Goal: Task Accomplishment & Management: Use online tool/utility

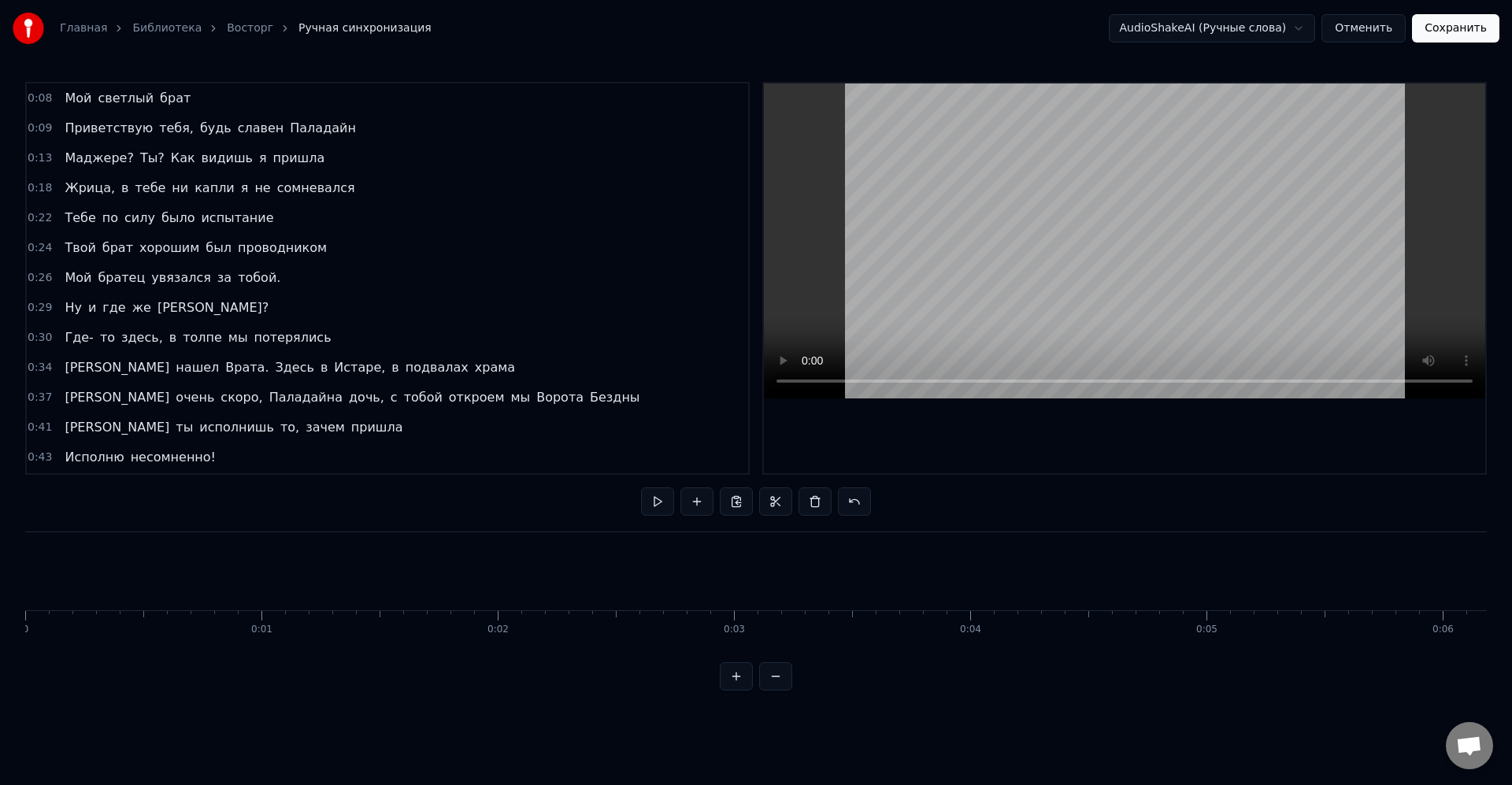
scroll to position [0, 26917]
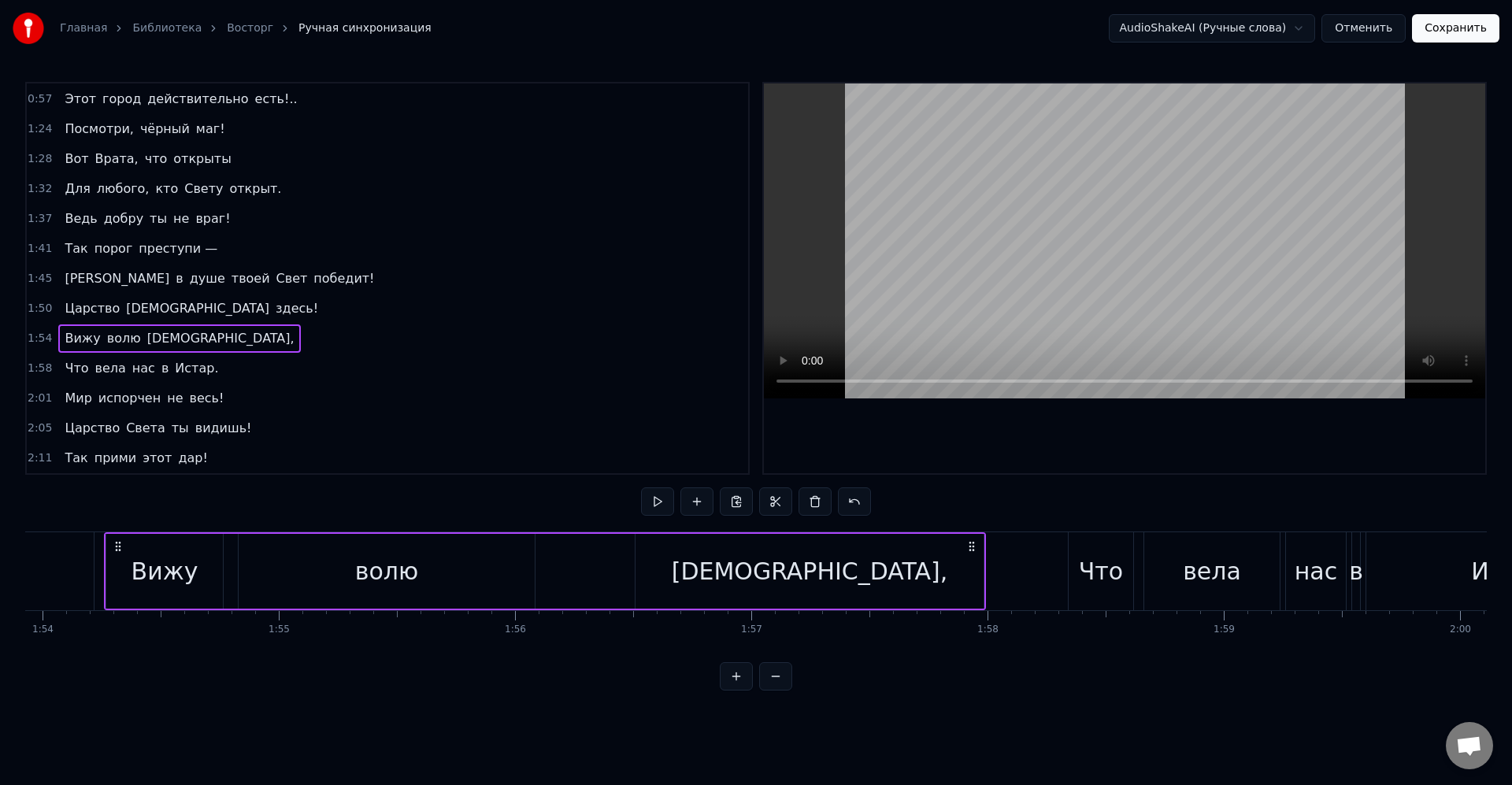
click at [1042, 37] on div "Главная Библиотека Восторг Ручная синхронизация AudioShakeAI (Ручные слова) Отм…" at bounding box center [756, 28] width 1512 height 56
click at [1383, 31] on button "Отменить" at bounding box center [1364, 29] width 84 height 29
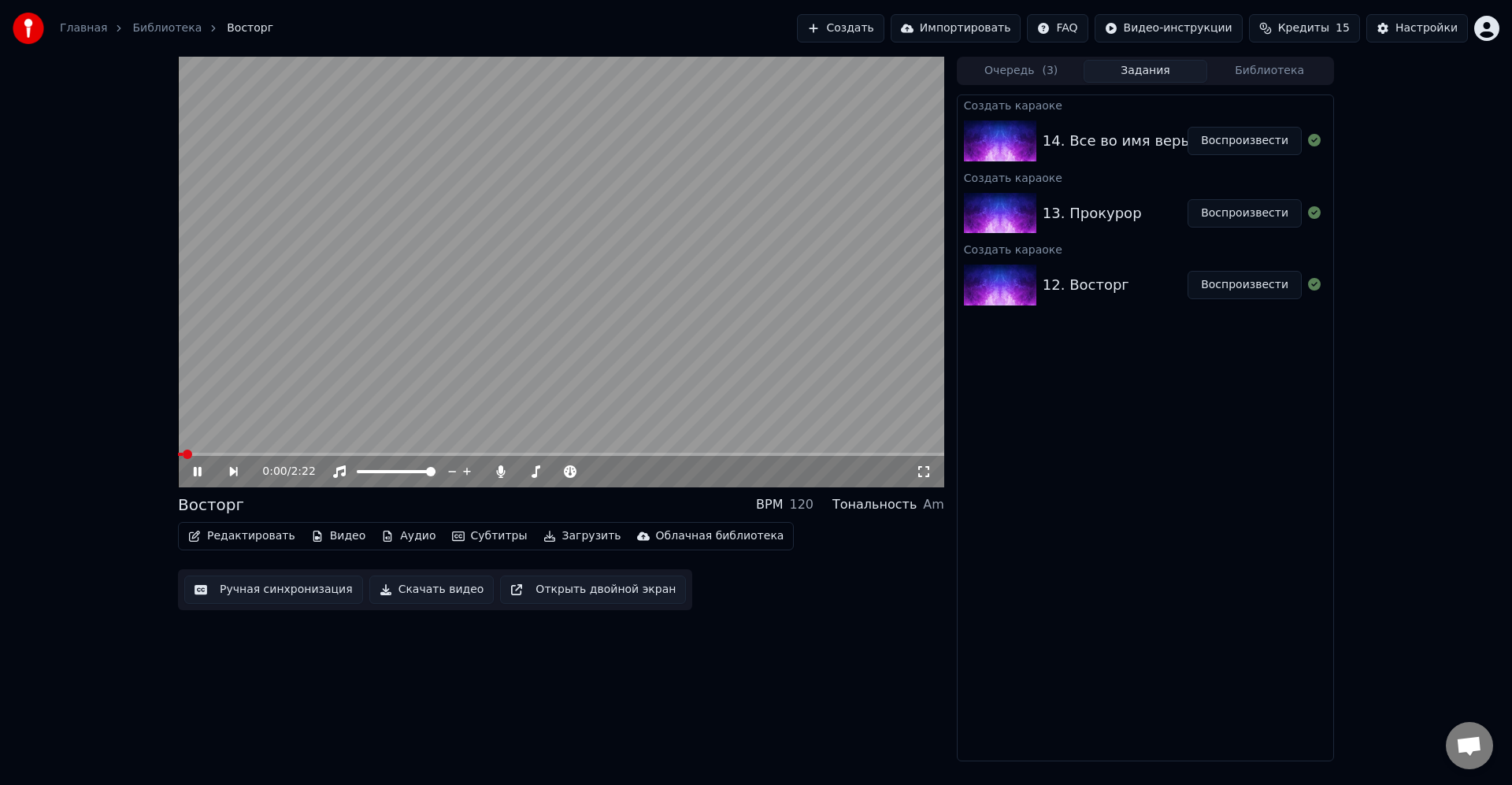
click at [400, 292] on video at bounding box center [561, 272] width 766 height 431
click at [255, 532] on button "Редактировать" at bounding box center [241, 536] width 120 height 22
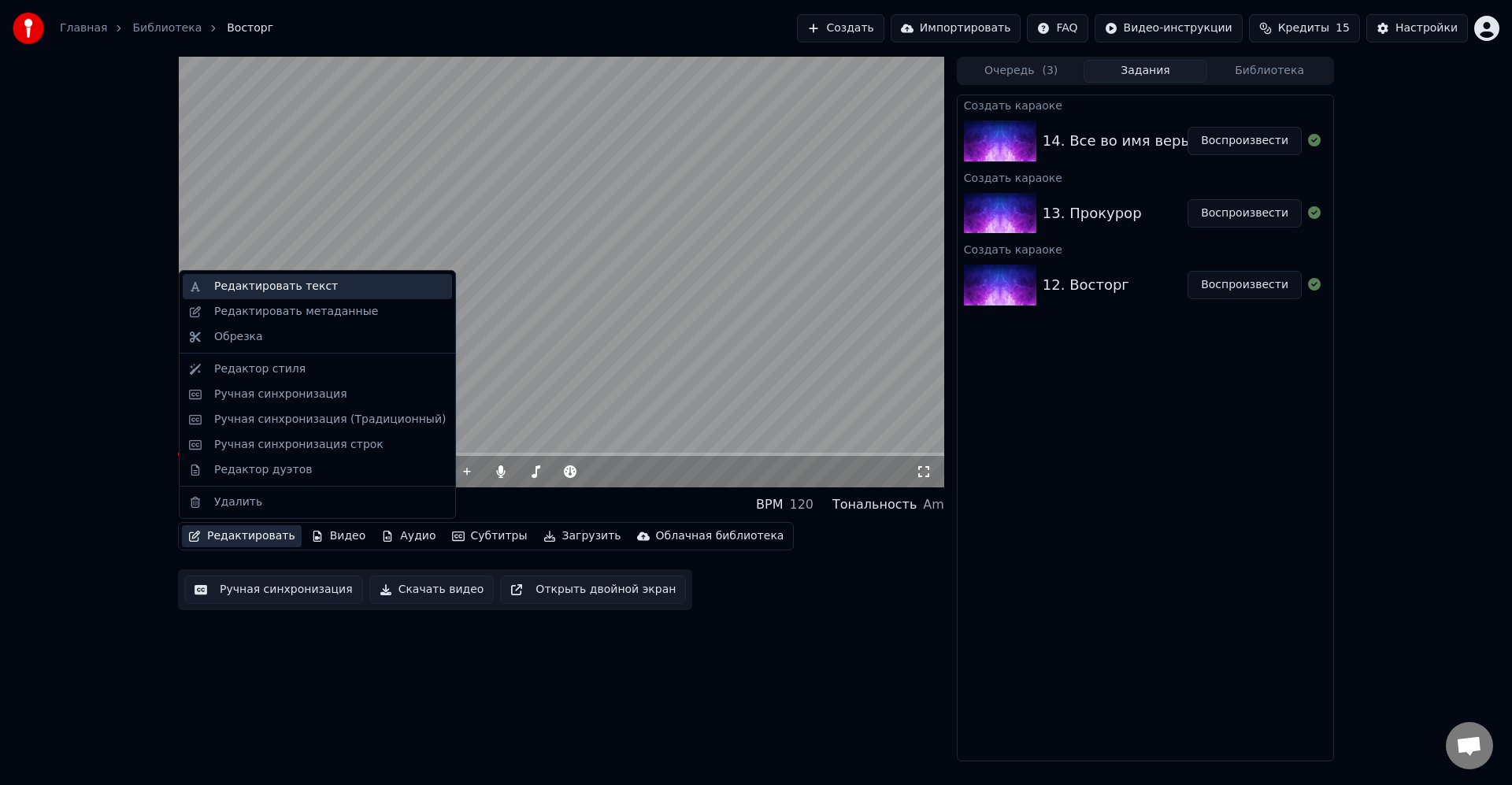
click at [341, 287] on div "Редактировать текст" at bounding box center [330, 287] width 232 height 16
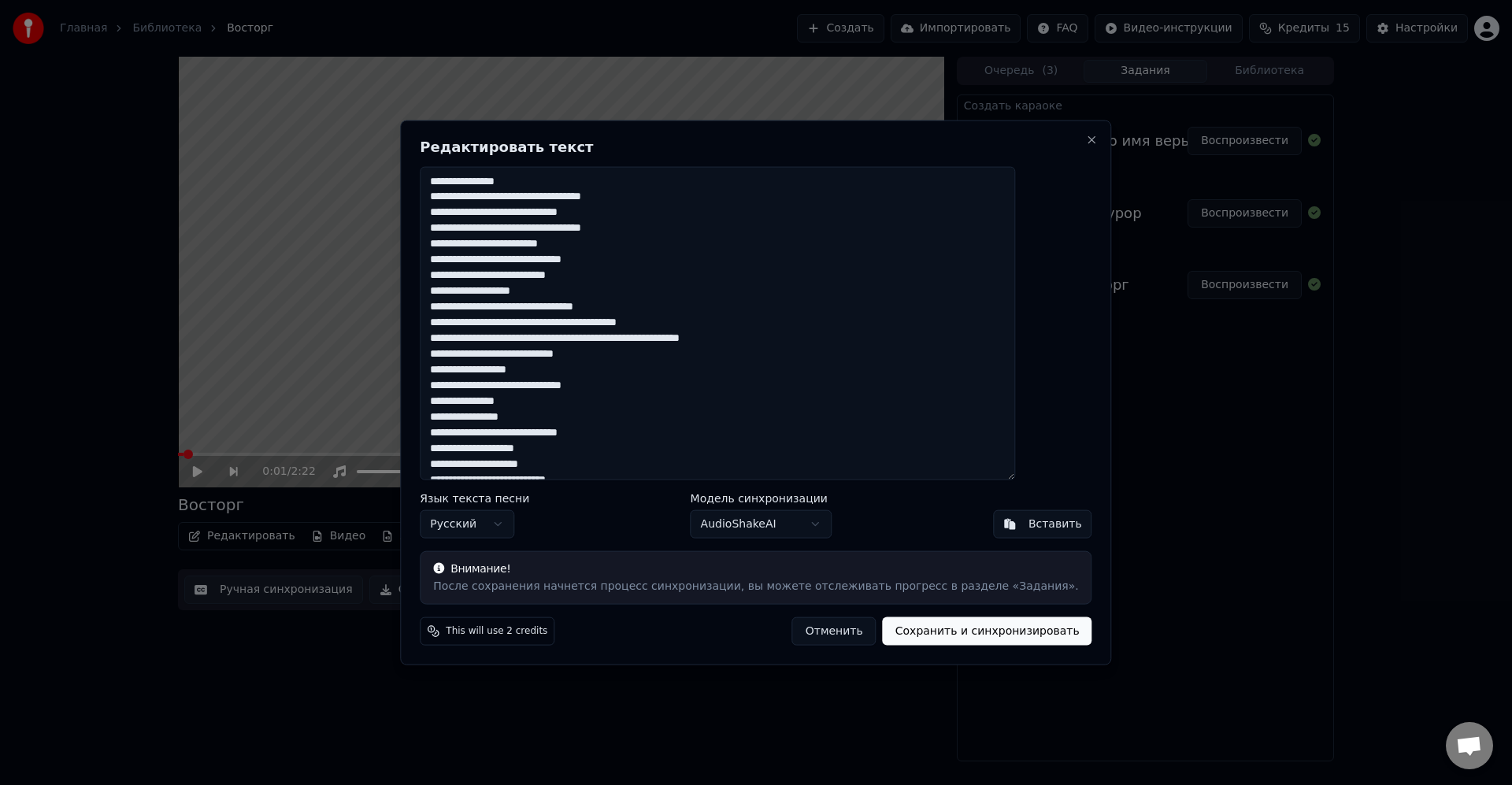
click at [701, 249] on textarea "**********" at bounding box center [717, 323] width 596 height 314
click at [725, 173] on textarea "**********" at bounding box center [717, 323] width 596 height 314
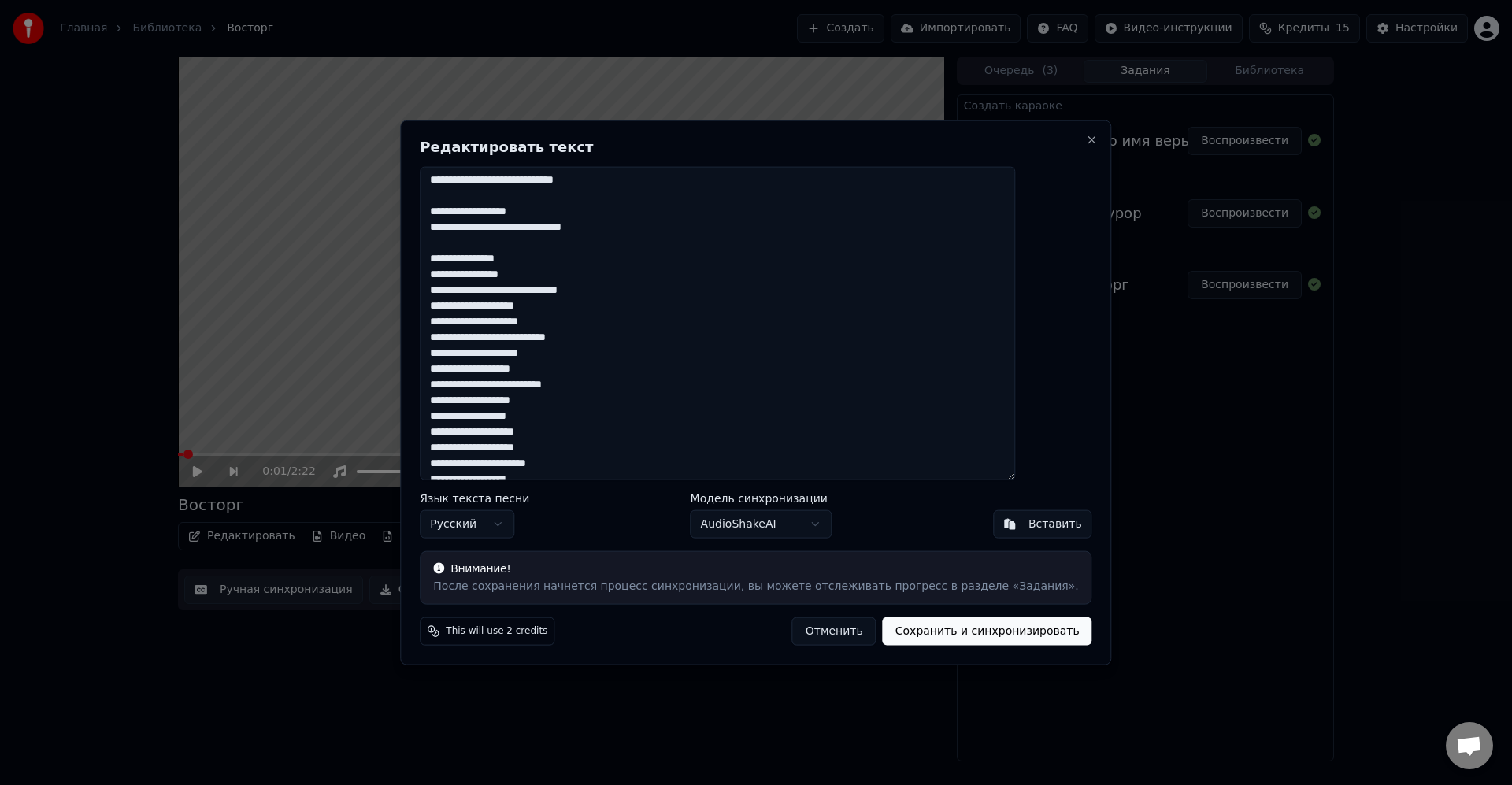
scroll to position [266, 0]
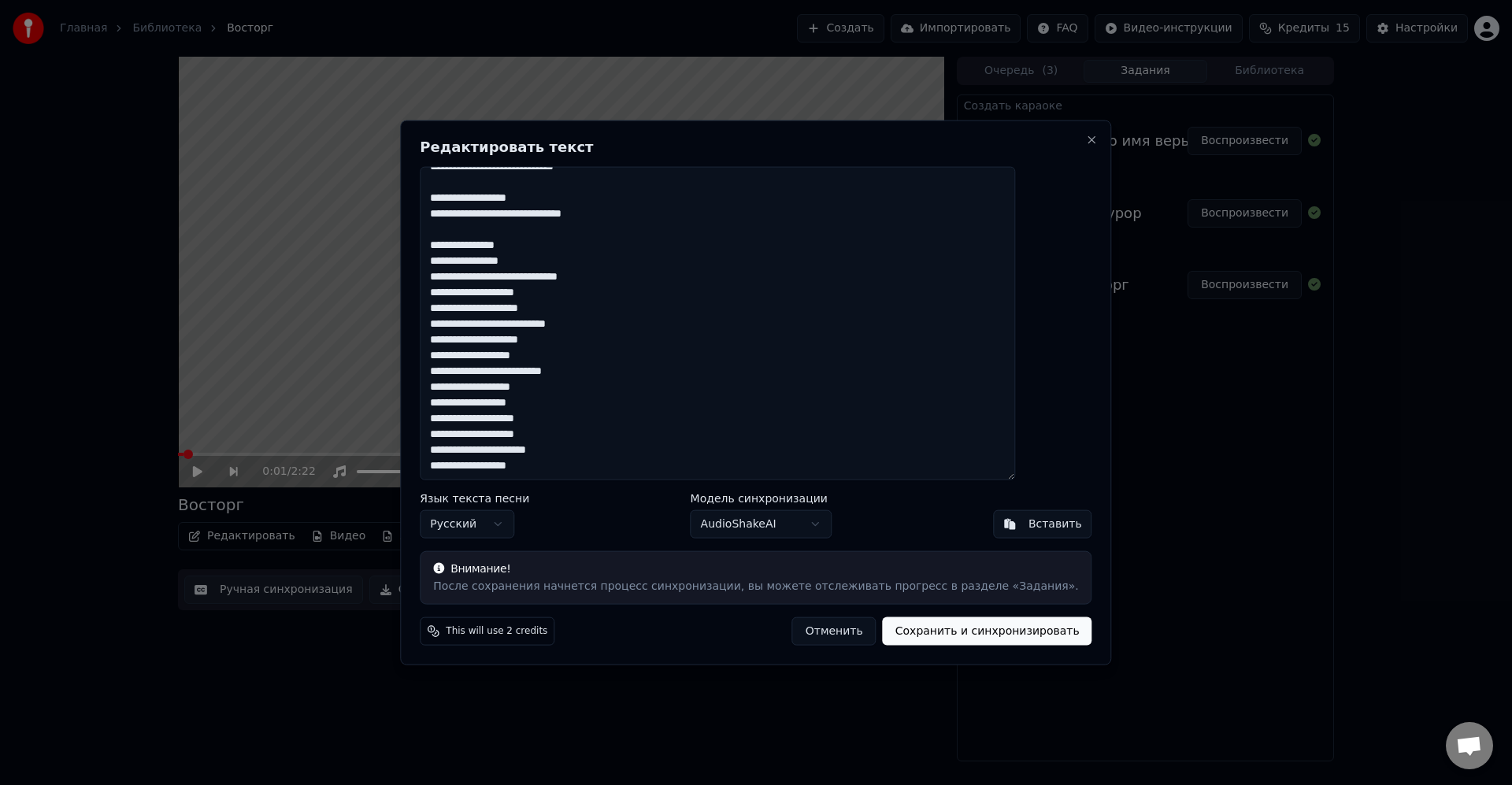
click at [705, 284] on textarea "**********" at bounding box center [717, 323] width 596 height 314
click at [690, 325] on textarea "**********" at bounding box center [717, 323] width 596 height 314
paste textarea "**********"
click at [655, 303] on textarea "**********" at bounding box center [717, 323] width 596 height 314
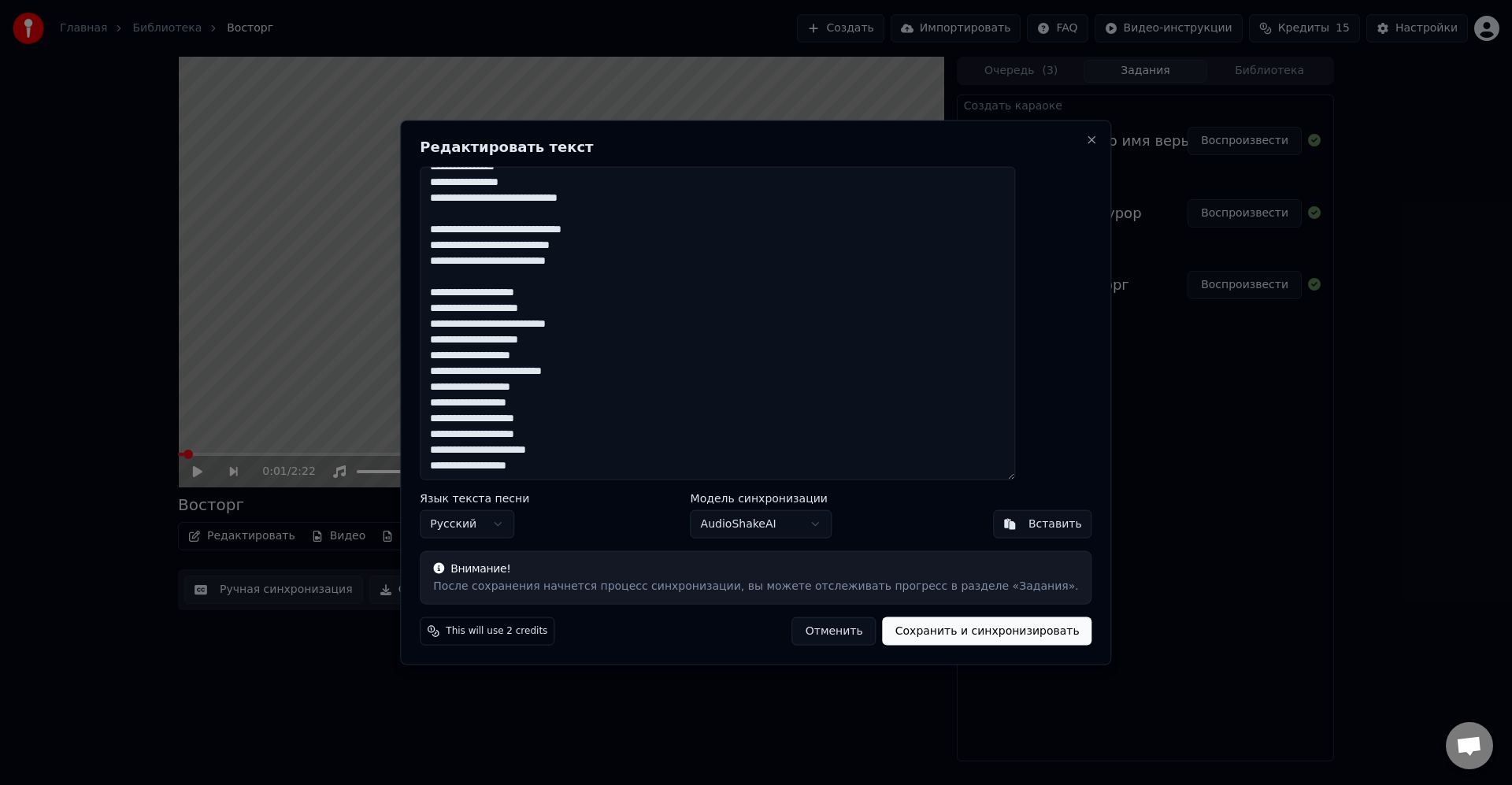
click at [649, 319] on textarea "**********" at bounding box center [717, 323] width 596 height 314
click at [642, 337] on textarea "**********" at bounding box center [717, 323] width 596 height 314
click at [642, 282] on textarea "**********" at bounding box center [717, 323] width 596 height 314
click at [656, 367] on textarea "**********" at bounding box center [717, 323] width 596 height 314
click at [645, 368] on textarea "**********" at bounding box center [717, 323] width 596 height 314
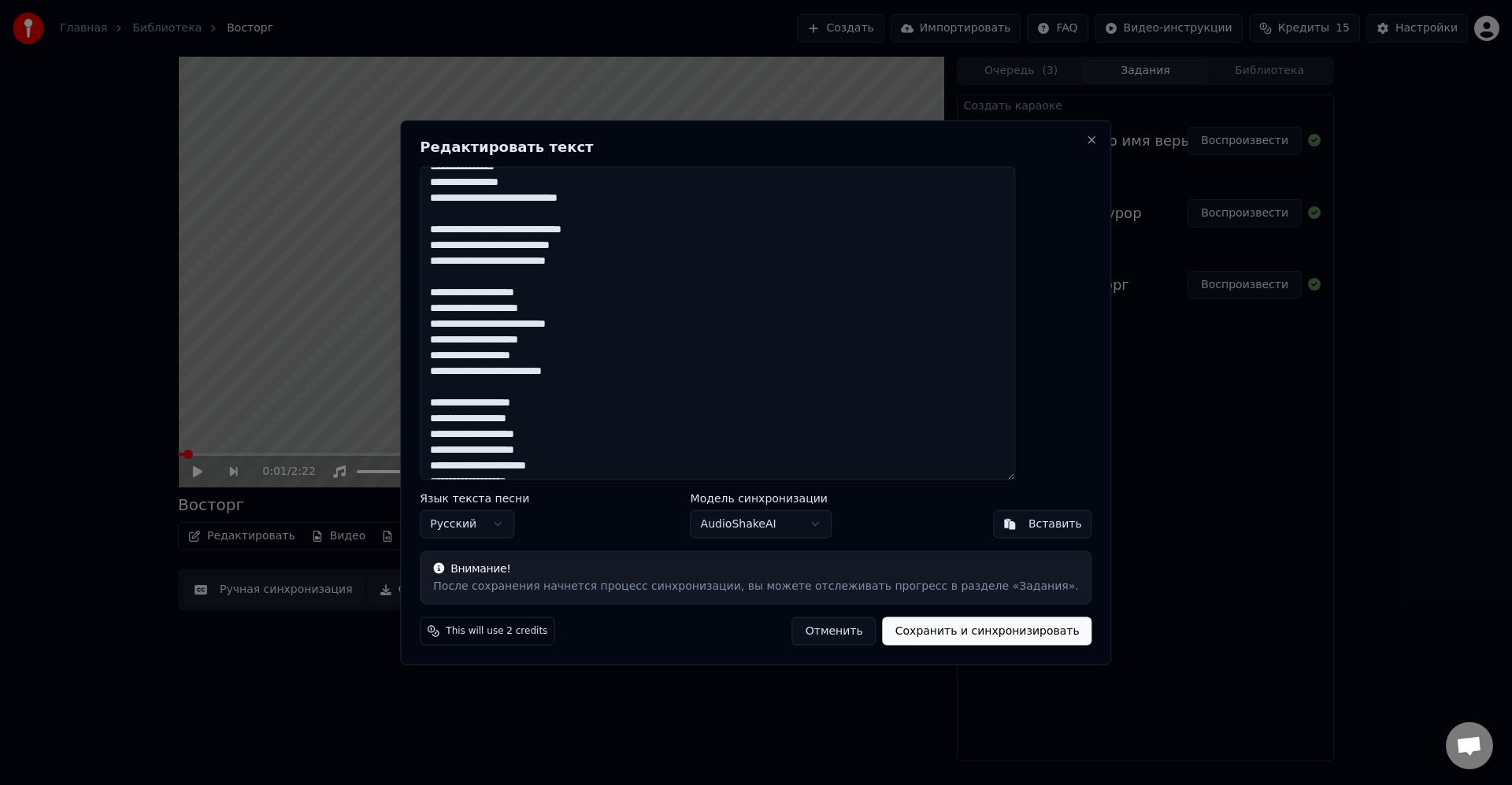
click at [651, 271] on textarea "**********" at bounding box center [717, 323] width 596 height 314
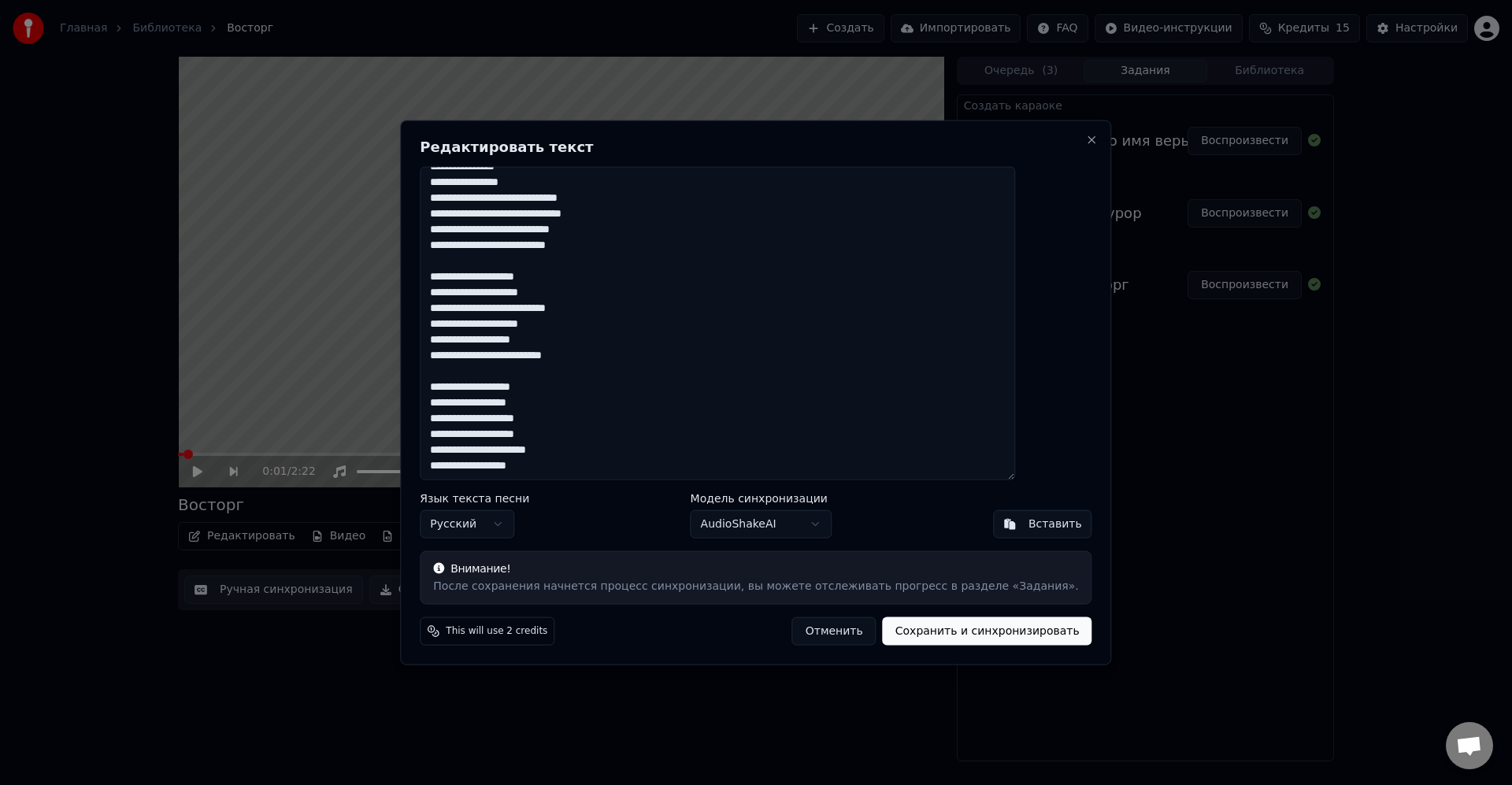
click at [612, 424] on textarea "**********" at bounding box center [717, 323] width 596 height 314
click at [605, 469] on textarea "**********" at bounding box center [717, 323] width 596 height 314
type textarea "**********"
click at [950, 632] on button "Сохранить и синхронизировать" at bounding box center [987, 632] width 209 height 29
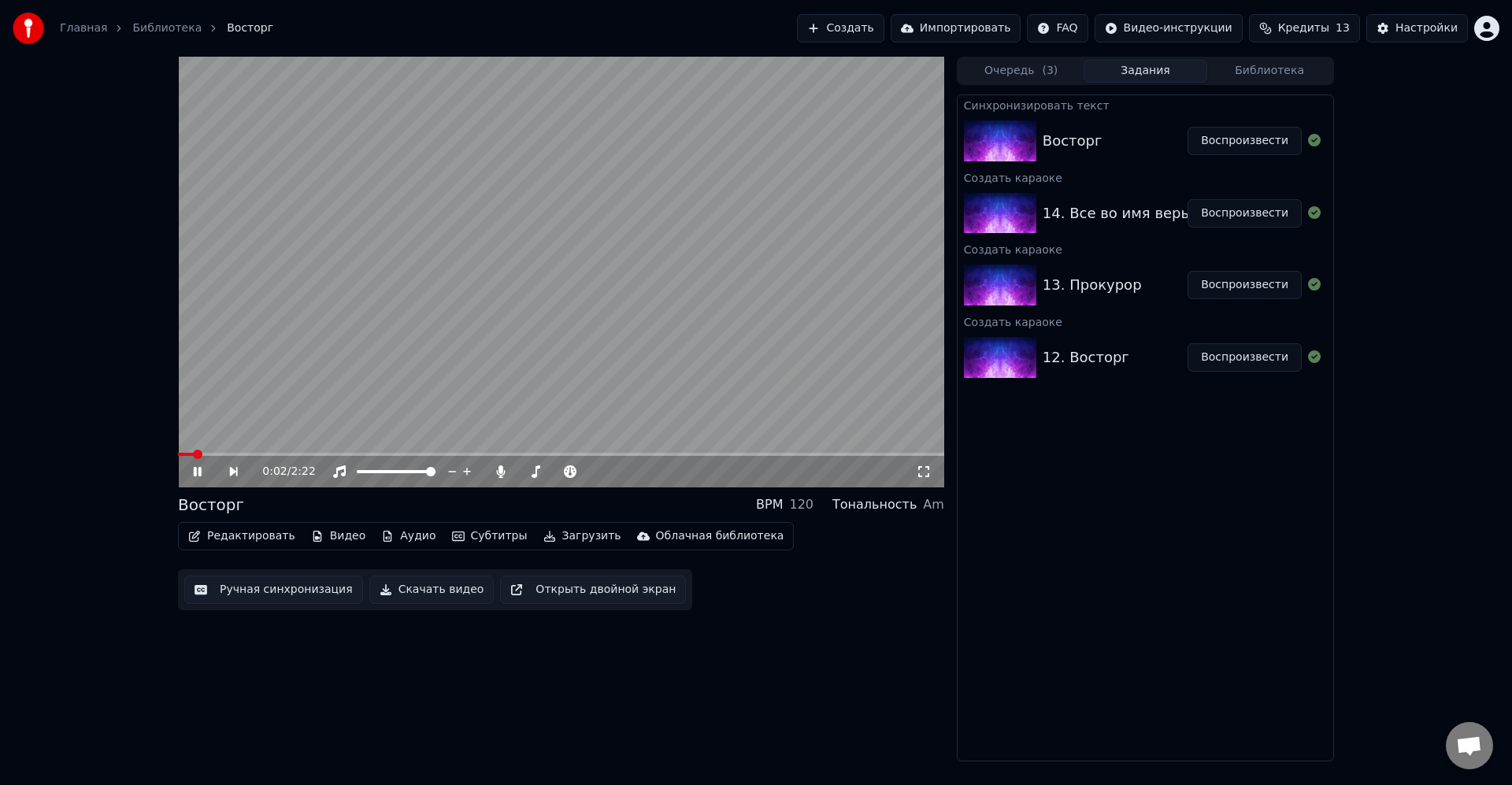
click at [857, 374] on video at bounding box center [561, 272] width 766 height 431
click at [1060, 580] on div "Синхронизировать текст Восторг Воспроизвести Создать караоке 14. Все во имя вер…" at bounding box center [1145, 428] width 377 height 667
click at [708, 325] on video at bounding box center [561, 272] width 766 height 431
click at [249, 455] on span at bounding box center [561, 454] width 766 height 4
click at [249, 456] on span at bounding box center [254, 454] width 10 height 10
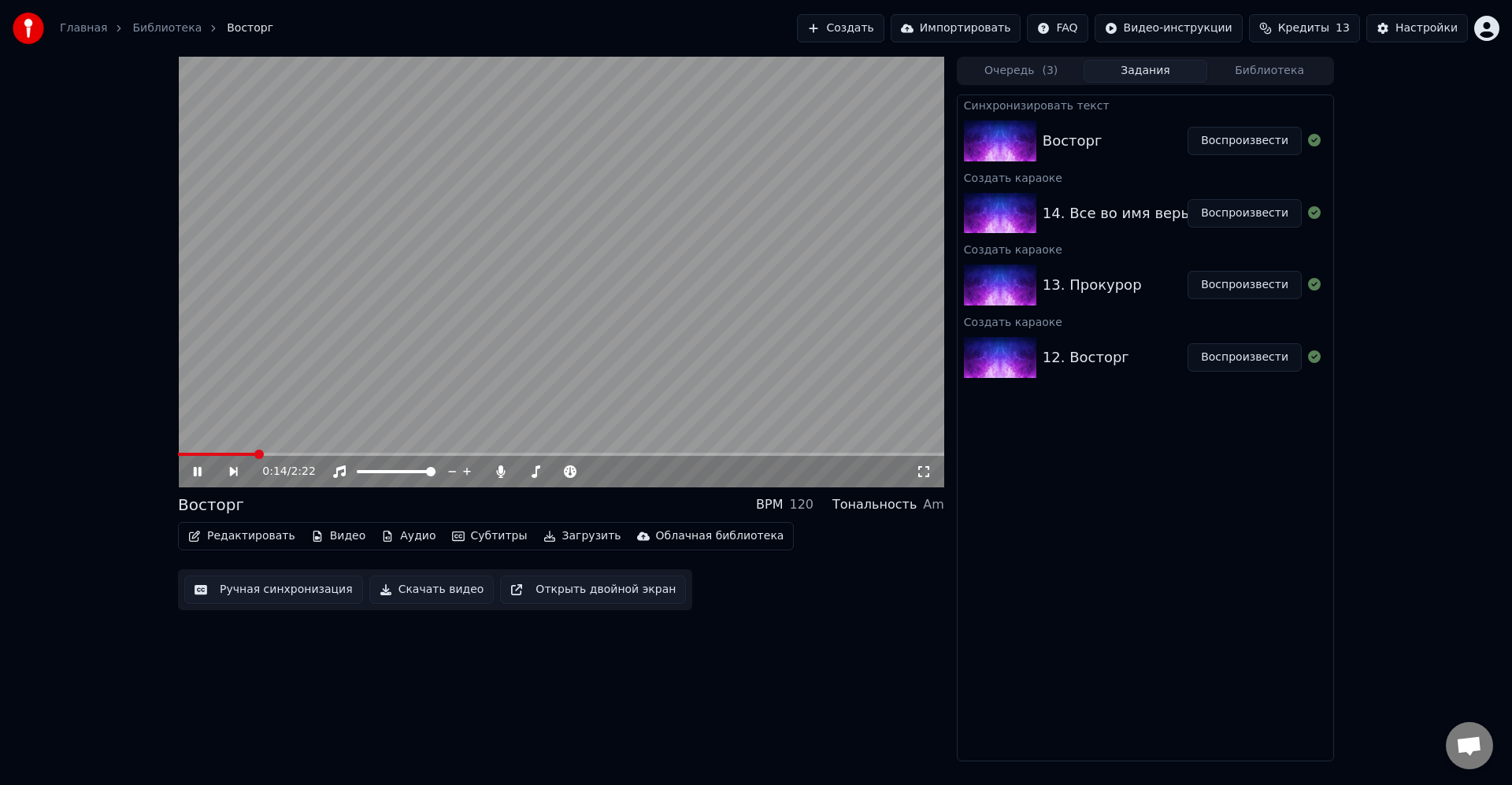
click at [215, 456] on span at bounding box center [216, 454] width 77 height 4
click at [205, 454] on span at bounding box center [191, 454] width 27 height 4
click at [660, 716] on div "0:13 / 2:22 Восторг BPM 120 Тональность Am Редактировать Видео Аудио Субтитры З…" at bounding box center [561, 409] width 766 height 705
click at [249, 533] on button "Редактировать" at bounding box center [241, 536] width 120 height 22
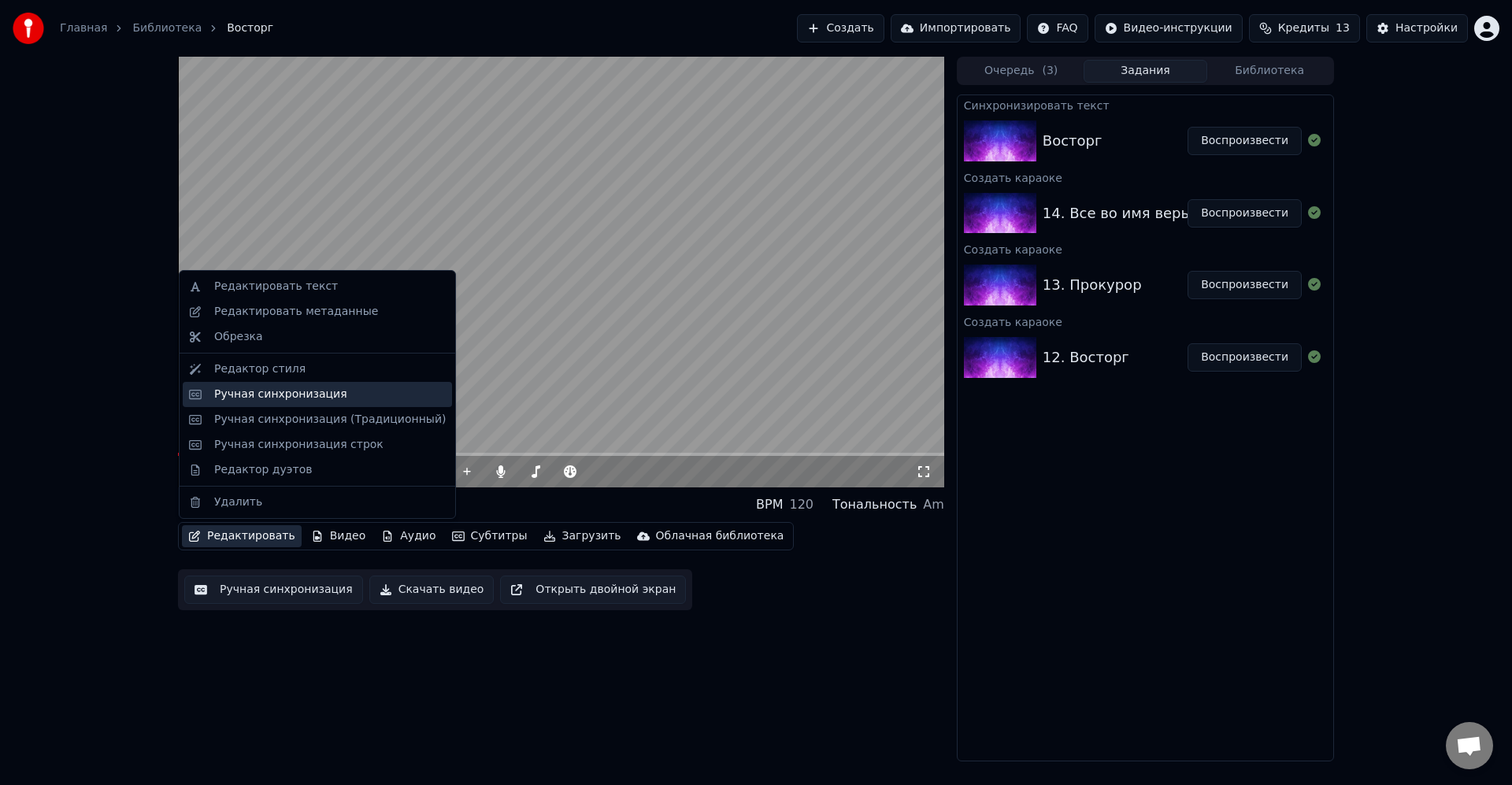
click at [312, 384] on div "Ручная синхронизация" at bounding box center [317, 394] width 269 height 25
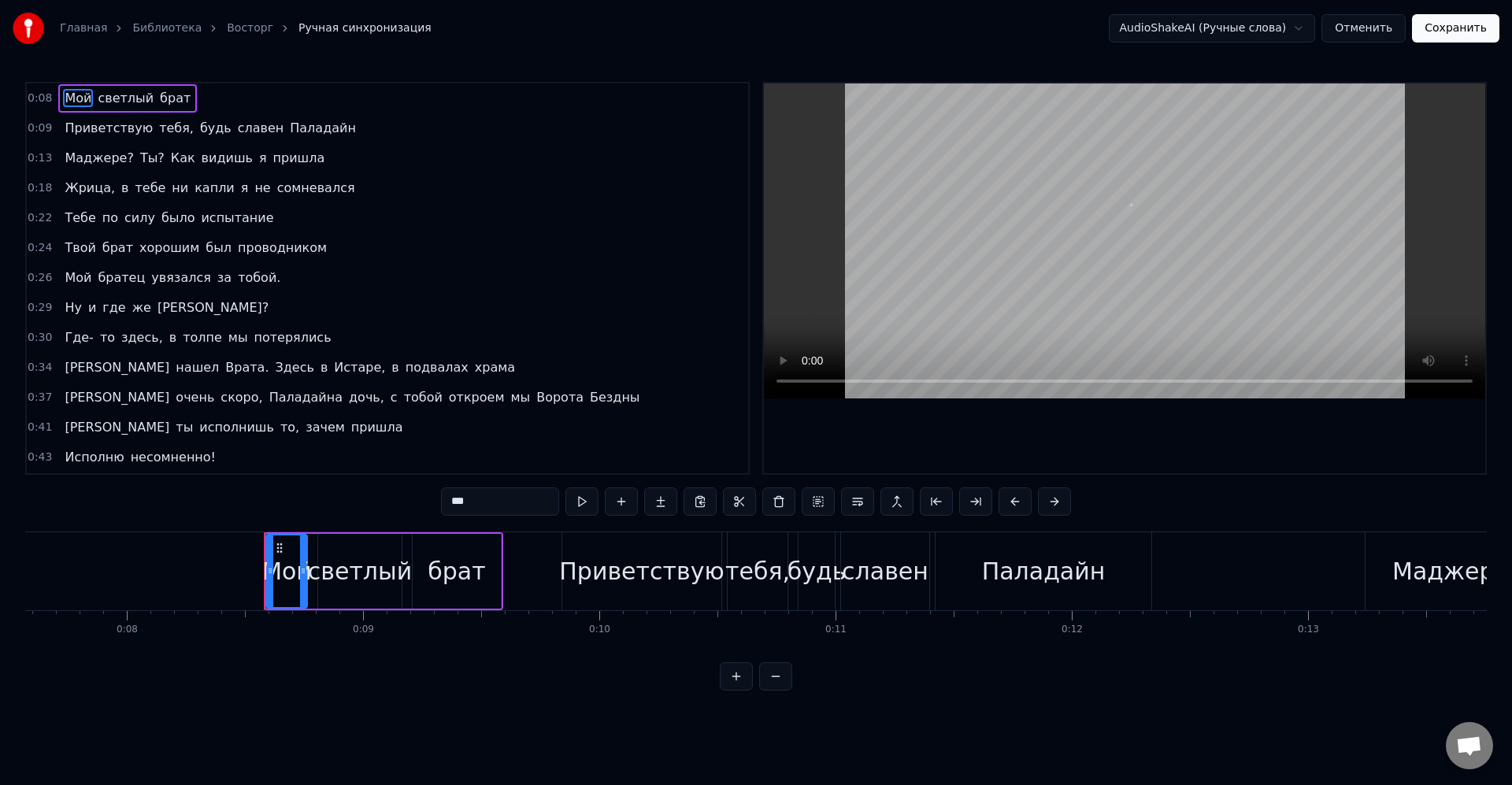
scroll to position [0, 1948]
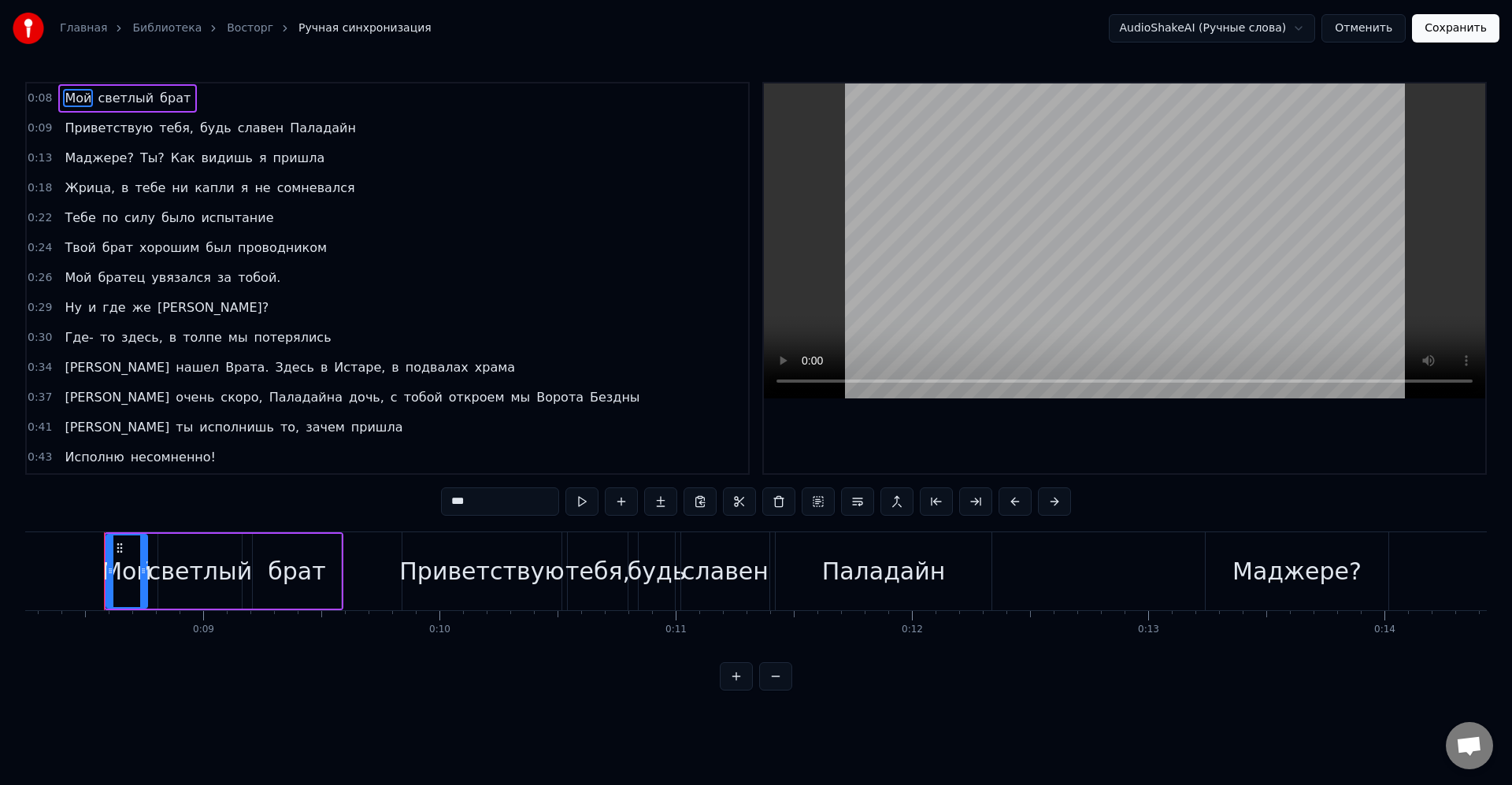
click at [130, 222] on span "силу" at bounding box center [139, 217] width 34 height 18
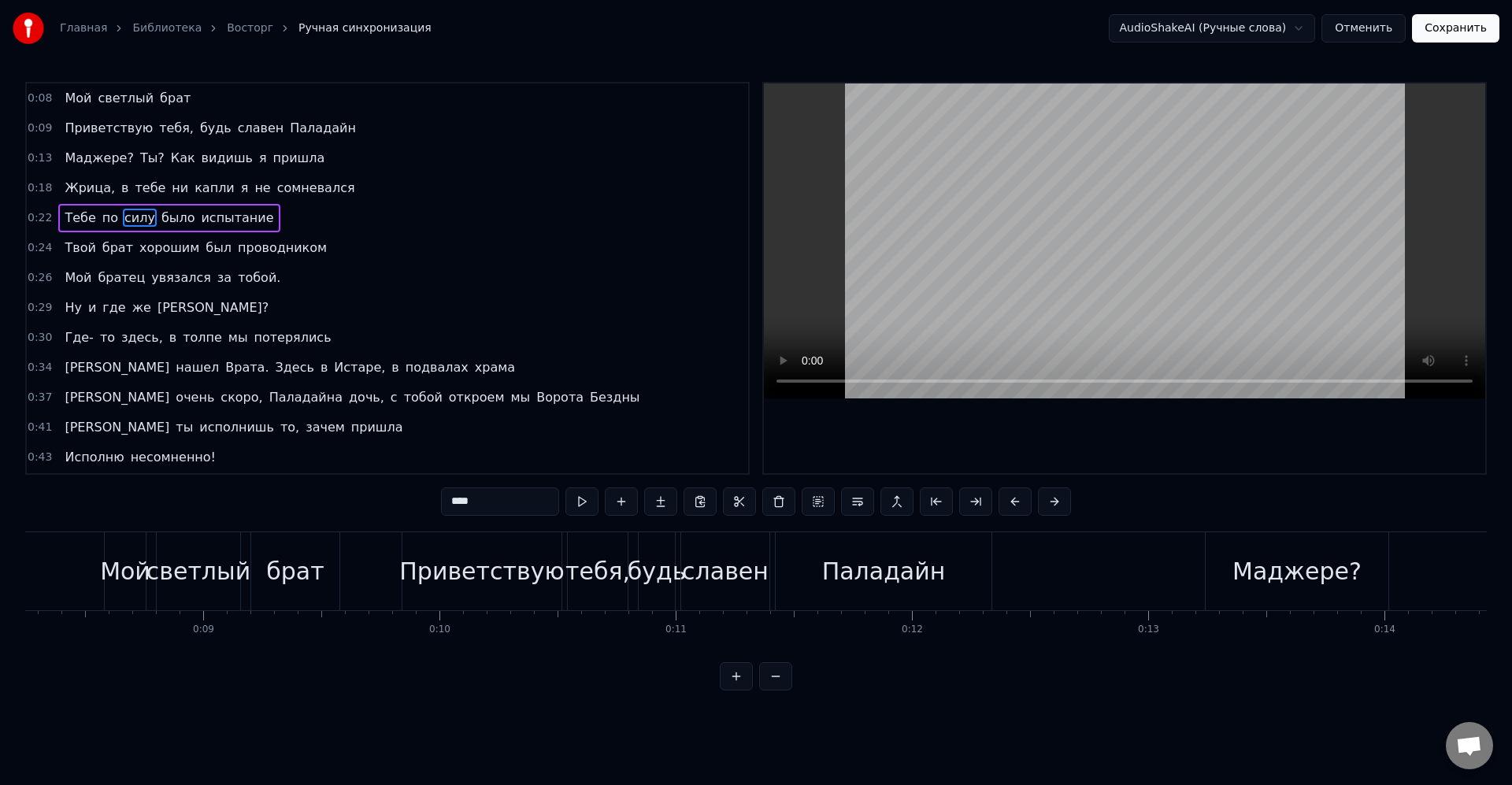
click at [130, 222] on span "силу" at bounding box center [139, 217] width 34 height 18
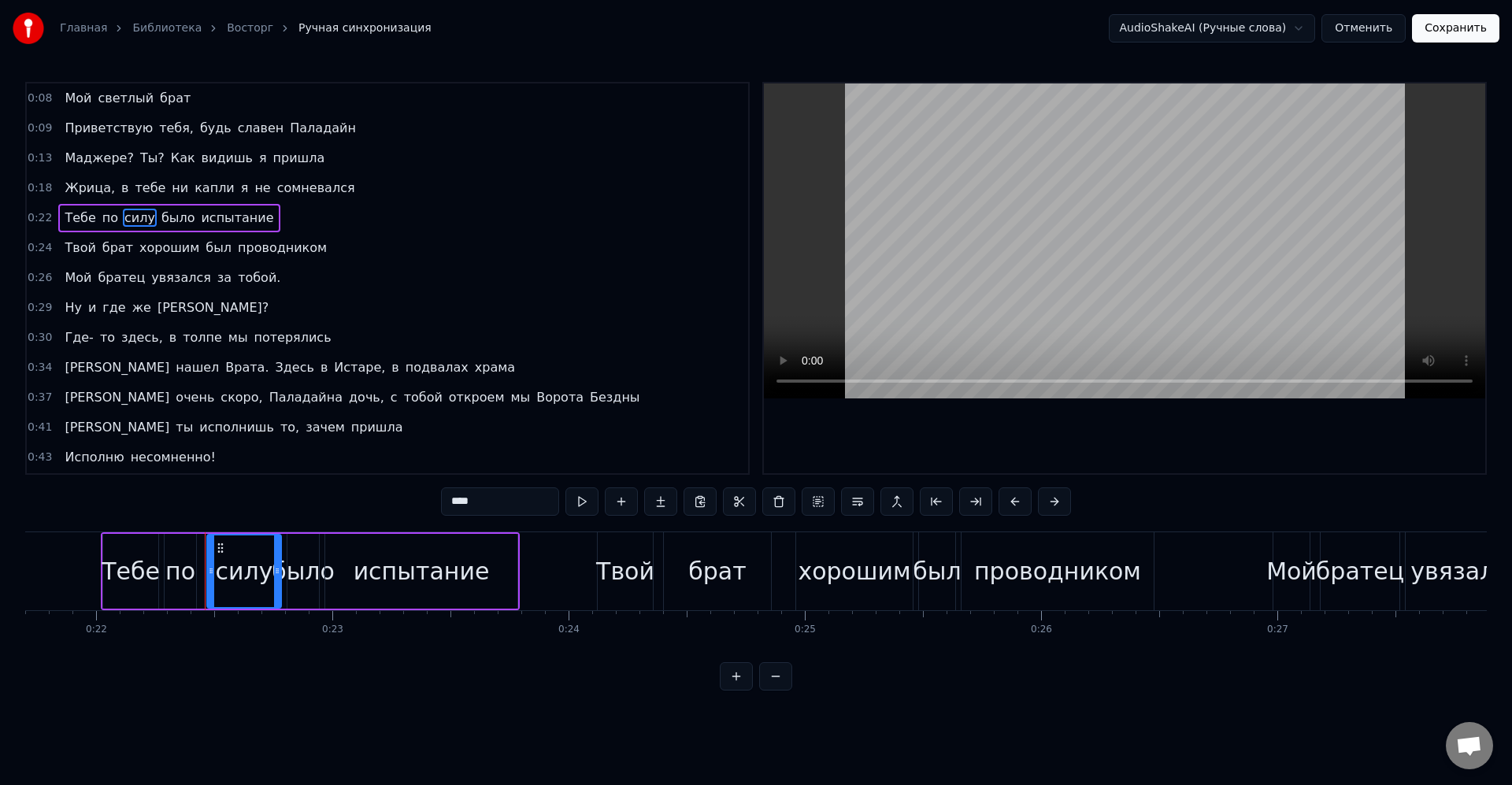
click at [499, 504] on input "****" at bounding box center [500, 502] width 118 height 29
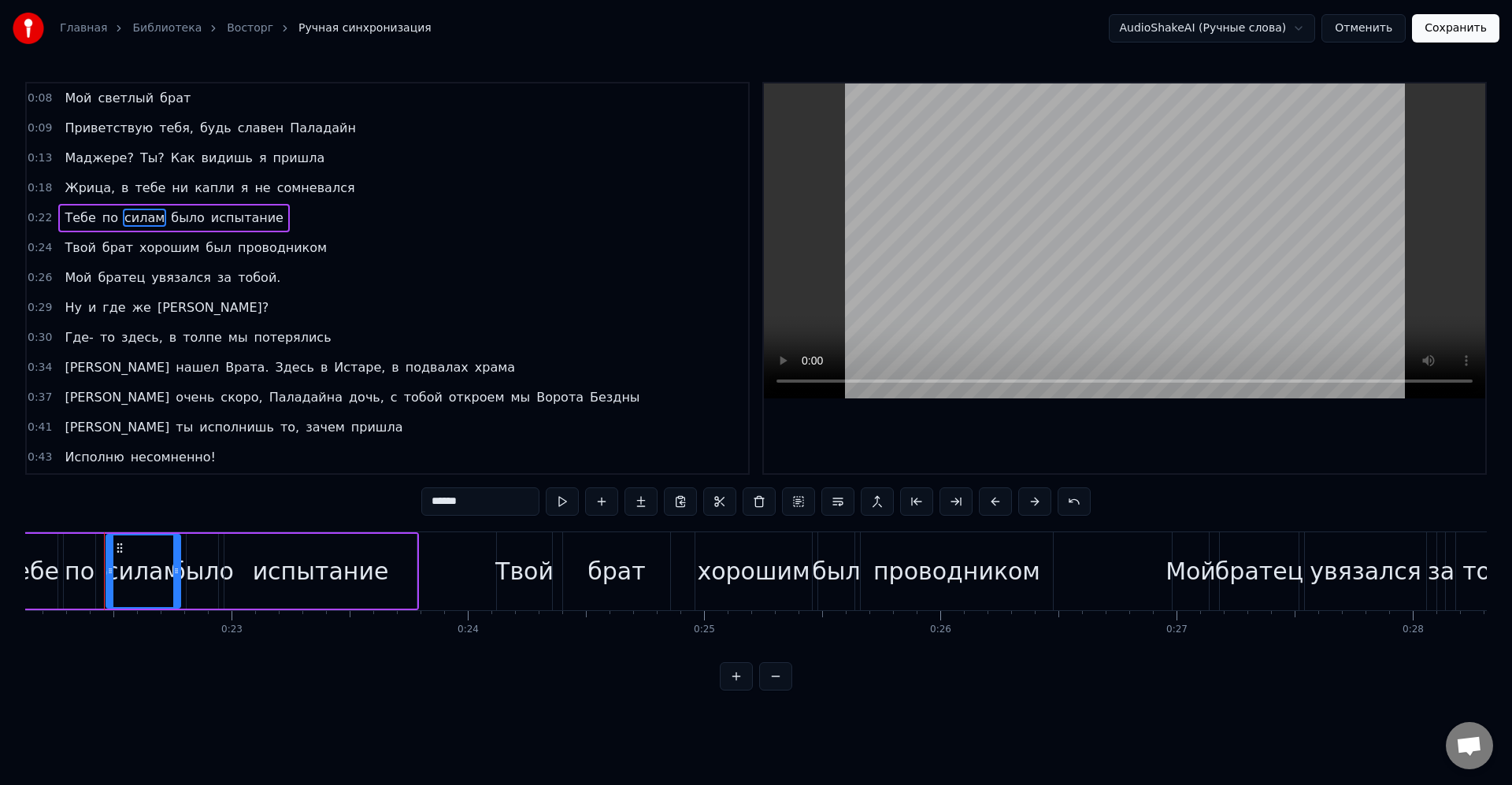
type input "*****"
click at [159, 540] on div "силам" at bounding box center [143, 571] width 72 height 72
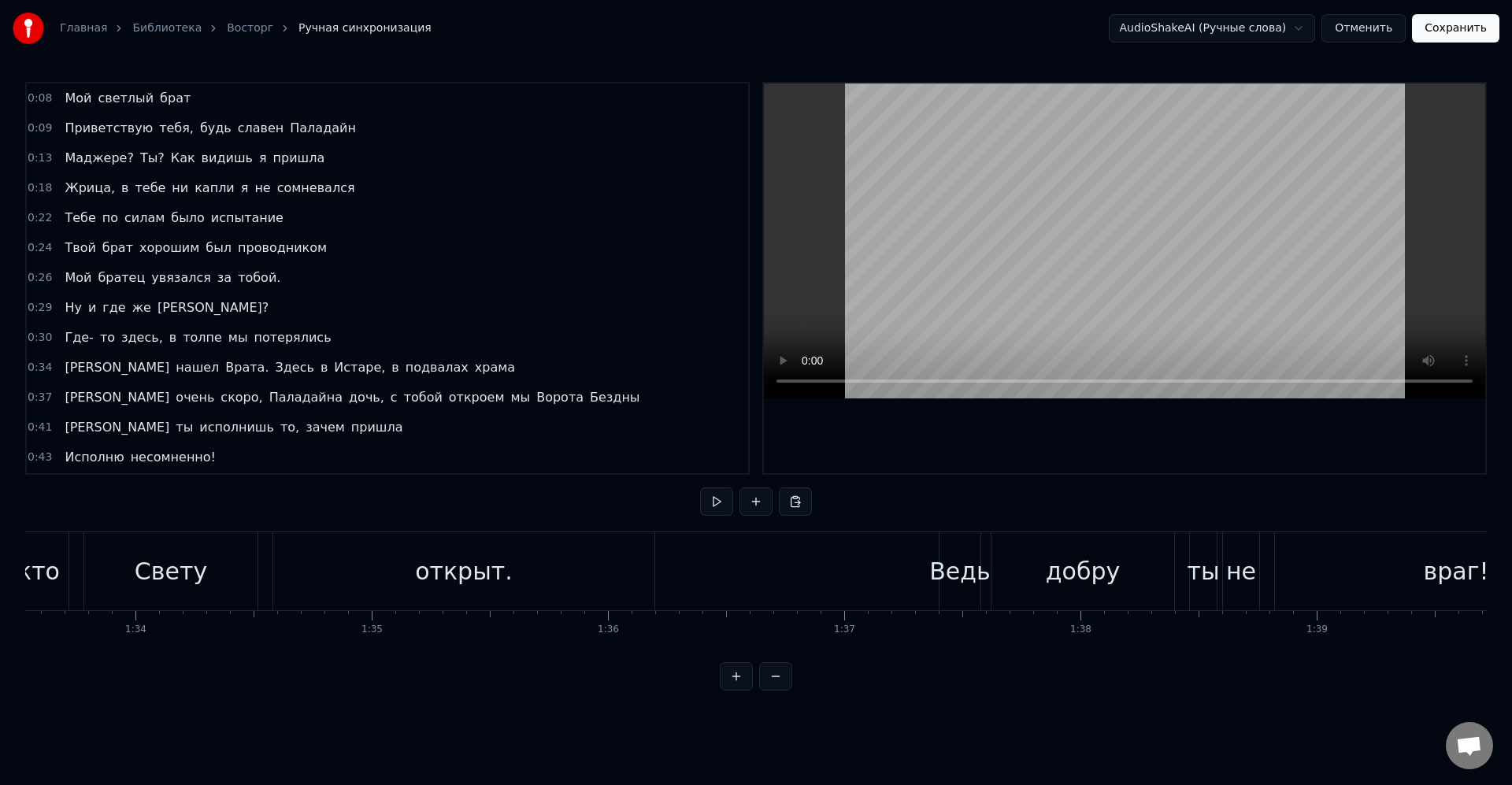
scroll to position [0, 20406]
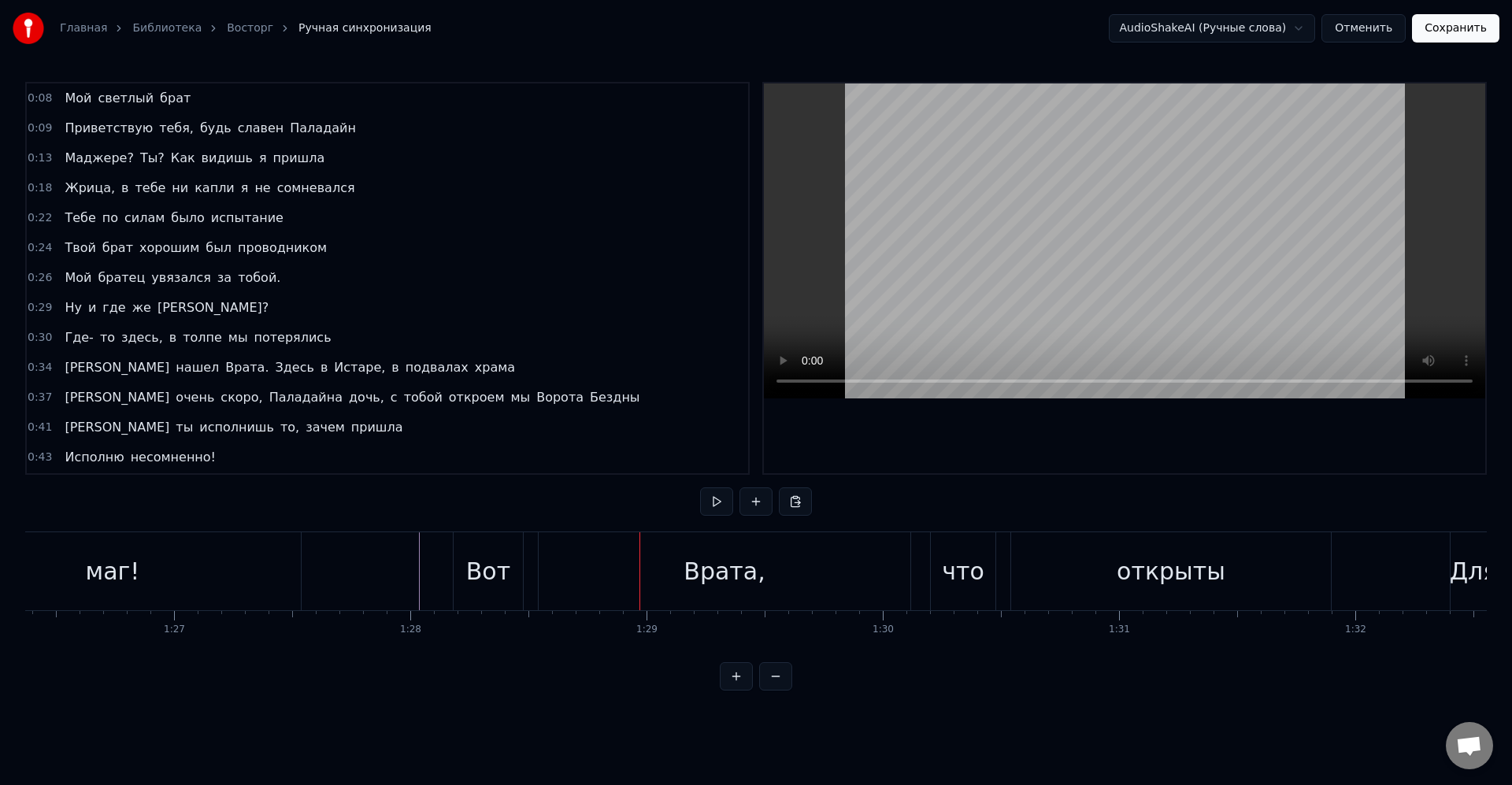
click at [1440, 31] on button "Сохранить" at bounding box center [1456, 29] width 88 height 29
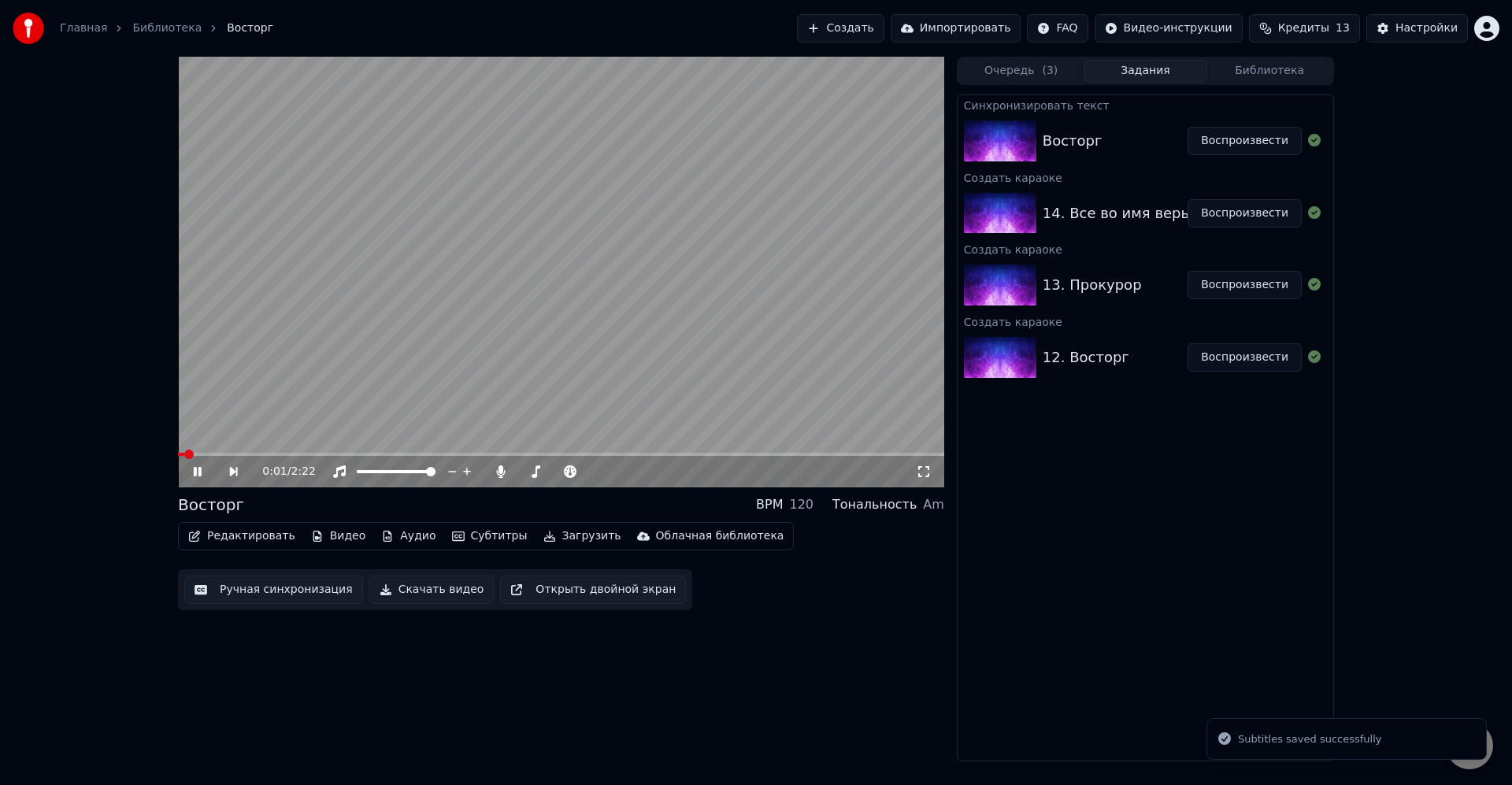
click at [598, 379] on video at bounding box center [561, 272] width 766 height 431
click at [562, 536] on button "Загрузить" at bounding box center [582, 536] width 90 height 22
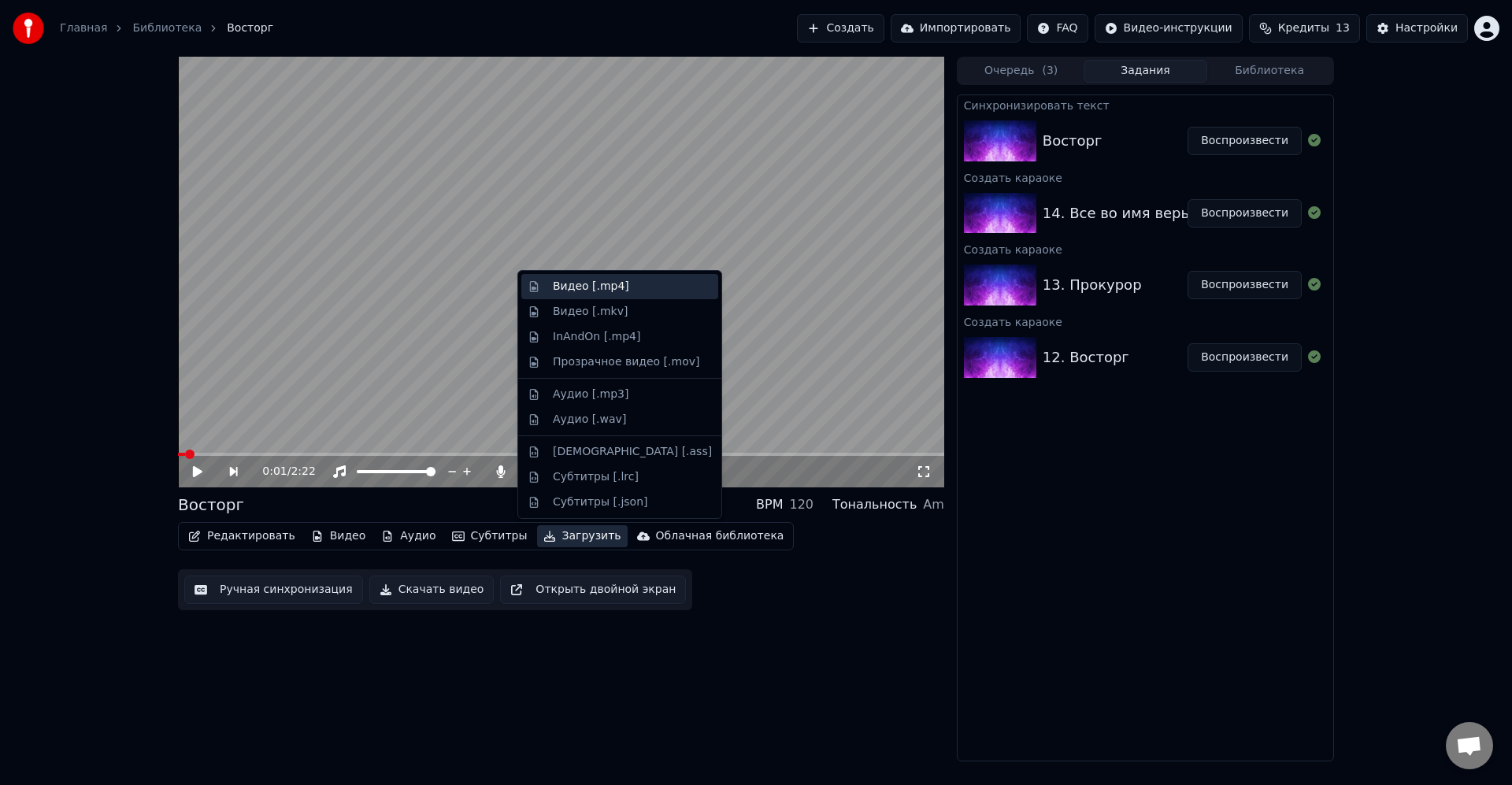
click at [637, 291] on div "Видео [.mp4]" at bounding box center [632, 287] width 159 height 16
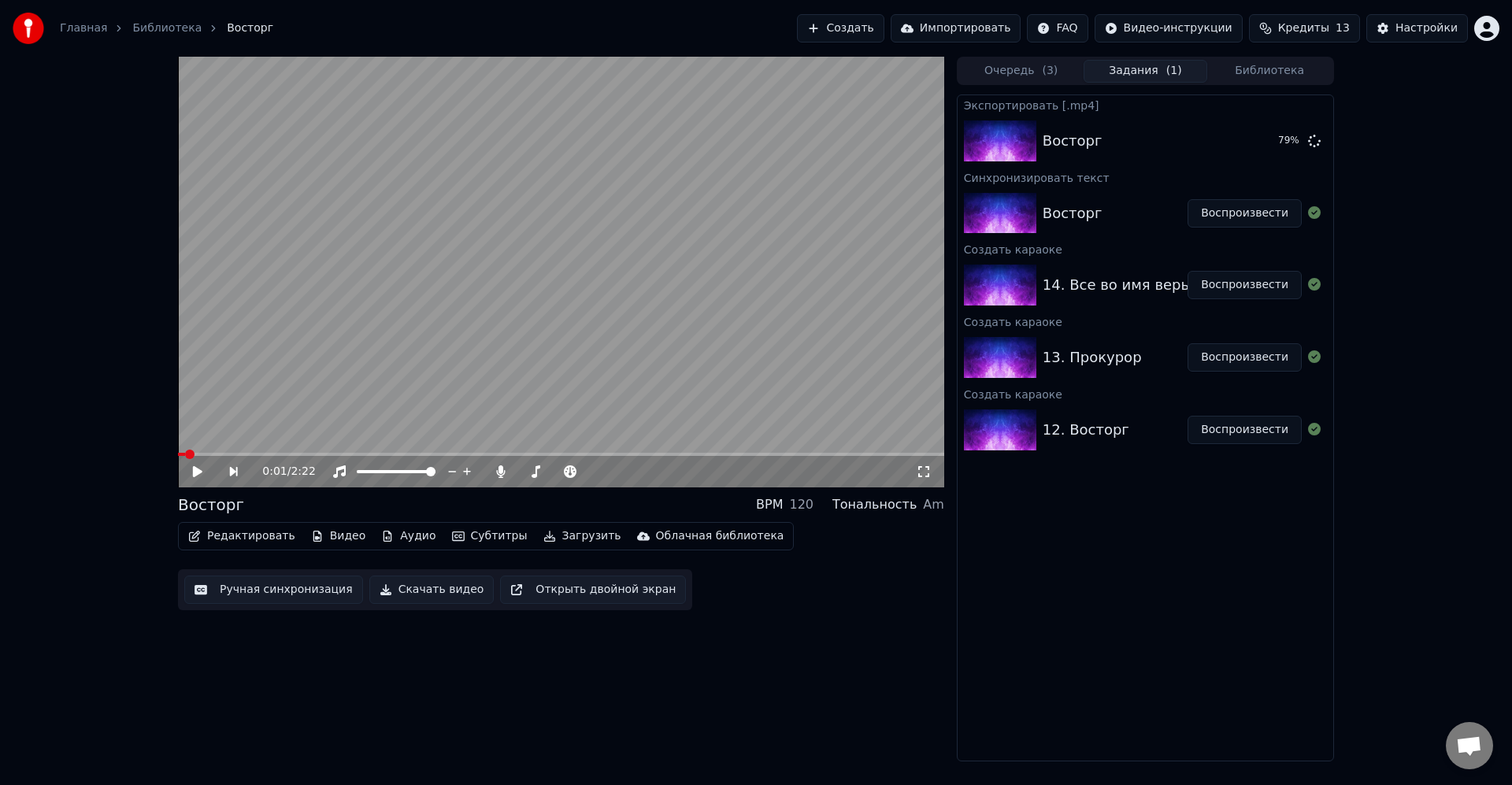
click at [1212, 359] on button "Воспроизвести" at bounding box center [1245, 358] width 114 height 29
click at [663, 235] on video at bounding box center [561, 272] width 766 height 431
click at [236, 525] on div "Редактировать Видео Аудио Субтитры Загрузить Облачная библиотека" at bounding box center [486, 536] width 616 height 29
click at [246, 536] on button "Редактировать" at bounding box center [241, 536] width 120 height 22
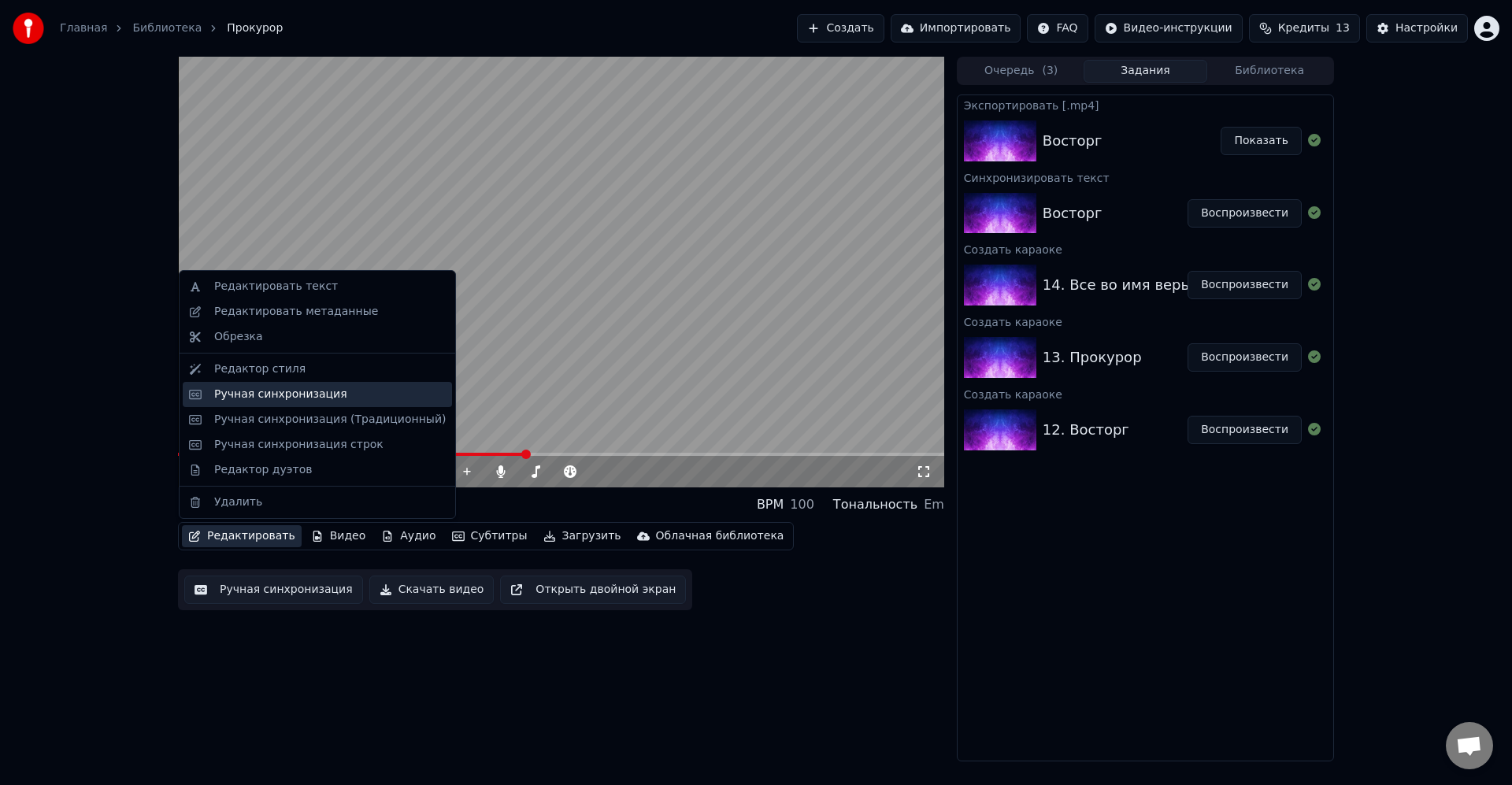
click at [335, 394] on div "Ручная синхронизация" at bounding box center [330, 394] width 232 height 16
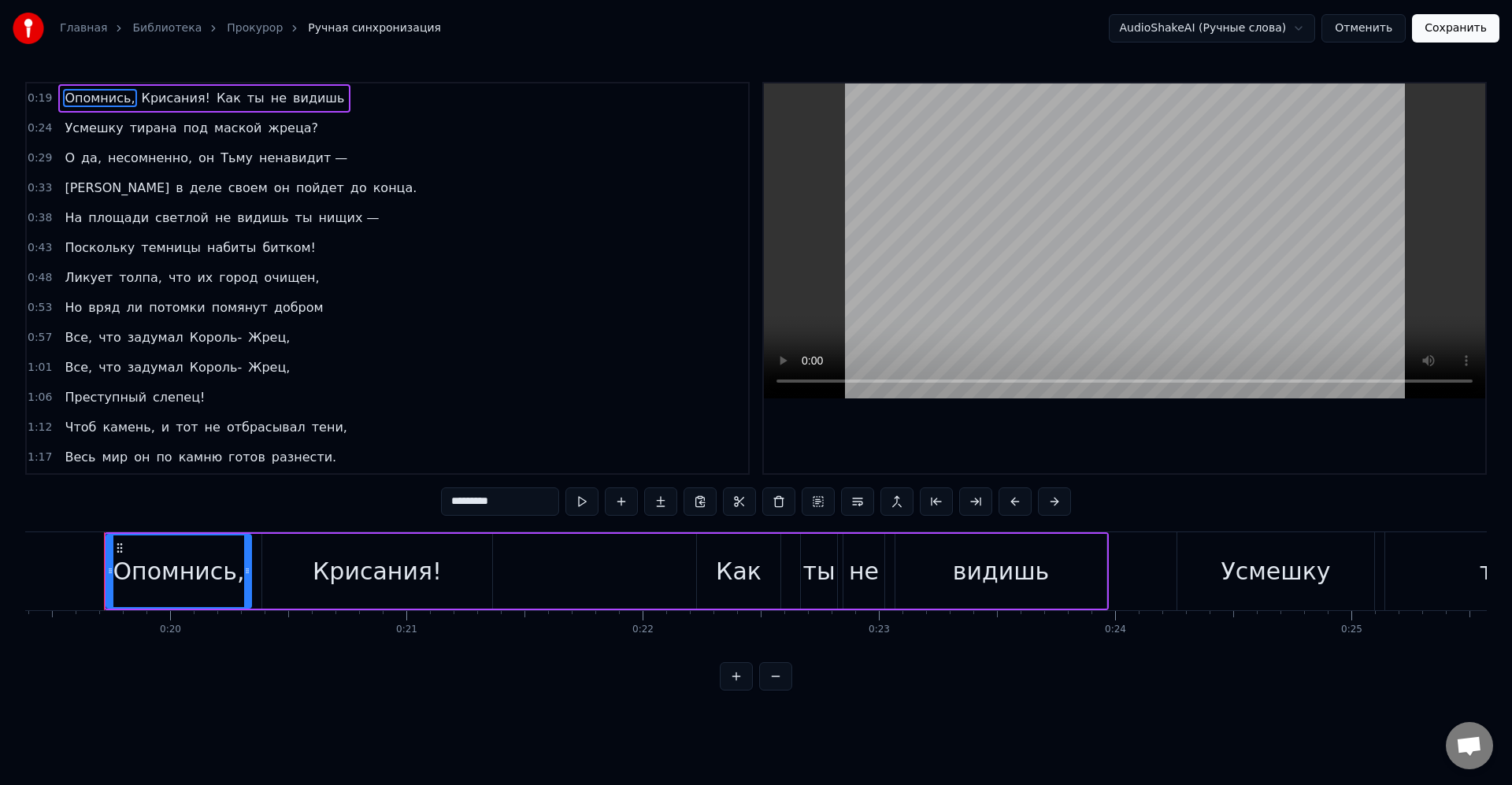
click at [82, 335] on span "Все," at bounding box center [78, 337] width 30 height 18
type input "****"
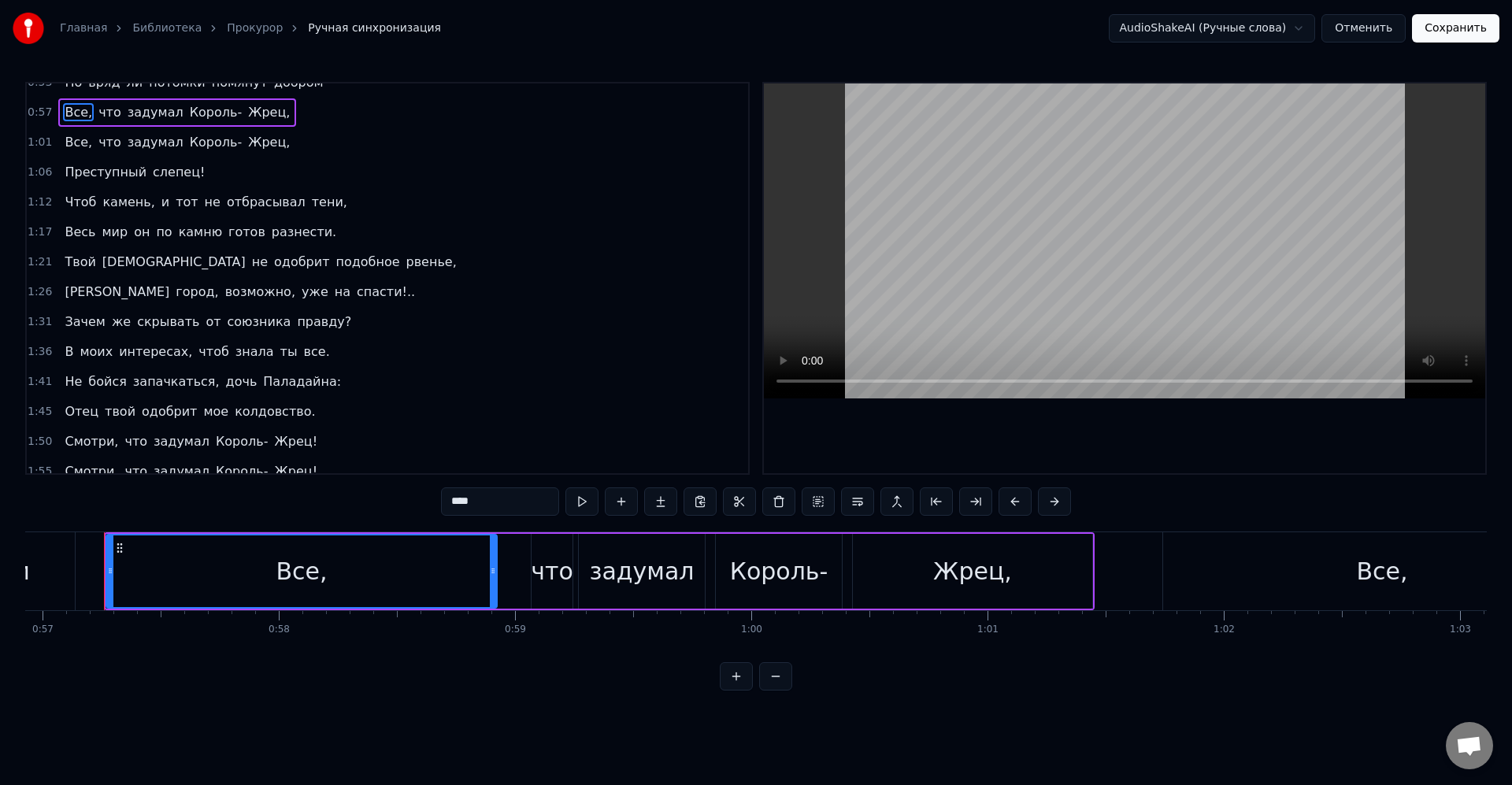
scroll to position [268, 0]
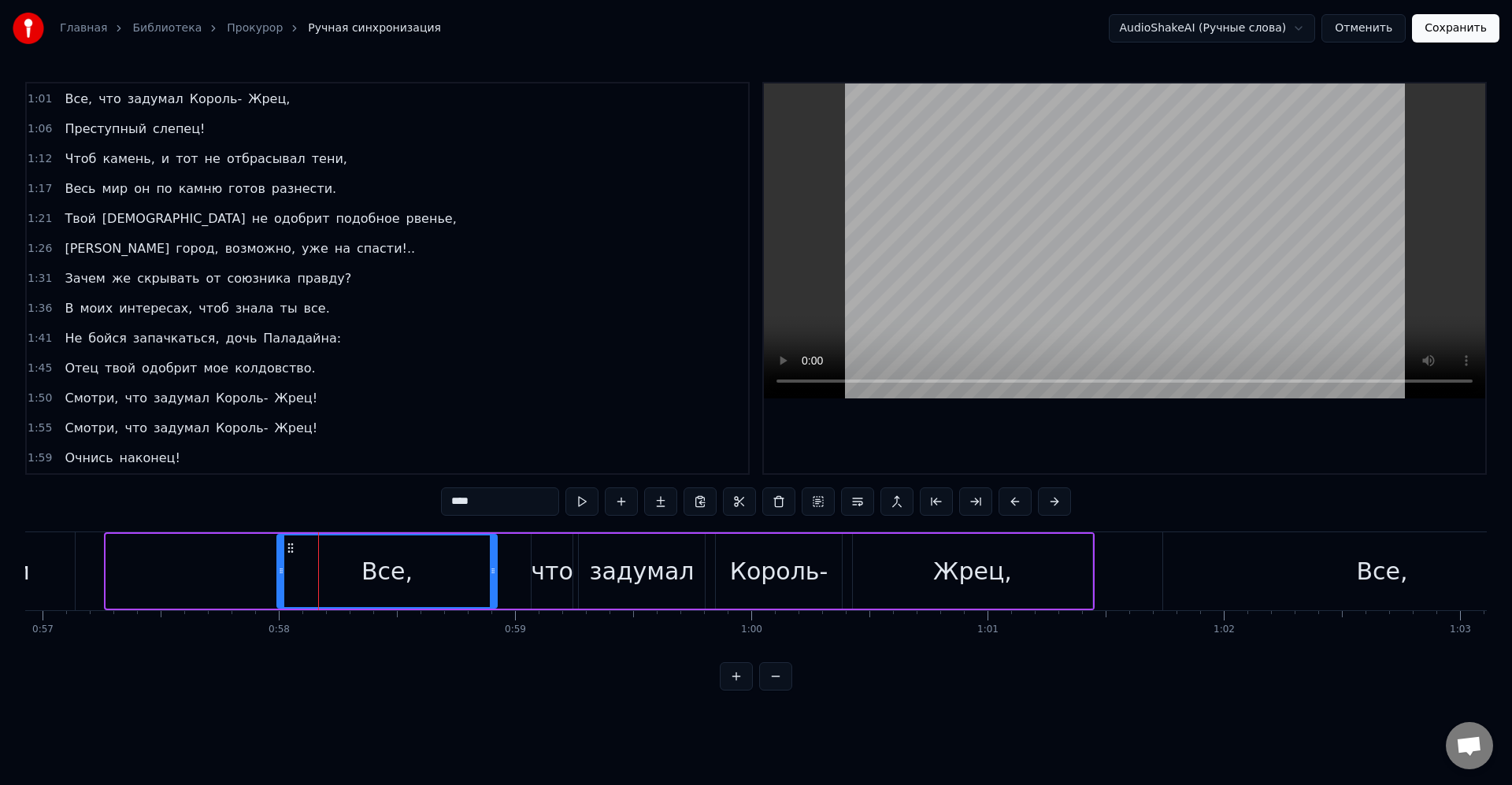
drag, startPoint x: 114, startPoint y: 577, endPoint x: 278, endPoint y: 571, distance: 164.1
click at [278, 571] on icon at bounding box center [281, 571] width 6 height 13
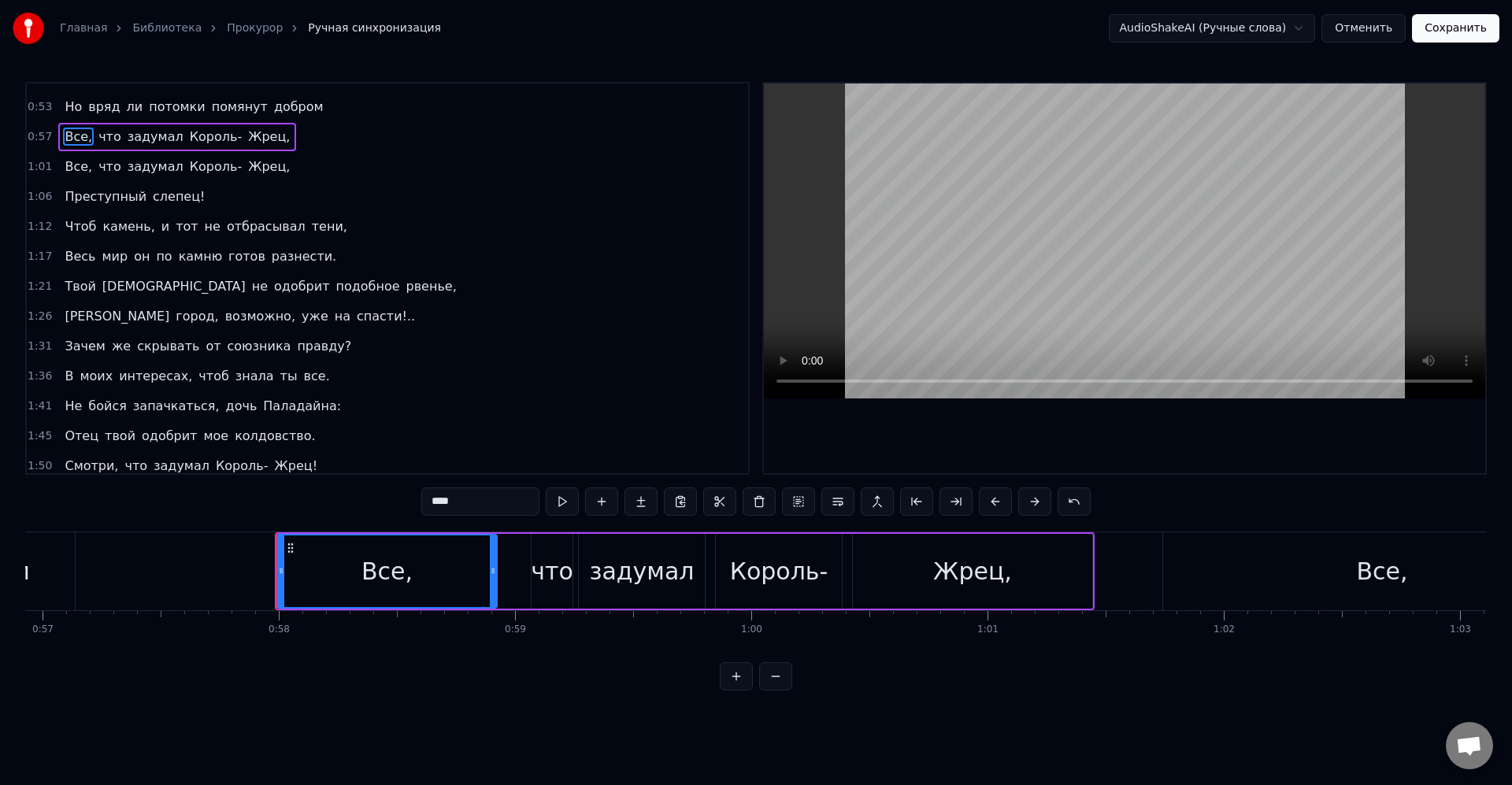
scroll to position [60, 0]
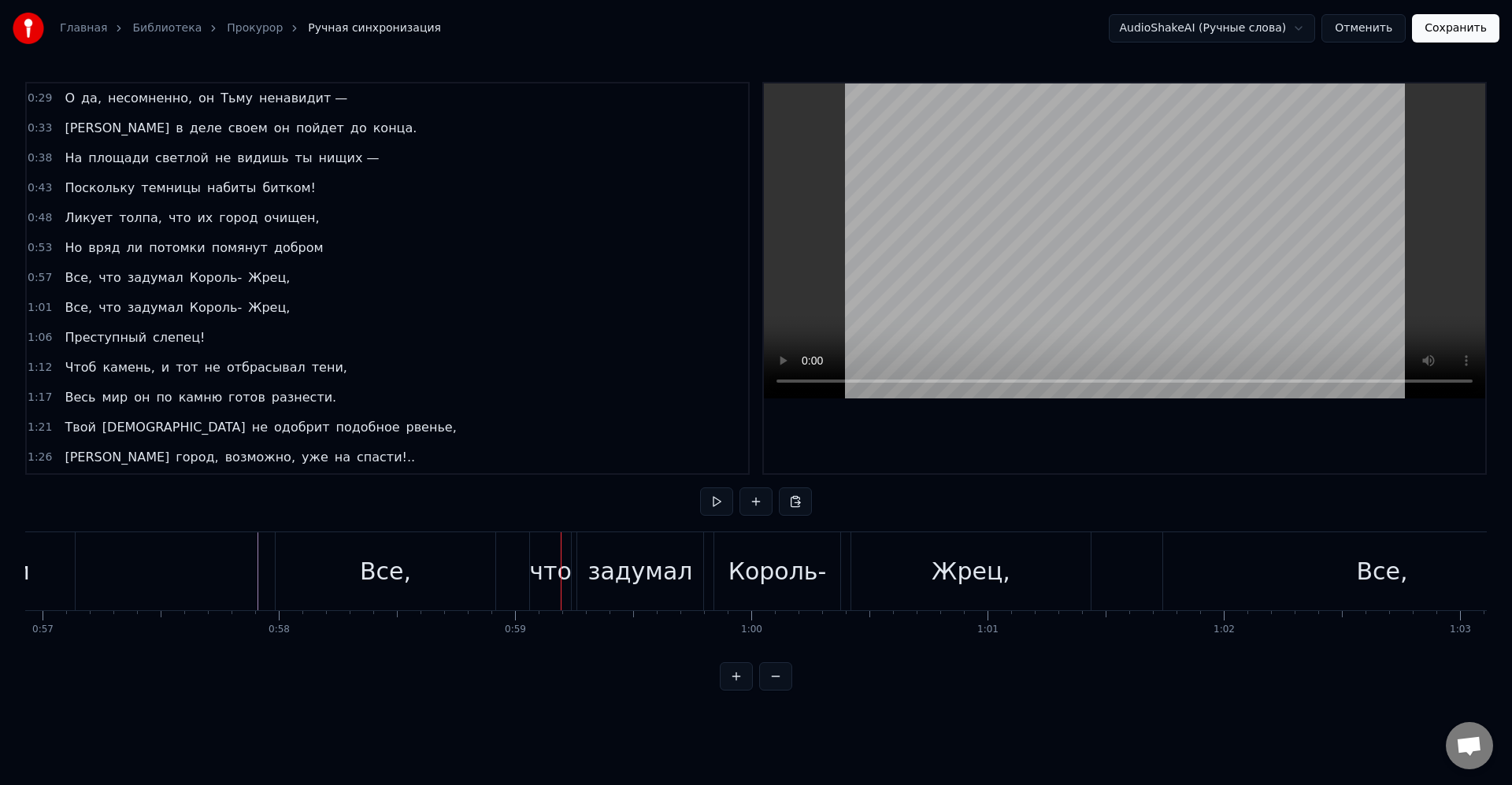
click at [550, 562] on div "что" at bounding box center [551, 571] width 43 height 36
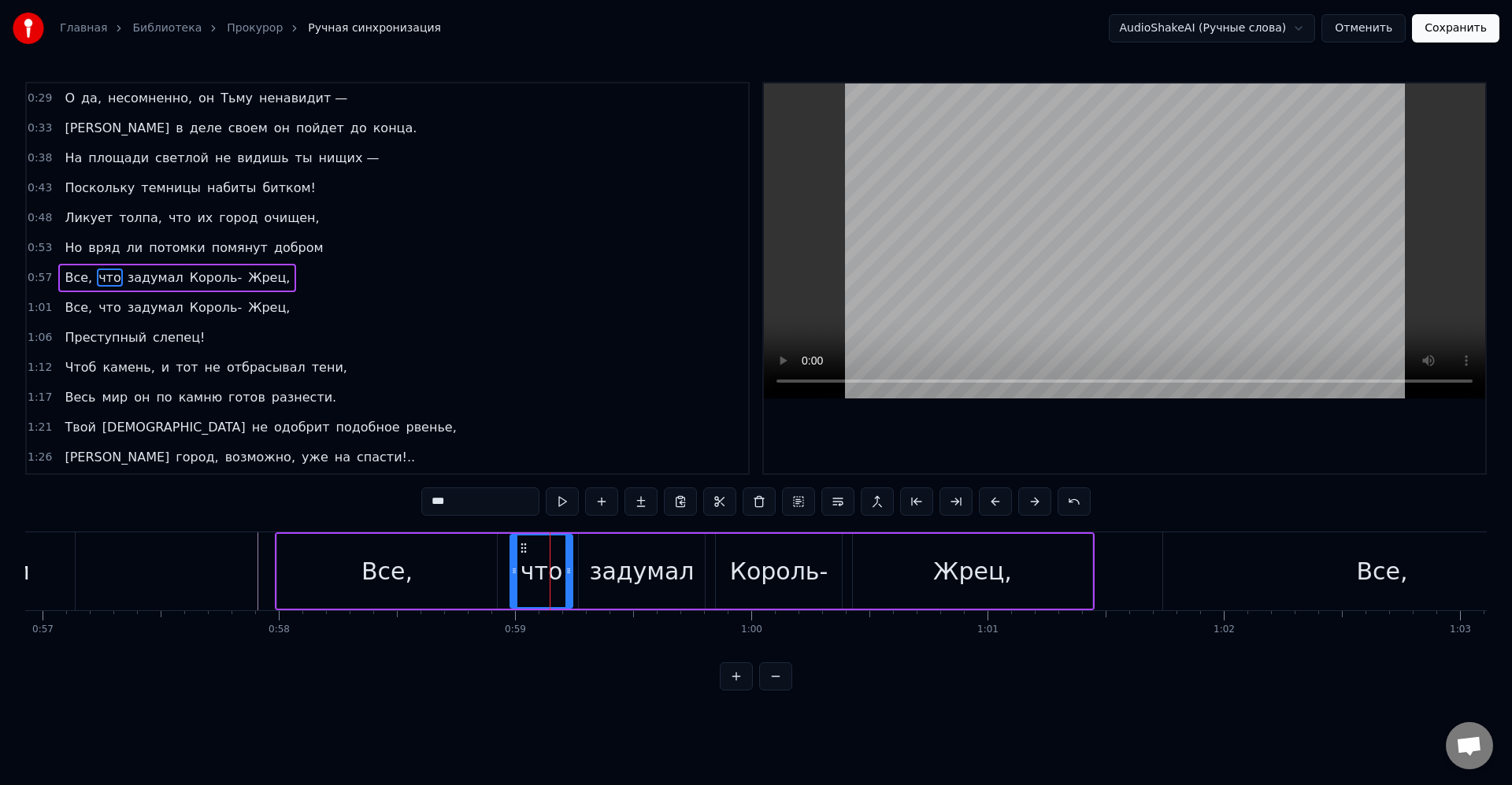
drag, startPoint x: 527, startPoint y: 570, endPoint x: 512, endPoint y: 567, distance: 15.3
click at [512, 568] on icon at bounding box center [514, 571] width 6 height 13
click at [521, 561] on div "что" at bounding box center [541, 571] width 43 height 36
drag, startPoint x: 565, startPoint y: 569, endPoint x: 551, endPoint y: 570, distance: 14.0
click at [541, 564] on div at bounding box center [544, 571] width 6 height 72
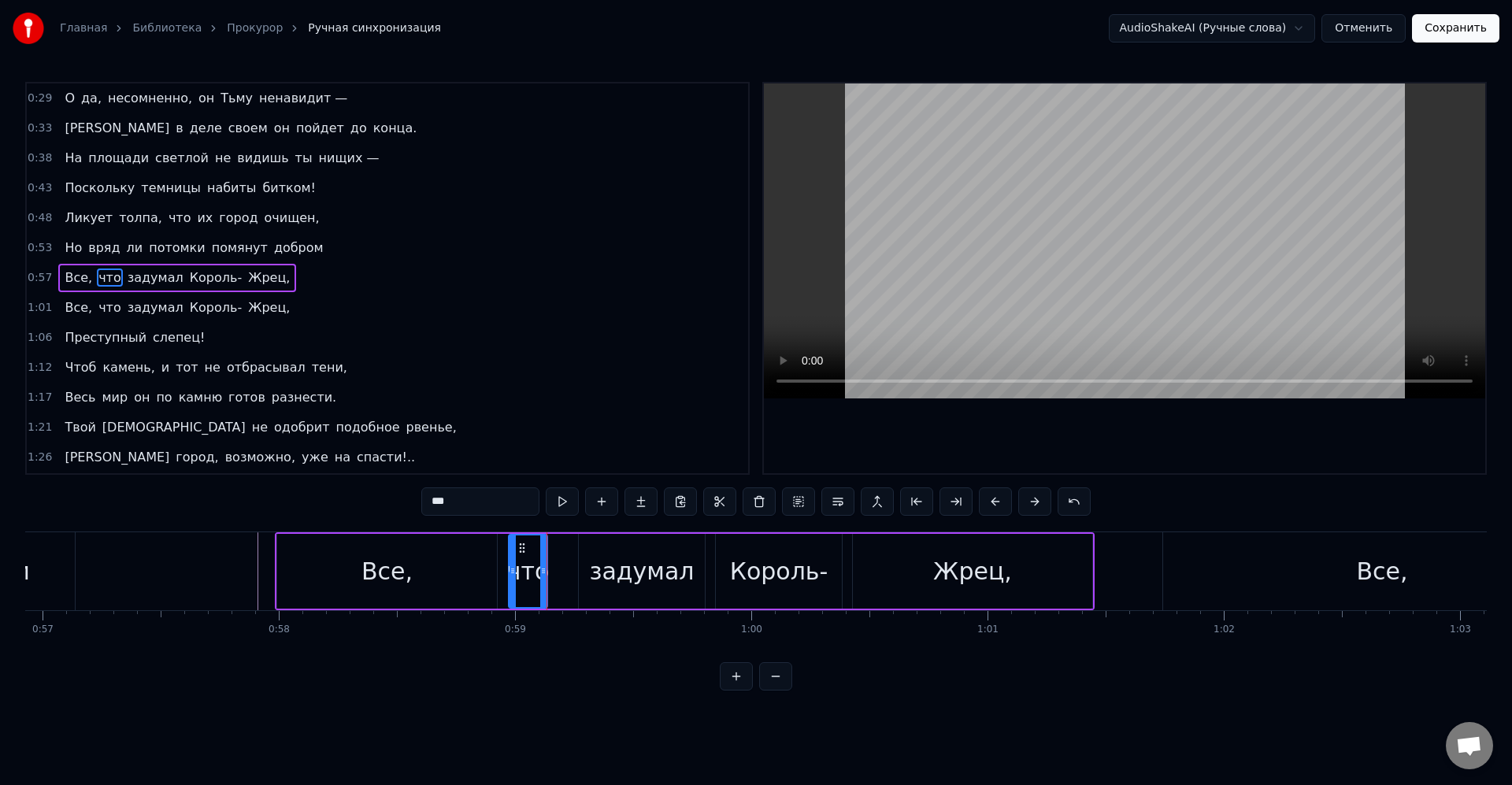
click at [572, 565] on div "Все, что задумал Король- Жрец," at bounding box center [684, 570] width 820 height 78
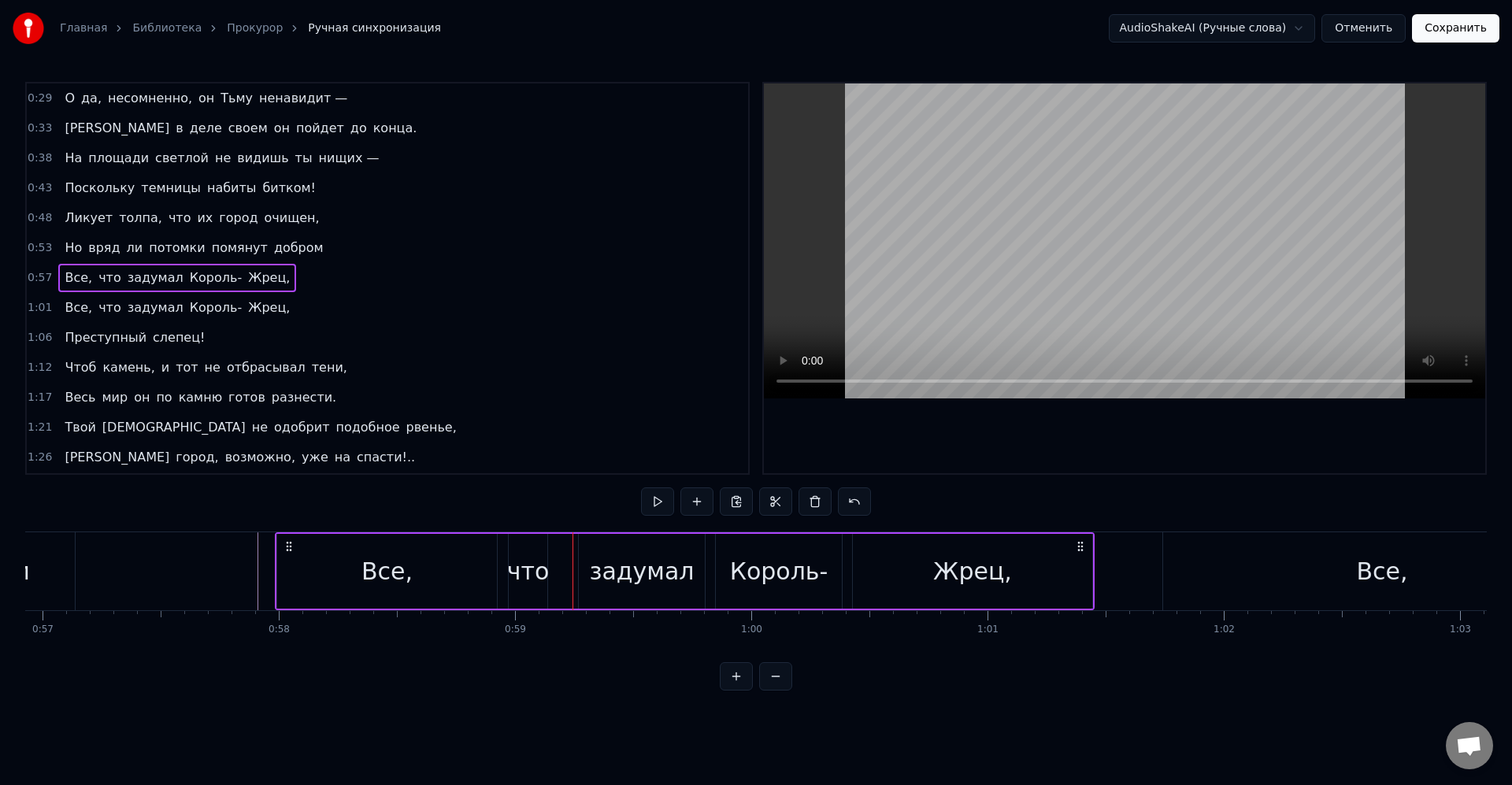
click at [597, 565] on div "задумал" at bounding box center [641, 571] width 105 height 36
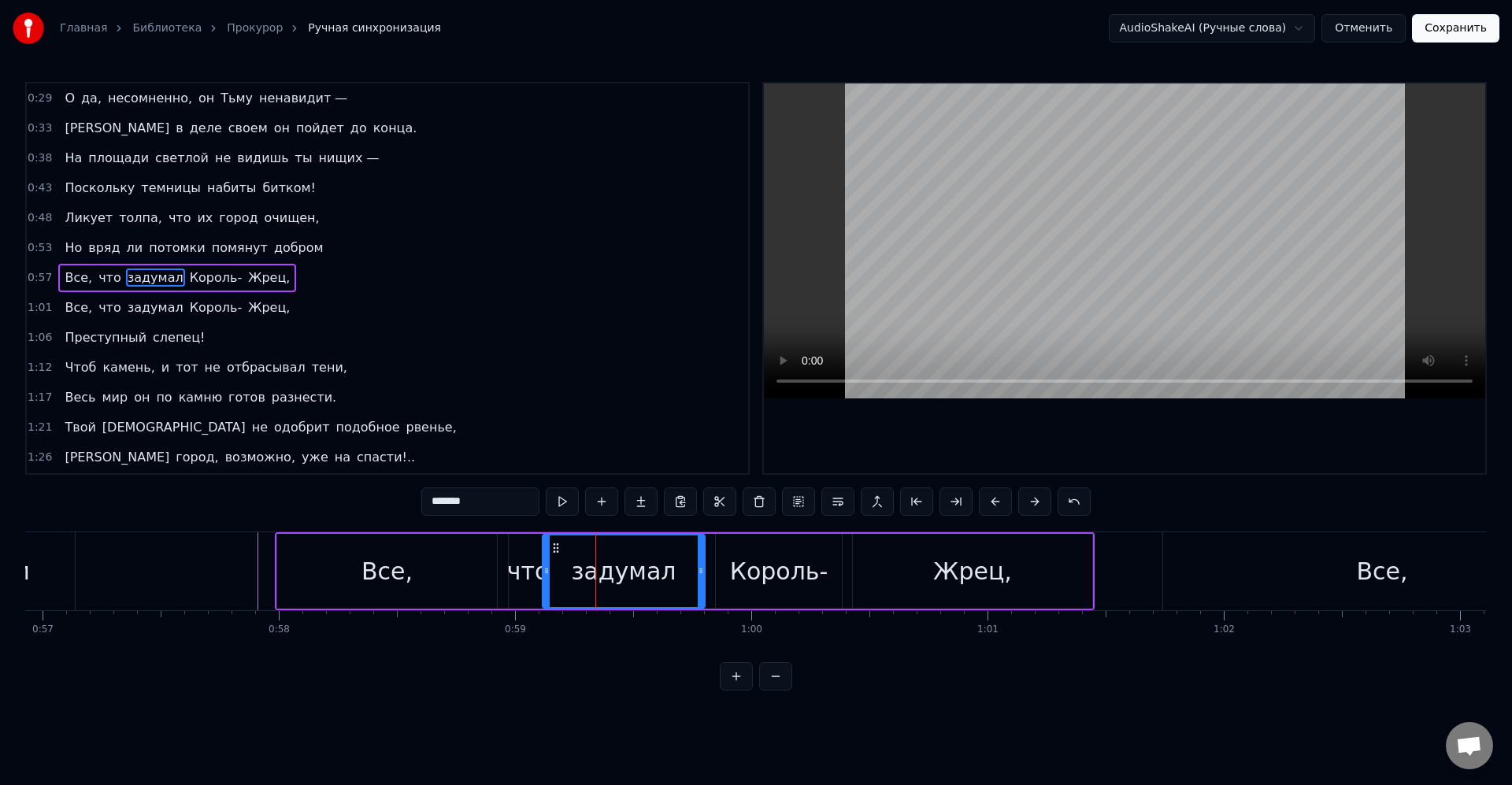
drag, startPoint x: 582, startPoint y: 572, endPoint x: 545, endPoint y: 571, distance: 37.0
click at [545, 571] on icon at bounding box center [546, 571] width 6 height 13
click at [532, 562] on div "что" at bounding box center [528, 571] width 43 height 36
type input "***"
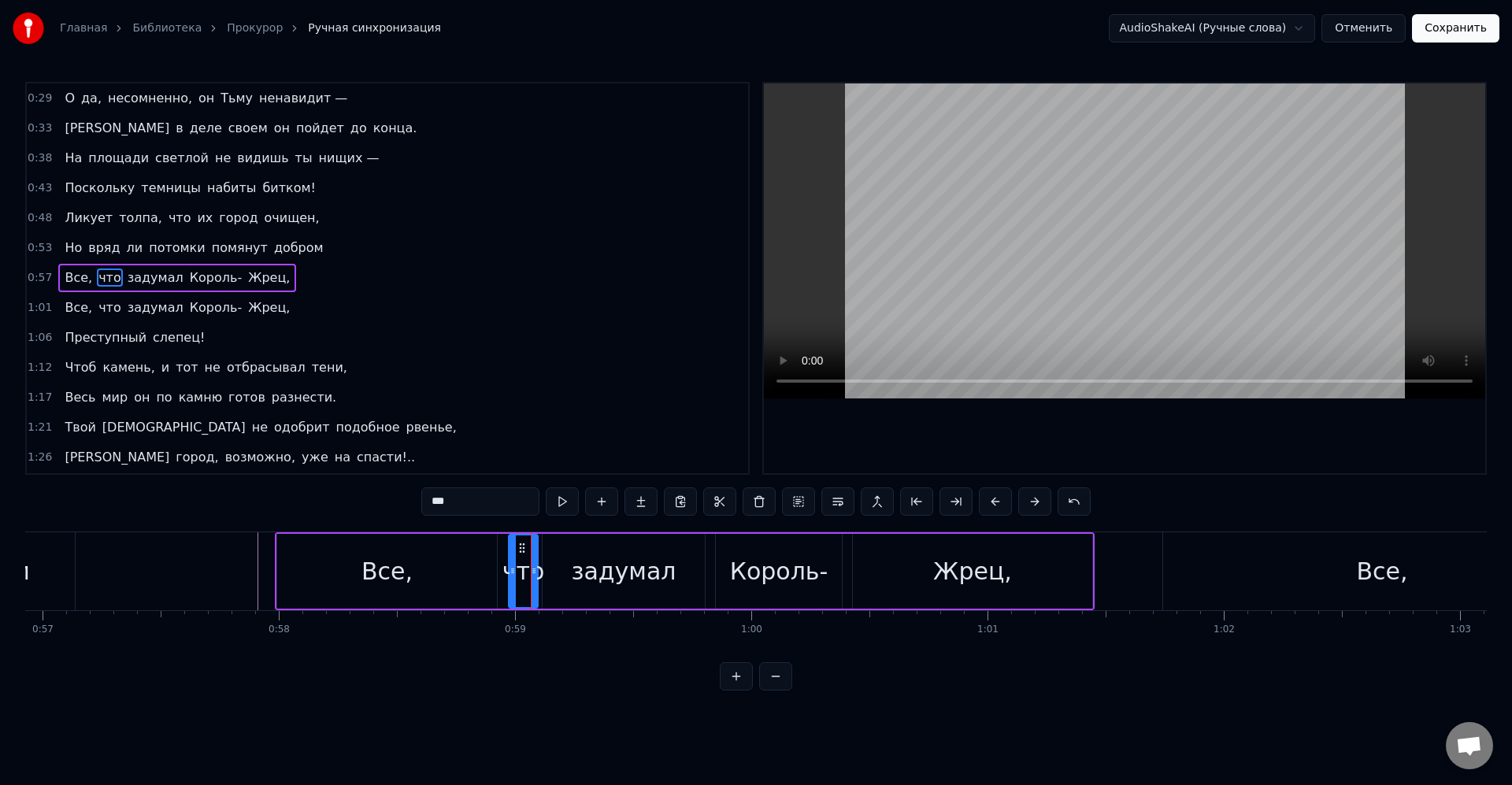
drag, startPoint x: 541, startPoint y: 571, endPoint x: 532, endPoint y: 570, distance: 9.1
click at [532, 570] on icon at bounding box center [534, 571] width 6 height 13
drag, startPoint x: 513, startPoint y: 570, endPoint x: 501, endPoint y: 568, distance: 12.2
click at [501, 568] on icon at bounding box center [501, 571] width 6 height 13
click at [542, 573] on div "Все, что задумал Король- Жрец," at bounding box center [684, 570] width 820 height 78
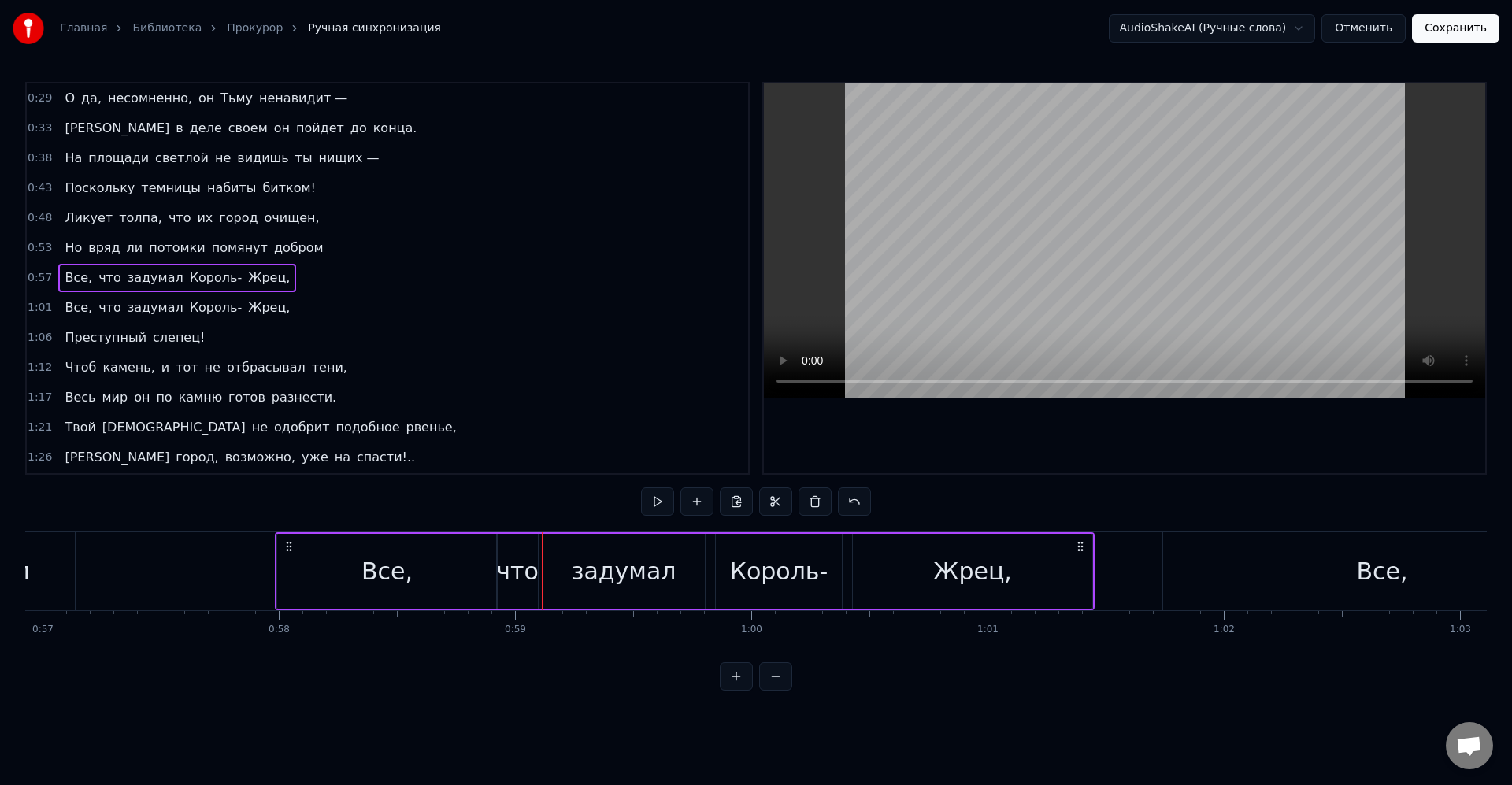
click at [559, 574] on div "задумал" at bounding box center [623, 571] width 162 height 75
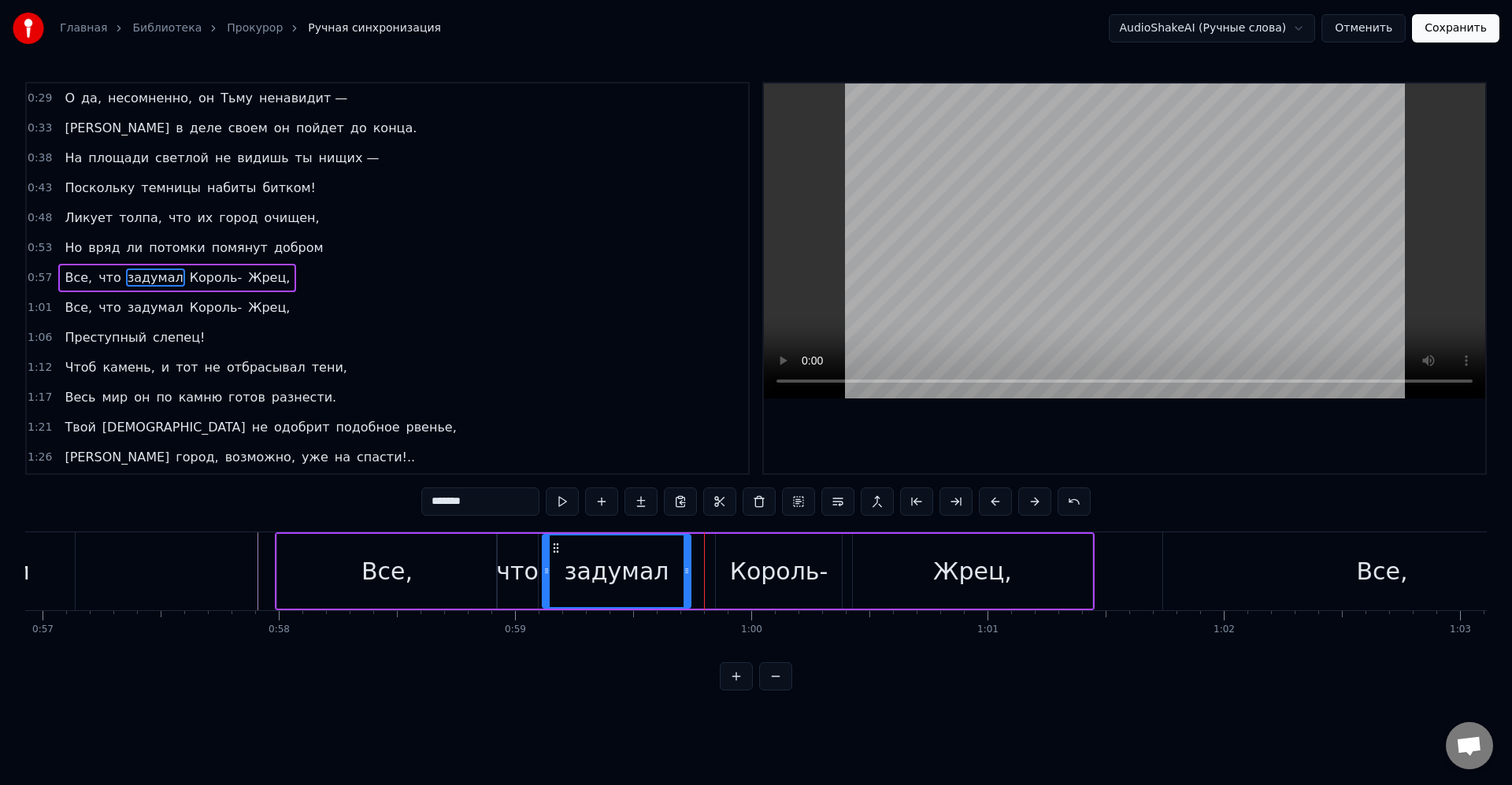
drag, startPoint x: 702, startPoint y: 575, endPoint x: 688, endPoint y: 573, distance: 14.1
click at [688, 573] on icon at bounding box center [687, 571] width 6 height 13
click at [722, 570] on div "Король-" at bounding box center [779, 571] width 126 height 75
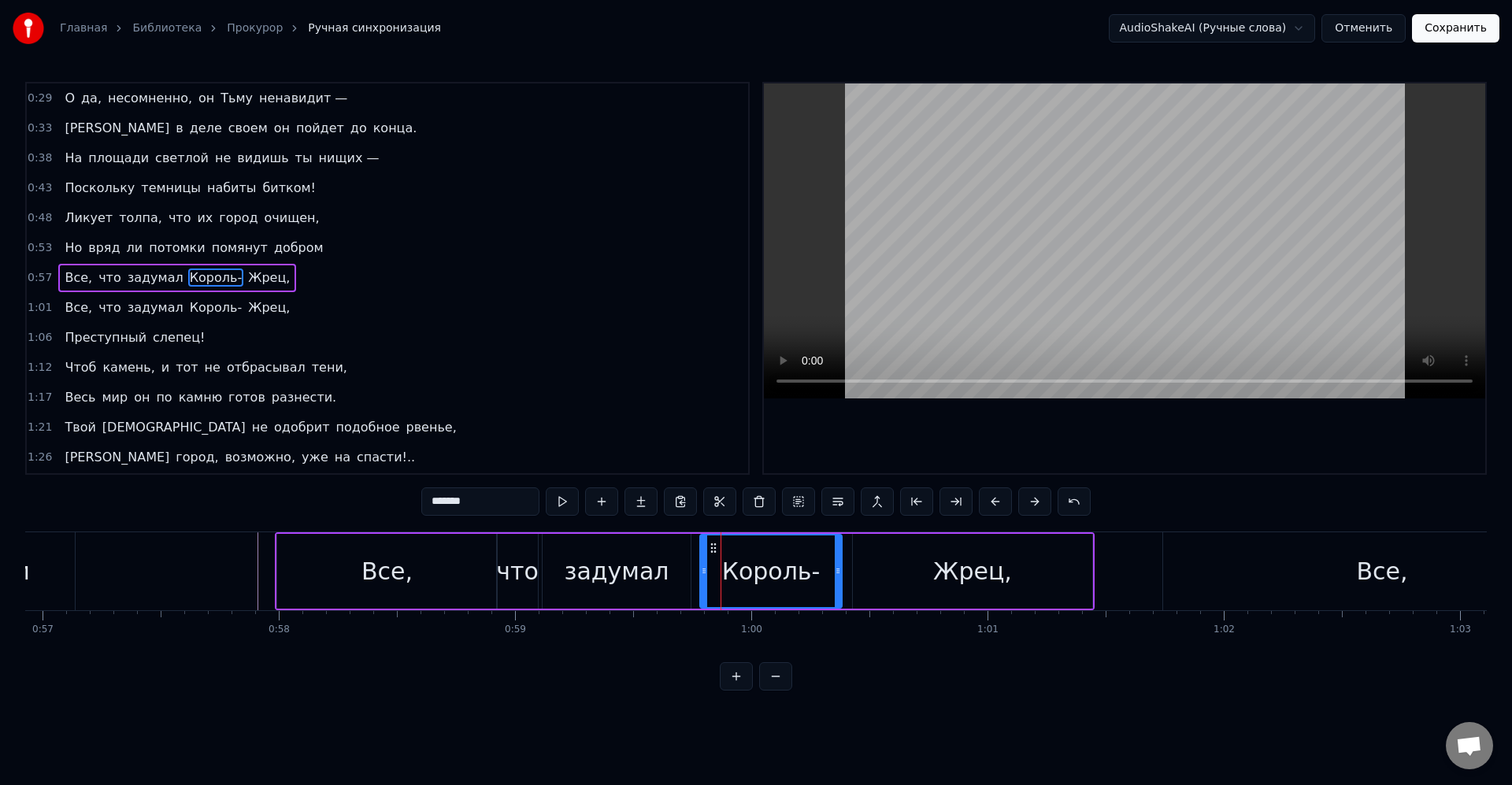
drag, startPoint x: 718, startPoint y: 573, endPoint x: 701, endPoint y: 571, distance: 17.1
click at [701, 571] on icon at bounding box center [704, 571] width 6 height 13
click at [722, 571] on div "Король-" at bounding box center [770, 571] width 142 height 72
drag, startPoint x: 836, startPoint y: 570, endPoint x: 817, endPoint y: 570, distance: 19.0
click at [835, 570] on icon at bounding box center [838, 571] width 6 height 13
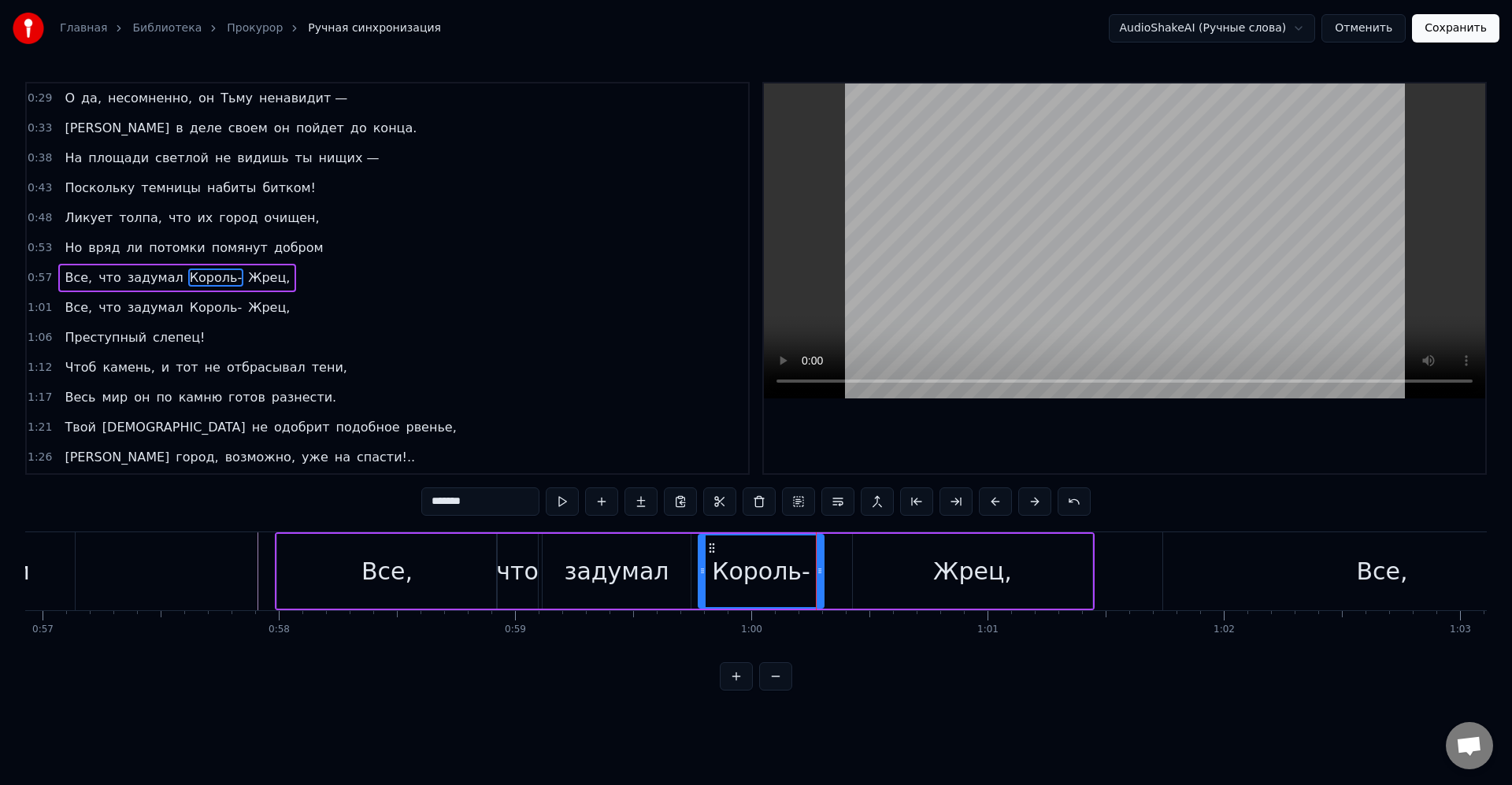
click at [858, 567] on div "Жрец," at bounding box center [973, 571] width 240 height 75
type input "*****"
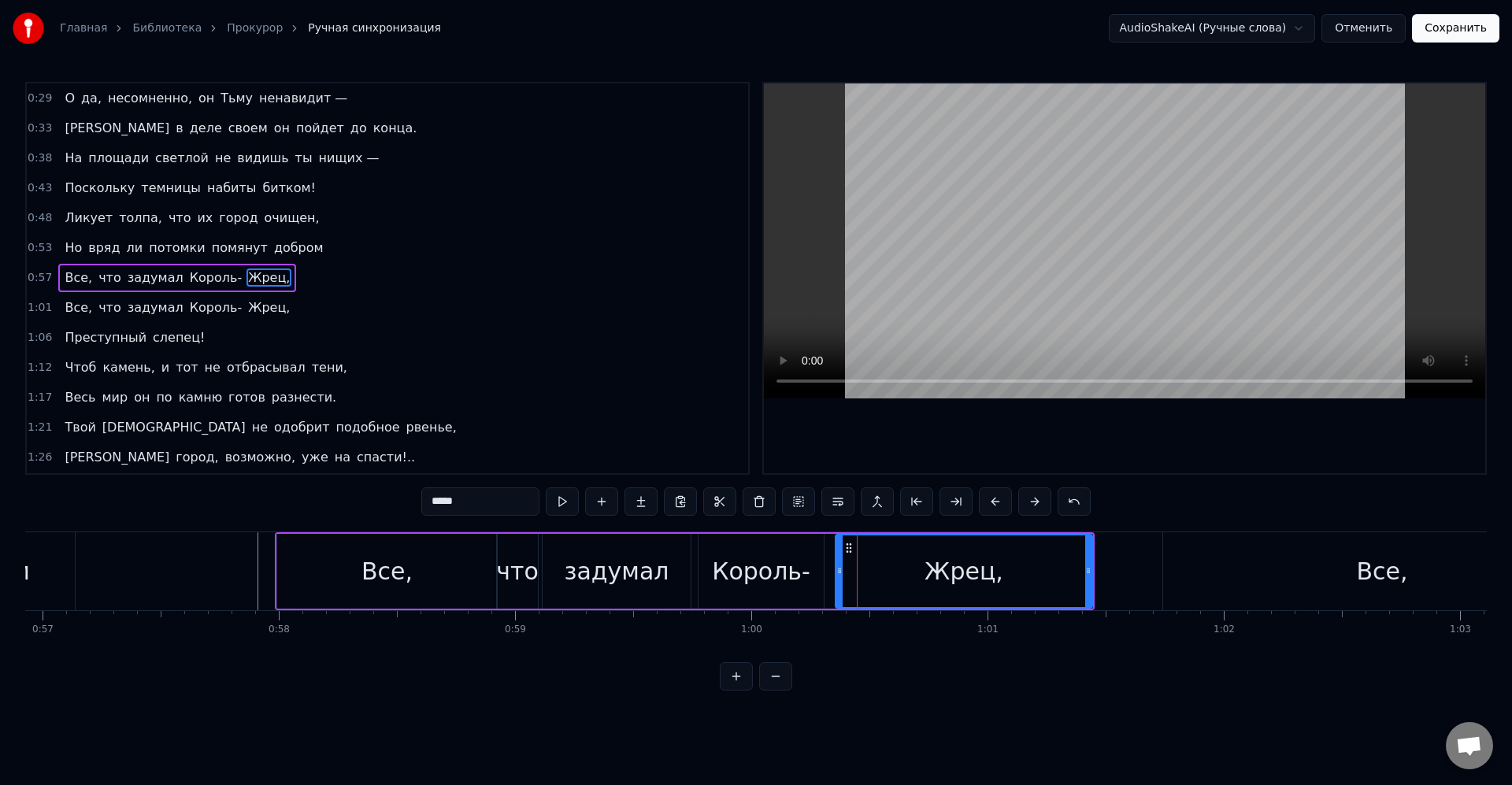
drag, startPoint x: 856, startPoint y: 574, endPoint x: 838, endPoint y: 572, distance: 18.1
click at [838, 572] on icon at bounding box center [839, 571] width 6 height 13
drag, startPoint x: 1089, startPoint y: 570, endPoint x: 1104, endPoint y: 568, distance: 15.1
click at [1092, 568] on icon at bounding box center [1088, 571] width 6 height 13
drag, startPoint x: 1103, startPoint y: 573, endPoint x: 1090, endPoint y: 571, distance: 13.2
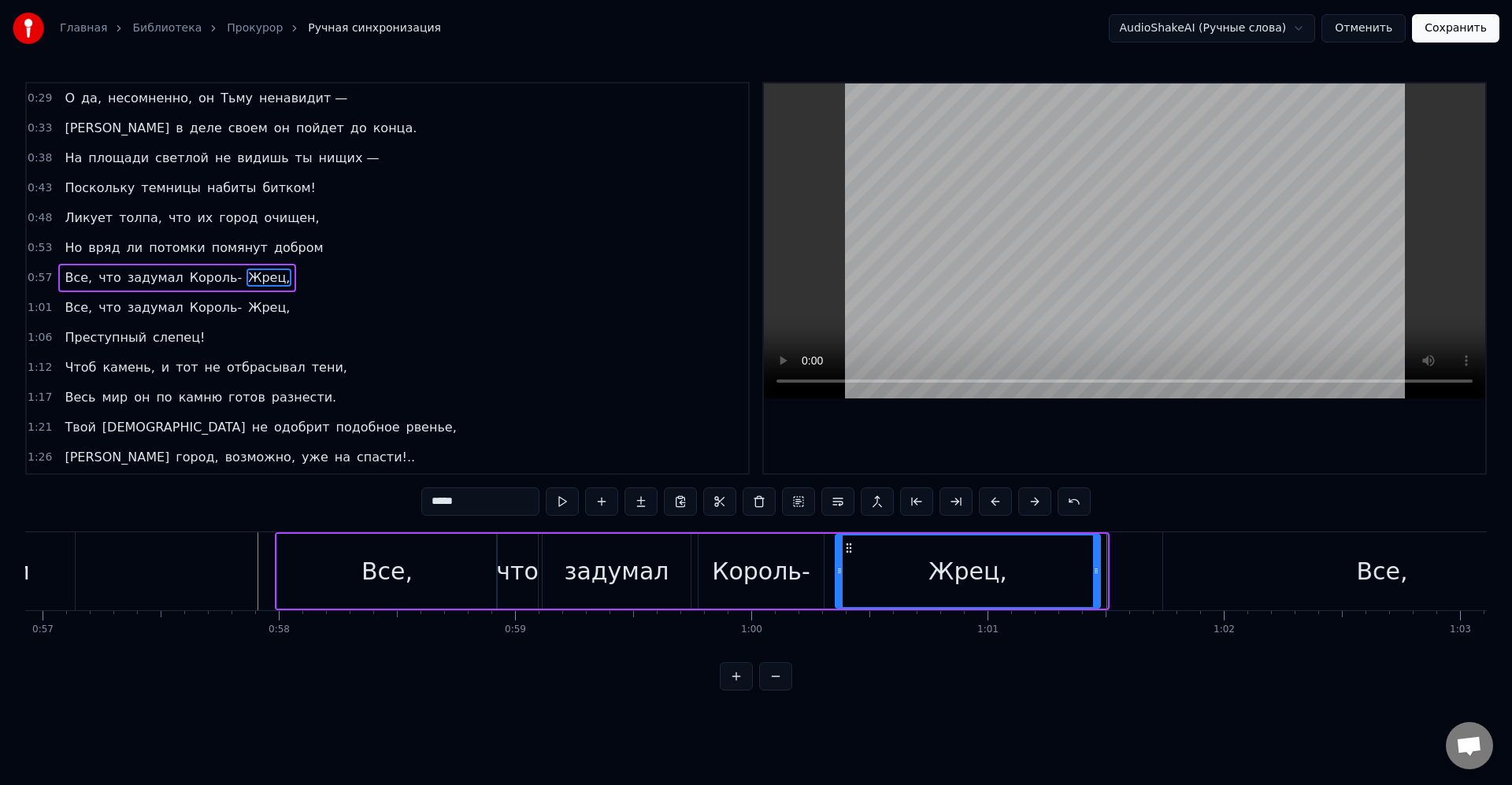
click at [1094, 571] on icon at bounding box center [1096, 571] width 6 height 13
click at [267, 297] on div "Все, что задумал Король- Жрец," at bounding box center [177, 308] width 238 height 29
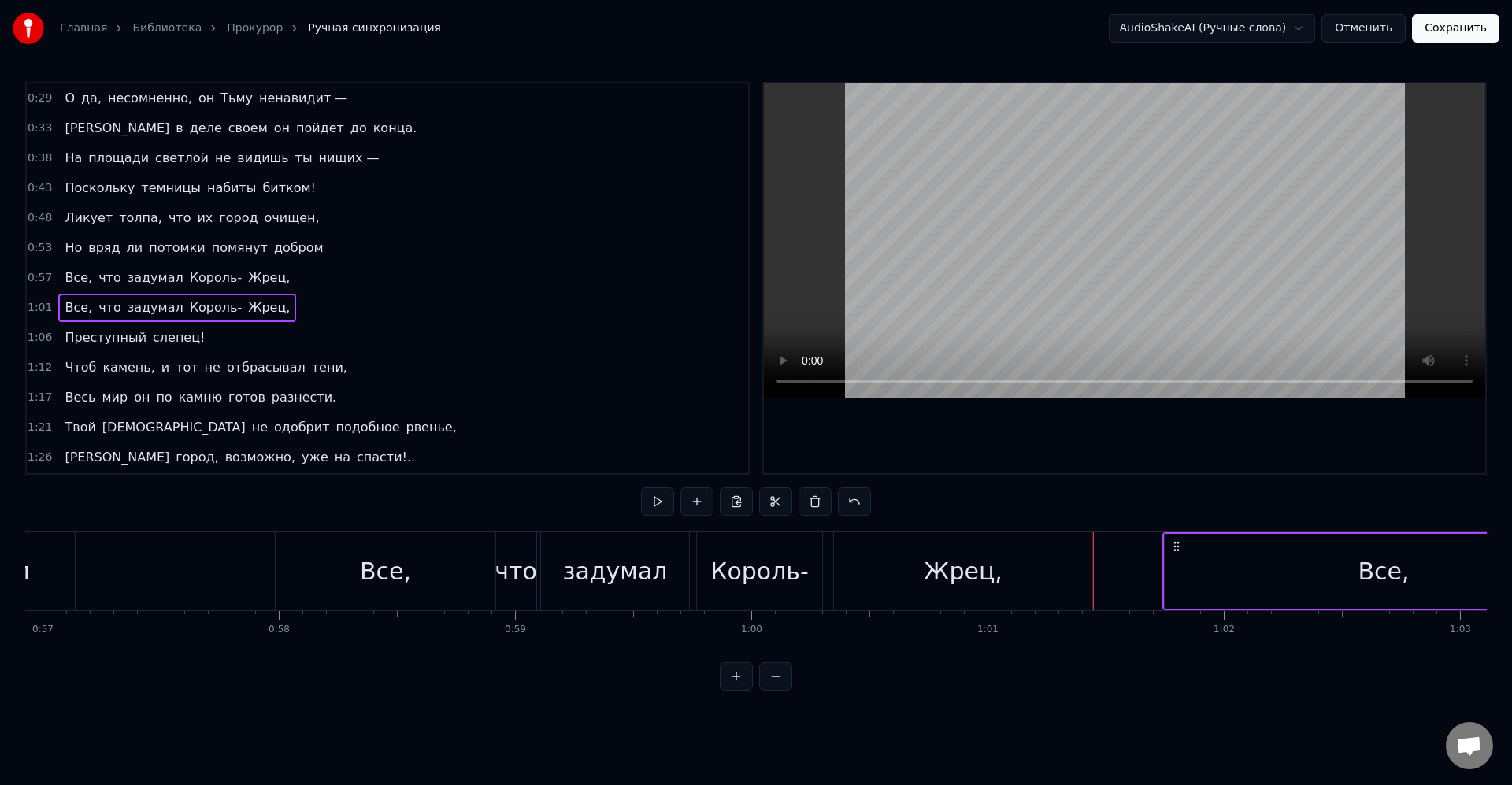
drag, startPoint x: 1041, startPoint y: 570, endPoint x: 656, endPoint y: 556, distance: 385.3
drag, startPoint x: 1075, startPoint y: 577, endPoint x: 1021, endPoint y: 579, distance: 54.0
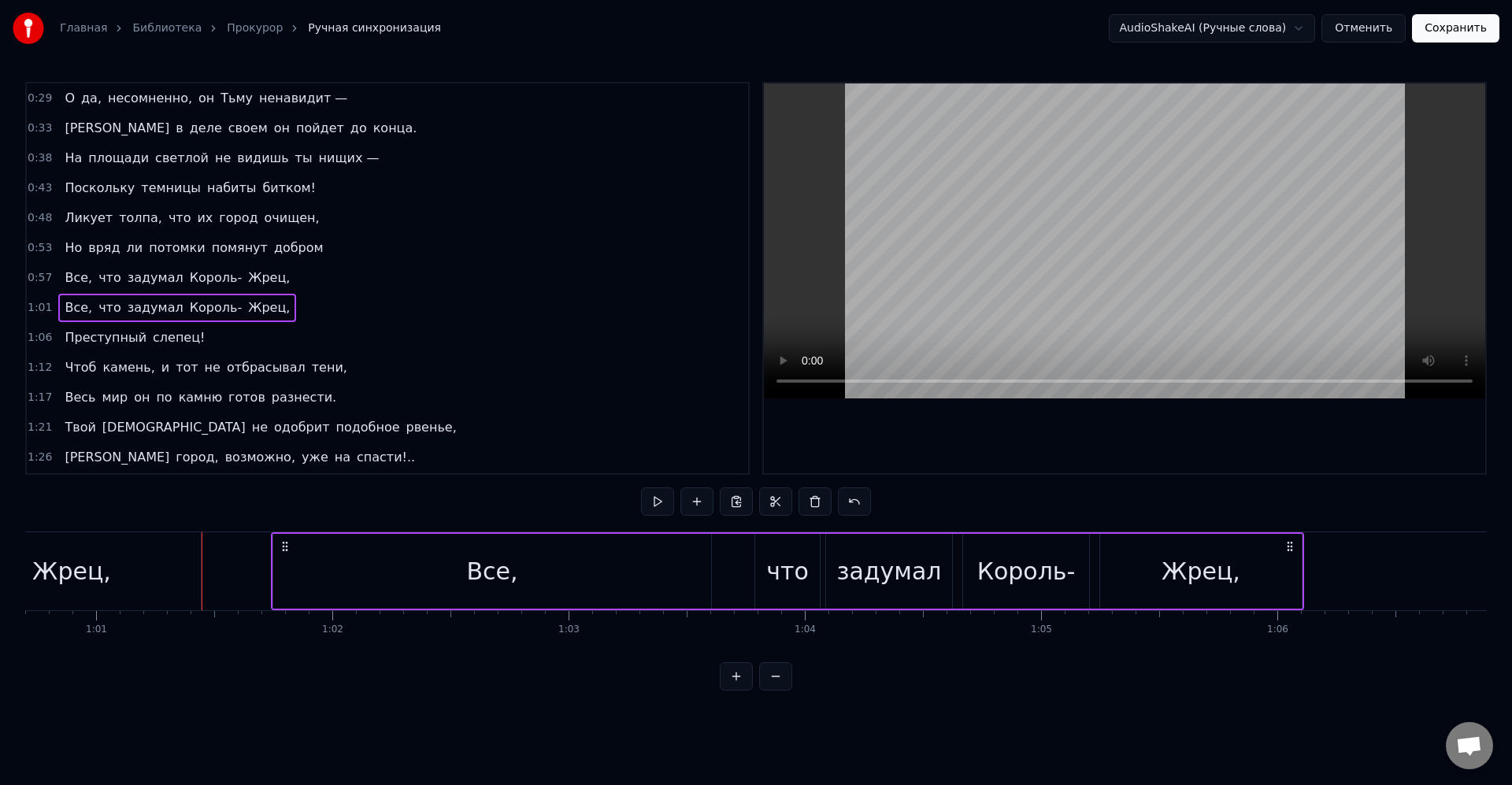
scroll to position [0, 14190]
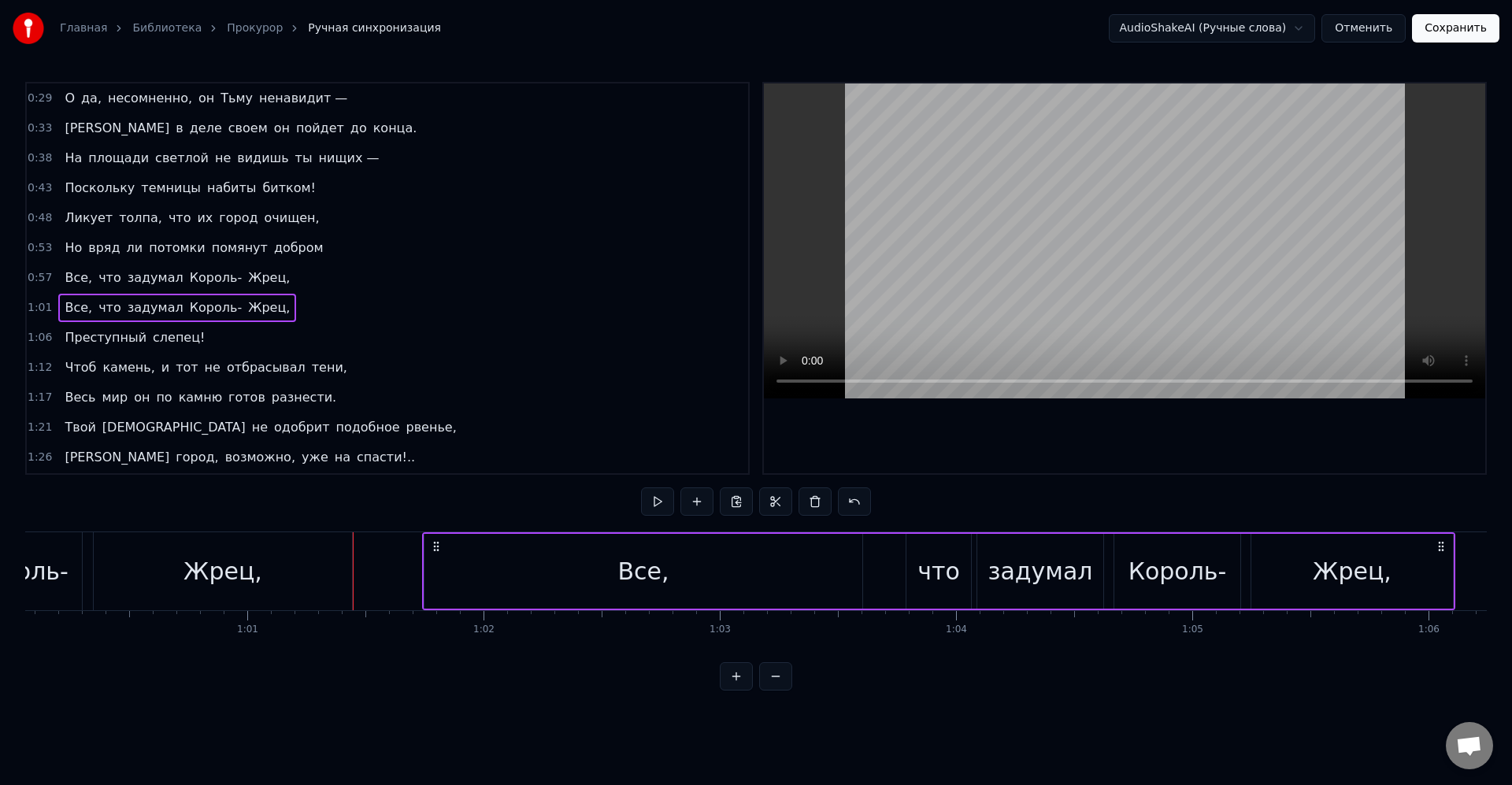
click at [532, 578] on div "Все," at bounding box center [644, 571] width 438 height 75
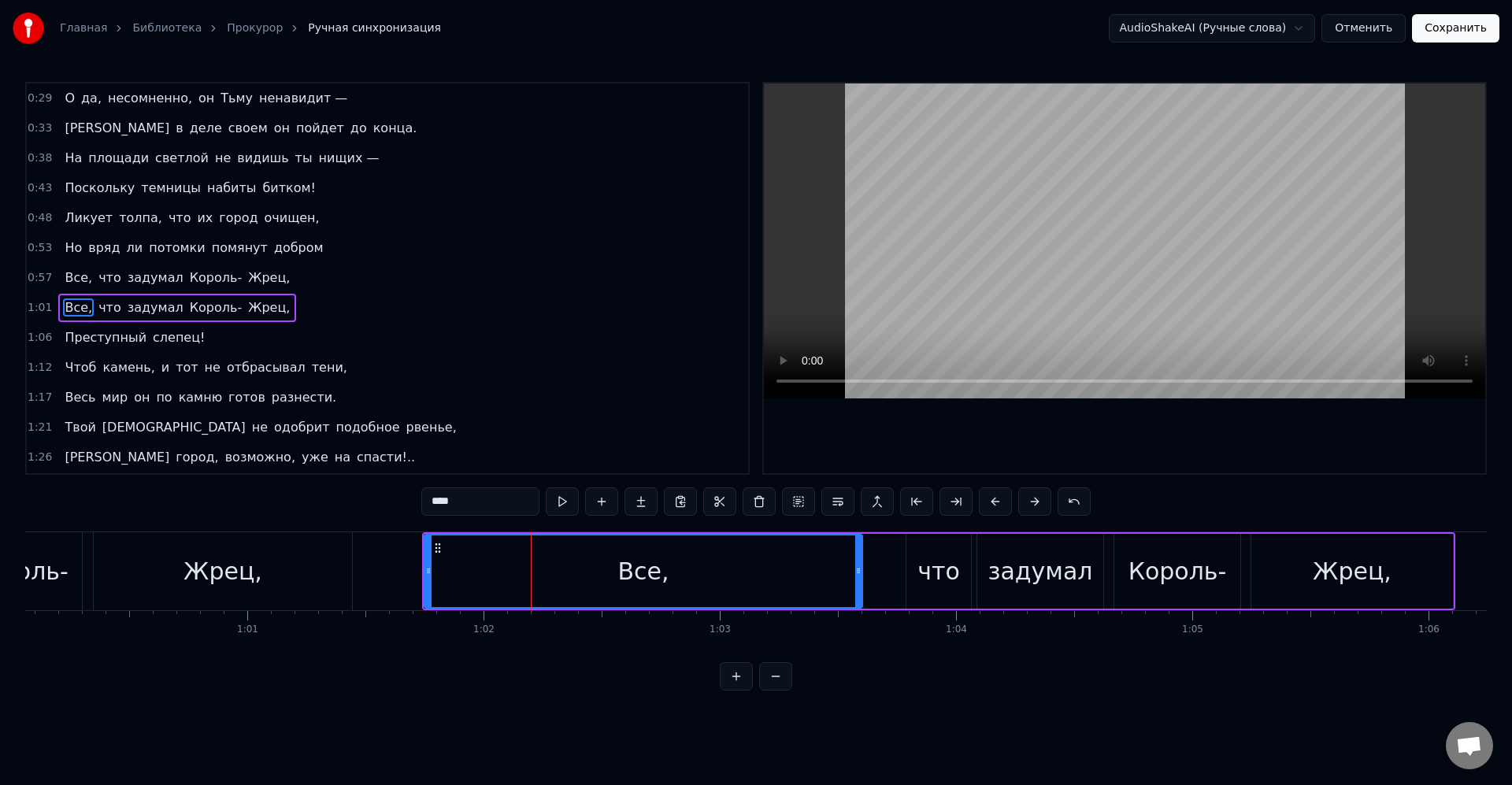
scroll to position [89, 0]
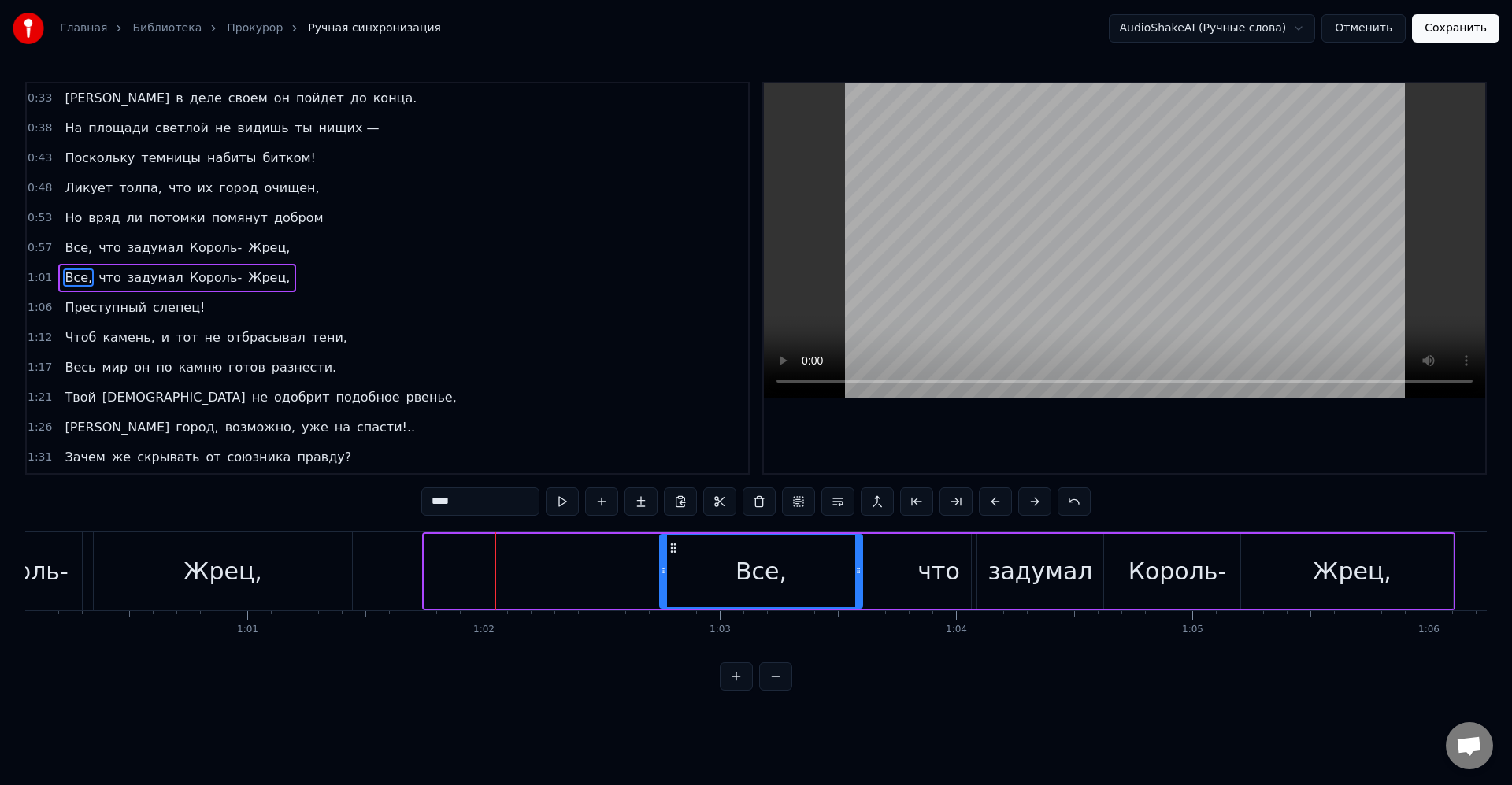
drag, startPoint x: 428, startPoint y: 573, endPoint x: 664, endPoint y: 569, distance: 236.0
click at [664, 569] on icon at bounding box center [663, 571] width 6 height 13
click at [918, 569] on div "что" at bounding box center [939, 571] width 64 height 75
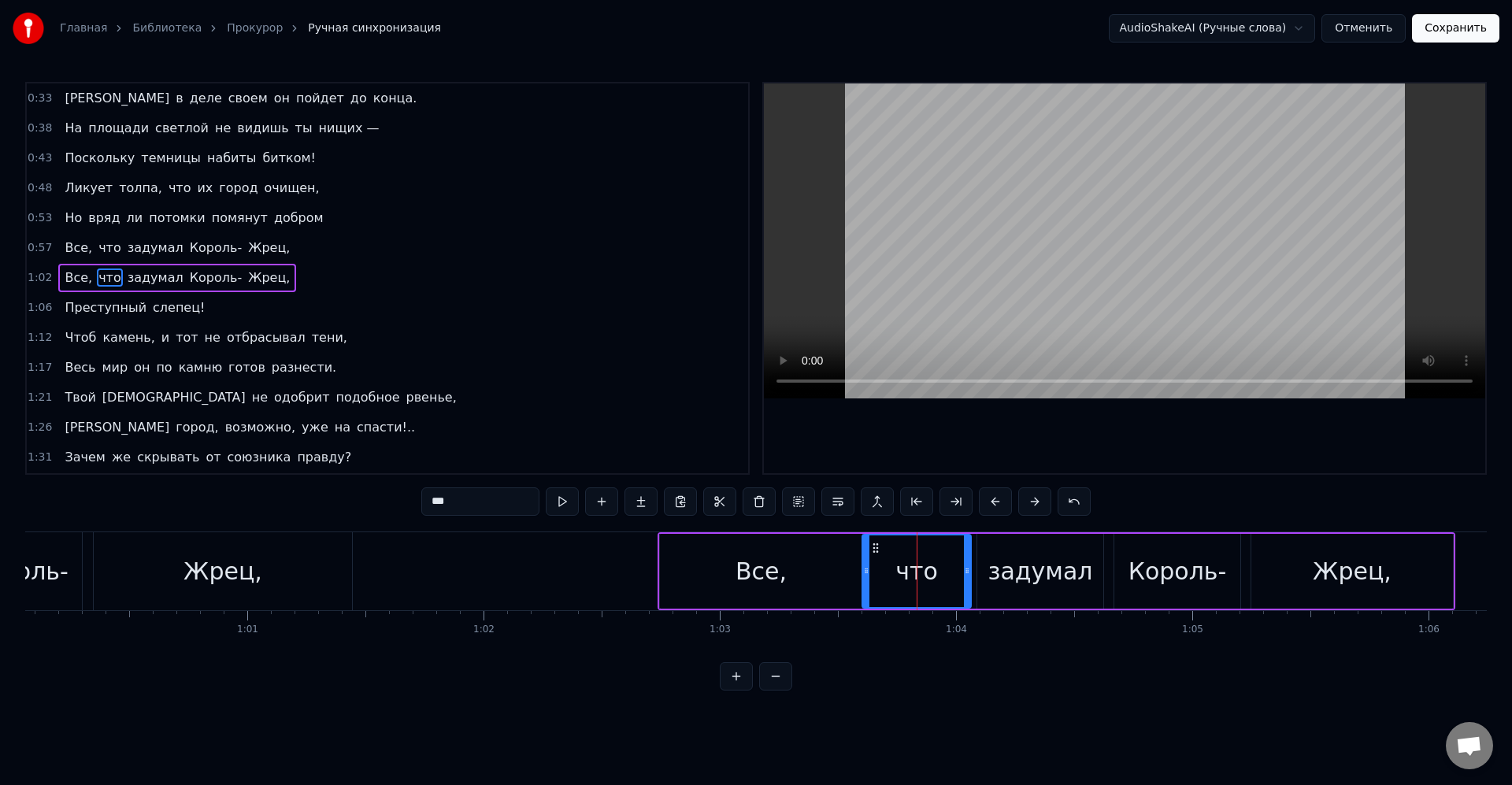
drag, startPoint x: 908, startPoint y: 567, endPoint x: 876, endPoint y: 572, distance: 32.4
click at [863, 572] on icon at bounding box center [866, 571] width 6 height 13
drag, startPoint x: 965, startPoint y: 572, endPoint x: 931, endPoint y: 572, distance: 34.0
click at [931, 572] on icon at bounding box center [930, 571] width 6 height 13
click at [940, 574] on icon at bounding box center [937, 571] width 6 height 13
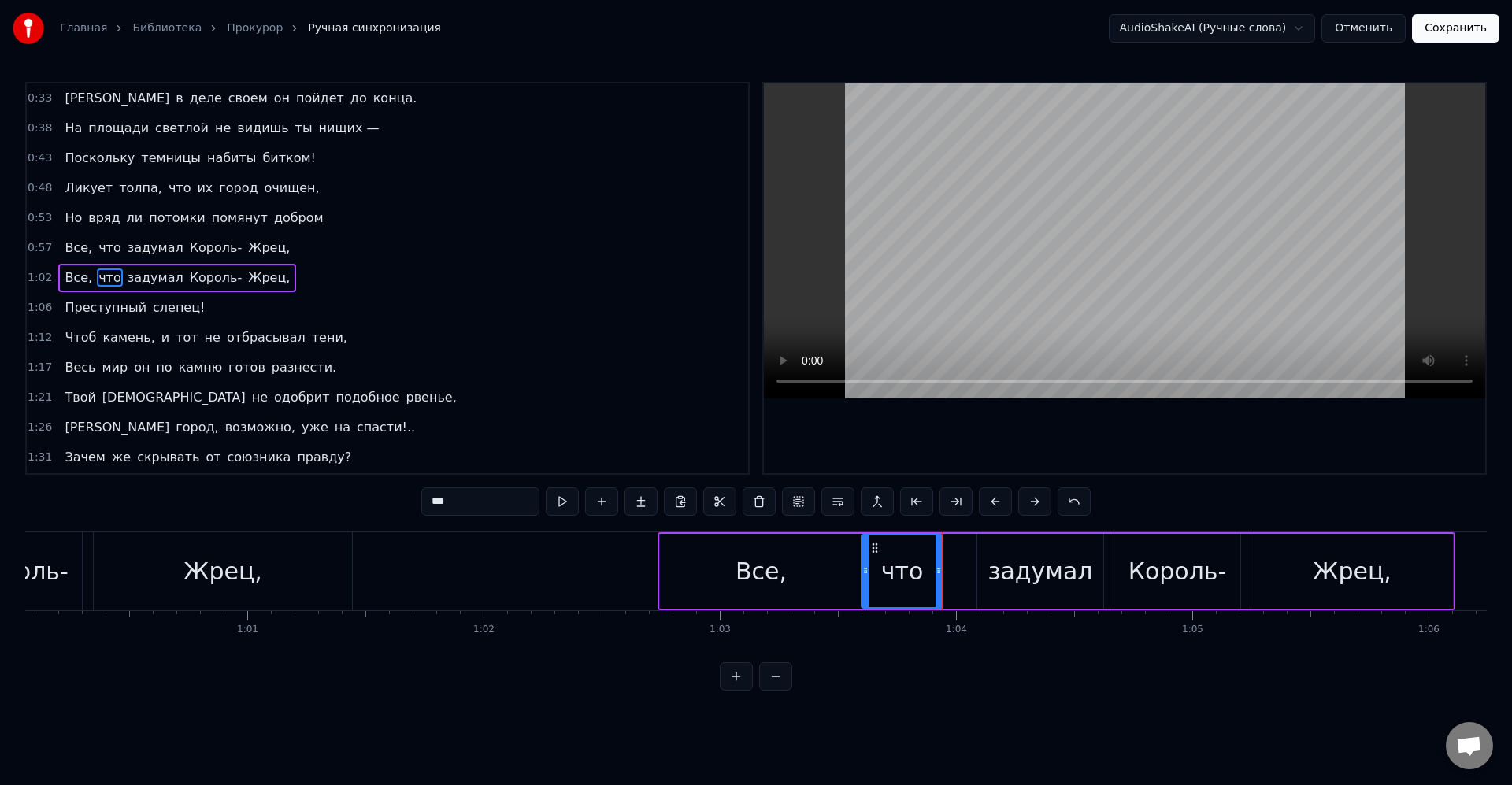
click at [915, 570] on div "что" at bounding box center [903, 571] width 43 height 36
drag, startPoint x: 867, startPoint y: 571, endPoint x: 887, endPoint y: 575, distance: 20.4
click at [883, 575] on icon at bounding box center [880, 571] width 6 height 13
click at [886, 571] on icon at bounding box center [884, 571] width 6 height 13
click at [993, 571] on div "задумал" at bounding box center [1040, 571] width 126 height 75
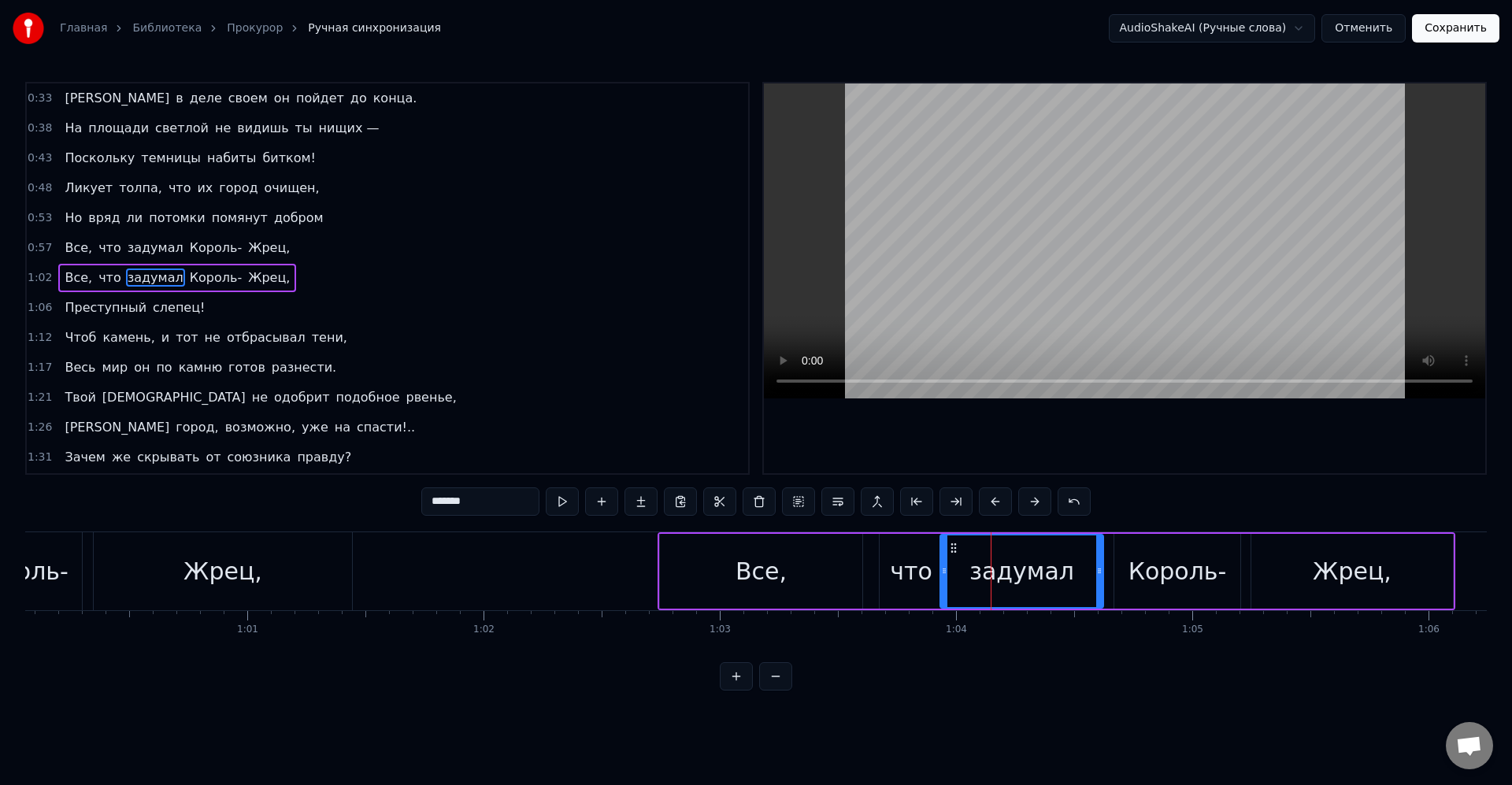
drag, startPoint x: 981, startPoint y: 574, endPoint x: 943, endPoint y: 576, distance: 38.1
click at [943, 576] on icon at bounding box center [944, 571] width 6 height 13
drag, startPoint x: 1097, startPoint y: 571, endPoint x: 997, endPoint y: 571, distance: 100.0
click at [997, 572] on icon at bounding box center [1000, 571] width 6 height 13
drag, startPoint x: 1015, startPoint y: 575, endPoint x: 1092, endPoint y: 577, distance: 77.0
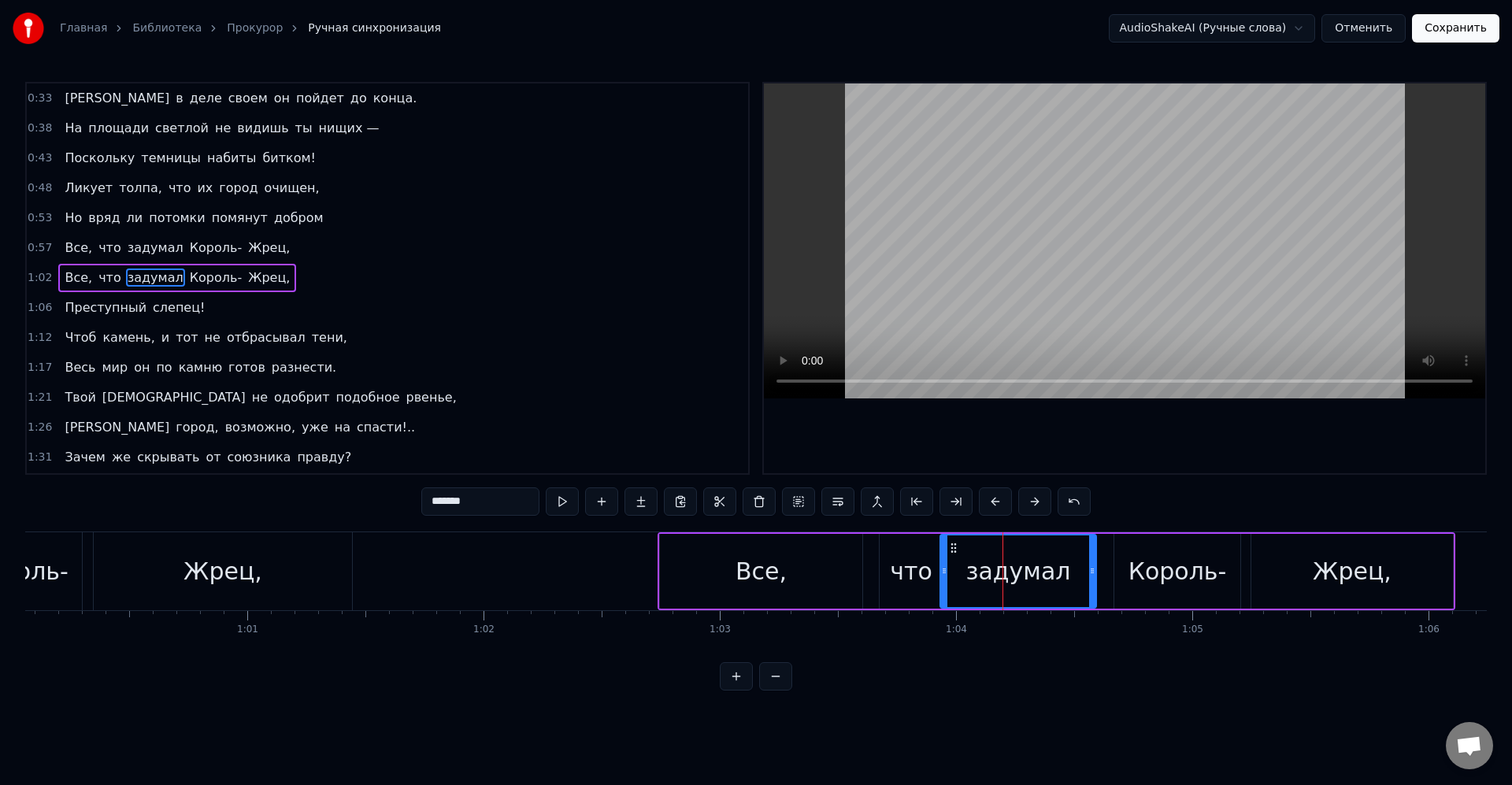
click at [1092, 577] on icon at bounding box center [1092, 571] width 6 height 13
click at [1086, 571] on icon at bounding box center [1086, 571] width 6 height 13
click at [1114, 572] on div "Король-" at bounding box center [1177, 571] width 128 height 75
type input "*******"
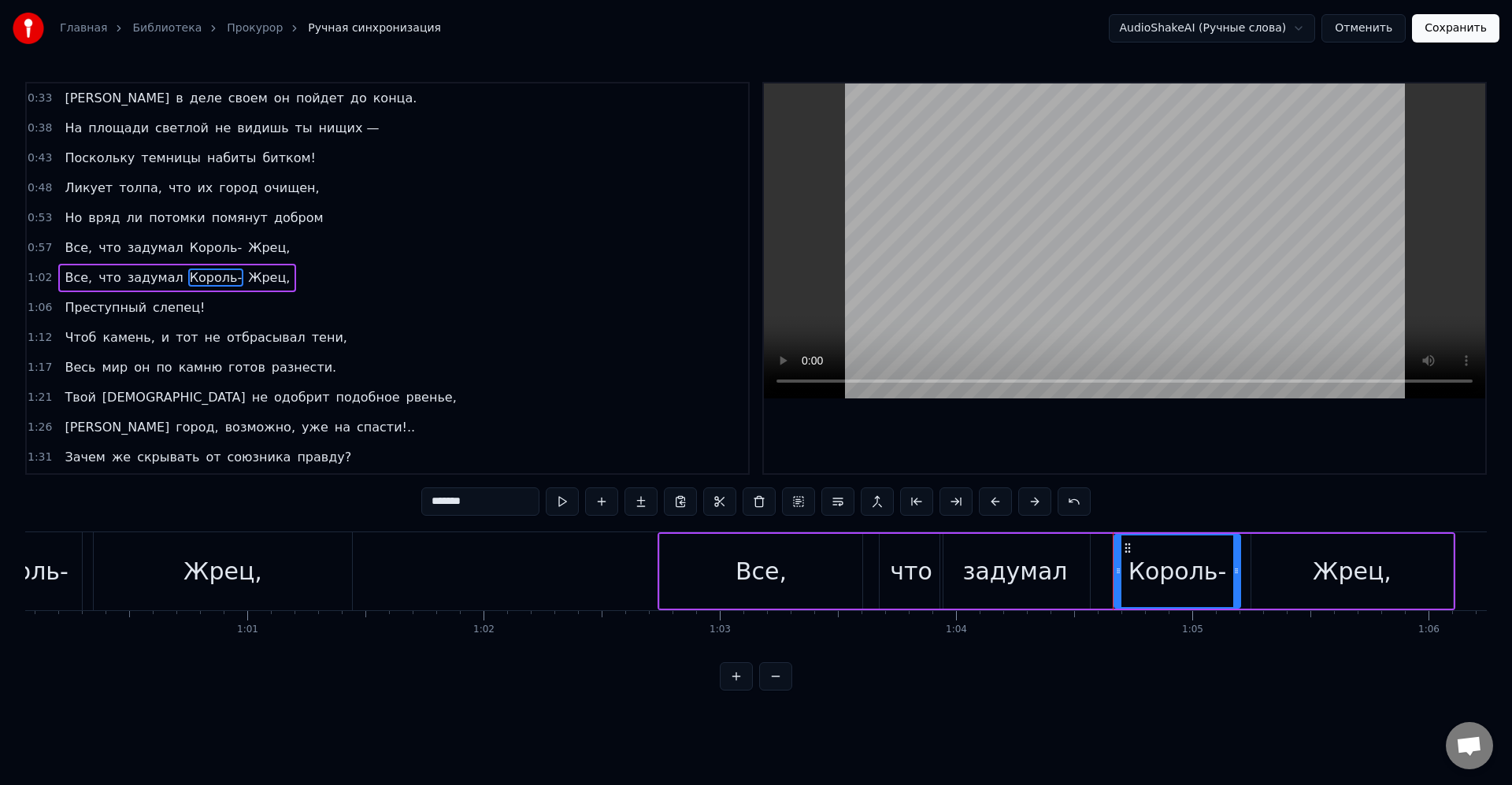
click at [1110, 572] on div "Все, что задумал Король- Жрец," at bounding box center [1056, 570] width 798 height 78
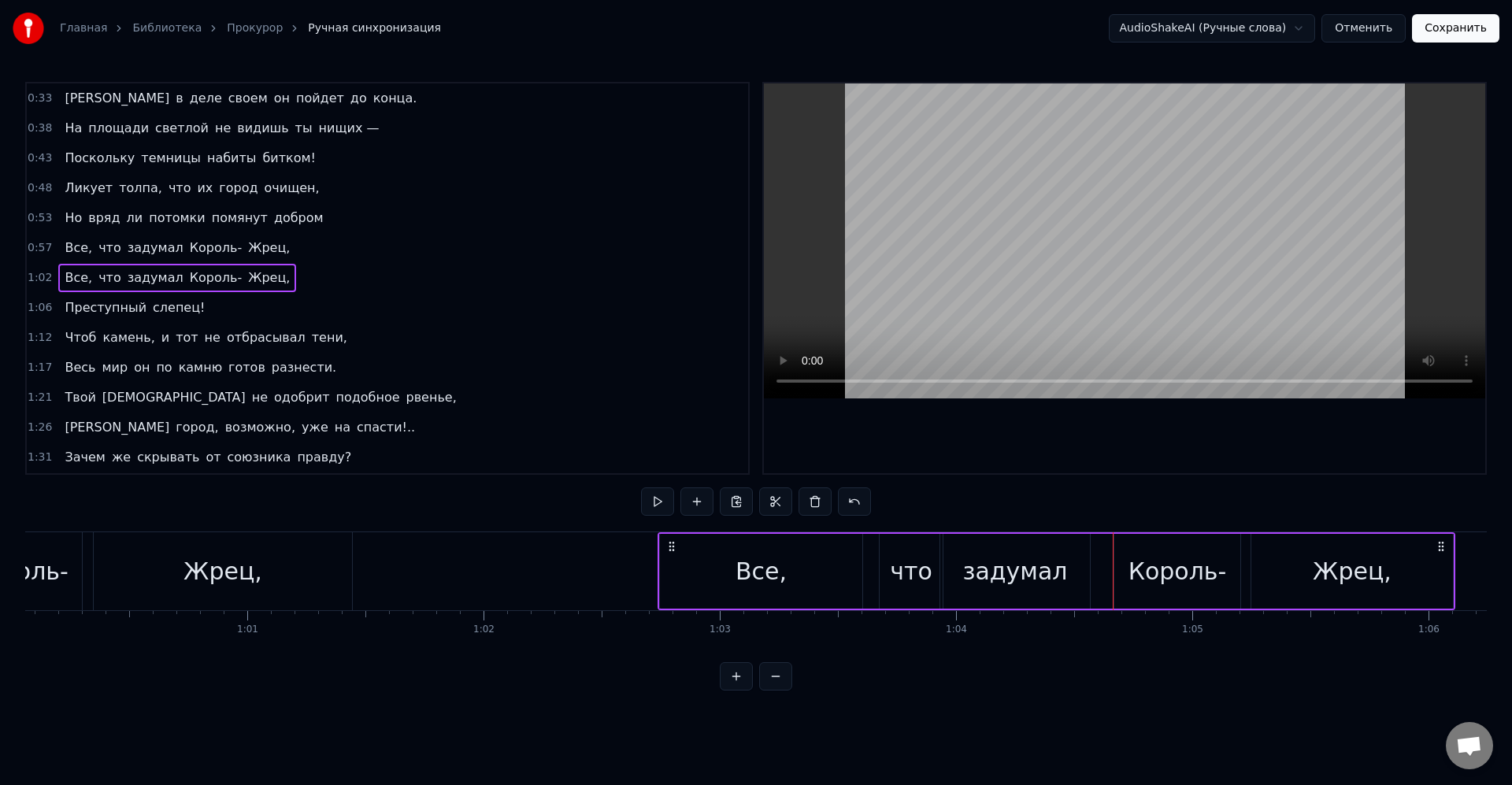
click at [1120, 571] on div "Король-" at bounding box center [1177, 571] width 126 height 75
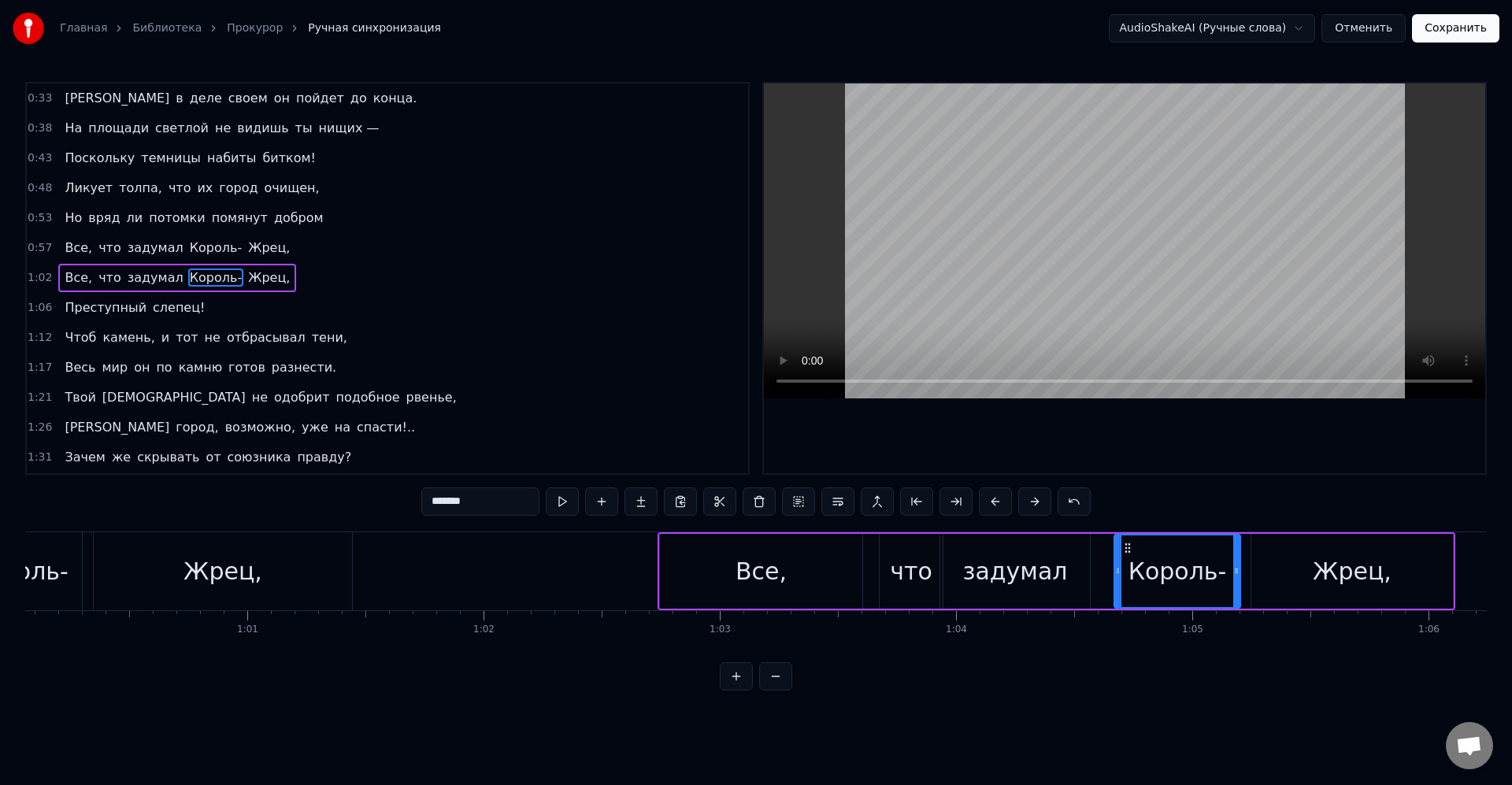
drag, startPoint x: 1121, startPoint y: 571, endPoint x: 1111, endPoint y: 572, distance: 10.0
click at [1111, 572] on div "Все, что задумал Король- Жрец," at bounding box center [1056, 570] width 798 height 78
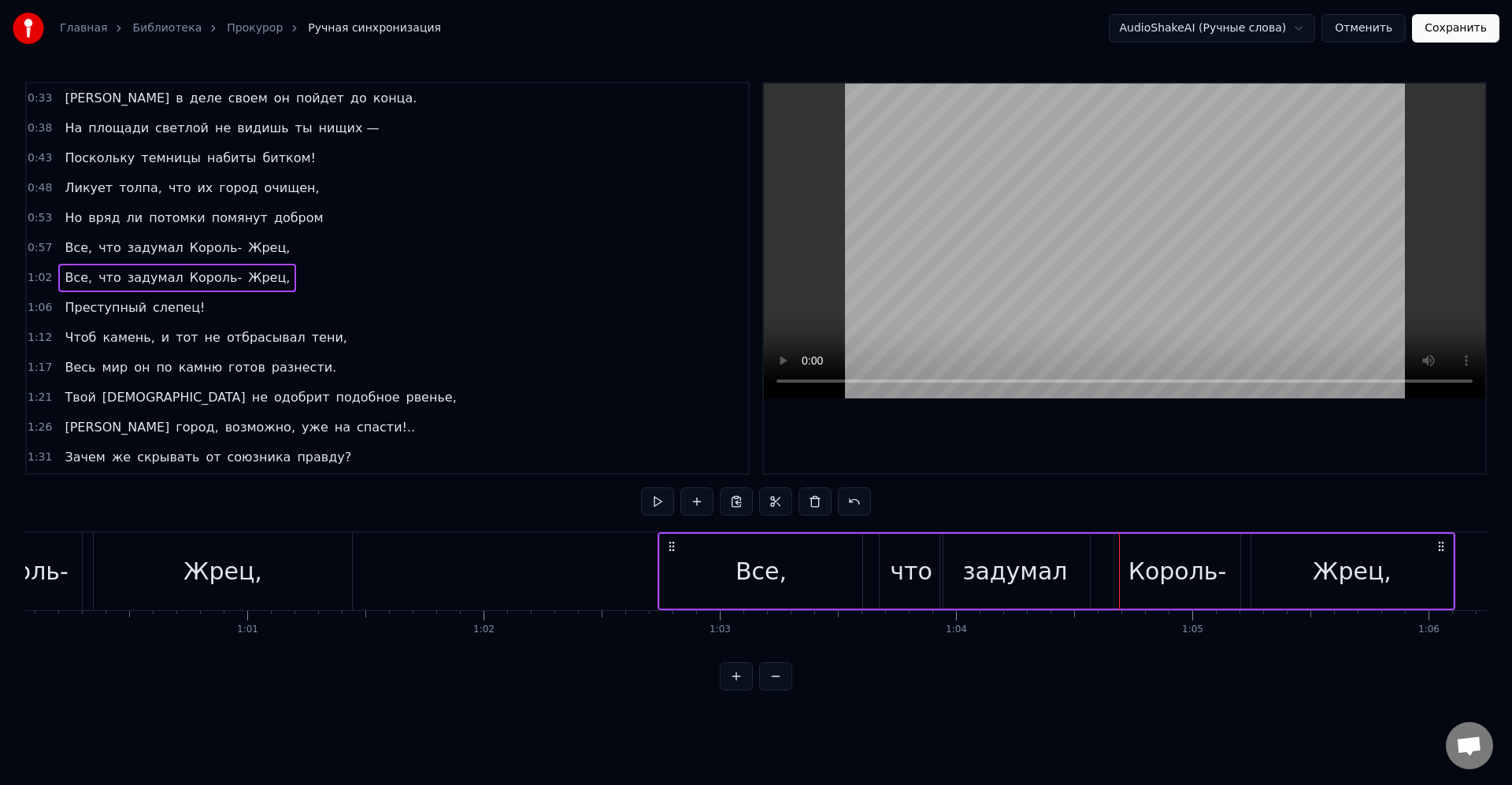
click at [1119, 574] on div "Король-" at bounding box center [1177, 571] width 126 height 75
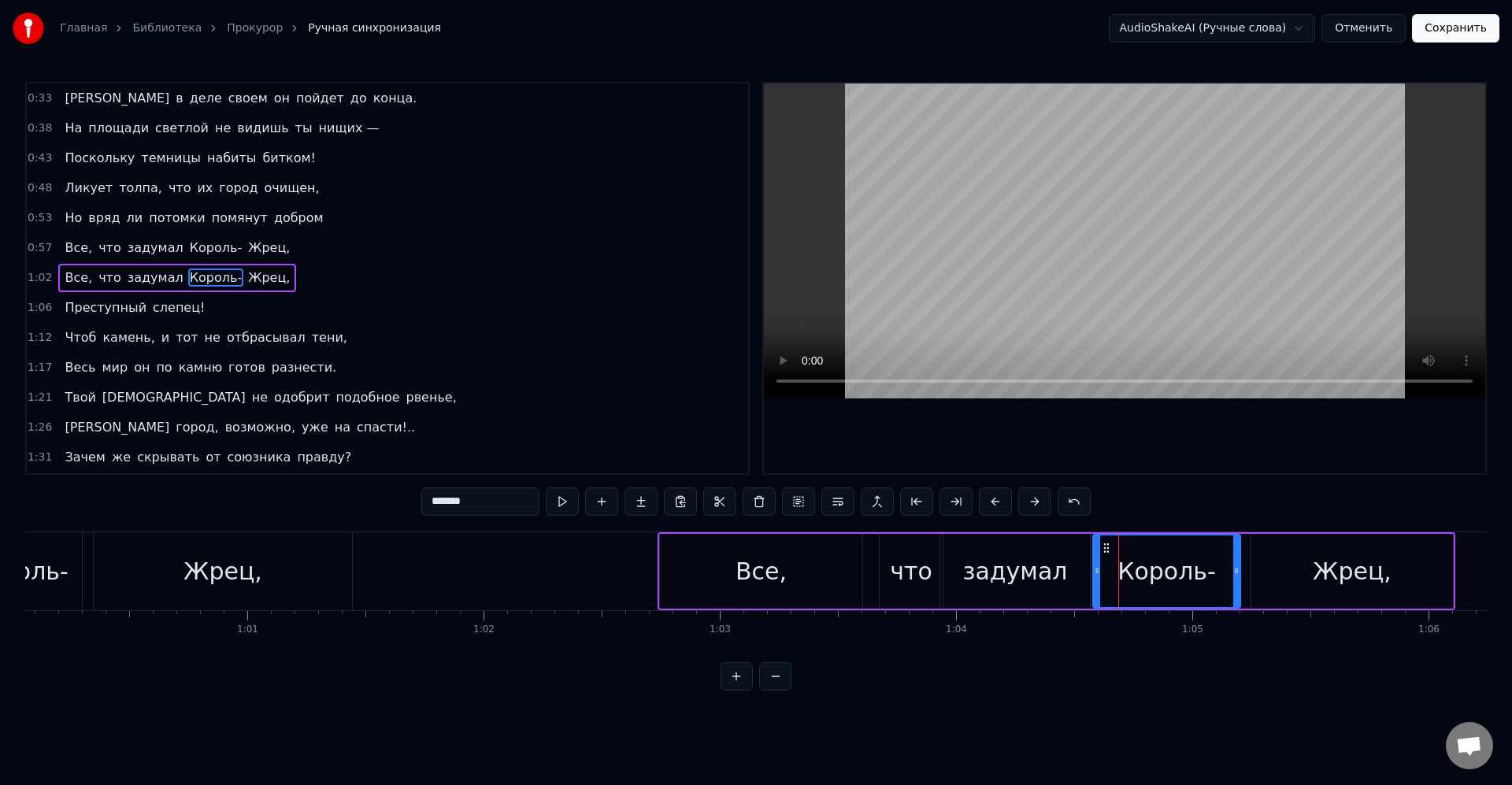
drag, startPoint x: 1118, startPoint y: 571, endPoint x: 1099, endPoint y: 569, distance: 19.1
click at [1095, 570] on icon at bounding box center [1096, 571] width 6 height 13
click at [1108, 567] on div "Король-" at bounding box center [1167, 571] width 147 height 72
drag, startPoint x: 1235, startPoint y: 572, endPoint x: 1262, endPoint y: 567, distance: 27.5
click at [1221, 570] on icon at bounding box center [1222, 571] width 6 height 13
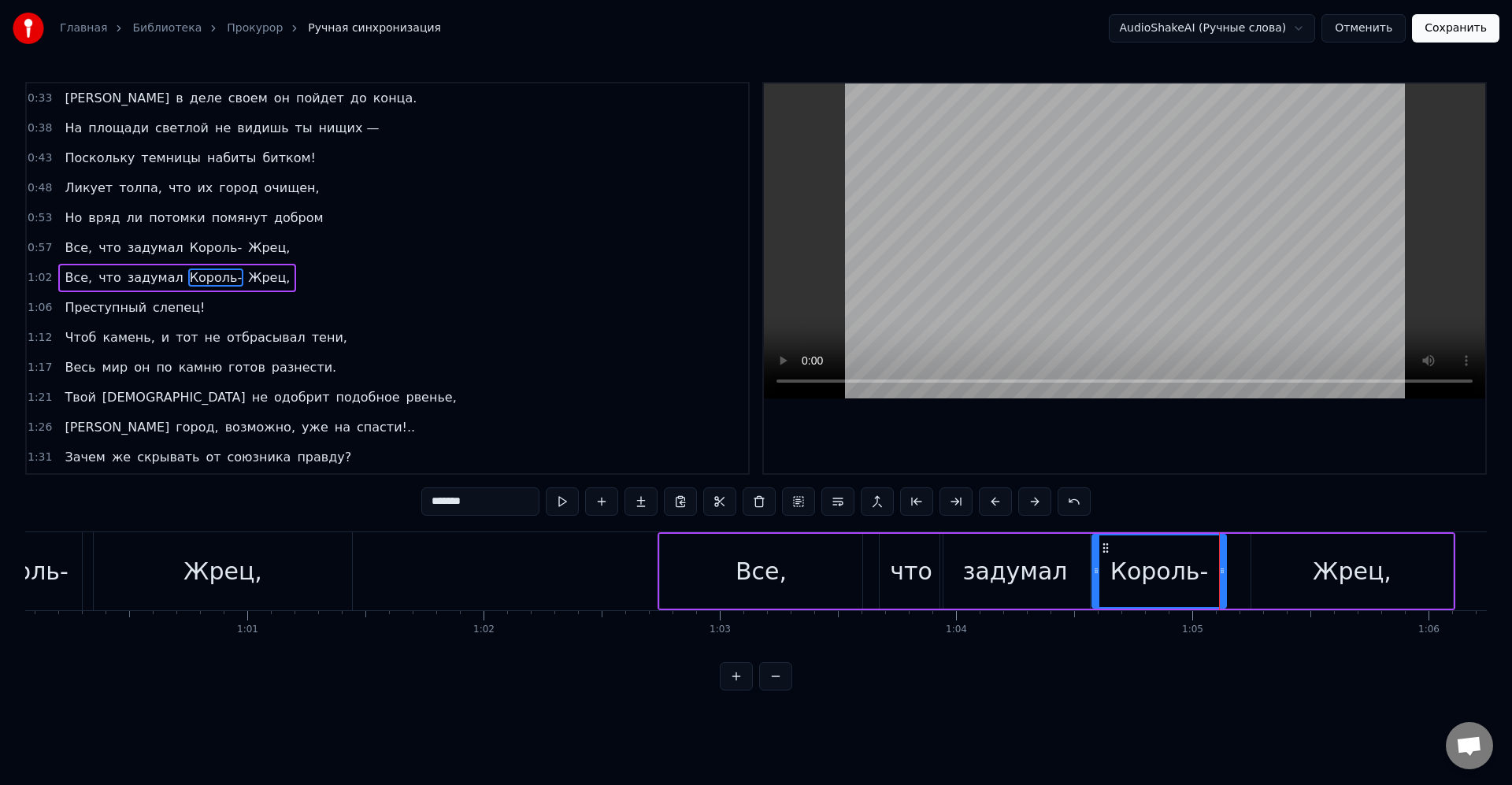
click at [1265, 566] on div "Жрец," at bounding box center [1352, 571] width 201 height 75
type input "*****"
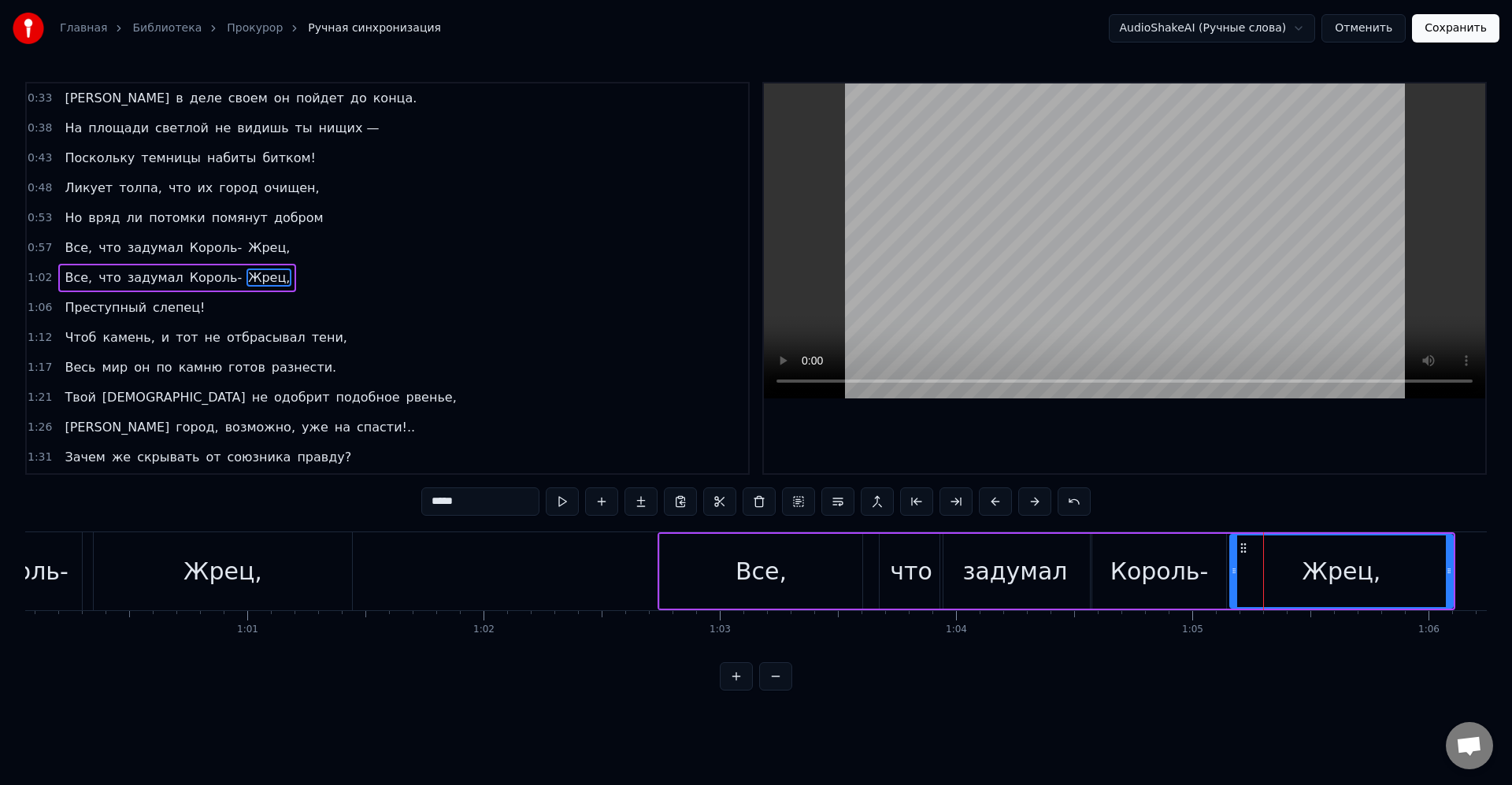
drag, startPoint x: 1254, startPoint y: 571, endPoint x: 1232, endPoint y: 569, distance: 22.1
click at [1232, 569] on icon at bounding box center [1234, 571] width 6 height 13
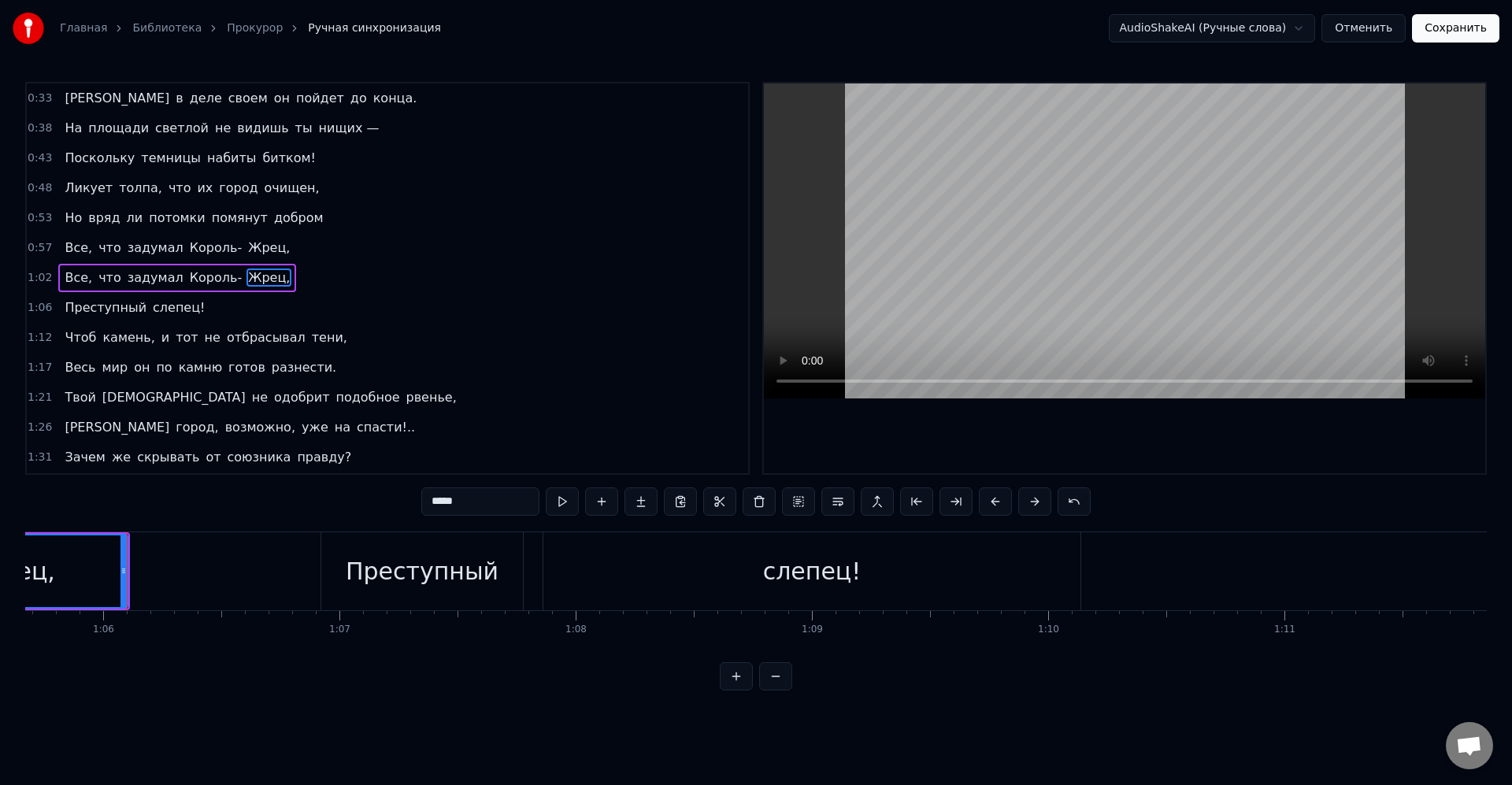
scroll to position [0, 15538]
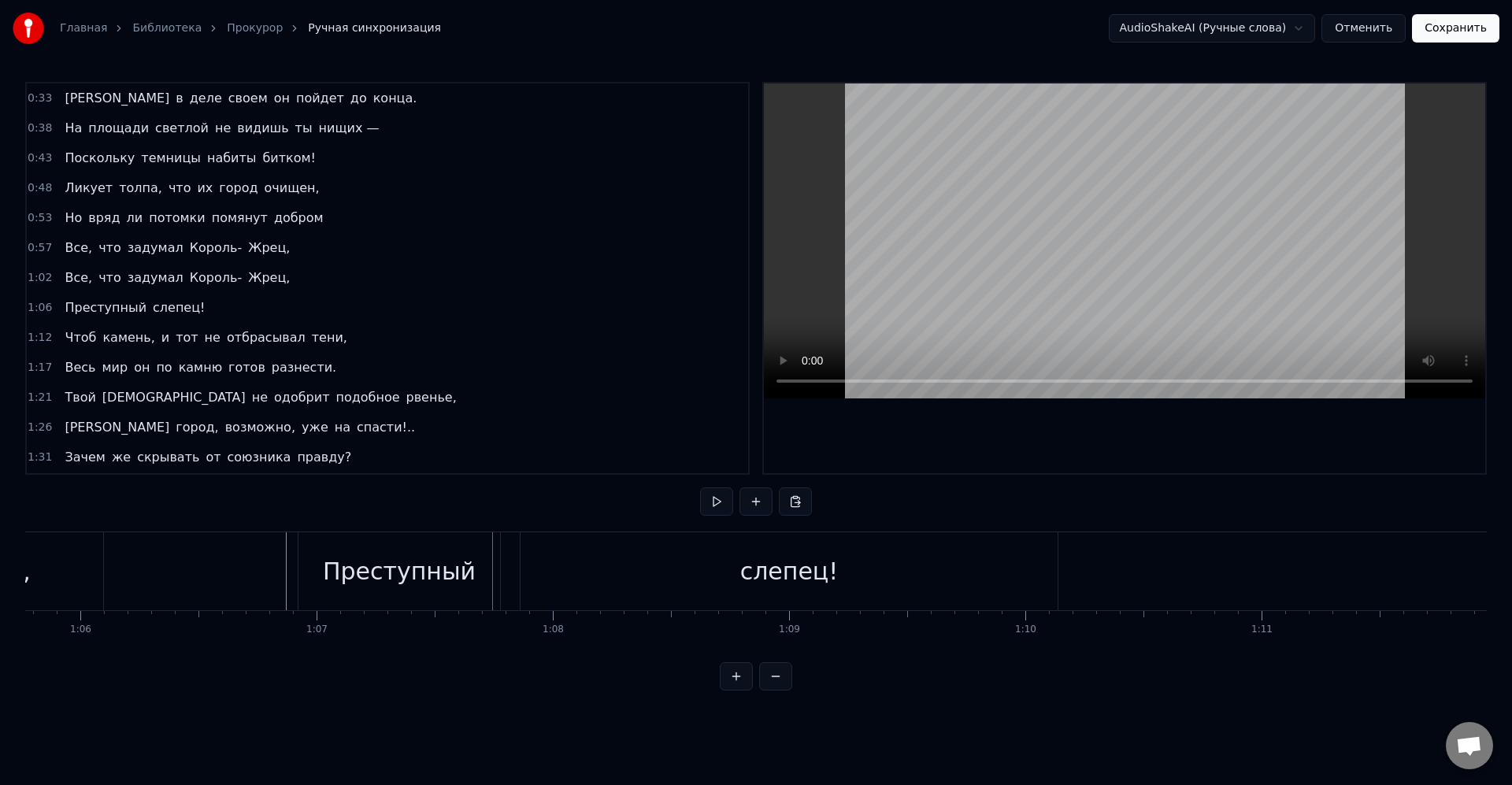
click at [334, 570] on div "Преступный" at bounding box center [399, 571] width 153 height 36
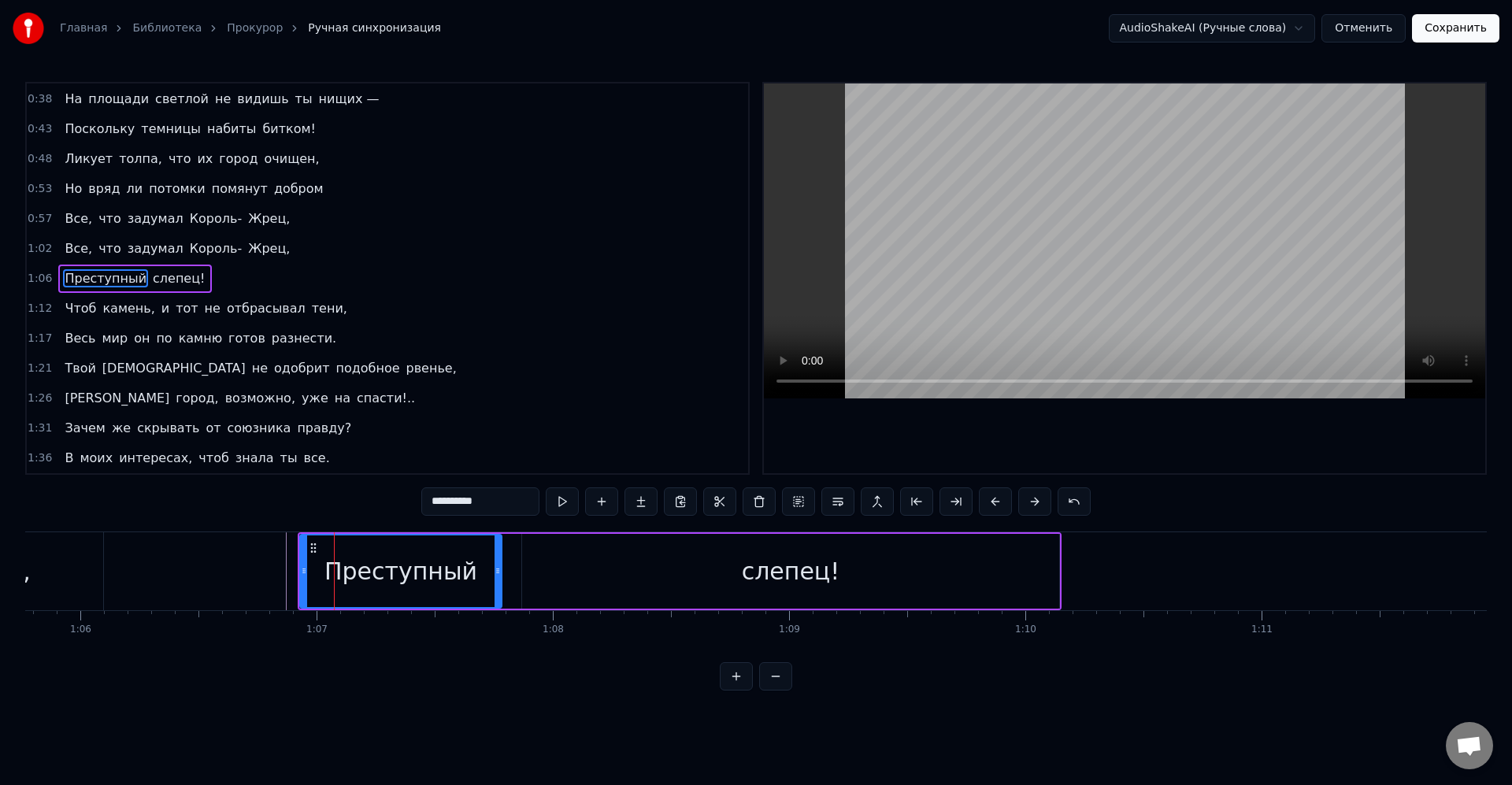
scroll to position [120, 0]
drag, startPoint x: 300, startPoint y: 570, endPoint x: 282, endPoint y: 564, distance: 19.0
click at [286, 565] on icon at bounding box center [289, 571] width 6 height 13
click at [313, 557] on div "Преступный" at bounding box center [391, 571] width 219 height 72
drag, startPoint x: 498, startPoint y: 573, endPoint x: 521, endPoint y: 570, distance: 23.2
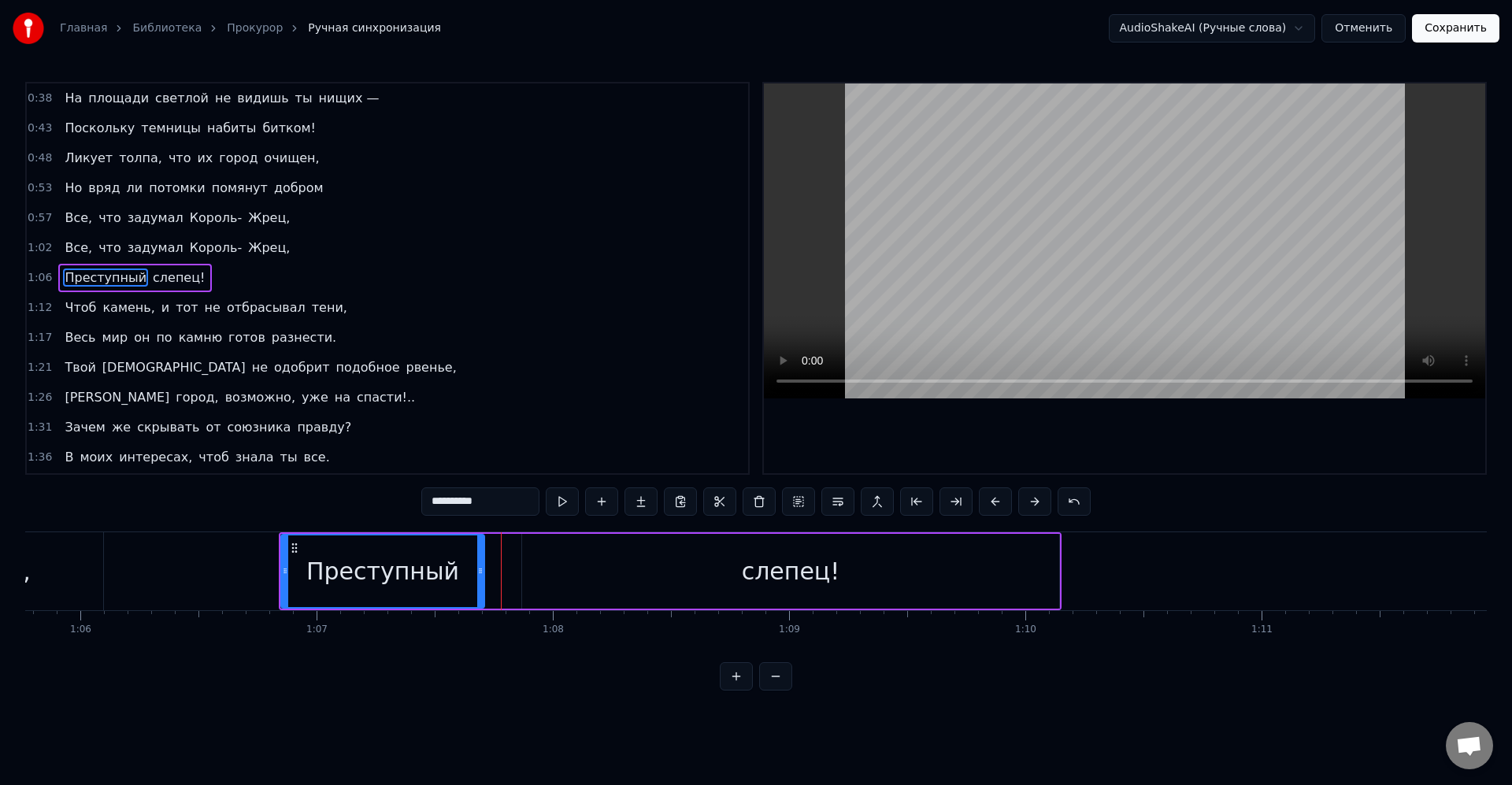
click at [479, 571] on icon at bounding box center [480, 571] width 6 height 13
click at [578, 564] on div "слепец!" at bounding box center [790, 571] width 537 height 75
type input "*******"
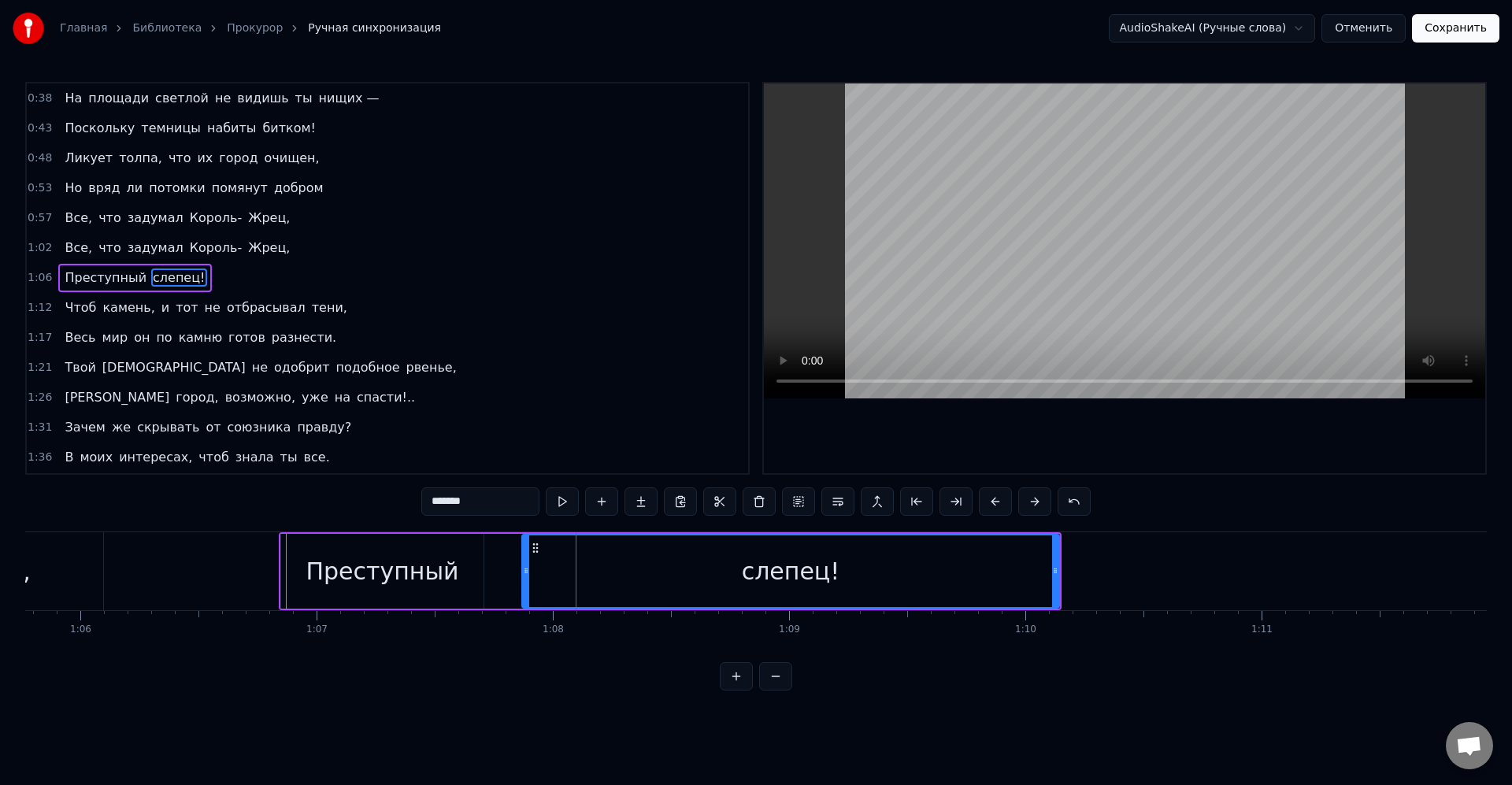
click at [525, 569] on icon at bounding box center [526, 571] width 6 height 13
click at [497, 577] on div "Преступный слепец!" at bounding box center [671, 570] width 783 height 78
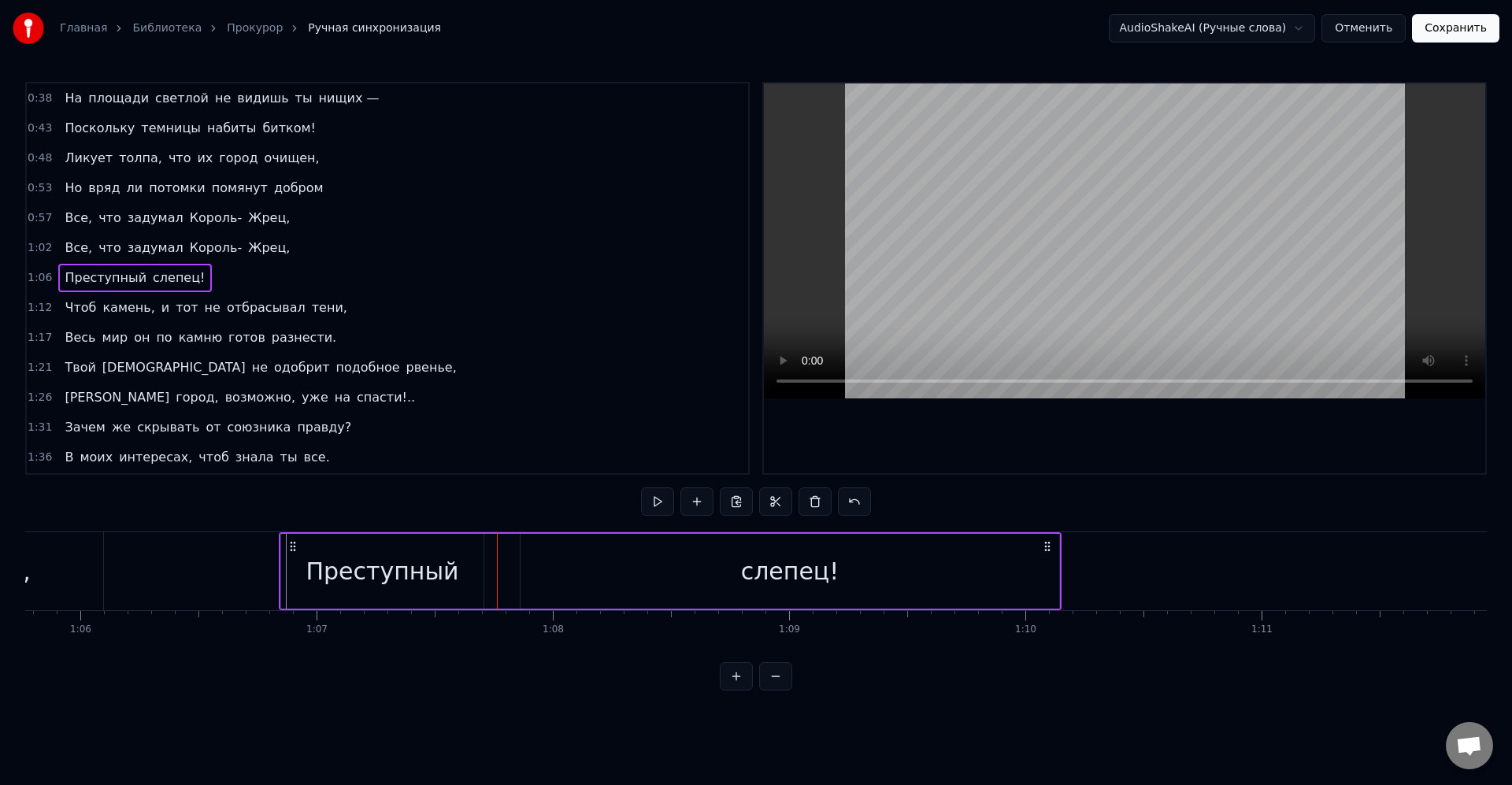
click at [538, 571] on div "слепец!" at bounding box center [790, 571] width 538 height 75
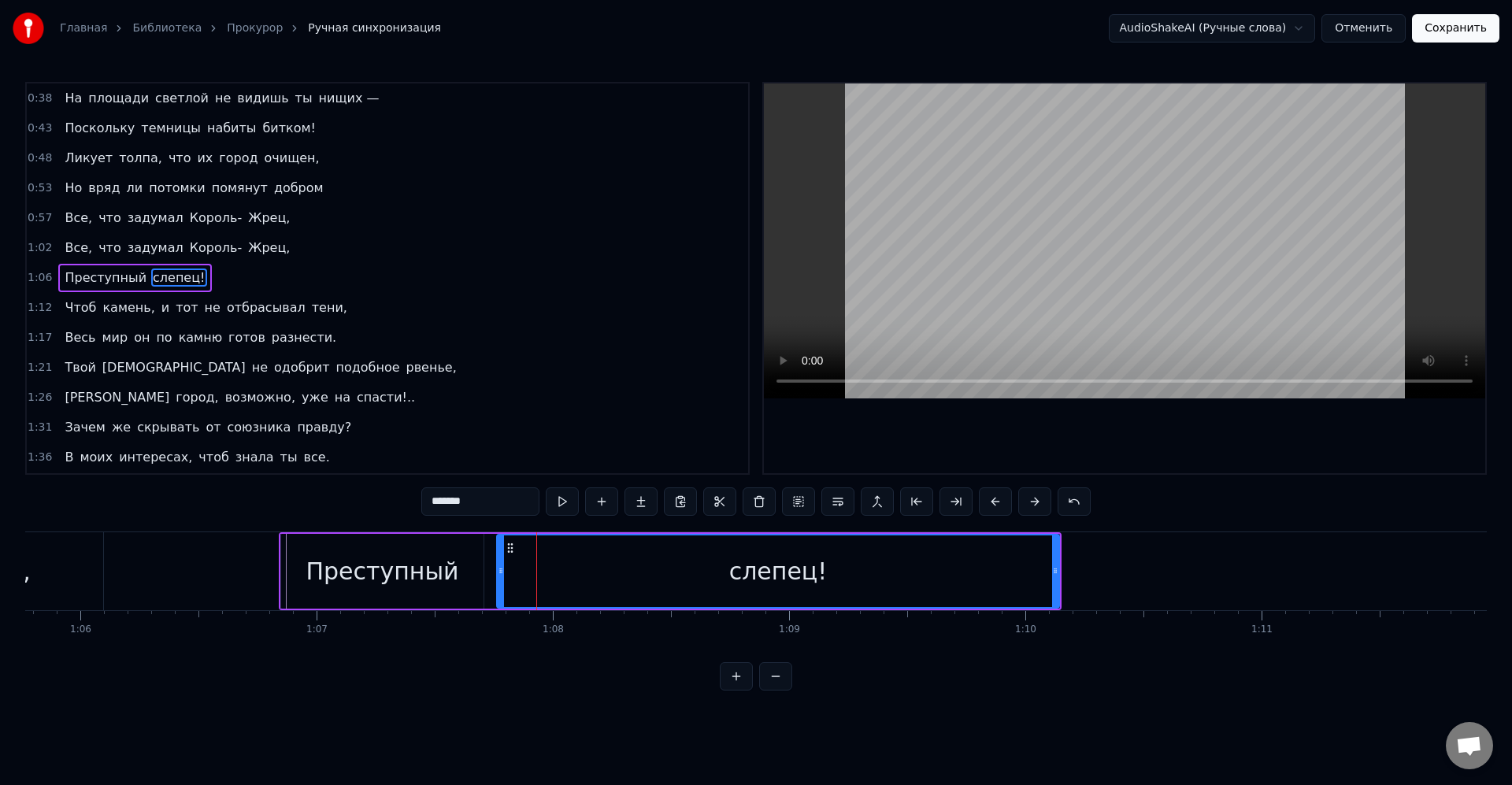
drag, startPoint x: 510, startPoint y: 573, endPoint x: 492, endPoint y: 572, distance: 18.0
click at [498, 572] on icon at bounding box center [501, 571] width 6 height 13
click at [532, 565] on div "слепец!" at bounding box center [772, 571] width 571 height 72
click at [532, 570] on div "слепец!" at bounding box center [772, 571] width 571 height 72
drag, startPoint x: 491, startPoint y: 569, endPoint x: 506, endPoint y: 571, distance: 15.1
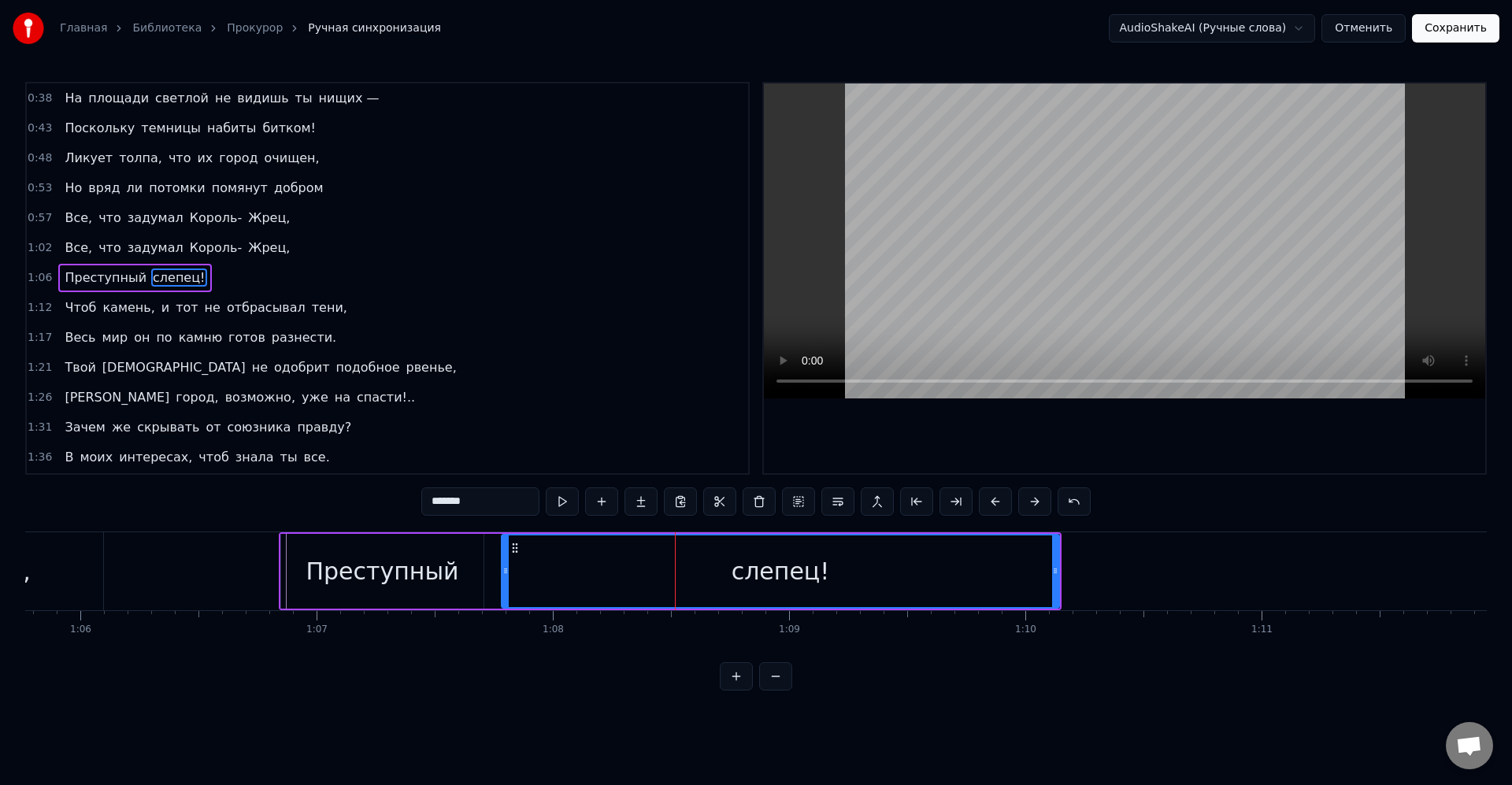
click at [506, 571] on icon at bounding box center [505, 571] width 6 height 13
click at [532, 568] on div "слепец!" at bounding box center [781, 571] width 556 height 72
click at [704, 559] on div "слепец!" at bounding box center [781, 571] width 556 height 72
drag, startPoint x: 1060, startPoint y: 571, endPoint x: 975, endPoint y: 571, distance: 85.0
click at [799, 573] on div "слепец!" at bounding box center [780, 571] width 559 height 75
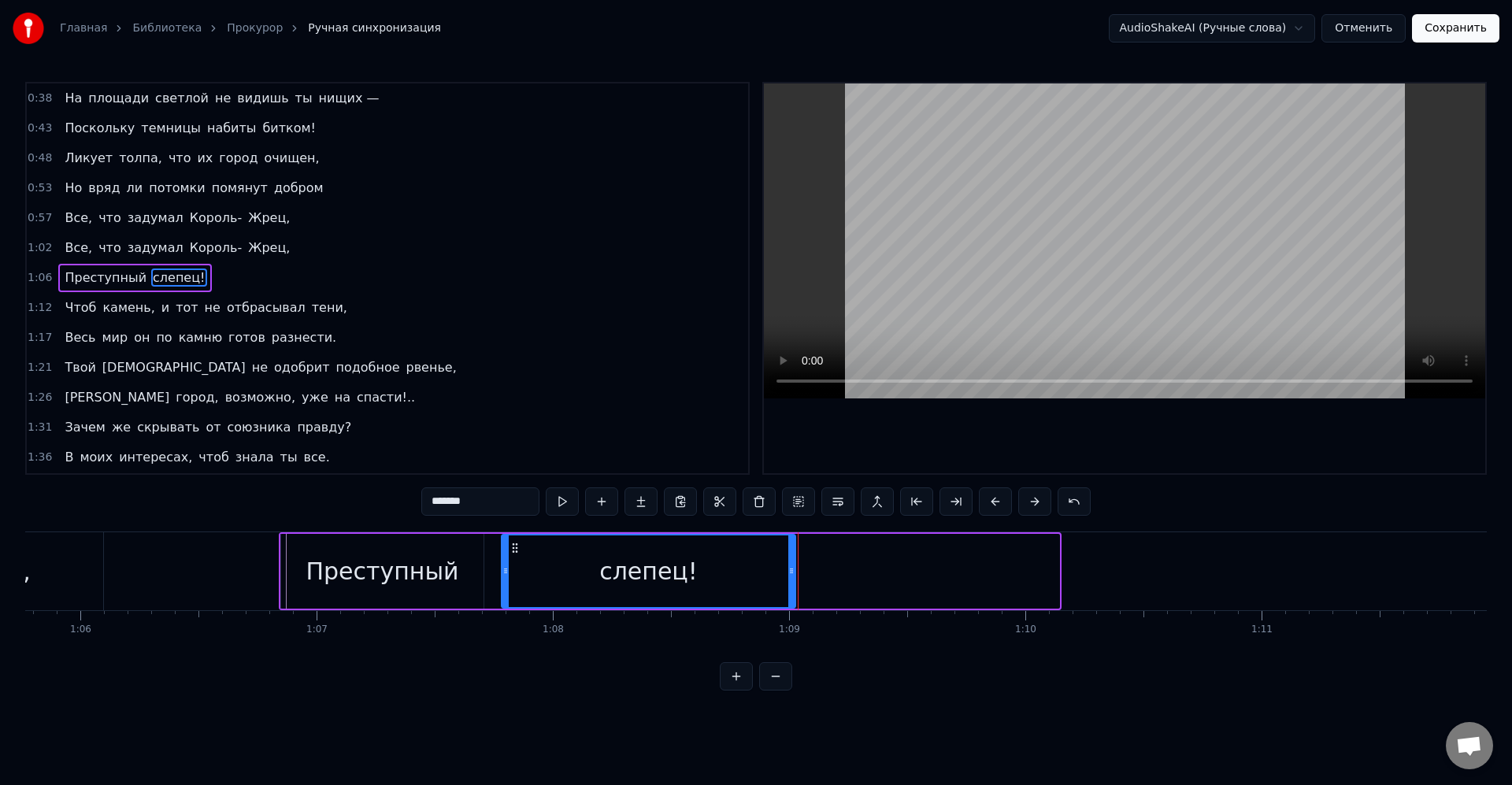
drag, startPoint x: 1055, startPoint y: 571, endPoint x: 791, endPoint y: 570, distance: 264.0
click at [791, 570] on icon at bounding box center [791, 571] width 6 height 13
click at [680, 573] on div "слепец!" at bounding box center [648, 571] width 98 height 36
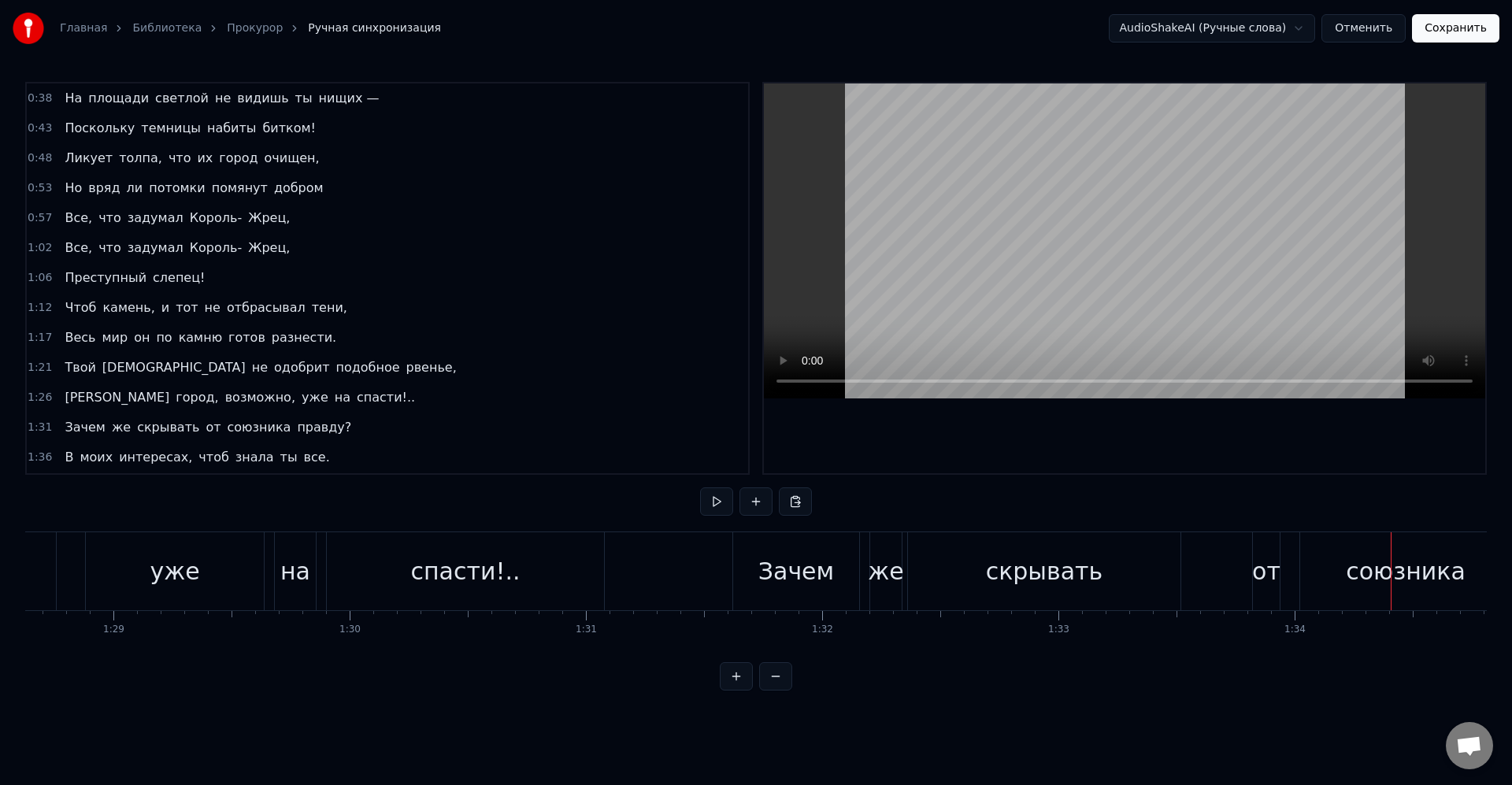
scroll to position [0, 20973]
click at [790, 588] on div "Зачем" at bounding box center [762, 571] width 76 height 36
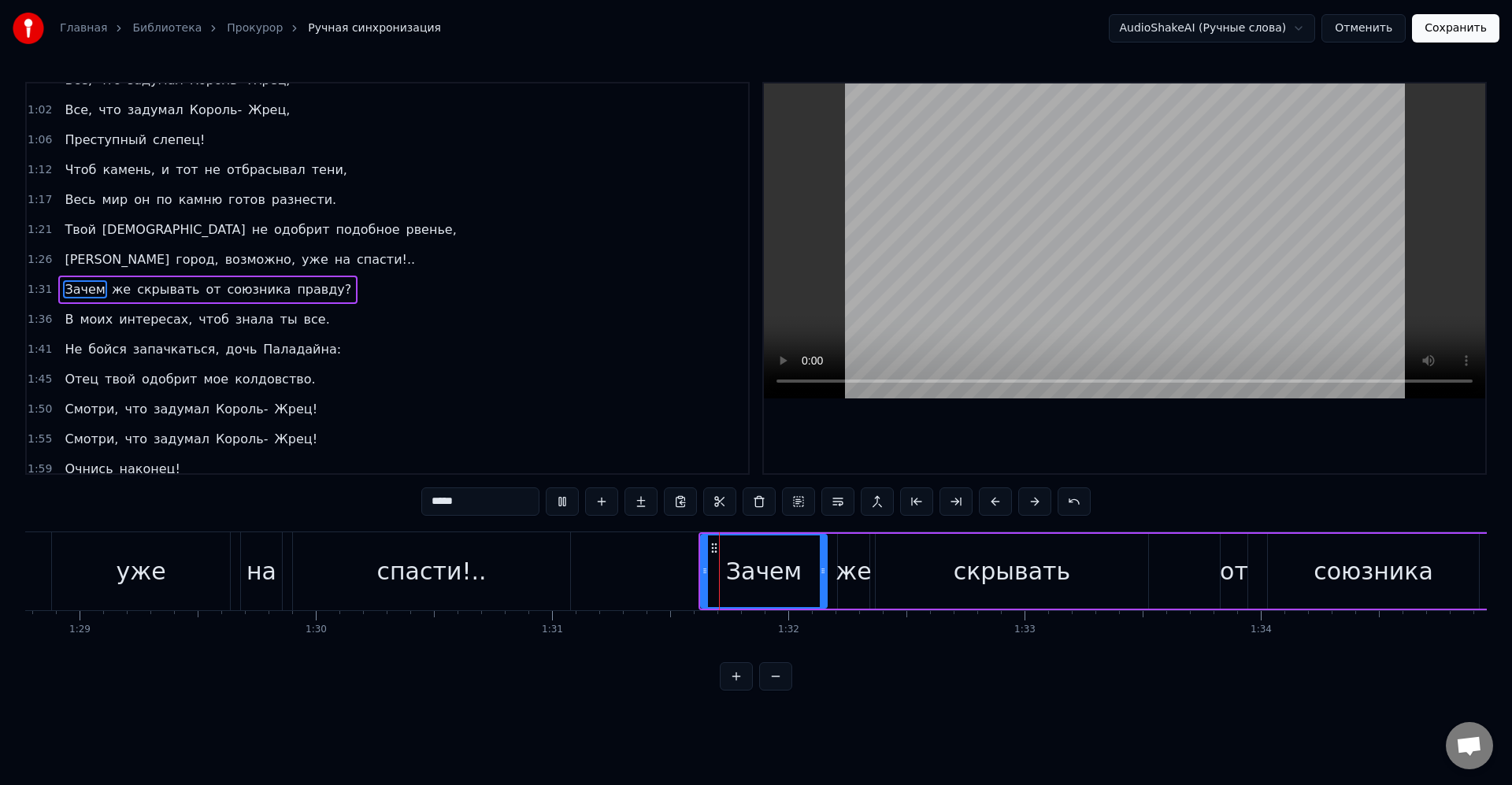
scroll to position [268, 0]
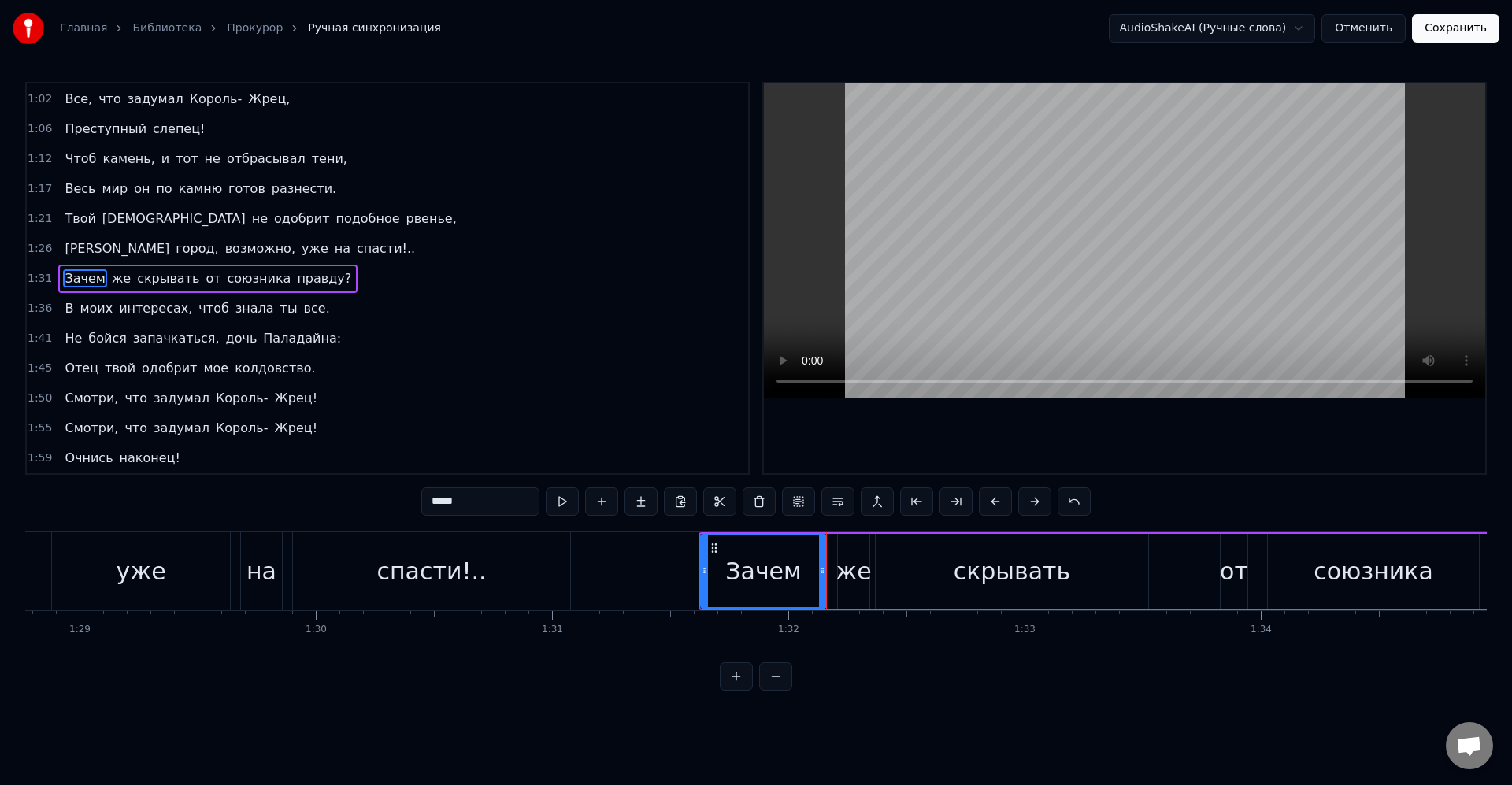
click at [819, 577] on icon at bounding box center [822, 571] width 6 height 13
click at [846, 571] on div "же" at bounding box center [854, 571] width 36 height 36
drag, startPoint x: 840, startPoint y: 572, endPoint x: 830, endPoint y: 571, distance: 10.0
click at [829, 571] on icon at bounding box center [832, 571] width 6 height 13
click at [849, 572] on div "же" at bounding box center [848, 571] width 36 height 36
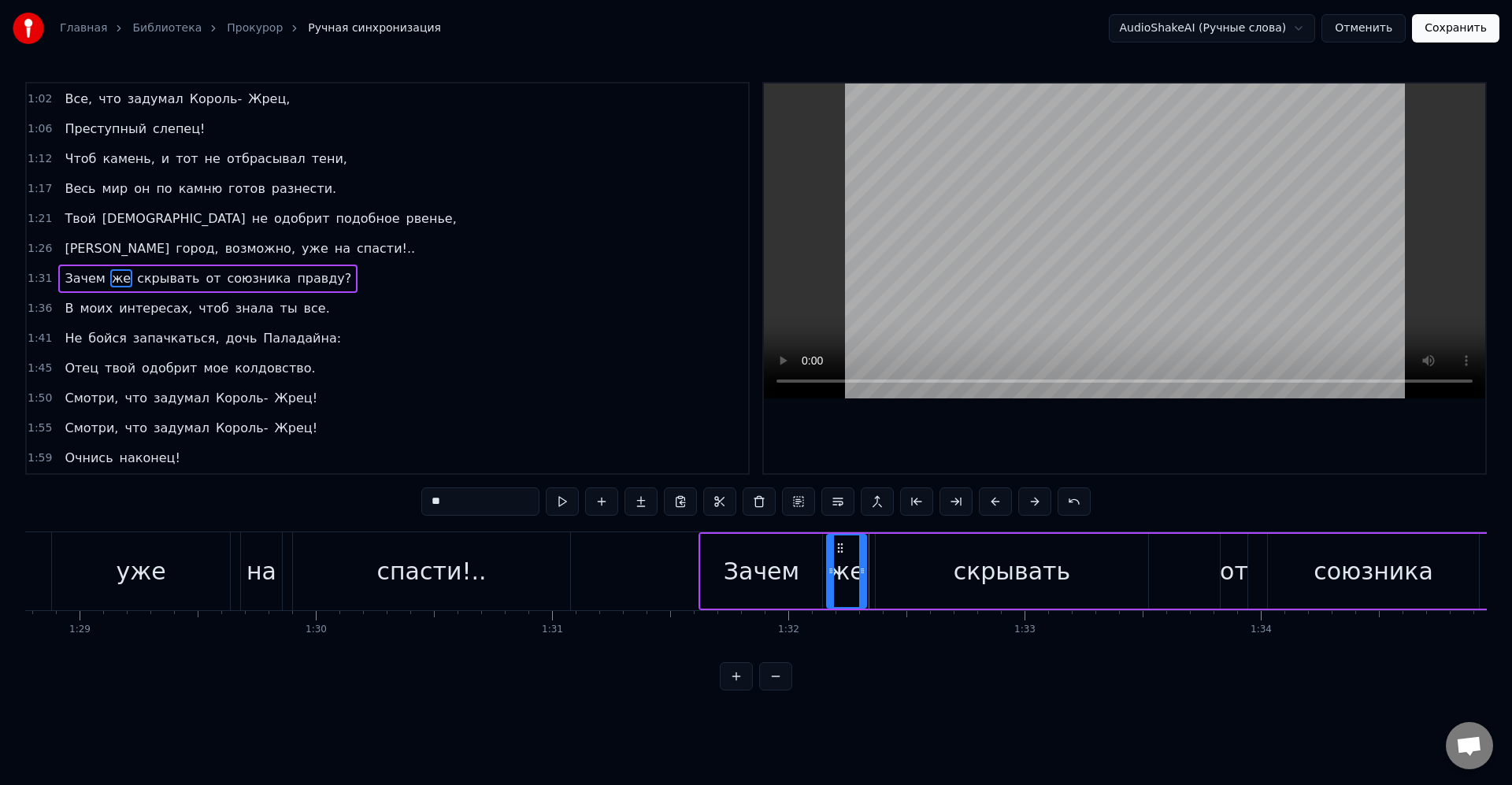
click at [859, 574] on icon at bounding box center [862, 571] width 6 height 13
click at [853, 574] on div "же" at bounding box center [845, 571] width 36 height 36
click at [915, 578] on div "скрывать" at bounding box center [1011, 571] width 273 height 75
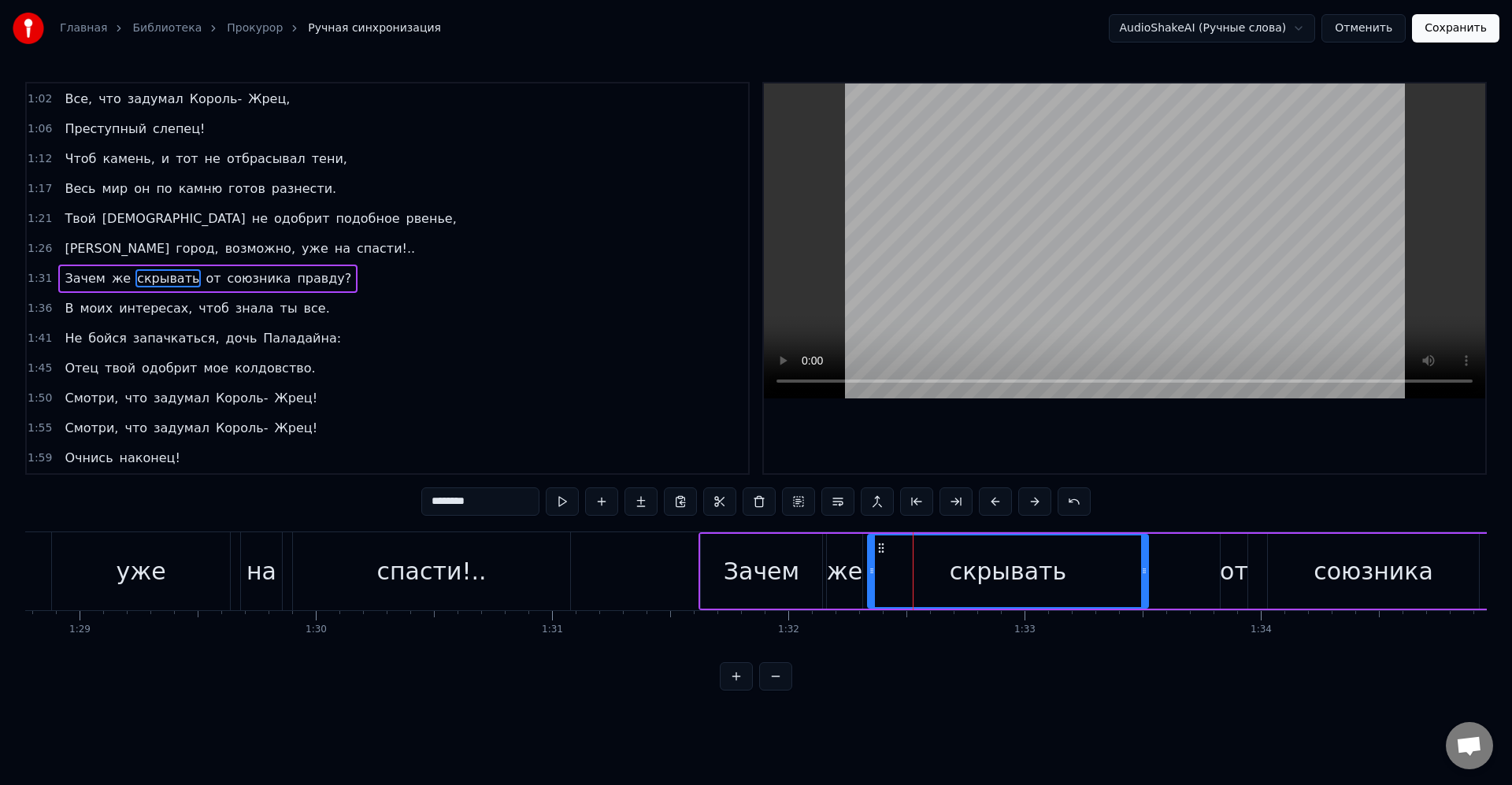
drag, startPoint x: 881, startPoint y: 577, endPoint x: 873, endPoint y: 574, distance: 8.5
click at [873, 574] on icon at bounding box center [872, 571] width 6 height 13
click at [895, 572] on div "скрывать" at bounding box center [1009, 571] width 279 height 72
click at [757, 578] on div "Зачем" at bounding box center [761, 571] width 76 height 36
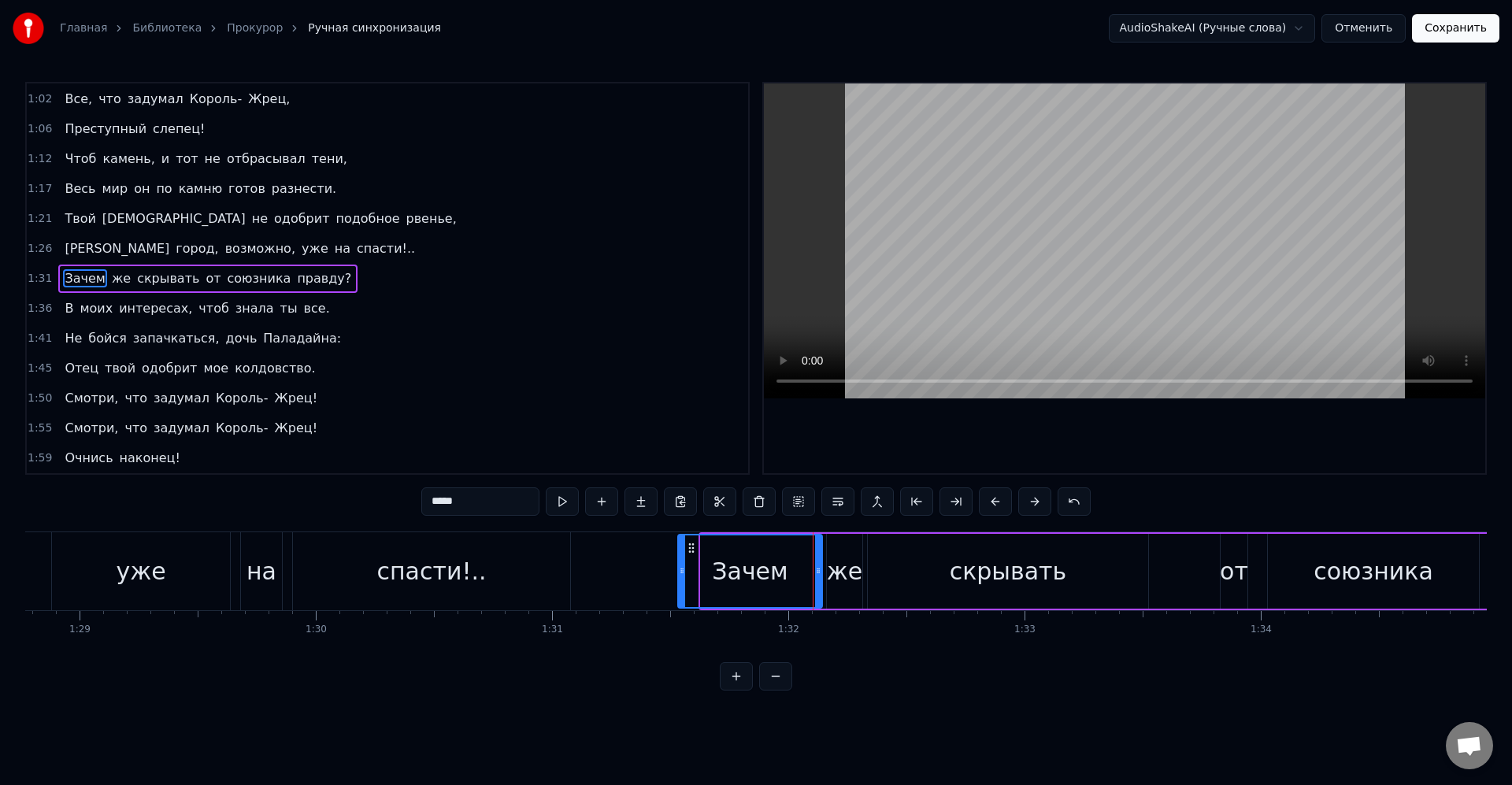
drag, startPoint x: 704, startPoint y: 570, endPoint x: 680, endPoint y: 567, distance: 24.2
click at [680, 567] on icon at bounding box center [681, 571] width 6 height 13
click at [697, 567] on div "Зачем" at bounding box center [748, 571] width 144 height 72
drag, startPoint x: 678, startPoint y: 573, endPoint x: 660, endPoint y: 572, distance: 18.0
click at [660, 572] on circle at bounding box center [660, 572] width 1 height 1
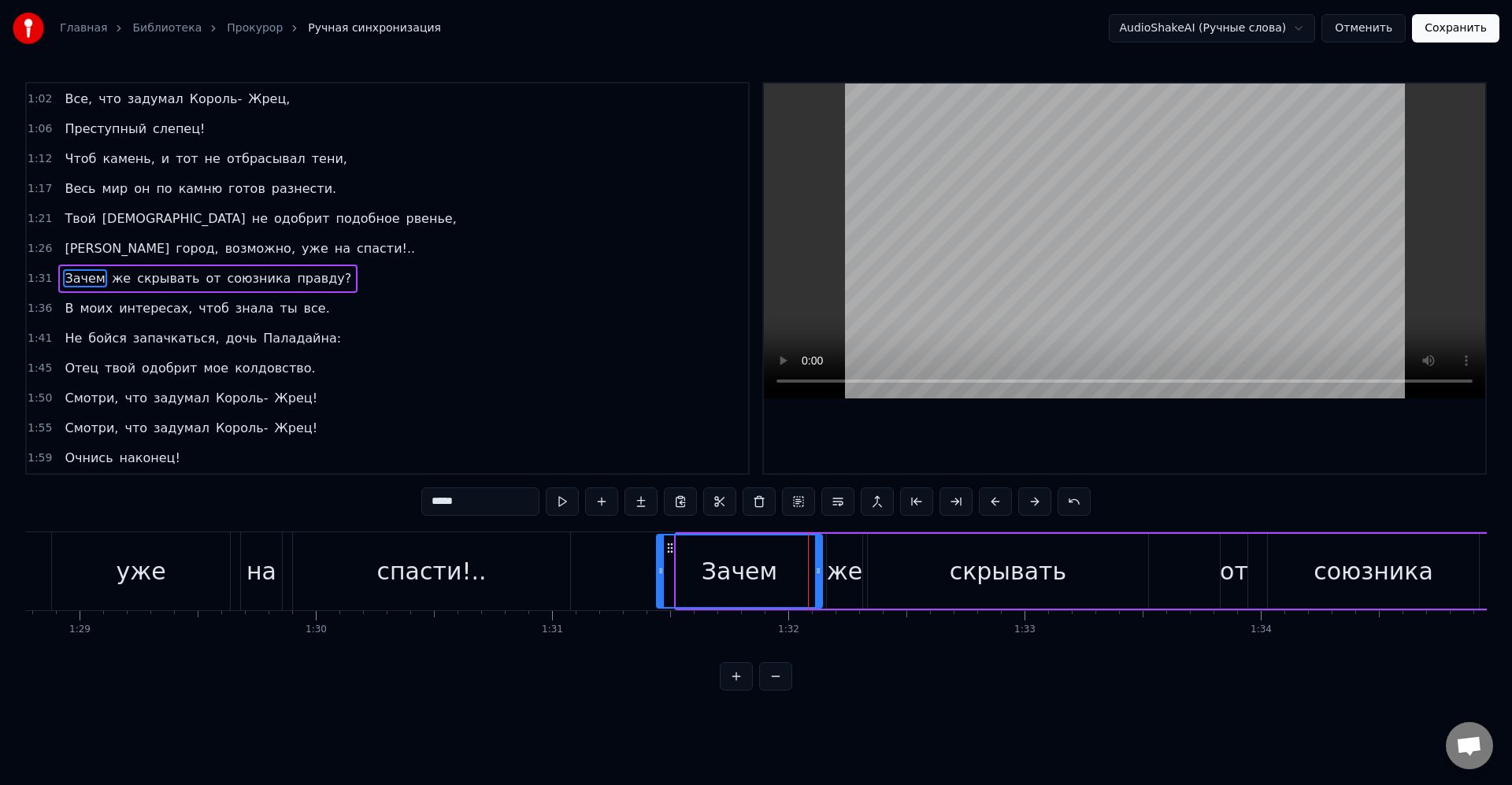
click at [679, 568] on div "Зачем" at bounding box center [739, 571] width 164 height 72
drag, startPoint x: 816, startPoint y: 571, endPoint x: 800, endPoint y: 571, distance: 16.0
click at [800, 571] on icon at bounding box center [801, 571] width 6 height 13
click at [836, 566] on div "же" at bounding box center [845, 571] width 36 height 36
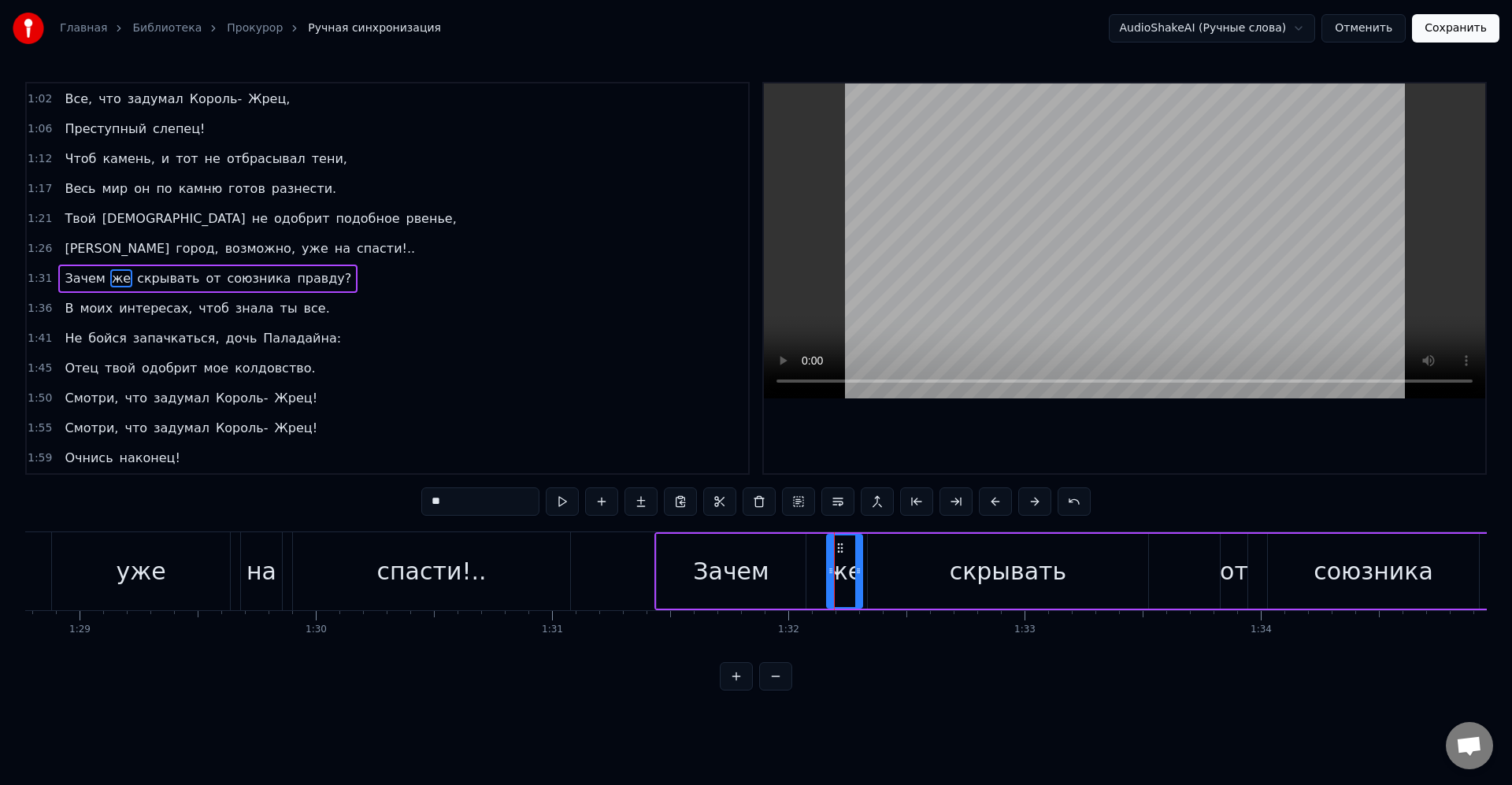
click at [827, 575] on div "же" at bounding box center [844, 571] width 37 height 75
drag, startPoint x: 832, startPoint y: 571, endPoint x: 832, endPoint y: 563, distance: 8.0
click at [813, 569] on icon at bounding box center [812, 571] width 6 height 13
click at [832, 563] on div "же" at bounding box center [835, 571] width 36 height 36
click at [890, 571] on div "скрывать" at bounding box center [1009, 571] width 281 height 75
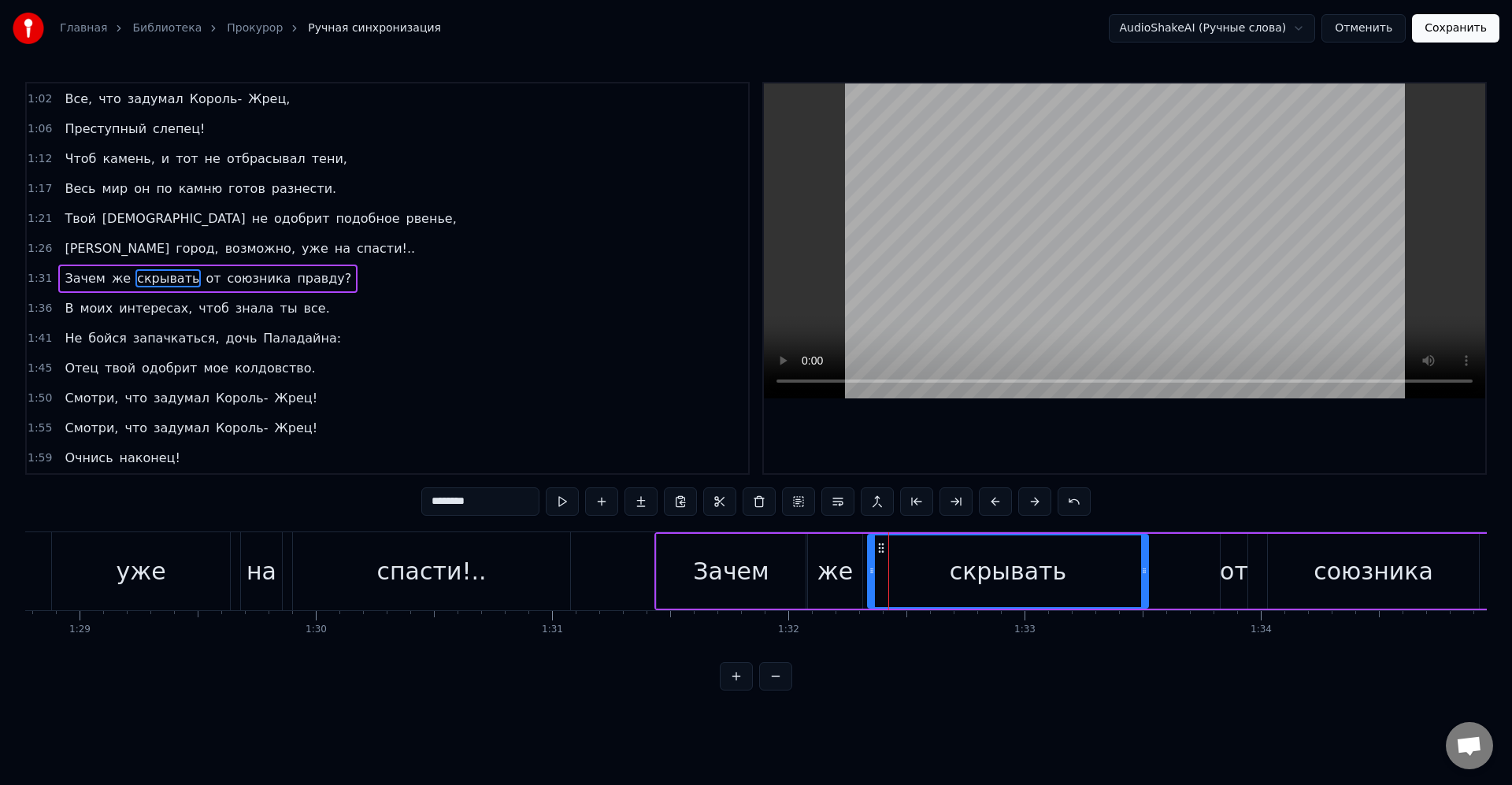
click at [856, 568] on div "же" at bounding box center [835, 571] width 55 height 75
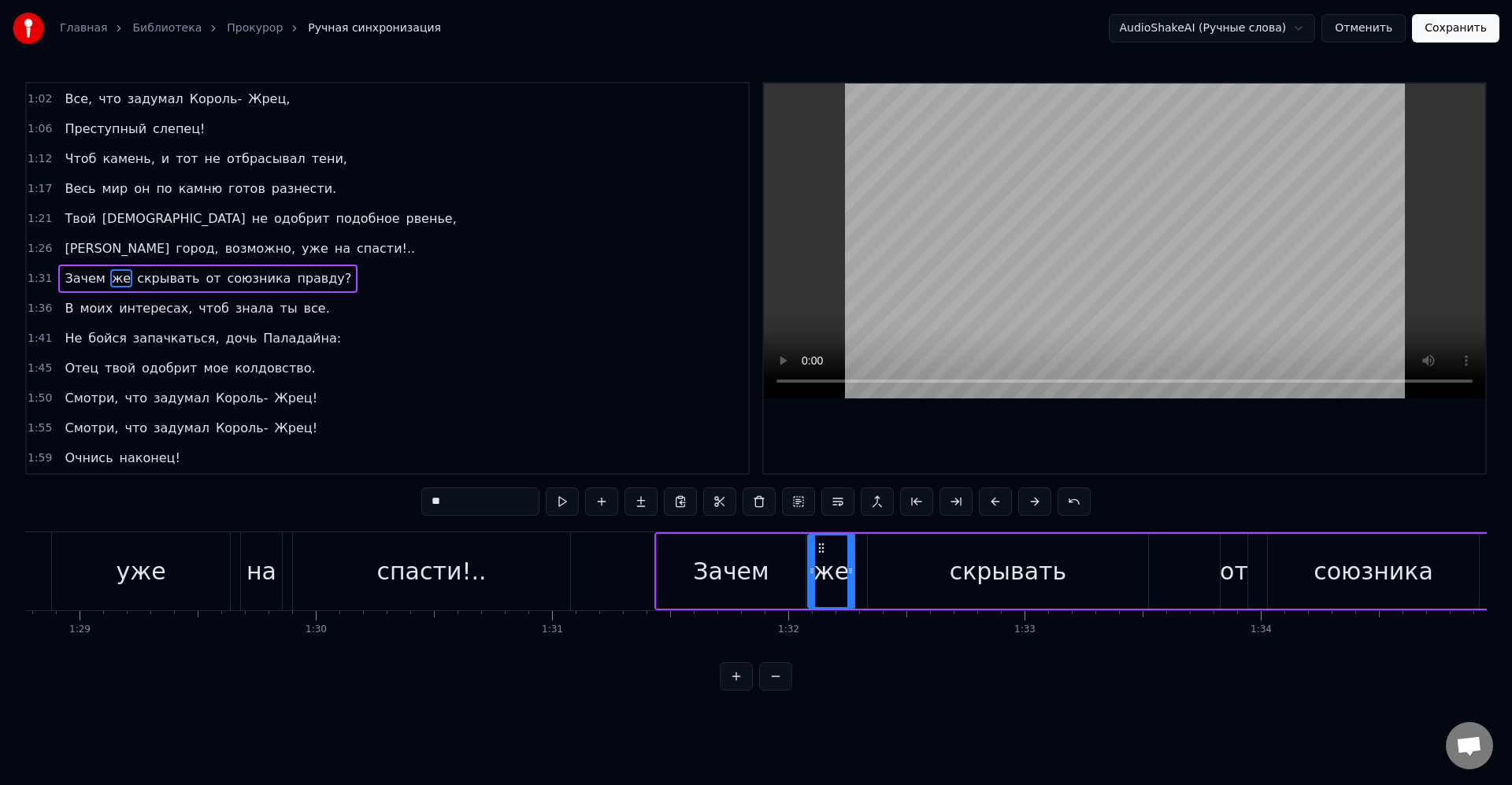
click at [851, 569] on circle at bounding box center [851, 569] width 1 height 1
drag, startPoint x: 914, startPoint y: 569, endPoint x: 885, endPoint y: 576, distance: 29.8
click at [913, 569] on div "скрывать" at bounding box center [1009, 571] width 281 height 75
type input "********"
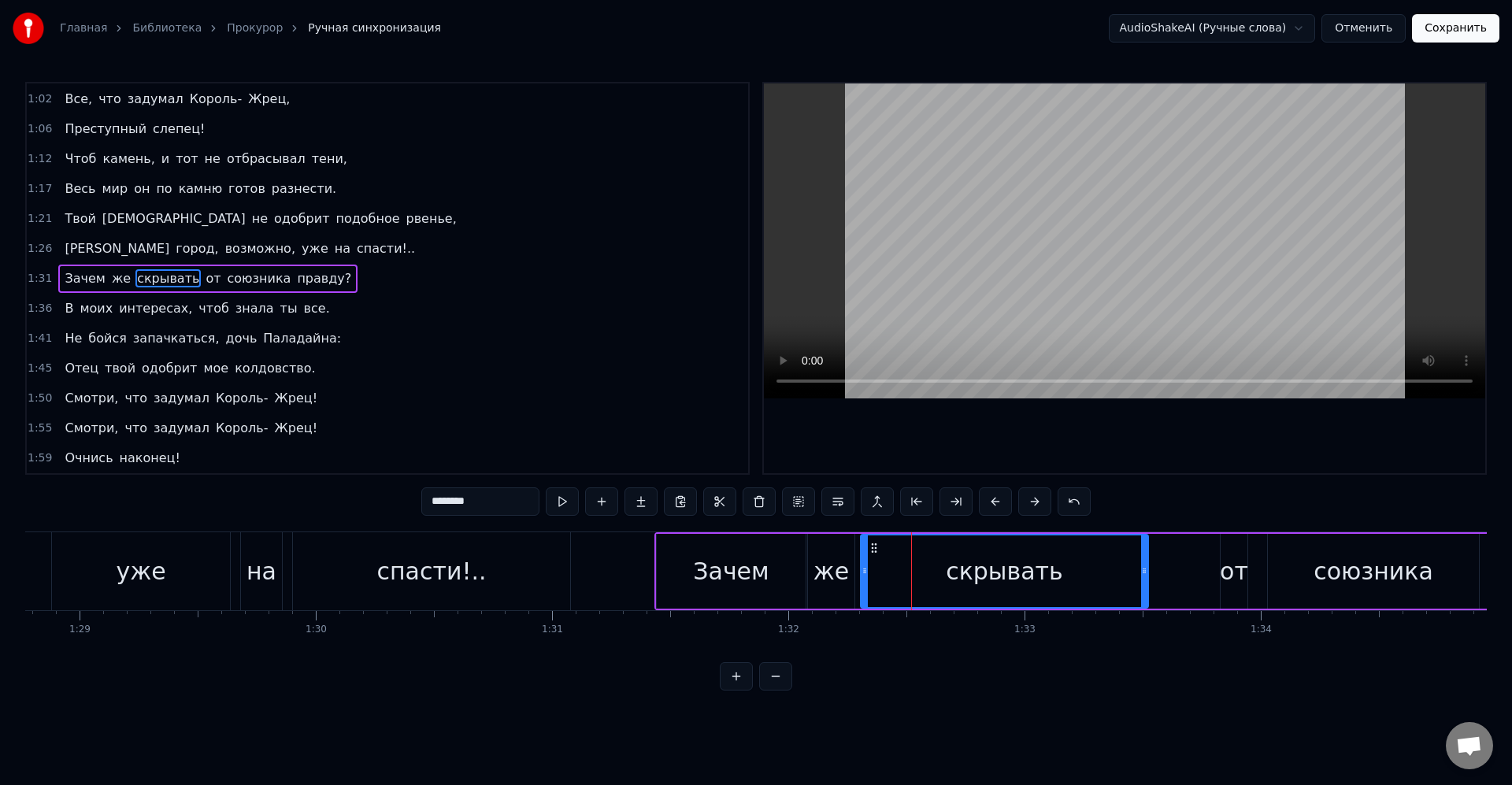
drag, startPoint x: 871, startPoint y: 571, endPoint x: 857, endPoint y: 569, distance: 14.1
click at [862, 570] on icon at bounding box center [865, 571] width 6 height 13
click at [874, 568] on div "скрывать" at bounding box center [1001, 571] width 292 height 72
click at [1055, 561] on div "скрывать" at bounding box center [1001, 571] width 292 height 72
drag, startPoint x: 1148, startPoint y: 572, endPoint x: 1100, endPoint y: 576, distance: 48.2
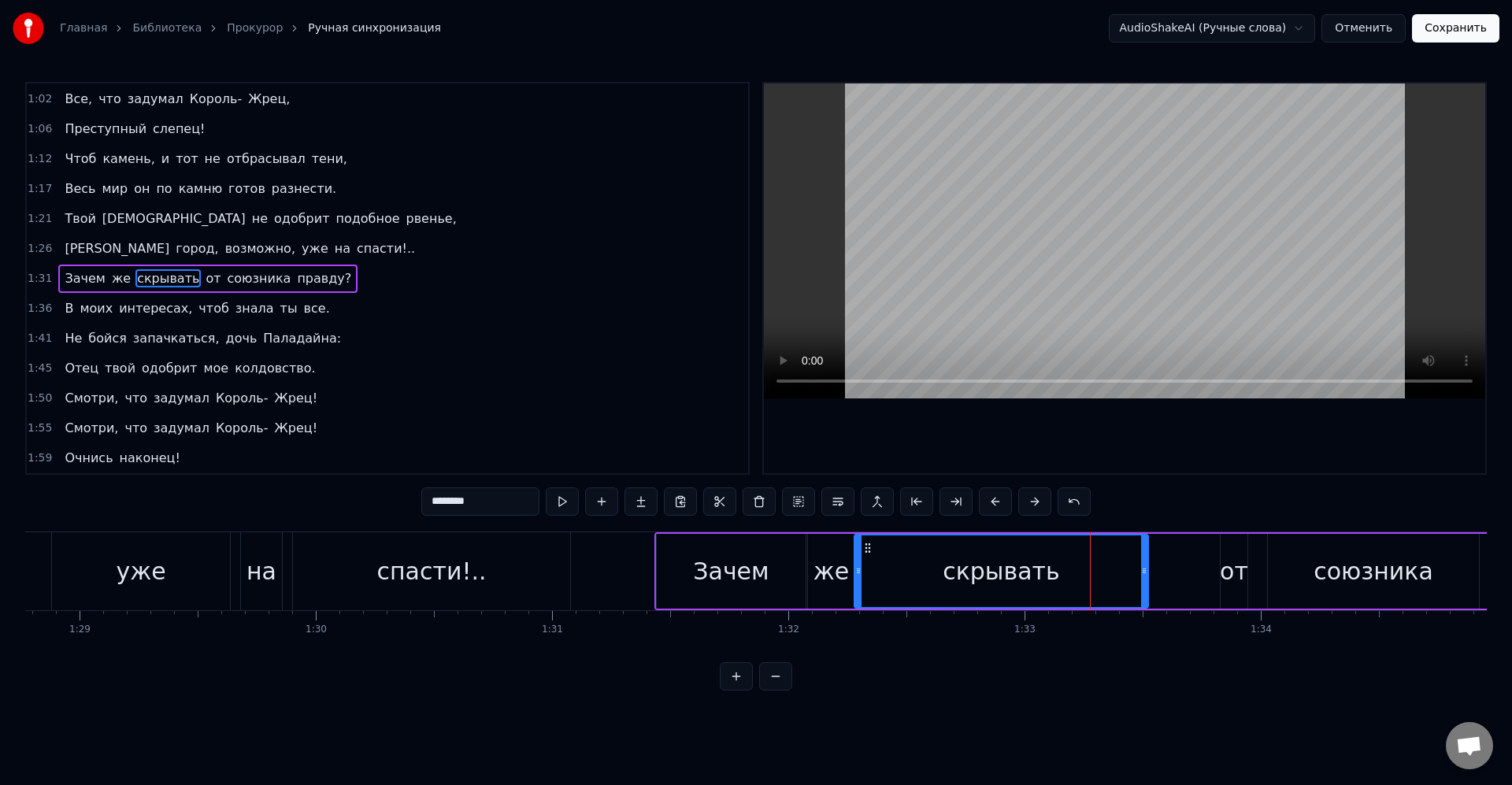
click at [1100, 576] on div "скрывать" at bounding box center [1001, 571] width 295 height 75
drag, startPoint x: 1144, startPoint y: 571, endPoint x: 1072, endPoint y: 571, distance: 72.0
click at [1074, 574] on icon at bounding box center [1076, 571] width 6 height 13
click at [1052, 568] on div "скрывать" at bounding box center [967, 571] width 222 height 72
click at [1114, 578] on div "Зачем же скрывать от союзника правду?" at bounding box center [1193, 570] width 1077 height 78
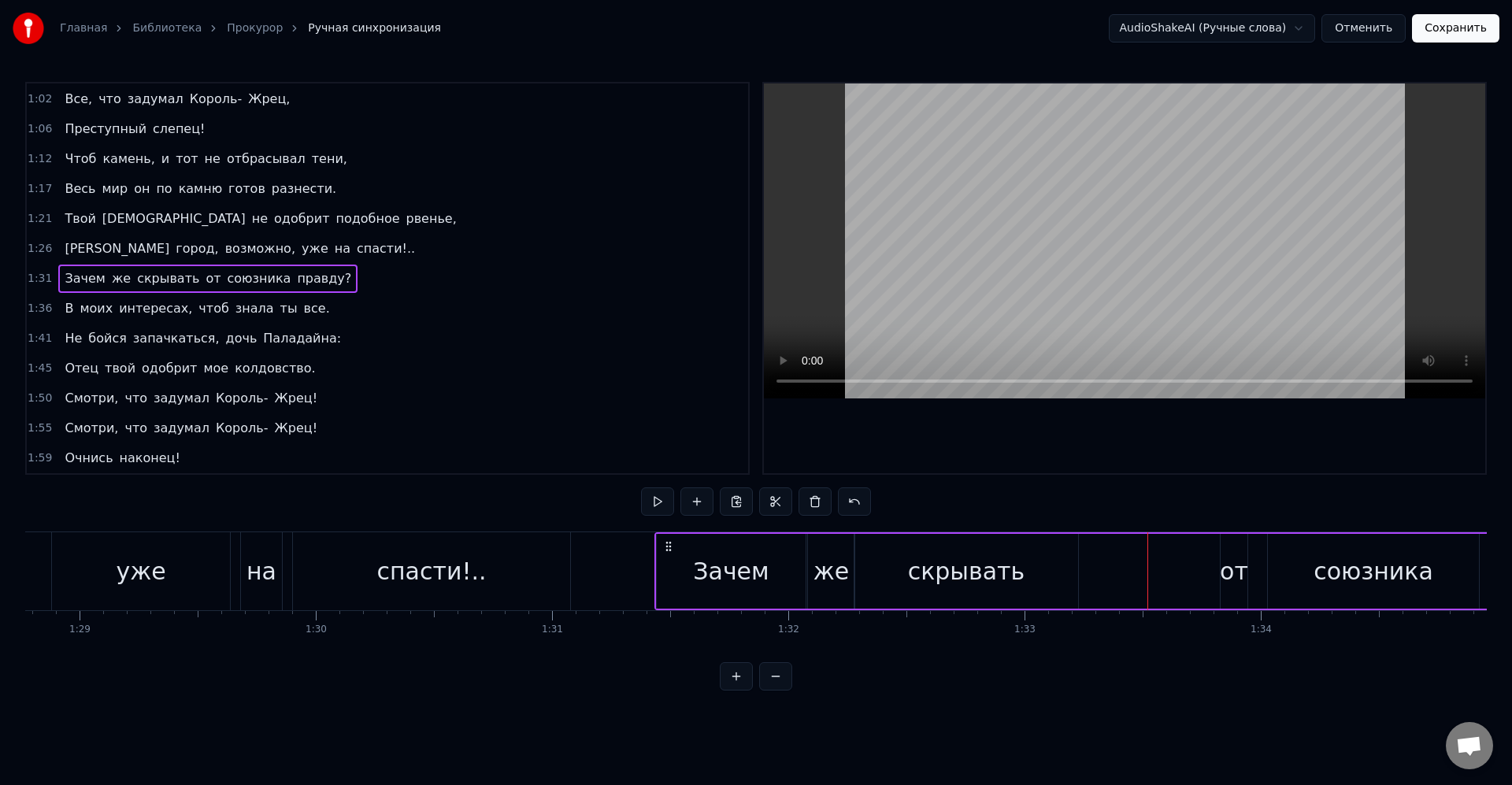
click at [1217, 576] on div "Зачем же скрывать от союзника правду?" at bounding box center [1193, 570] width 1077 height 78
click at [1232, 573] on div "от" at bounding box center [1234, 571] width 29 height 36
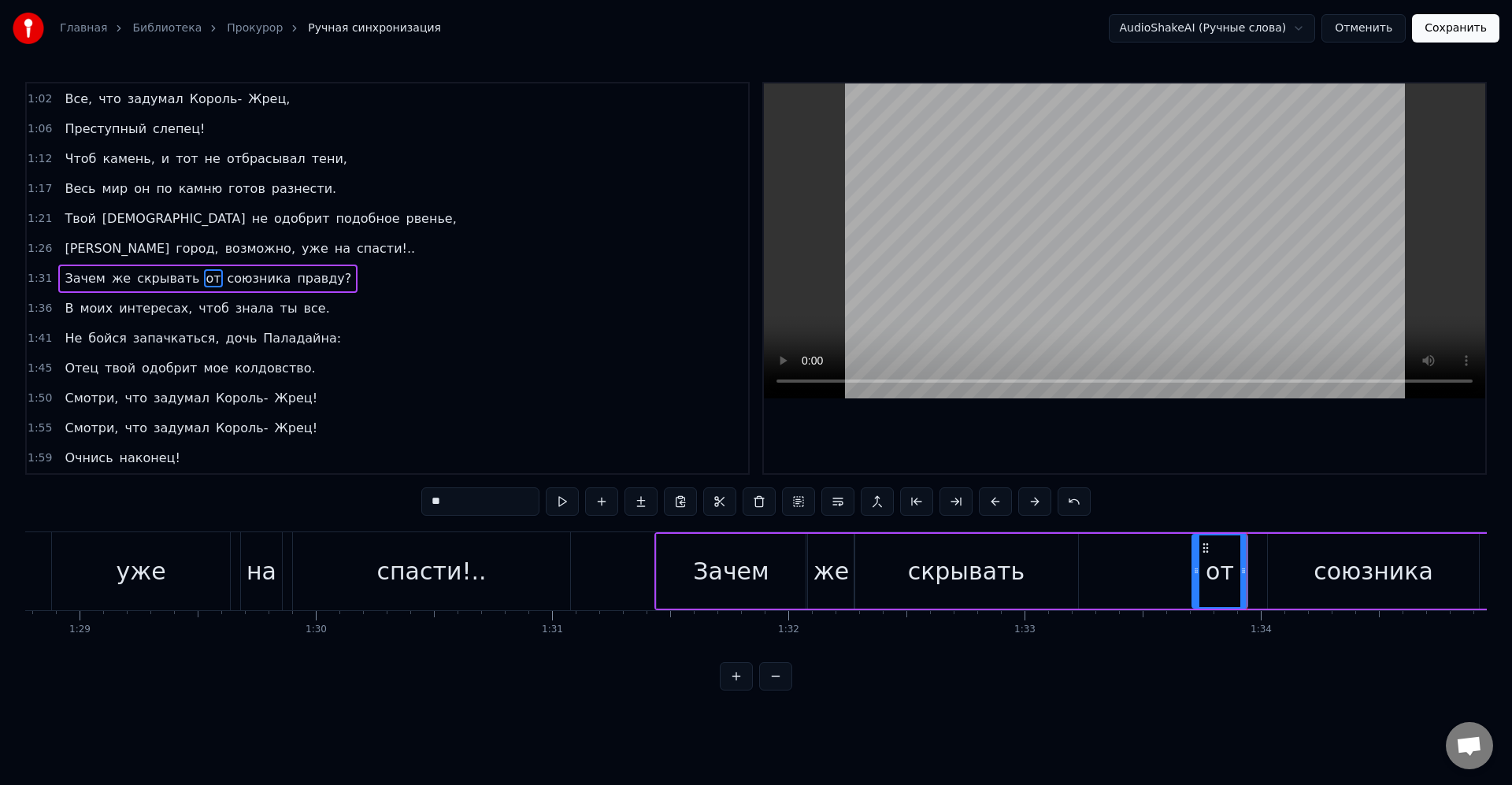
drag, startPoint x: 1224, startPoint y: 571, endPoint x: 1195, endPoint y: 573, distance: 29.1
click at [1195, 573] on icon at bounding box center [1195, 571] width 6 height 13
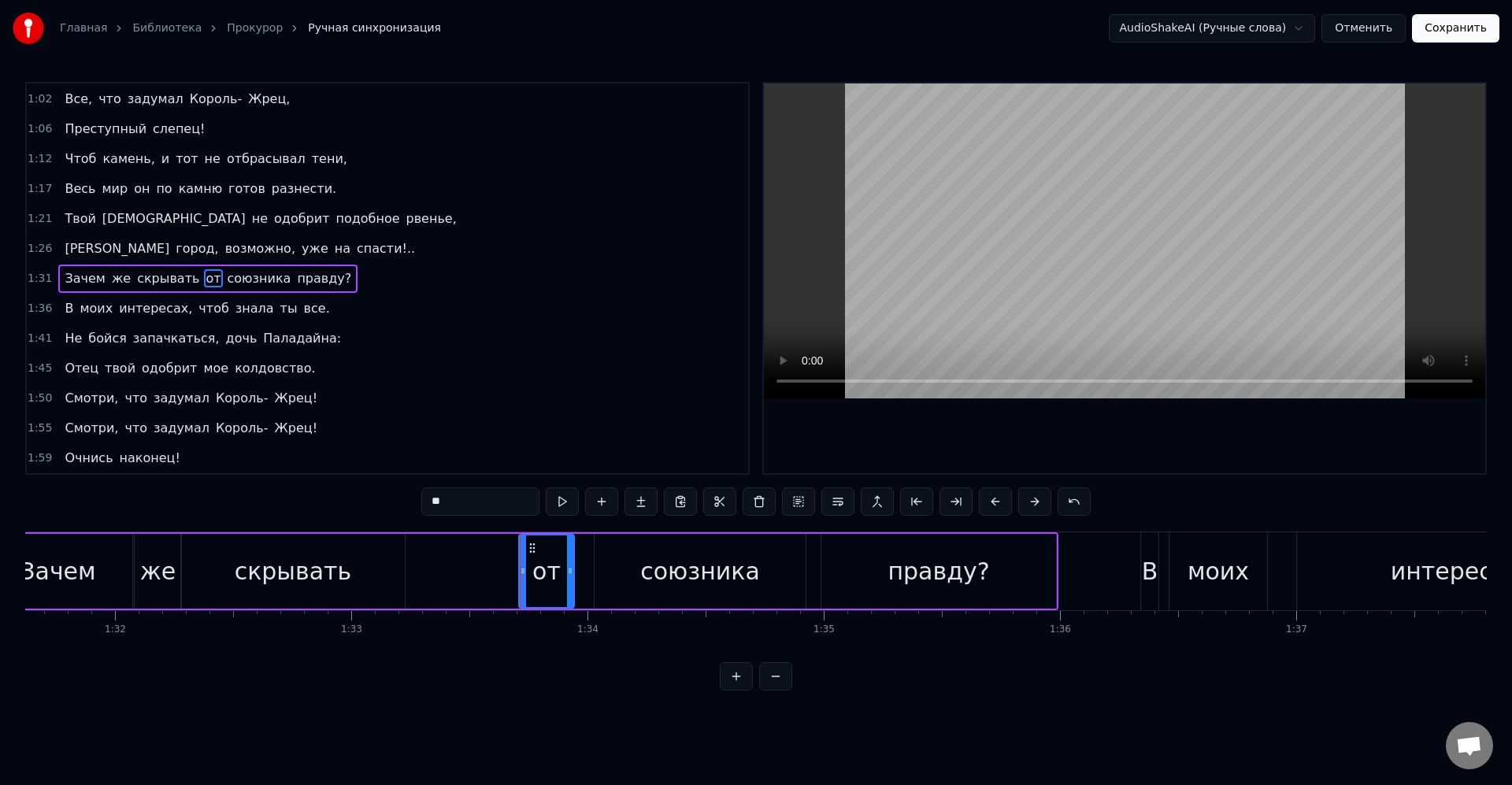
scroll to position [0, 21545]
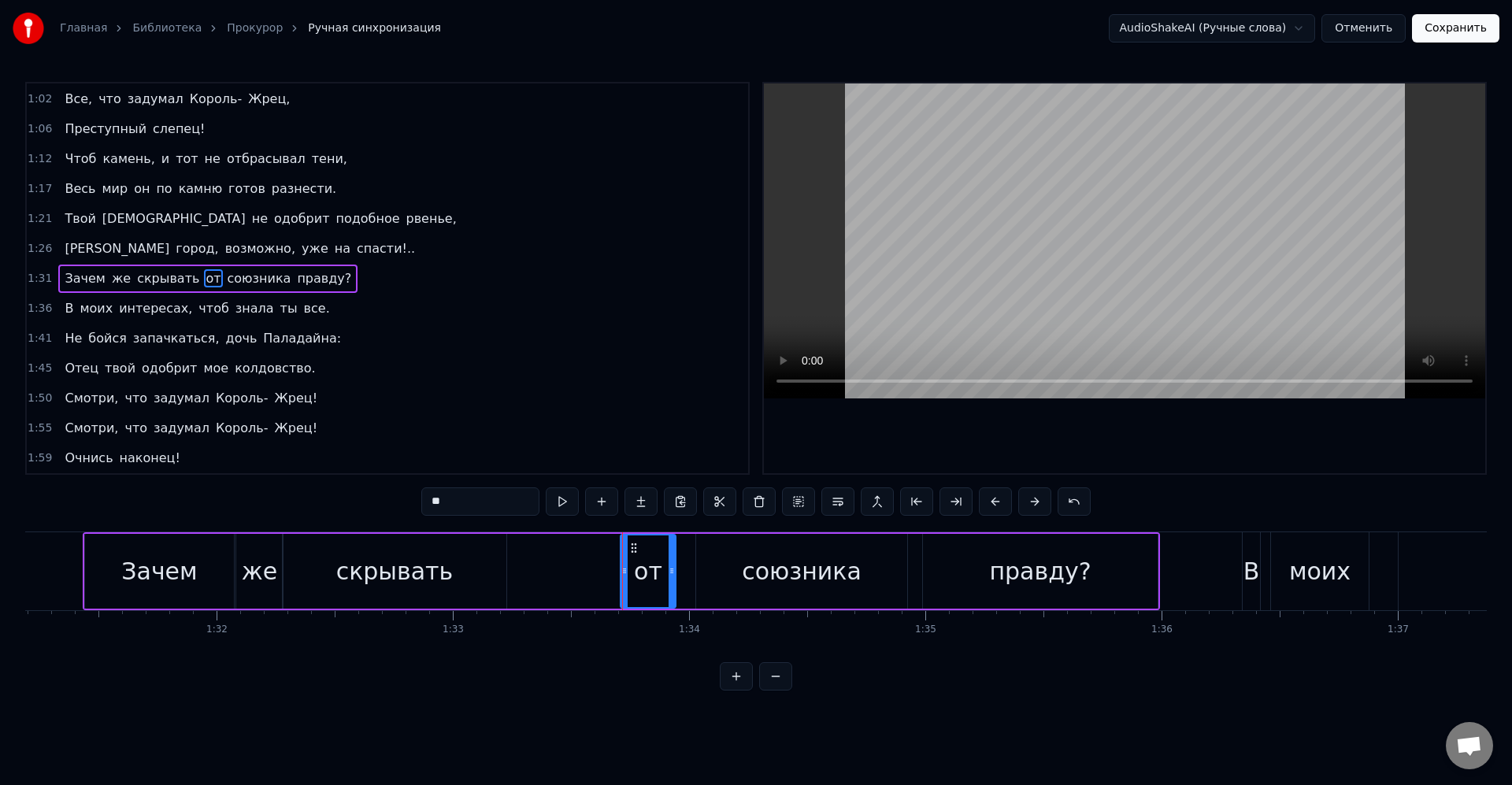
click at [849, 578] on div "союзника" at bounding box center [802, 571] width 120 height 36
type input "********"
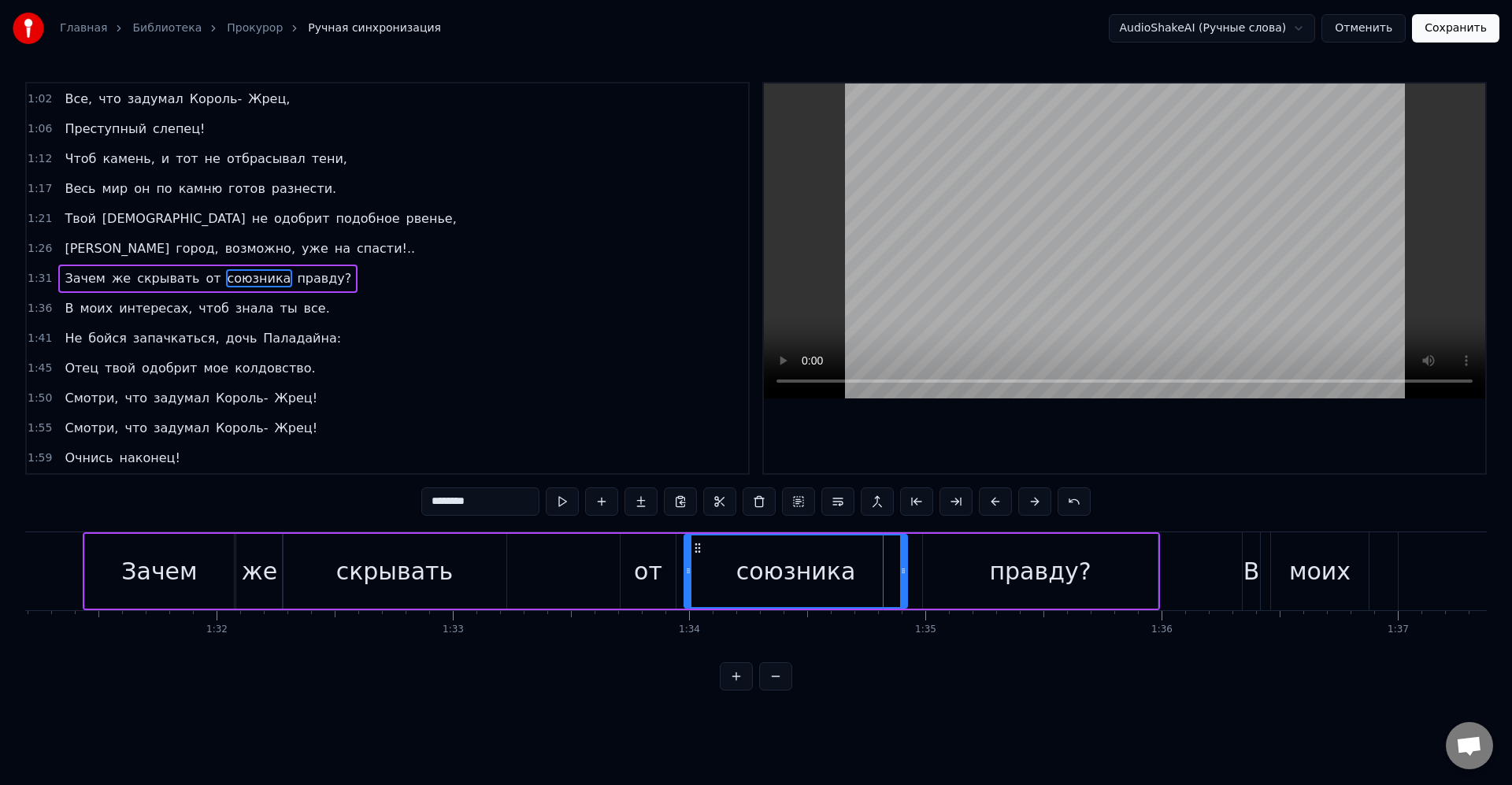
drag, startPoint x: 700, startPoint y: 571, endPoint x: 685, endPoint y: 571, distance: 15.0
click at [685, 571] on icon at bounding box center [688, 571] width 6 height 13
click at [703, 570] on div "союзника" at bounding box center [794, 571] width 224 height 72
click at [901, 569] on icon at bounding box center [902, 571] width 6 height 13
drag, startPoint x: 863, startPoint y: 569, endPoint x: 875, endPoint y: 570, distance: 12.0
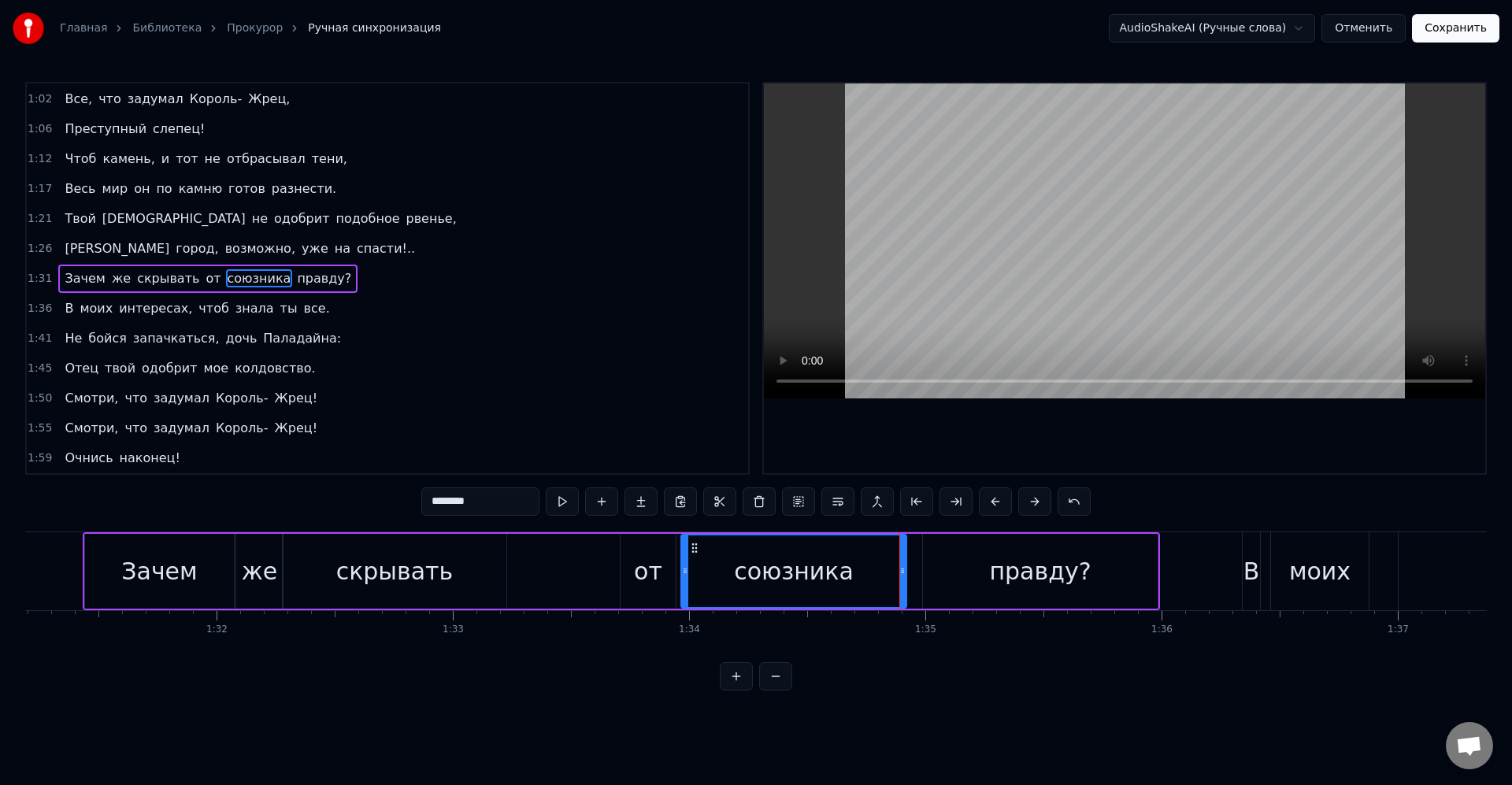
click at [862, 569] on div "союзника" at bounding box center [794, 571] width 224 height 72
drag, startPoint x: 902, startPoint y: 573, endPoint x: 856, endPoint y: 570, distance: 46.1
click at [864, 570] on icon at bounding box center [866, 571] width 6 height 13
click at [858, 572] on div at bounding box center [858, 570] width 1 height 78
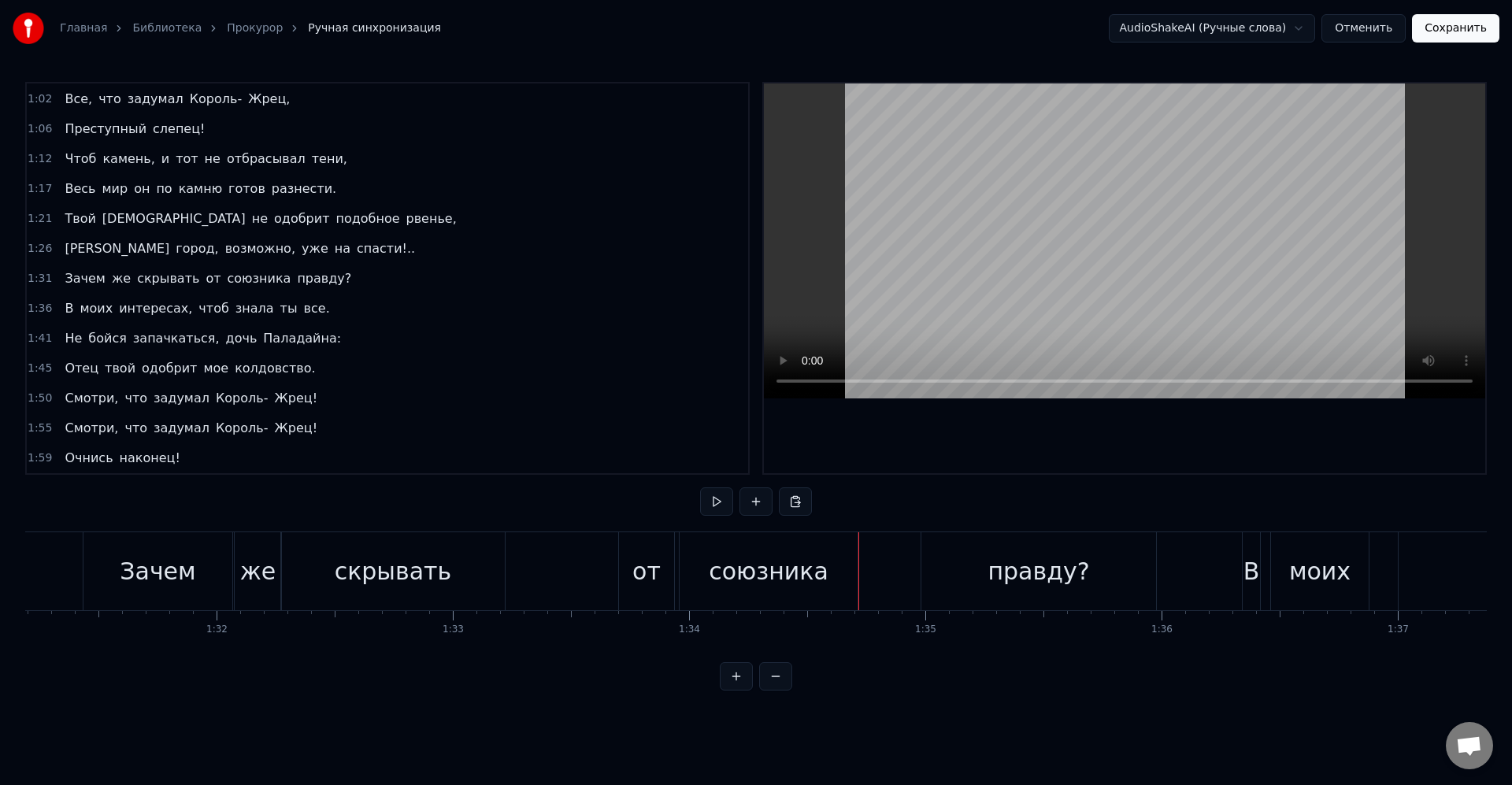
click at [854, 570] on div "союзника" at bounding box center [768, 570] width 178 height 78
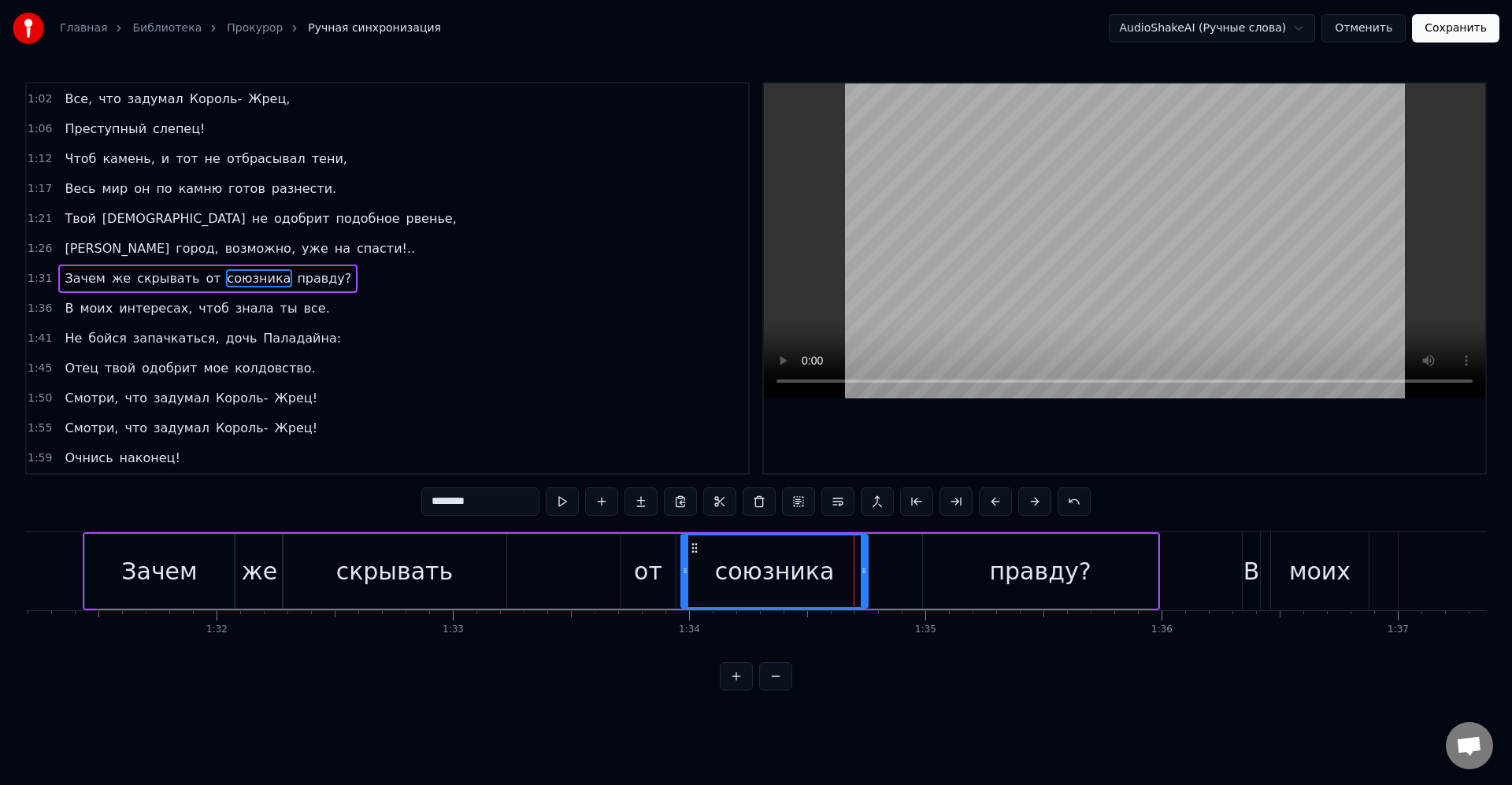
click at [864, 573] on icon at bounding box center [864, 571] width 6 height 13
click at [972, 570] on div "правду?" at bounding box center [1040, 571] width 234 height 75
type input "*******"
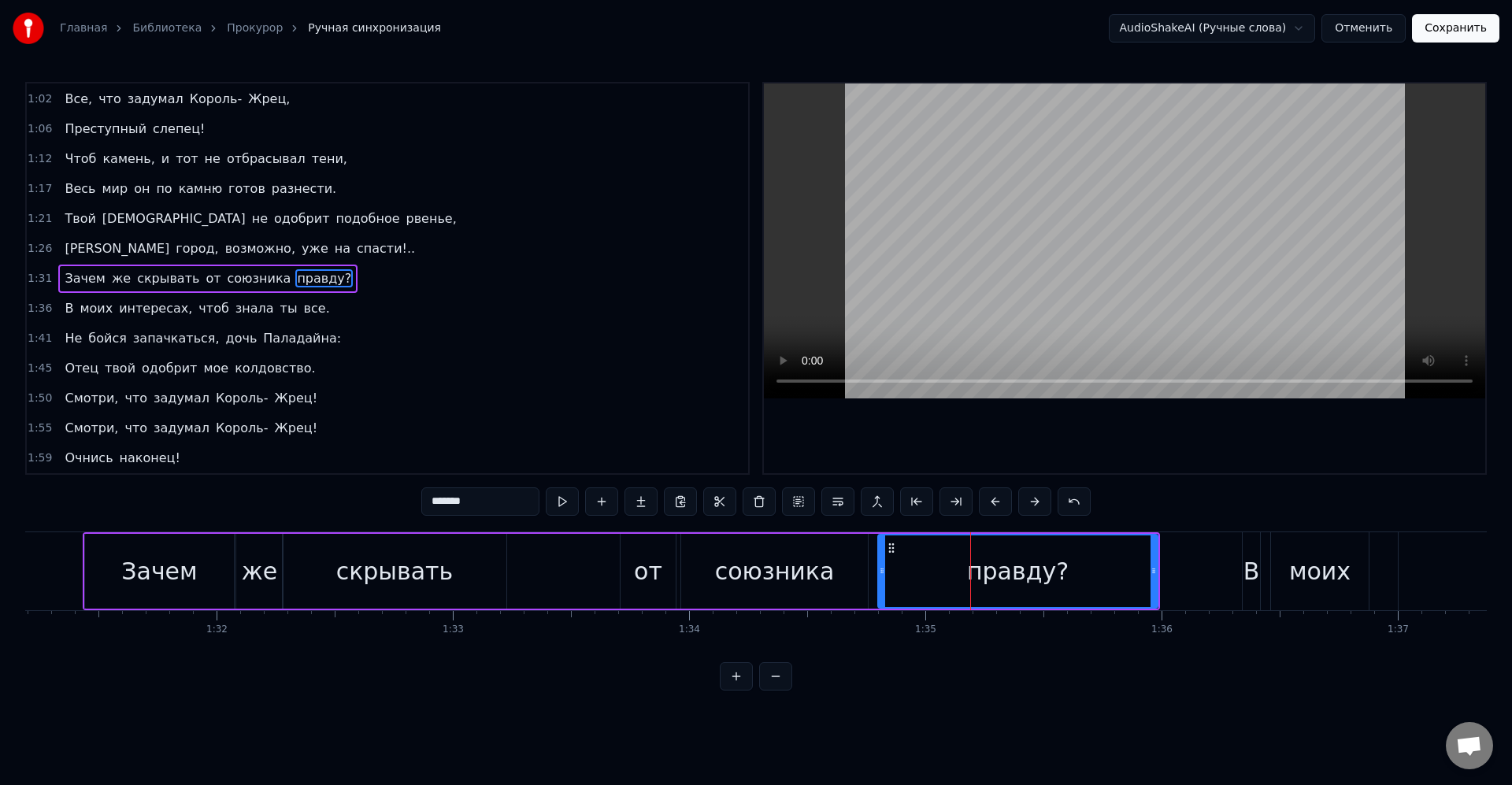
drag, startPoint x: 926, startPoint y: 571, endPoint x: 876, endPoint y: 565, distance: 50.4
click at [879, 565] on icon at bounding box center [882, 571] width 6 height 13
click at [889, 566] on div "правду?" at bounding box center [1012, 571] width 287 height 72
click at [905, 575] on div "правду?" at bounding box center [1012, 571] width 287 height 72
drag, startPoint x: 875, startPoint y: 576, endPoint x: 900, endPoint y: 573, distance: 25.2
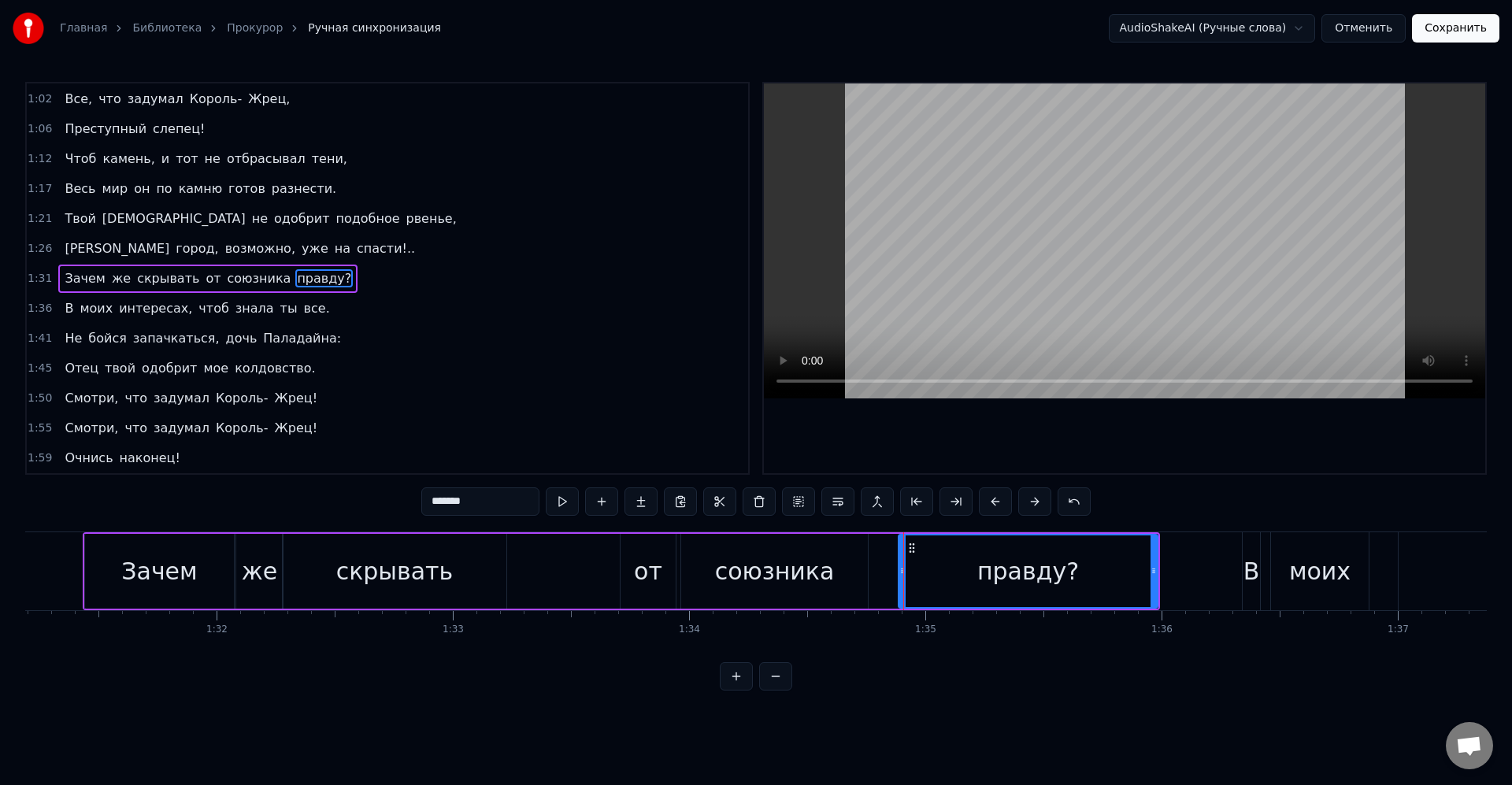
click at [904, 575] on icon at bounding box center [902, 571] width 6 height 13
click at [883, 571] on div "Зачем же скрывать от союзника правду?" at bounding box center [621, 570] width 1077 height 78
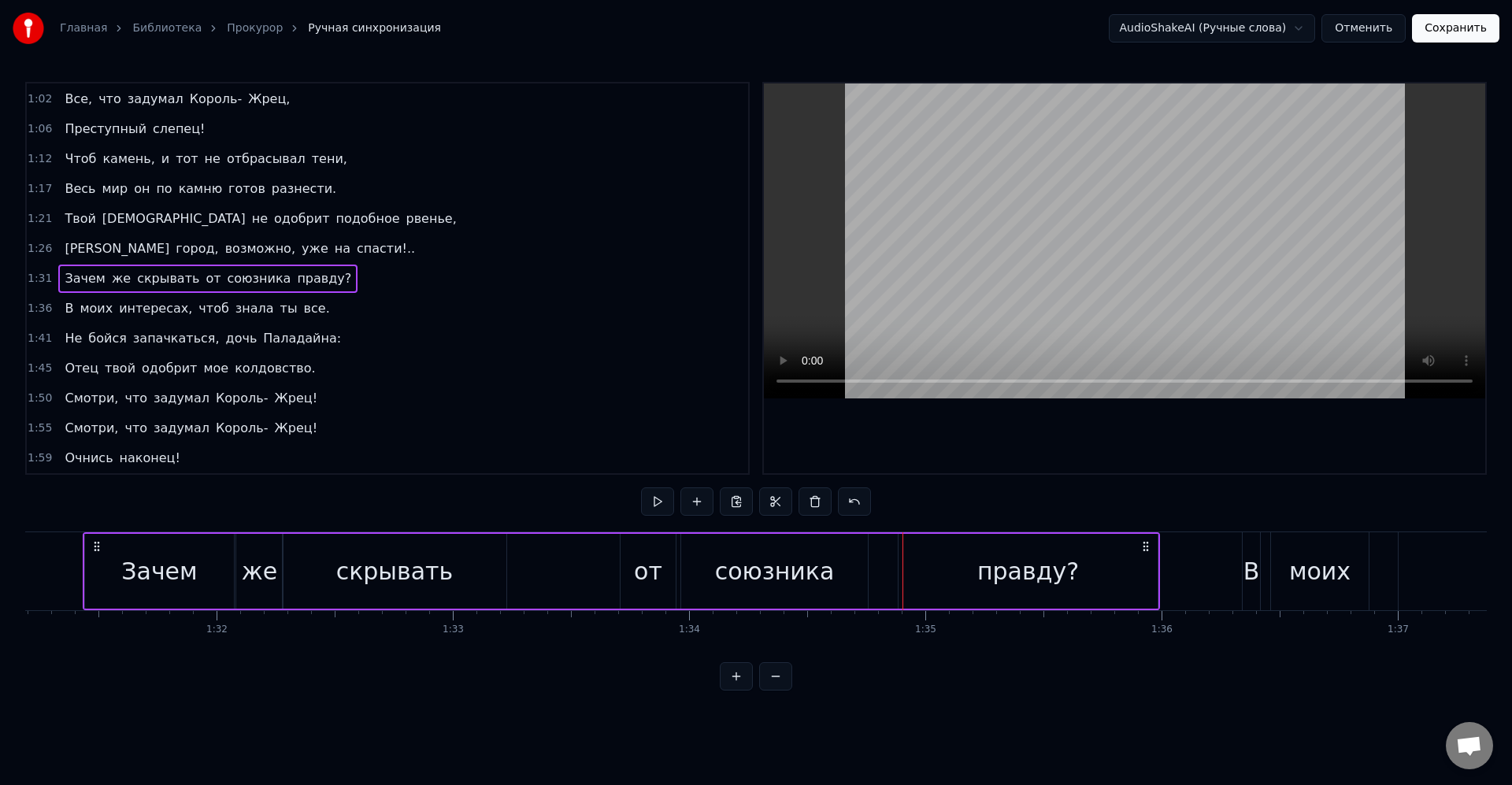
scroll to position [0, 21524]
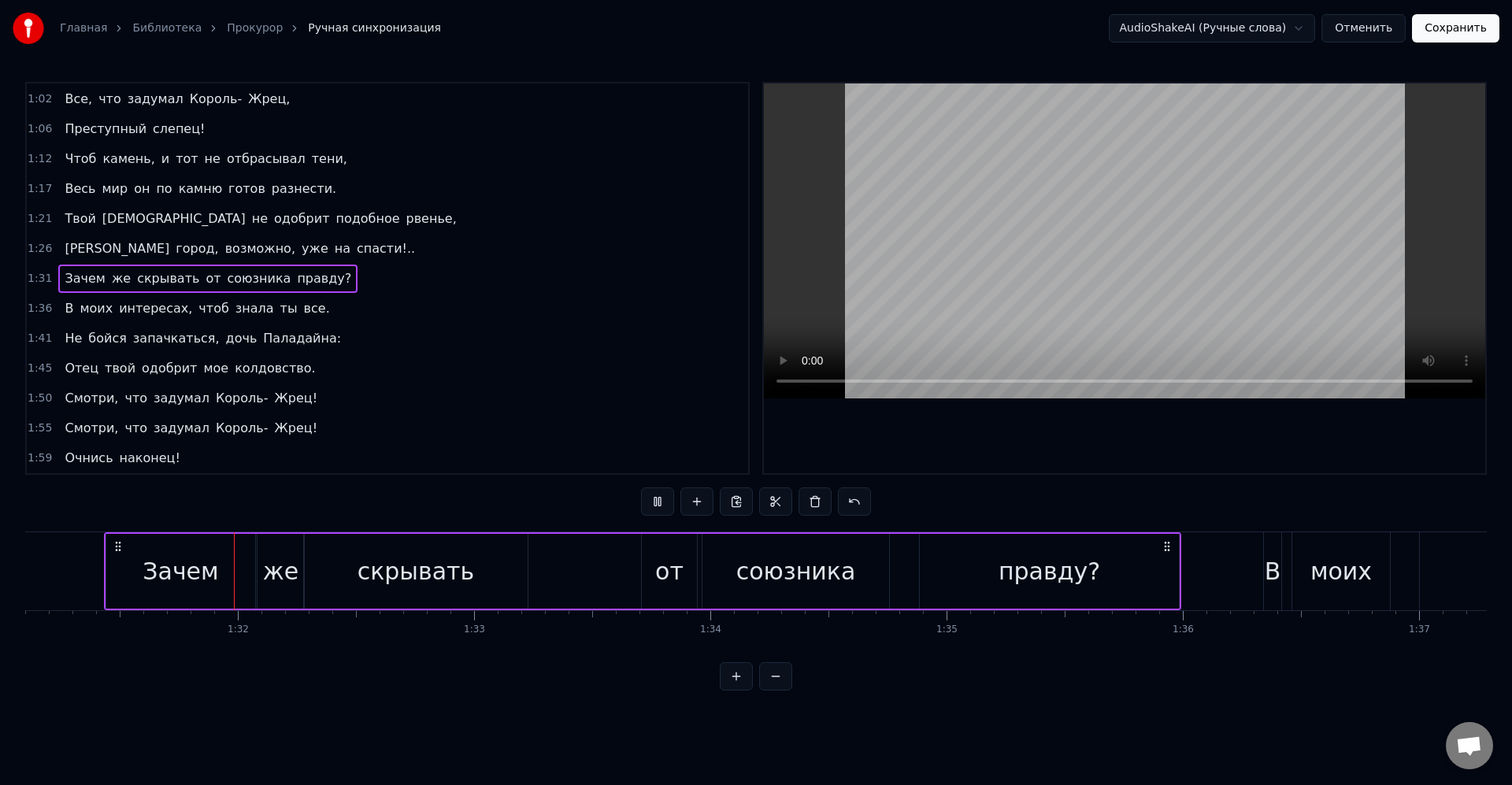
click at [908, 567] on div "Зачем же скрывать от союзника правду?" at bounding box center [642, 570] width 1077 height 78
click at [911, 578] on div "Зачем же скрывать от союзника правду?" at bounding box center [642, 570] width 1077 height 78
click at [950, 585] on div "правду?" at bounding box center [1050, 571] width 259 height 75
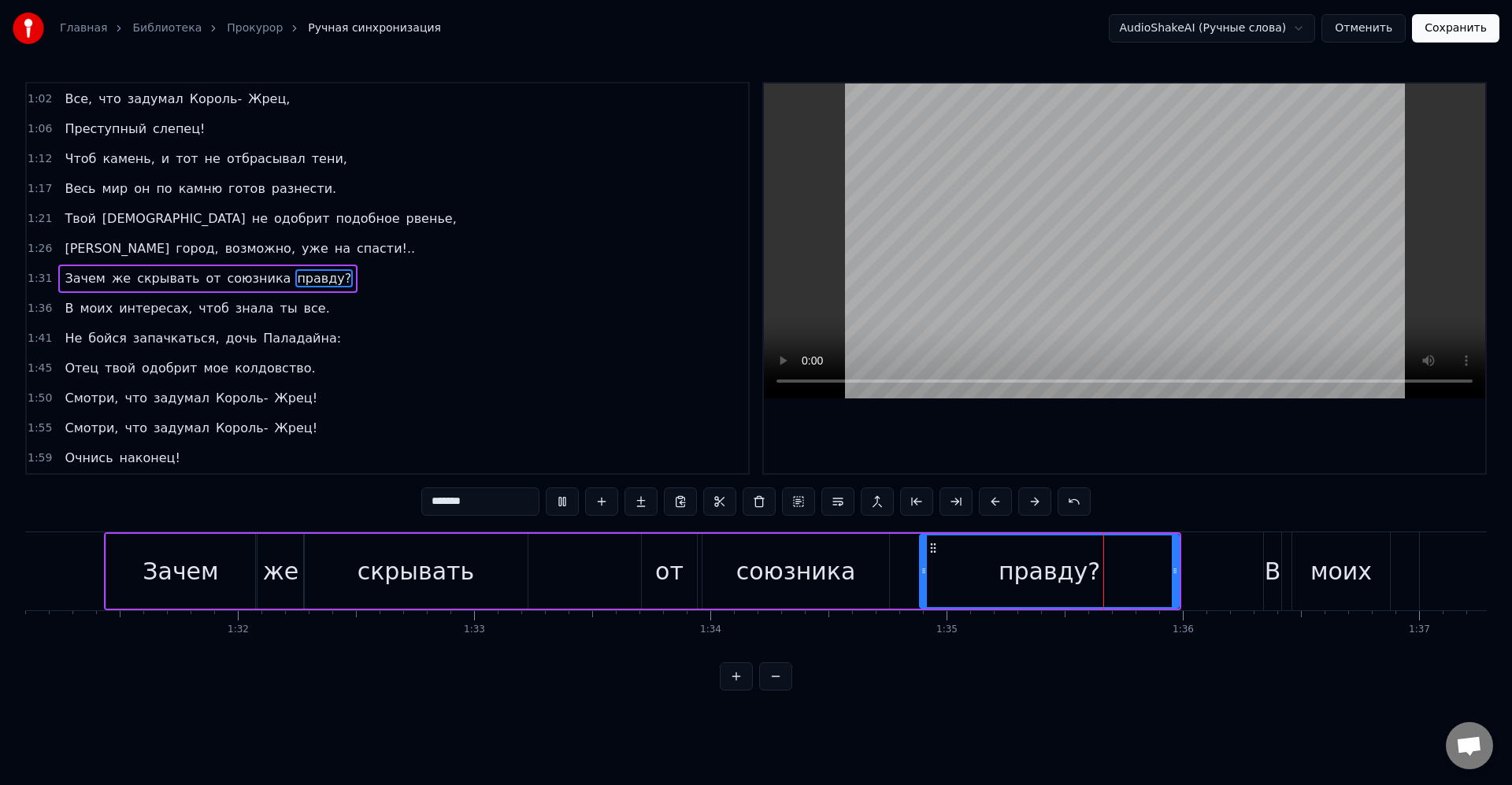
click at [845, 570] on div "союзника" at bounding box center [797, 571] width 120 height 36
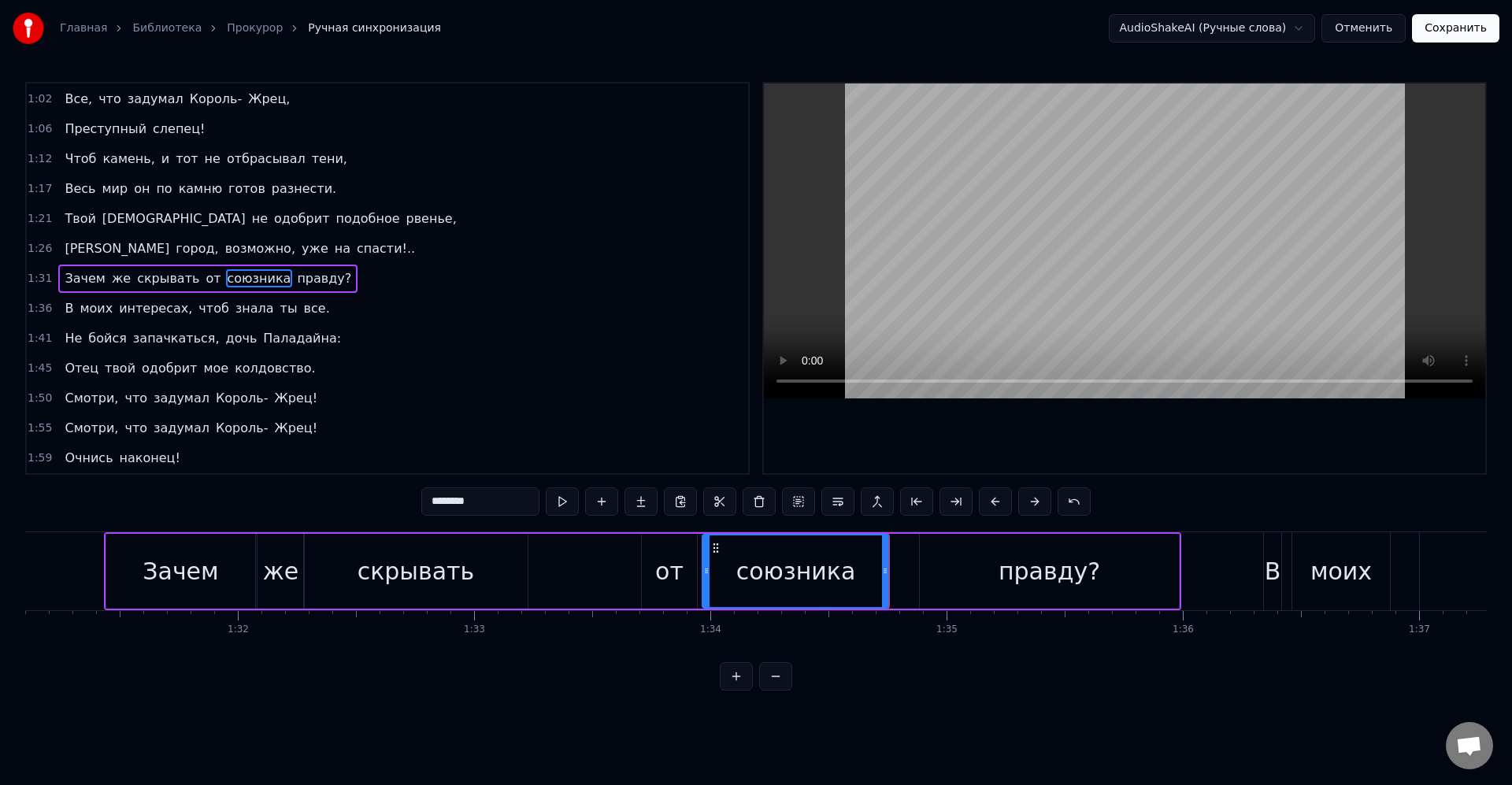
click at [1017, 574] on div "правду?" at bounding box center [1050, 571] width 102 height 36
type input "*******"
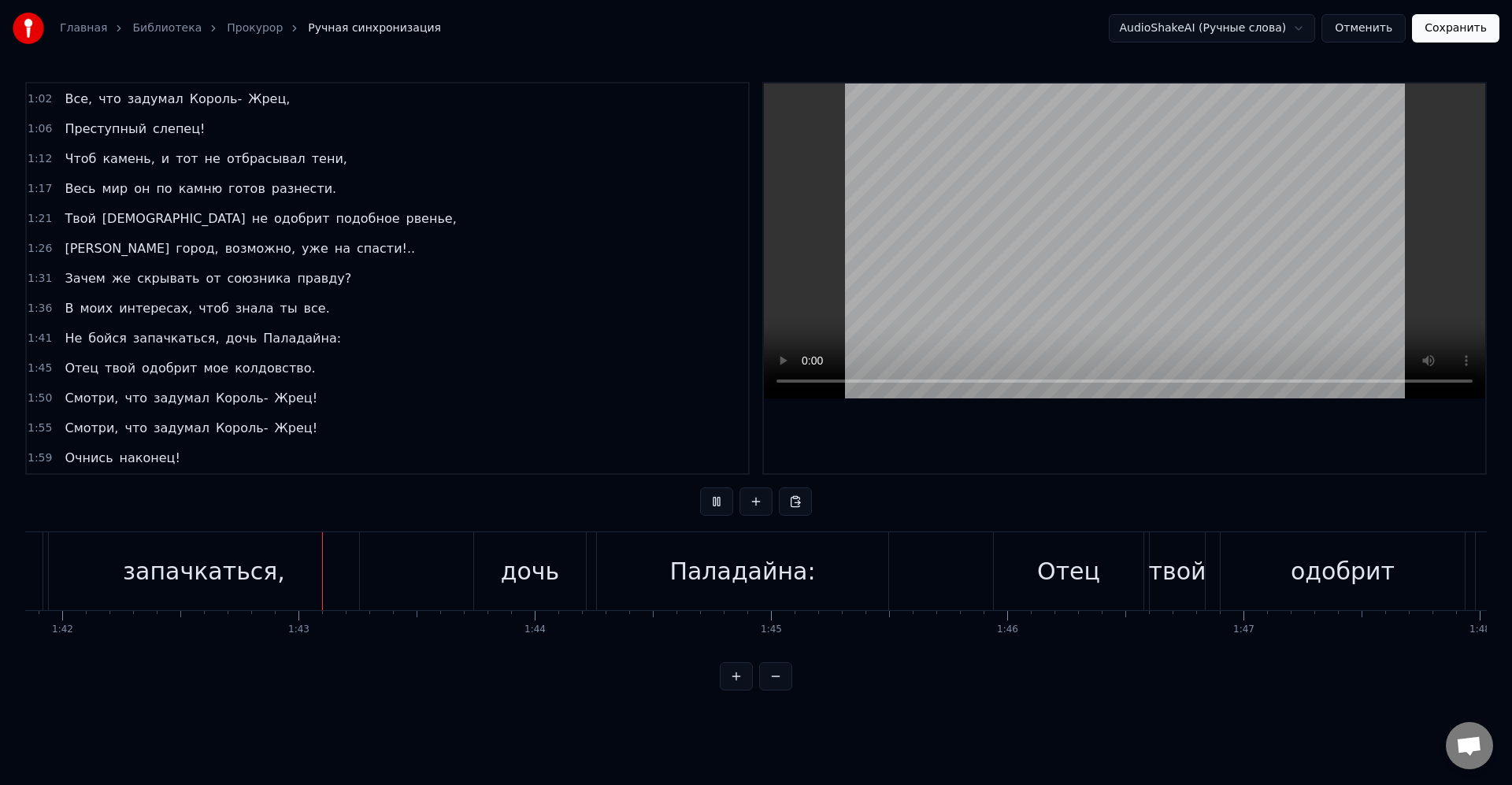
scroll to position [0, 24147]
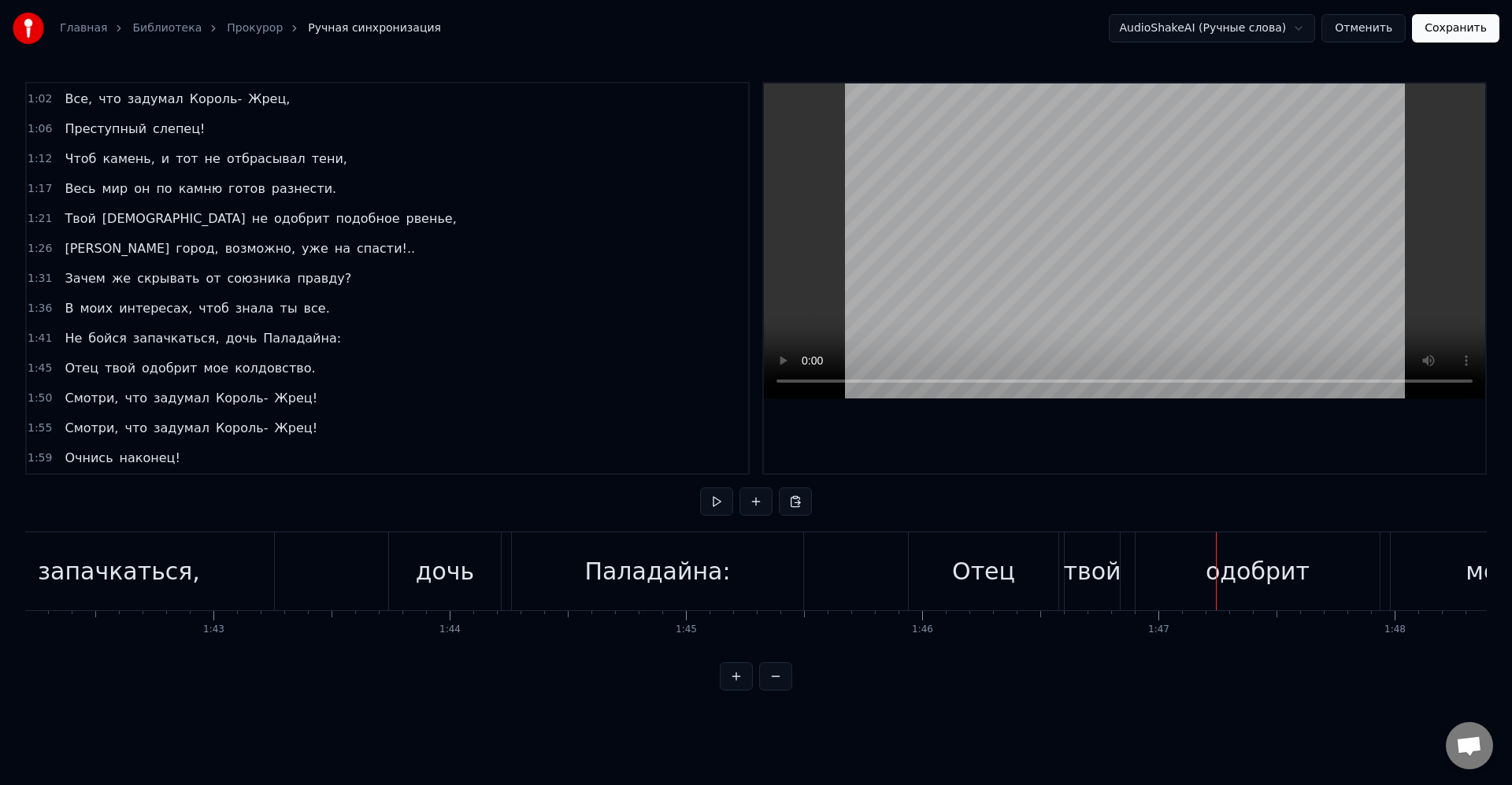
click at [1018, 591] on div "Отец" at bounding box center [983, 570] width 149 height 78
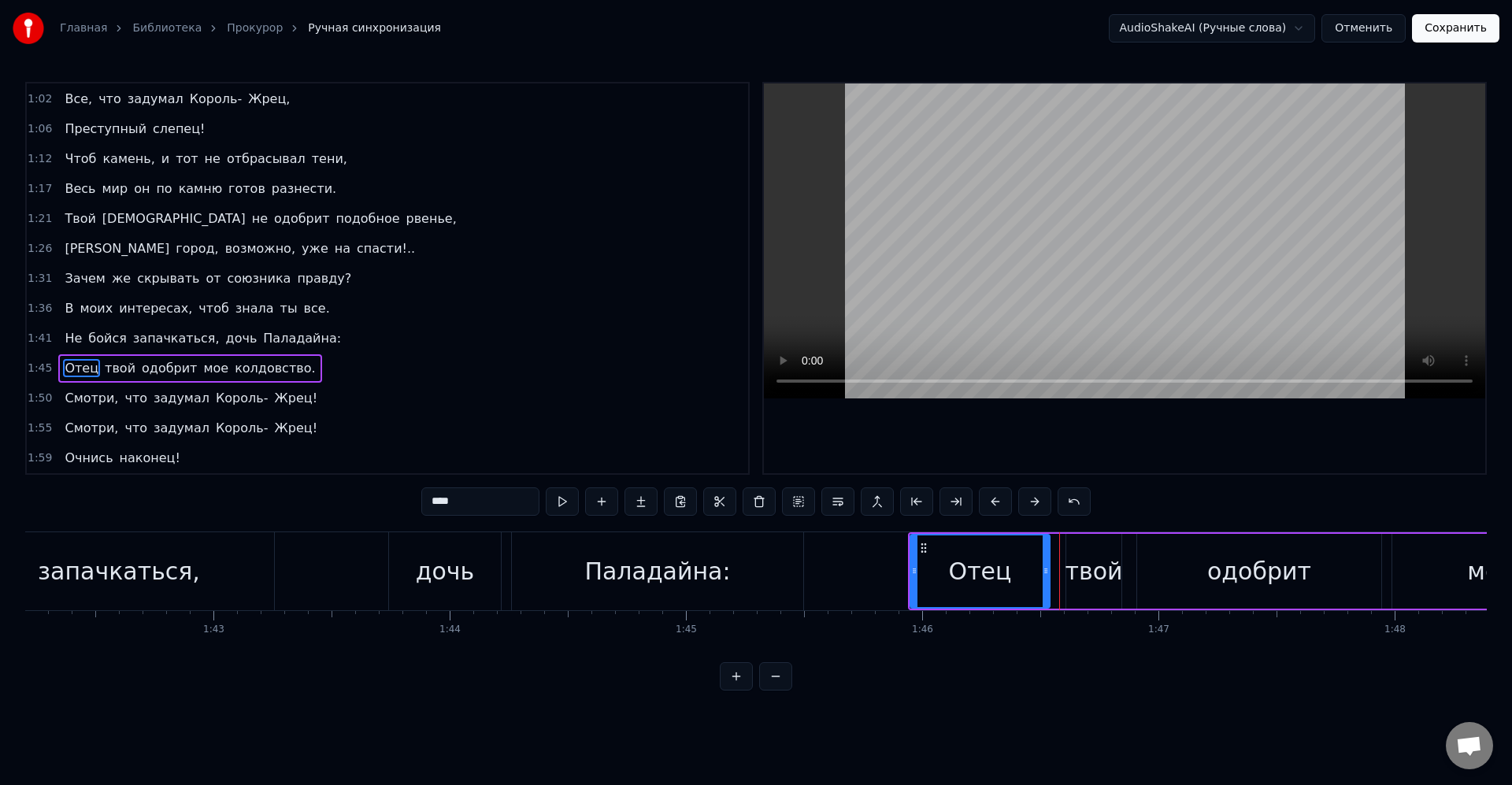
click at [1043, 571] on icon at bounding box center [1045, 571] width 6 height 13
drag, startPoint x: 910, startPoint y: 572, endPoint x: 895, endPoint y: 571, distance: 15.0
click at [908, 571] on icon at bounding box center [911, 571] width 6 height 13
click at [922, 575] on div "Отец" at bounding box center [971, 571] width 153 height 72
click at [1082, 582] on div "твой" at bounding box center [1094, 571] width 57 height 36
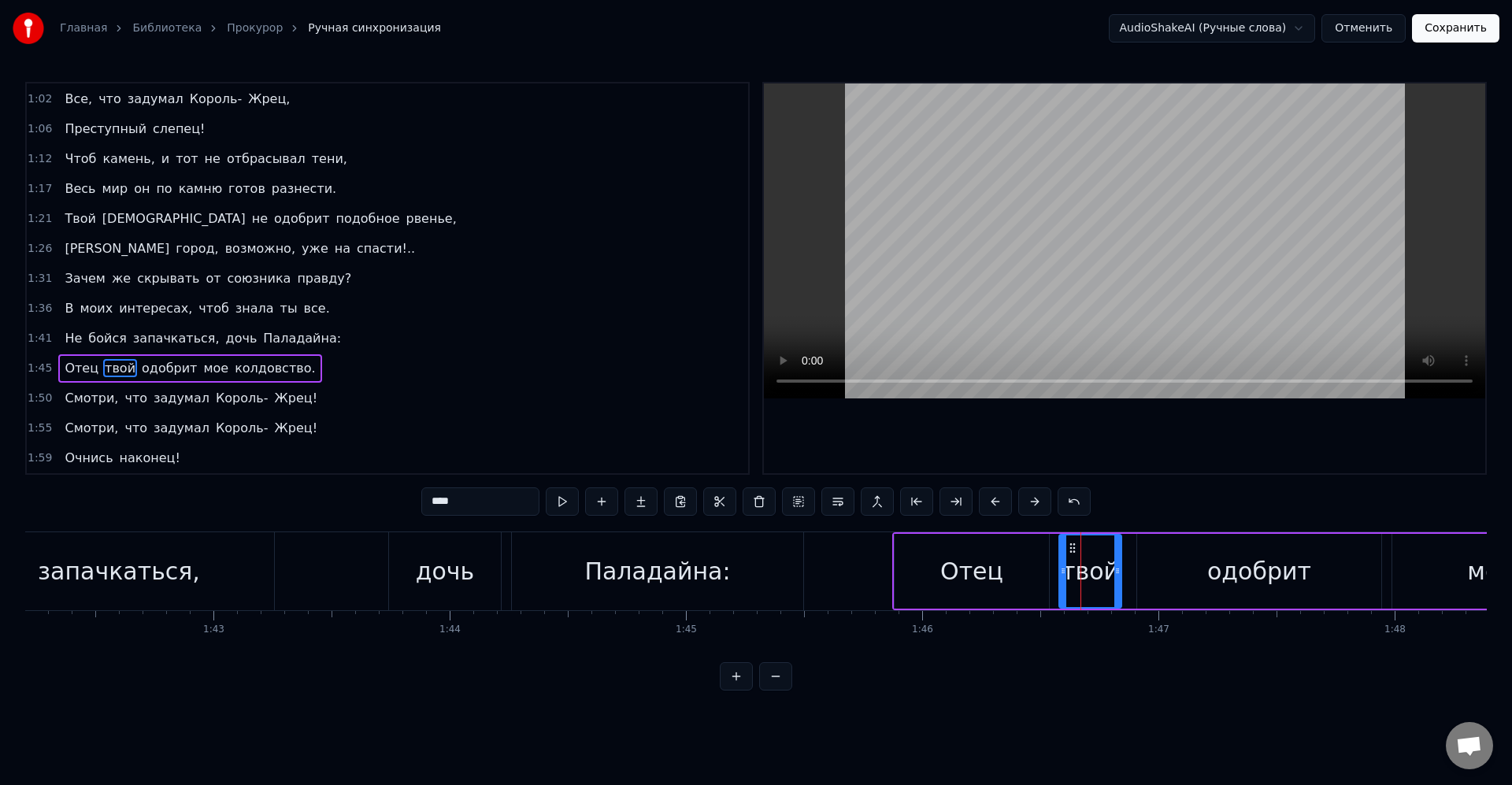
drag, startPoint x: 1070, startPoint y: 572, endPoint x: 1060, endPoint y: 571, distance: 10.0
click at [1060, 571] on icon at bounding box center [1063, 571] width 6 height 13
click at [1074, 572] on div "твой" at bounding box center [1089, 571] width 57 height 36
click at [1170, 565] on div "одобрит" at bounding box center [1259, 571] width 244 height 75
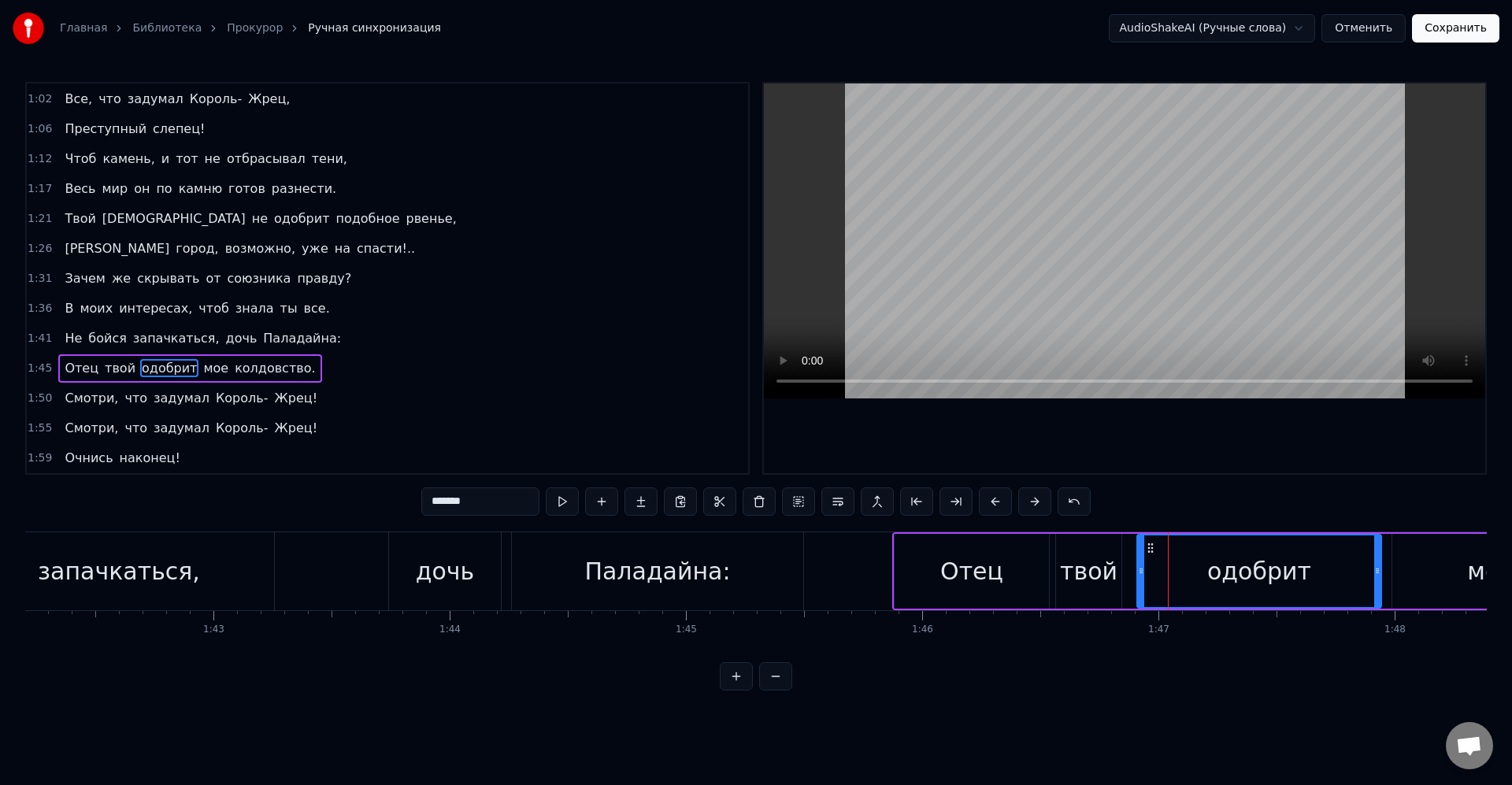
click at [1118, 569] on div "твой" at bounding box center [1088, 571] width 65 height 75
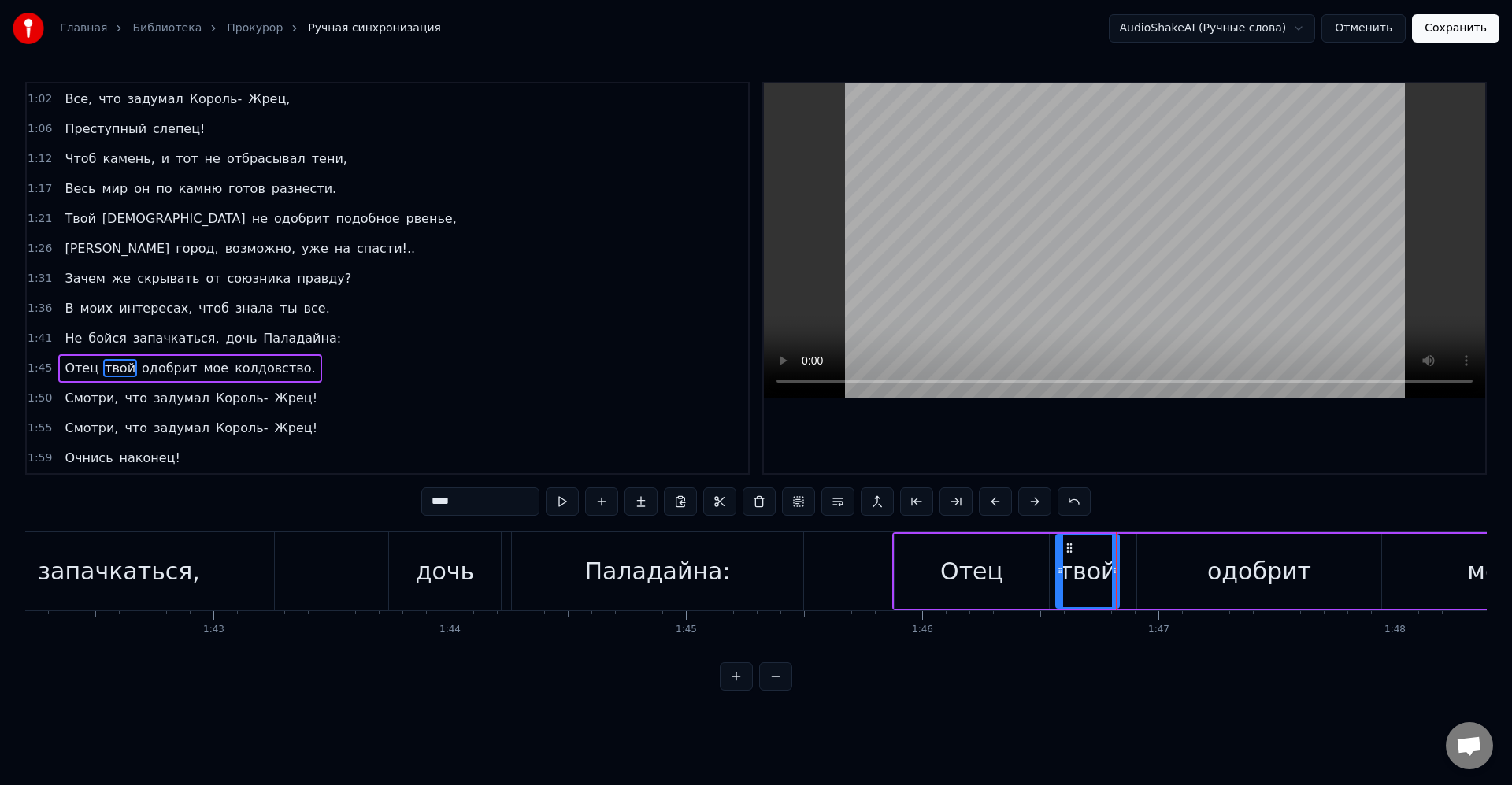
click at [1113, 571] on icon at bounding box center [1115, 571] width 6 height 13
click at [1161, 570] on div "одобрит" at bounding box center [1259, 571] width 244 height 75
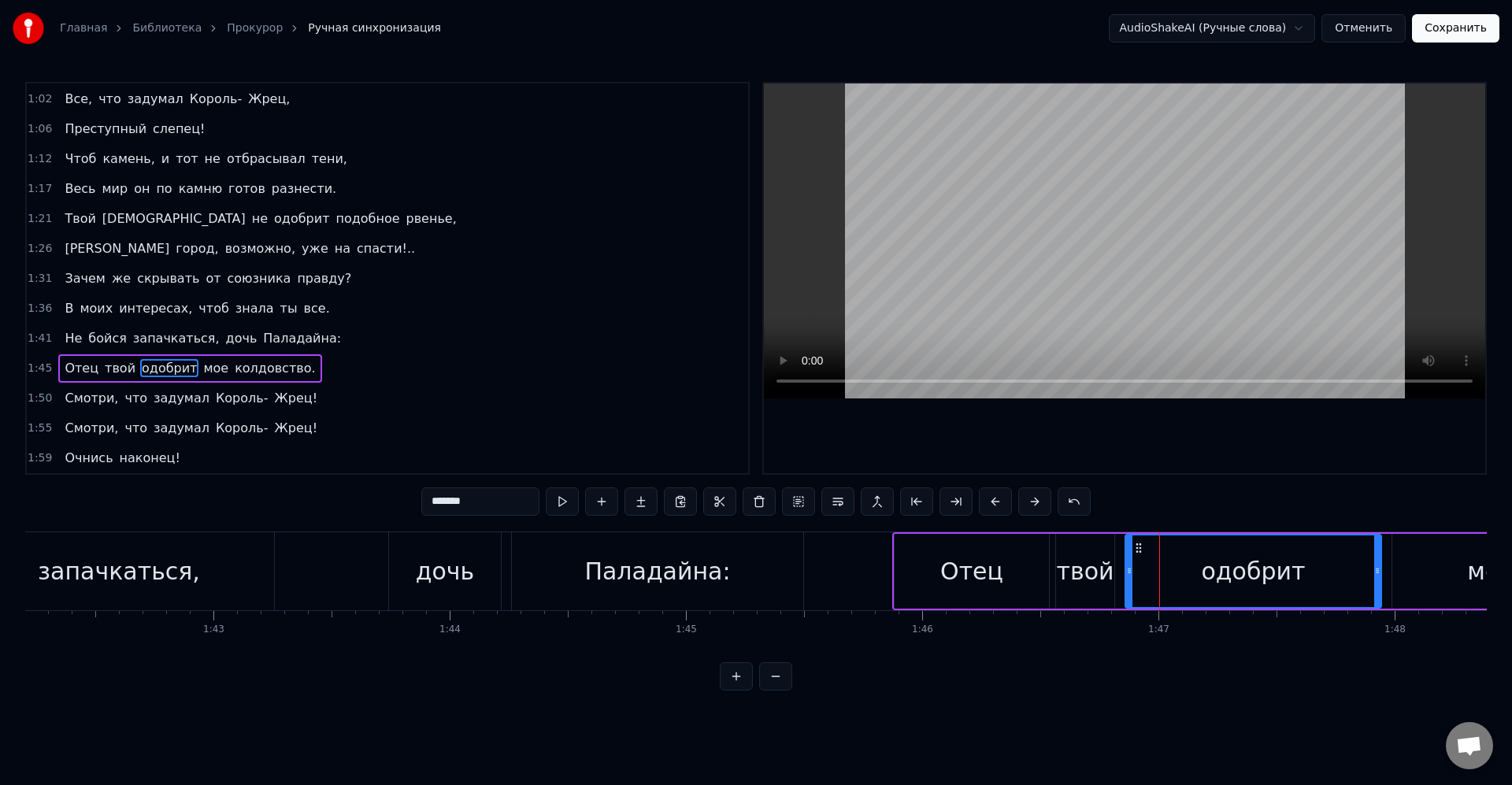
drag, startPoint x: 1136, startPoint y: 571, endPoint x: 1113, endPoint y: 566, distance: 23.5
click at [1127, 566] on icon at bounding box center [1129, 571] width 6 height 13
click at [1138, 570] on div "одобрит" at bounding box center [1246, 571] width 268 height 72
click at [931, 566] on div "Отец" at bounding box center [972, 571] width 155 height 75
type input "****"
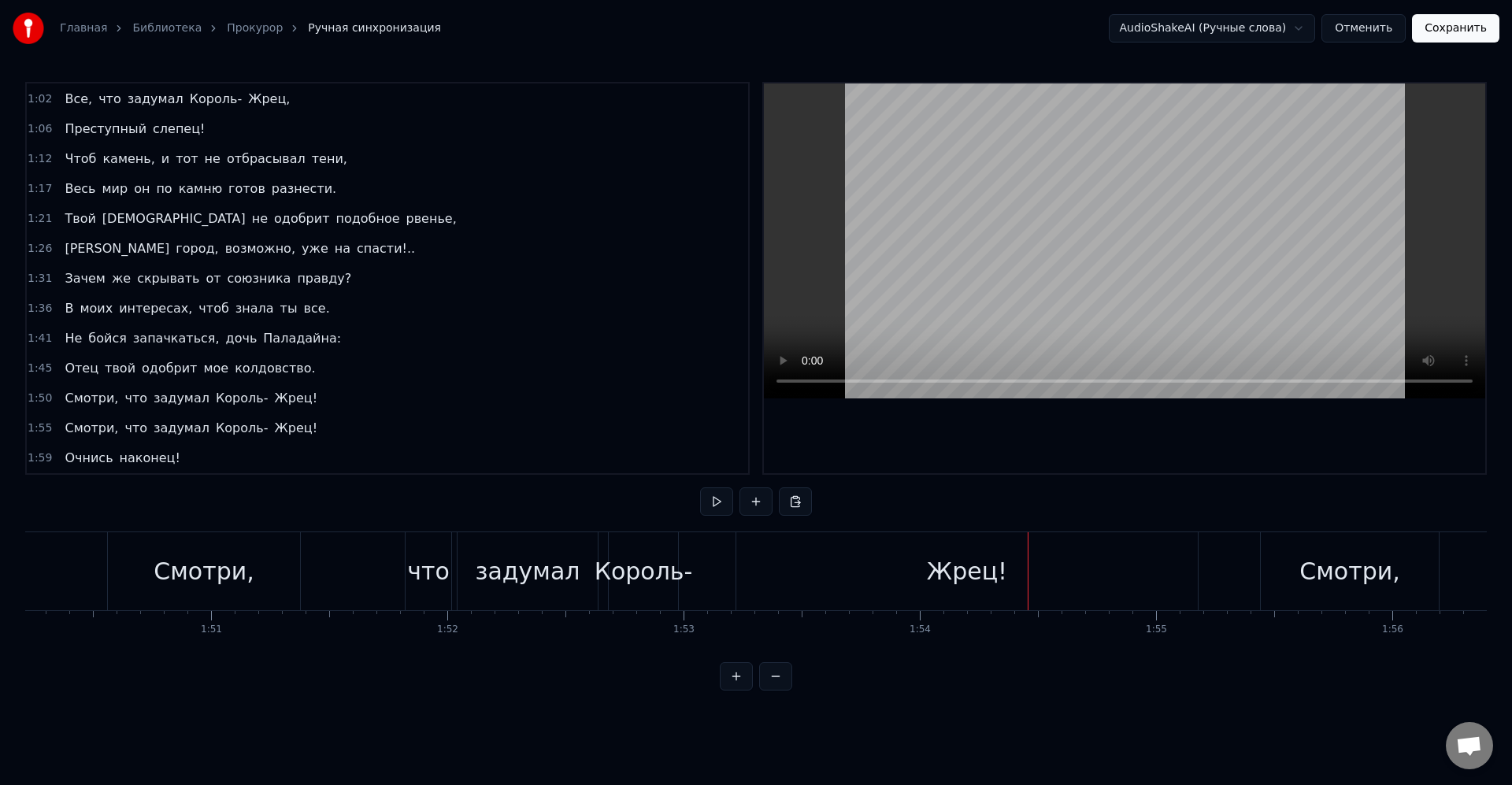
scroll to position [0, 25989]
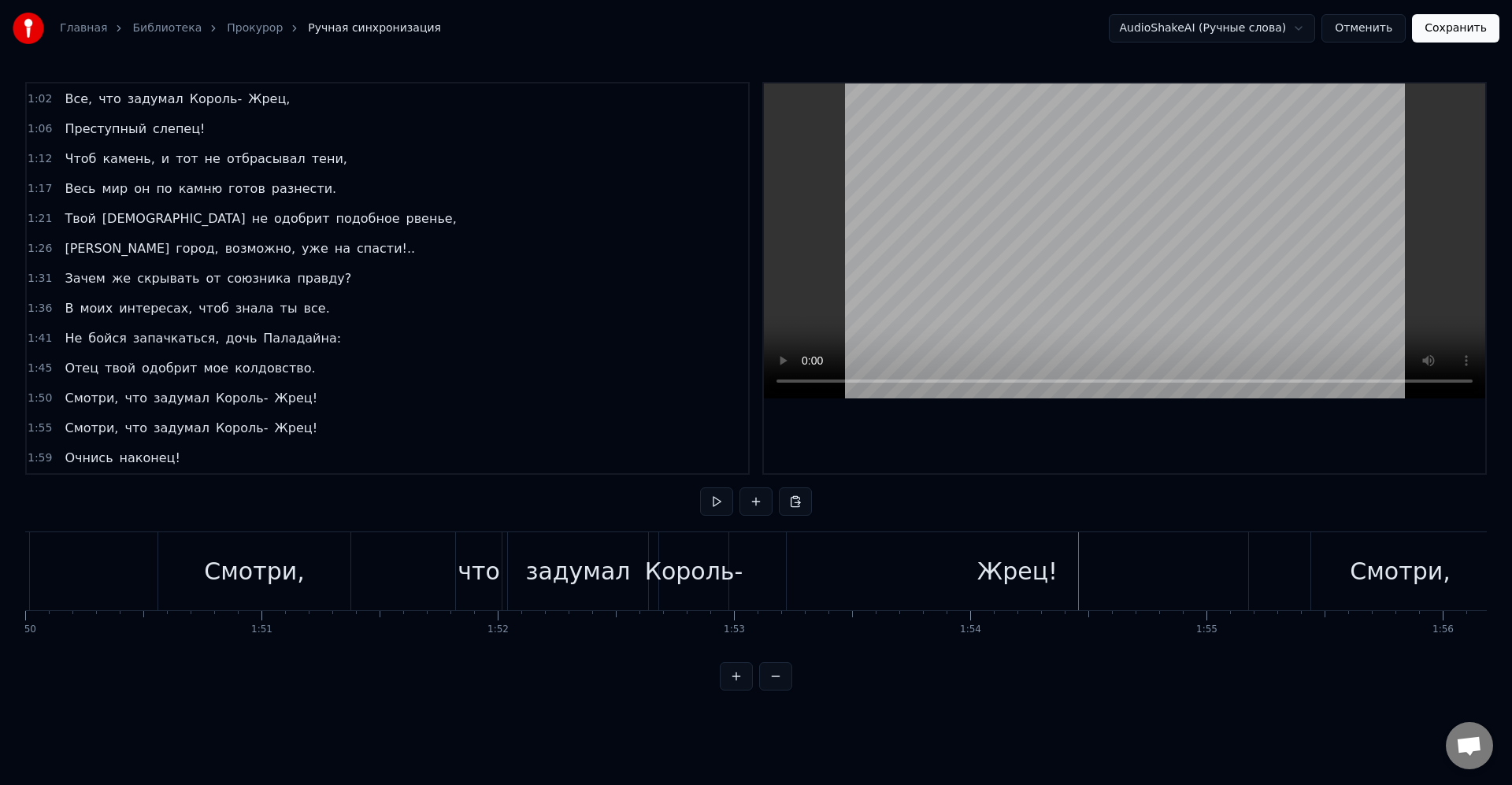
click at [961, 580] on div "Жрец!" at bounding box center [1018, 570] width 461 height 78
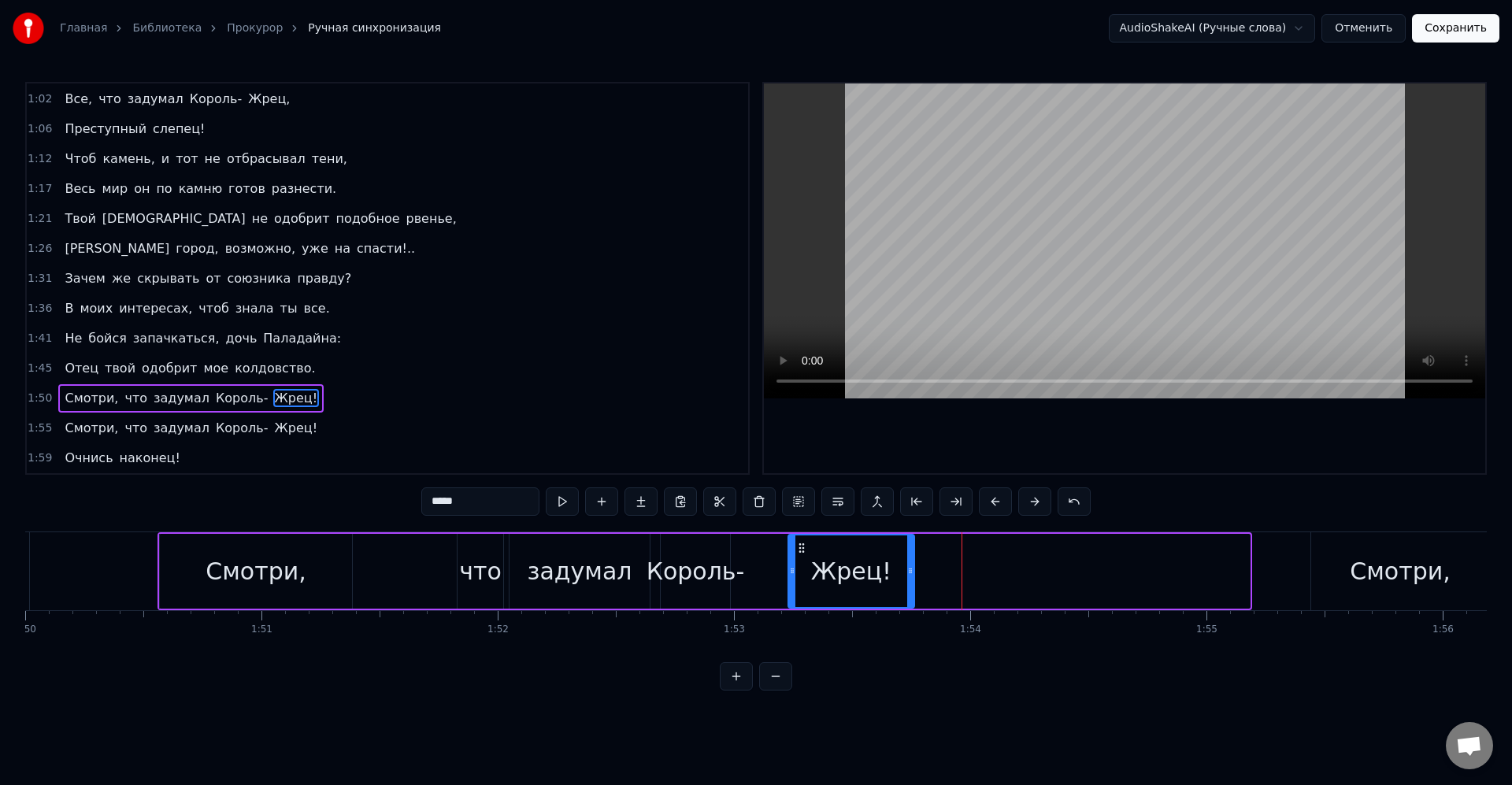
drag, startPoint x: 1248, startPoint y: 570, endPoint x: 871, endPoint y: 574, distance: 377.0
click at [908, 565] on icon at bounding box center [910, 571] width 6 height 13
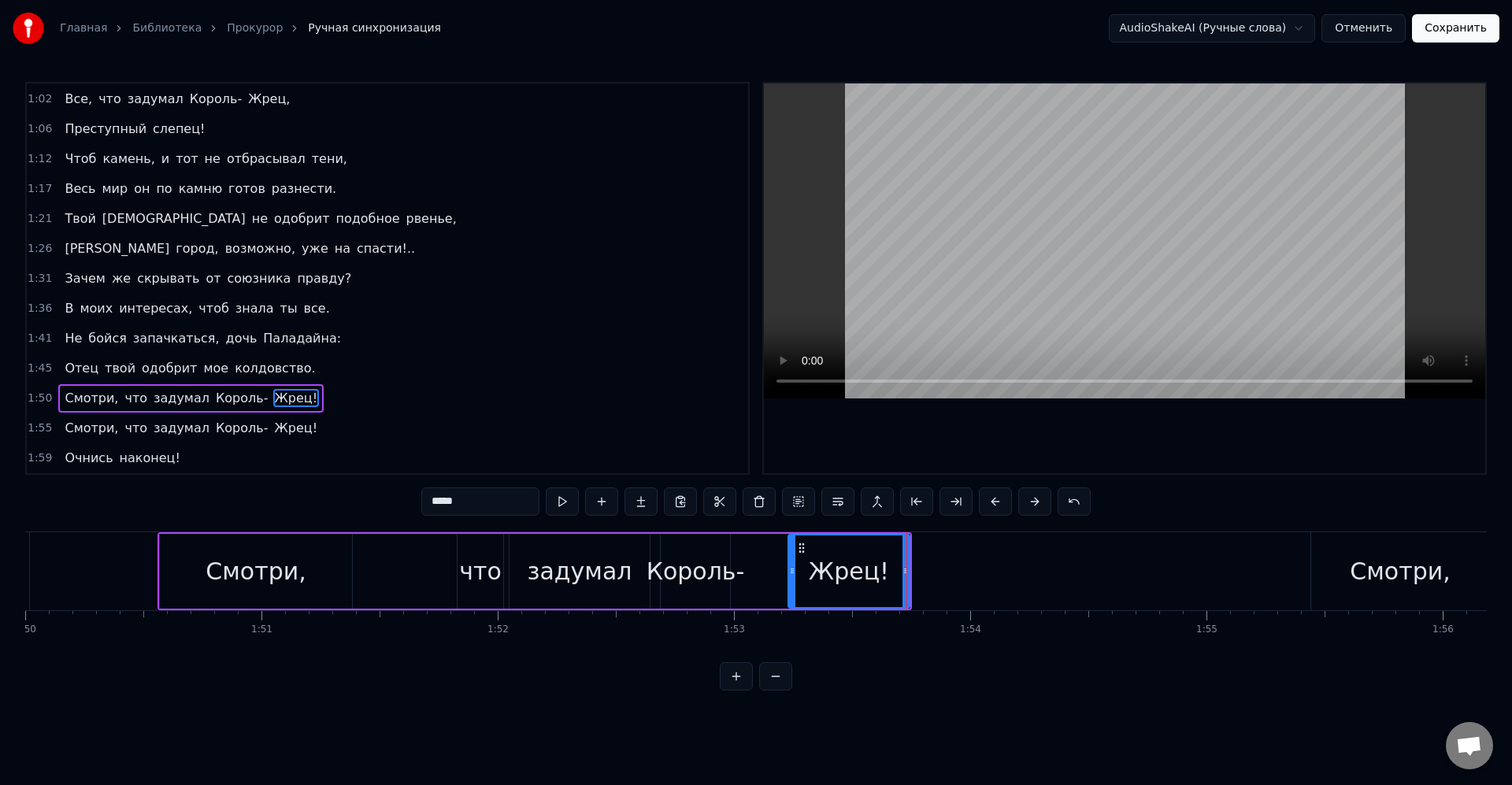
click at [861, 575] on div "Жрец!" at bounding box center [849, 571] width 80 height 36
click at [908, 574] on icon at bounding box center [904, 571] width 6 height 13
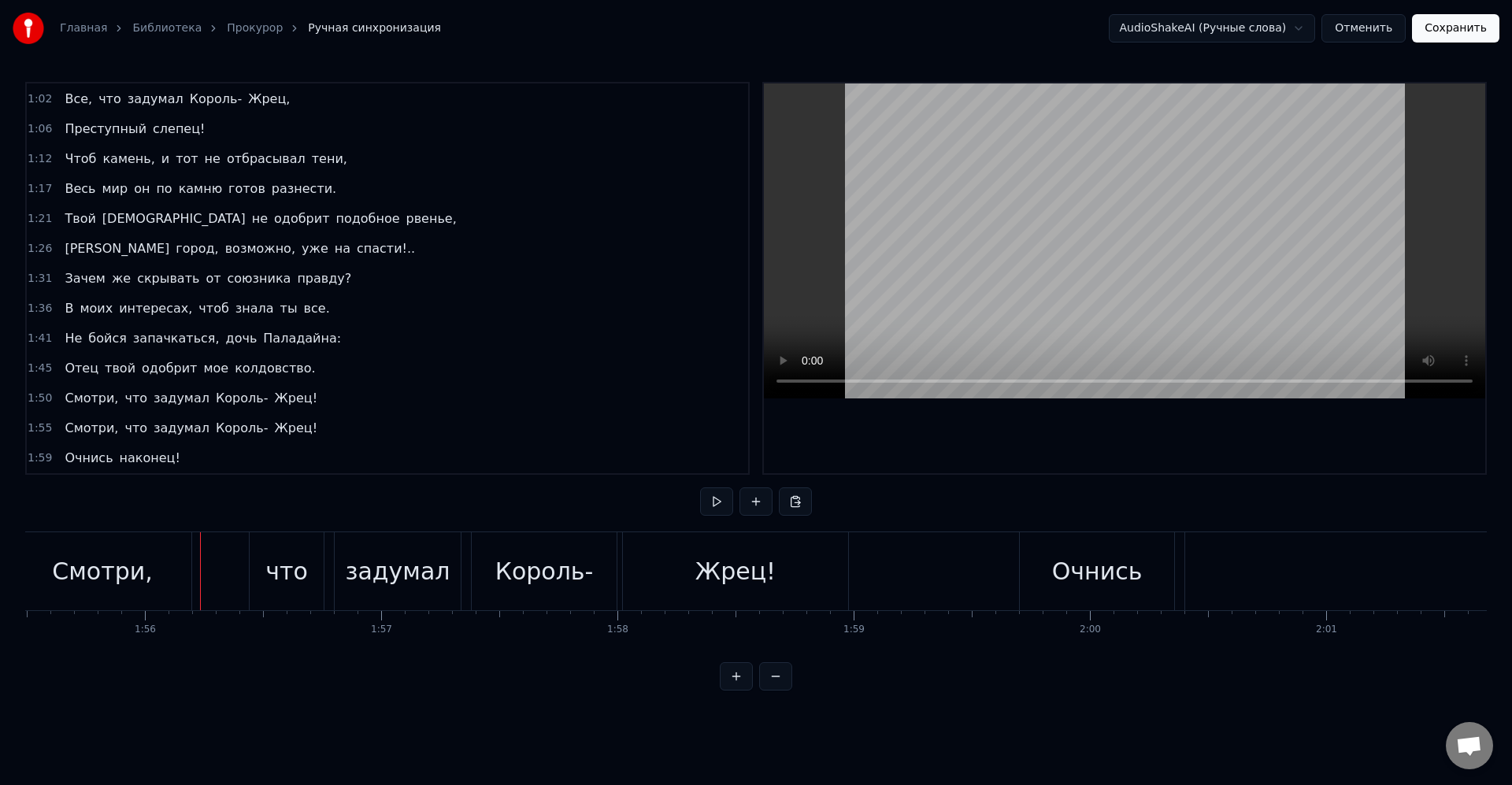
scroll to position [0, 27314]
click at [801, 578] on div "Жрец!" at bounding box center [708, 570] width 225 height 78
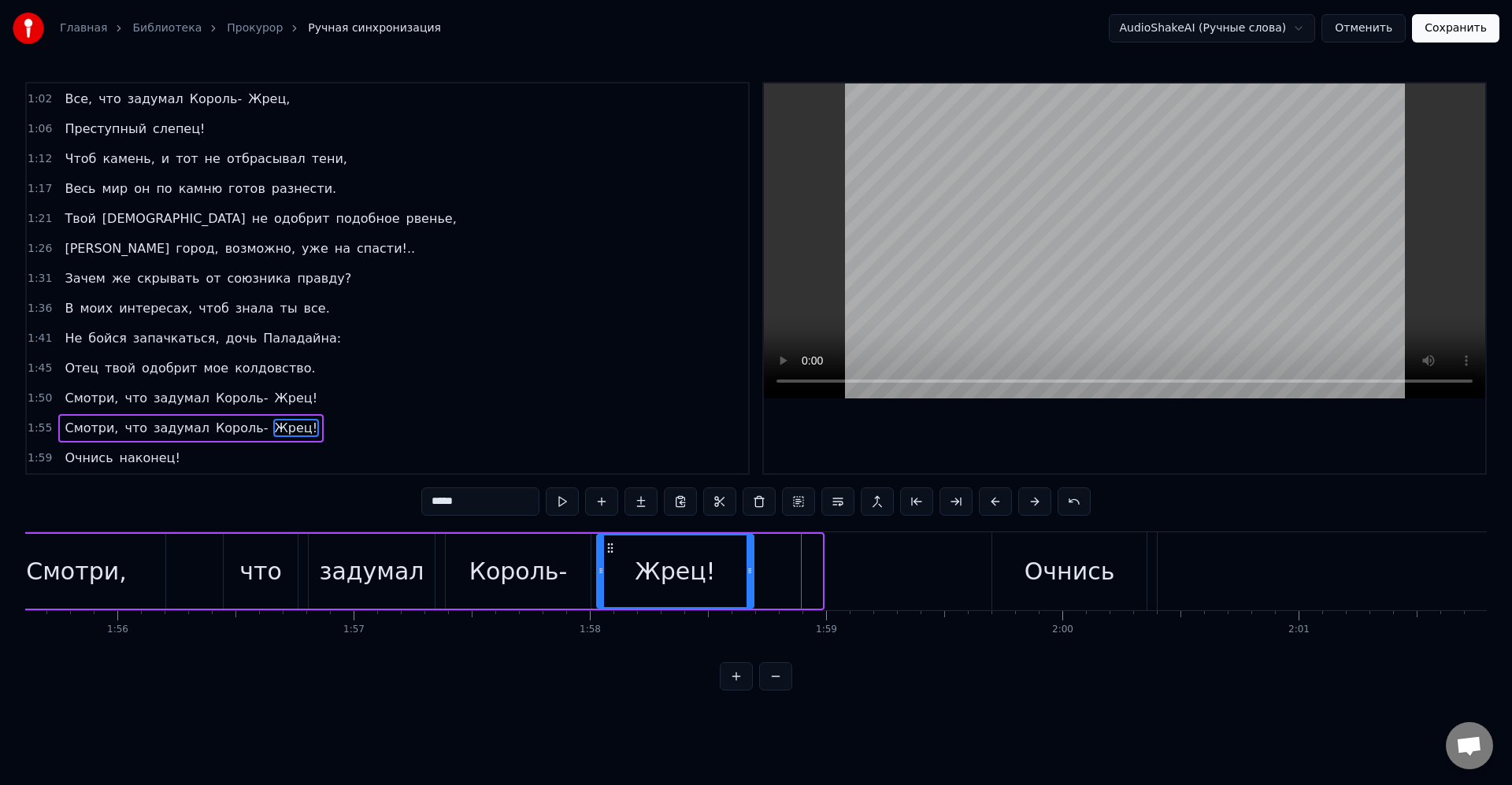
drag, startPoint x: 814, startPoint y: 577, endPoint x: 737, endPoint y: 577, distance: 77.0
click at [747, 577] on icon at bounding box center [749, 571] width 6 height 13
click at [711, 578] on div "Жрец!" at bounding box center [668, 571] width 140 height 72
click at [740, 576] on div "Смотри, что задумал Король- Жрец!" at bounding box center [363, 570] width 756 height 78
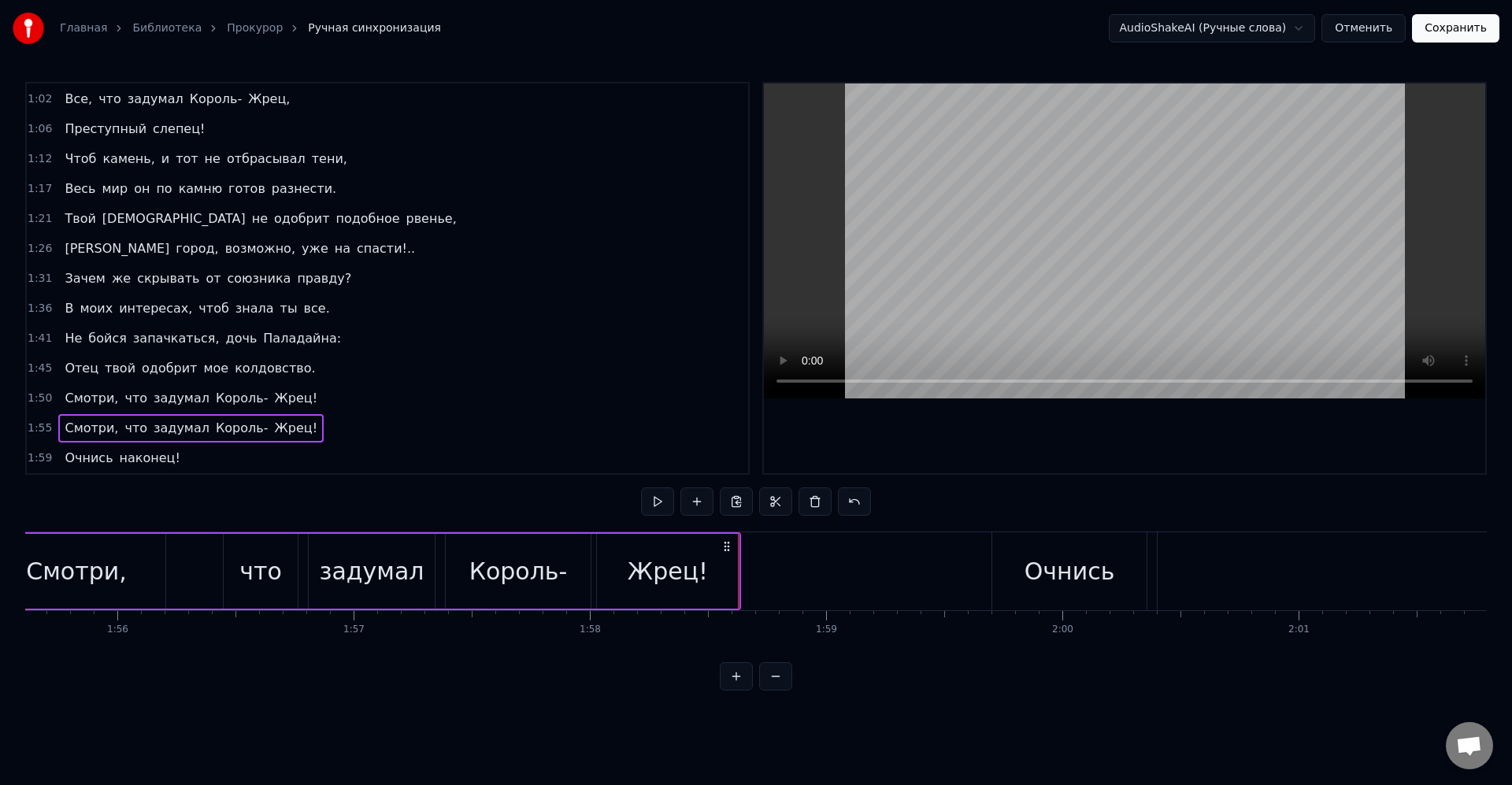
click at [735, 571] on div "Жрец!" at bounding box center [668, 571] width 142 height 75
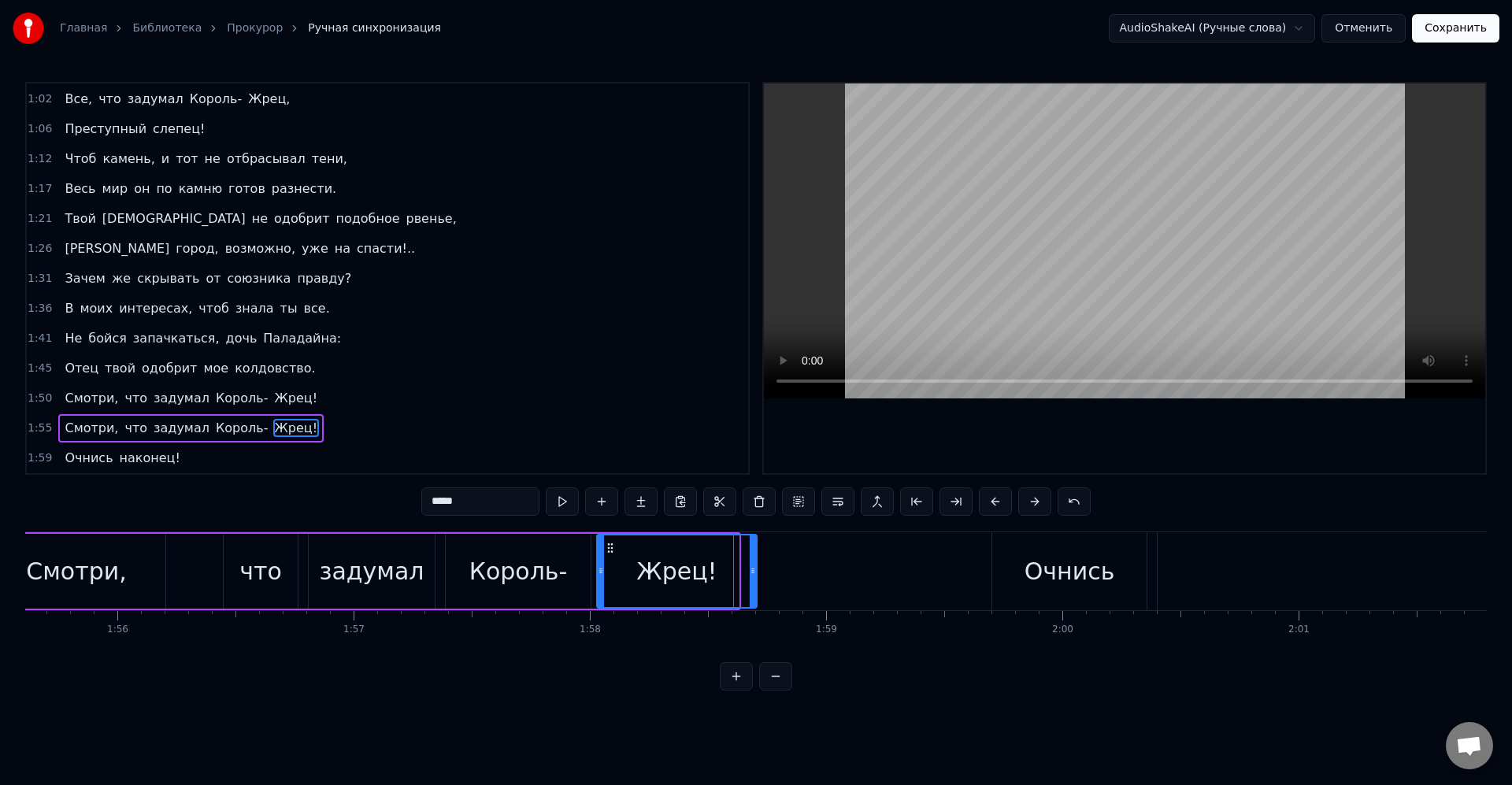
drag, startPoint x: 736, startPoint y: 572, endPoint x: 754, endPoint y: 577, distance: 18.7
click at [754, 577] on icon at bounding box center [753, 571] width 6 height 13
click at [737, 577] on div "Жрец!" at bounding box center [677, 571] width 158 height 72
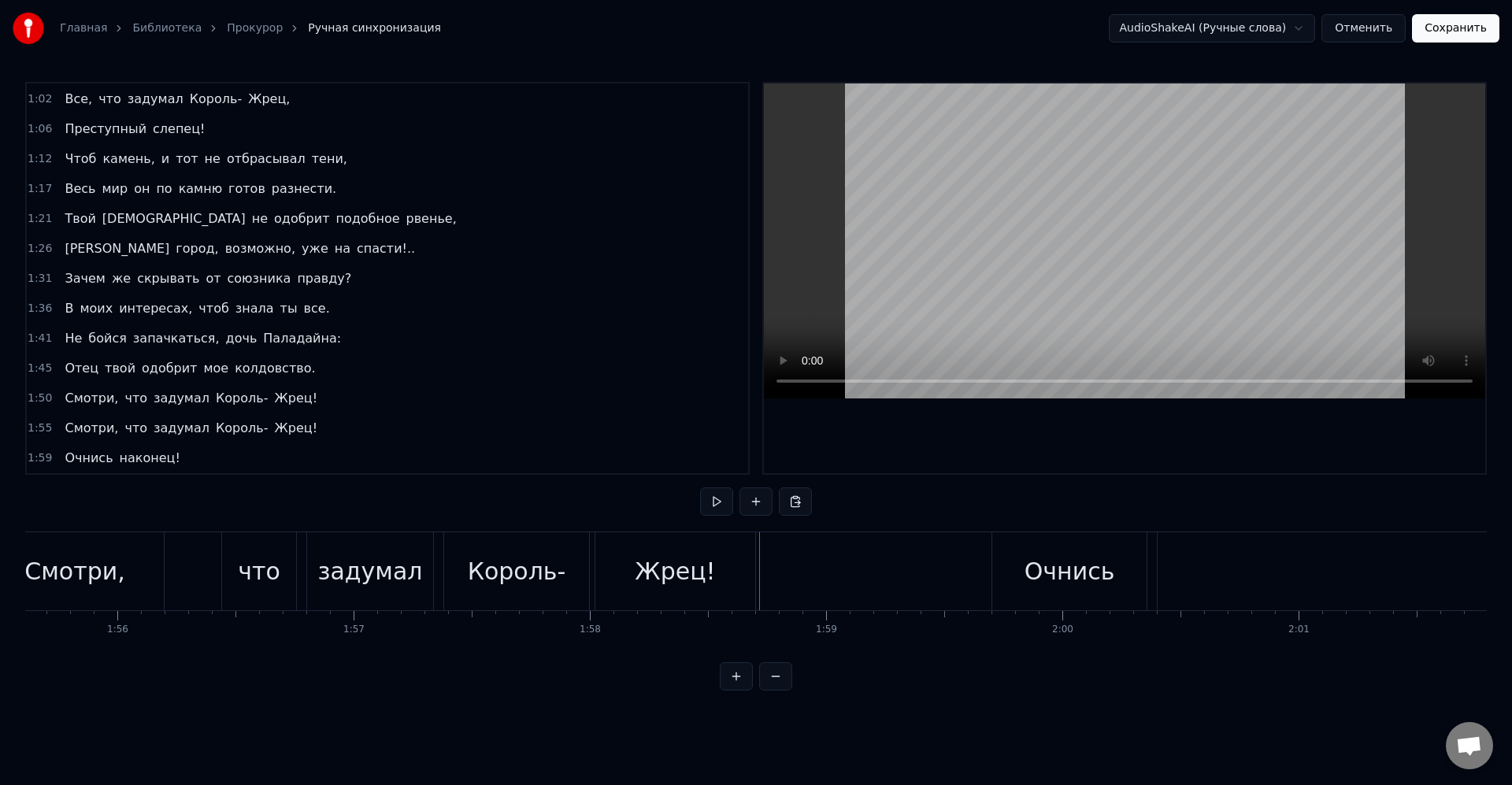
click at [750, 570] on div "Жрец!" at bounding box center [675, 570] width 160 height 78
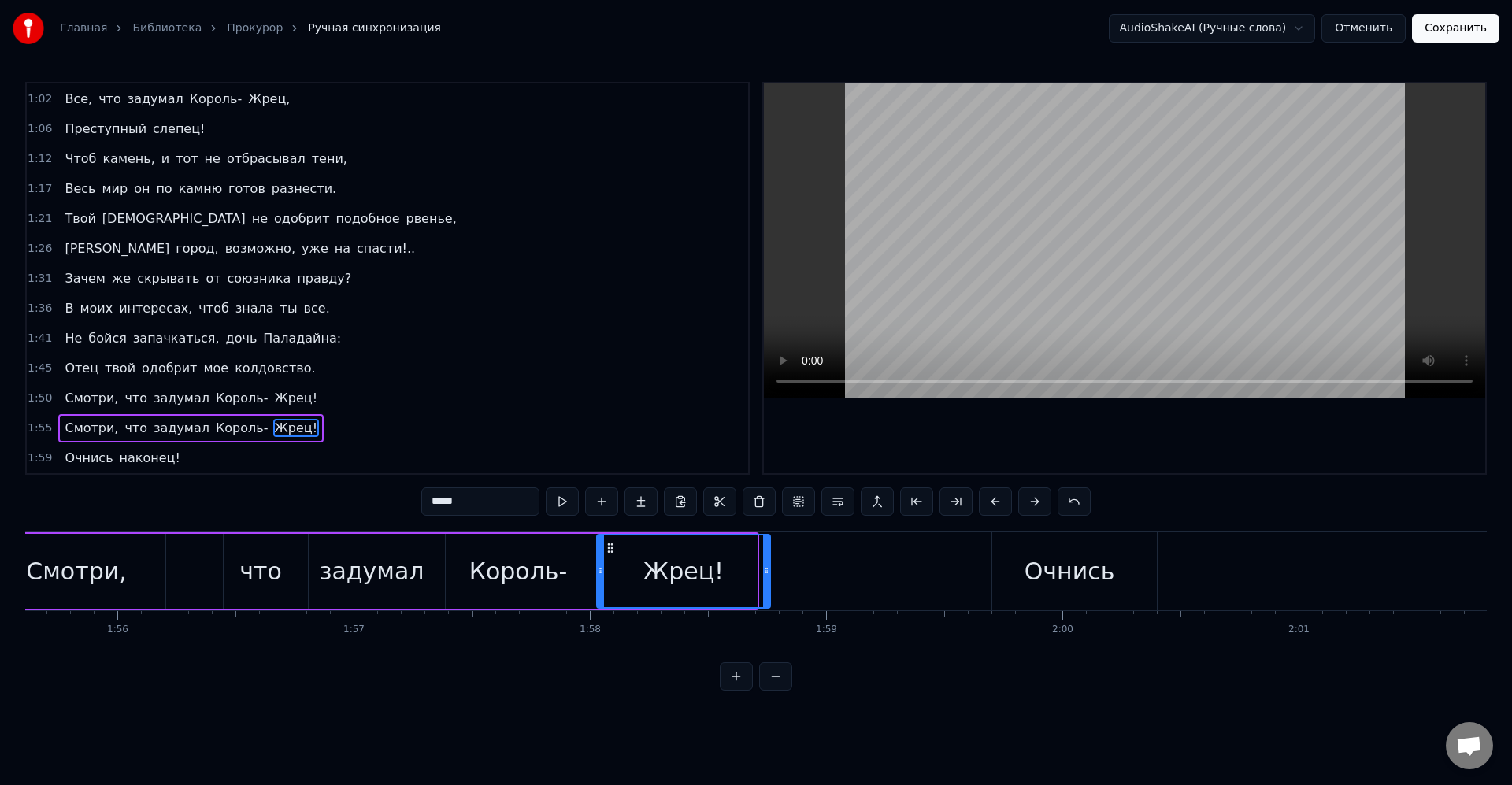
drag, startPoint x: 752, startPoint y: 571, endPoint x: 771, endPoint y: 574, distance: 19.2
click at [770, 574] on icon at bounding box center [765, 571] width 6 height 13
click at [758, 573] on div "Жрец!" at bounding box center [687, 571] width 177 height 72
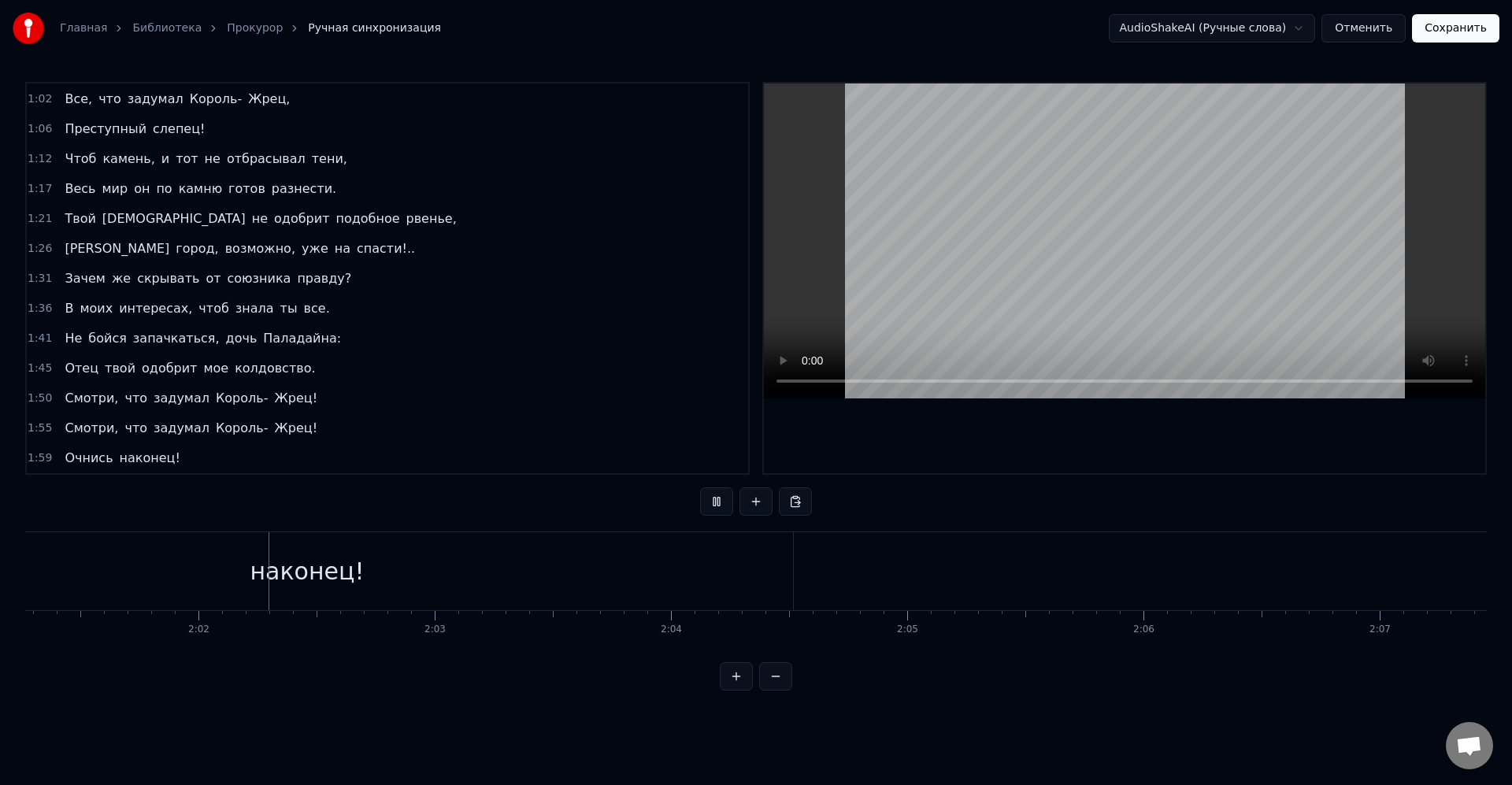
scroll to position [0, 28654]
click at [754, 572] on div "наконец!" at bounding box center [304, 570] width 972 height 78
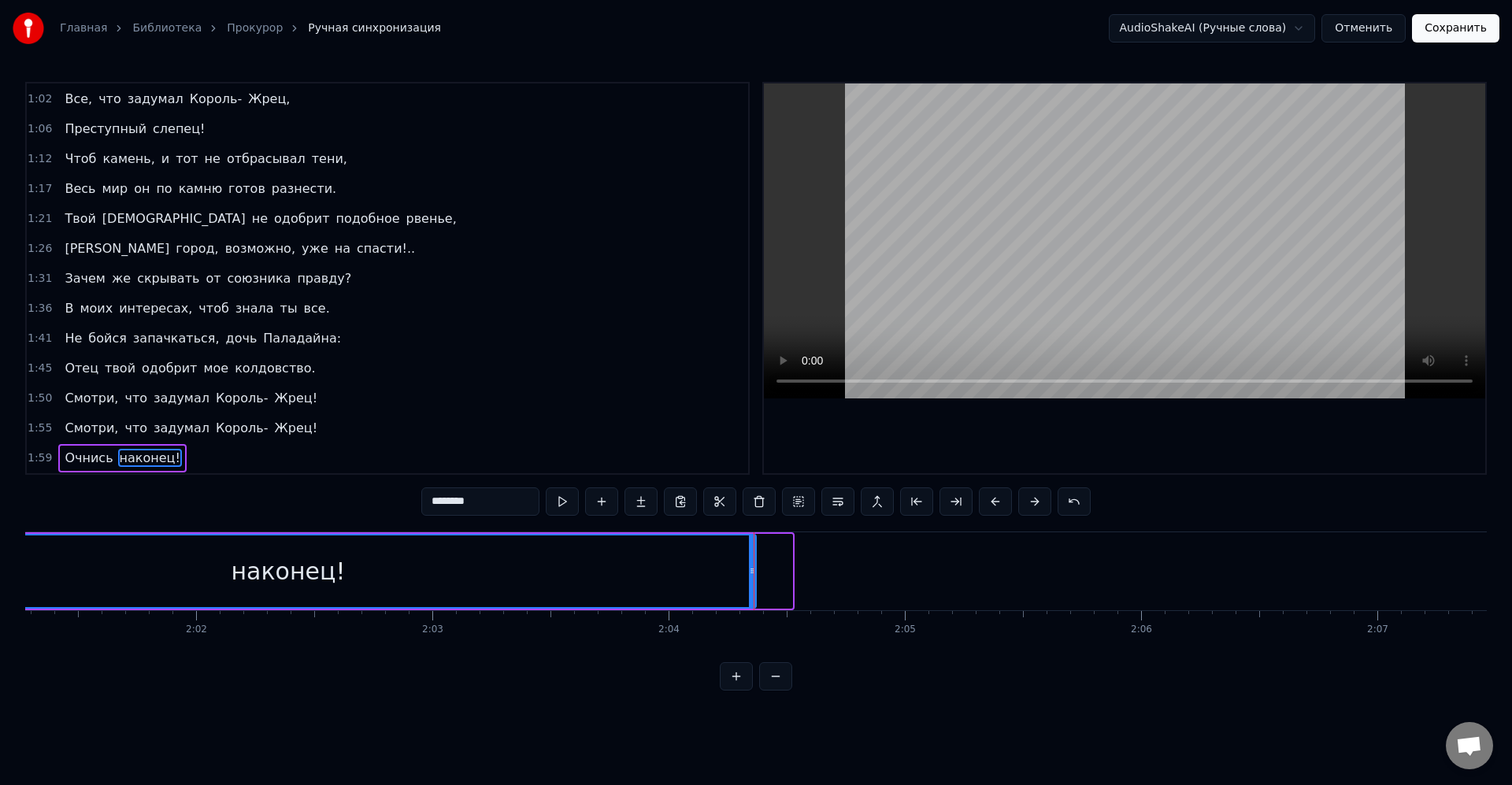
drag, startPoint x: 788, startPoint y: 568, endPoint x: 749, endPoint y: 566, distance: 39.1
click at [749, 566] on icon at bounding box center [752, 571] width 6 height 13
click at [687, 567] on div "наконец!" at bounding box center [287, 571] width 932 height 72
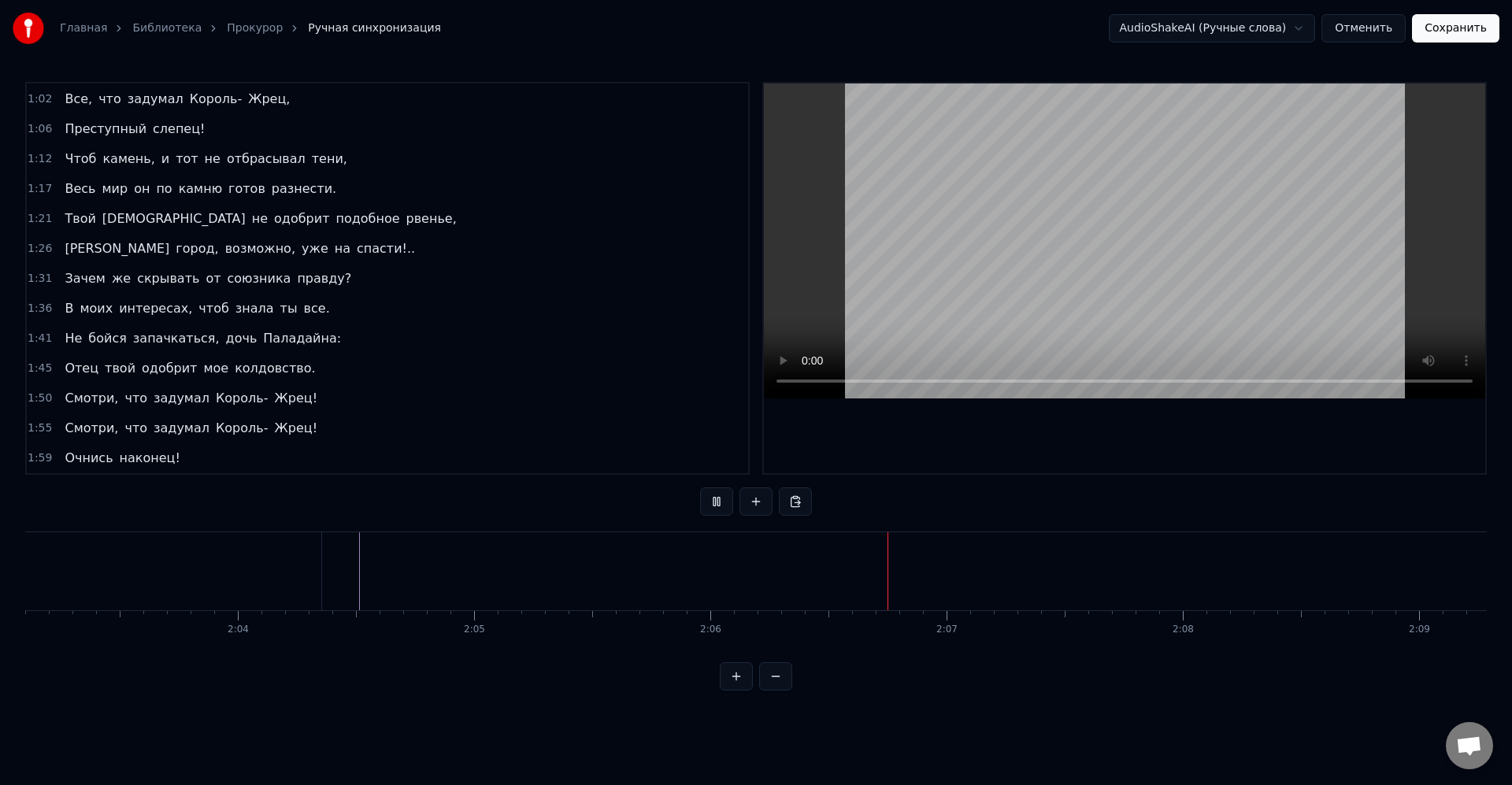
scroll to position [0, 29272]
click at [1449, 30] on button "Сохранить" at bounding box center [1456, 29] width 88 height 29
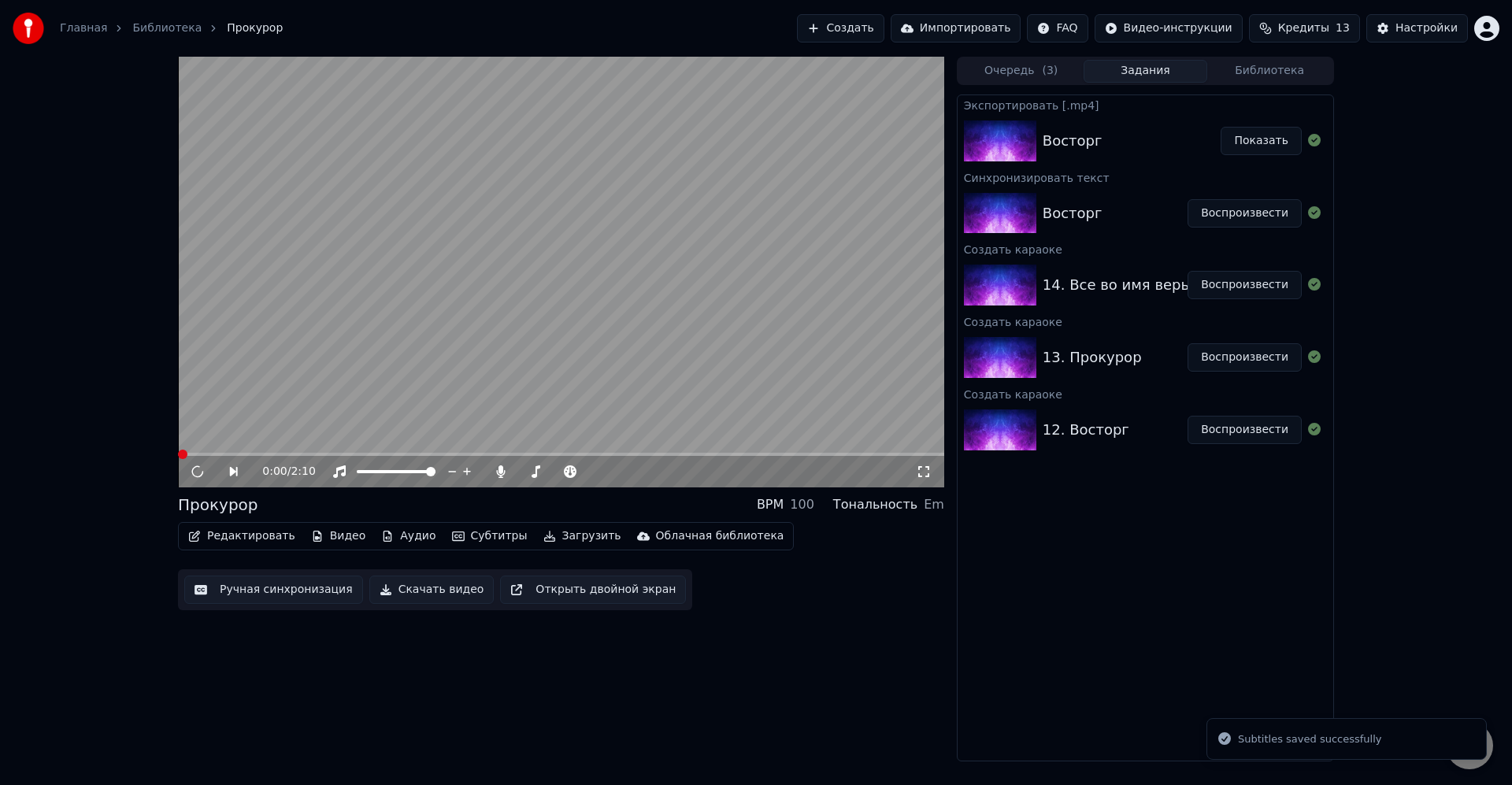
click at [824, 631] on div "0:00 / 2:10 Прокурор BPM 100 Тональность Em Редактировать Видео Аудио Субтитры …" at bounding box center [561, 409] width 766 height 705
click at [482, 407] on video at bounding box center [561, 272] width 766 height 431
click at [545, 536] on button "Загрузить" at bounding box center [582, 536] width 90 height 22
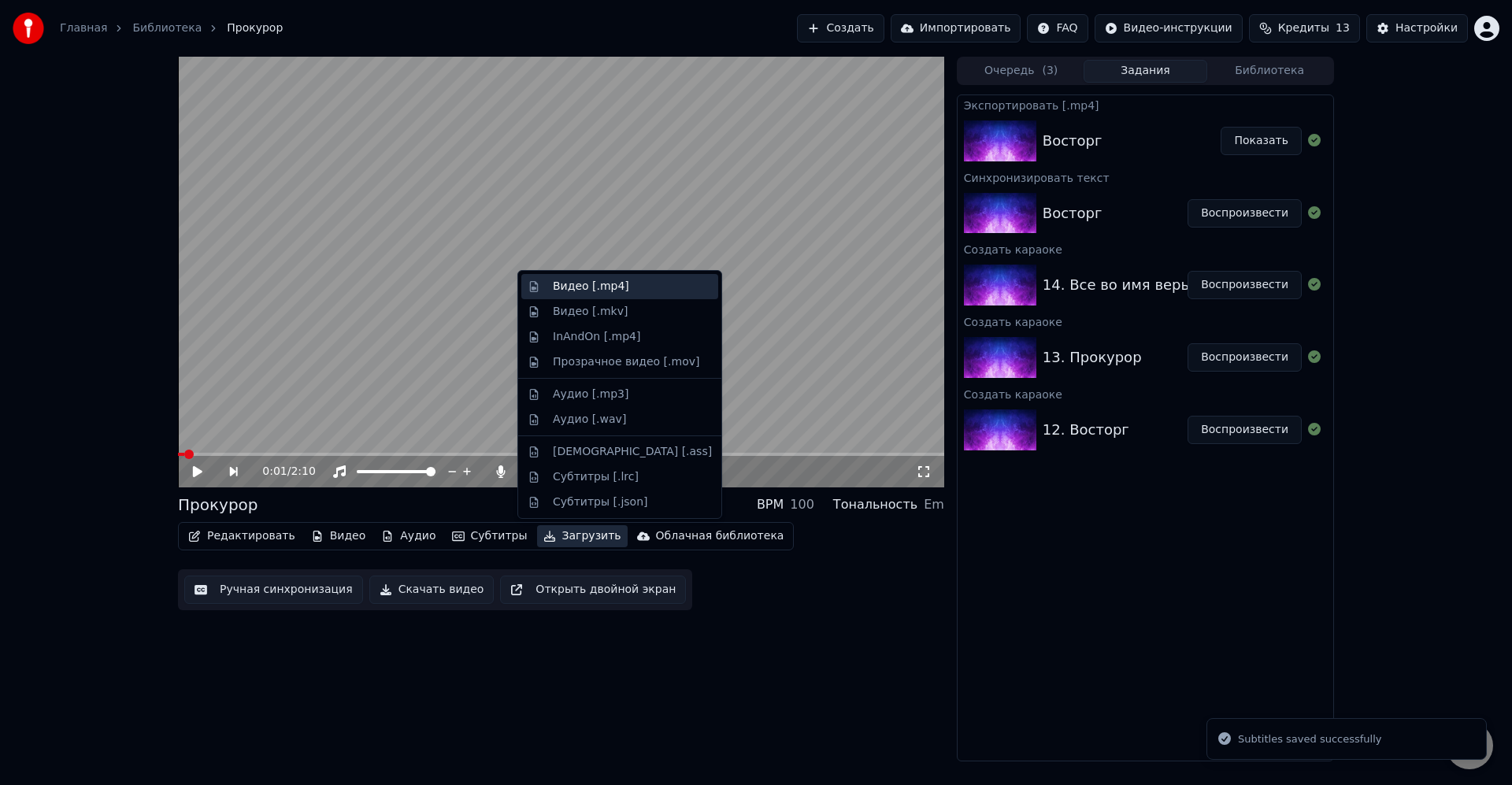
click at [598, 287] on div "Видео [.mp4]" at bounding box center [590, 287] width 76 height 16
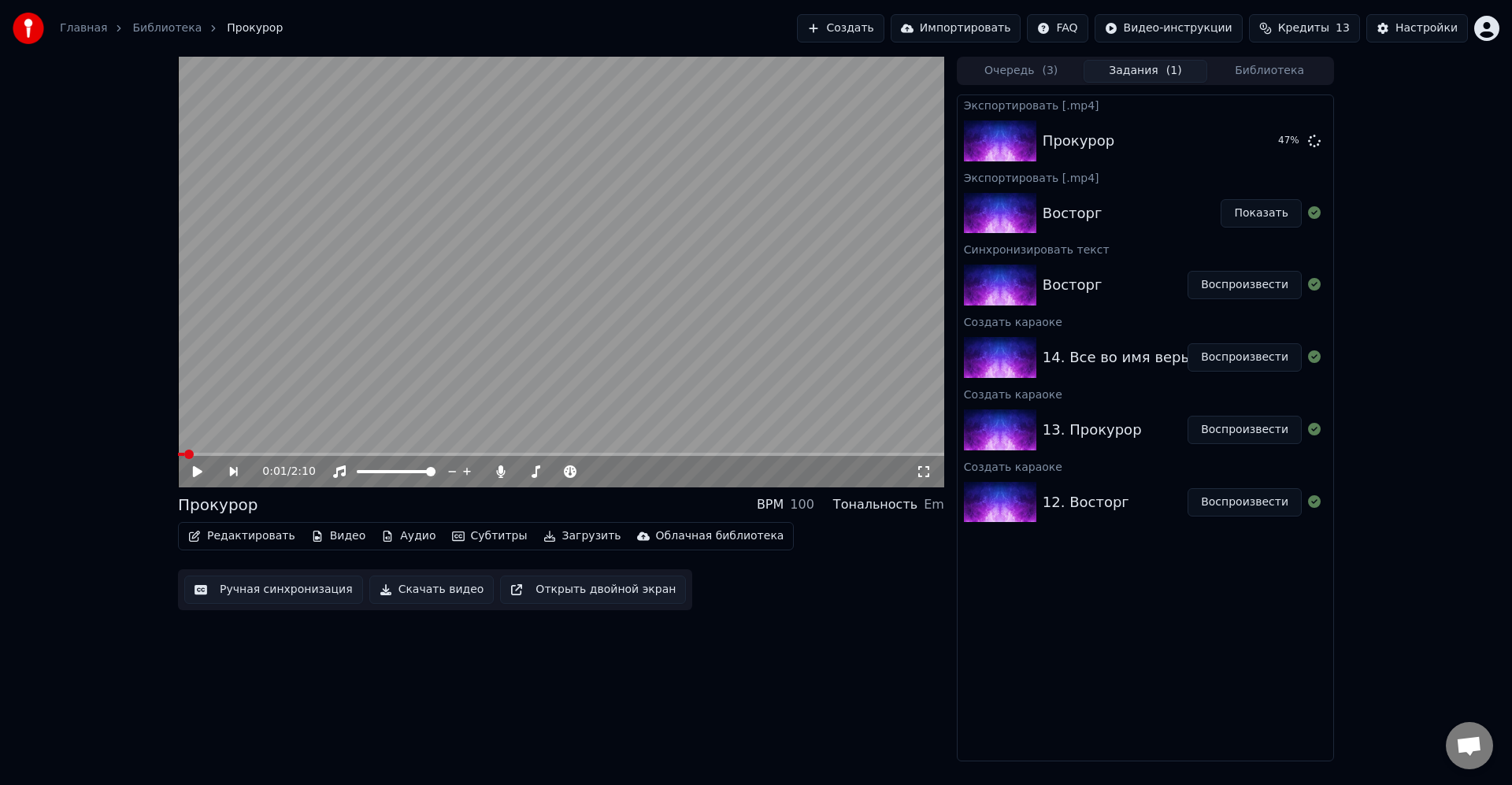
click at [861, 620] on div "0:01 / 2:10 Прокурор BPM 100 Тональность Em Редактировать Видео Аудио Субтитры …" at bounding box center [561, 409] width 766 height 705
click at [1226, 357] on button "Воспроизвести" at bounding box center [1245, 358] width 114 height 29
click at [1187, 343] on button "Воспроизвести" at bounding box center [1245, 358] width 114 height 29
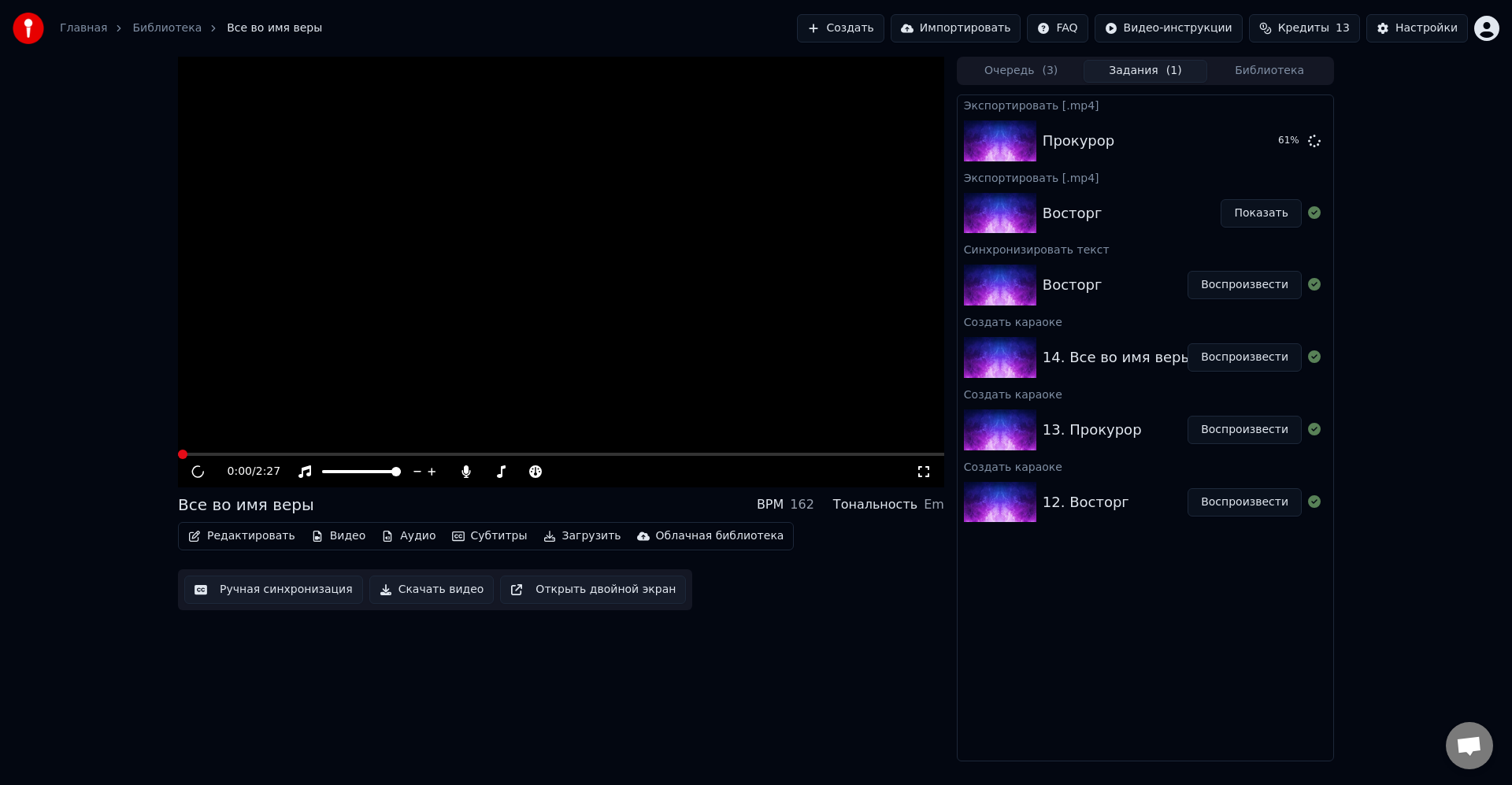
click at [254, 546] on button "Редактировать" at bounding box center [241, 536] width 120 height 22
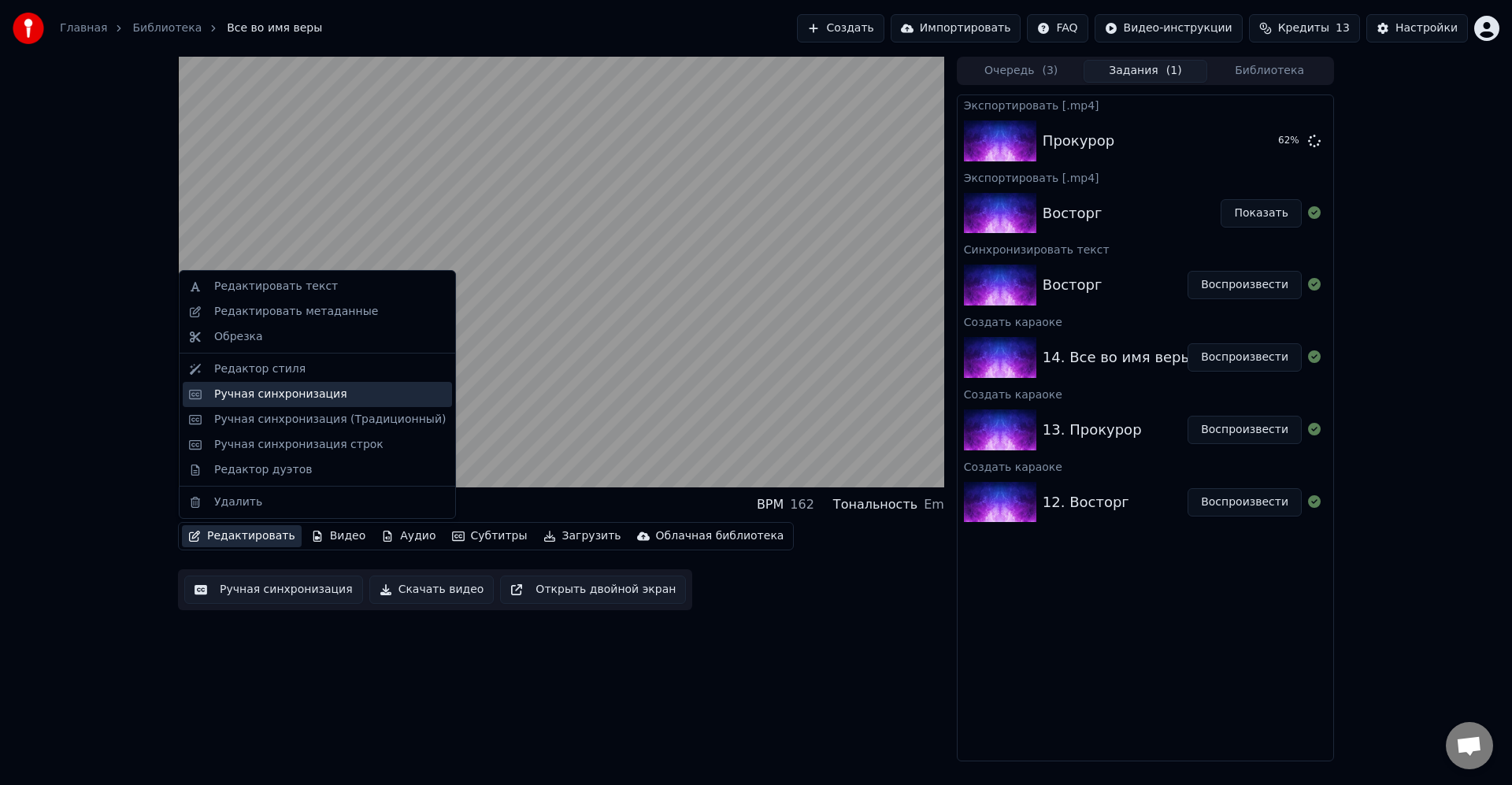
click at [326, 401] on div "Ручная синхронизация" at bounding box center [281, 394] width 133 height 16
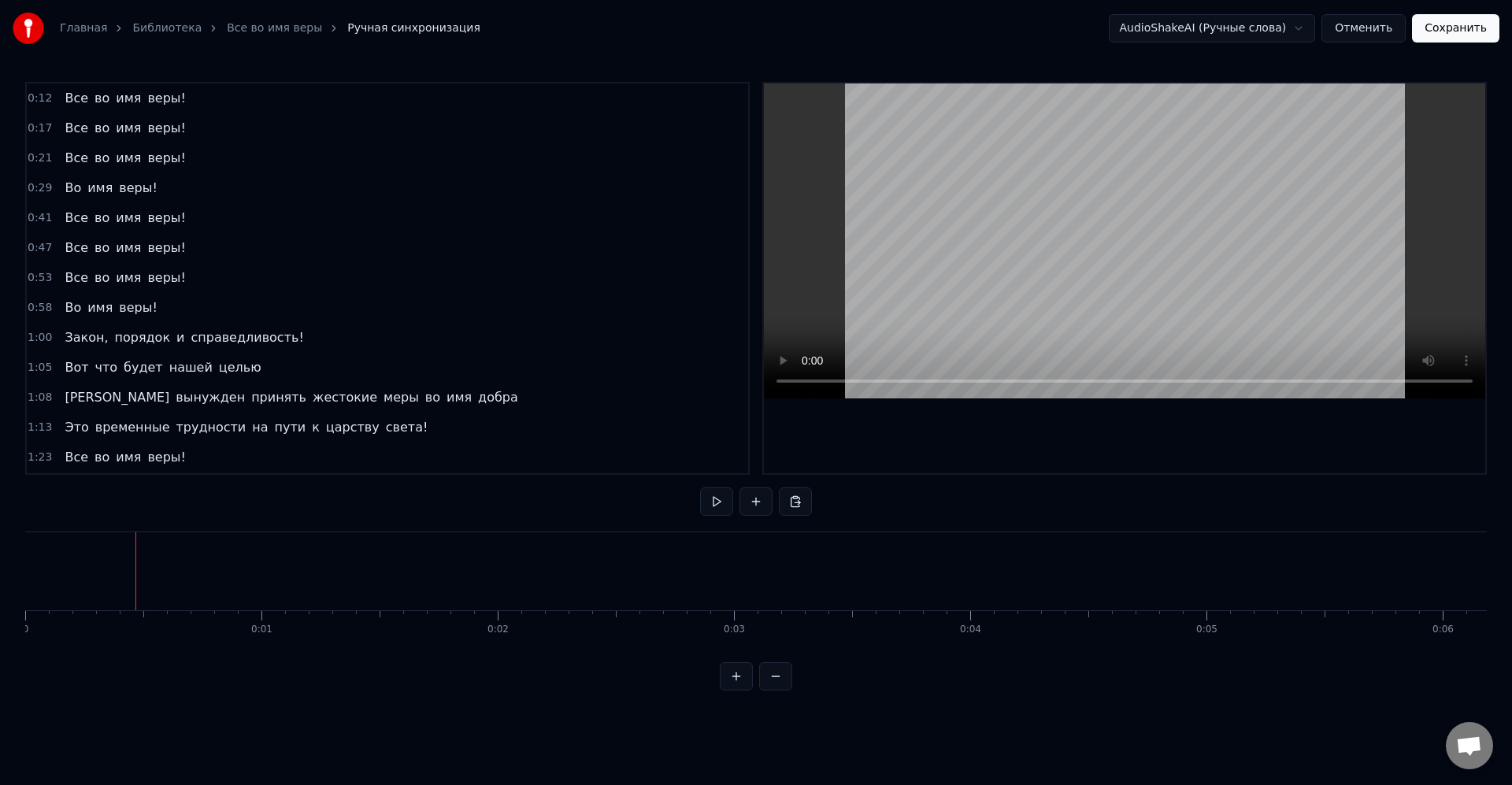
click at [0, 563] on html "Главная Библиотека Все во имя веры Ручная синхронизация AudioShakeAI (Ручные сл…" at bounding box center [756, 358] width 1512 height 716
drag, startPoint x: 317, startPoint y: 568, endPoint x: 66, endPoint y: 579, distance: 251.2
drag, startPoint x: 106, startPoint y: 92, endPoint x: 120, endPoint y: 97, distance: 14.9
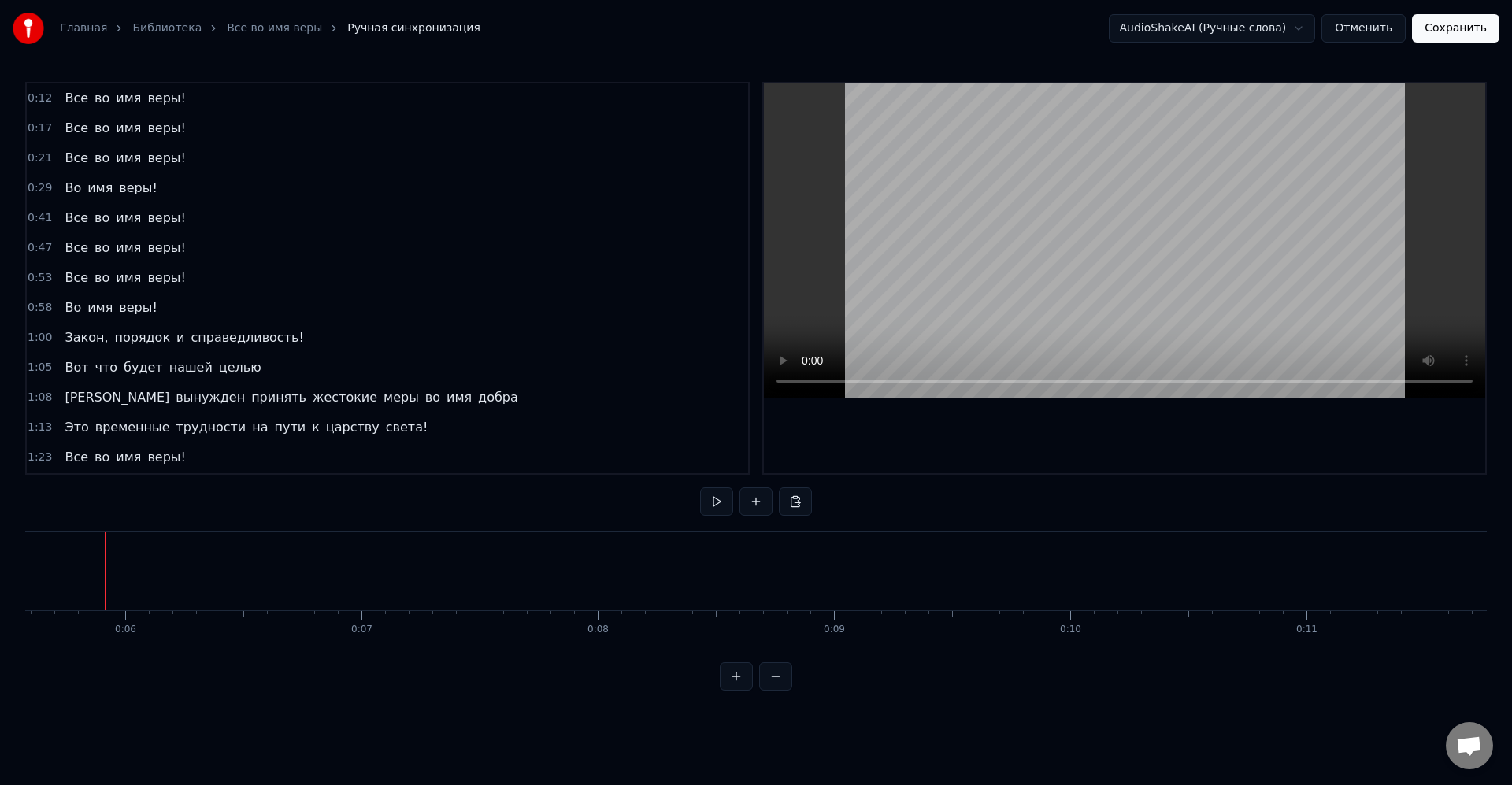
click at [106, 92] on div "Все во имя веры!" at bounding box center [124, 98] width 133 height 29
click at [308, 558] on div "Все" at bounding box center [326, 571] width 44 height 36
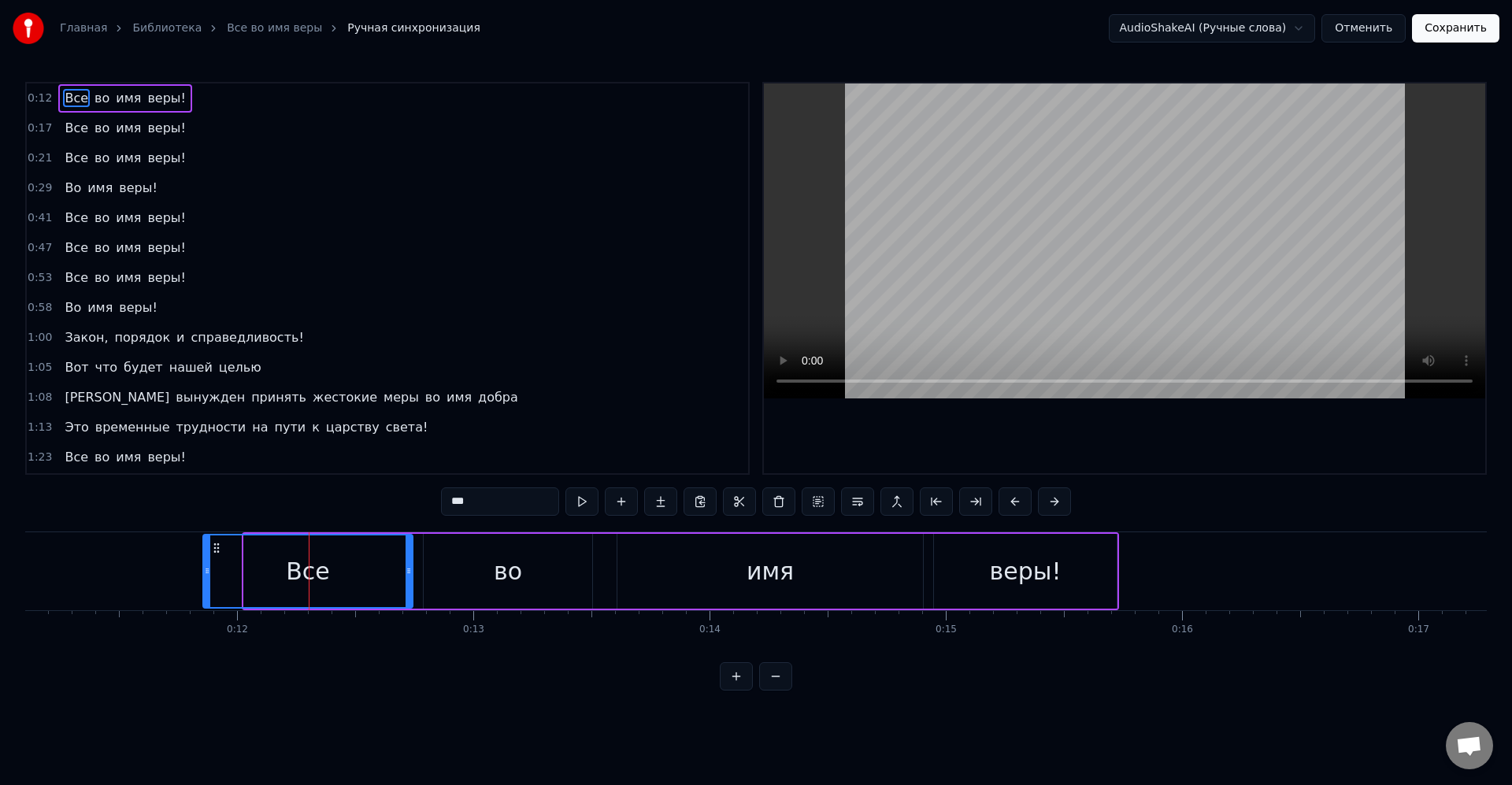
drag, startPoint x: 244, startPoint y: 571, endPoint x: 206, endPoint y: 571, distance: 38.0
click at [206, 571] on icon at bounding box center [207, 571] width 6 height 13
click at [223, 566] on div "Все" at bounding box center [308, 571] width 208 height 72
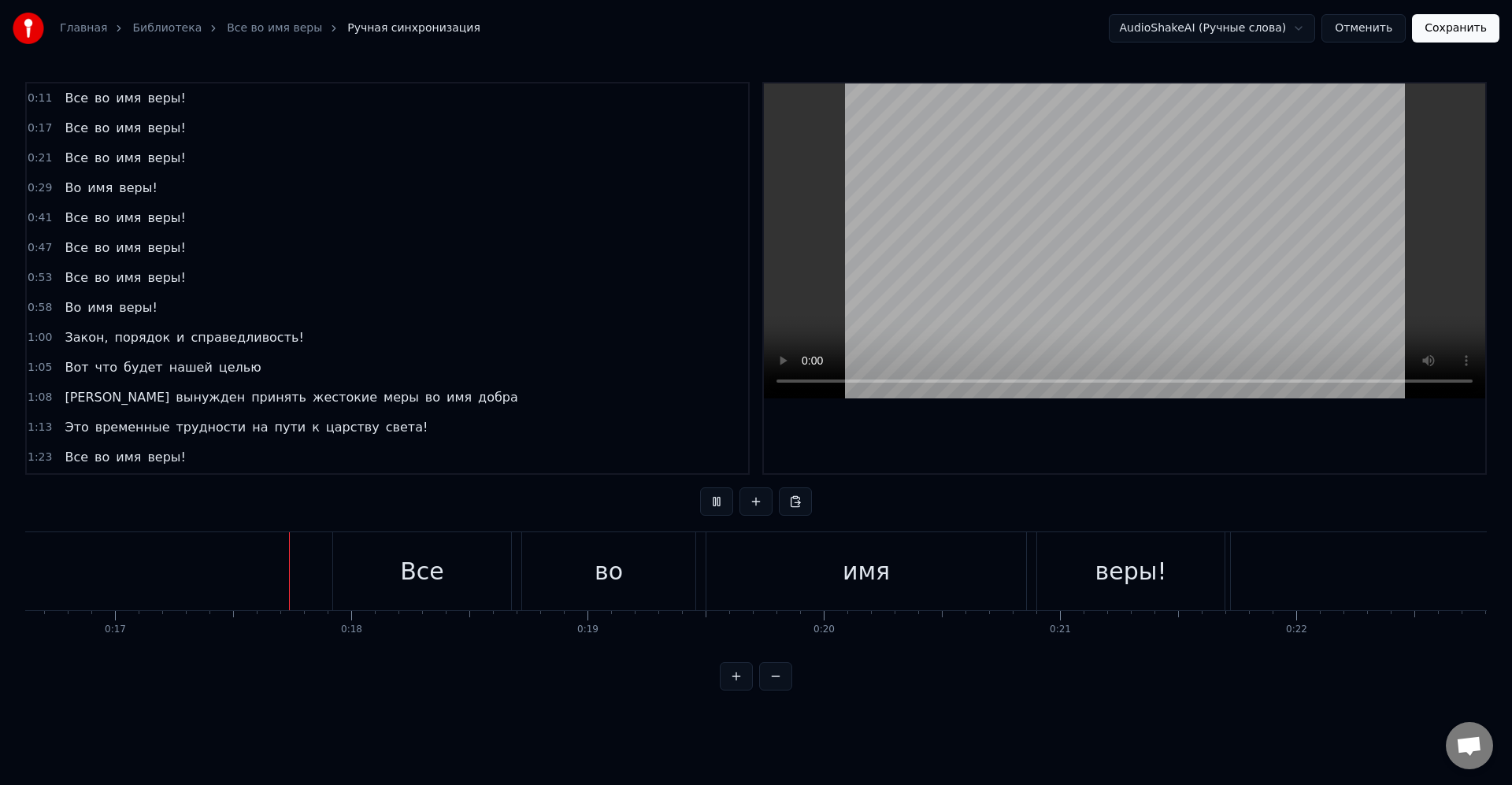
scroll to position [0, 3935]
click at [332, 570] on div "Все" at bounding box center [413, 570] width 178 height 78
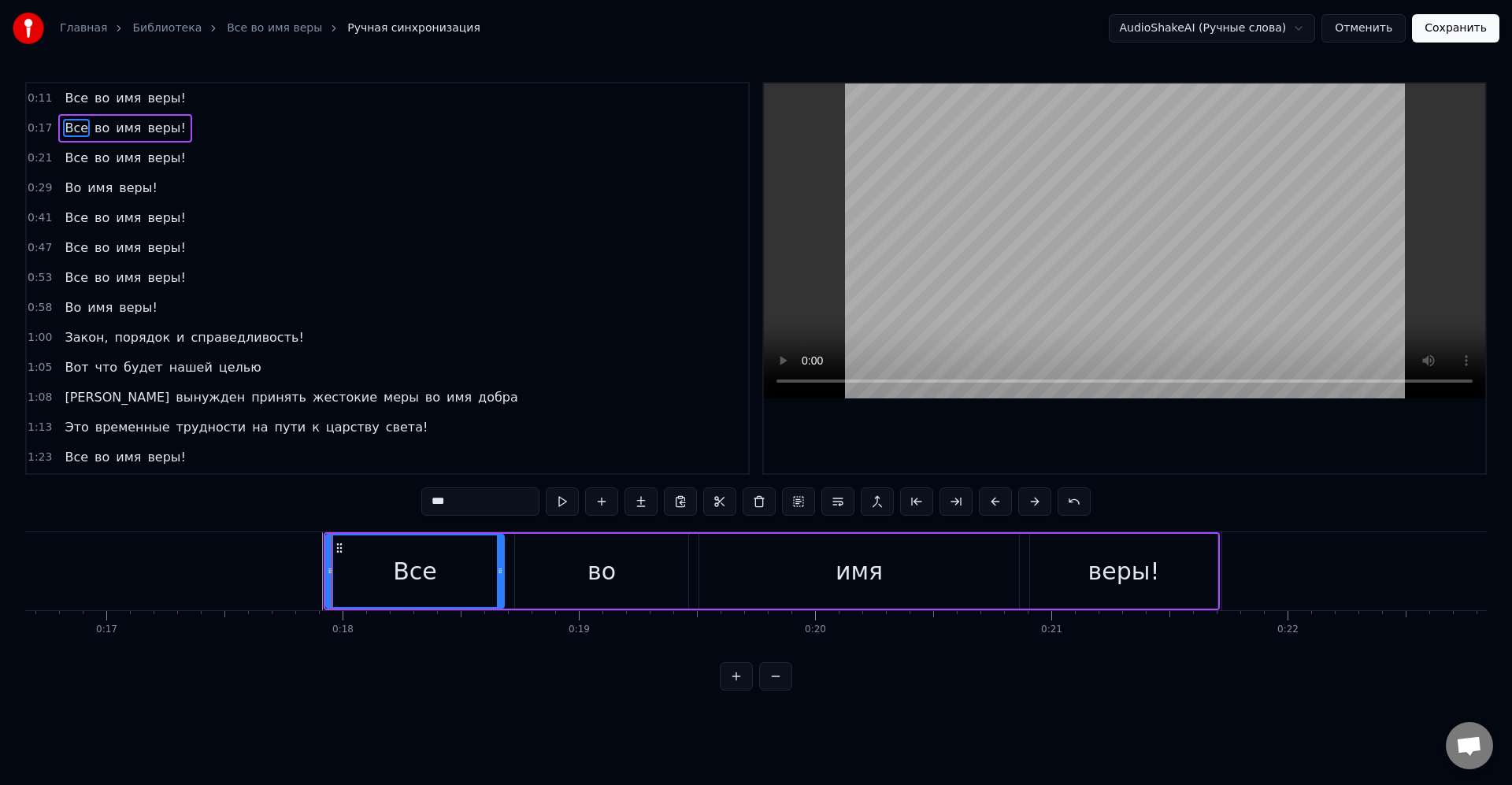
click at [325, 577] on div "Все" at bounding box center [415, 571] width 180 height 75
drag, startPoint x: 331, startPoint y: 573, endPoint x: 284, endPoint y: 568, distance: 47.3
click at [280, 568] on icon at bounding box center [279, 571] width 6 height 13
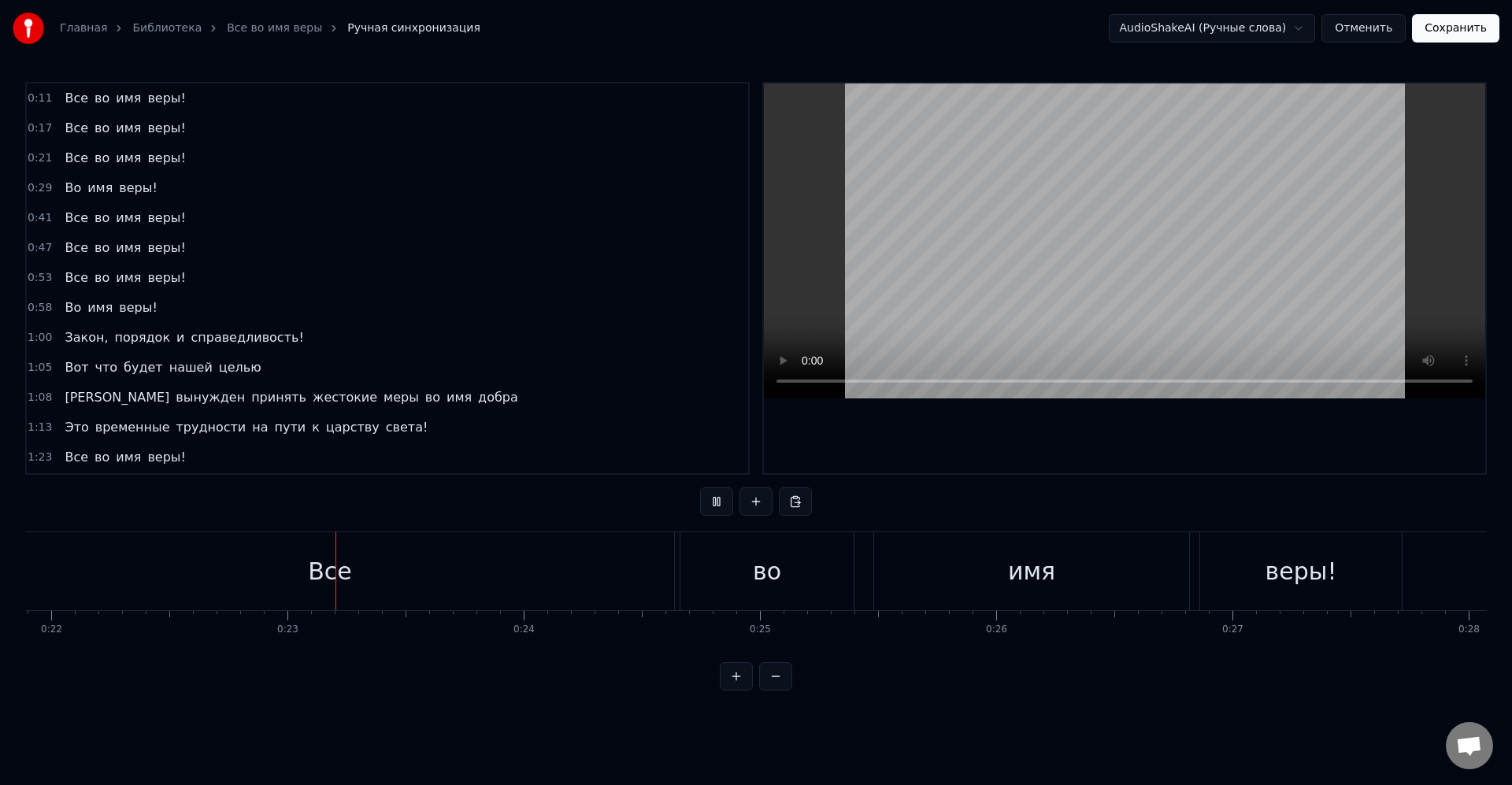
scroll to position [0, 5260]
click at [391, 575] on div "Все" at bounding box center [241, 570] width 688 height 78
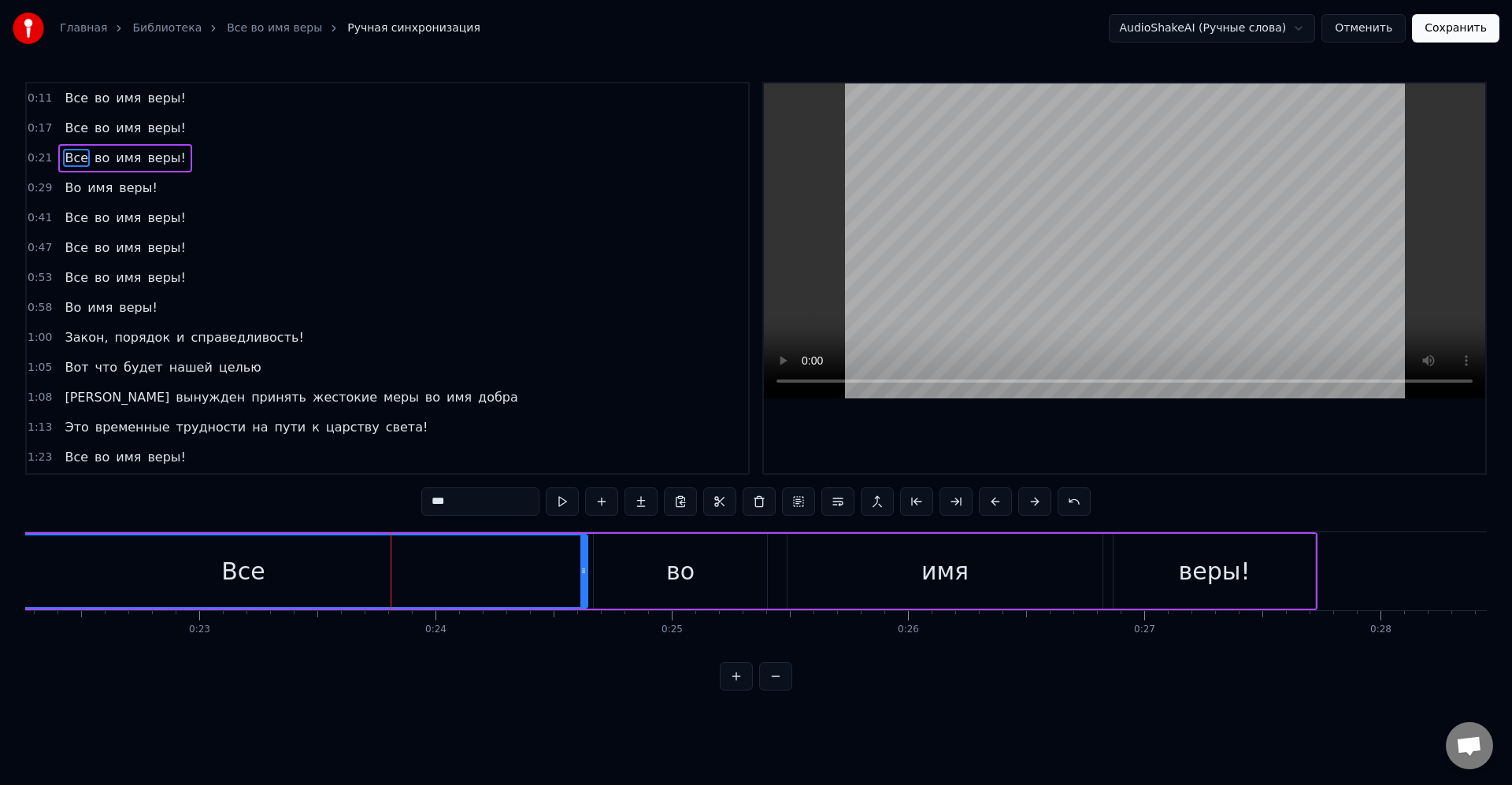
click at [463, 589] on div "Все" at bounding box center [243, 571] width 687 height 72
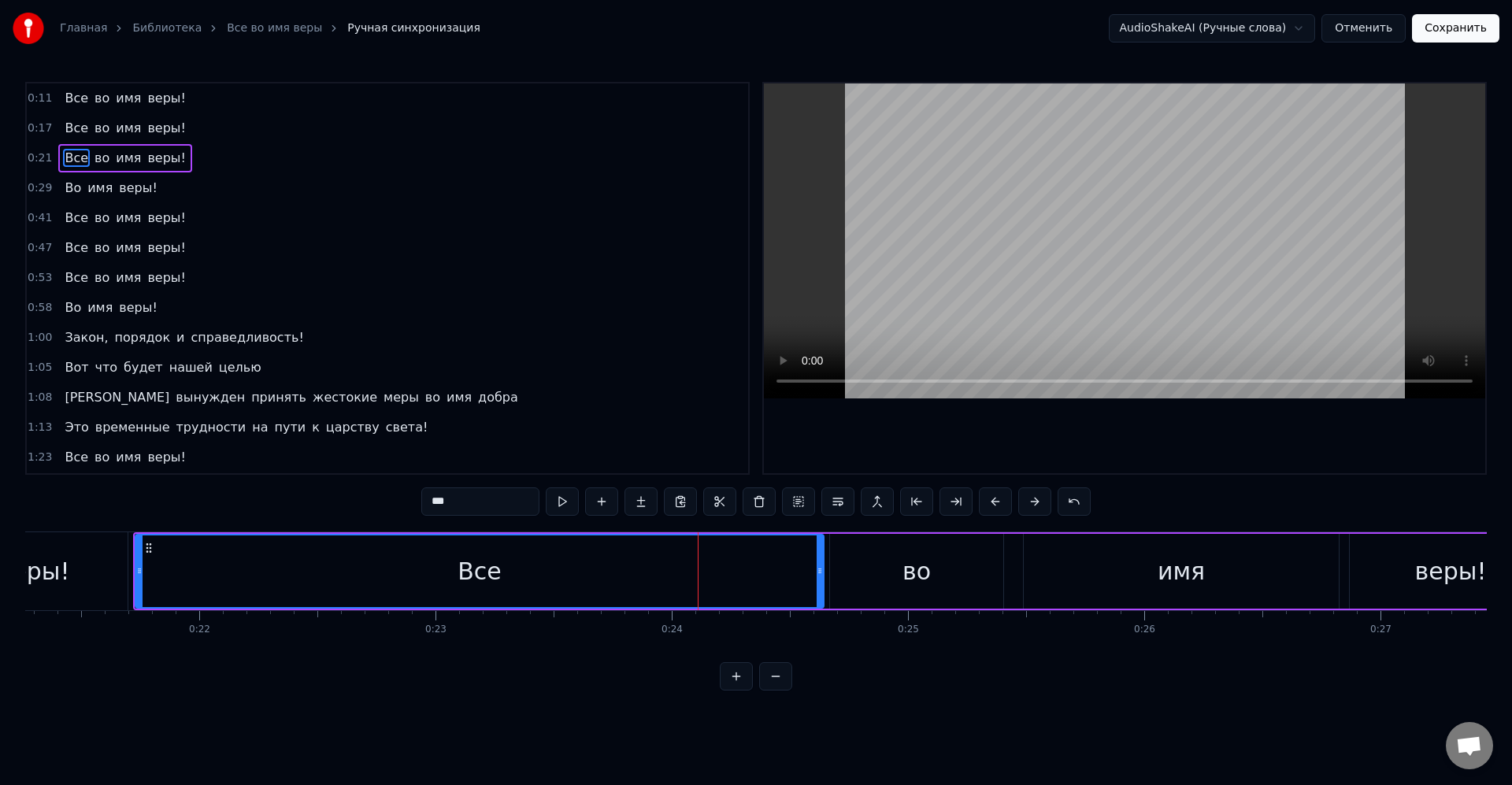
scroll to position [0, 4986]
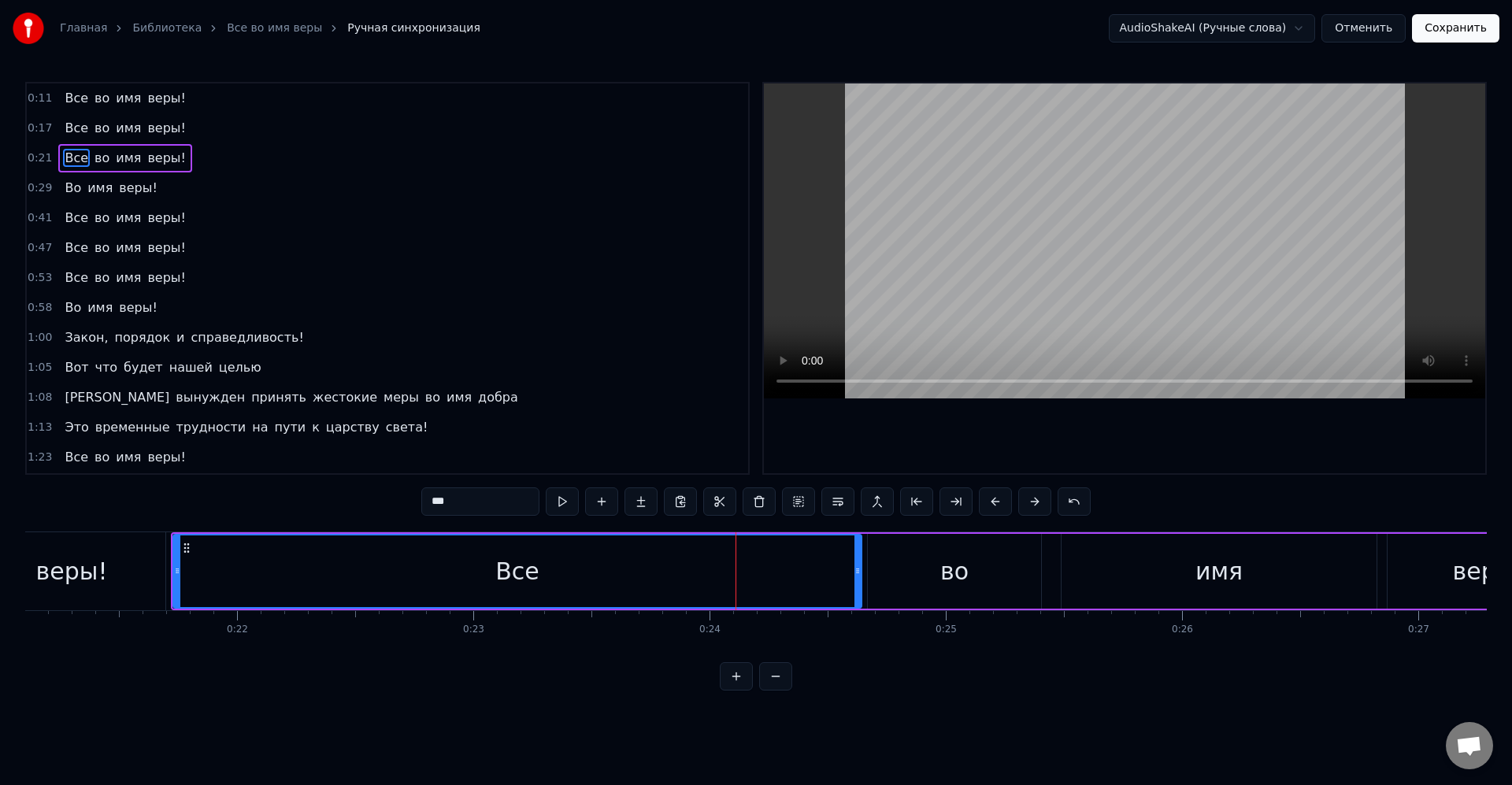
click at [623, 555] on div "Все" at bounding box center [518, 571] width 687 height 72
click at [631, 555] on div "Все" at bounding box center [518, 571] width 687 height 72
click at [951, 503] on button at bounding box center [956, 502] width 33 height 29
click at [905, 504] on button at bounding box center [897, 502] width 33 height 29
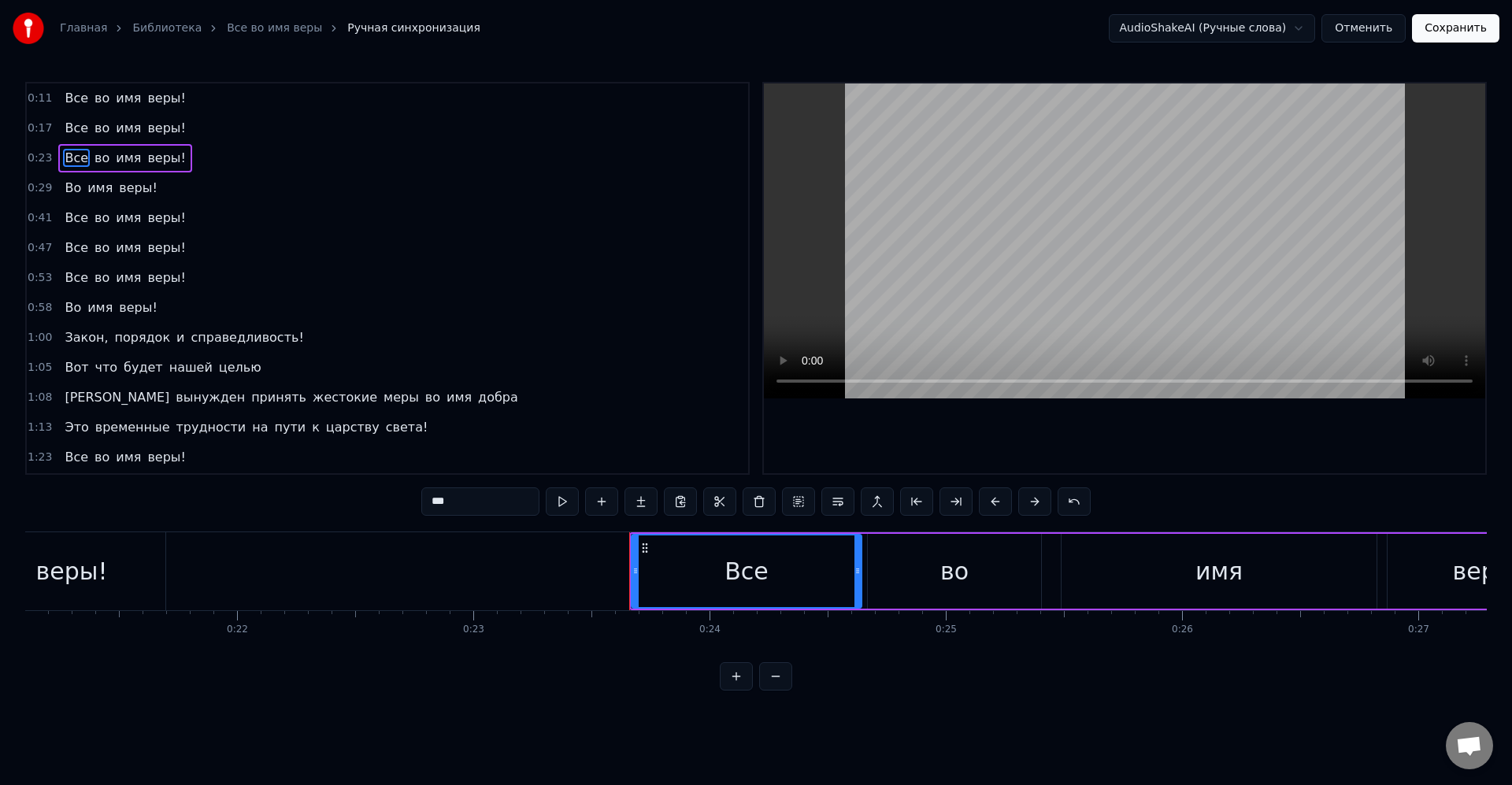
click at [692, 570] on div "Все" at bounding box center [746, 571] width 228 height 72
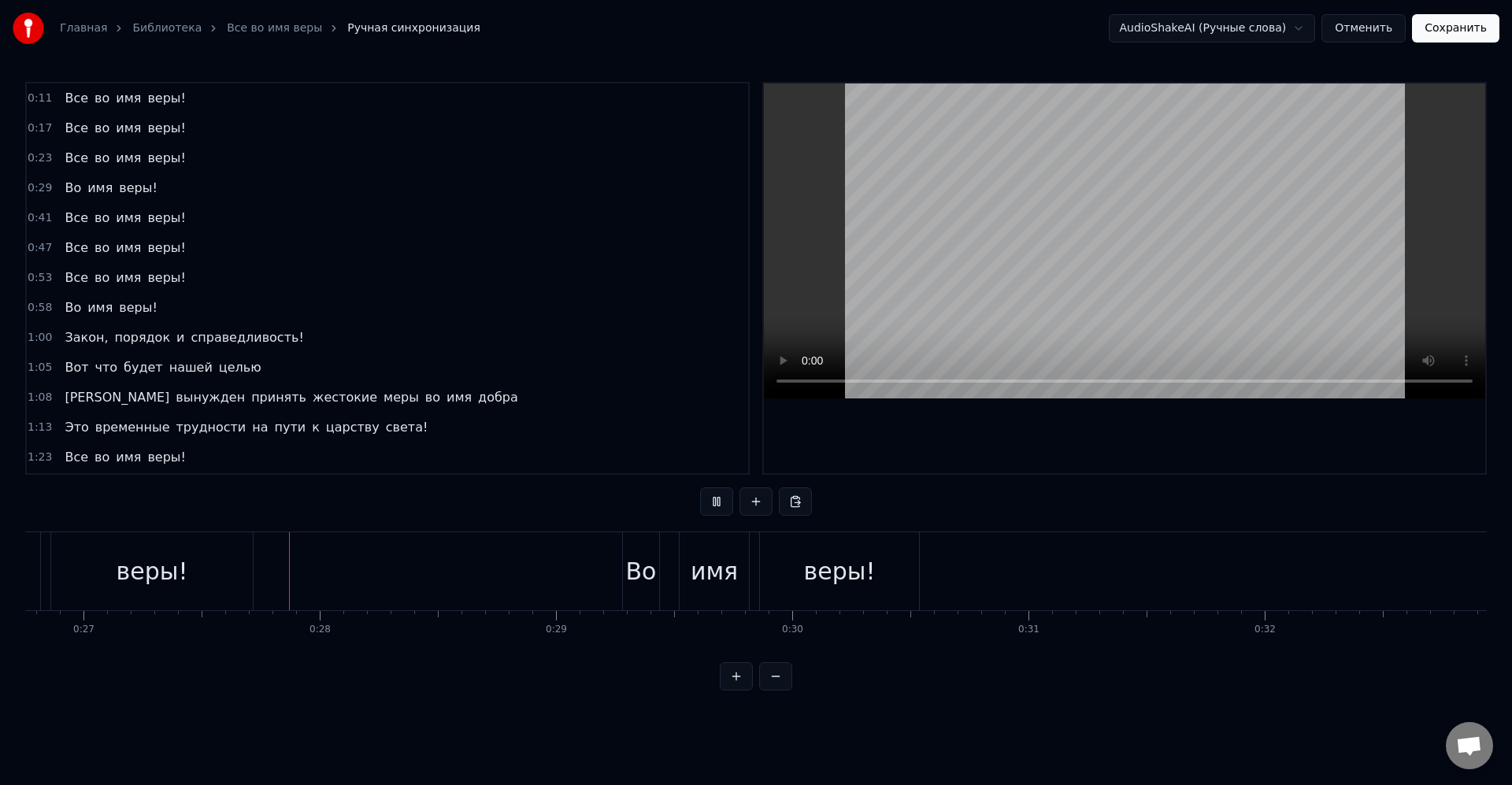
scroll to position [0, 6327]
click at [634, 602] on div "Во" at bounding box center [635, 570] width 37 height 78
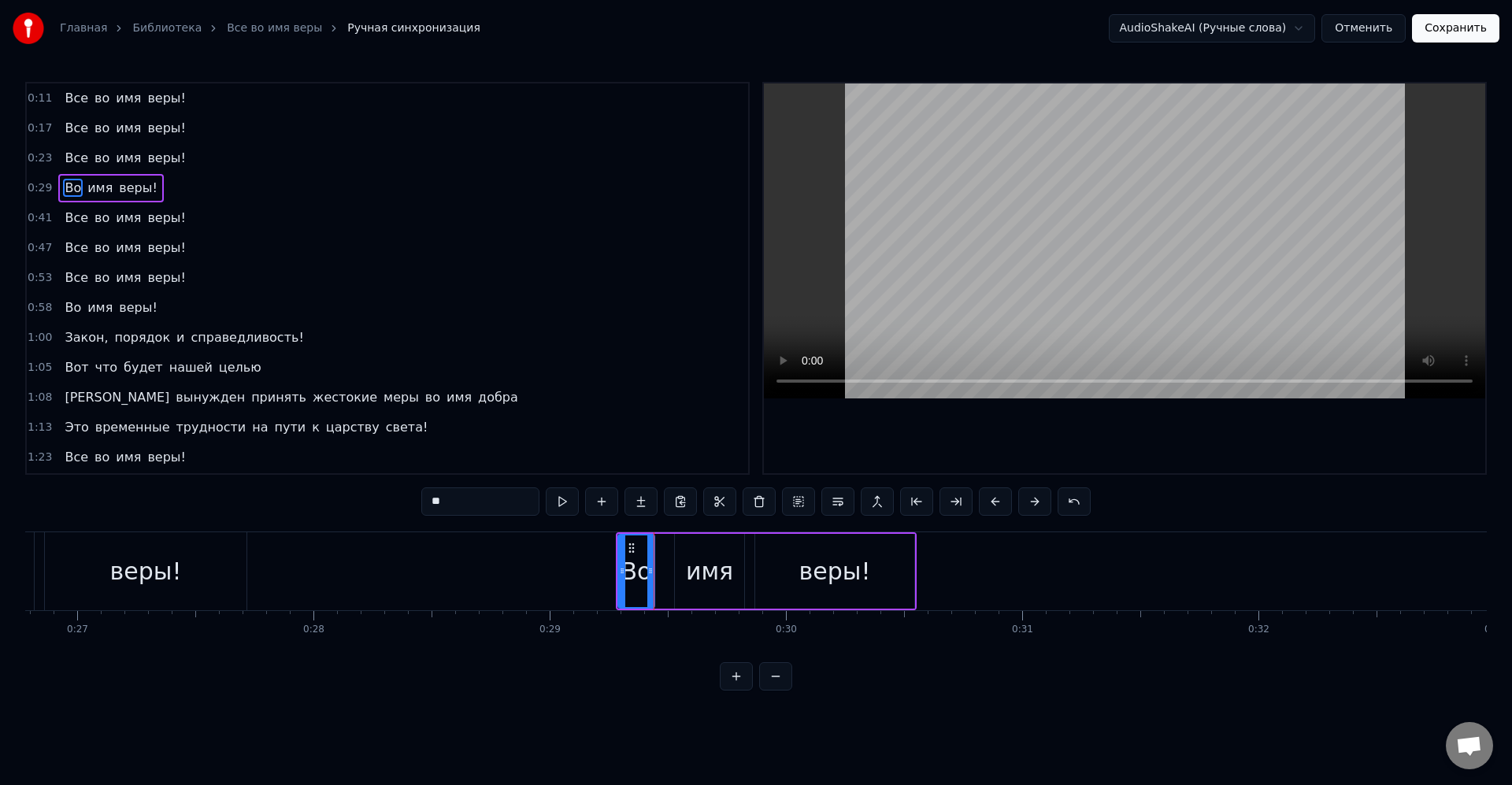
click at [642, 569] on div "Во" at bounding box center [637, 571] width 30 height 36
click at [619, 569] on icon at bounding box center [621, 571] width 6 height 13
click at [646, 567] on icon at bounding box center [646, 571] width 6 height 13
click at [690, 564] on div "имя" at bounding box center [709, 571] width 47 height 36
drag, startPoint x: 679, startPoint y: 571, endPoint x: 659, endPoint y: 568, distance: 20.2
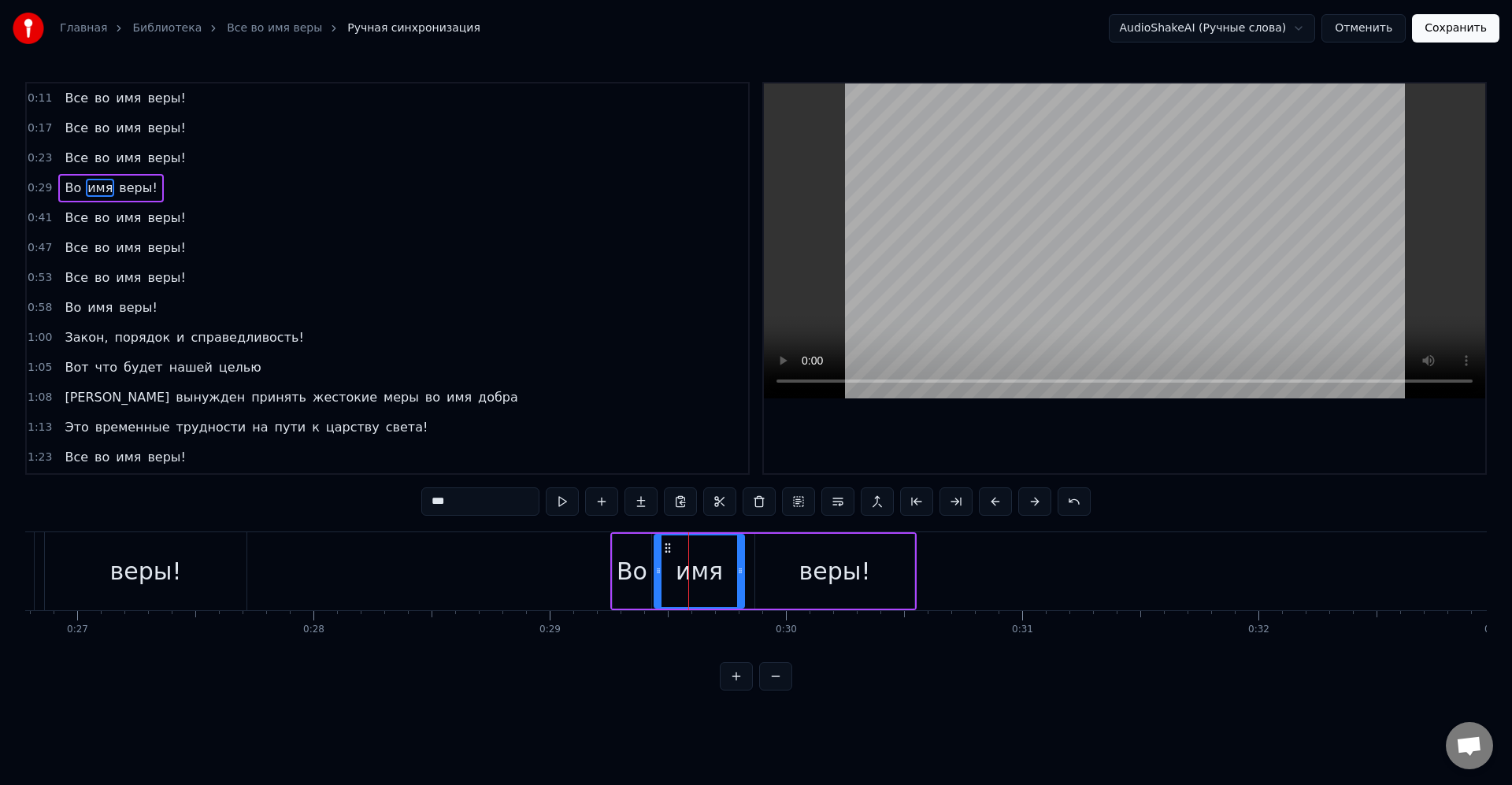
click at [659, 568] on icon at bounding box center [658, 571] width 6 height 13
click at [672, 565] on div "имя" at bounding box center [699, 571] width 89 height 72
click at [793, 565] on div "веры!" at bounding box center [835, 571] width 159 height 75
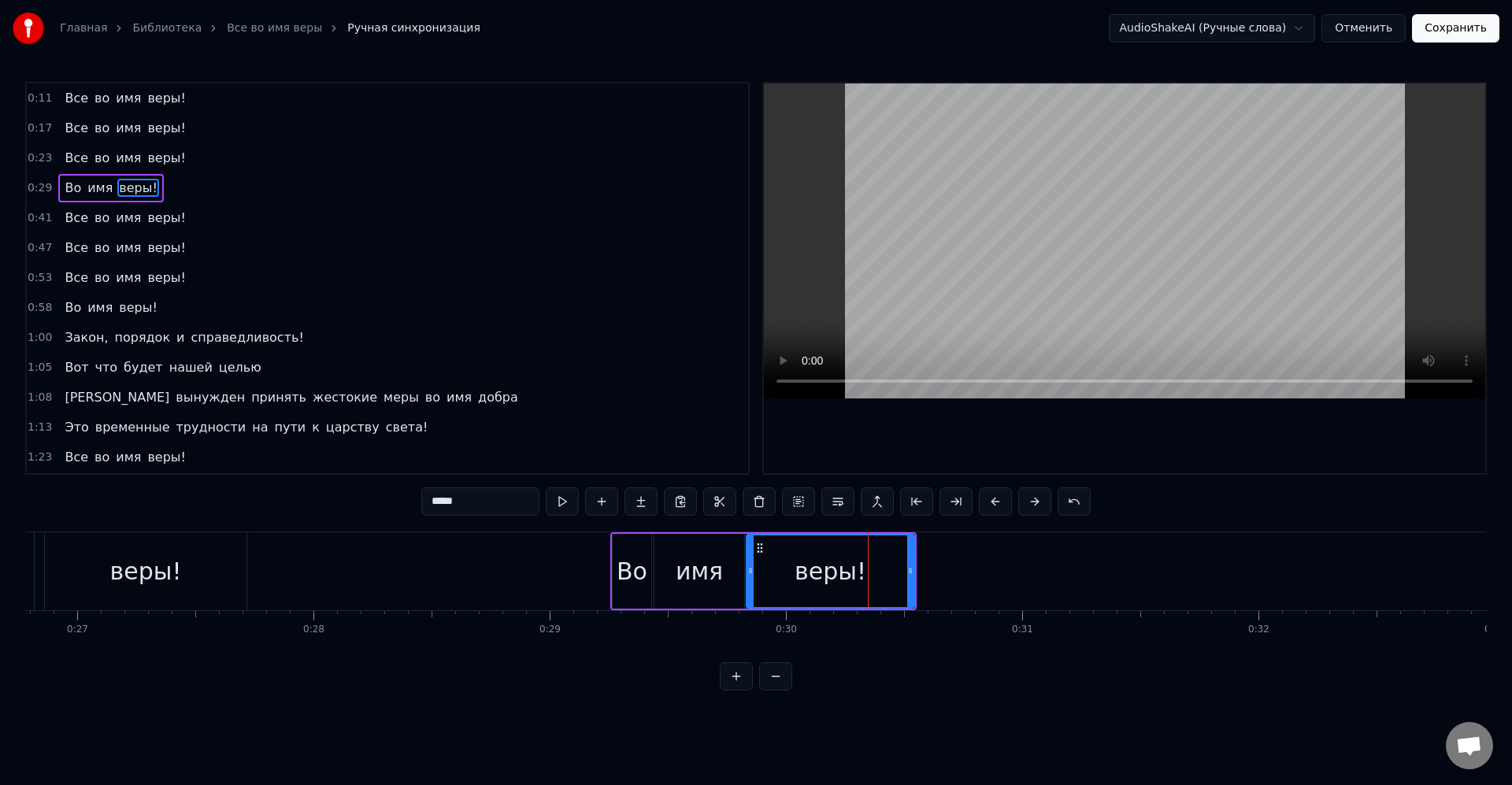
drag, startPoint x: 760, startPoint y: 574, endPoint x: 748, endPoint y: 571, distance: 12.4
click at [748, 571] on icon at bounding box center [750, 571] width 6 height 13
click at [770, 567] on div "веры!" at bounding box center [828, 571] width 170 height 72
click at [619, 575] on div "Во" at bounding box center [632, 571] width 30 height 36
type input "**"
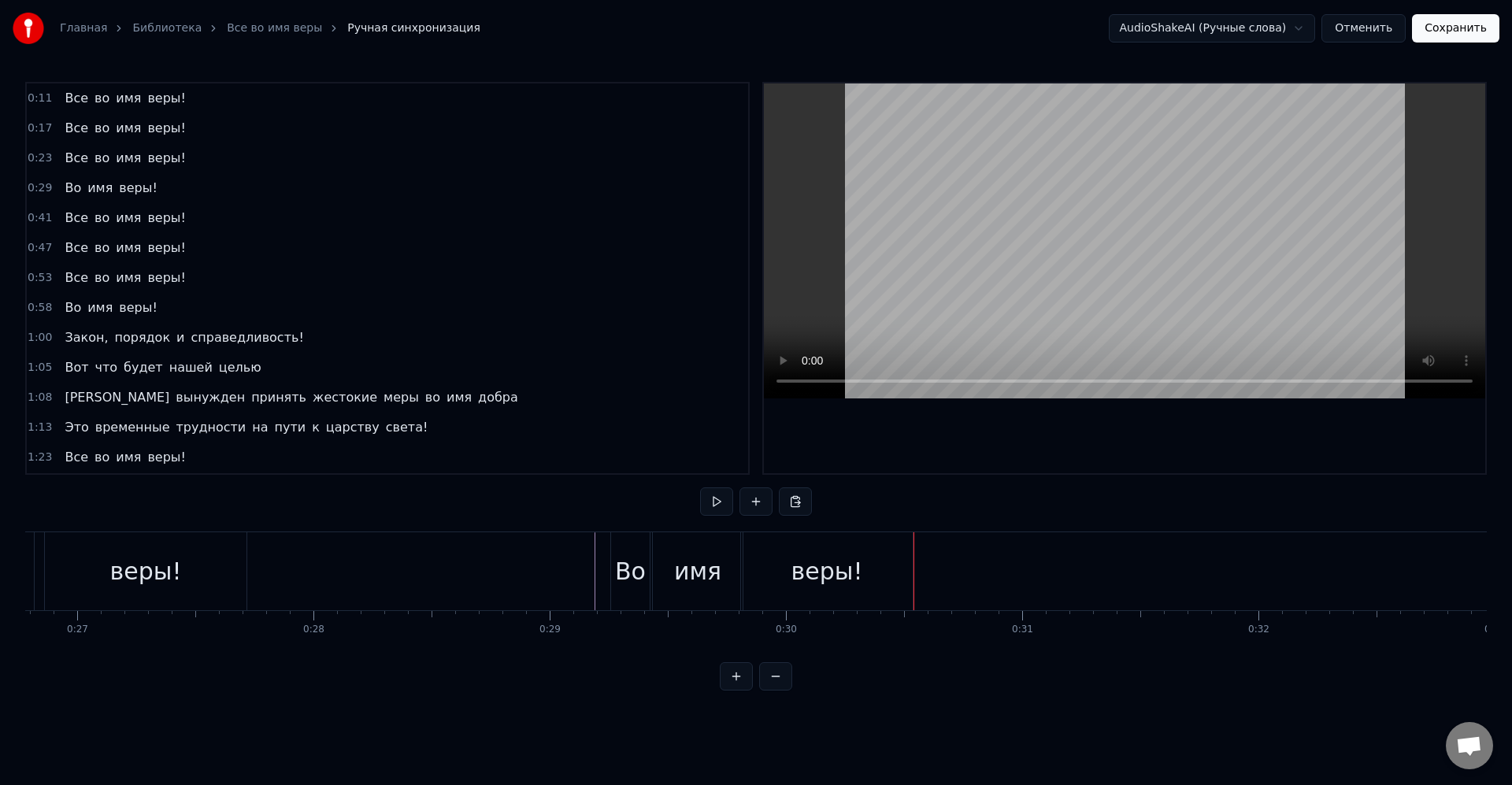
click at [925, 569] on div "Все" at bounding box center [997, 570] width 173 height 78
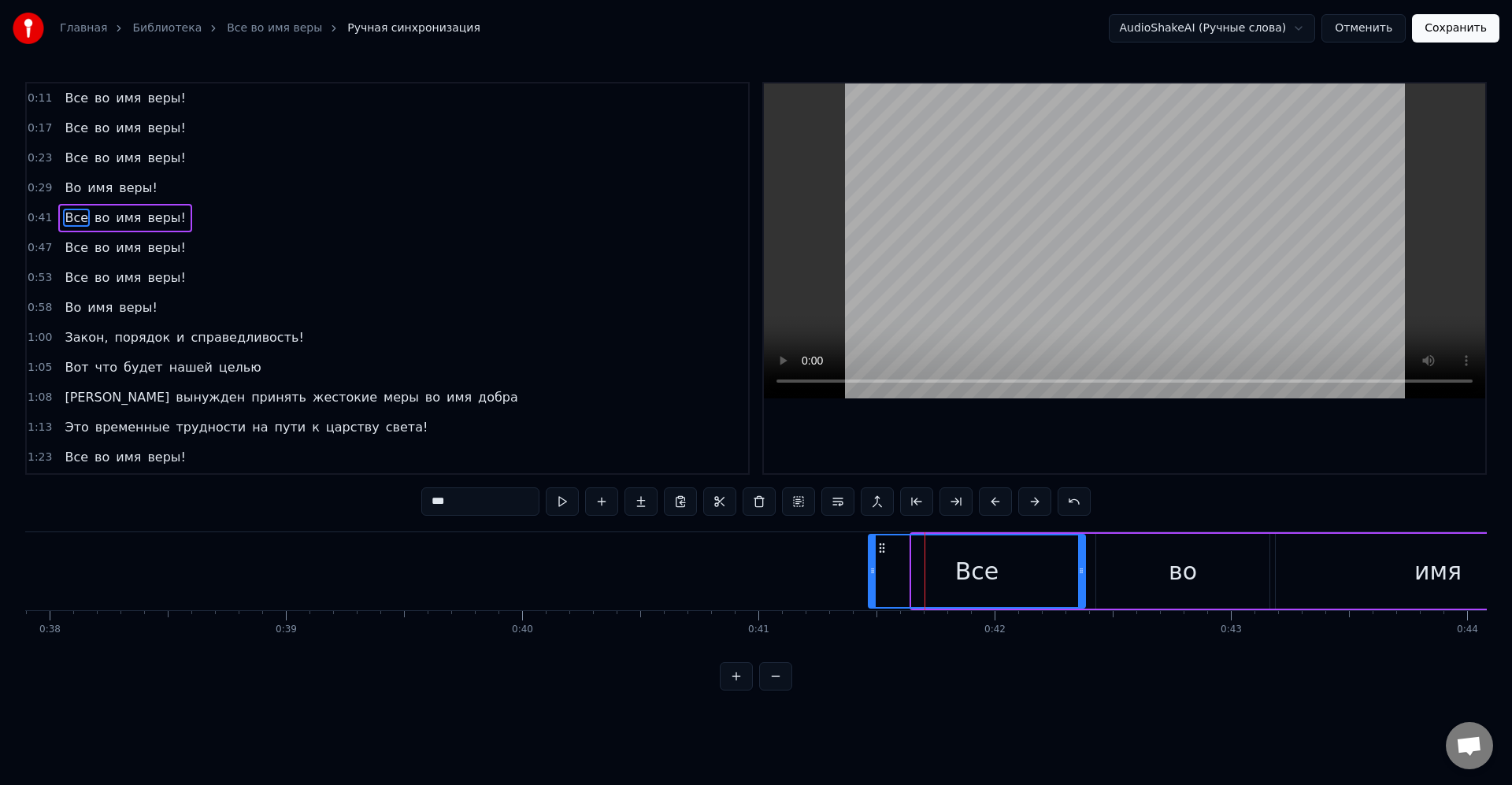
drag, startPoint x: 917, startPoint y: 574, endPoint x: 874, endPoint y: 574, distance: 43.0
click at [874, 574] on icon at bounding box center [872, 571] width 6 height 13
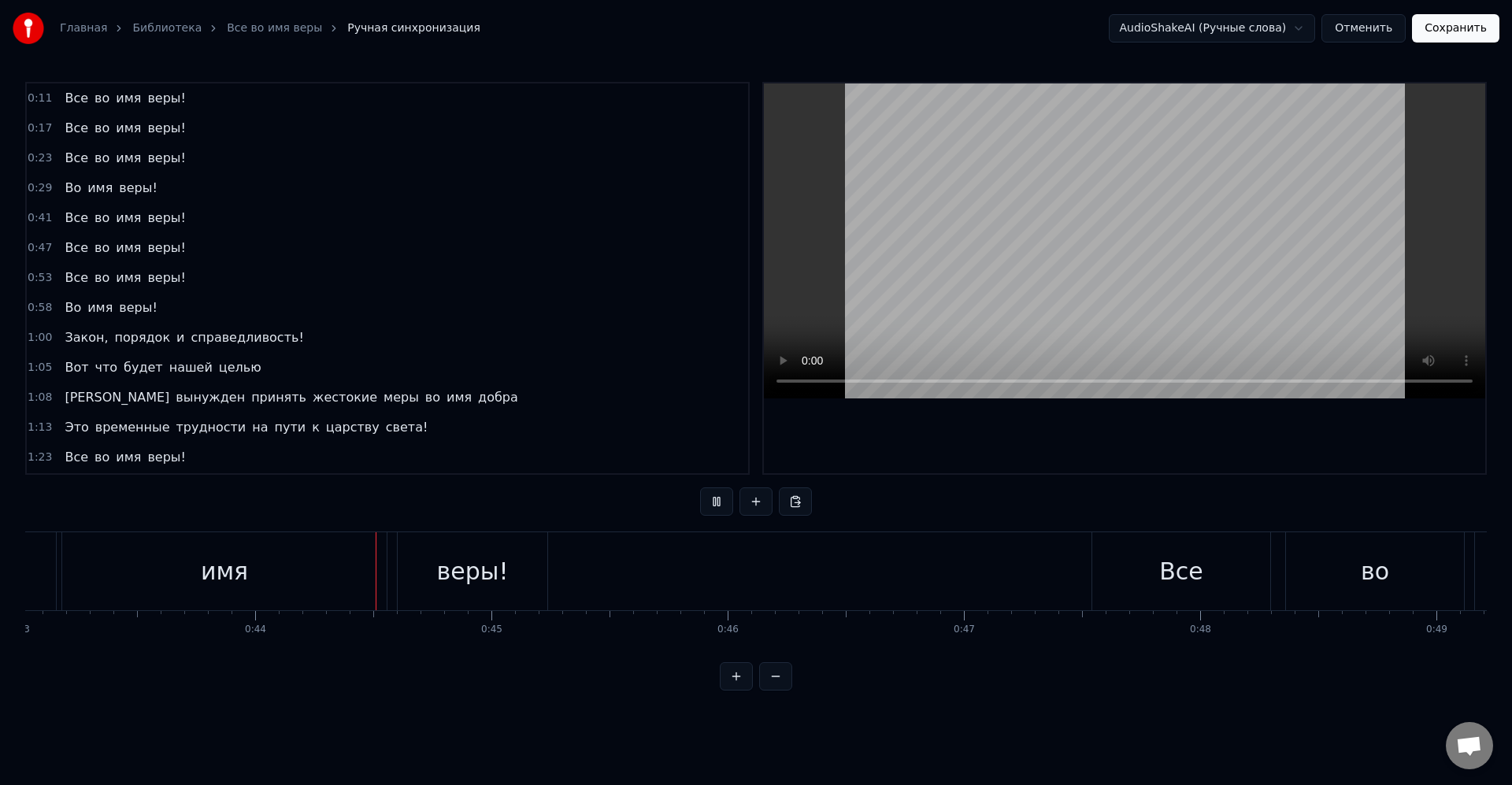
scroll to position [0, 10315]
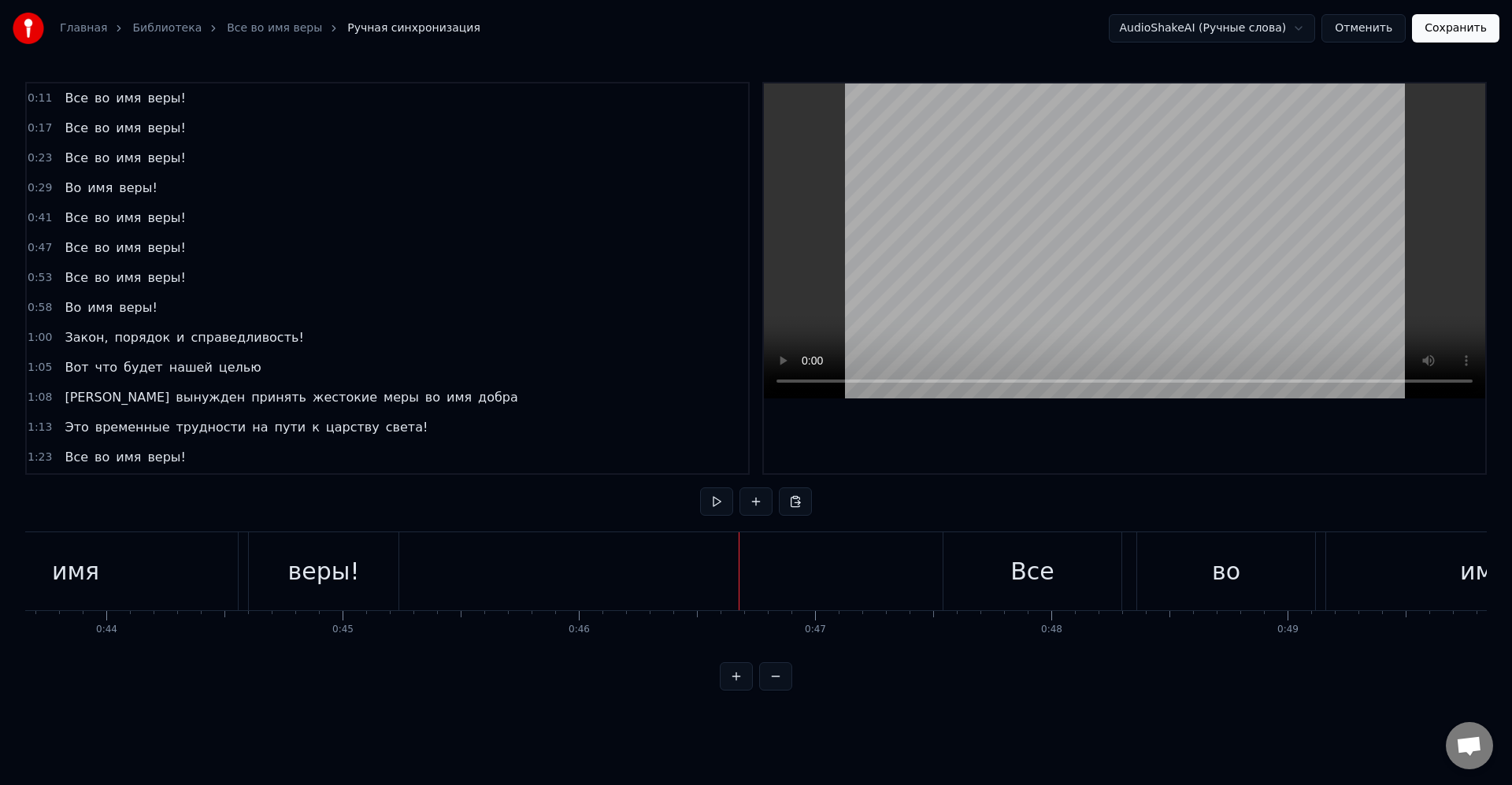
drag, startPoint x: 974, startPoint y: 563, endPoint x: 962, endPoint y: 567, distance: 12.6
click at [973, 563] on div "Все" at bounding box center [1032, 570] width 178 height 78
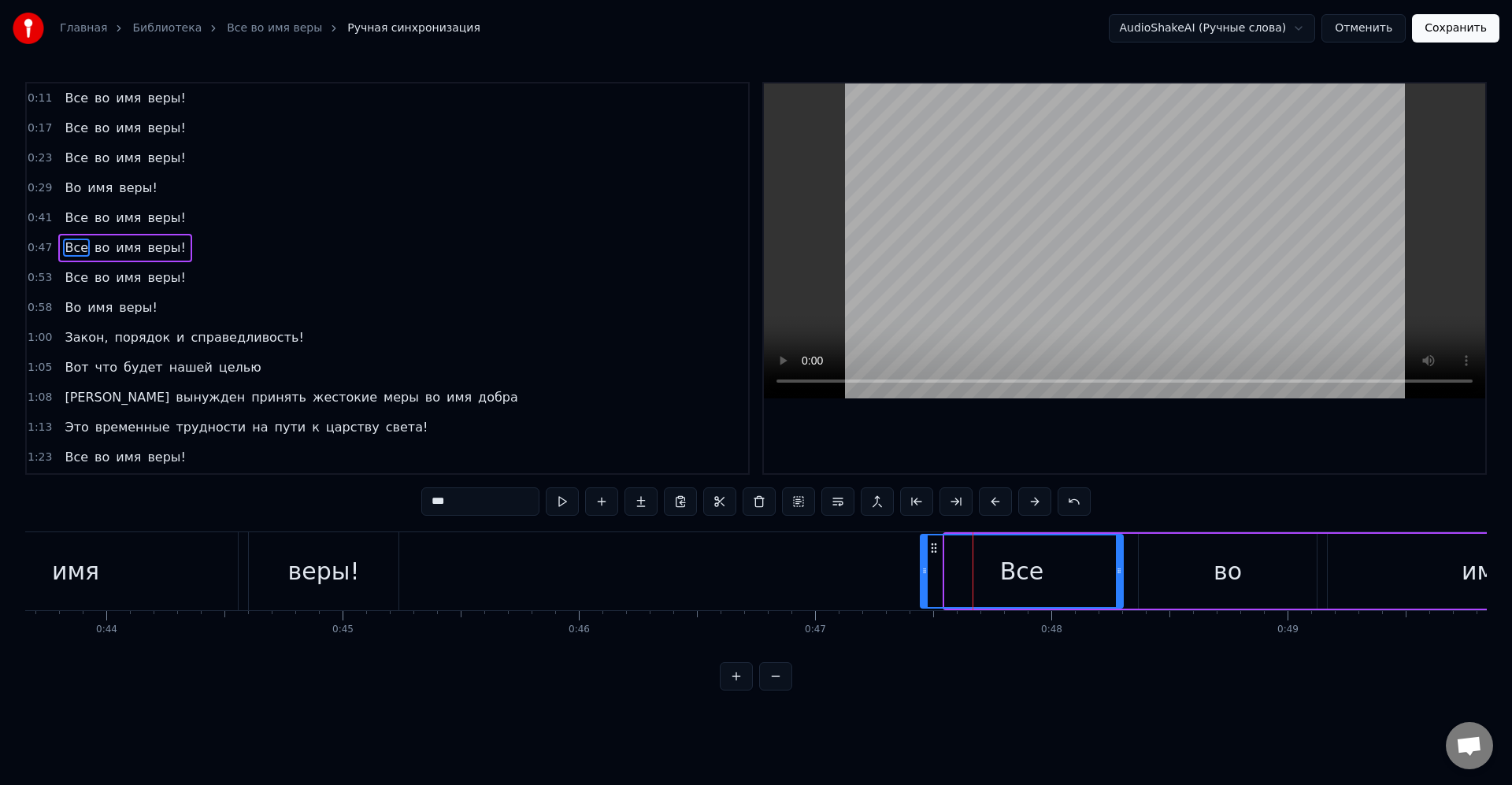
drag, startPoint x: 951, startPoint y: 574, endPoint x: 916, endPoint y: 568, distance: 35.5
click at [922, 568] on icon at bounding box center [925, 571] width 6 height 13
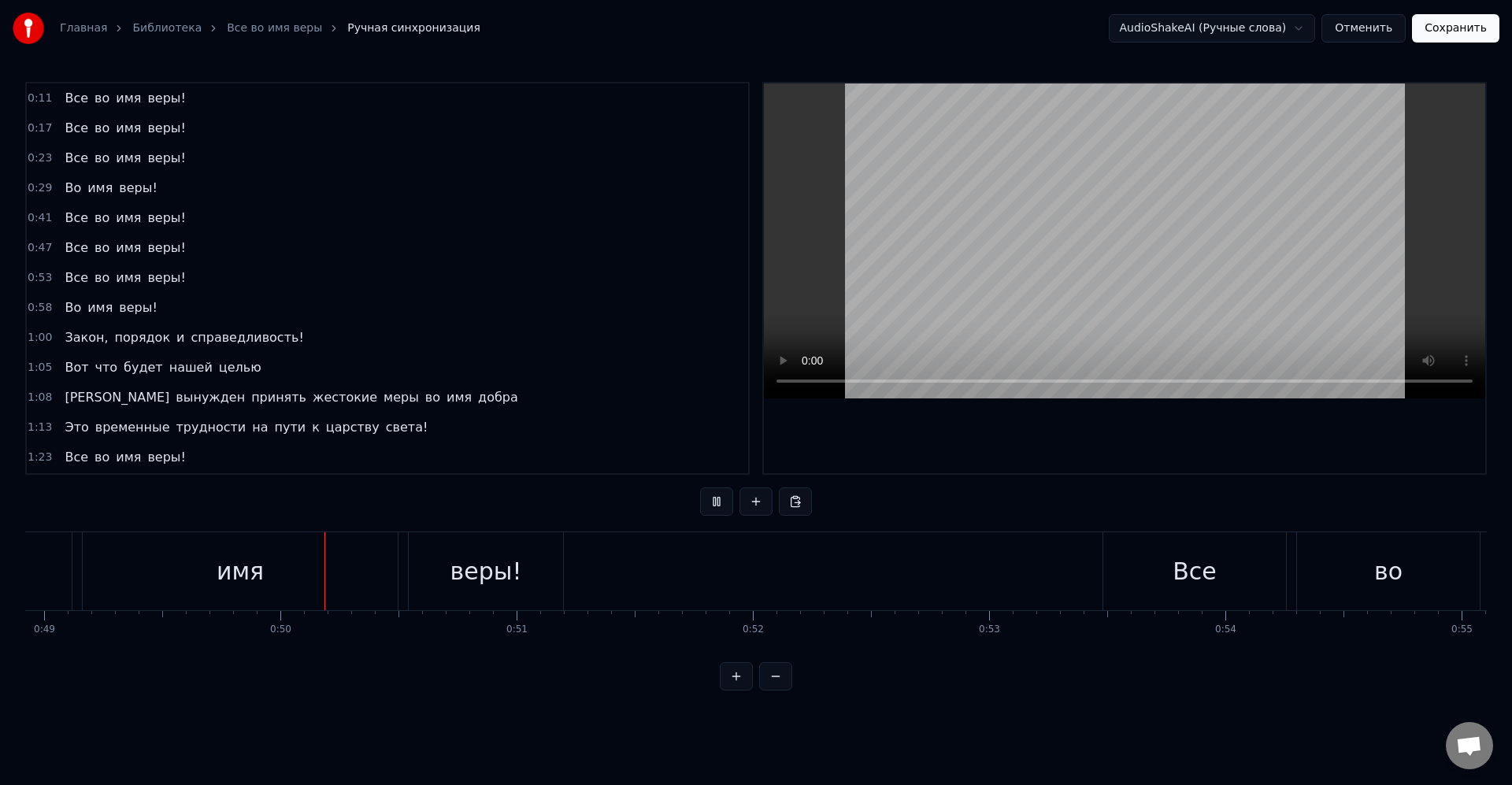
scroll to position [0, 11651]
click at [1022, 589] on div "Все" at bounding box center [1102, 570] width 182 height 78
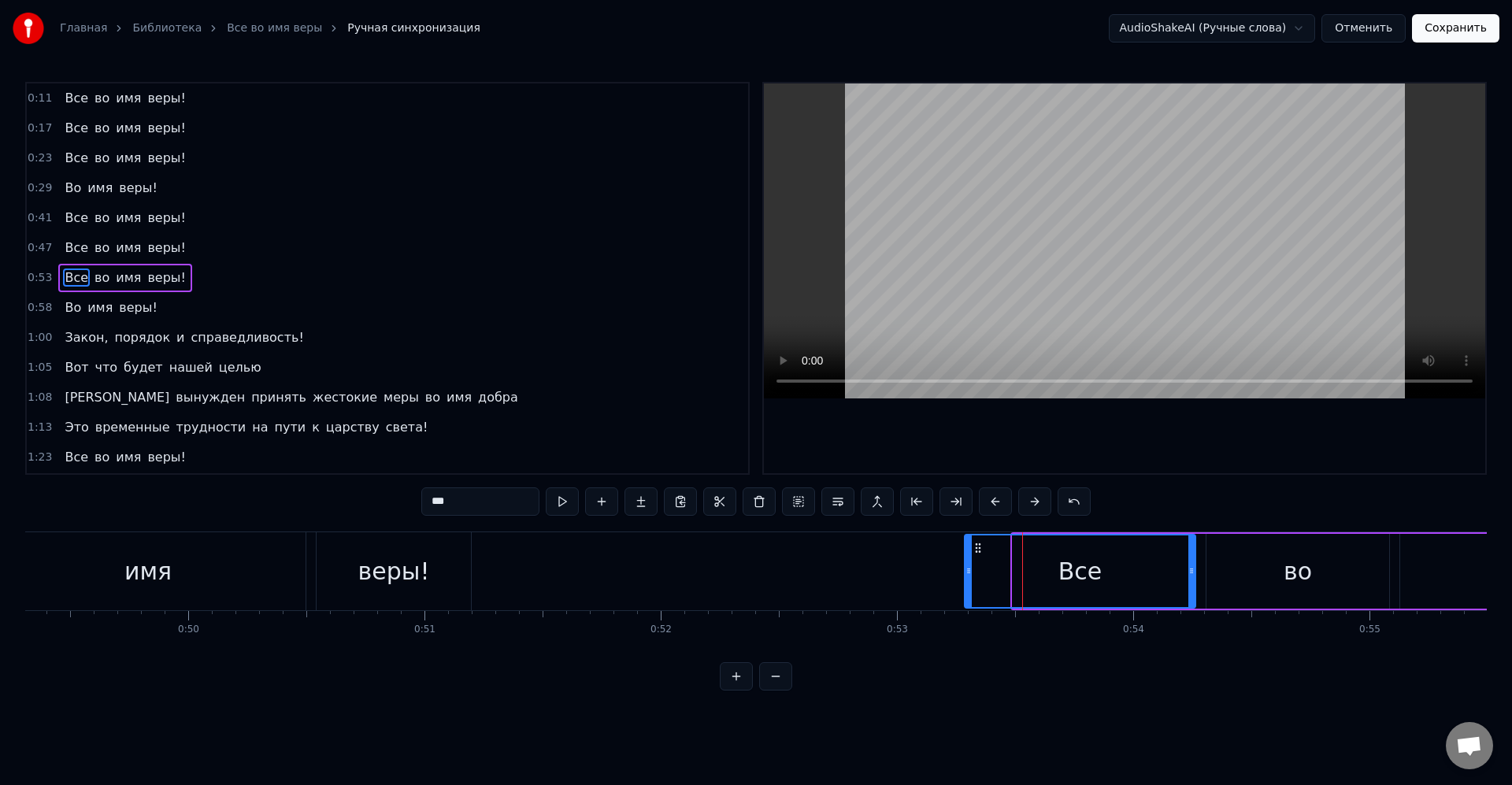
drag, startPoint x: 1017, startPoint y: 579, endPoint x: 968, endPoint y: 570, distance: 49.8
click at [968, 570] on div at bounding box center [968, 571] width 6 height 72
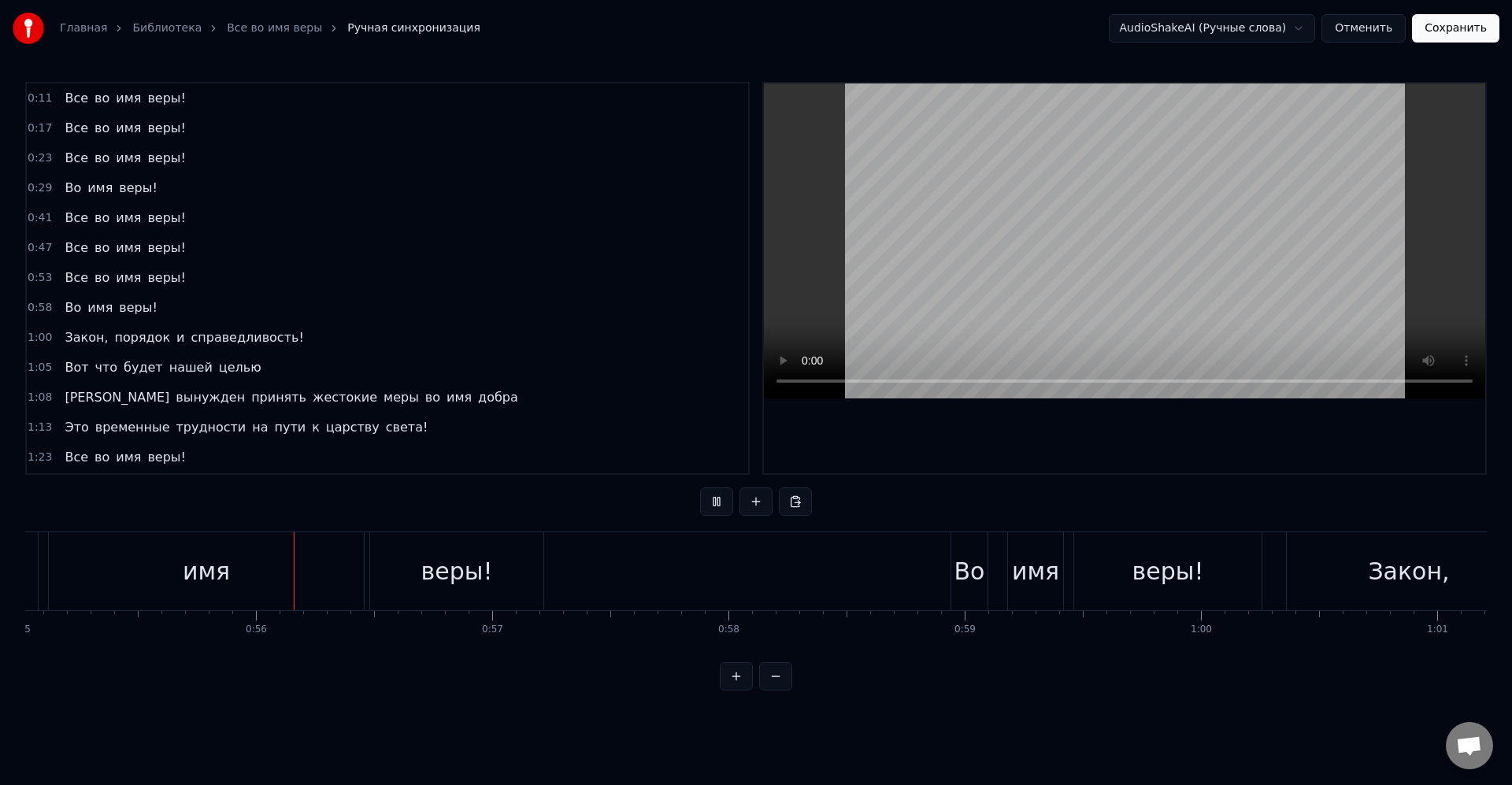
scroll to position [0, 13016]
click at [955, 578] on div "Во" at bounding box center [954, 571] width 30 height 36
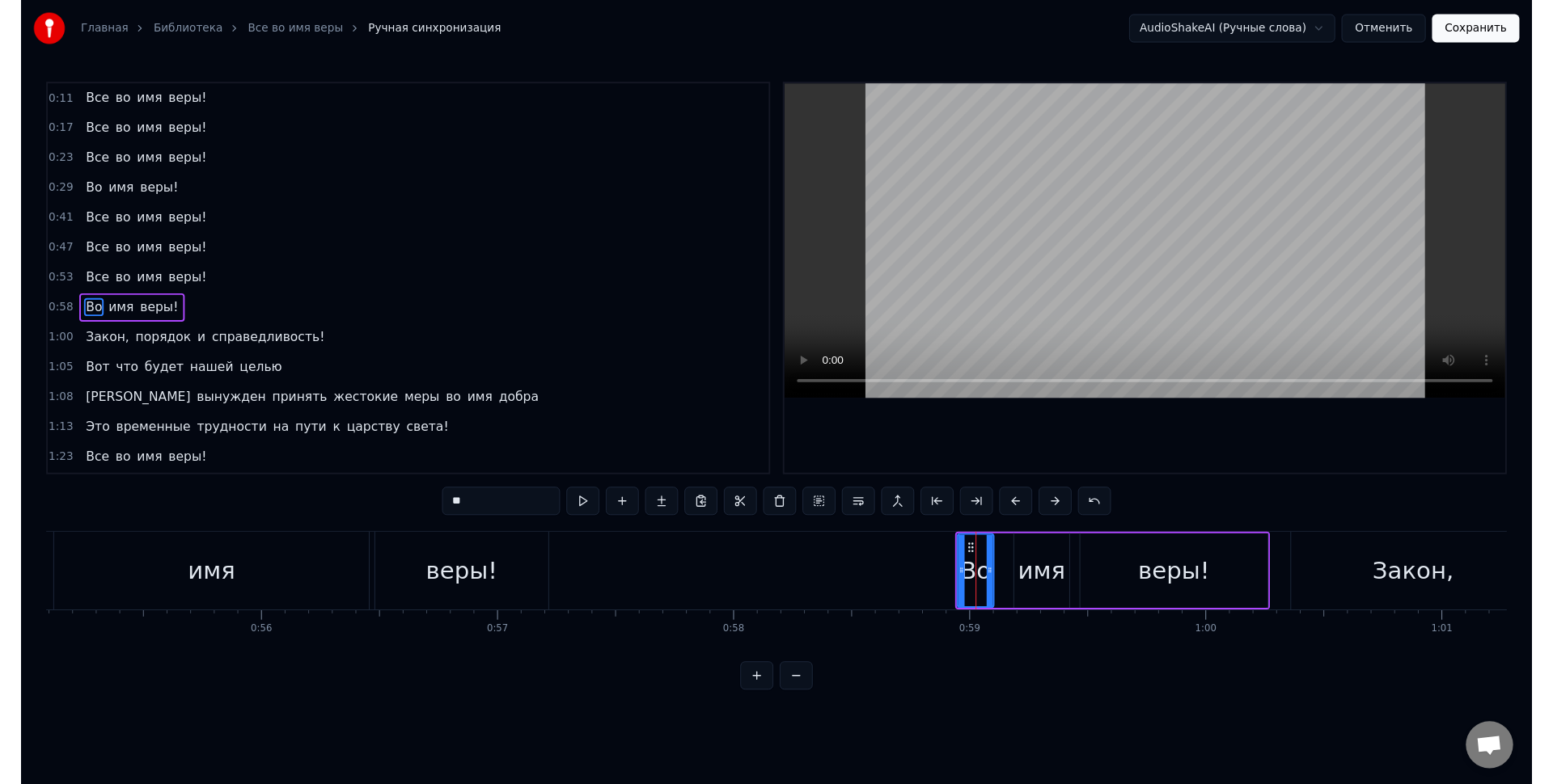
scroll to position [30, 0]
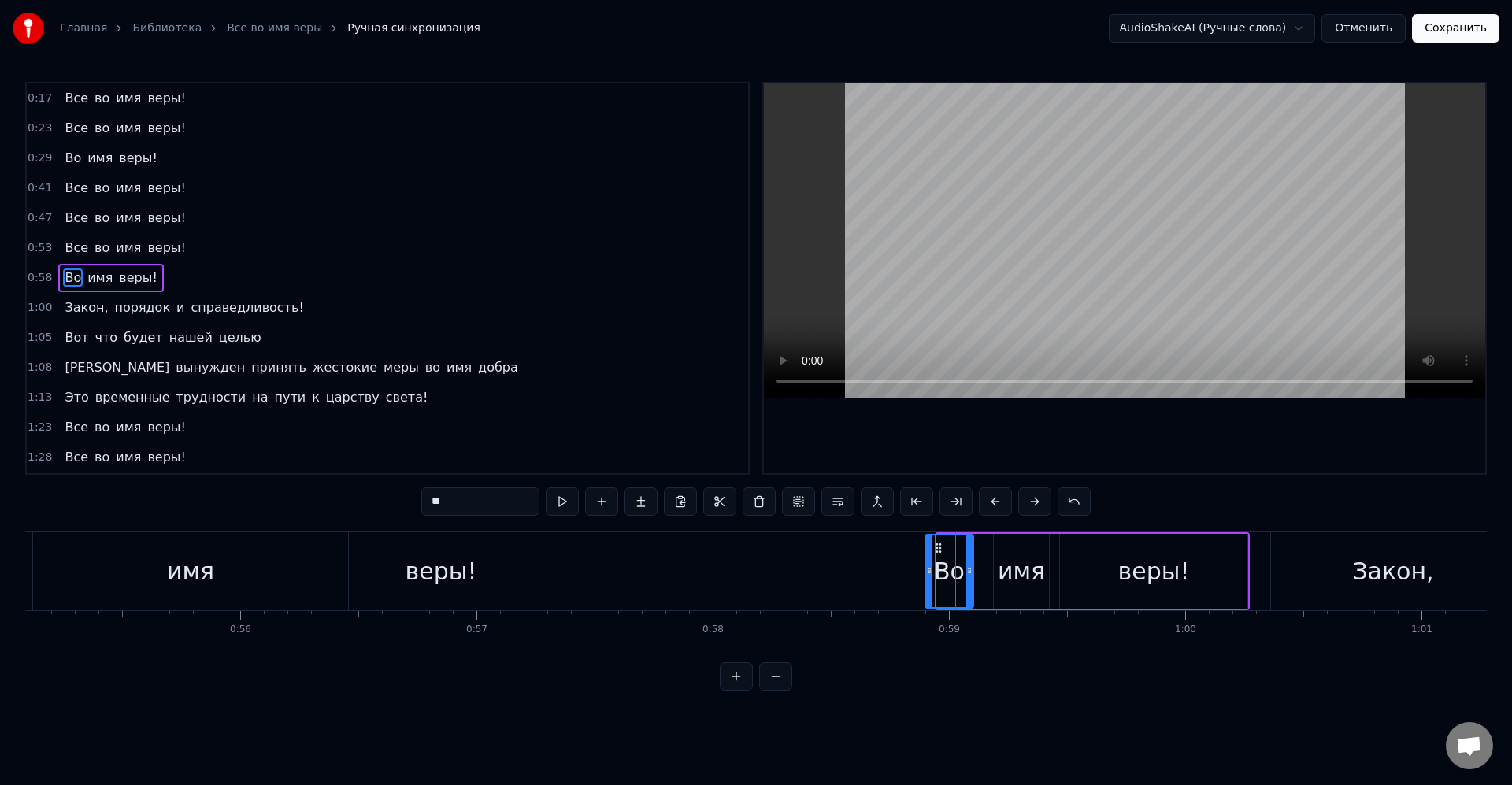
drag, startPoint x: 942, startPoint y: 573, endPoint x: 955, endPoint y: 569, distance: 13.6
click at [930, 571] on icon at bounding box center [929, 571] width 6 height 13
click at [966, 565] on icon at bounding box center [968, 571] width 6 height 13
click at [1014, 565] on div "имя" at bounding box center [1021, 571] width 47 height 36
drag, startPoint x: 999, startPoint y: 571, endPoint x: 1013, endPoint y: 571, distance: 14.0
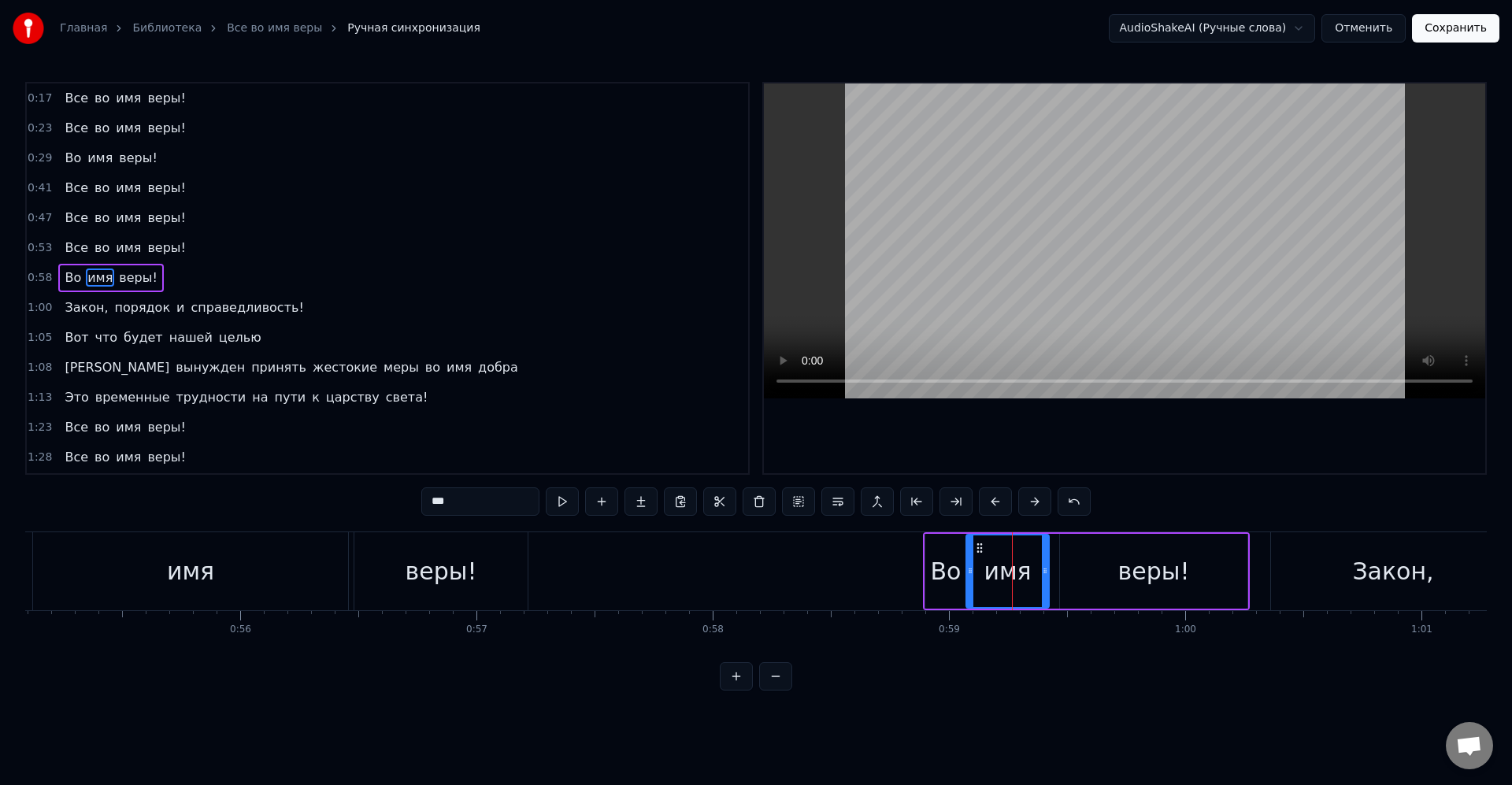
click at [973, 565] on icon at bounding box center [970, 571] width 6 height 13
click at [1041, 570] on icon at bounding box center [1043, 571] width 6 height 13
click at [1064, 567] on div "веры!" at bounding box center [1154, 571] width 188 height 75
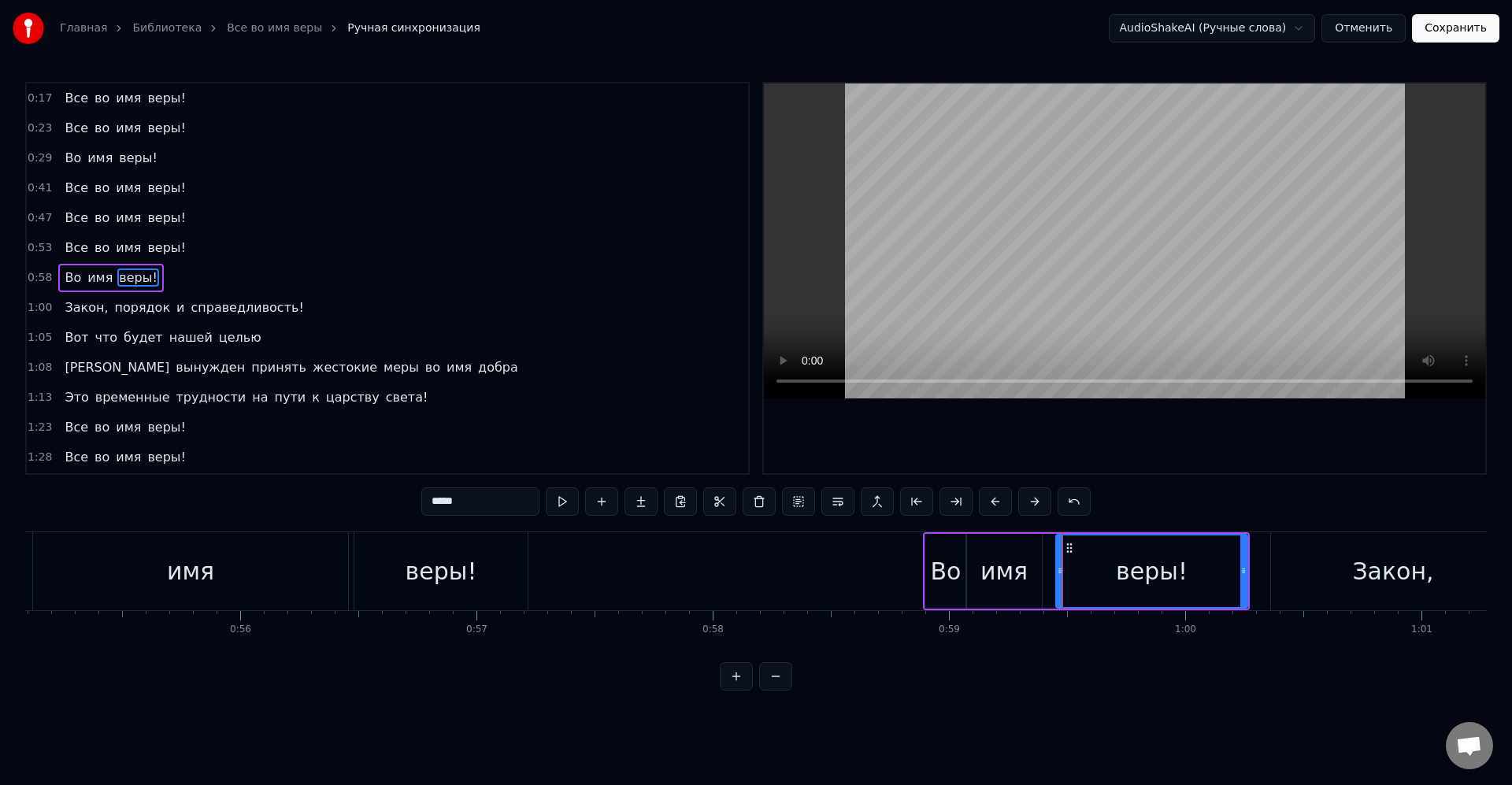
drag, startPoint x: 1065, startPoint y: 567, endPoint x: 1046, endPoint y: 567, distance: 19.0
click at [1057, 567] on icon at bounding box center [1060, 571] width 6 height 13
click at [1029, 565] on div "имя" at bounding box center [1004, 571] width 76 height 75
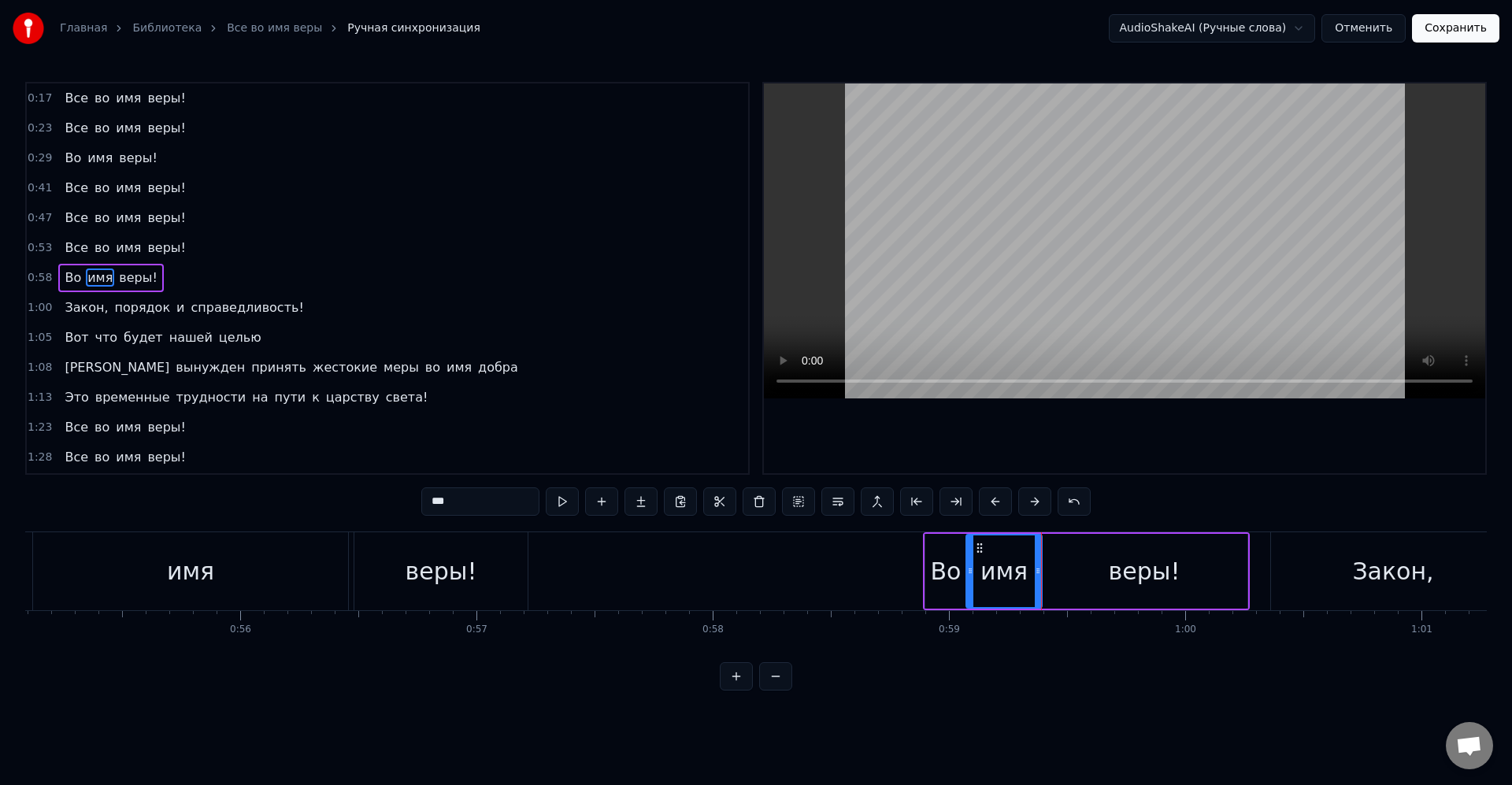
click at [1064, 578] on div "веры!" at bounding box center [1144, 571] width 207 height 75
type input "*****"
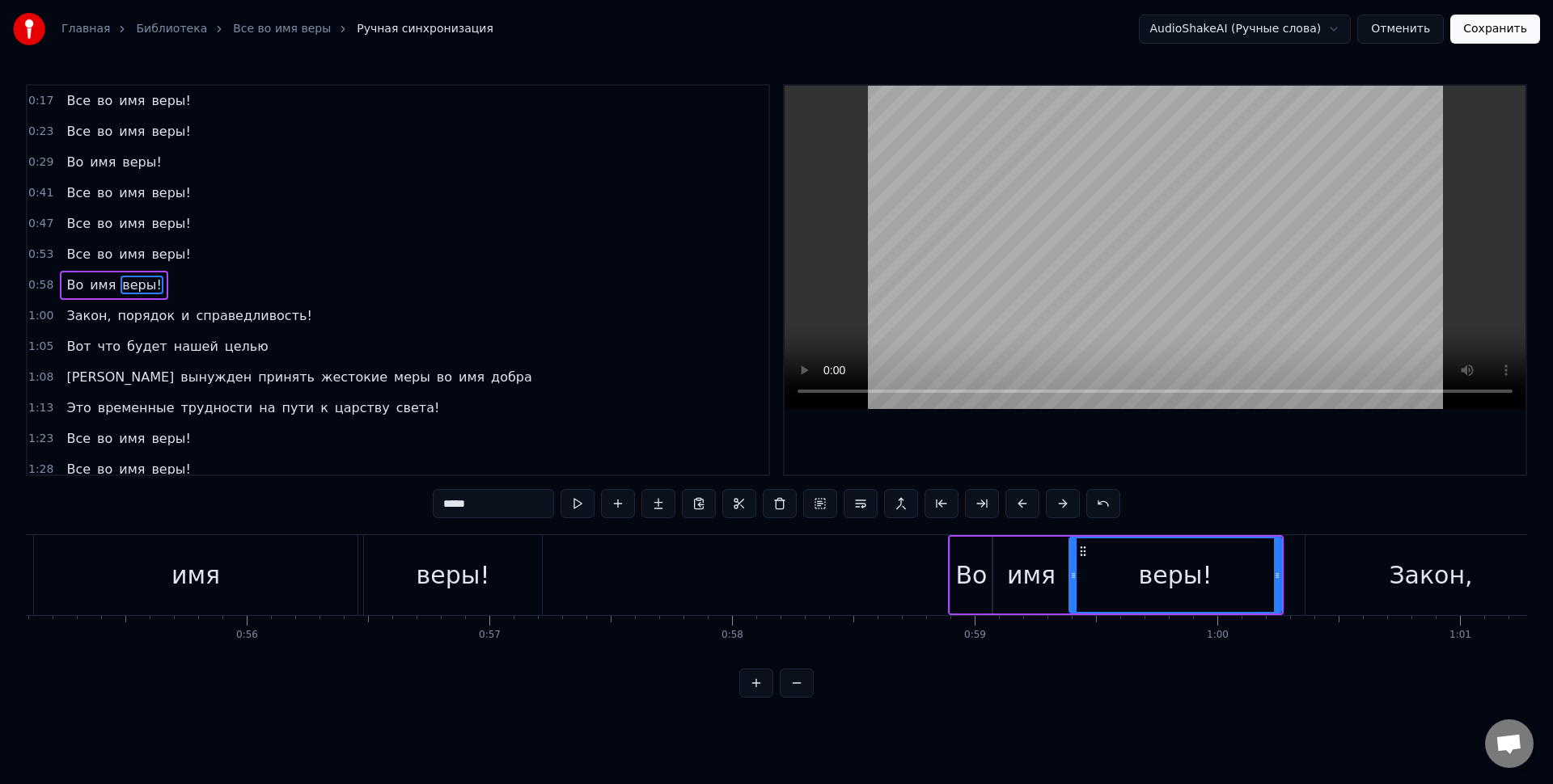
click at [709, 42] on div "Главная Библиотека Все во имя веры Ручная синхронизация AudioShakeAI (Ручные сл…" at bounding box center [776, 28] width 1553 height 58
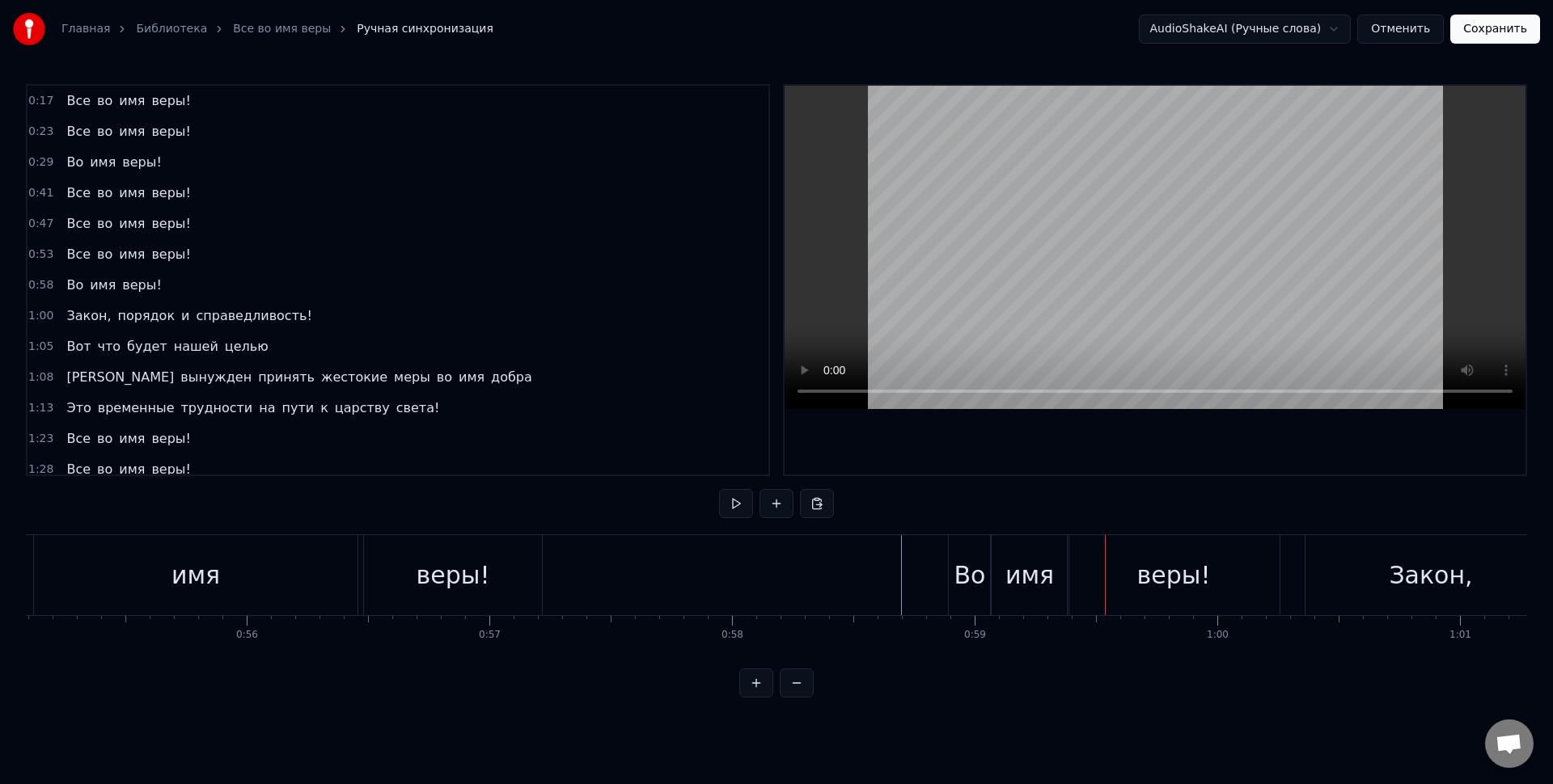
click at [1243, 577] on div "веры!" at bounding box center [1174, 575] width 212 height 80
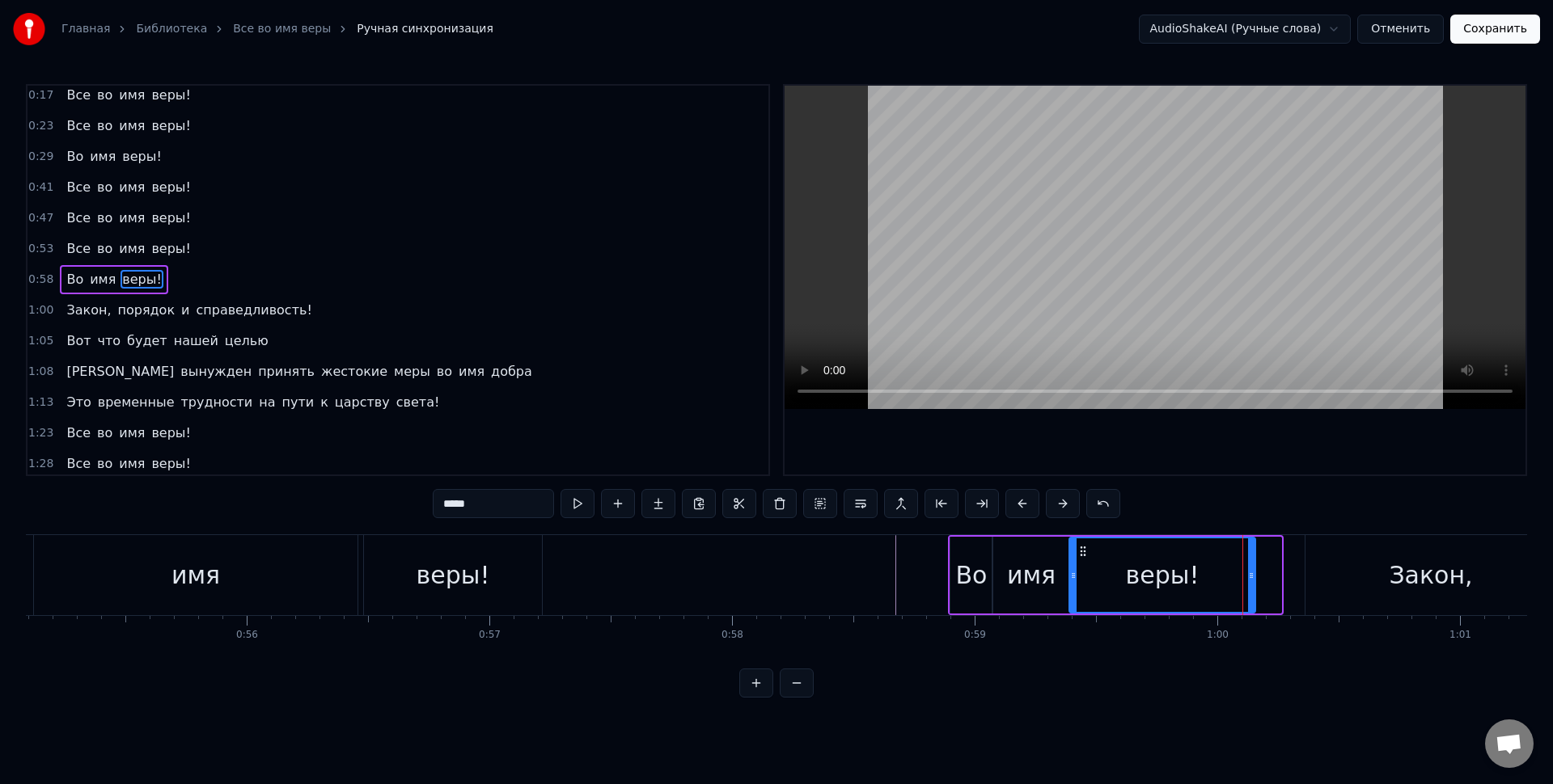
drag, startPoint x: 1279, startPoint y: 571, endPoint x: 1254, endPoint y: 572, distance: 25.0
click at [1252, 572] on icon at bounding box center [1251, 576] width 6 height 13
click at [1326, 566] on div "Закон," at bounding box center [1431, 575] width 251 height 80
type input "******"
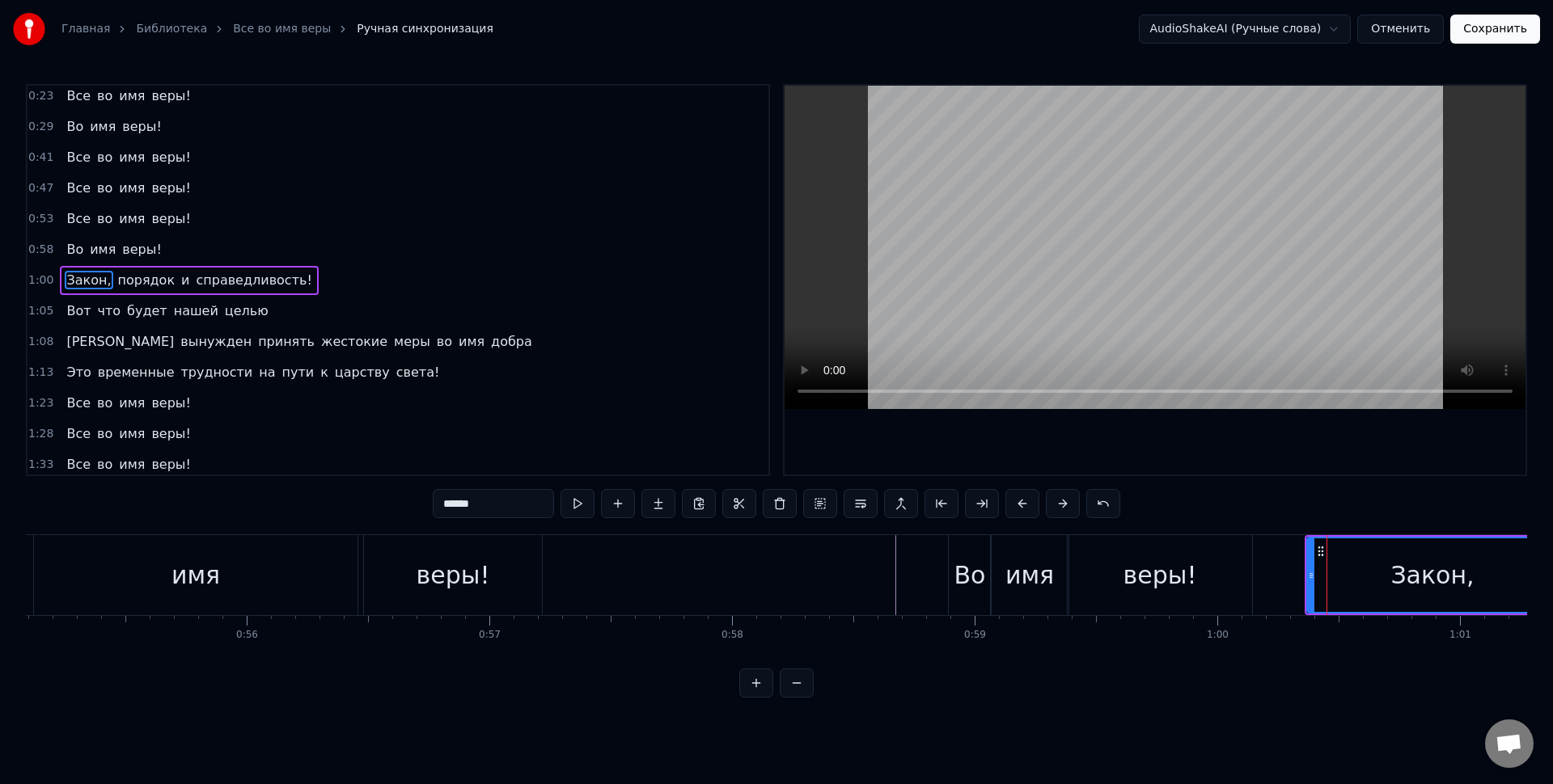
scroll to position [67, 0]
drag, startPoint x: 1309, startPoint y: 579, endPoint x: 1272, endPoint y: 591, distance: 38.9
click at [1258, 580] on icon at bounding box center [1260, 576] width 6 height 13
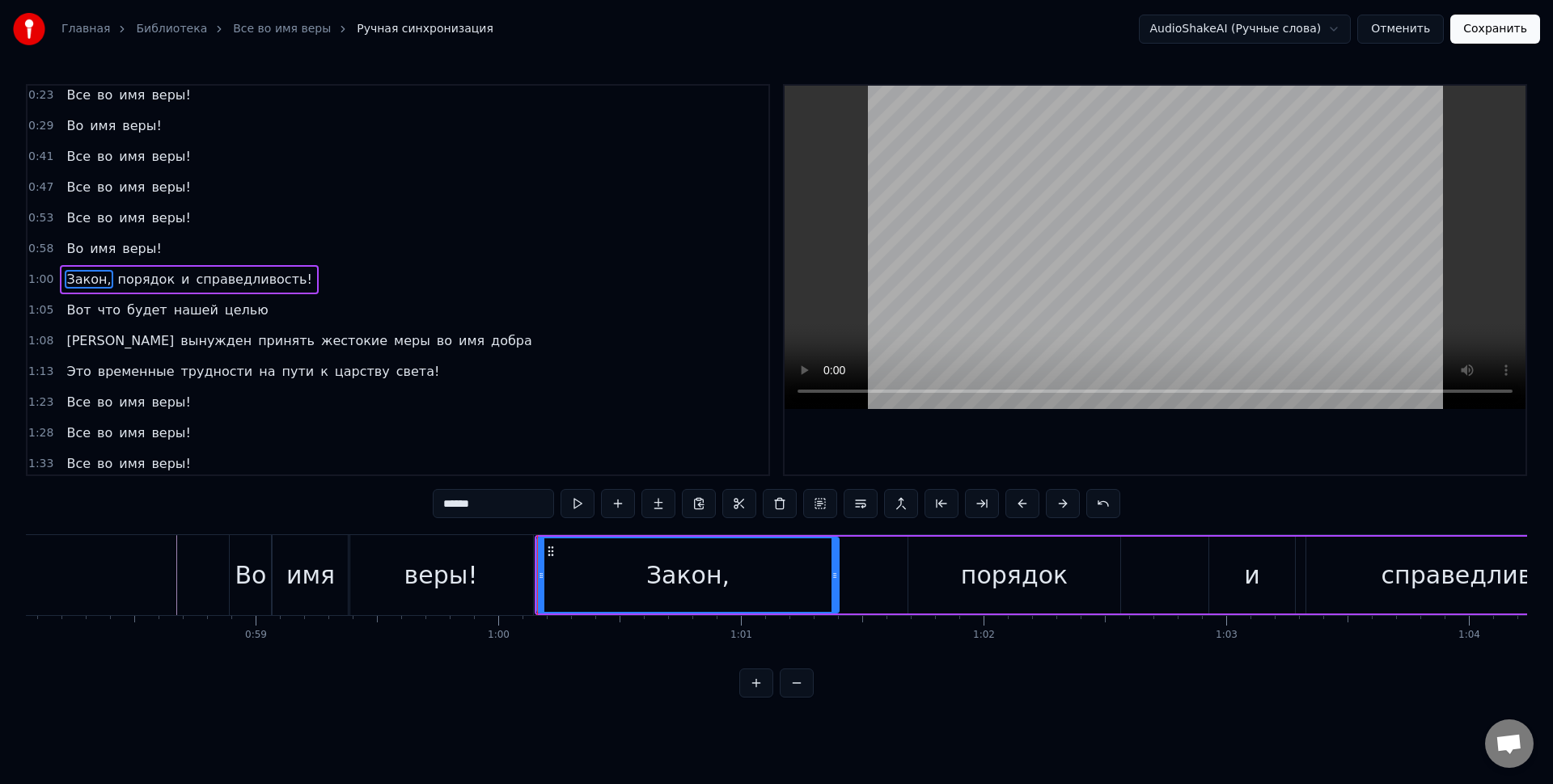
scroll to position [0, 14107]
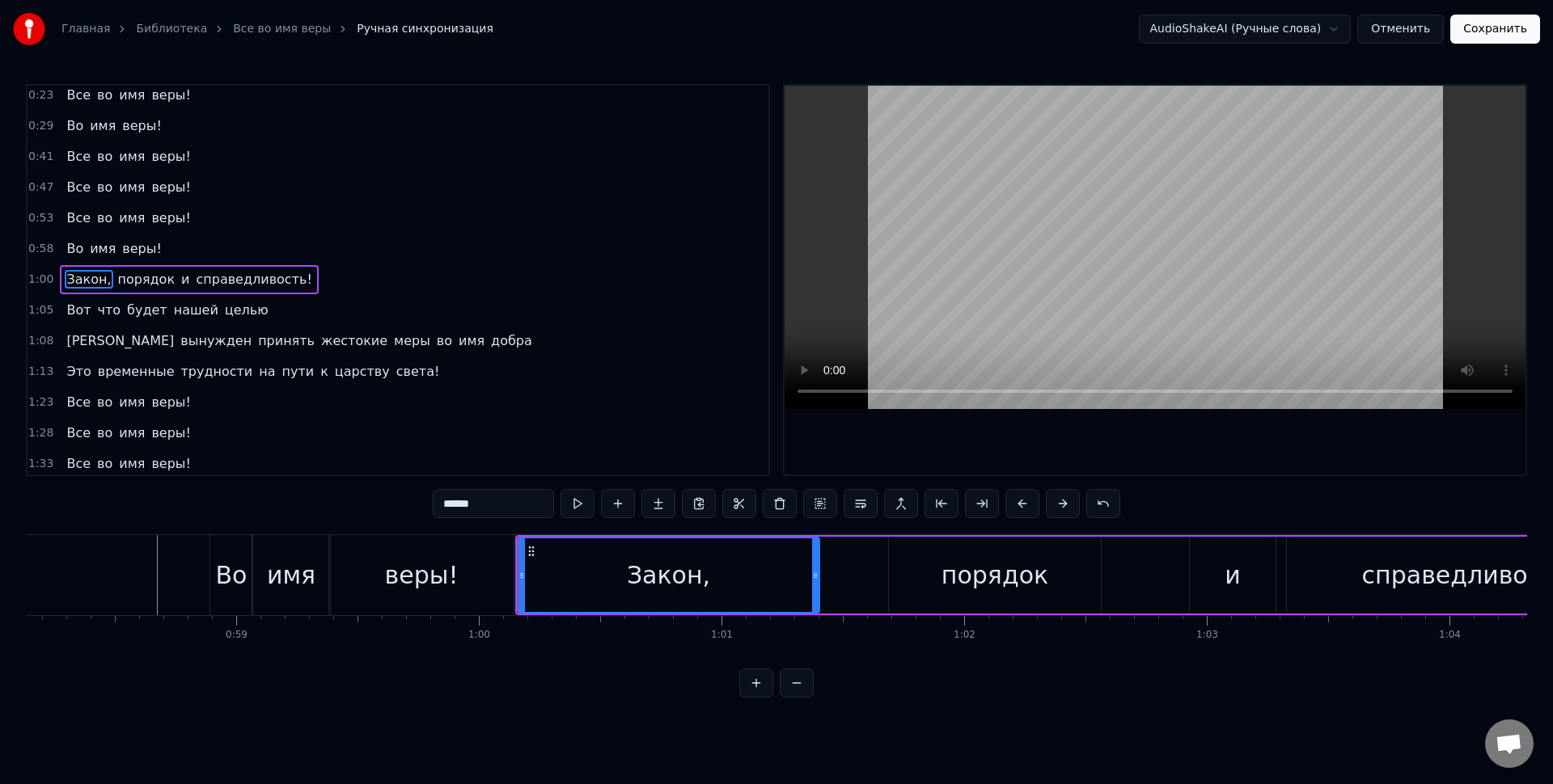
click at [849, 566] on div "Закон, порядок и справедливость!" at bounding box center [1086, 575] width 1142 height 80
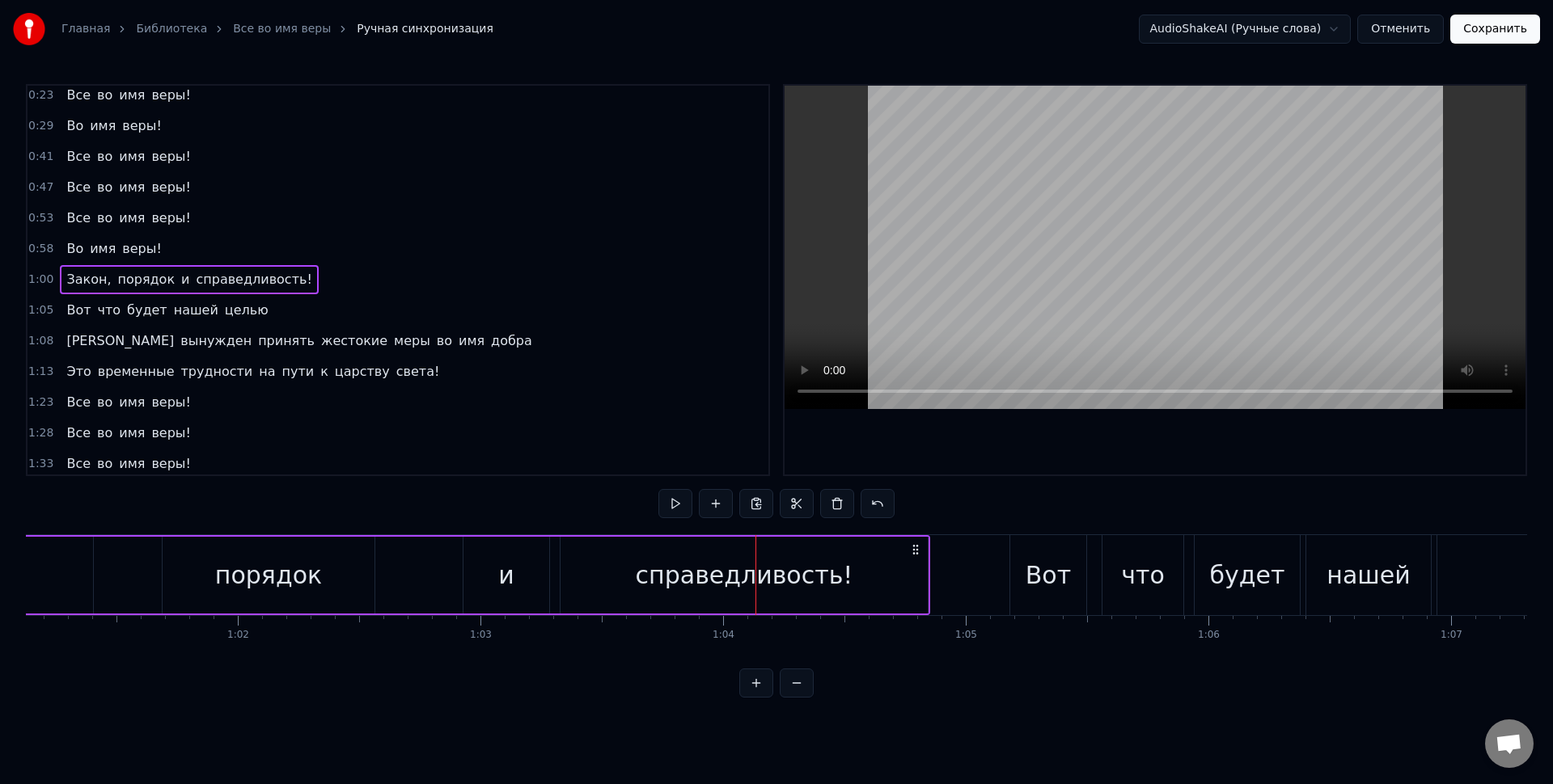
scroll to position [0, 14775]
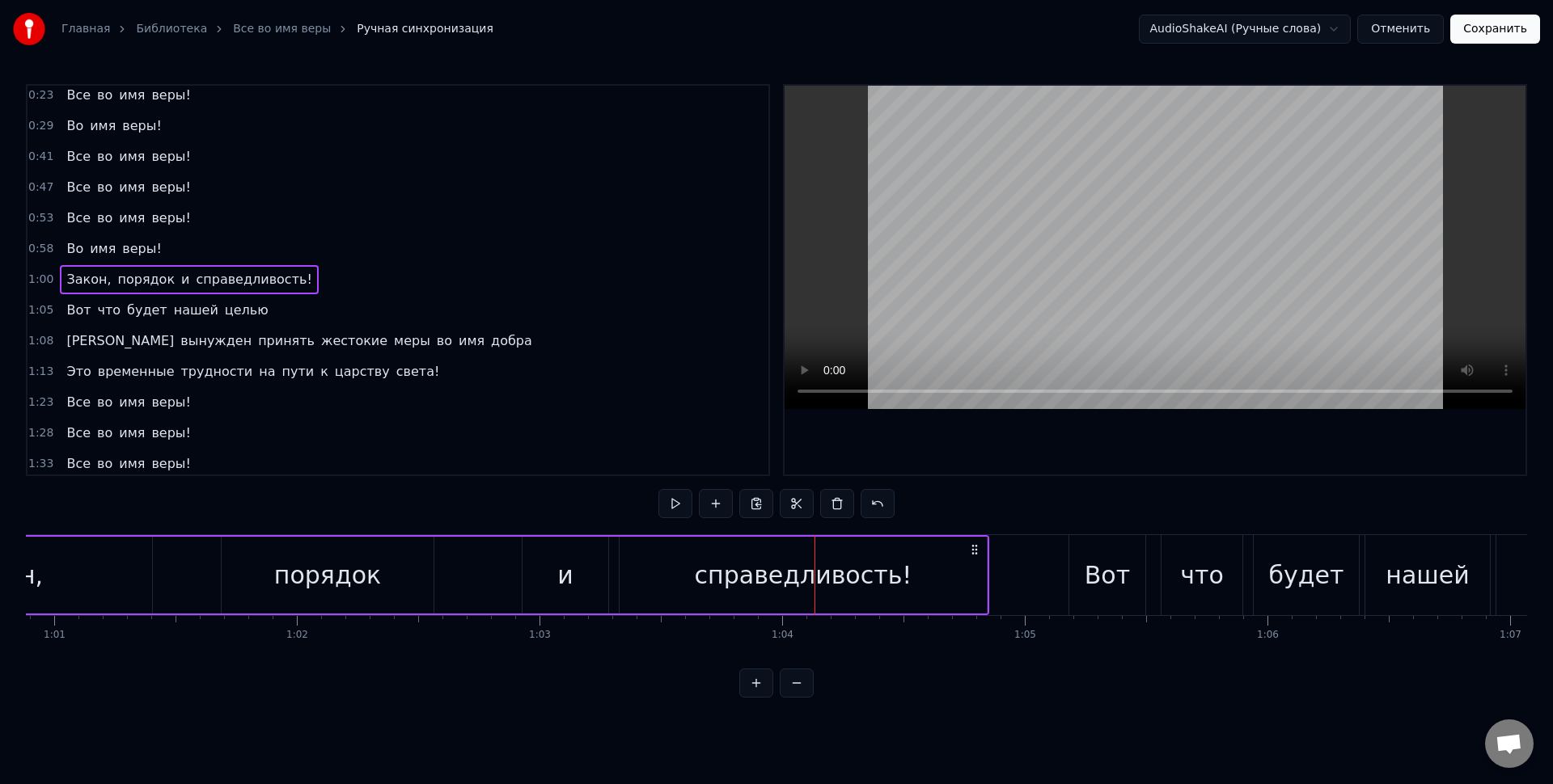
click at [588, 577] on div "и" at bounding box center [565, 576] width 85 height 77
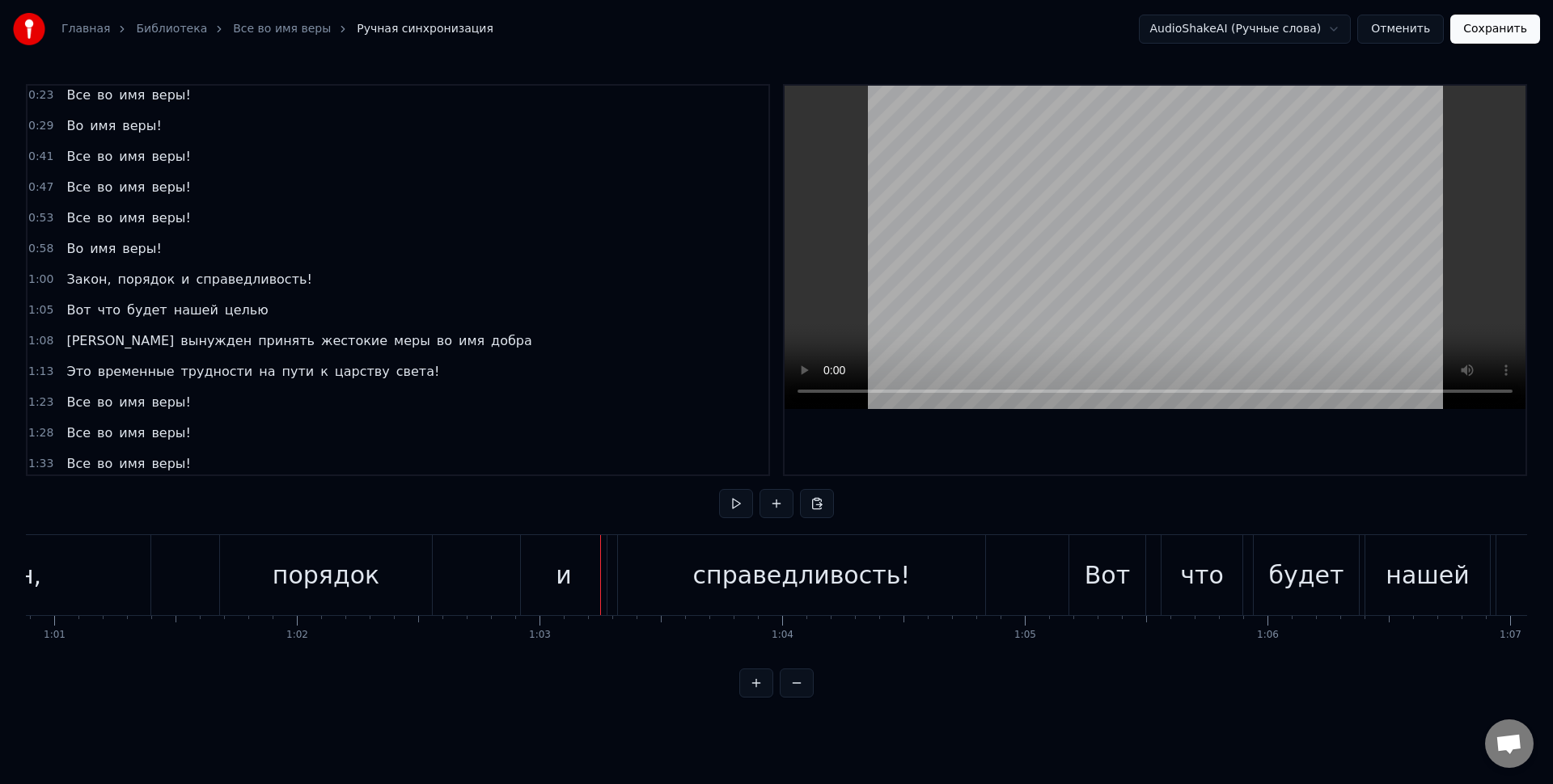
click at [603, 573] on div "и" at bounding box center [563, 575] width 85 height 80
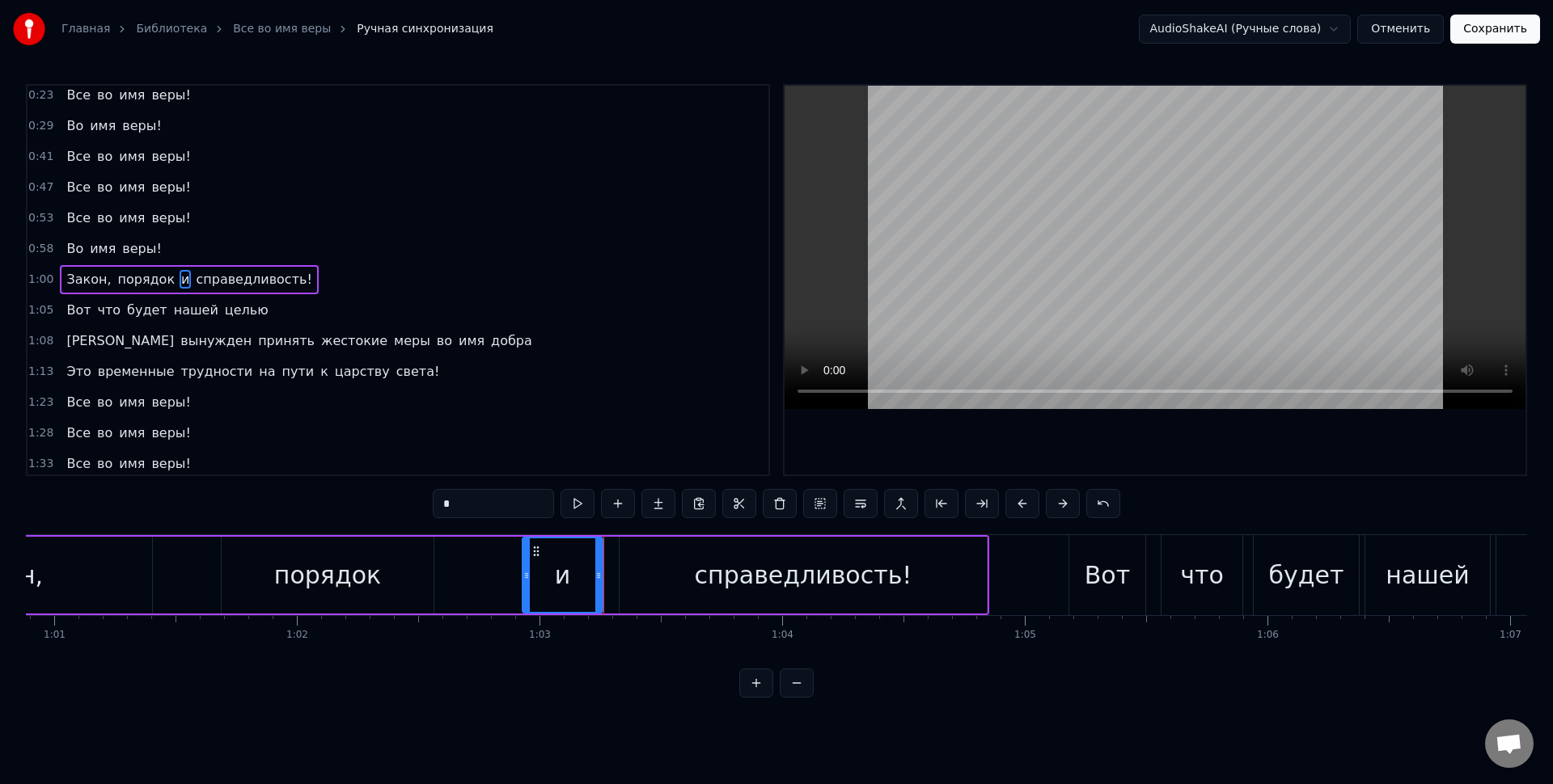
drag, startPoint x: 605, startPoint y: 577, endPoint x: 617, endPoint y: 575, distance: 12.2
click at [599, 575] on icon at bounding box center [598, 576] width 6 height 13
click at [622, 574] on div "справедливость!" at bounding box center [804, 576] width 367 height 77
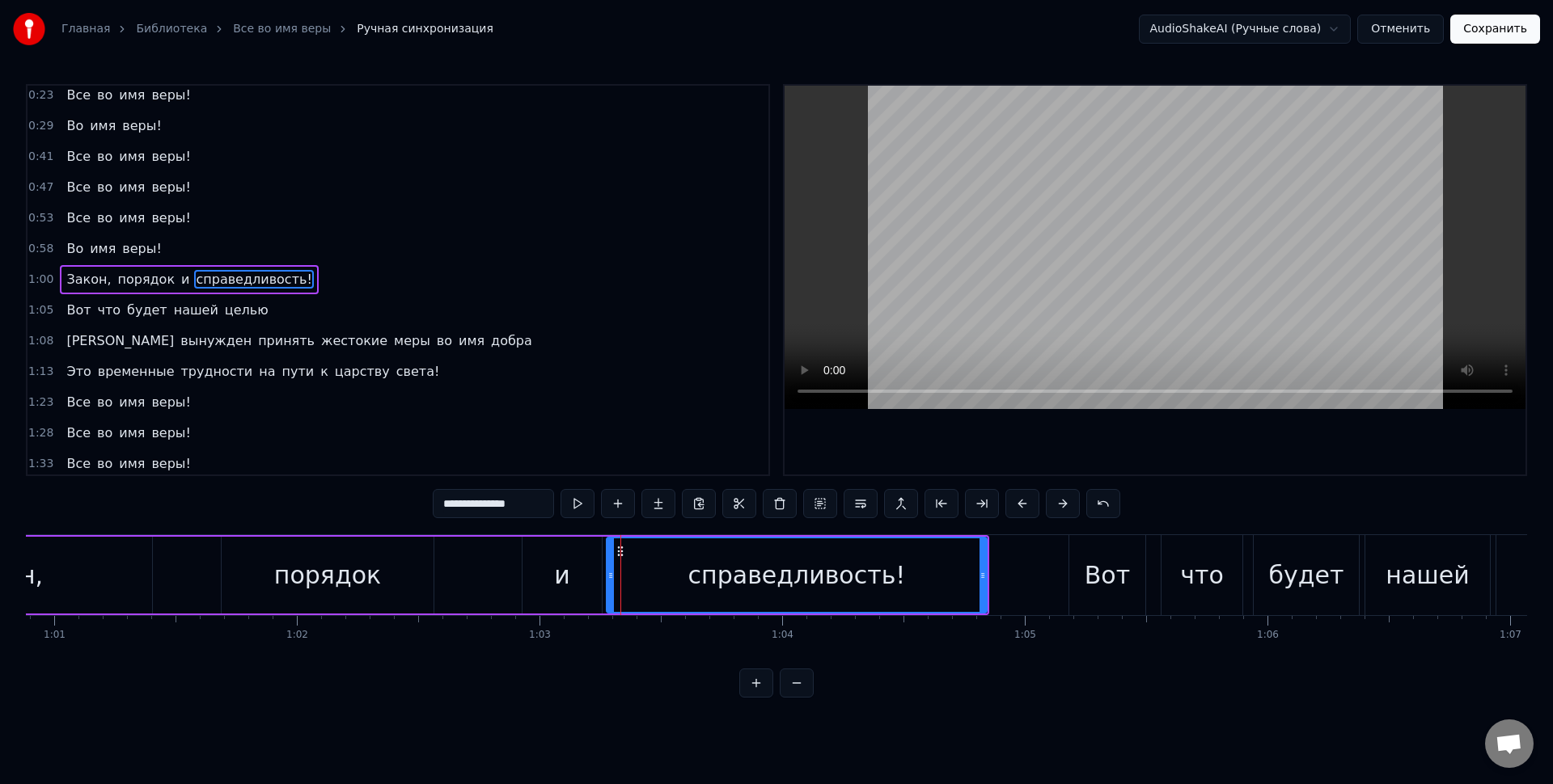
drag, startPoint x: 622, startPoint y: 576, endPoint x: 603, endPoint y: 573, distance: 19.2
click at [607, 573] on icon at bounding box center [610, 576] width 6 height 13
click at [574, 569] on div "и" at bounding box center [562, 576] width 79 height 77
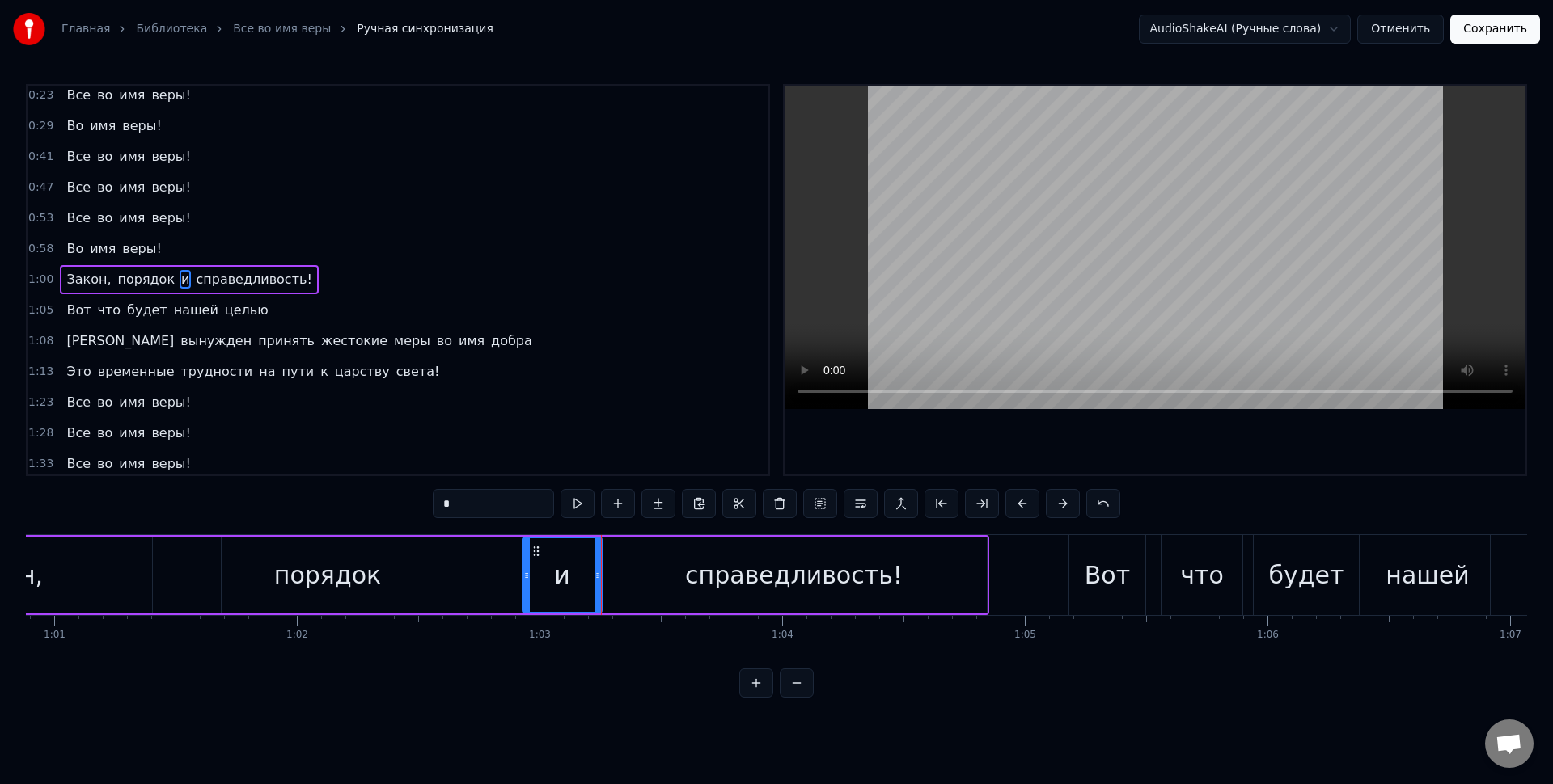
click at [665, 577] on div "справедливость!" at bounding box center [793, 576] width 386 height 77
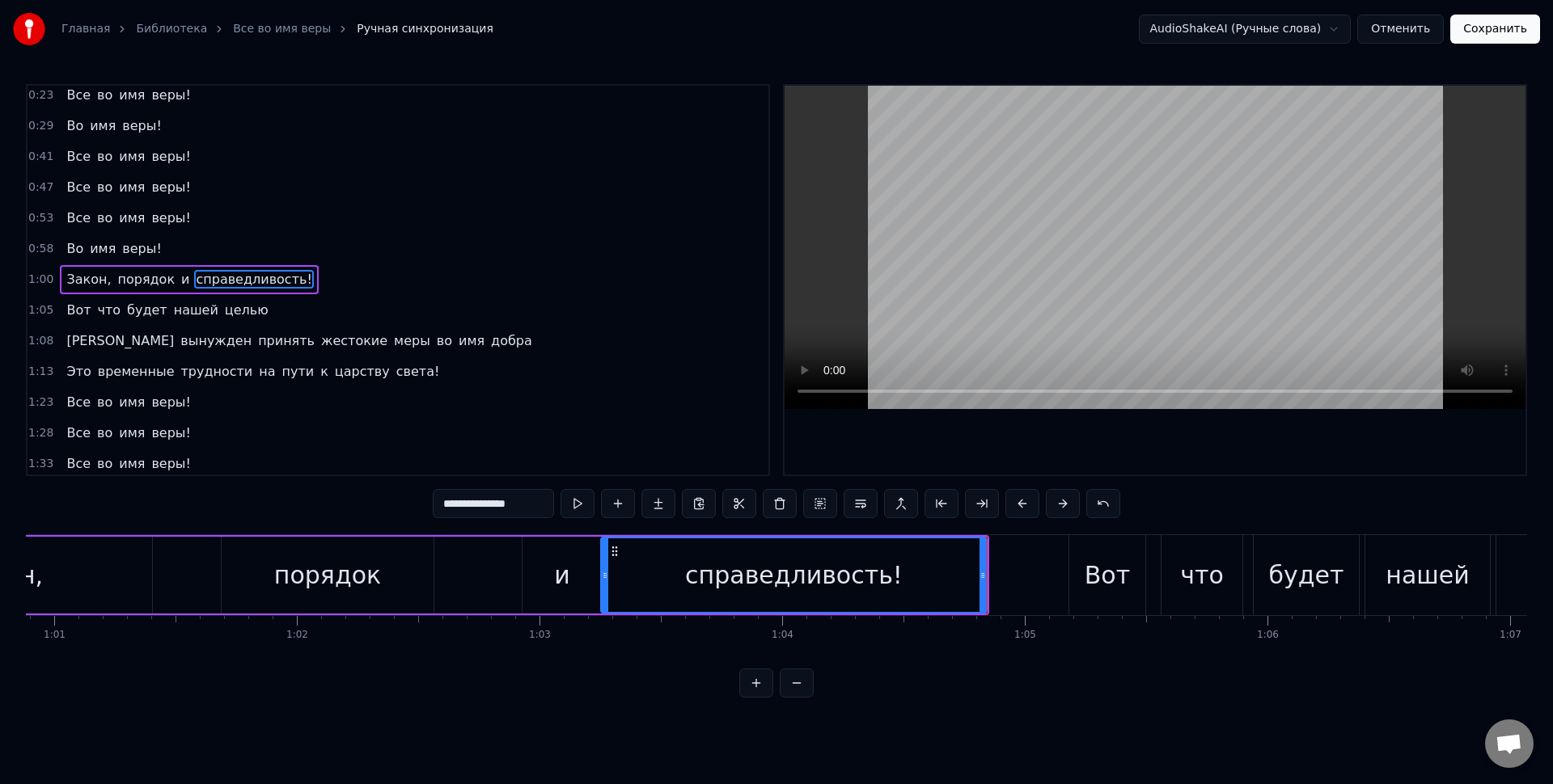
click at [1091, 566] on div "Вот" at bounding box center [1107, 576] width 45 height 37
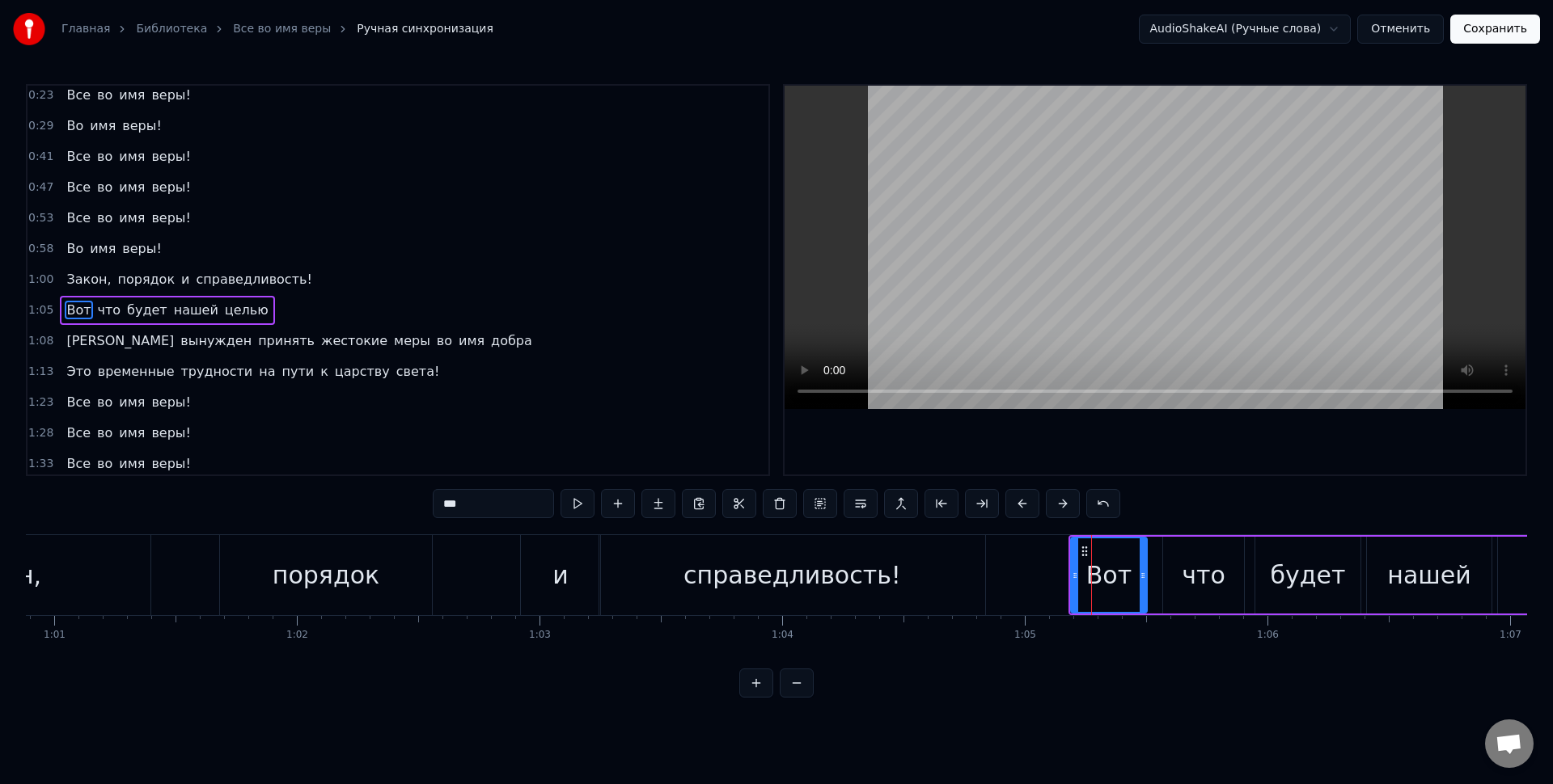
scroll to position [98, 0]
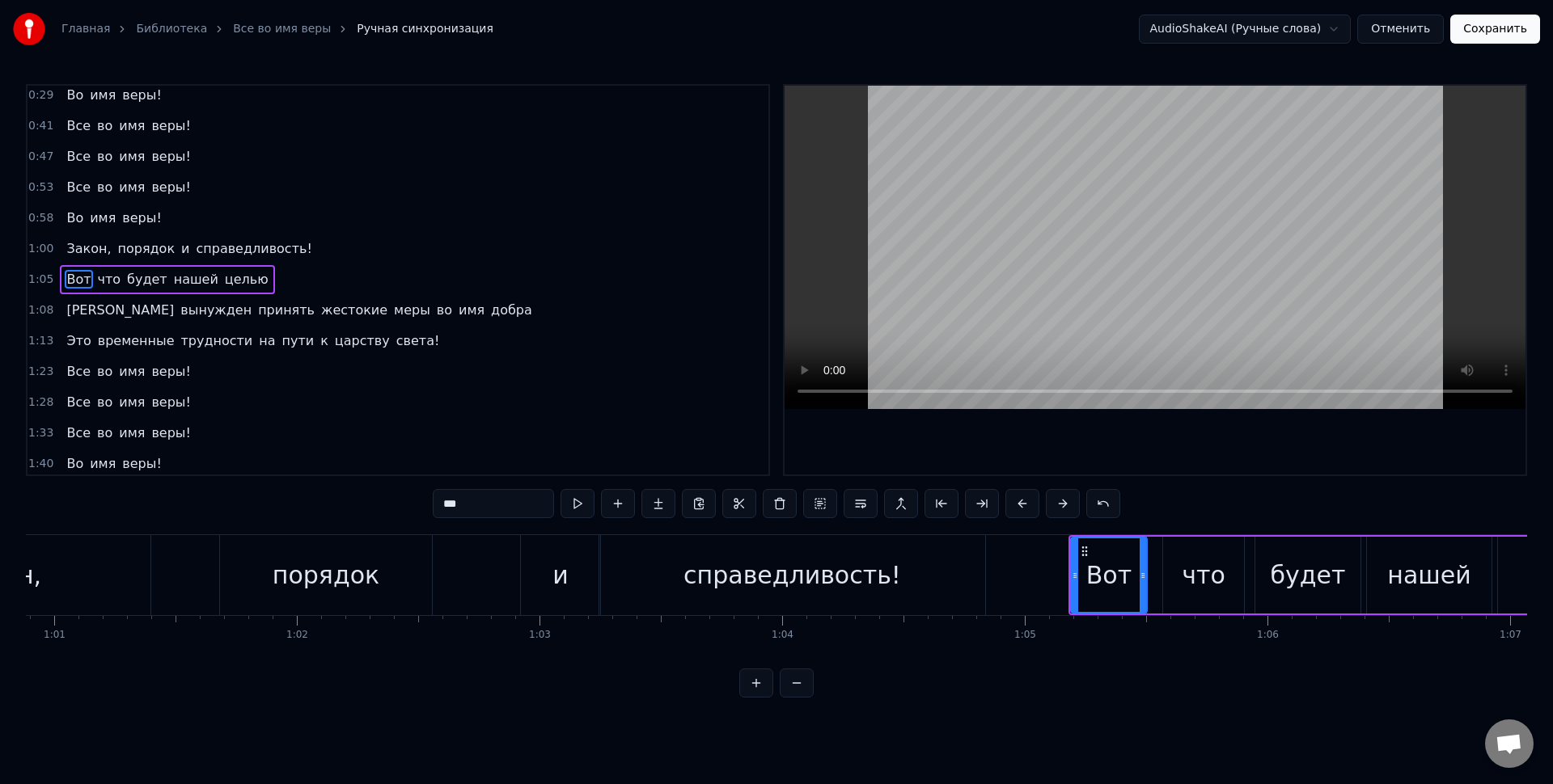
click at [1175, 590] on div "что" at bounding box center [1204, 576] width 81 height 77
click at [1294, 600] on div "будет" at bounding box center [1308, 576] width 106 height 77
type input "*****"
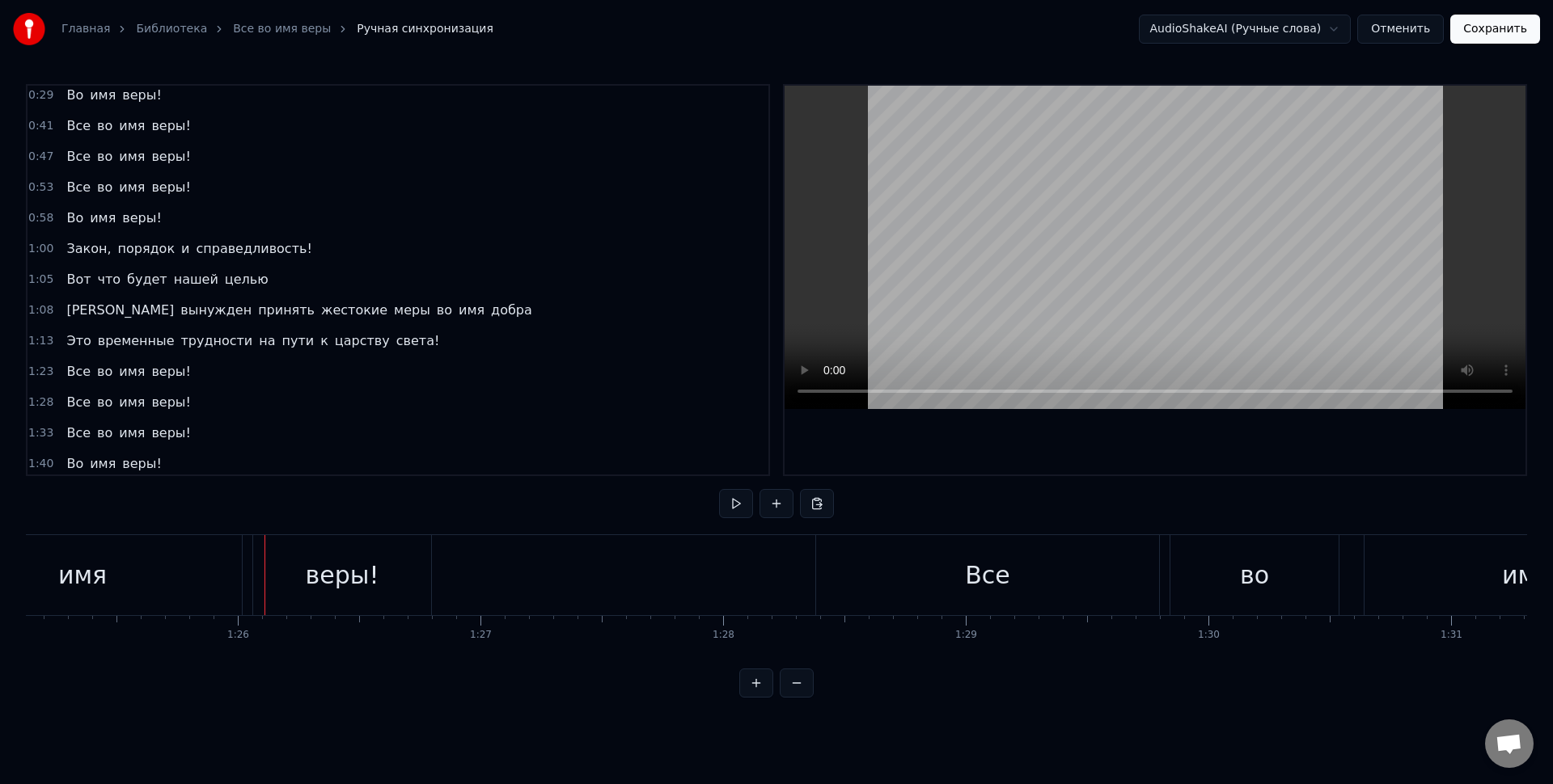
scroll to position [0, 20726]
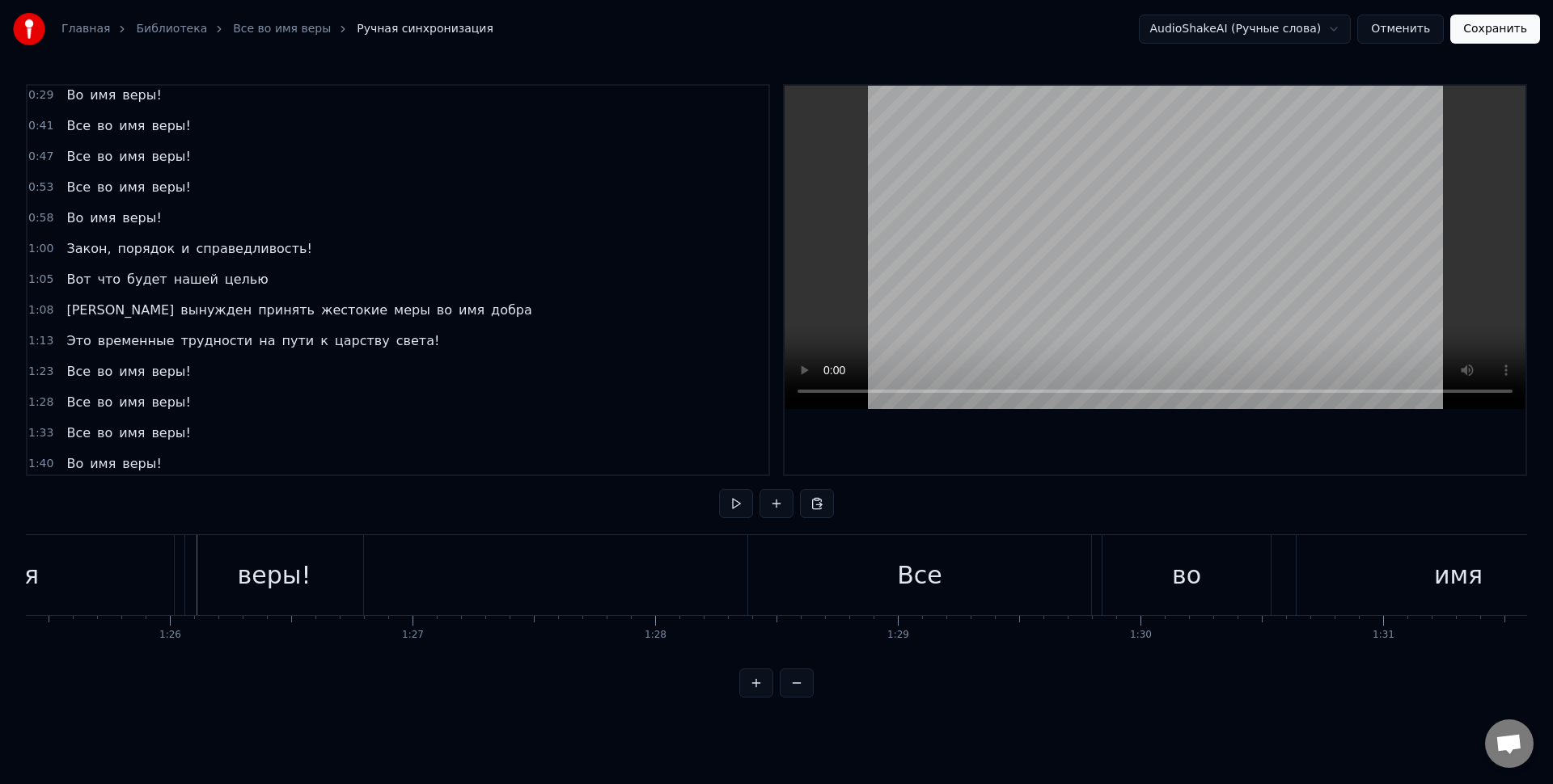
click at [167, 558] on div "имя" at bounding box center [14, 575] width 319 height 80
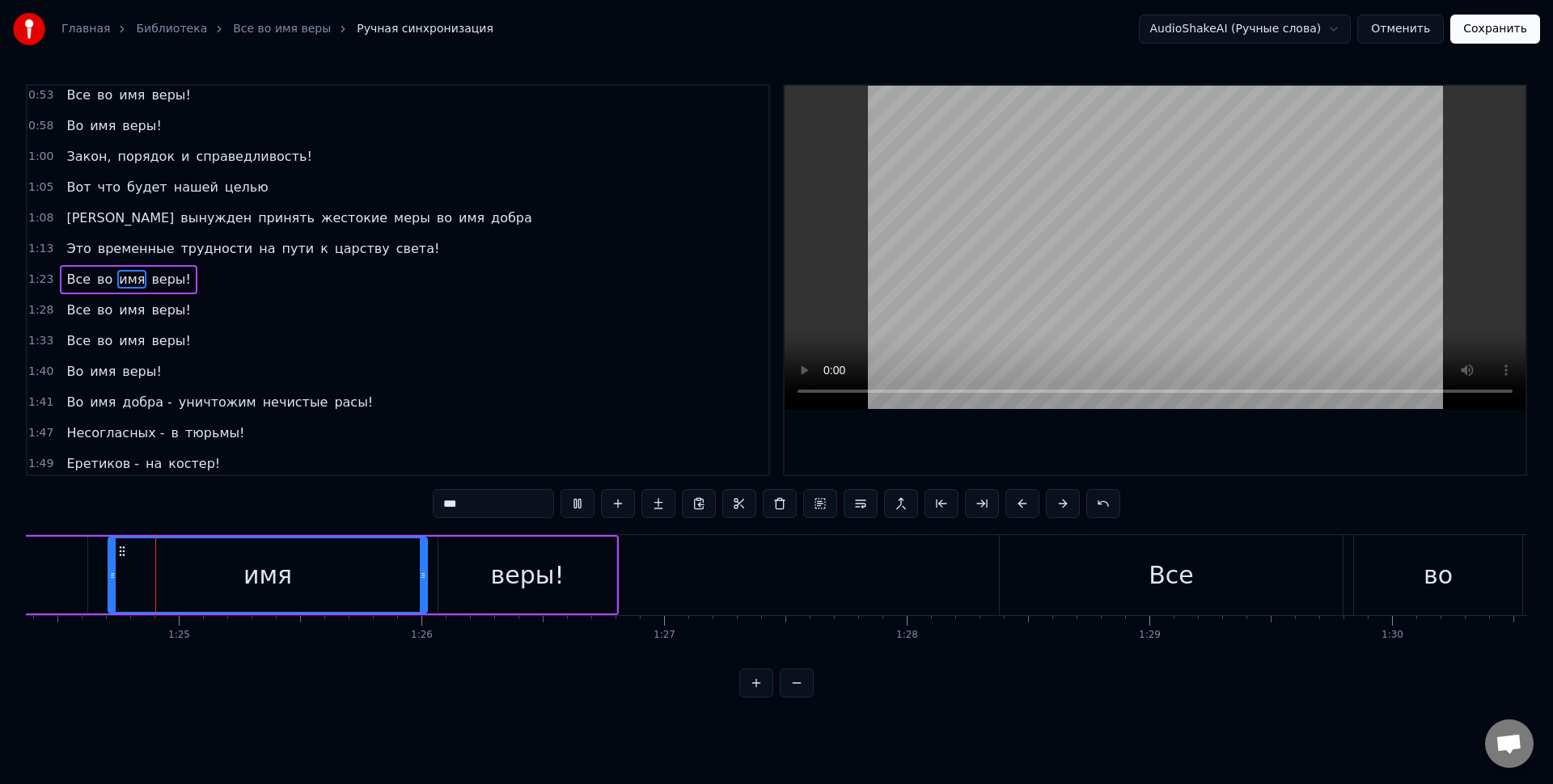
scroll to position [0, 20474]
drag, startPoint x: 424, startPoint y: 577, endPoint x: 443, endPoint y: 577, distance: 19.0
click at [413, 575] on icon at bounding box center [413, 576] width 6 height 13
click at [444, 577] on div "веры!" at bounding box center [528, 576] width 178 height 77
type input "*****"
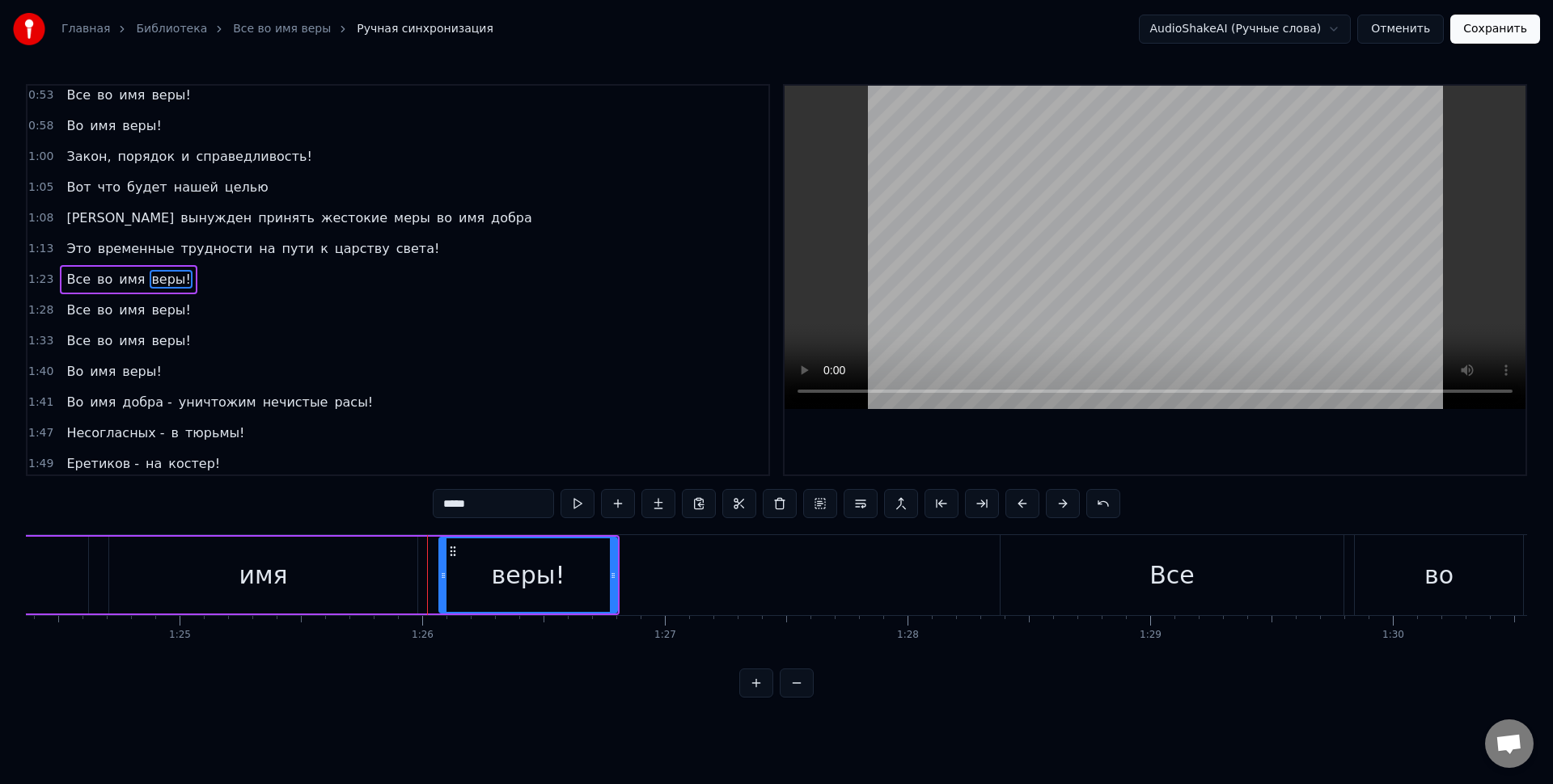
drag, startPoint x: 441, startPoint y: 581, endPoint x: 425, endPoint y: 575, distance: 17.1
click at [440, 577] on icon at bounding box center [443, 576] width 6 height 13
click at [438, 573] on div "веры!" at bounding box center [517, 576] width 197 height 73
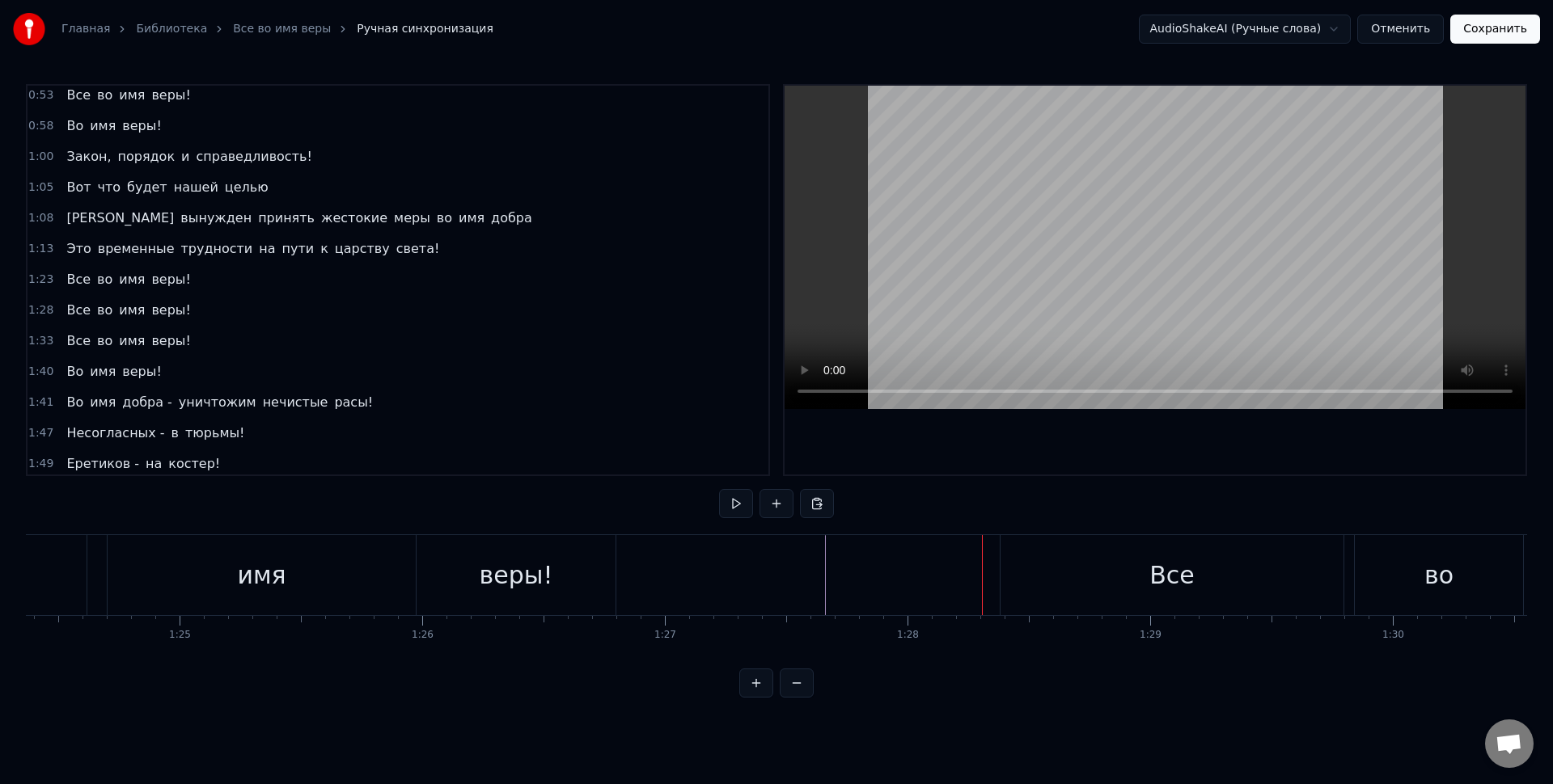
click at [1048, 578] on div "Все" at bounding box center [1172, 575] width 343 height 80
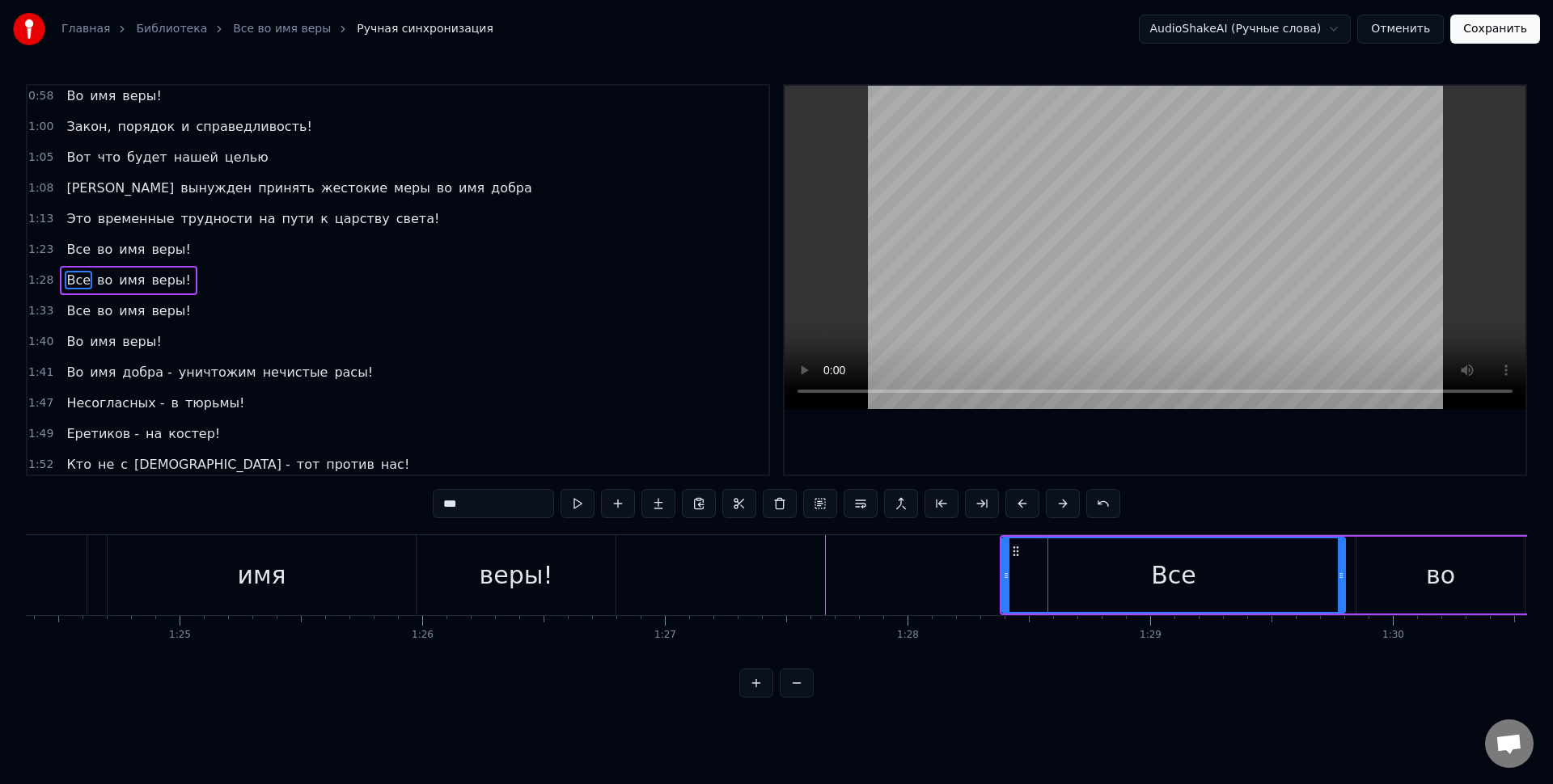
scroll to position [220, 0]
drag, startPoint x: 1006, startPoint y: 576, endPoint x: 1130, endPoint y: 570, distance: 124.1
click at [1093, 570] on icon at bounding box center [1089, 576] width 6 height 13
click at [1157, 570] on div "Все" at bounding box center [1224, 576] width 241 height 73
click at [1392, 591] on div "во" at bounding box center [1440, 576] width 168 height 77
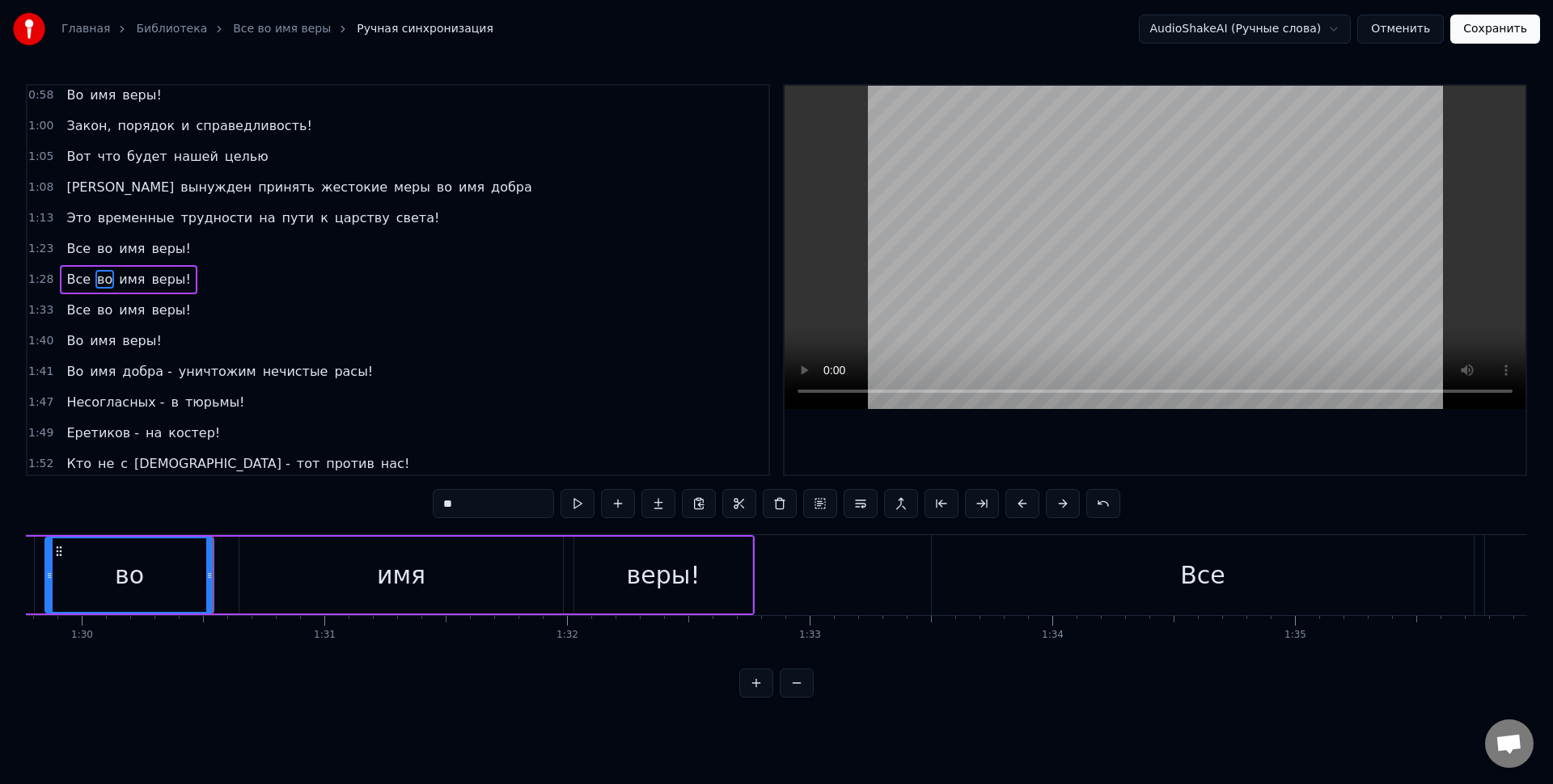
scroll to position [0, 21822]
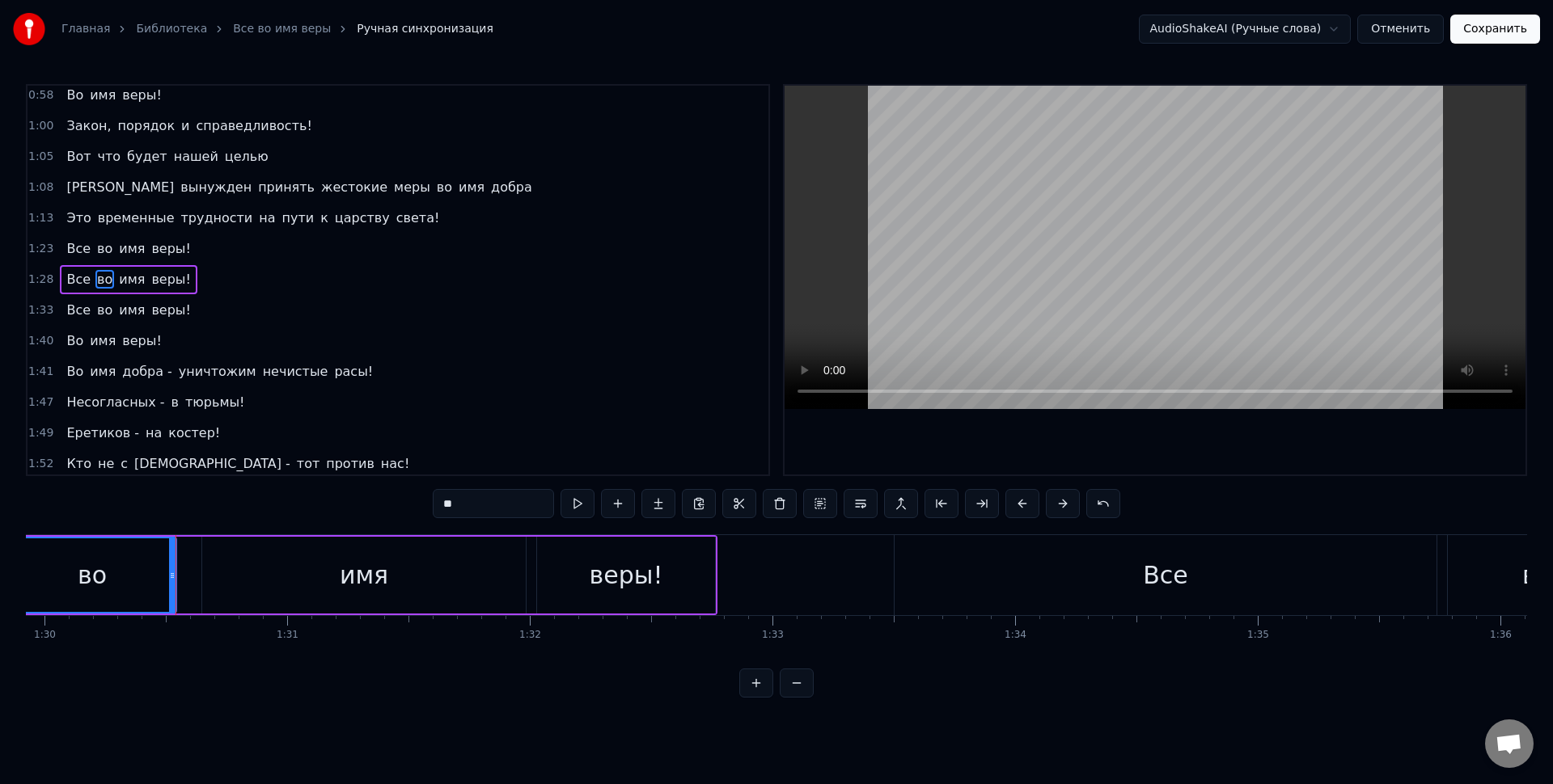
click at [397, 573] on div "имя" at bounding box center [364, 576] width 323 height 77
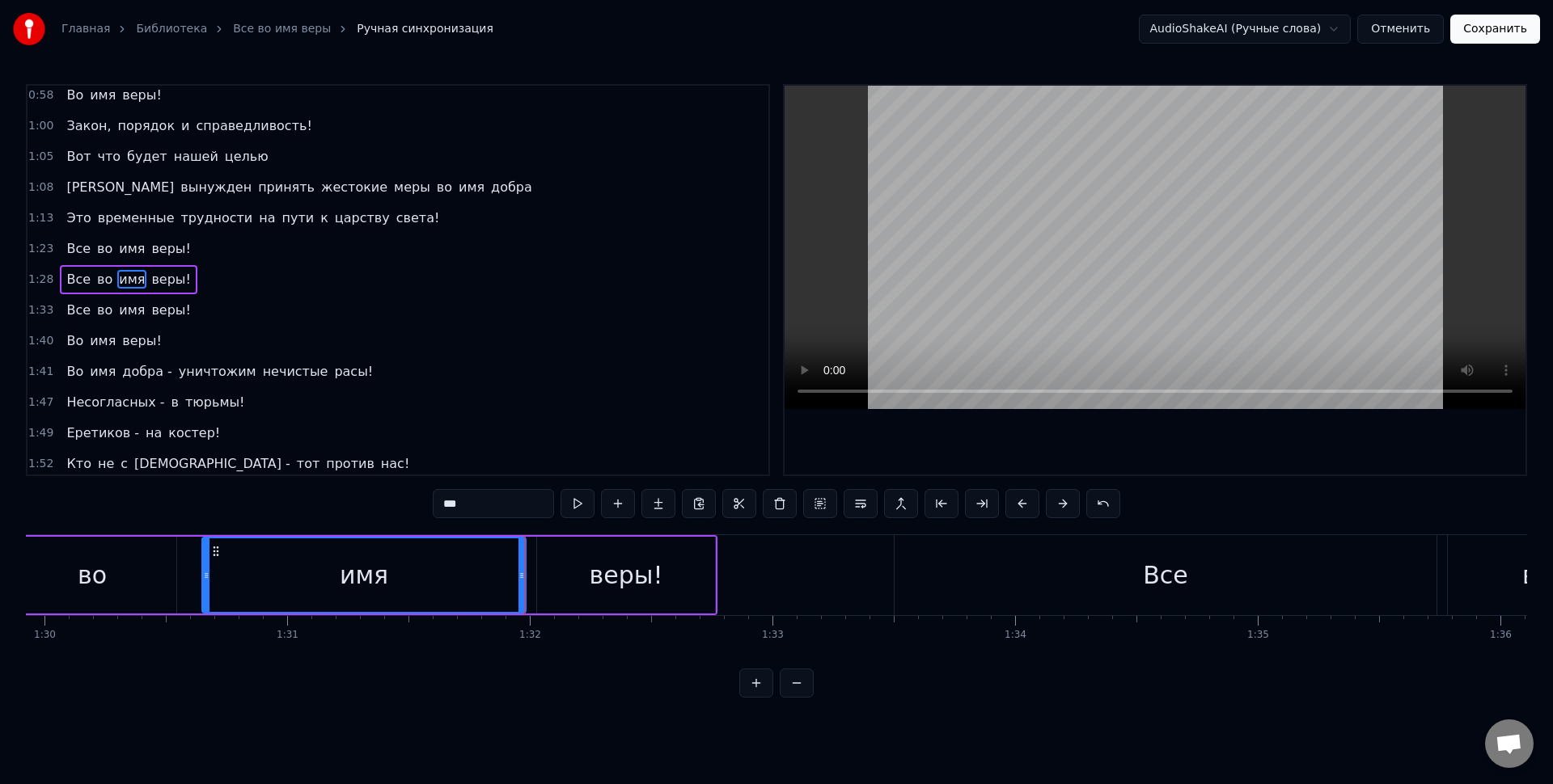
click at [557, 586] on div "веры!" at bounding box center [626, 576] width 178 height 77
type input "*****"
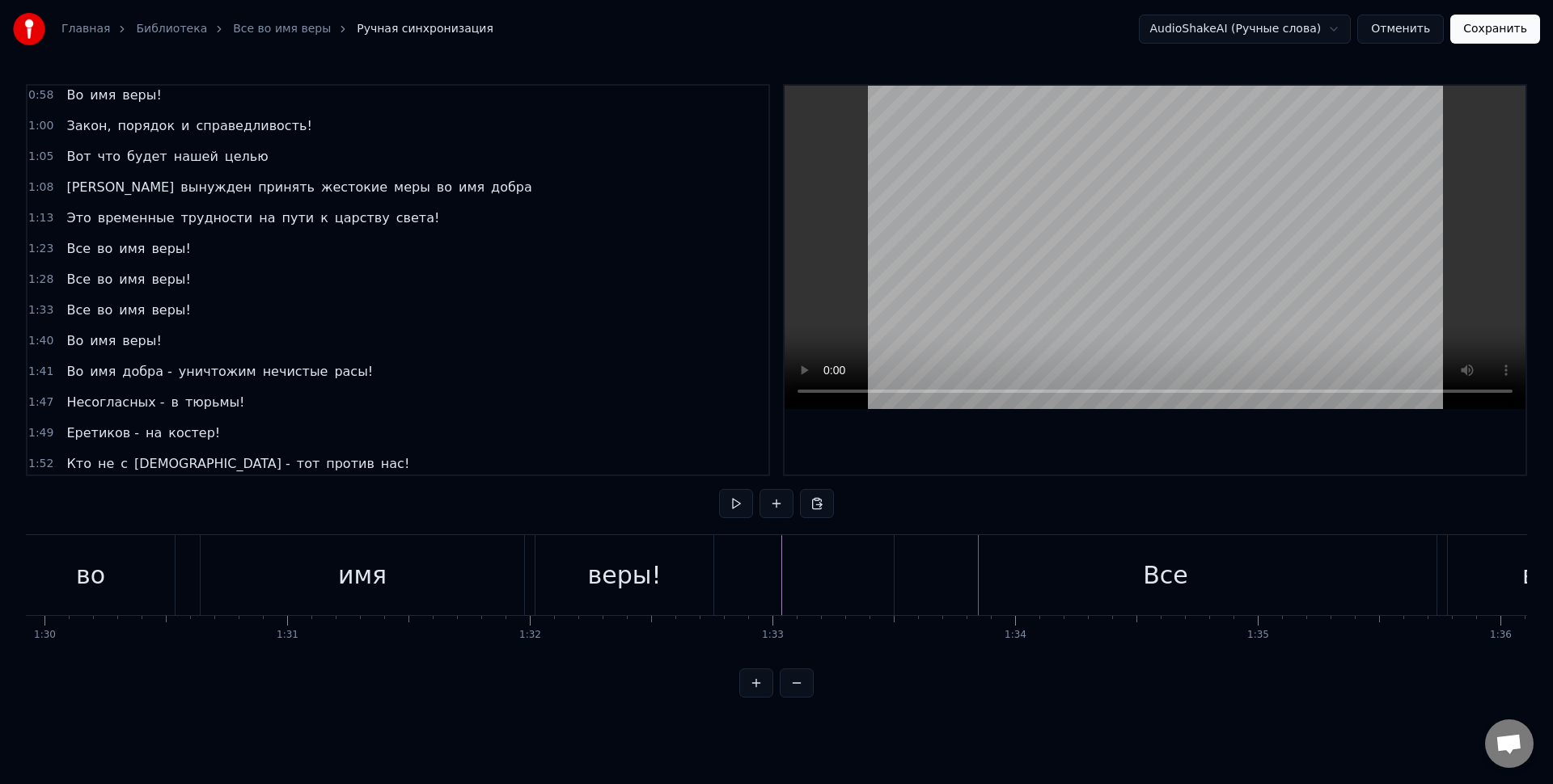
click at [1001, 597] on div "Все" at bounding box center [1165, 575] width 542 height 80
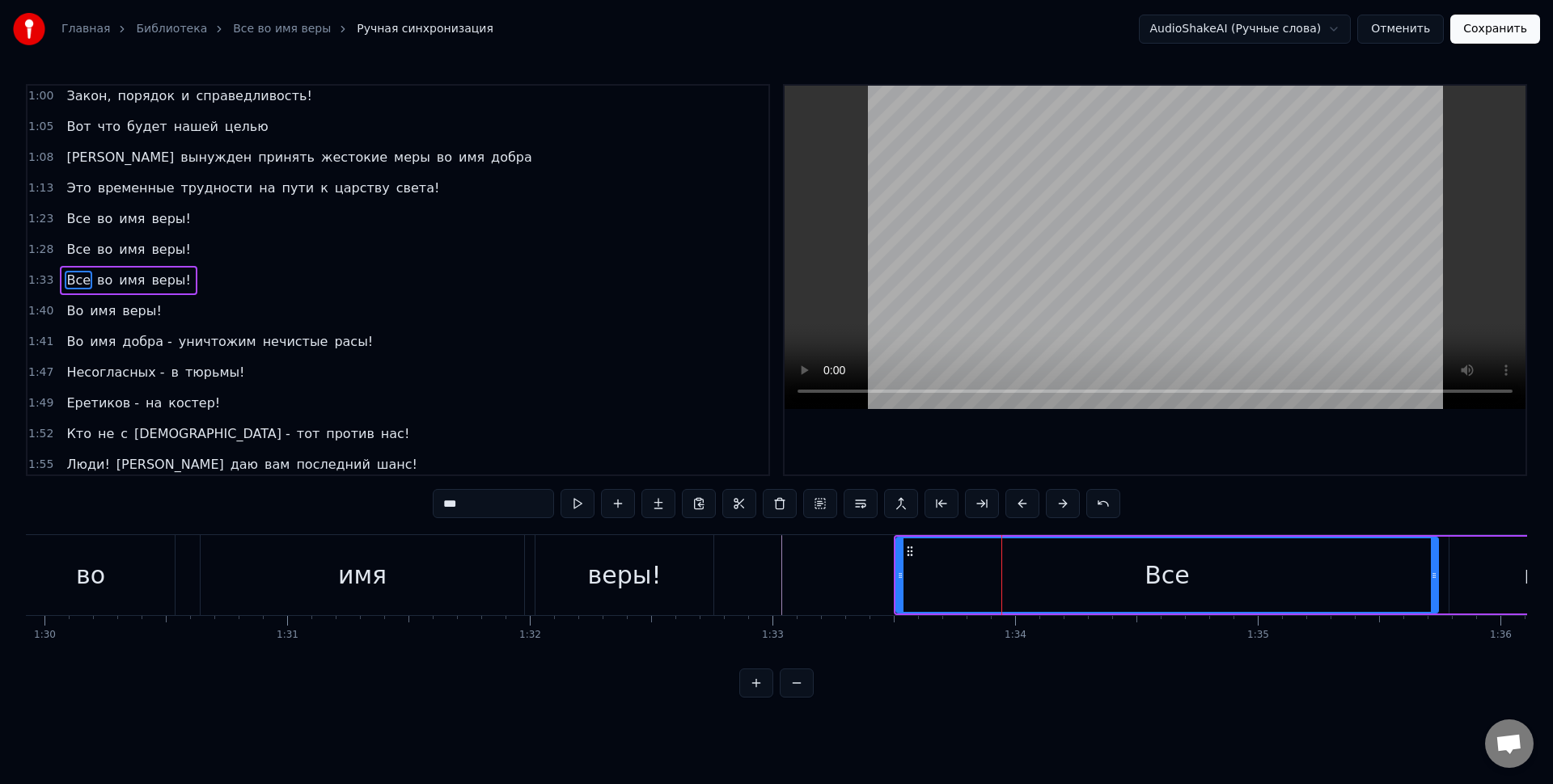
scroll to position [252, 0]
drag, startPoint x: 906, startPoint y: 583, endPoint x: 1181, endPoint y: 592, distance: 275.1
click at [1176, 592] on div at bounding box center [1173, 576] width 6 height 73
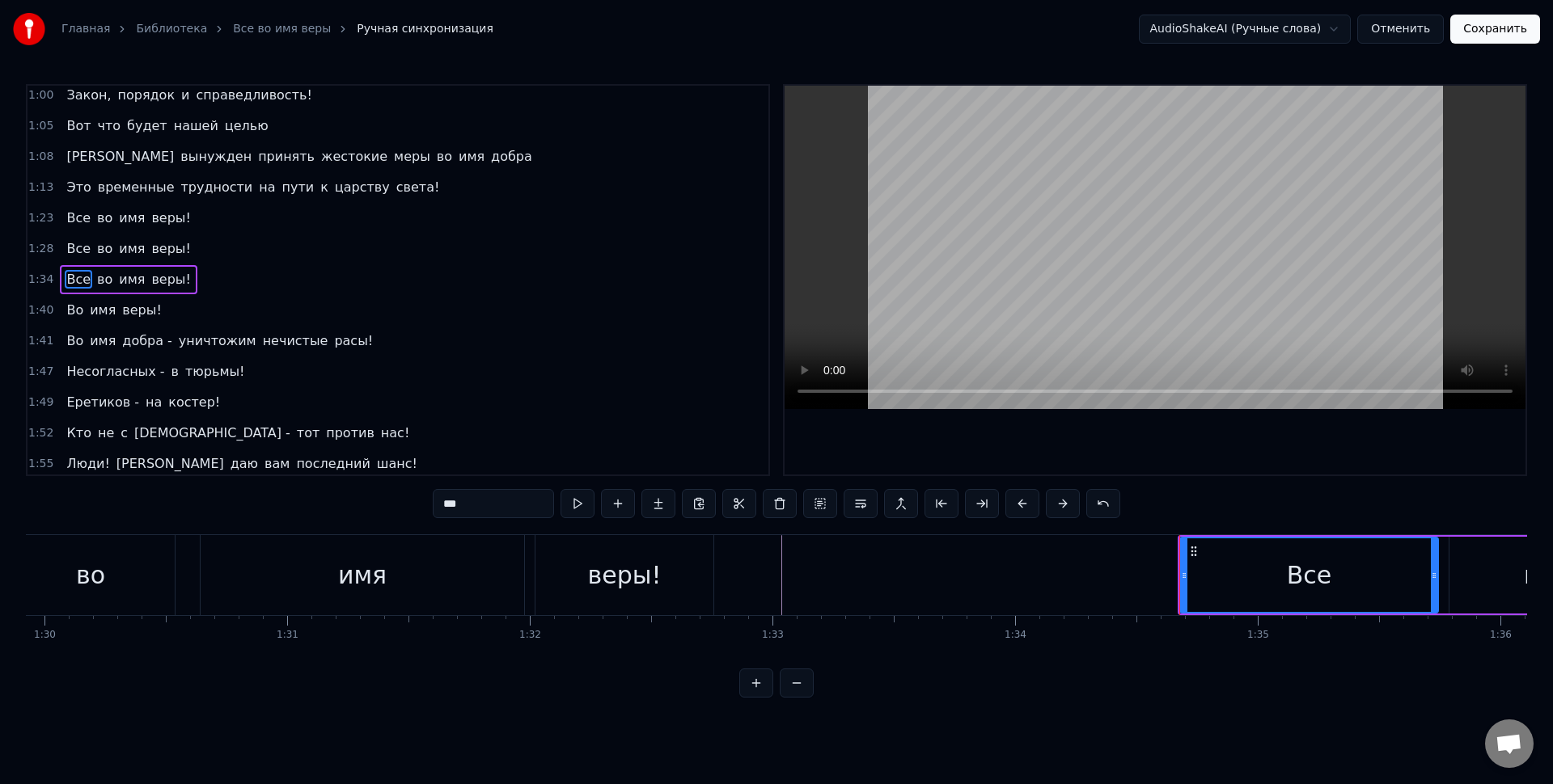
click at [1232, 579] on div "Все" at bounding box center [1309, 576] width 256 height 73
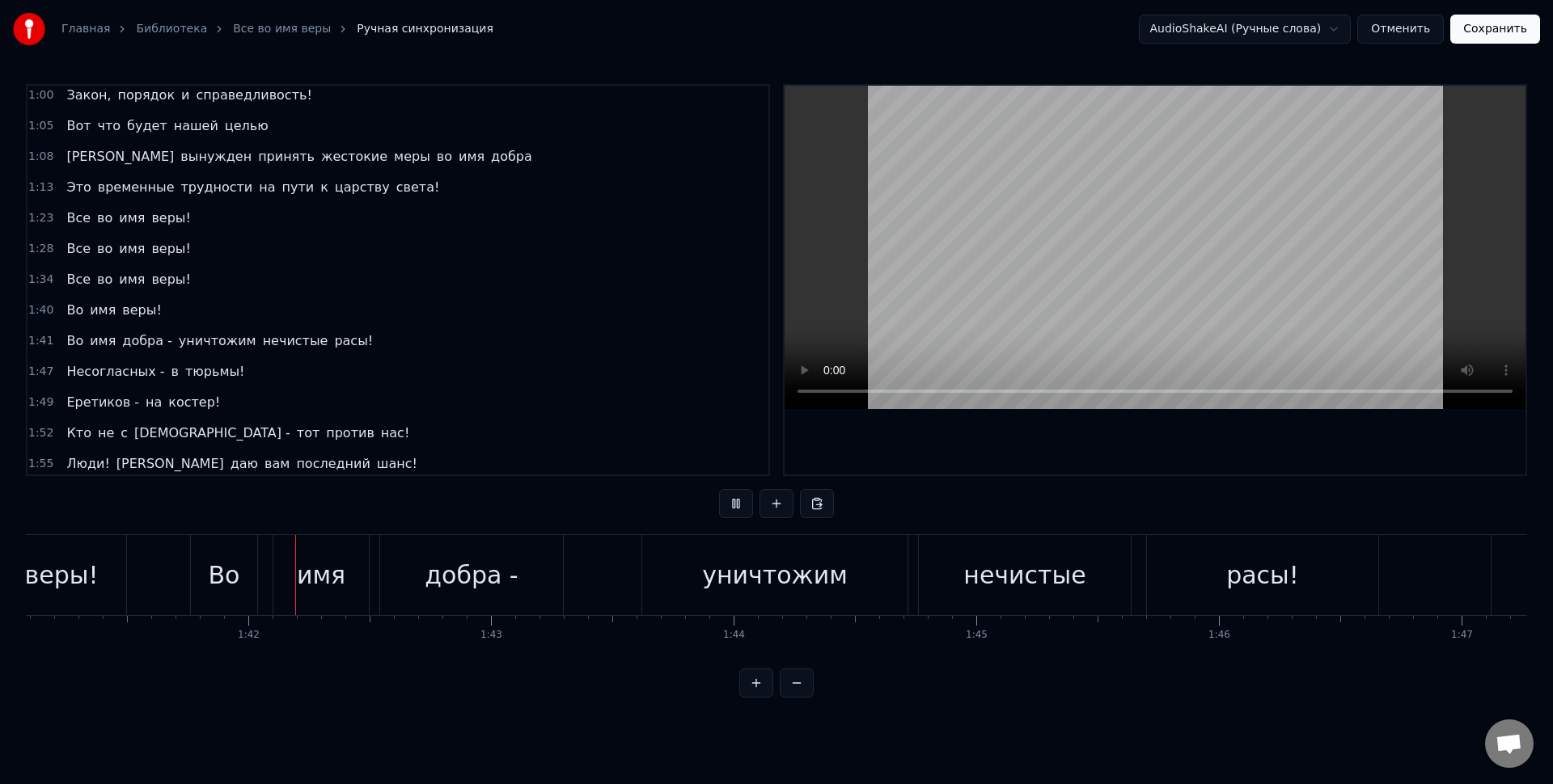
scroll to position [0, 24557]
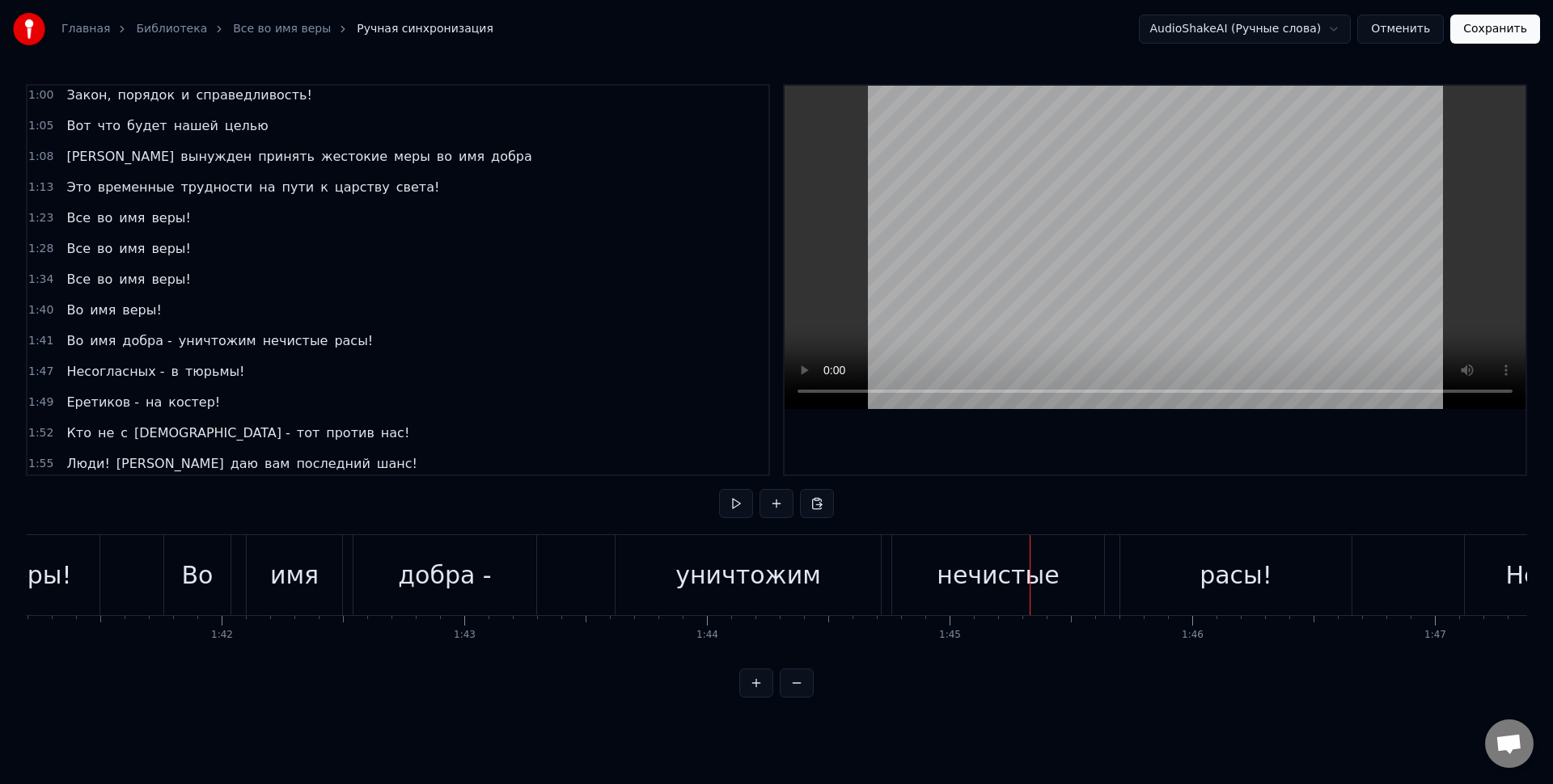
click at [746, 610] on div "уничтожим" at bounding box center [748, 575] width 265 height 80
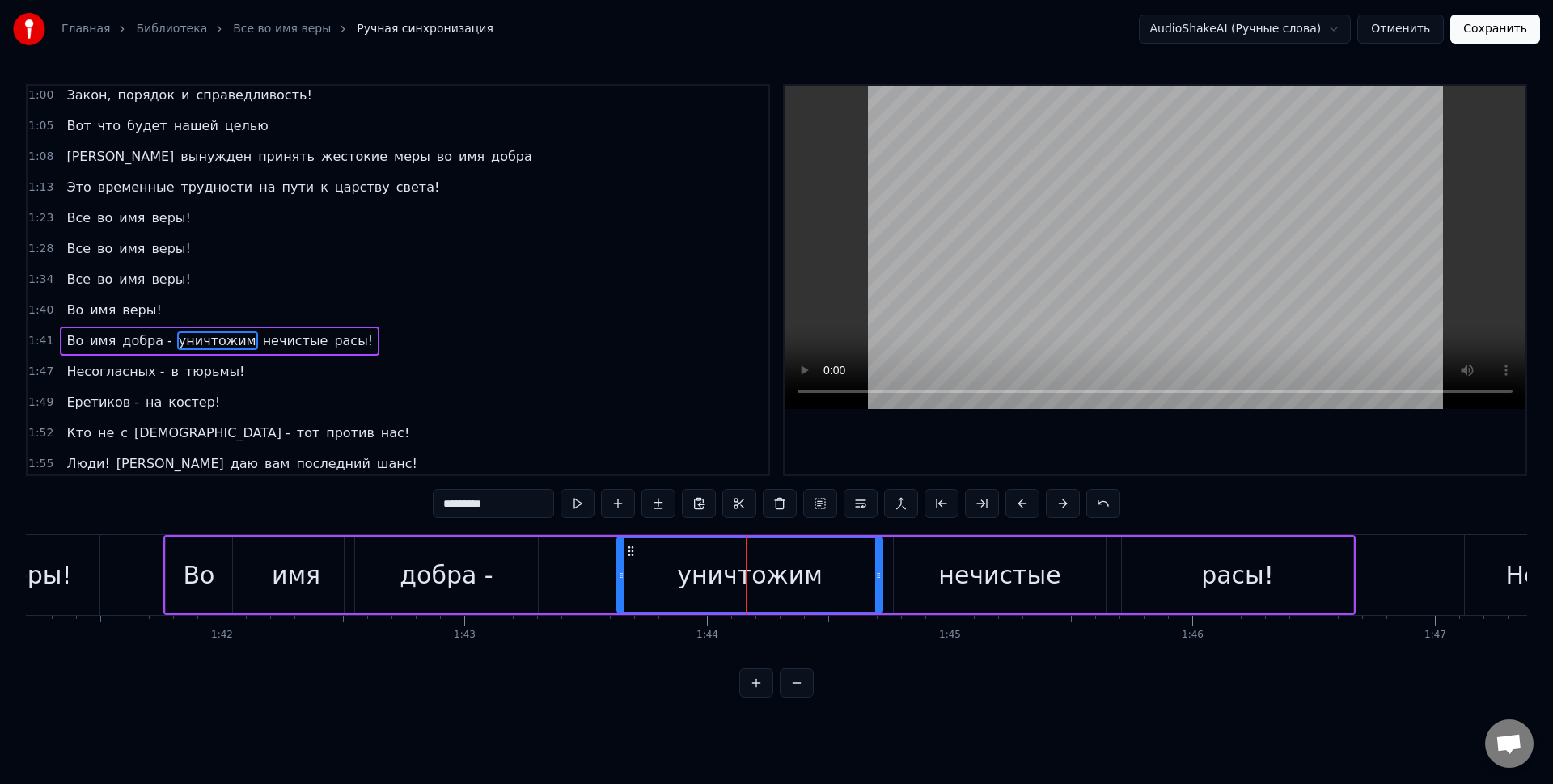
scroll to position [287, 0]
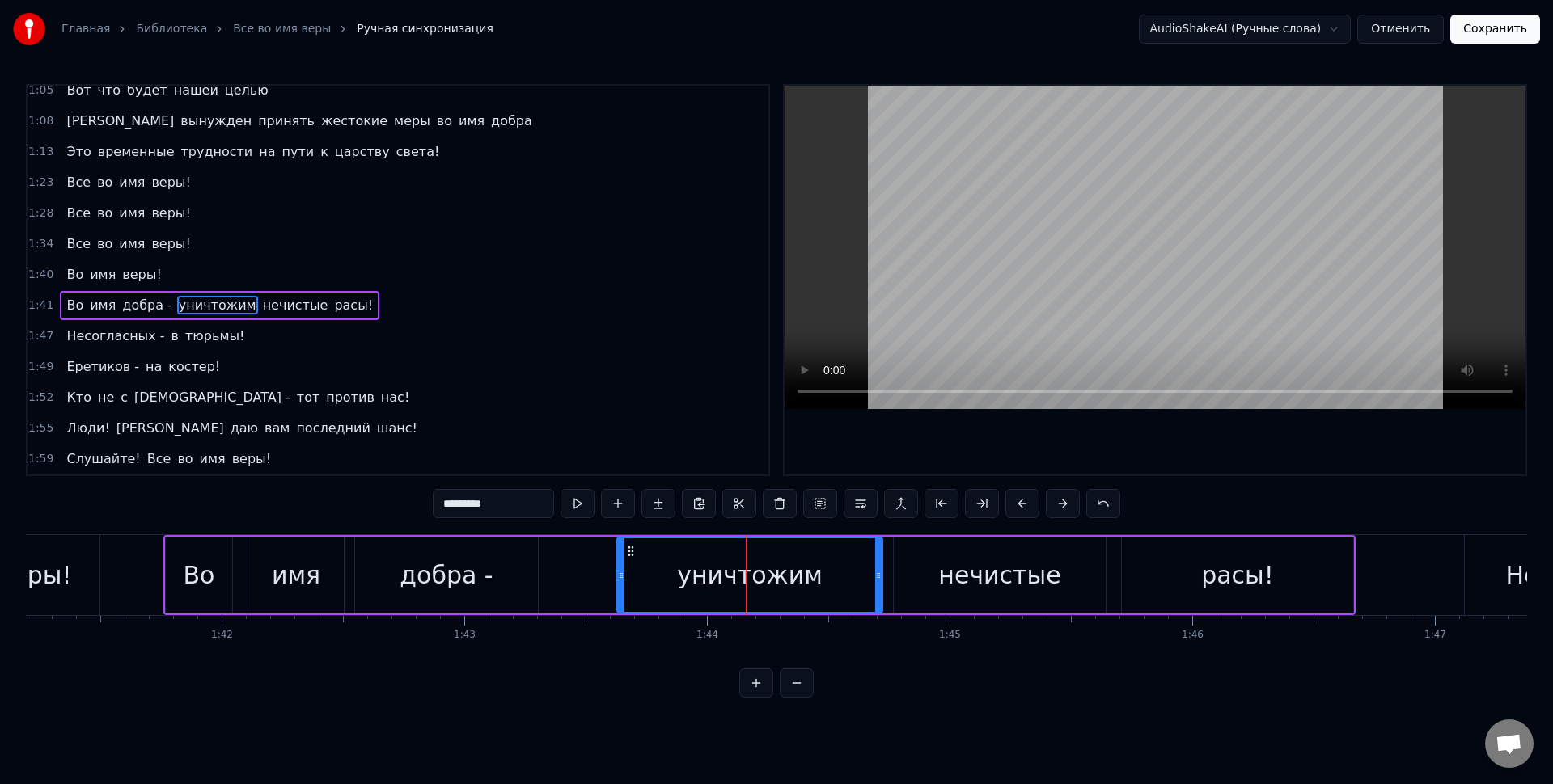
click at [506, 572] on div "добра -" at bounding box center [446, 576] width 183 height 77
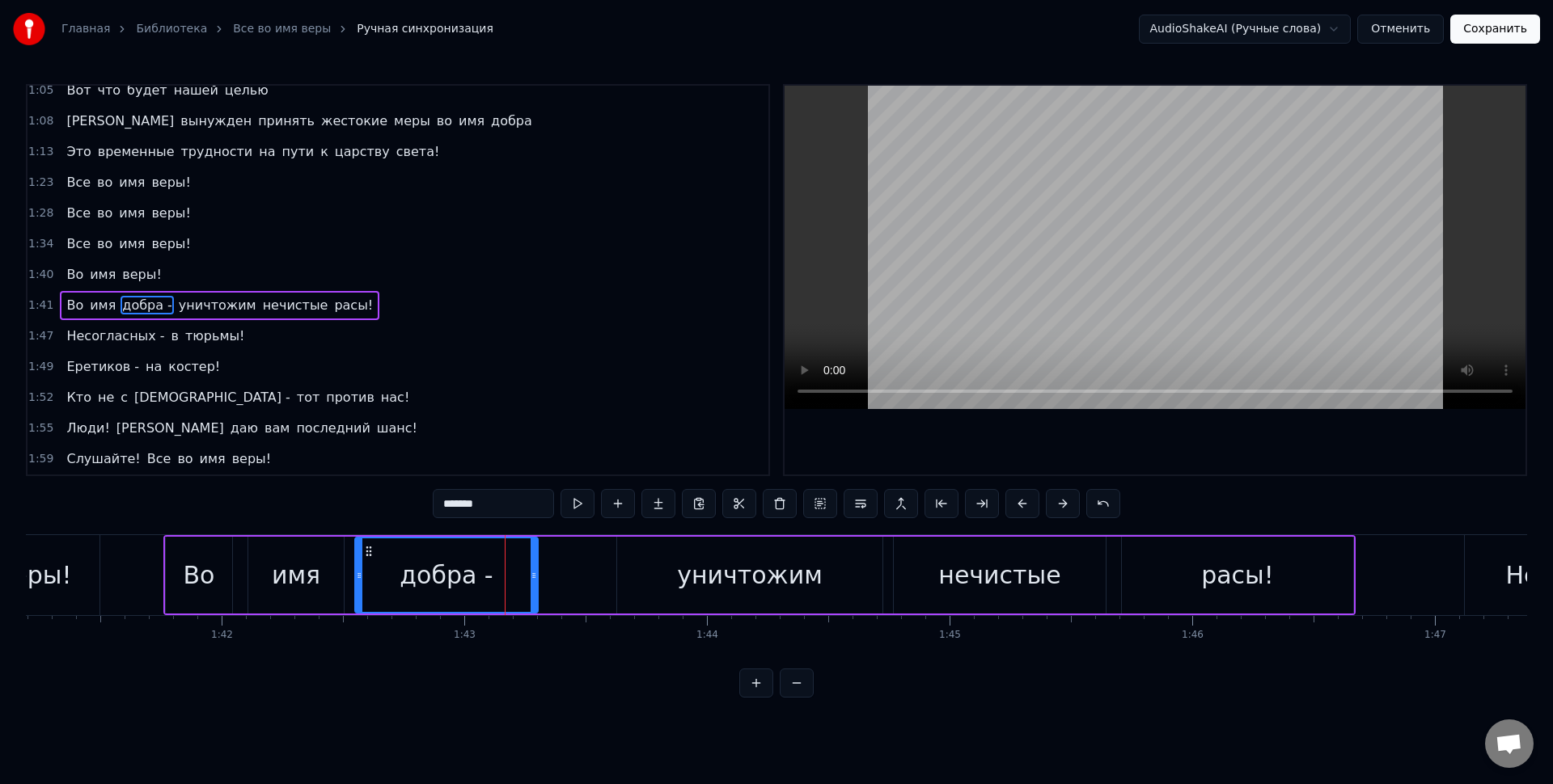
click at [501, 512] on input "*******" at bounding box center [493, 504] width 121 height 29
type input "*****"
click at [543, 554] on div "Во имя добра уничтожим нечистые расы!" at bounding box center [760, 575] width 1192 height 80
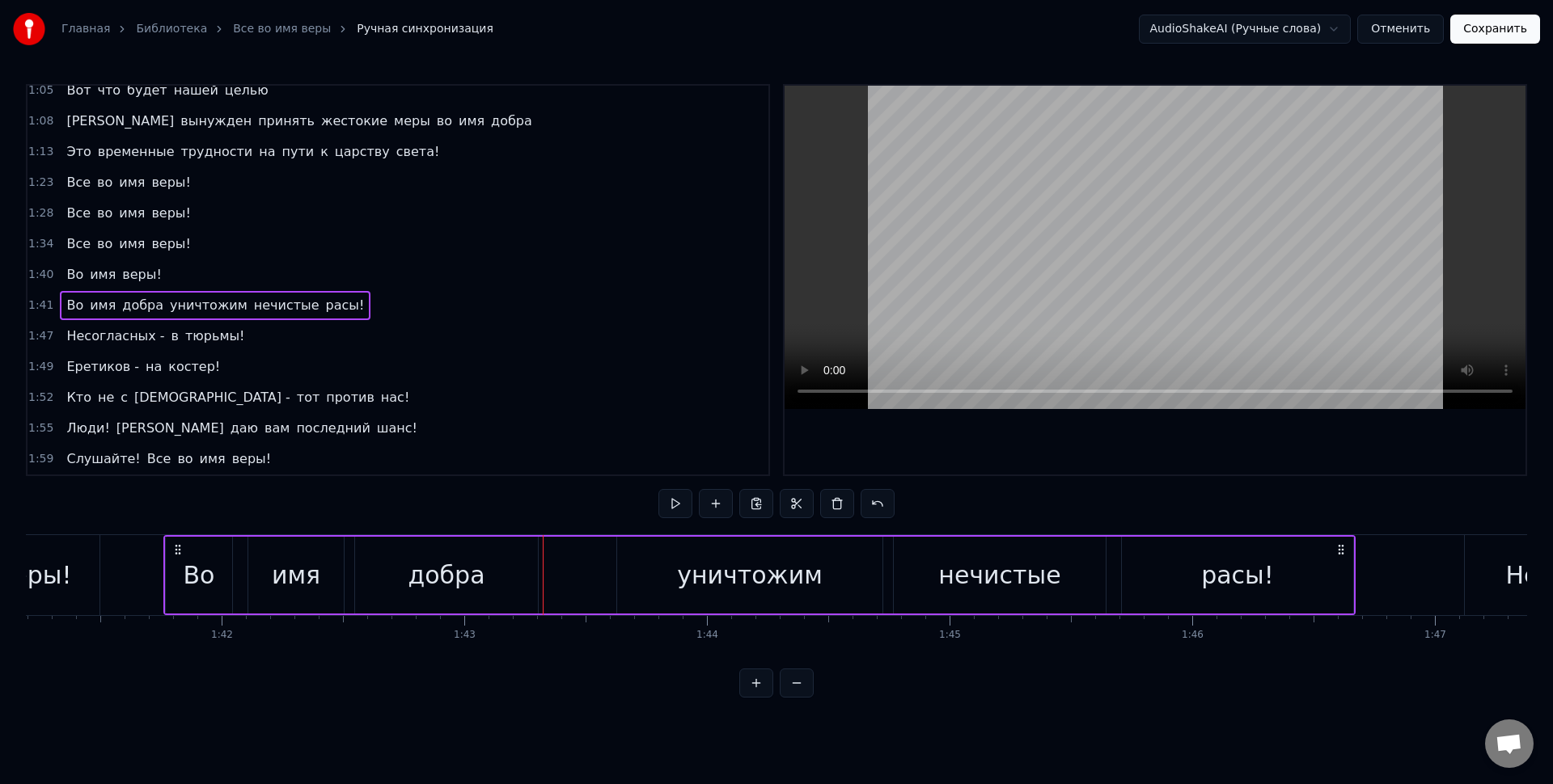
click at [558, 560] on div "Во имя добра уничтожим нечистые расы!" at bounding box center [760, 575] width 1192 height 80
click at [714, 507] on button at bounding box center [715, 504] width 34 height 29
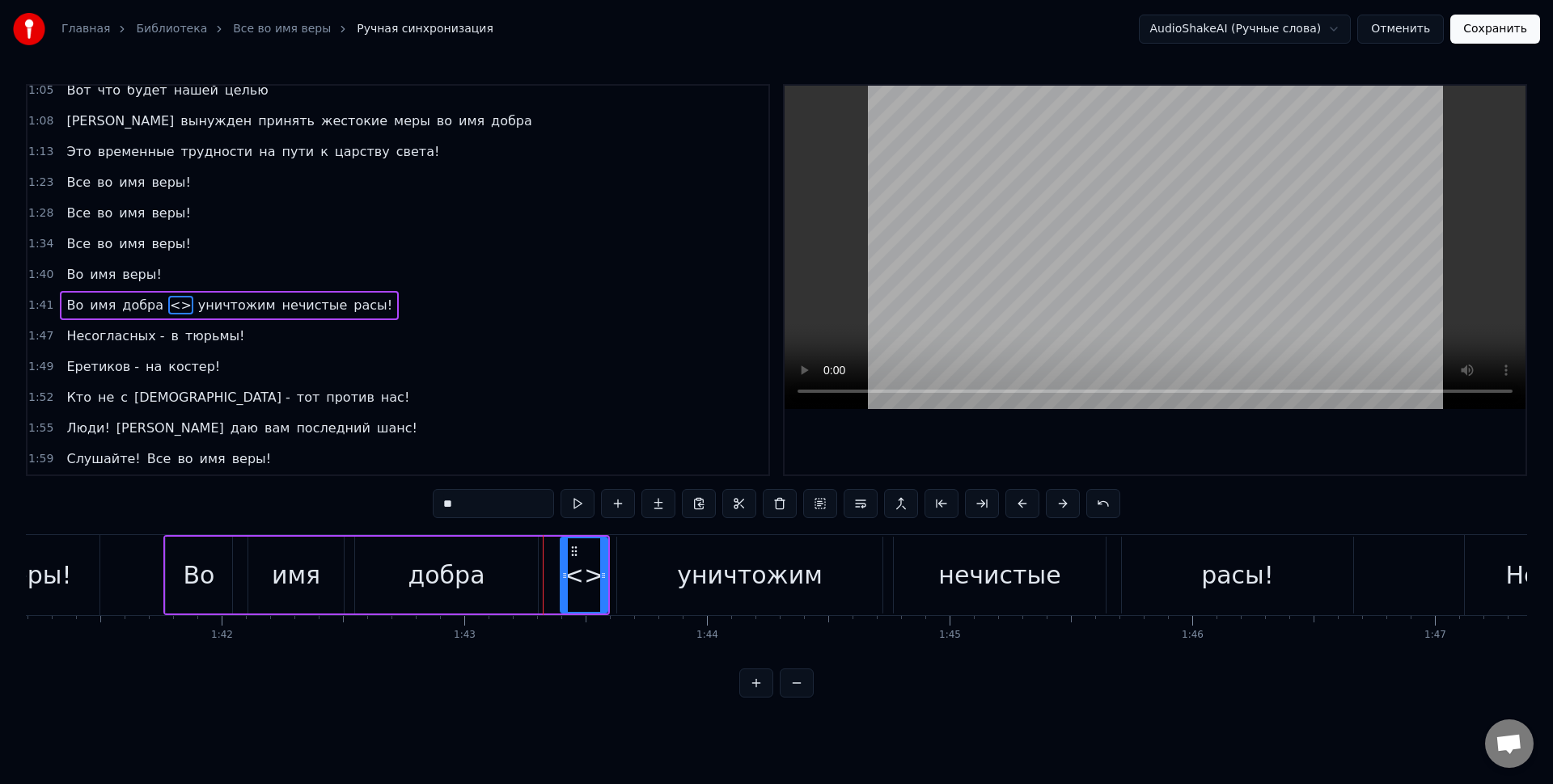
drag, startPoint x: 503, startPoint y: 498, endPoint x: 512, endPoint y: 505, distance: 11.4
click at [502, 498] on input "**" at bounding box center [493, 504] width 121 height 29
click at [353, 492] on div "0:11 Все во имя веры! 0:17 Все во имя веры! 0:23 Все во имя веры! 0:29 Во имя в…" at bounding box center [776, 391] width 1502 height 614
click at [591, 688] on div "0:11 Все во имя веры! 0:17 Все во имя веры! 0:23 Все во имя веры! 0:29 Во имя в…" at bounding box center [776, 391] width 1502 height 614
click at [512, 574] on div "добра" at bounding box center [446, 576] width 183 height 77
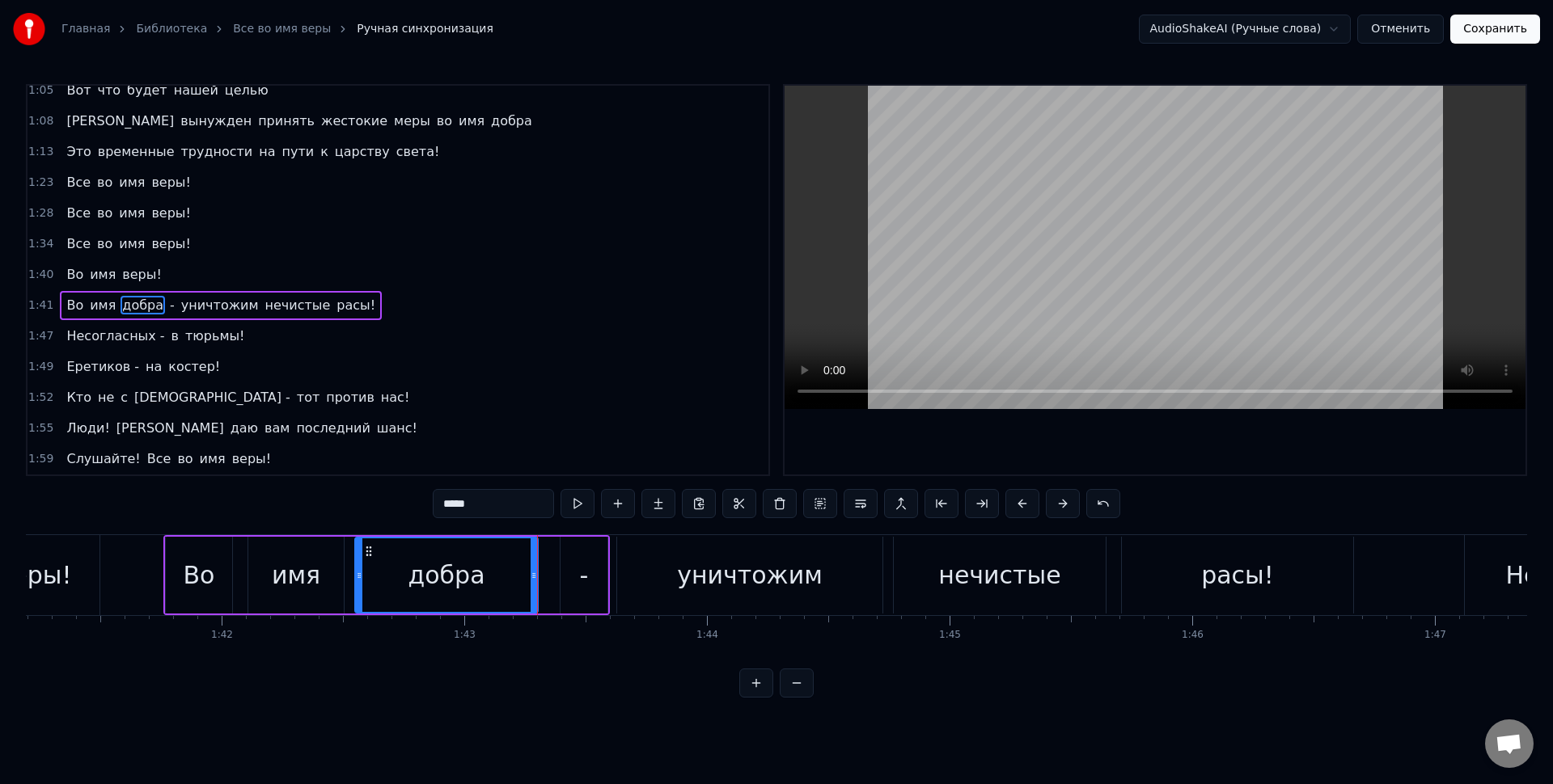
click at [604, 565] on div "-" at bounding box center [583, 576] width 47 height 77
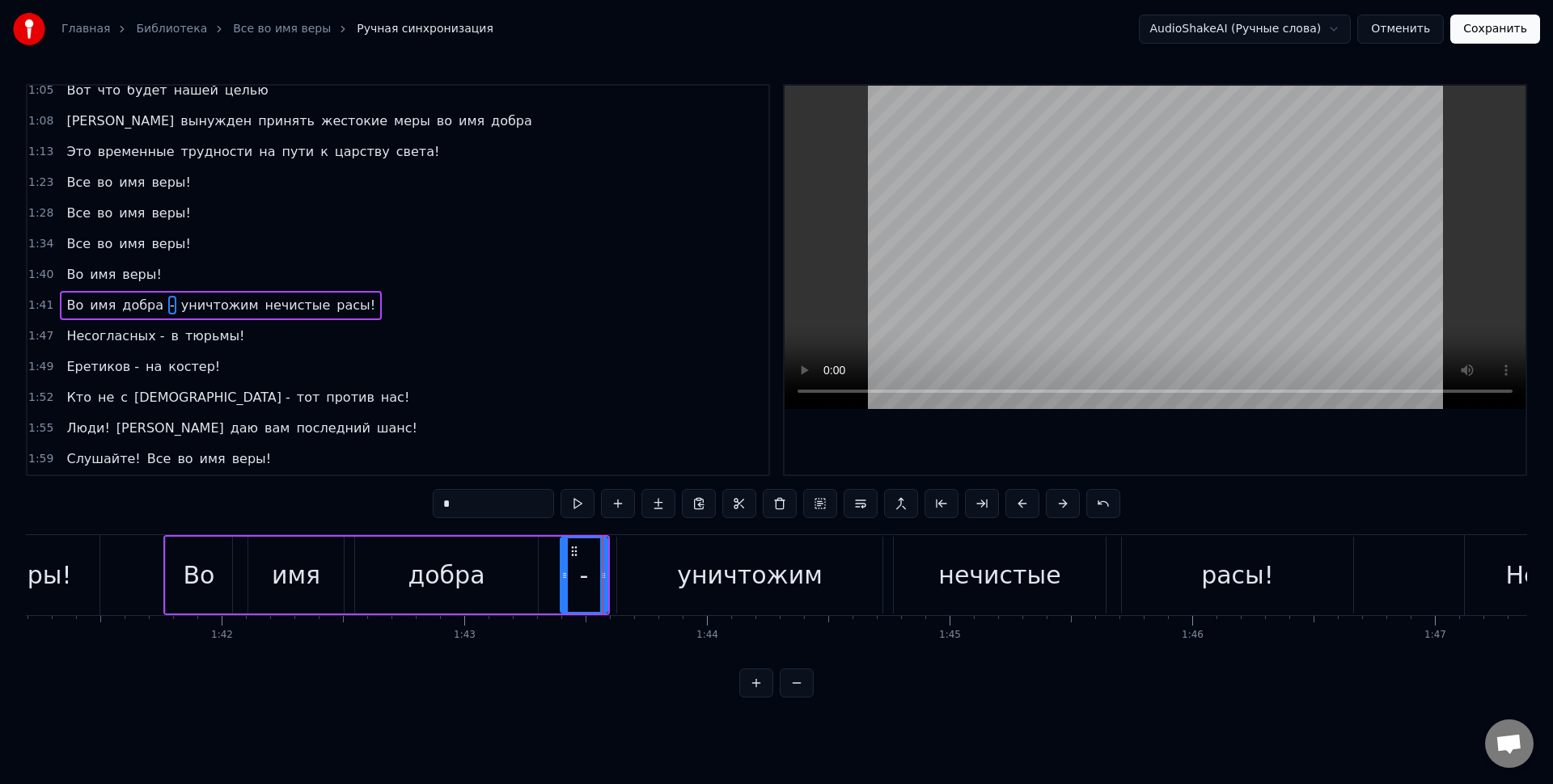
click at [604, 565] on div at bounding box center [603, 576] width 6 height 73
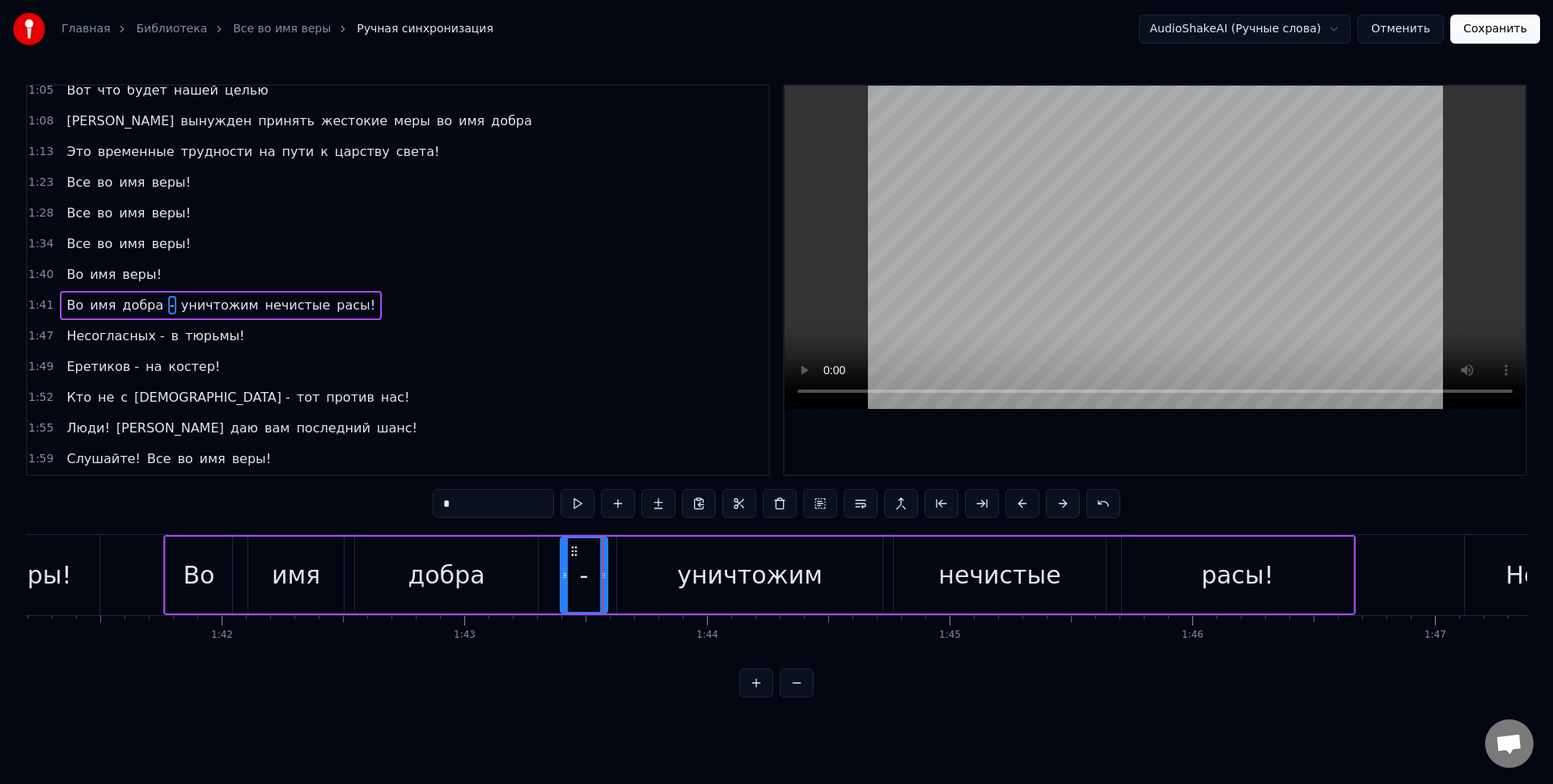
click at [506, 500] on input "*" at bounding box center [493, 504] width 121 height 29
click at [749, 723] on html "Главная Библиотека Все во имя веры Ручная синхронизация AudioShakeAI (Ручные сл…" at bounding box center [776, 362] width 1553 height 723
click at [395, 568] on div "добра" at bounding box center [446, 576] width 183 height 77
type input "*****"
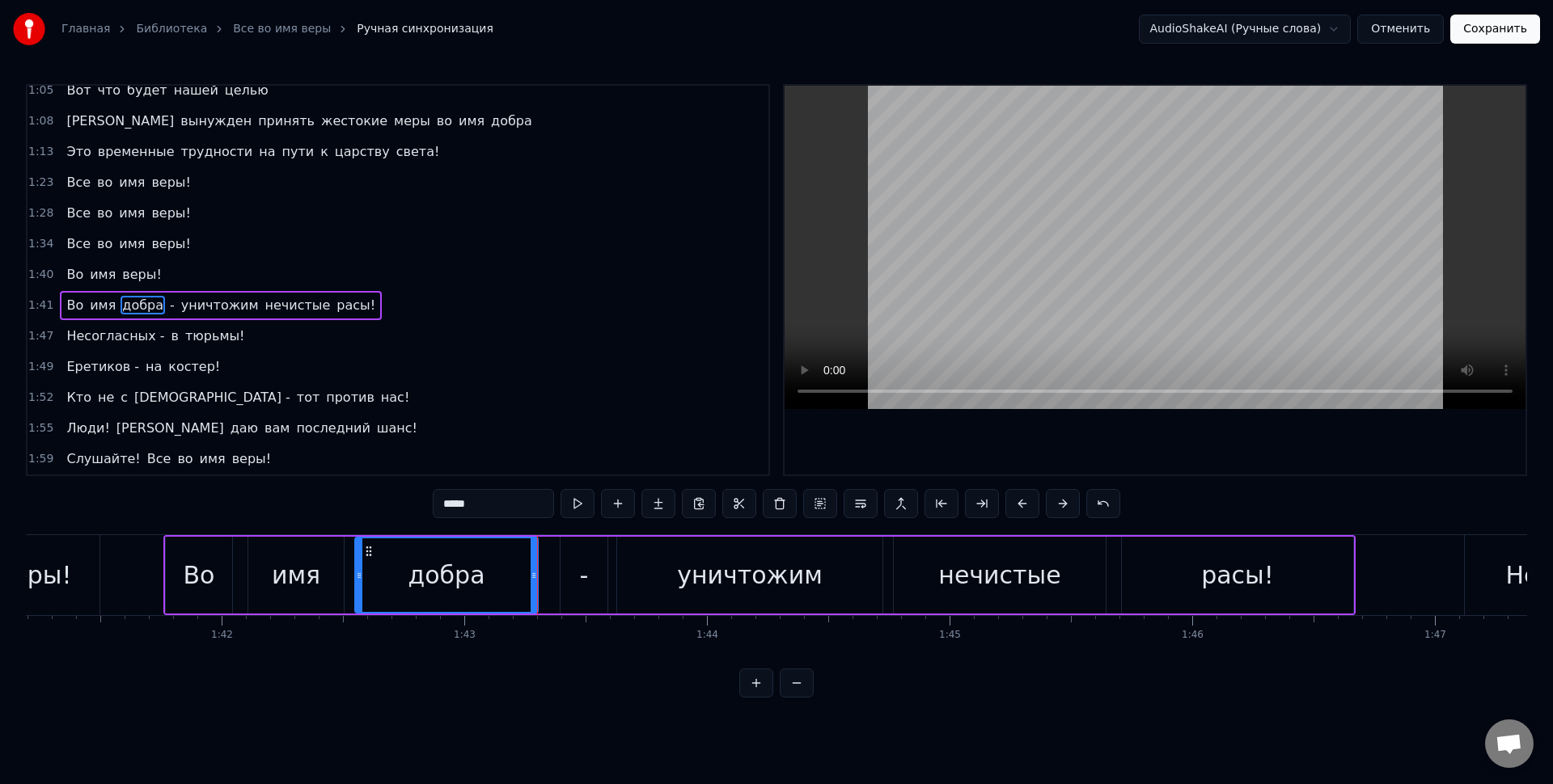
click at [550, 567] on div "Во имя добра - уничтожим нечистые расы!" at bounding box center [760, 575] width 1192 height 80
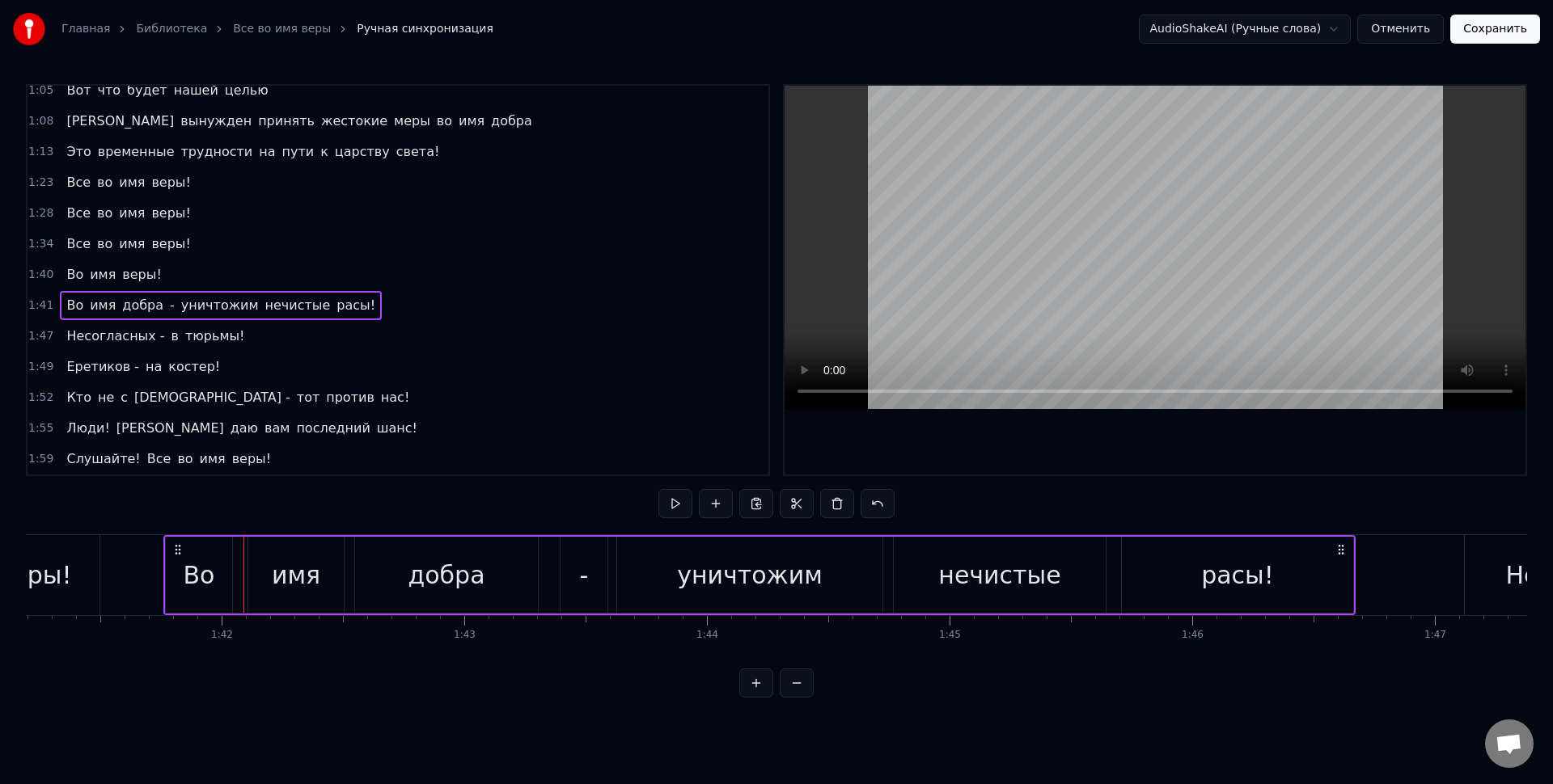
click at [515, 504] on div "0:11 Все во имя веры! 0:17 Все во имя веры! 0:23 Все во имя веры! 0:29 Во имя в…" at bounding box center [776, 391] width 1502 height 614
click at [525, 521] on div "0:11 Все во имя веры! 0:17 Все во имя веры! 0:23 Все во имя веры! 0:29 Во имя в…" at bounding box center [776, 391] width 1502 height 614
click at [146, 527] on div "0:11 Все во имя веры! 0:17 Все во имя веры! 0:23 Все во имя веры! 0:29 Во имя в…" at bounding box center [776, 391] width 1502 height 614
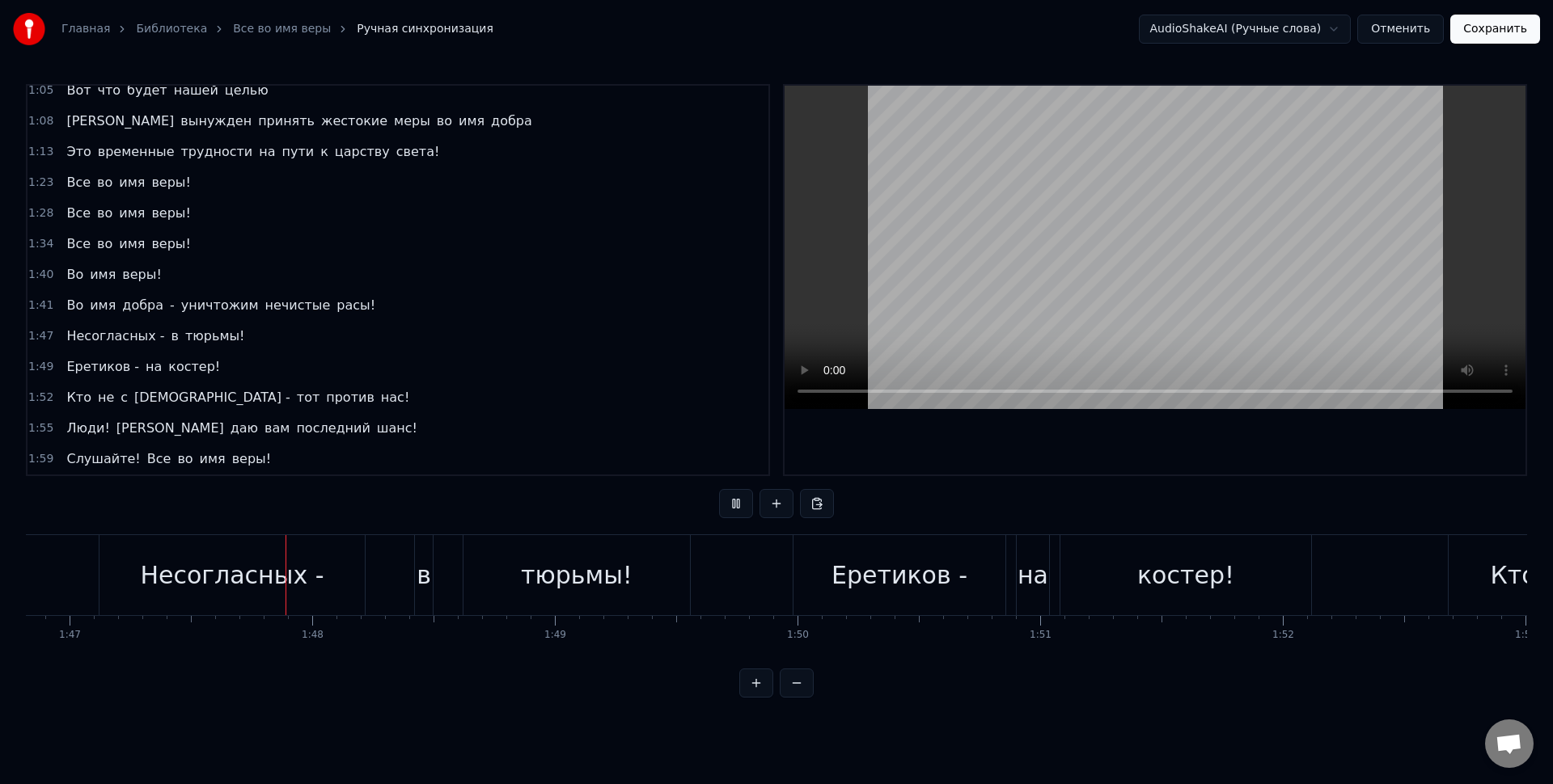
scroll to position [0, 25929]
click at [326, 577] on div "Несогласных -" at bounding box center [225, 575] width 265 height 80
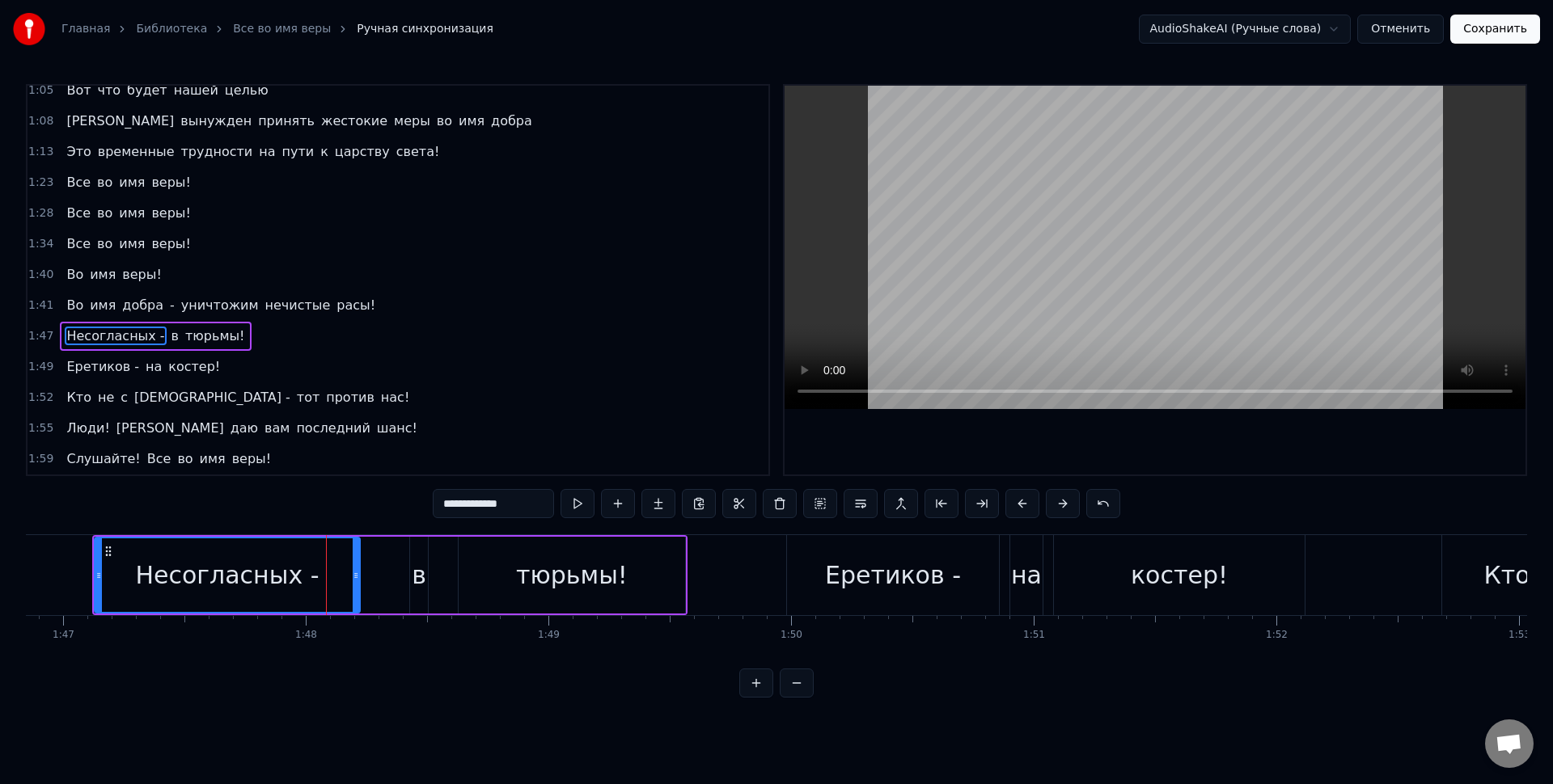
drag, startPoint x: 505, startPoint y: 508, endPoint x: 529, endPoint y: 506, distance: 24.1
click at [505, 507] on input "**********" at bounding box center [493, 504] width 121 height 29
click at [529, 506] on input "**********" at bounding box center [493, 504] width 121 height 29
type input "**********"
click at [370, 571] on div "Несогласных в тюрьмы!" at bounding box center [389, 575] width 595 height 80
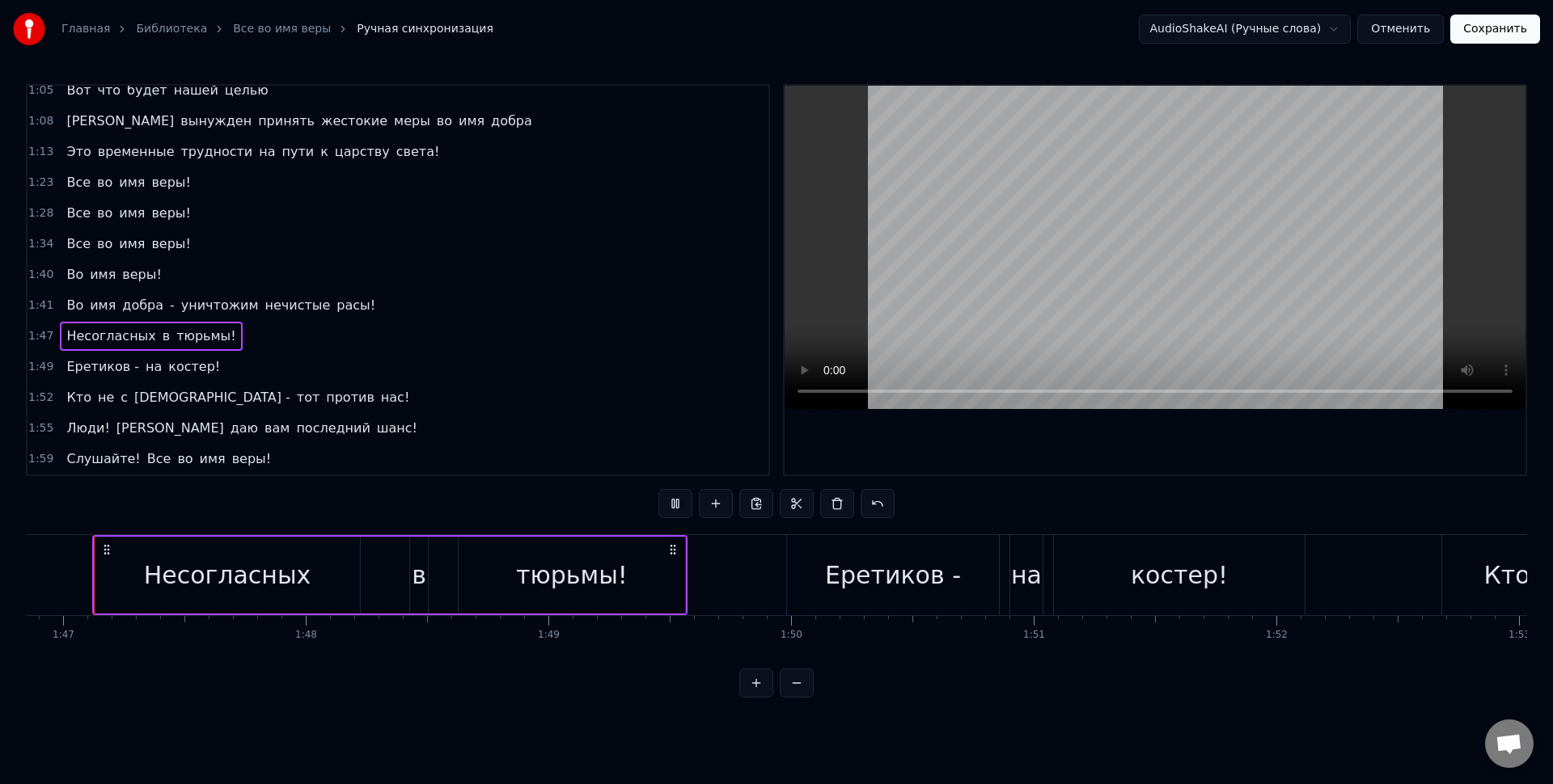
scroll to position [0, 25914]
click at [401, 560] on div "Несогласных в тюрьмы!" at bounding box center [404, 575] width 595 height 80
click at [721, 508] on button at bounding box center [715, 504] width 34 height 29
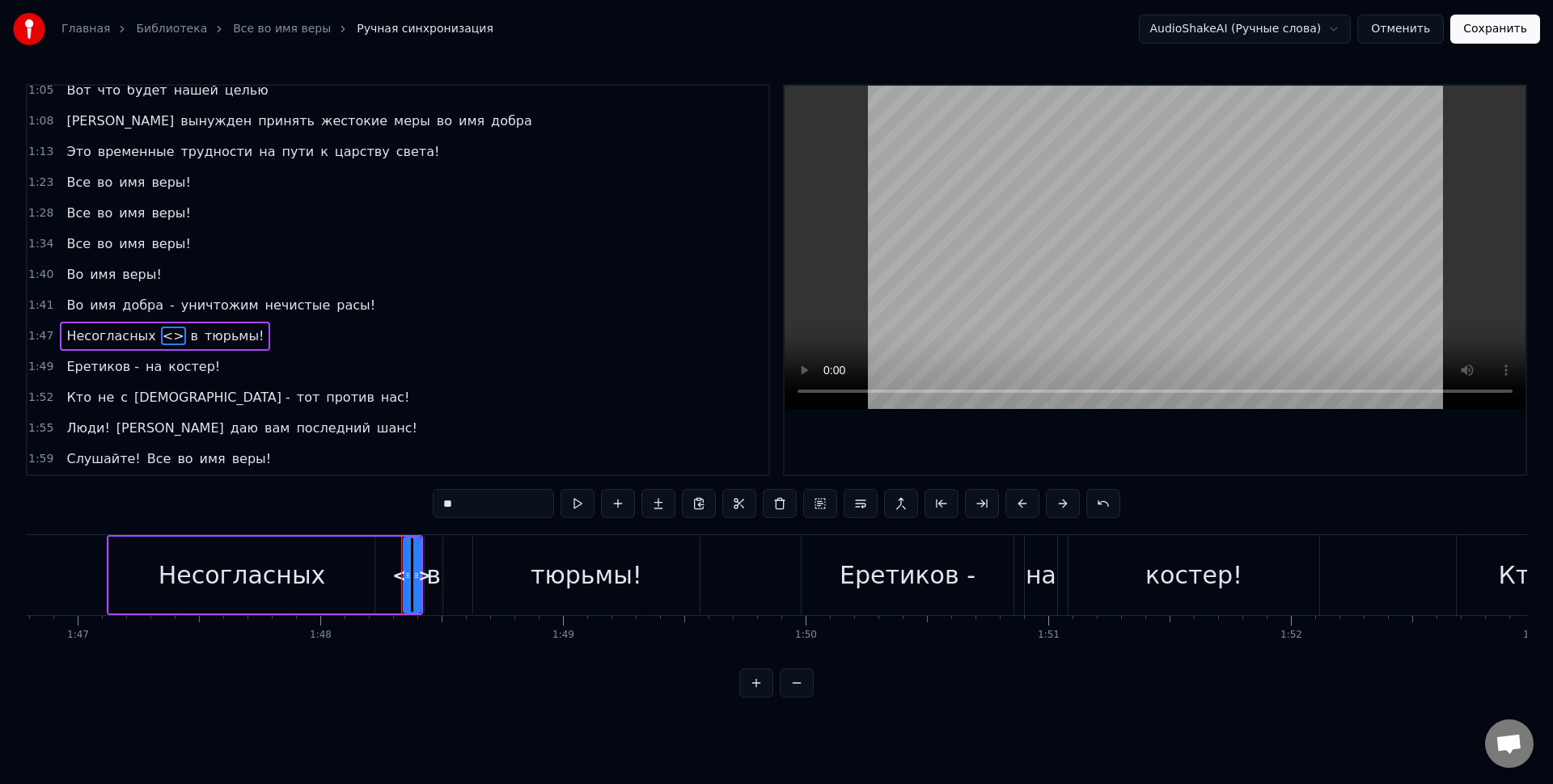
drag, startPoint x: 465, startPoint y: 503, endPoint x: 395, endPoint y: 495, distance: 70.5
click at [392, 498] on div "0:11 Все во имя веры! 0:17 Все во имя веры! 0:23 Все во имя веры! 0:29 Во имя в…" at bounding box center [776, 391] width 1502 height 614
click at [502, 718] on html "Главная Библиотека Все во имя веры Ручная синхронизация AudioShakeAI (Ручные сл…" at bounding box center [776, 362] width 1553 height 723
drag, startPoint x: 518, startPoint y: 719, endPoint x: 472, endPoint y: 682, distance: 59.0
click at [516, 715] on html "Главная Библиотека Все во имя веры Ручная синхронизация AudioShakeAI (Ручные сл…" at bounding box center [776, 362] width 1553 height 723
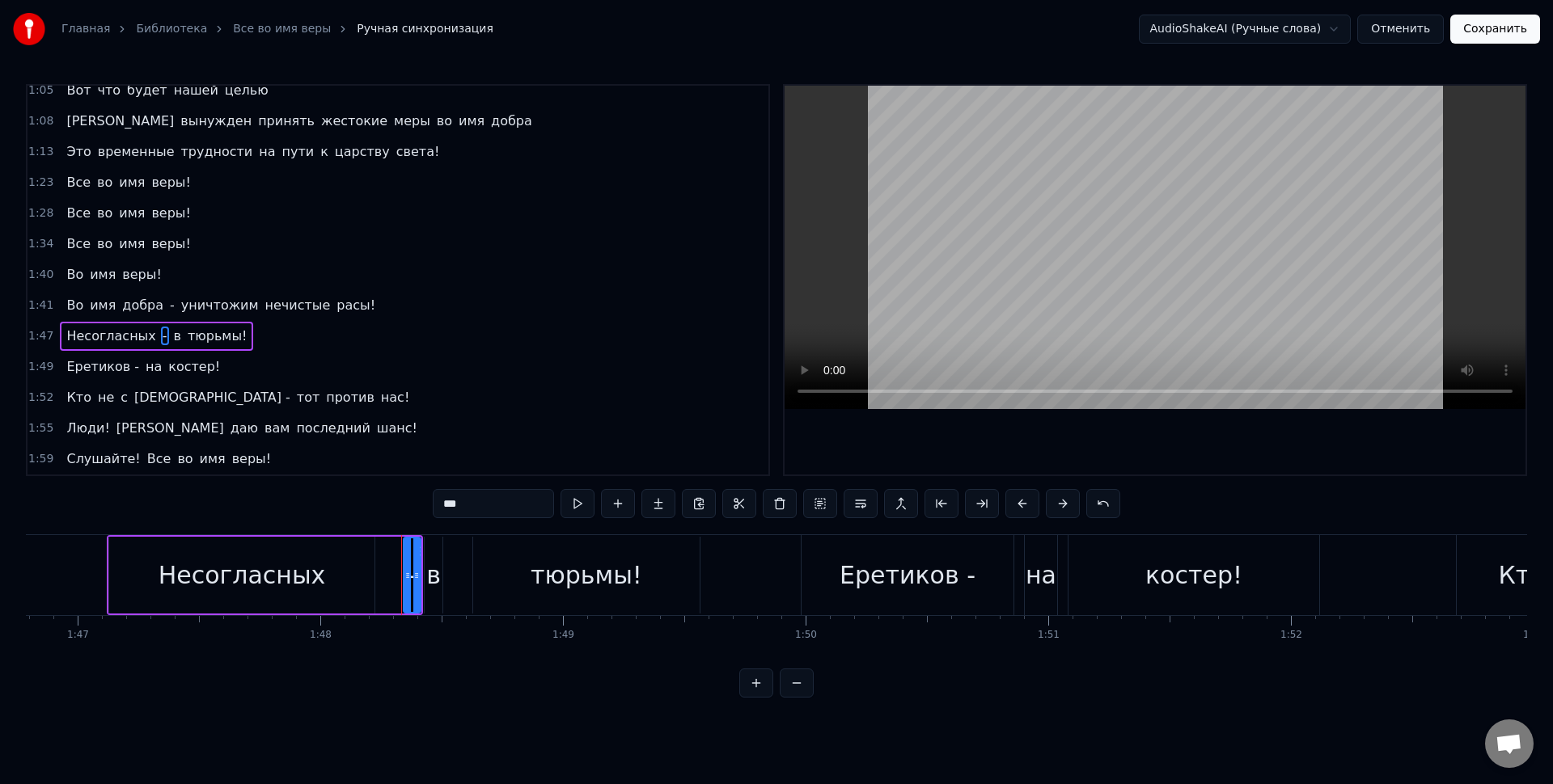
click at [375, 606] on div "Несогласных" at bounding box center [242, 576] width 267 height 77
type input "**********"
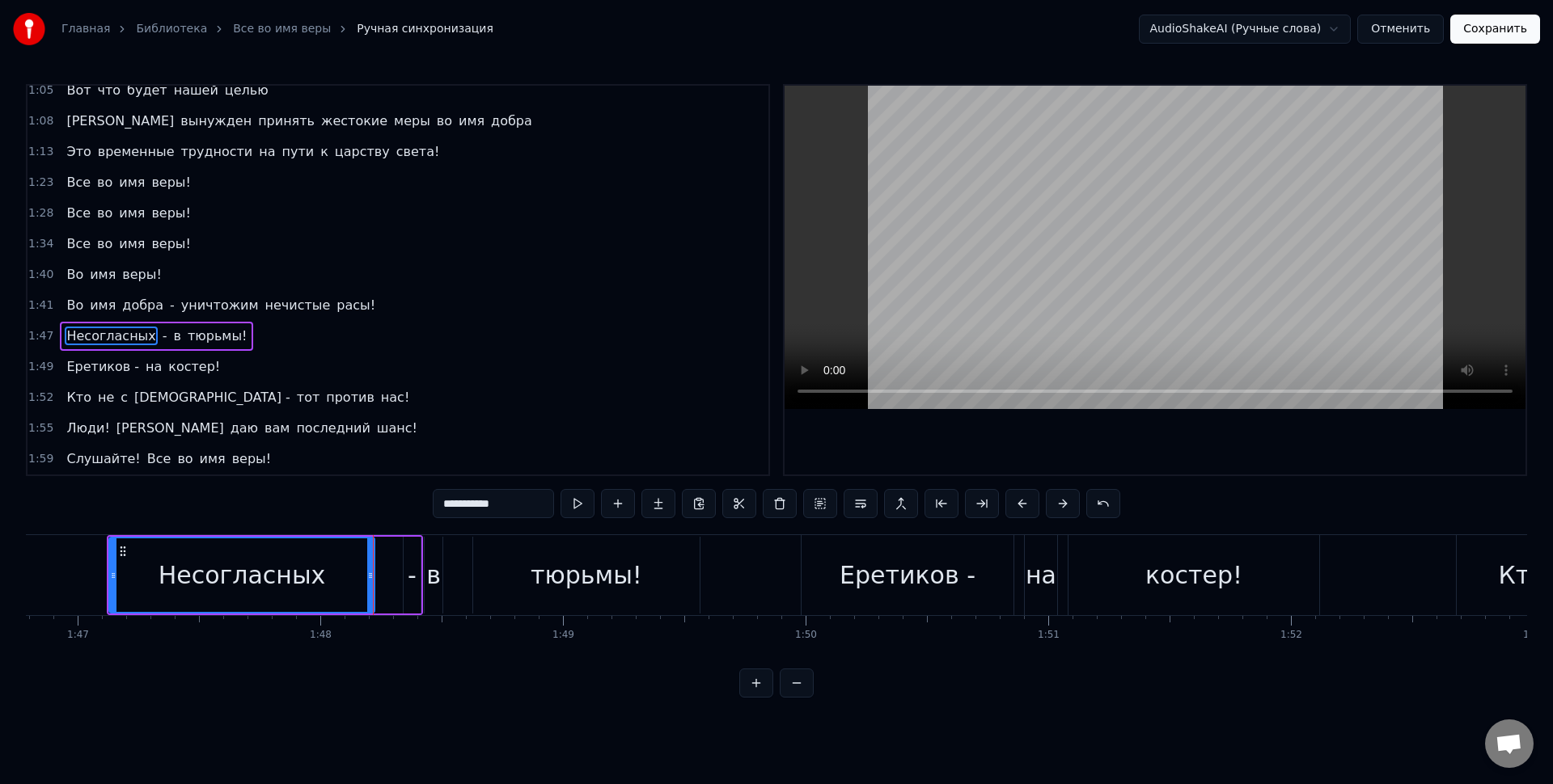
click at [396, 579] on div "Несогласных - в тюрьмы!" at bounding box center [264, 575] width 316 height 80
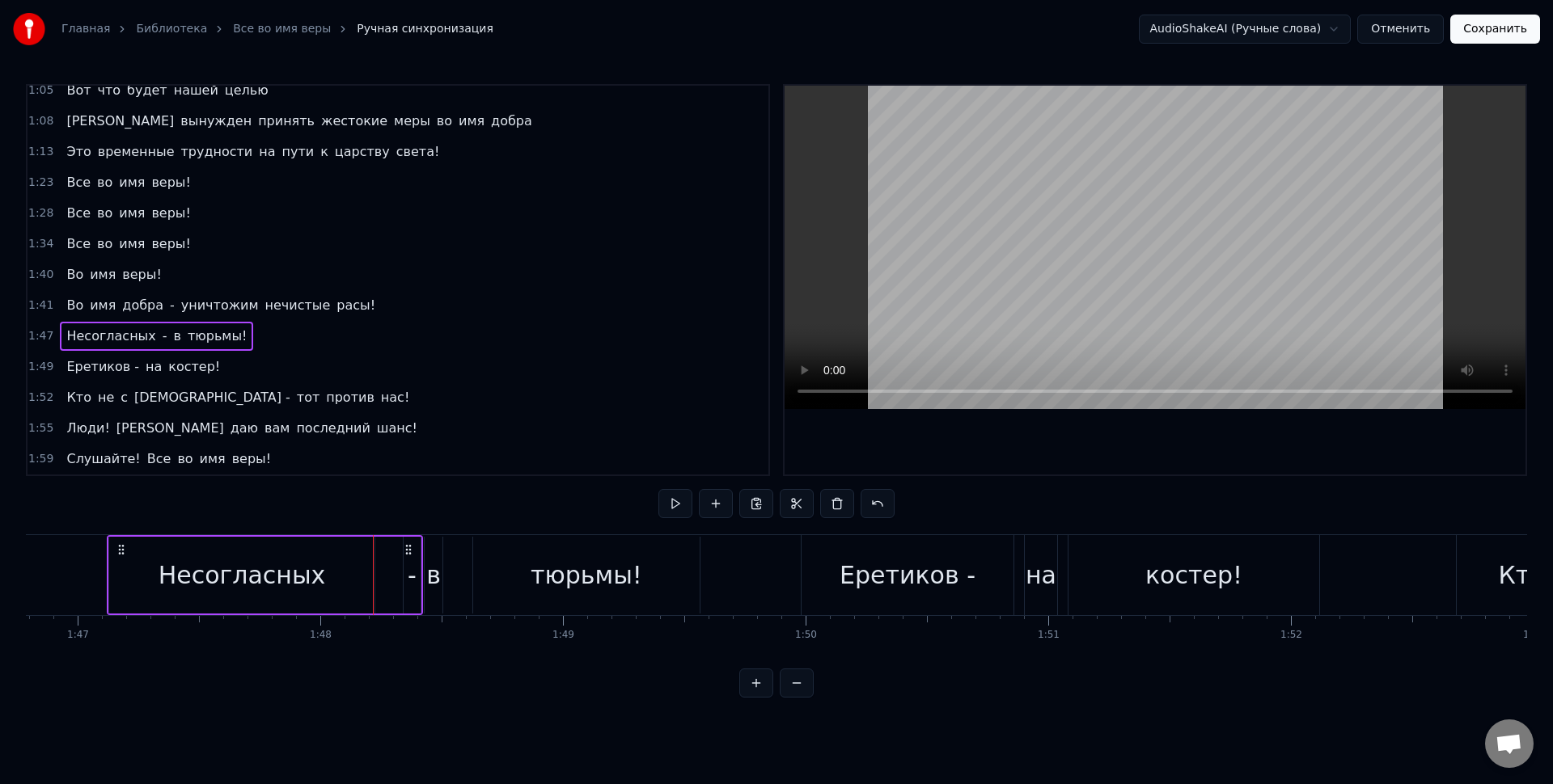
click at [407, 577] on div "-" at bounding box center [412, 576] width 17 height 77
click at [363, 532] on div "0:11 Все во имя веры! 0:17 Все во имя веры! 0:23 Все во имя веры! 0:29 Во имя в…" at bounding box center [776, 391] width 1502 height 614
click at [335, 561] on div "Несогласных" at bounding box center [242, 576] width 265 height 77
type input "**********"
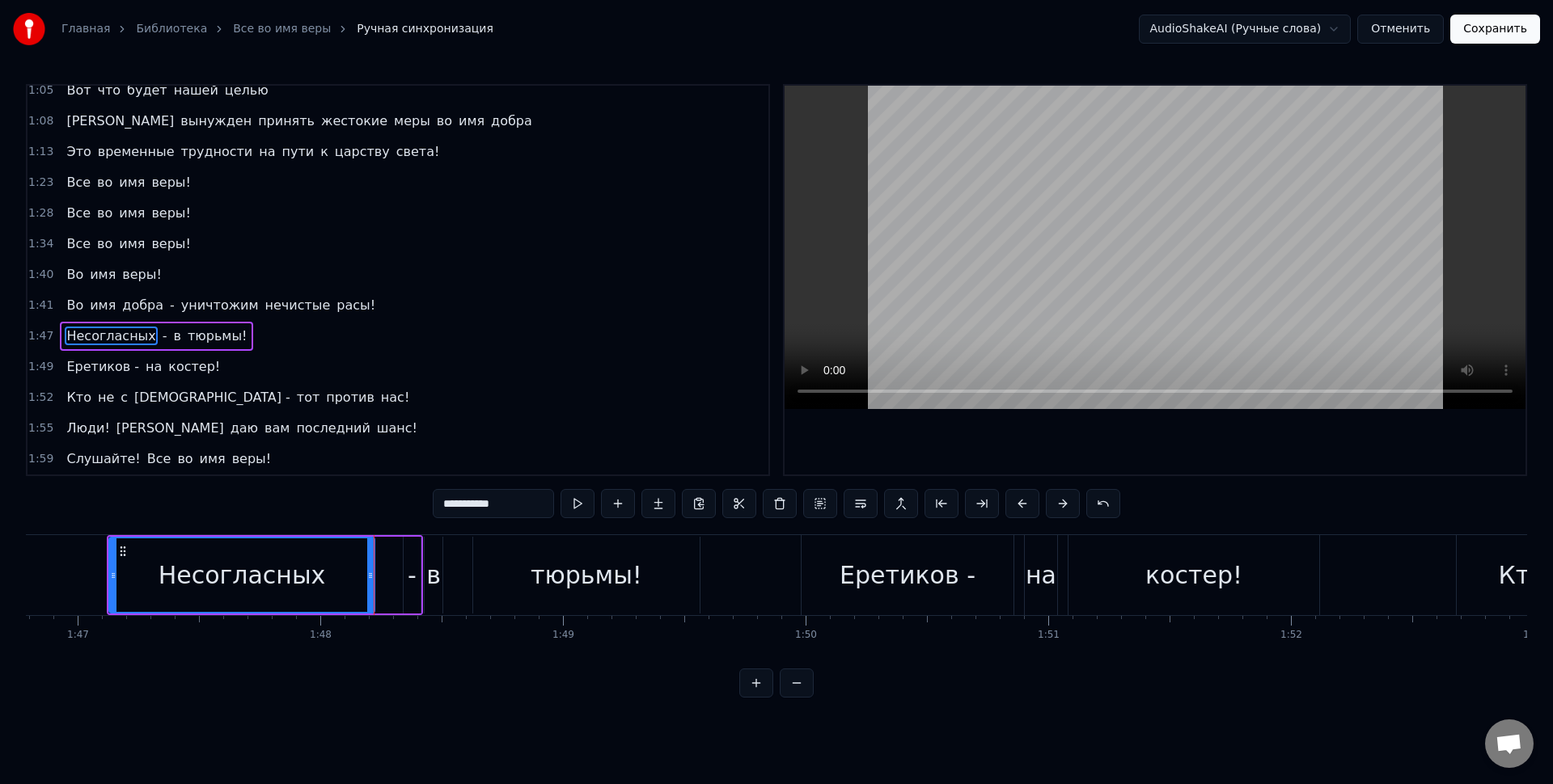
click at [387, 551] on div "Несогласных - в тюрьмы!" at bounding box center [264, 575] width 316 height 80
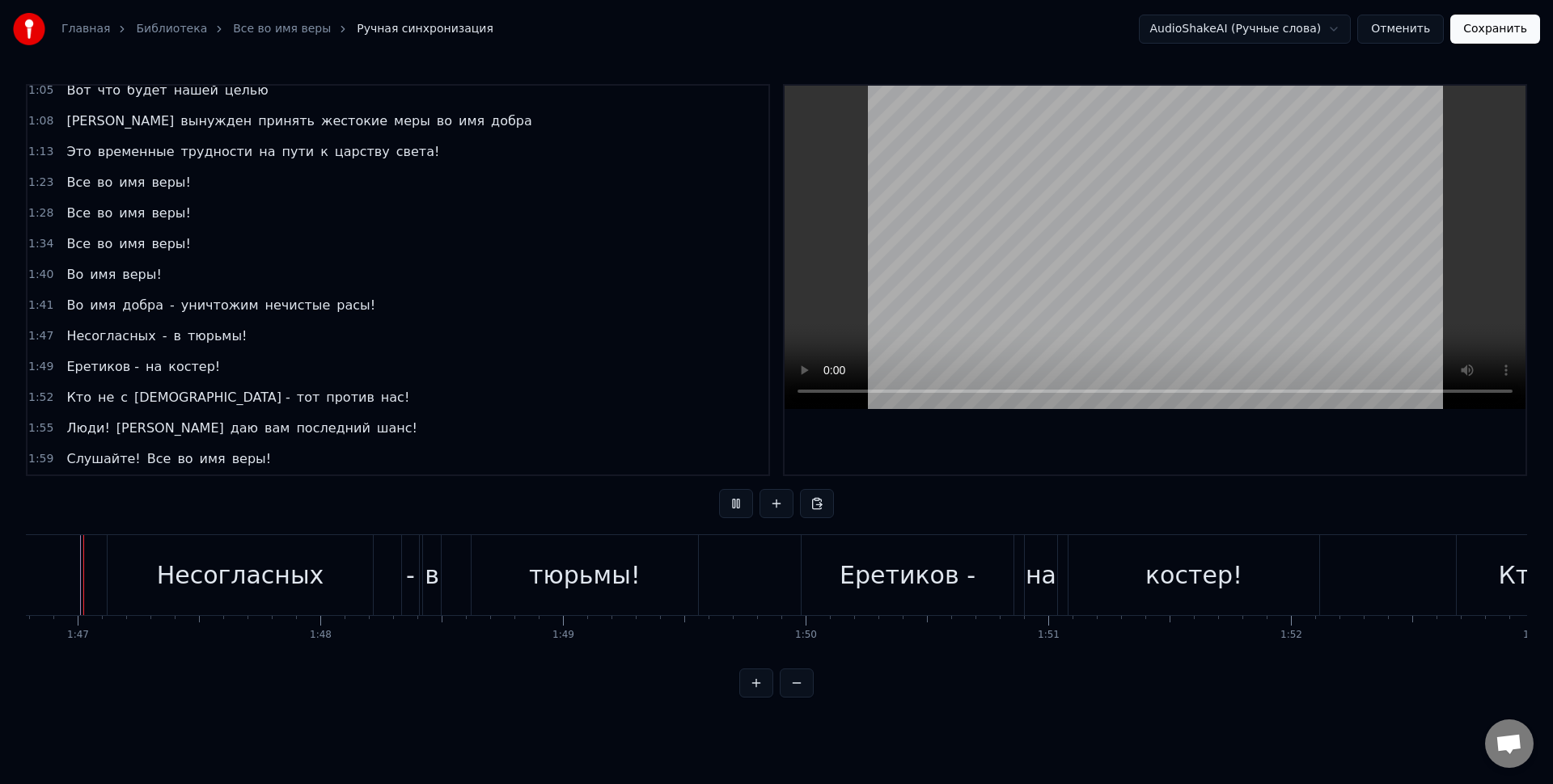
scroll to position [0, 25888]
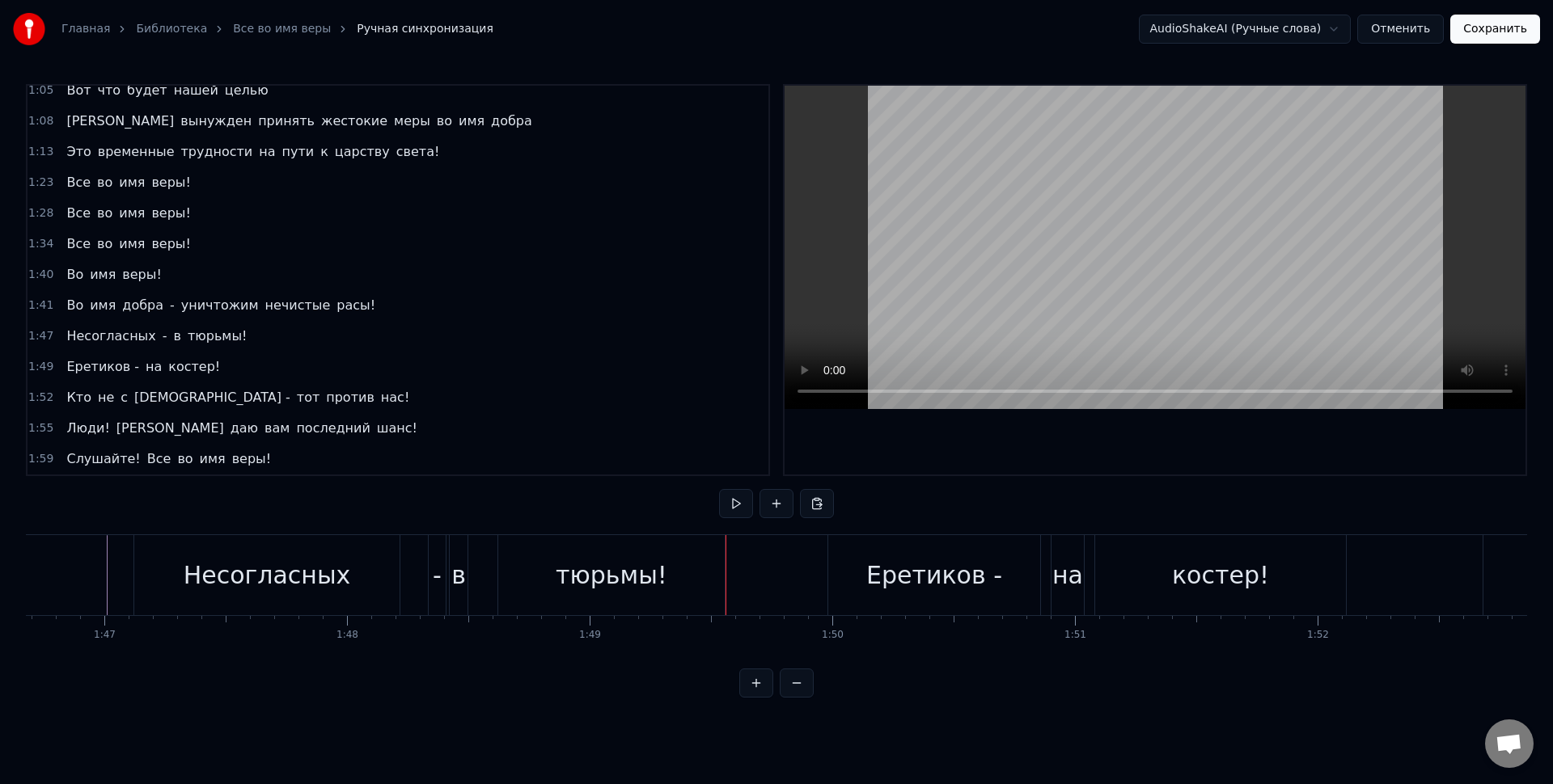
click at [871, 577] on div "Еретиков -" at bounding box center [934, 575] width 212 height 80
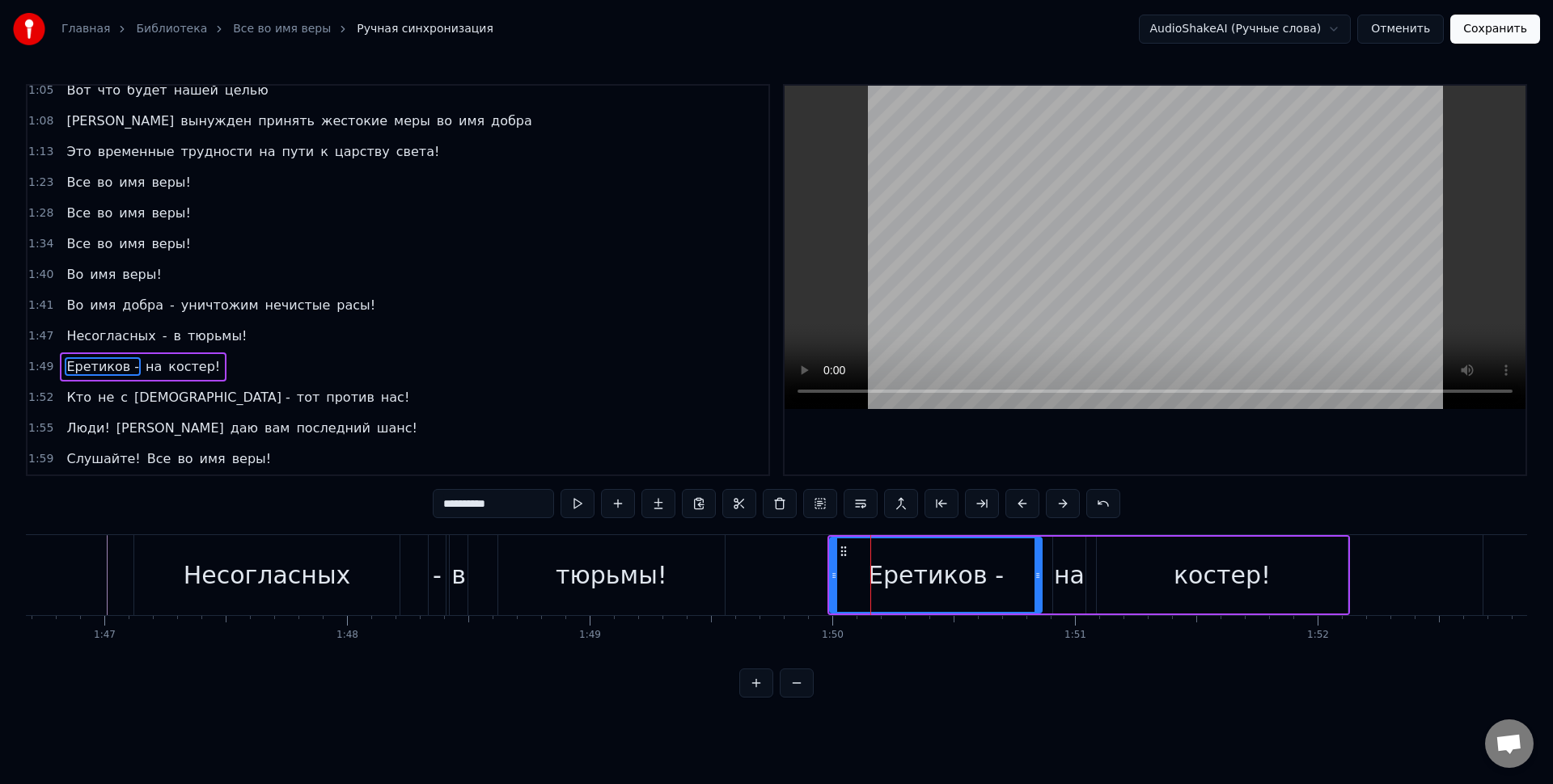
click at [535, 502] on input "**********" at bounding box center [493, 504] width 121 height 29
type input "********"
click at [1049, 539] on div "[PERSON_NAME] на костер!" at bounding box center [1088, 575] width 523 height 80
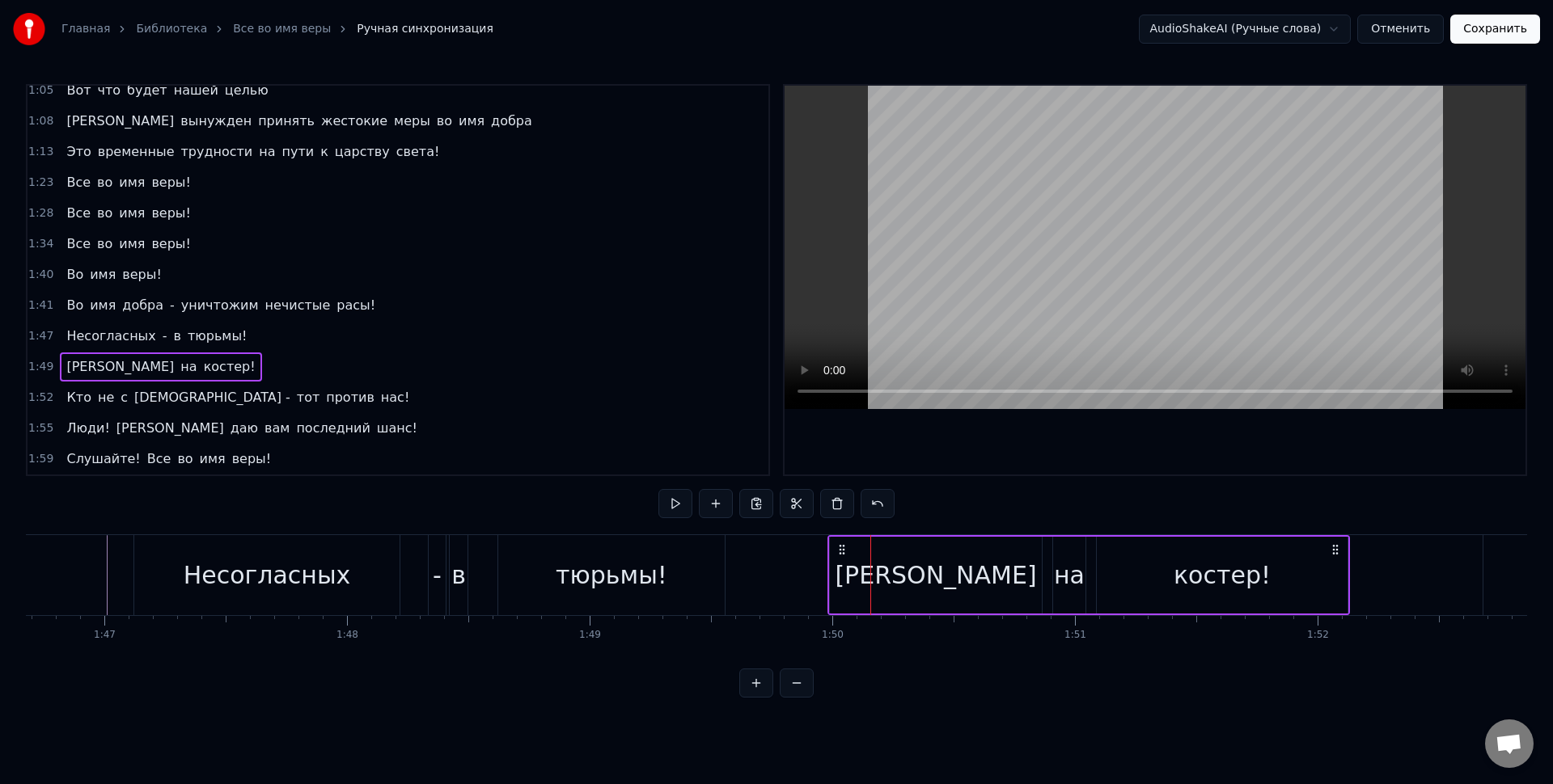
click at [1039, 556] on div "[PERSON_NAME]" at bounding box center [936, 576] width 212 height 77
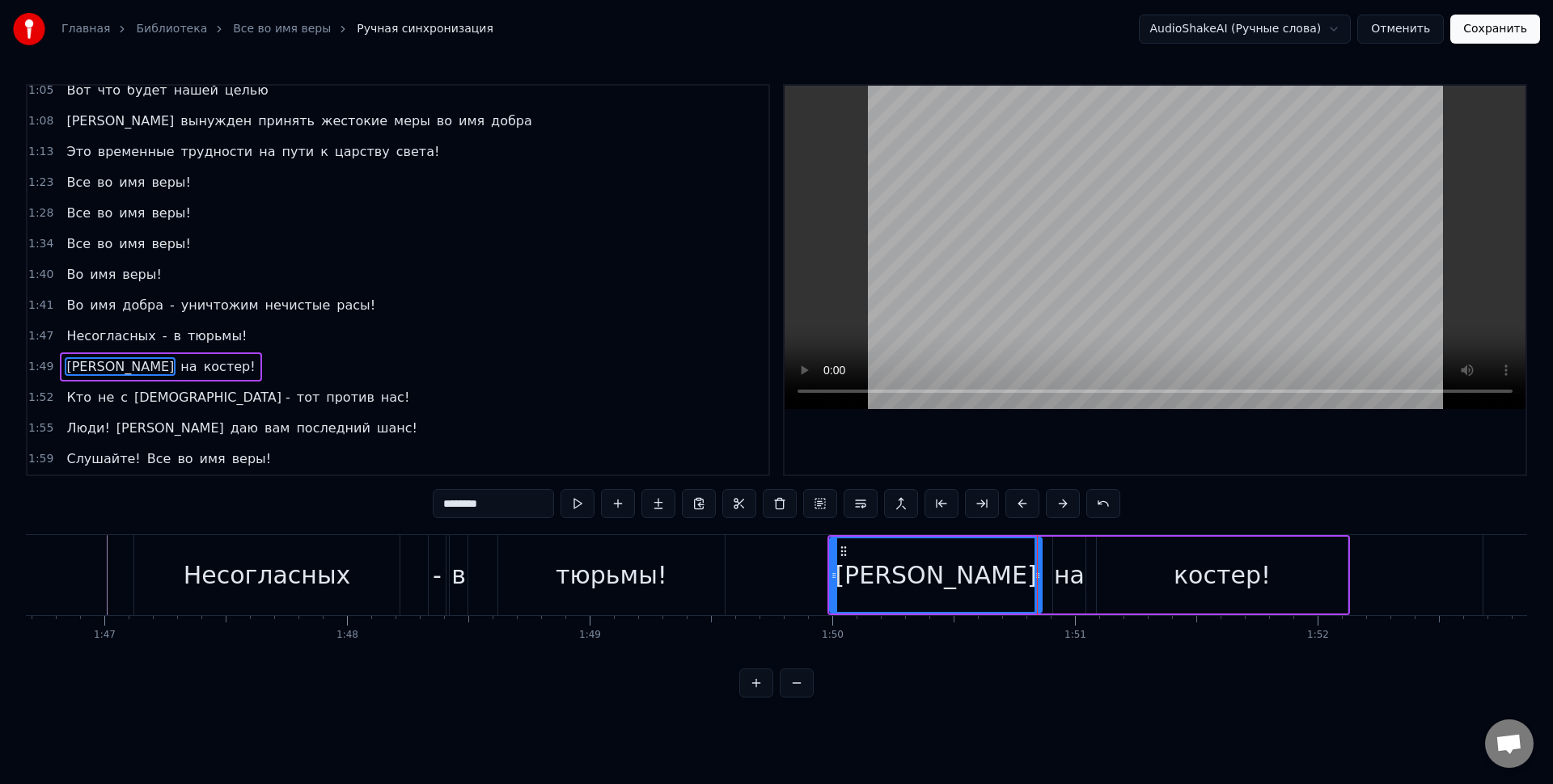
click at [1000, 571] on div "[PERSON_NAME]" at bounding box center [936, 576] width 210 height 73
drag, startPoint x: 1035, startPoint y: 582, endPoint x: 1004, endPoint y: 574, distance: 32.0
click at [1009, 575] on div at bounding box center [1012, 576] width 6 height 73
click at [987, 567] on div "[PERSON_NAME]" at bounding box center [919, 576] width 177 height 73
drag, startPoint x: 1007, startPoint y: 572, endPoint x: 1017, endPoint y: 568, distance: 10.8
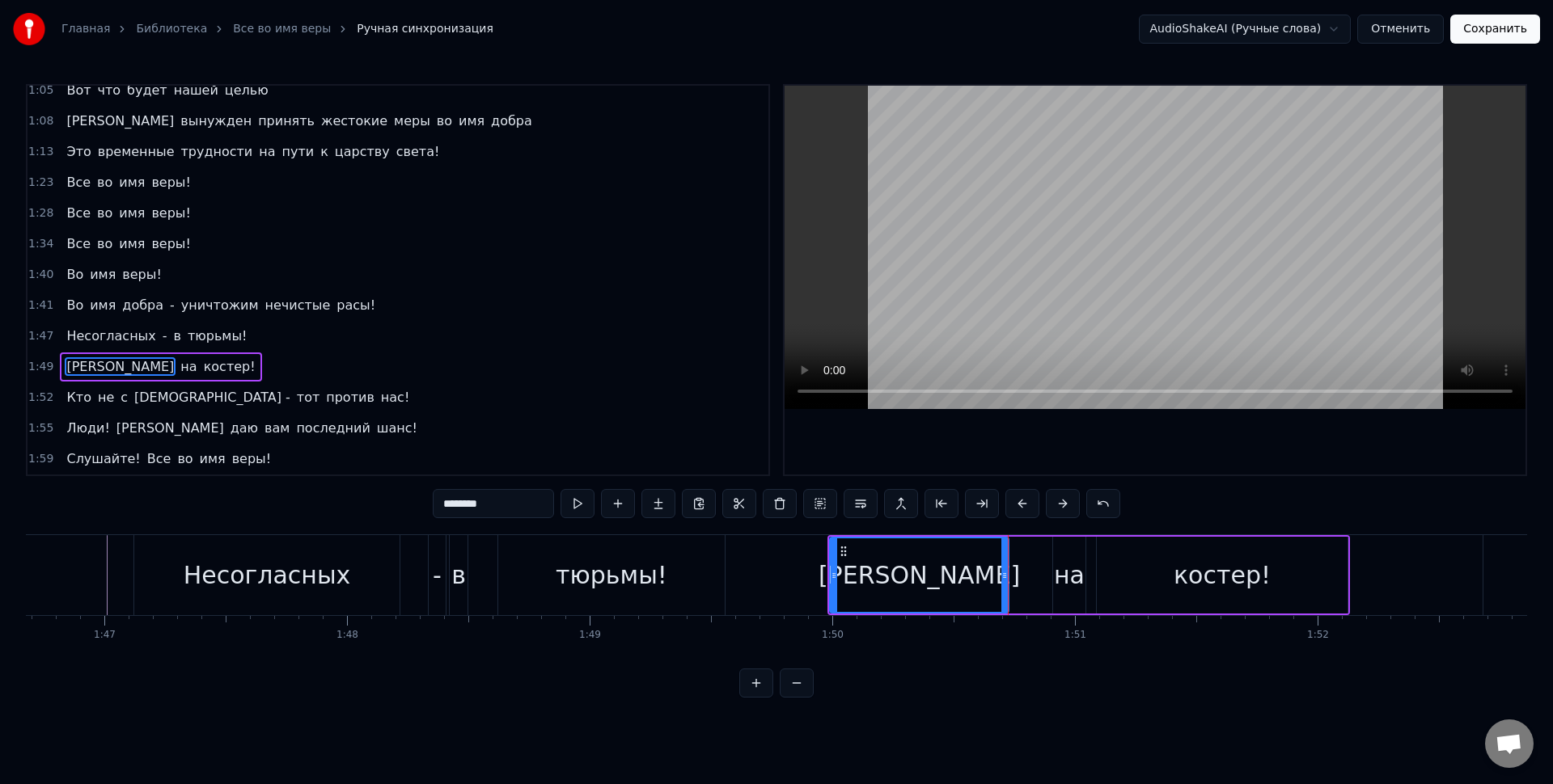
click at [1007, 572] on icon at bounding box center [1004, 576] width 6 height 13
click at [1024, 565] on div "[PERSON_NAME] на костер!" at bounding box center [1088, 575] width 523 height 80
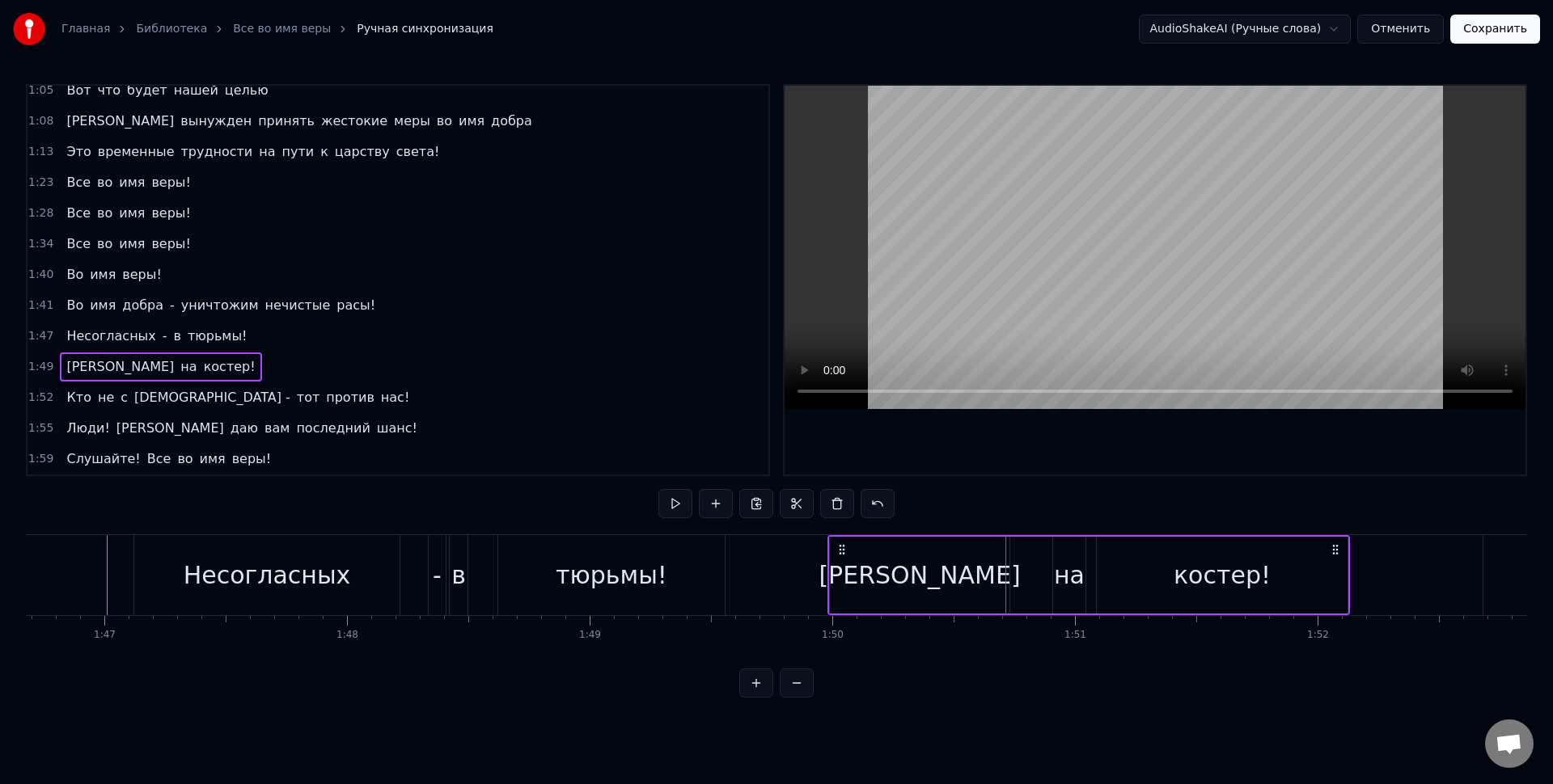
click at [1063, 573] on div "на" at bounding box center [1069, 576] width 30 height 37
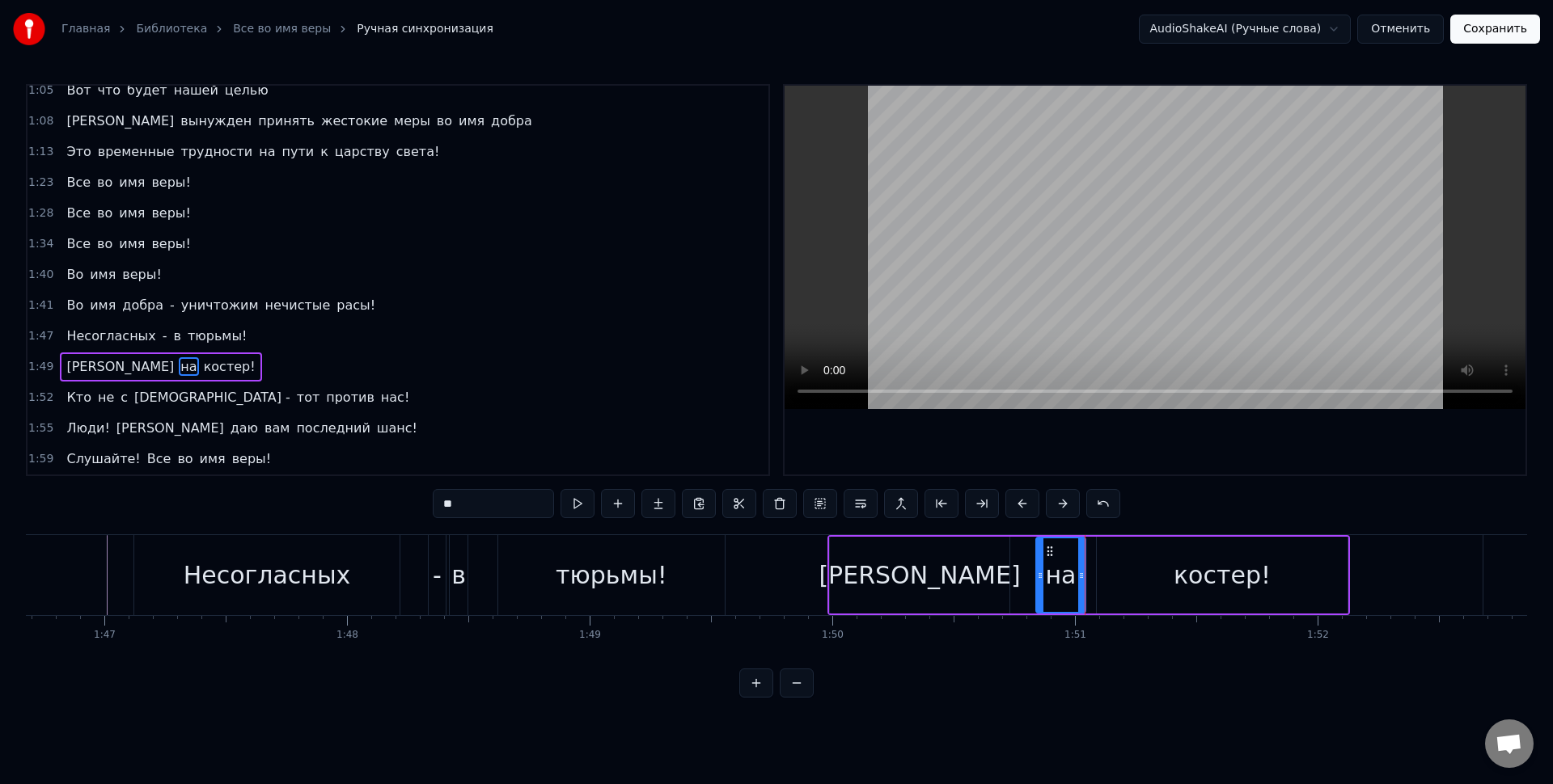
click at [1037, 573] on icon at bounding box center [1040, 576] width 6 height 13
click at [1055, 577] on div "на" at bounding box center [1058, 576] width 30 height 37
drag, startPoint x: 1081, startPoint y: 571, endPoint x: 1070, endPoint y: 569, distance: 11.2
click at [1078, 569] on icon at bounding box center [1081, 576] width 6 height 13
click at [1123, 565] on div "костер!" at bounding box center [1221, 576] width 251 height 77
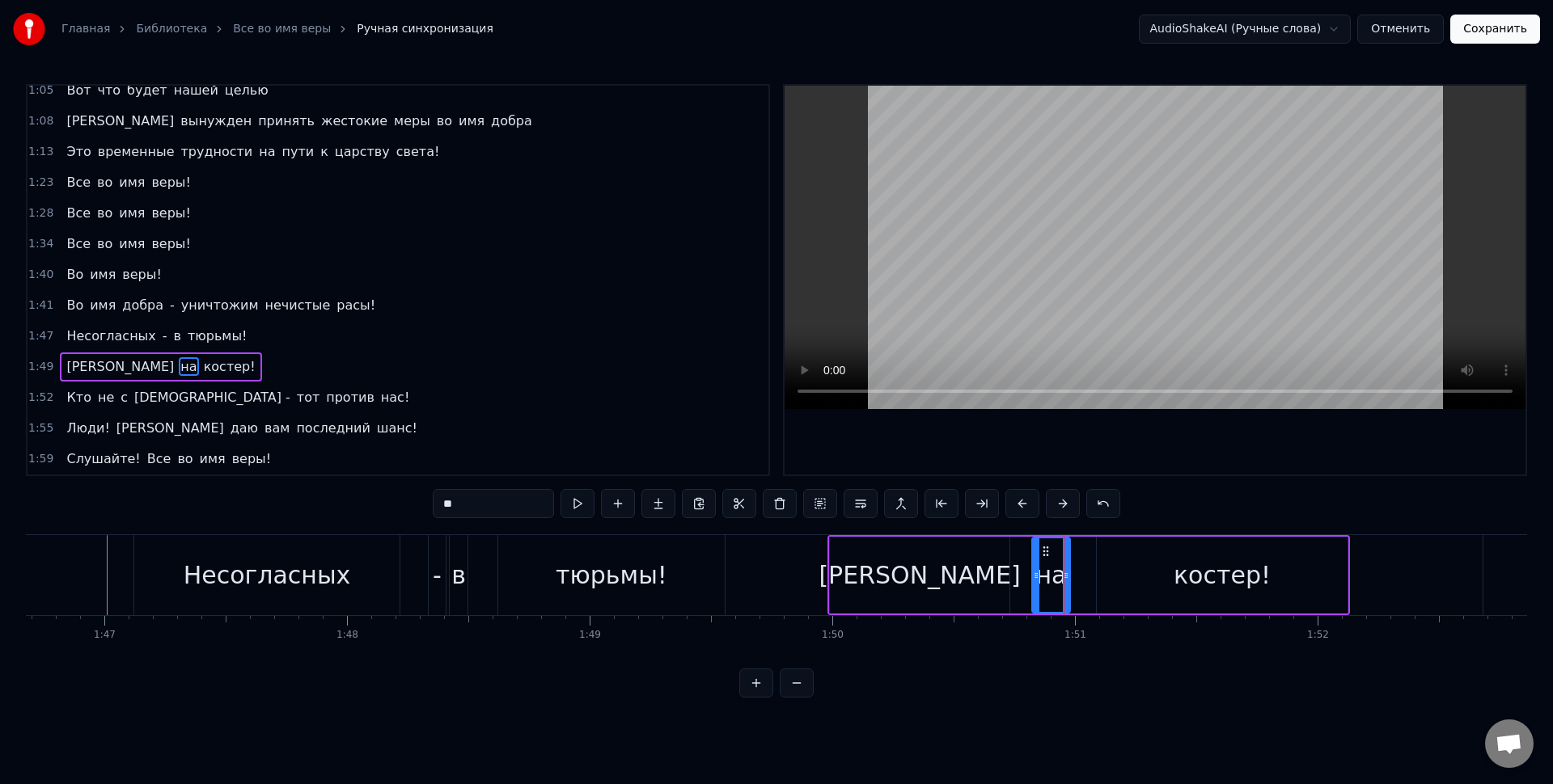
type input "*******"
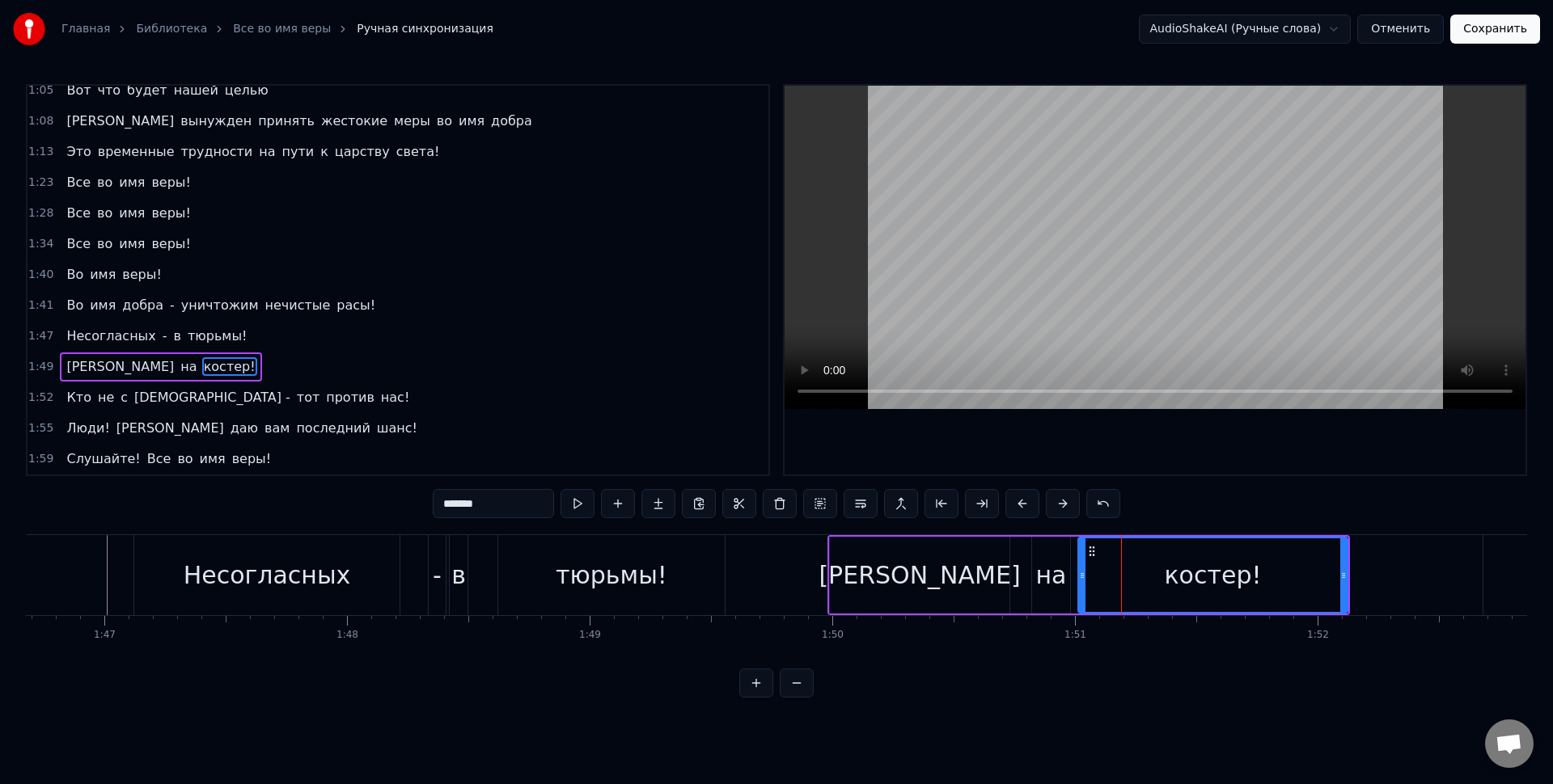
drag, startPoint x: 1100, startPoint y: 568, endPoint x: 1082, endPoint y: 566, distance: 18.1
click at [1082, 566] on div at bounding box center [1082, 576] width 6 height 73
click at [1015, 556] on div "[PERSON_NAME] на костер!" at bounding box center [1088, 575] width 523 height 80
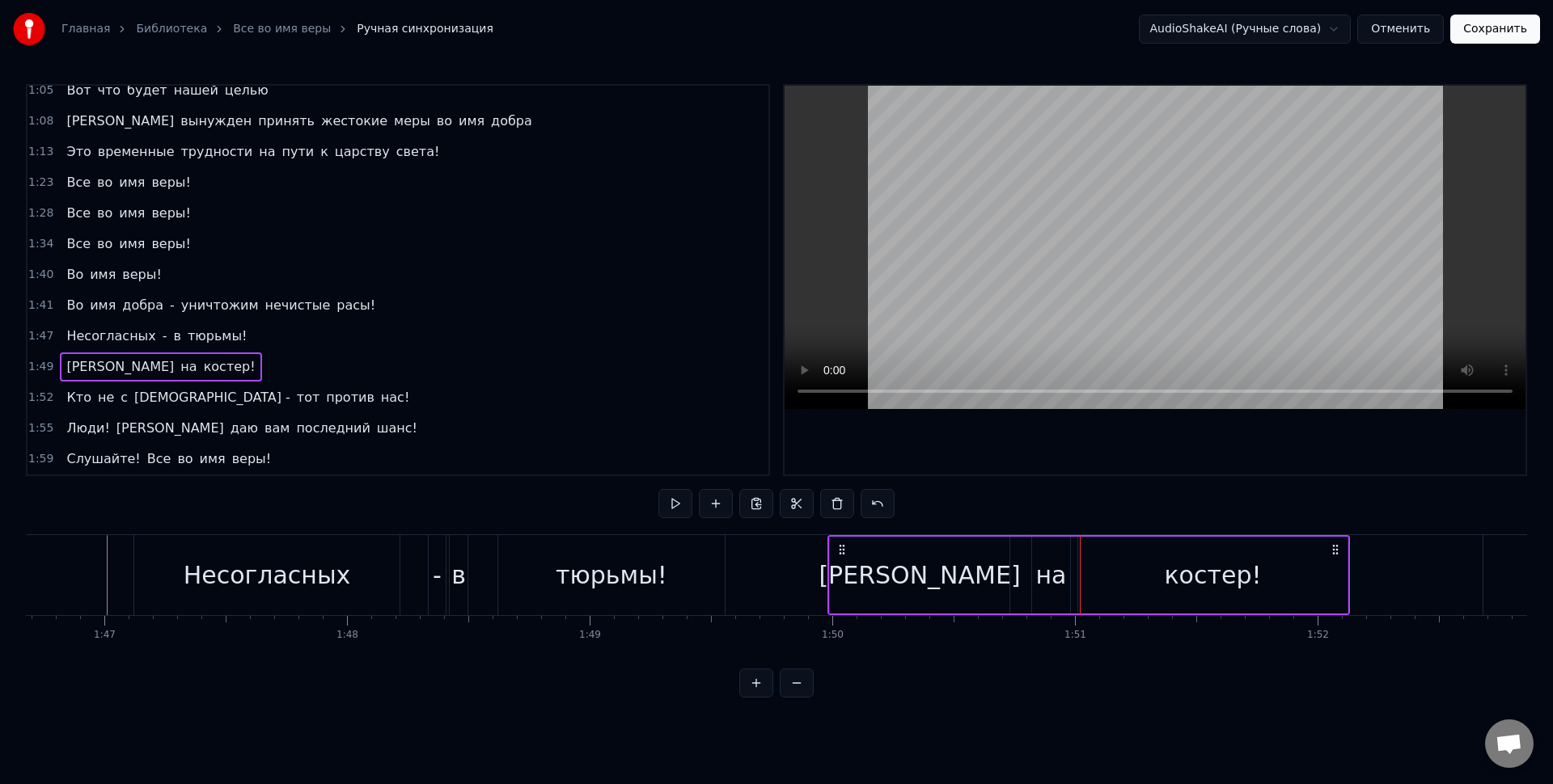
click at [1017, 555] on div "[PERSON_NAME] на костер!" at bounding box center [1088, 575] width 523 height 80
click at [723, 505] on button at bounding box center [715, 504] width 34 height 29
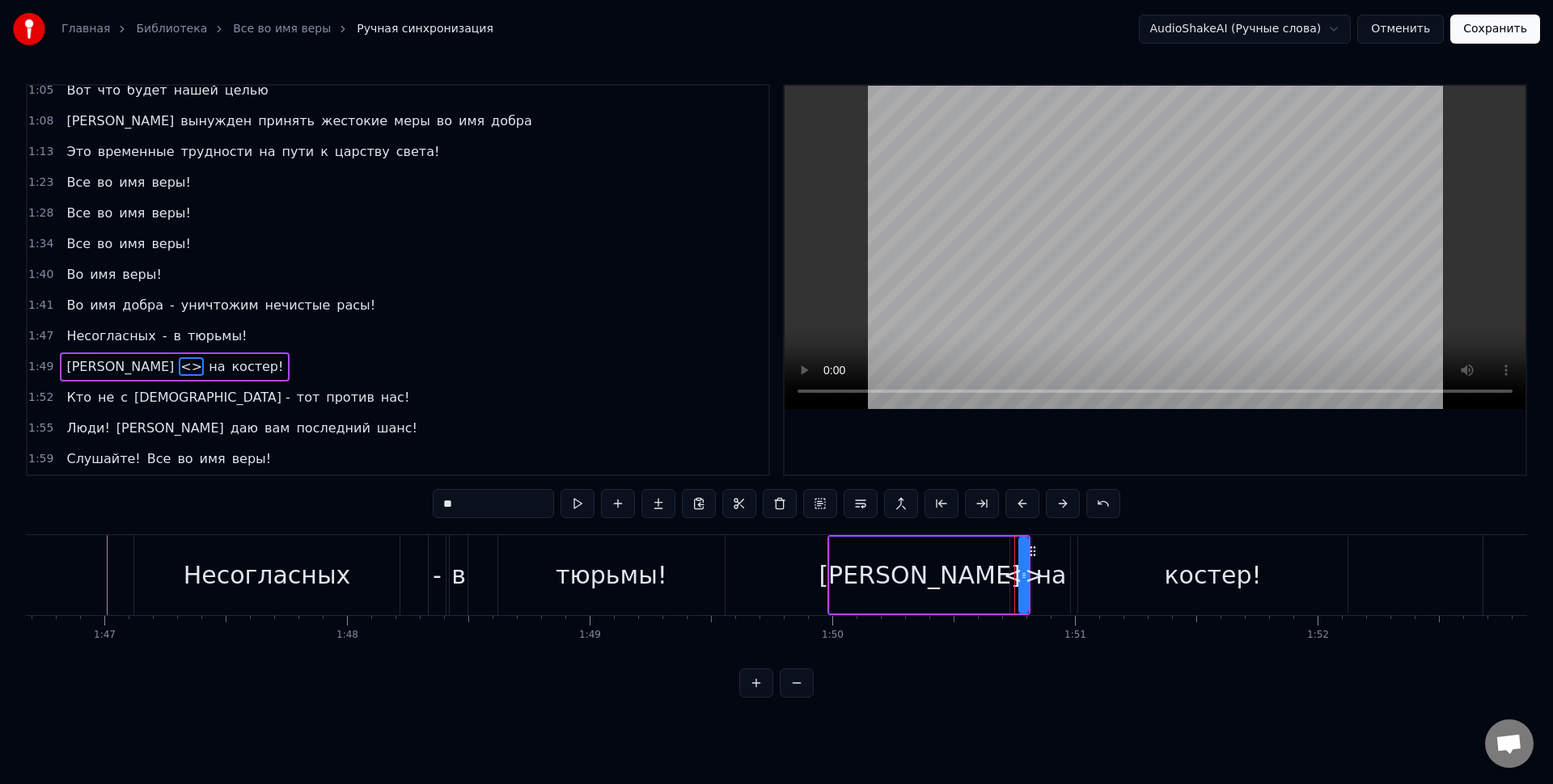
drag, startPoint x: 502, startPoint y: 502, endPoint x: 378, endPoint y: 485, distance: 125.2
click at [354, 494] on div "0:11 Все во имя веры! 0:17 Все во имя веры! 0:23 Все во имя веры! 0:29 Во имя в…" at bounding box center [776, 391] width 1502 height 614
type input "*"
click at [635, 397] on div "1:52 Кто не с нами - тот против нас!" at bounding box center [398, 398] width 741 height 30
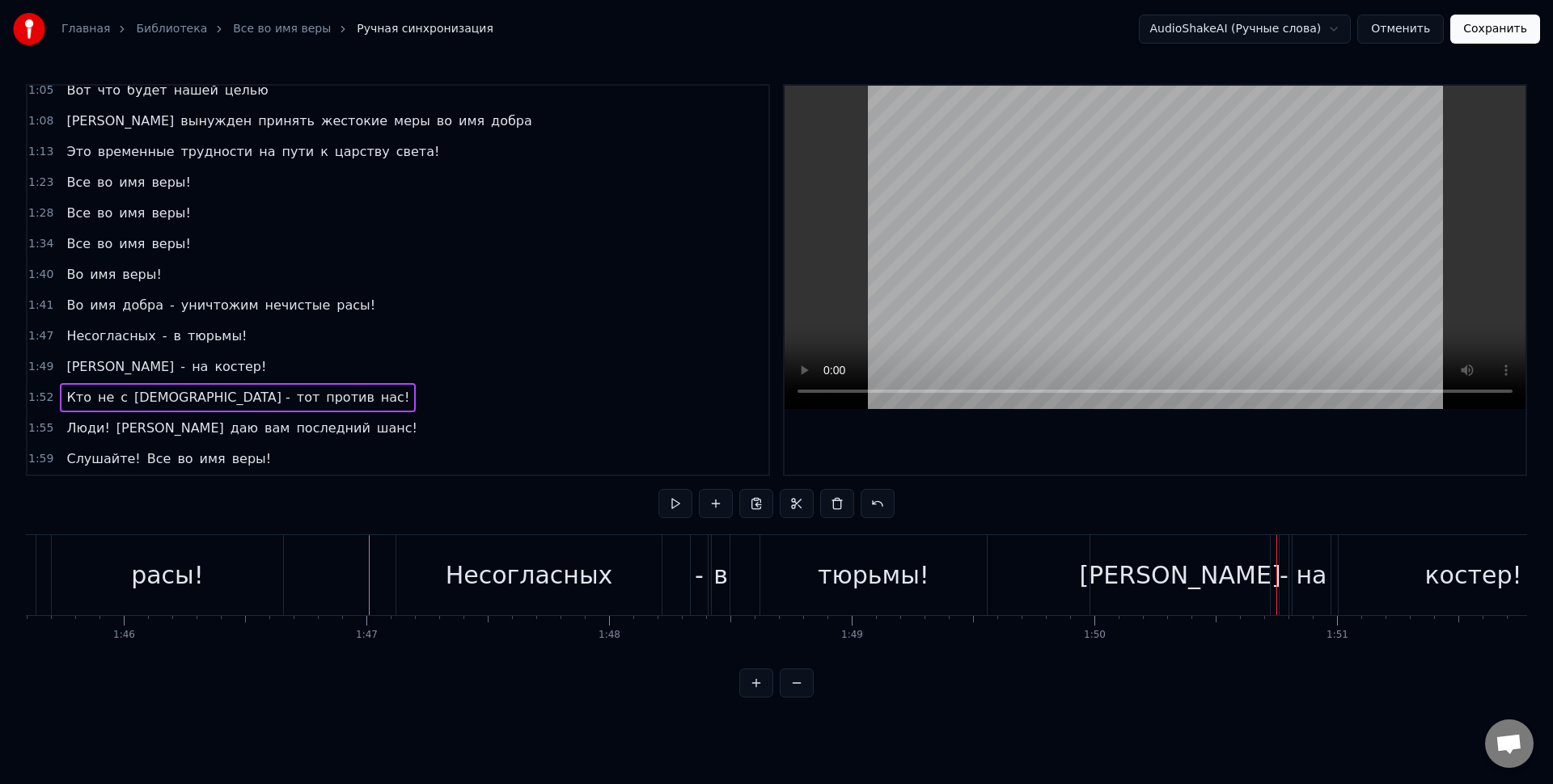
scroll to position [0, 25743]
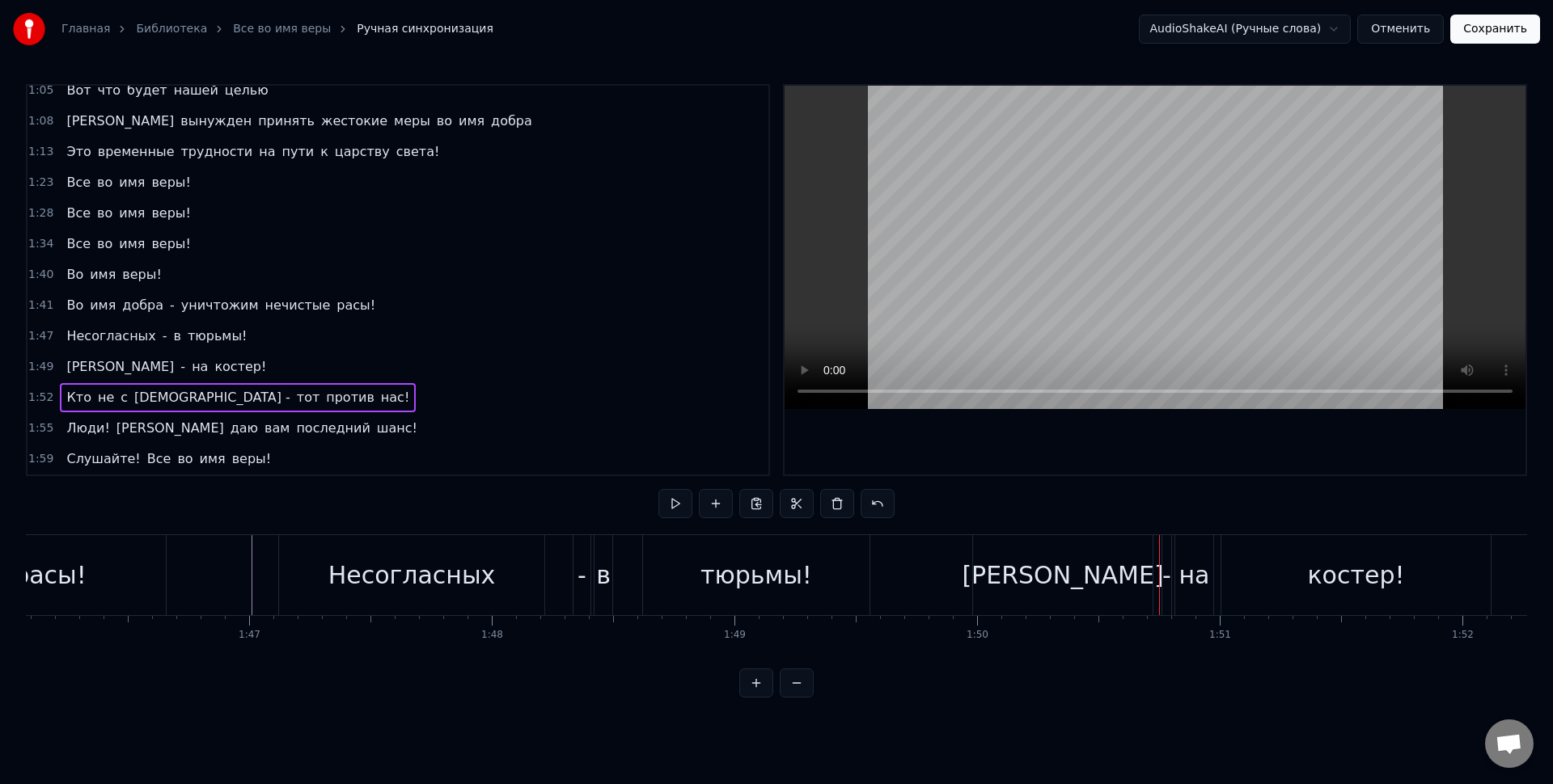
click at [213, 361] on span "костер!" at bounding box center [241, 366] width 55 height 18
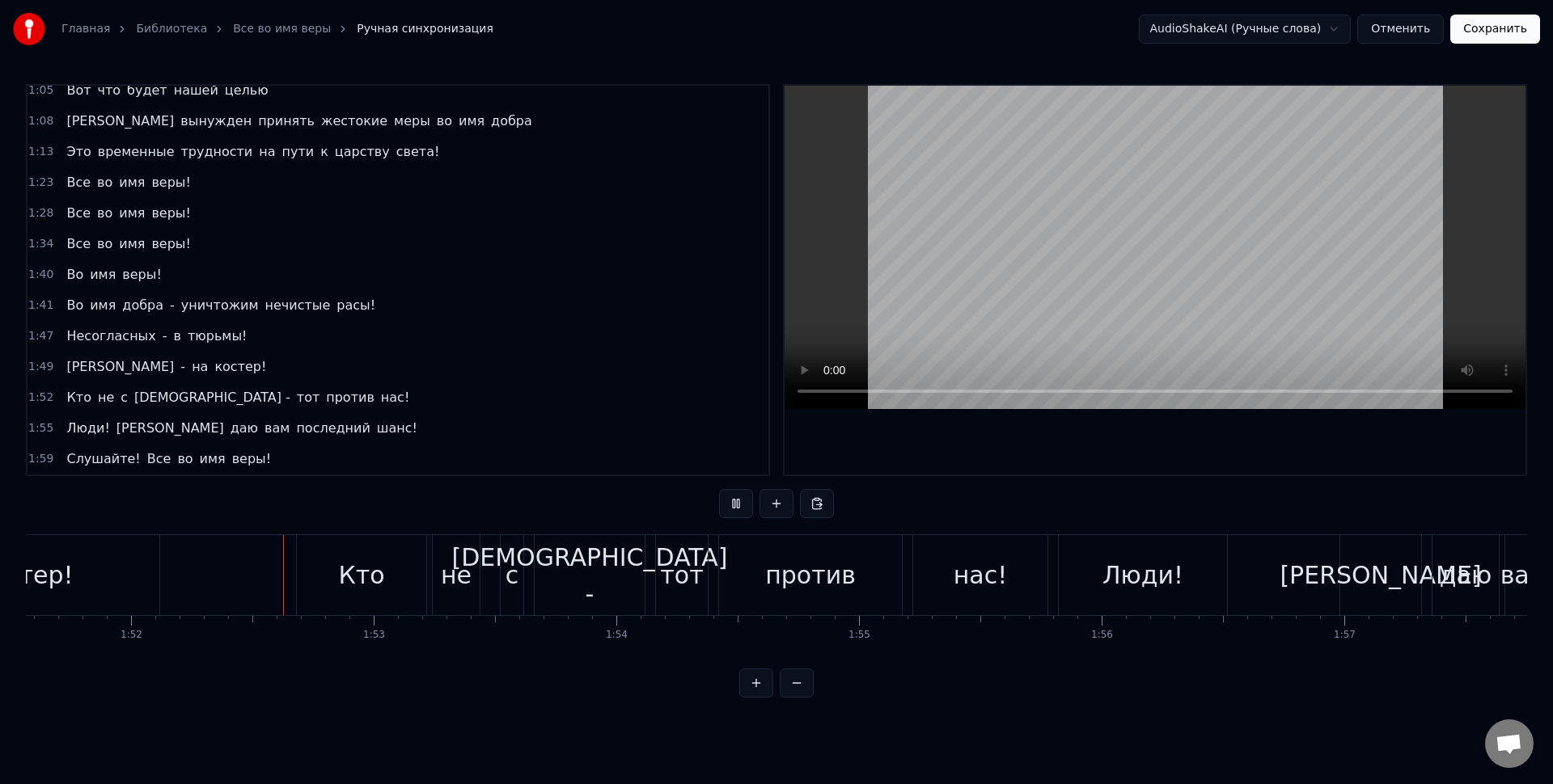
scroll to position [0, 27092]
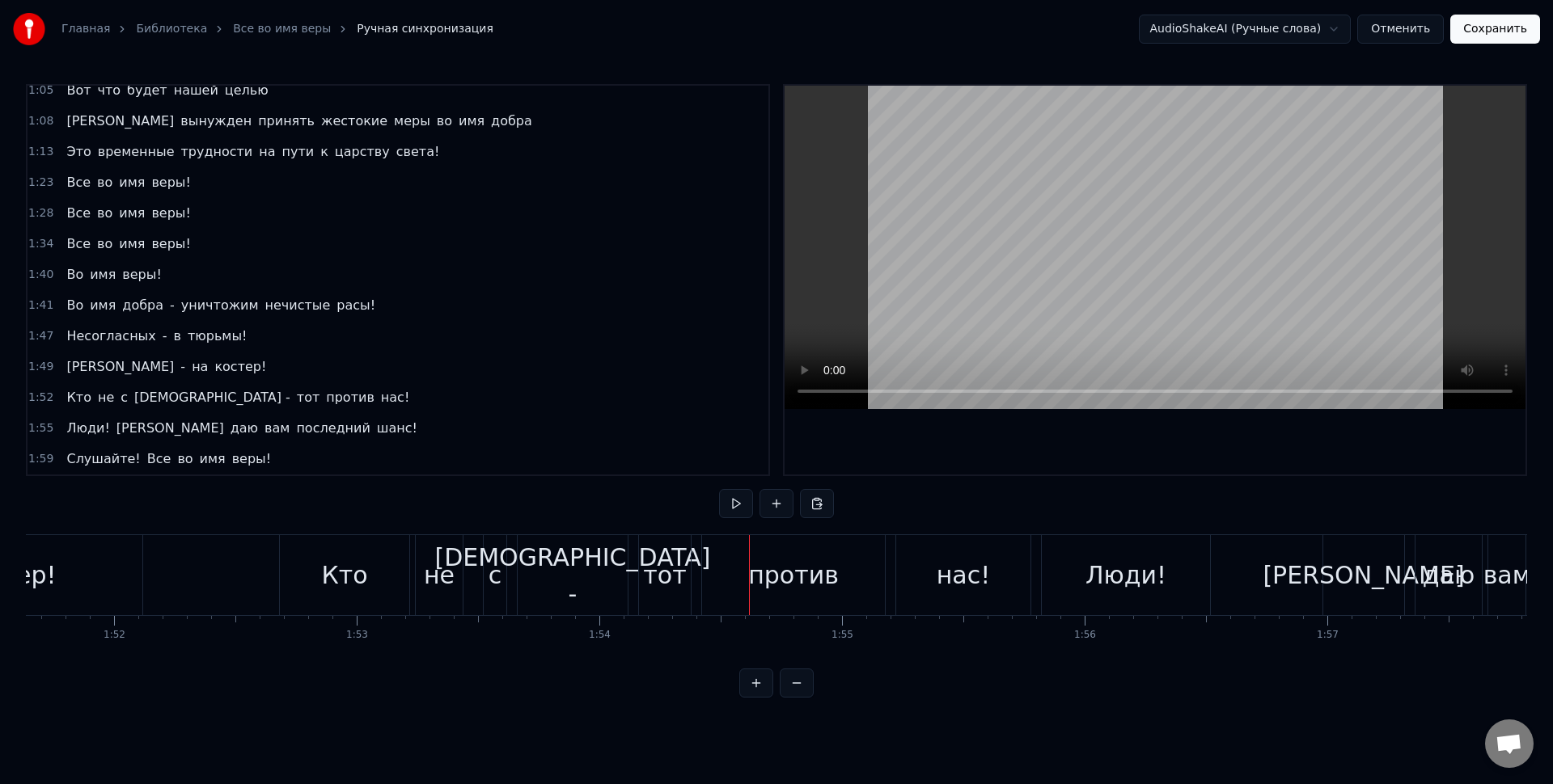
click at [647, 580] on div "тот" at bounding box center [664, 576] width 43 height 37
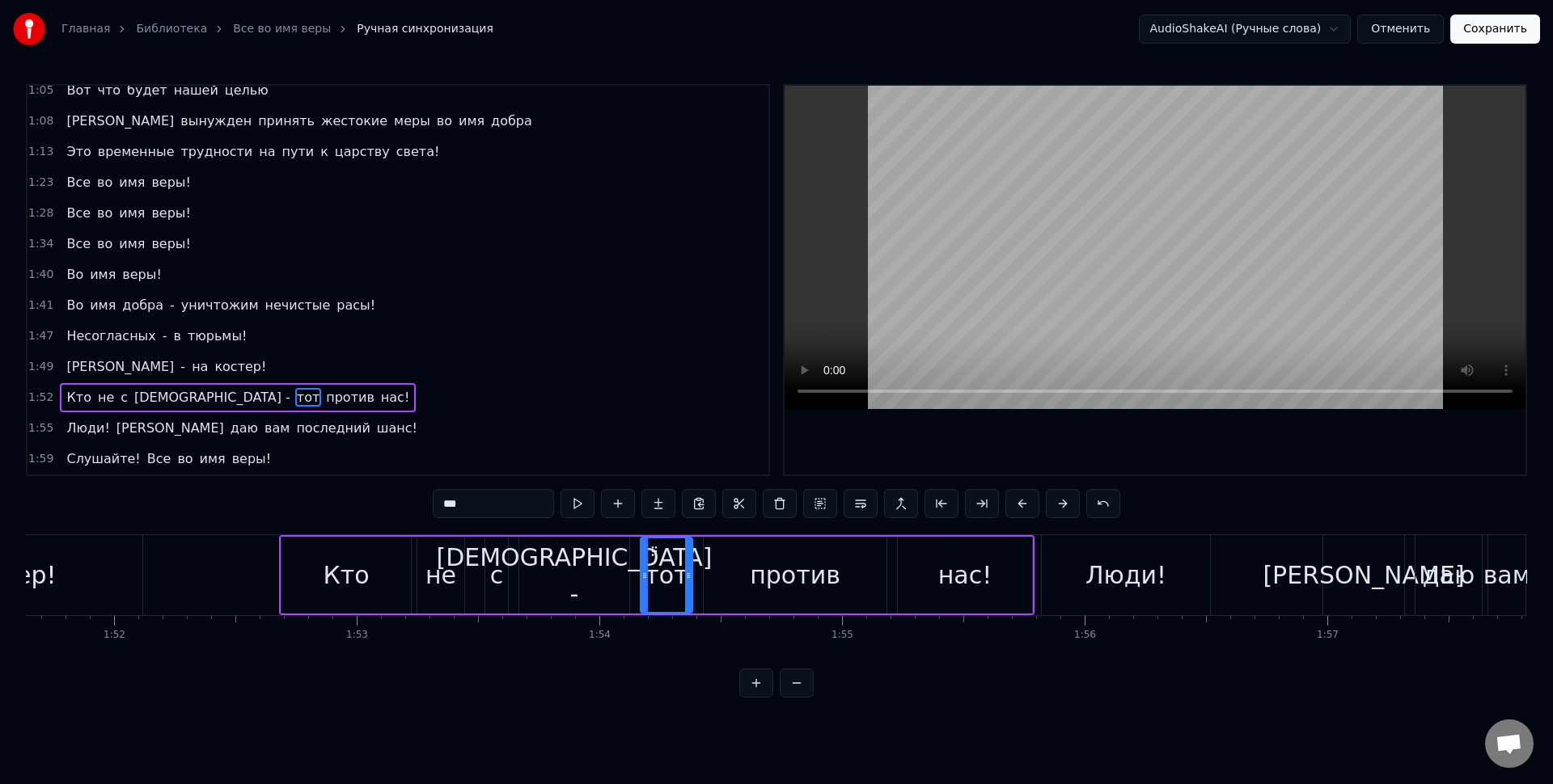
click at [620, 575] on div "[DEMOGRAPHIC_DATA] -" at bounding box center [574, 576] width 110 height 77
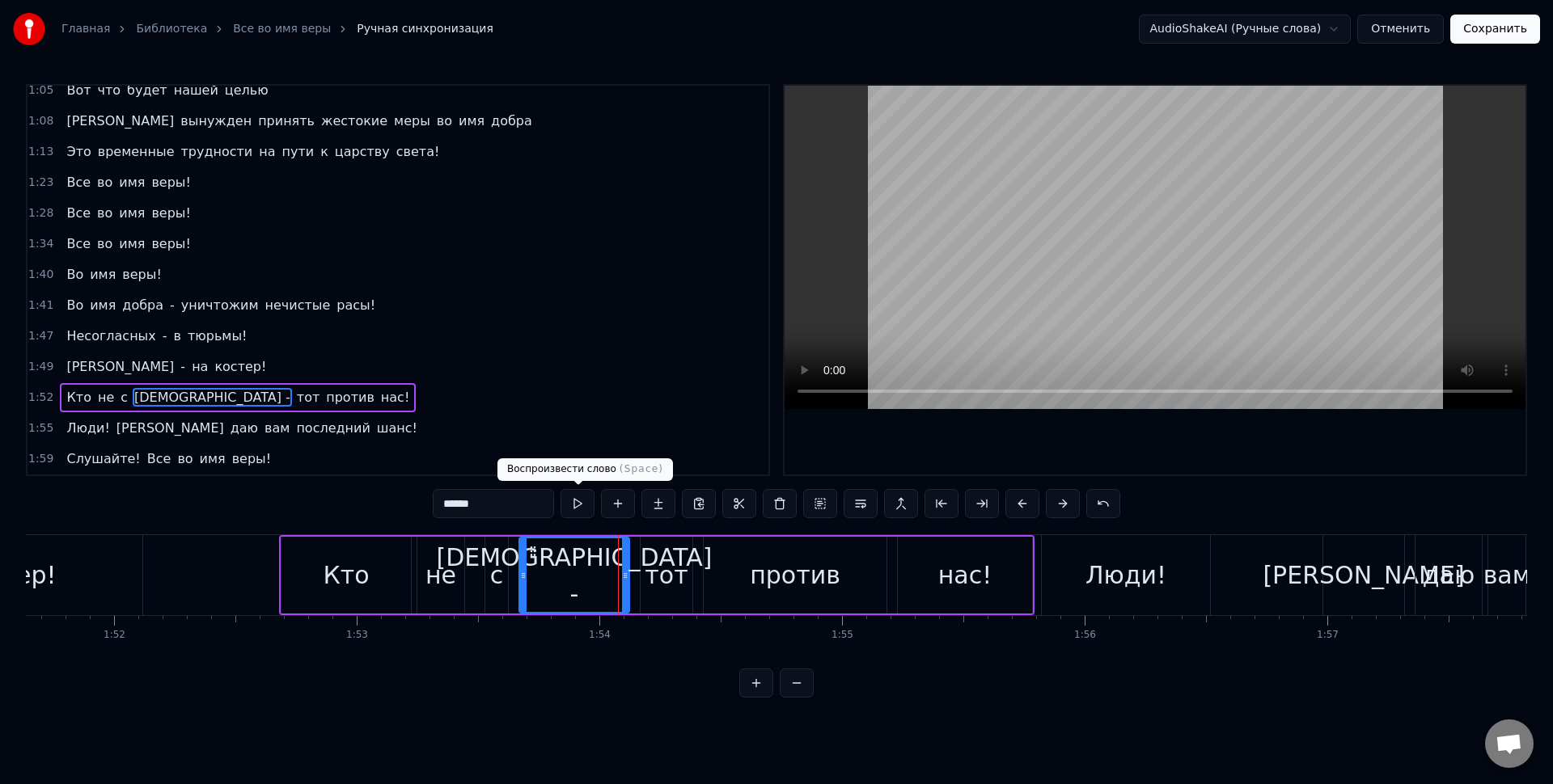
click at [546, 502] on input "******" at bounding box center [493, 504] width 121 height 29
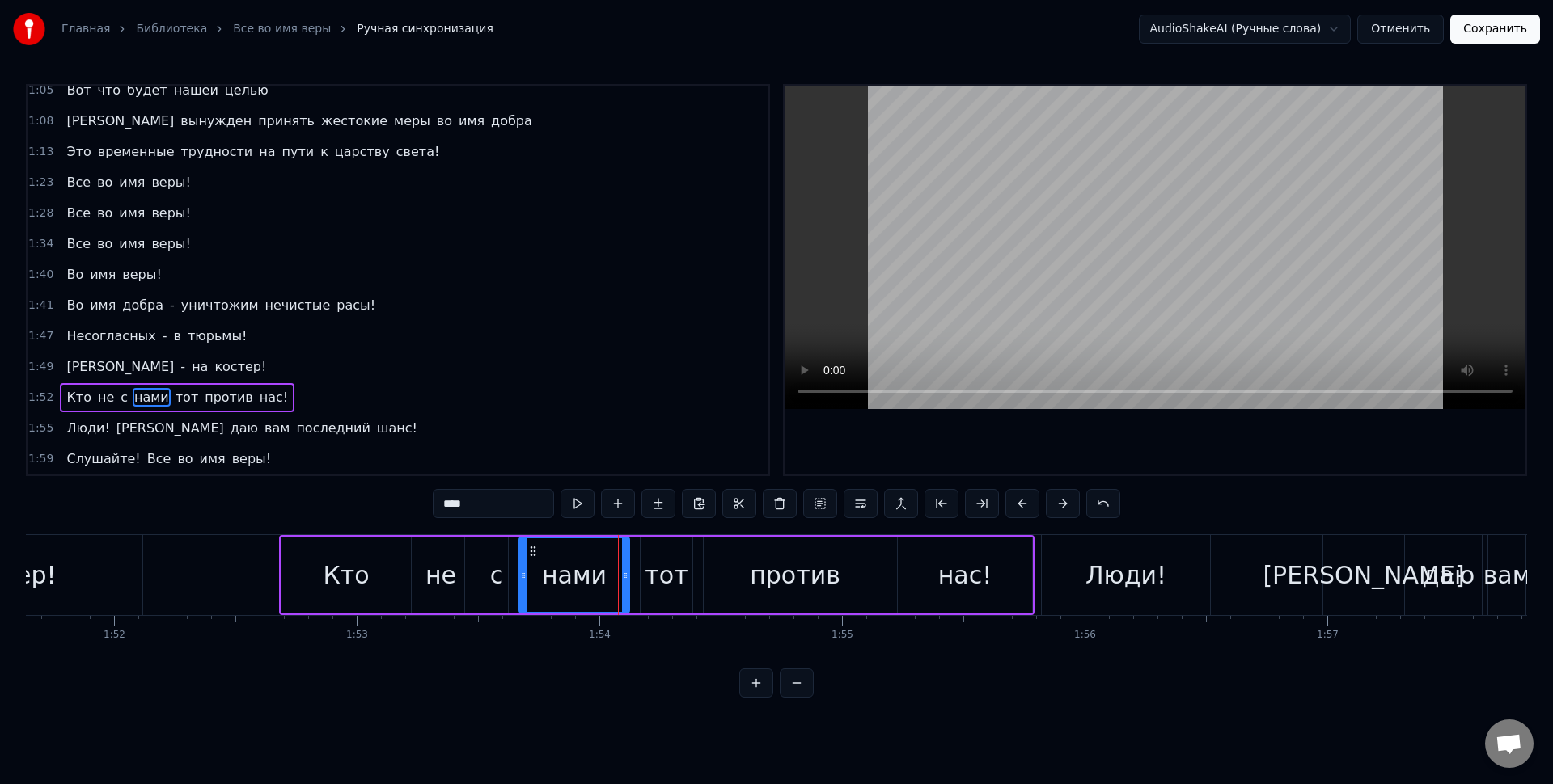
type input "****"
click at [633, 545] on div "Кто не с нами тот против нас!" at bounding box center [657, 575] width 756 height 80
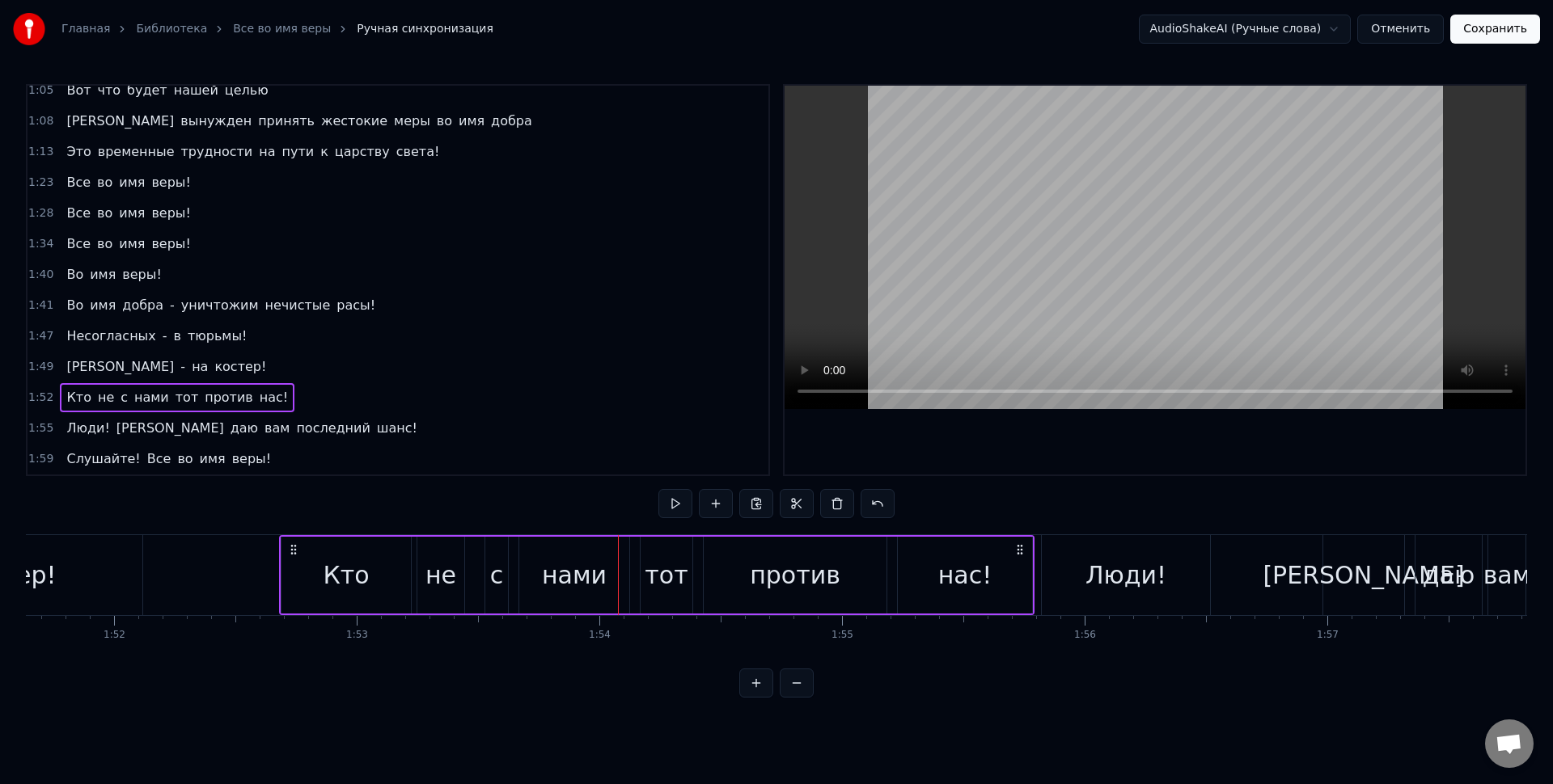
click at [657, 557] on div "тот" at bounding box center [666, 576] width 43 height 37
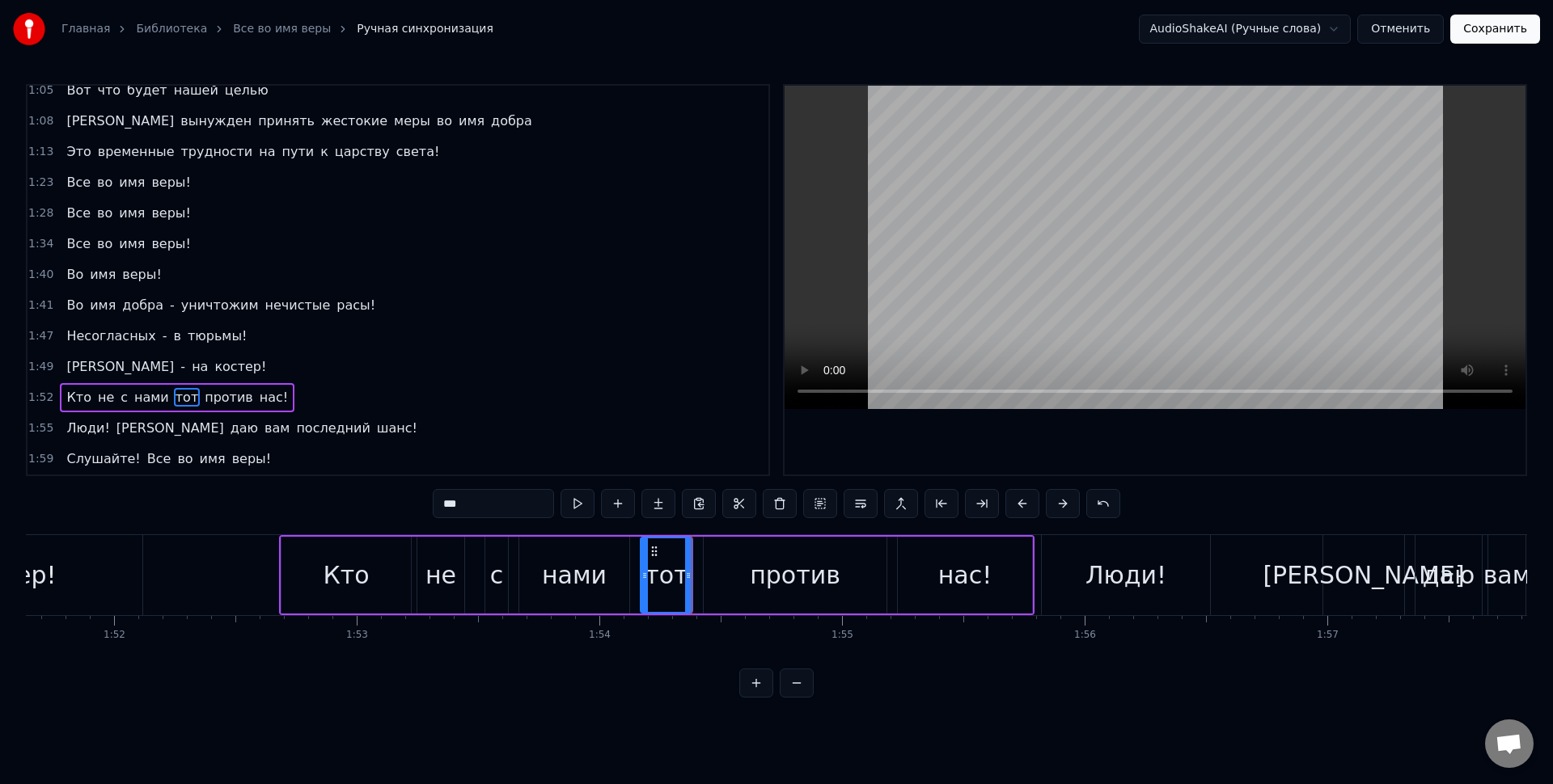
click at [636, 553] on div "Кто не с нами тот против нас!" at bounding box center [657, 575] width 756 height 80
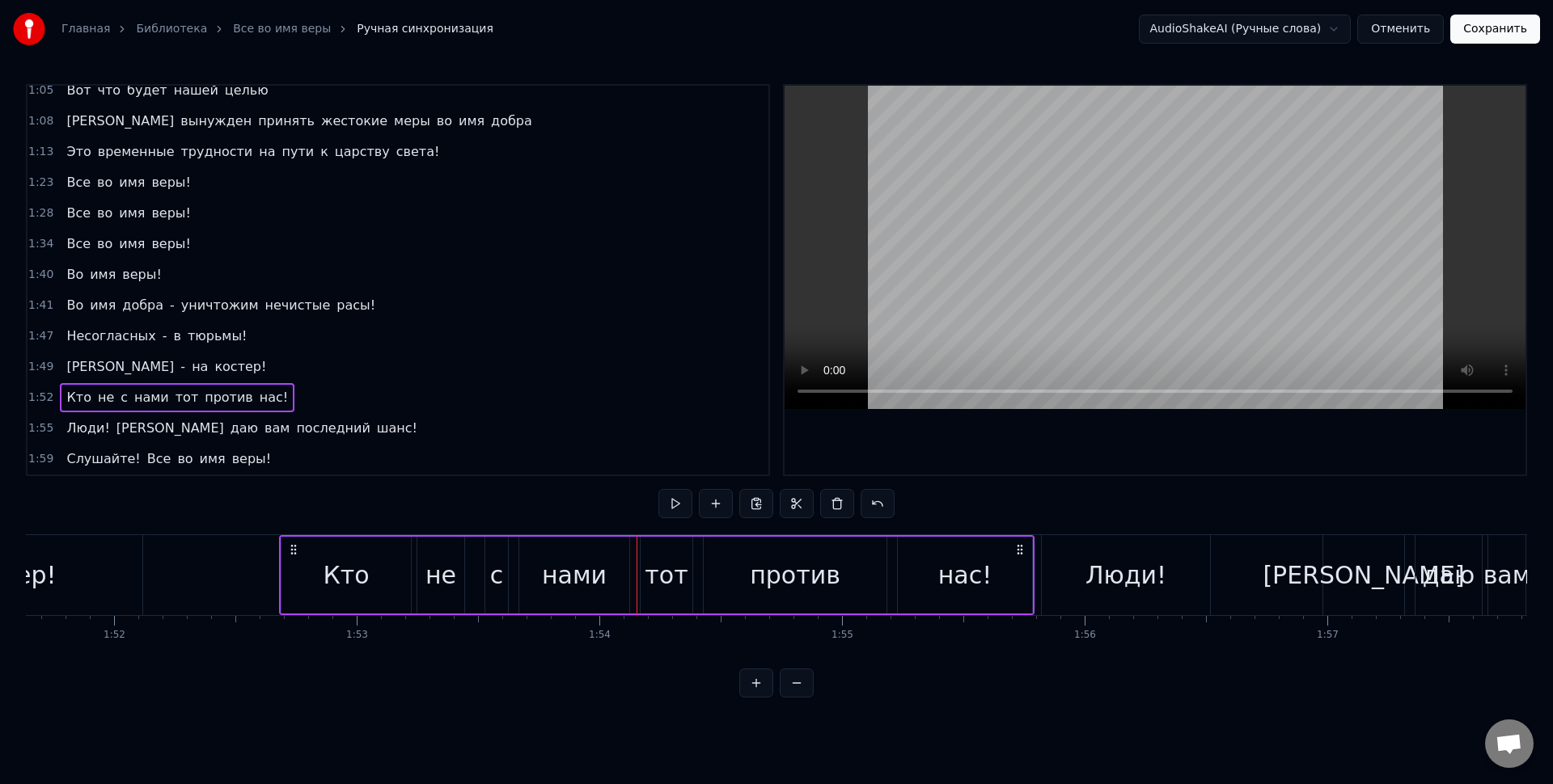
click at [662, 561] on div "тот" at bounding box center [666, 576] width 43 height 37
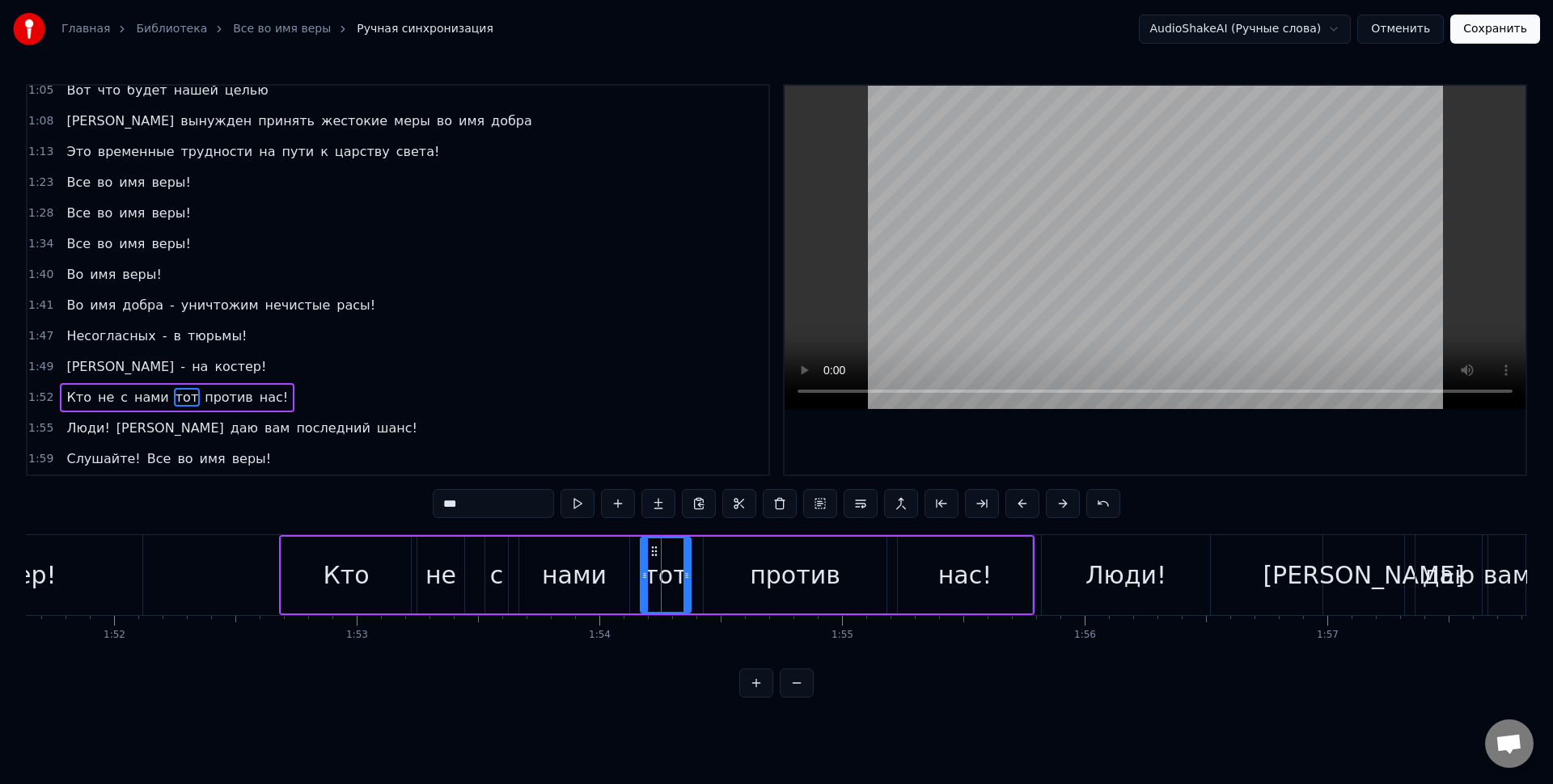
drag, startPoint x: 690, startPoint y: 570, endPoint x: 681, endPoint y: 571, distance: 9.1
click at [683, 571] on icon at bounding box center [686, 576] width 6 height 13
click at [636, 573] on div "Кто не с нами тот против нас!" at bounding box center [657, 575] width 756 height 80
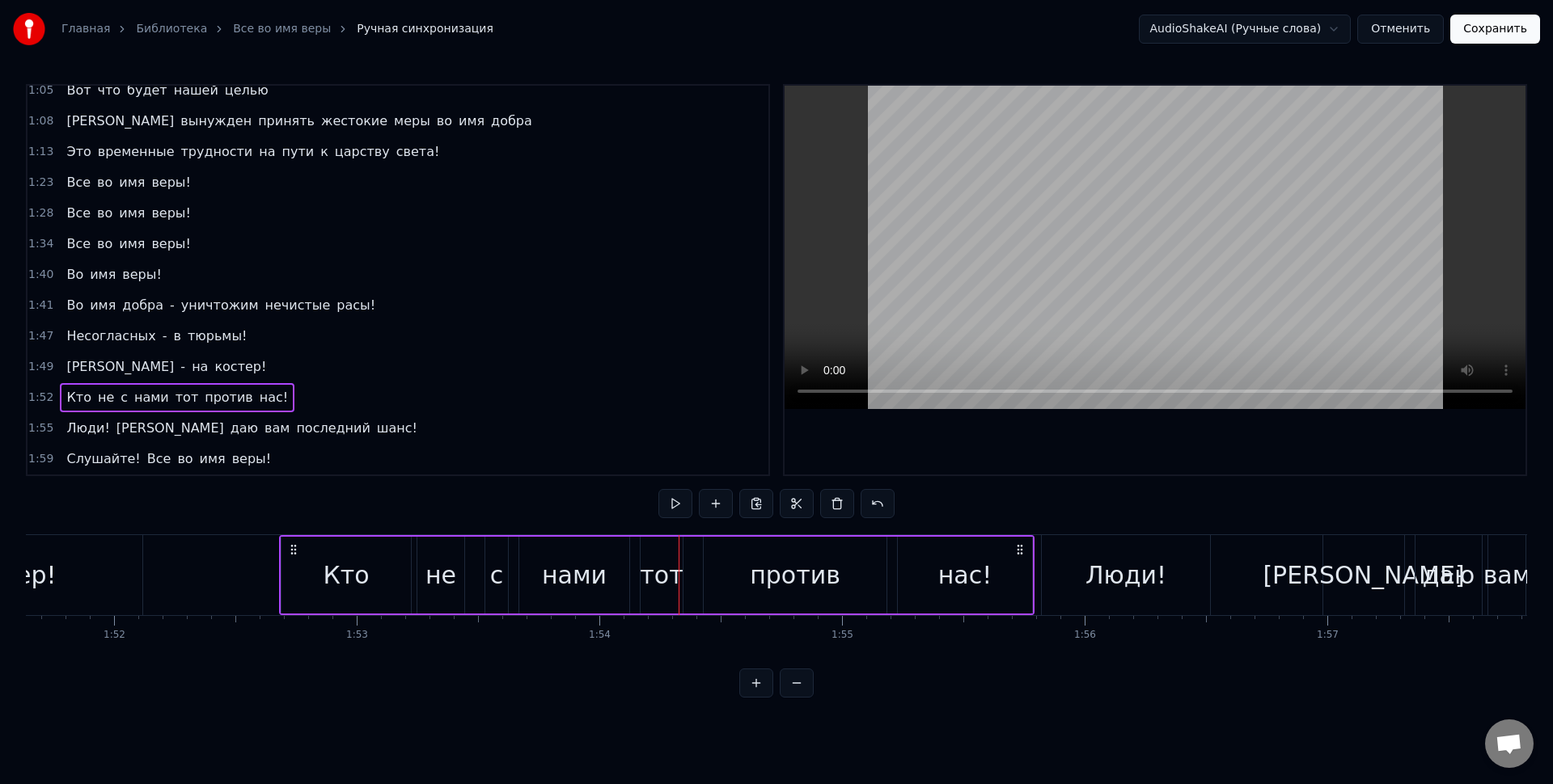
click at [644, 573] on div "тот" at bounding box center [661, 576] width 43 height 37
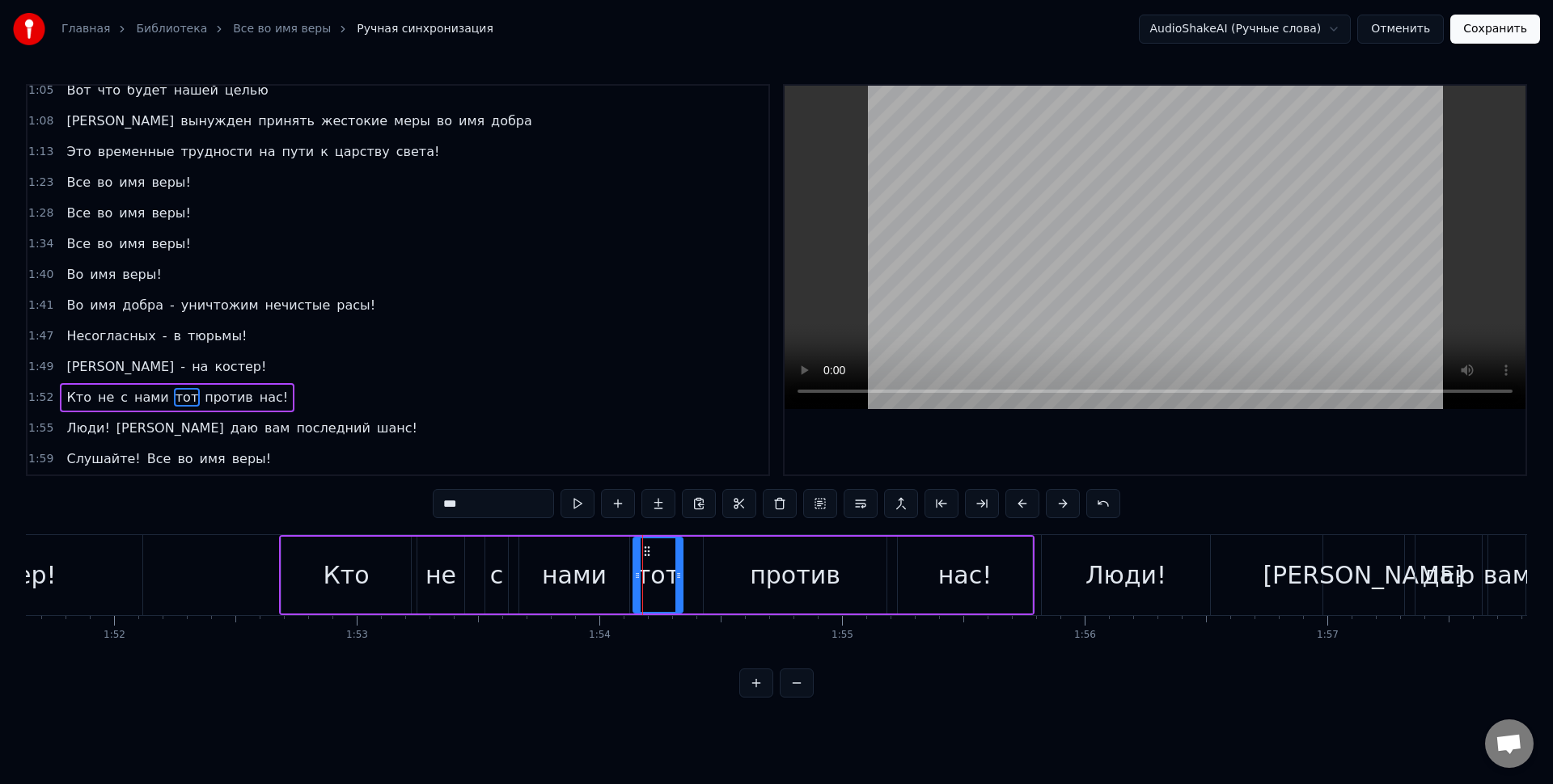
click at [636, 574] on icon at bounding box center [637, 576] width 6 height 13
drag, startPoint x: 675, startPoint y: 577, endPoint x: 664, endPoint y: 577, distance: 11.0
click at [667, 577] on circle at bounding box center [667, 577] width 1 height 1
click at [606, 568] on div "нами" at bounding box center [574, 576] width 110 height 77
type input "****"
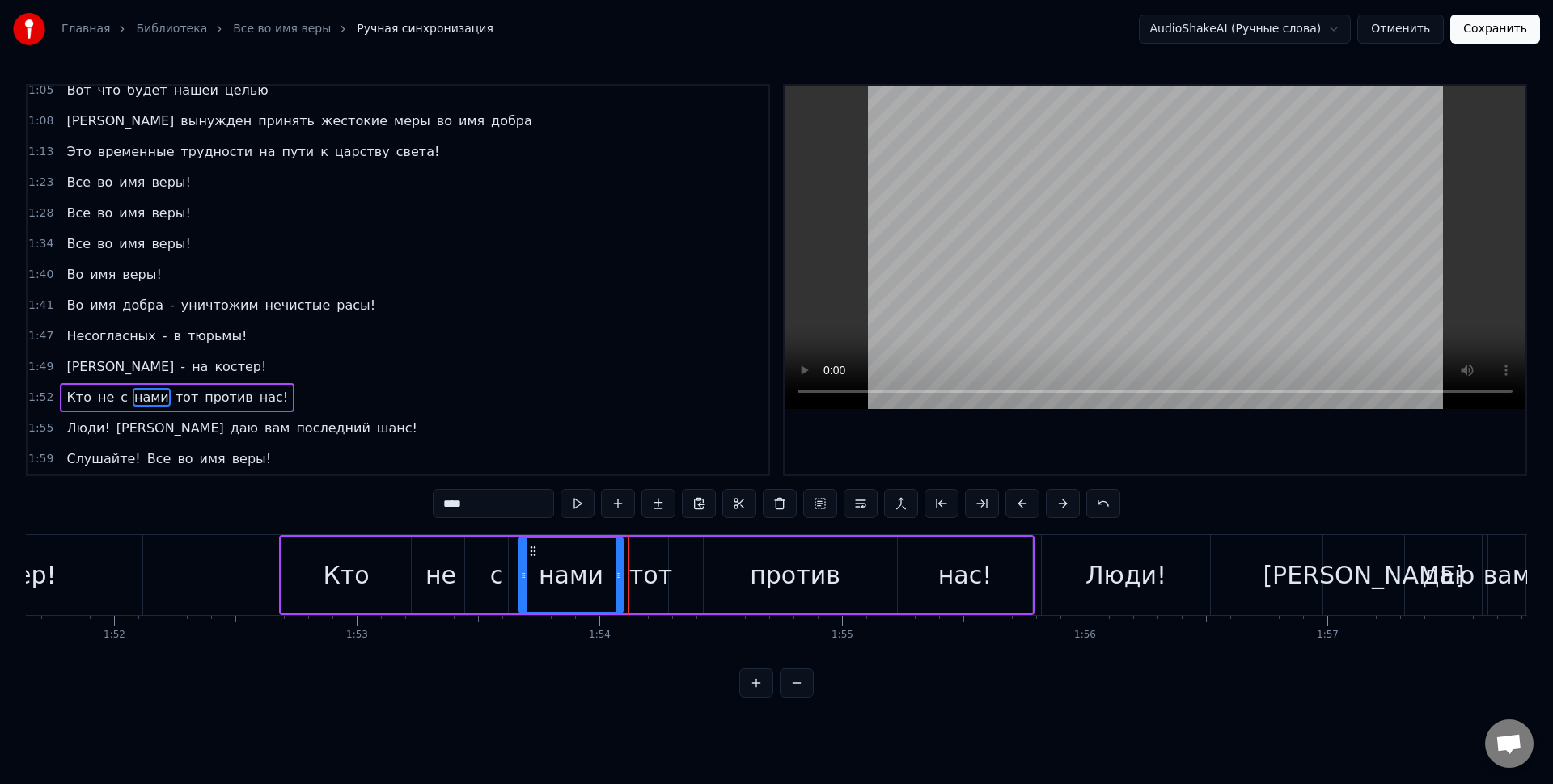
drag, startPoint x: 623, startPoint y: 577, endPoint x: 614, endPoint y: 579, distance: 9.2
click at [615, 579] on icon at bounding box center [618, 576] width 6 height 13
click at [586, 573] on div "нами" at bounding box center [570, 576] width 64 height 37
click at [624, 567] on div "Кто не с нами тот против нас!" at bounding box center [657, 575] width 756 height 80
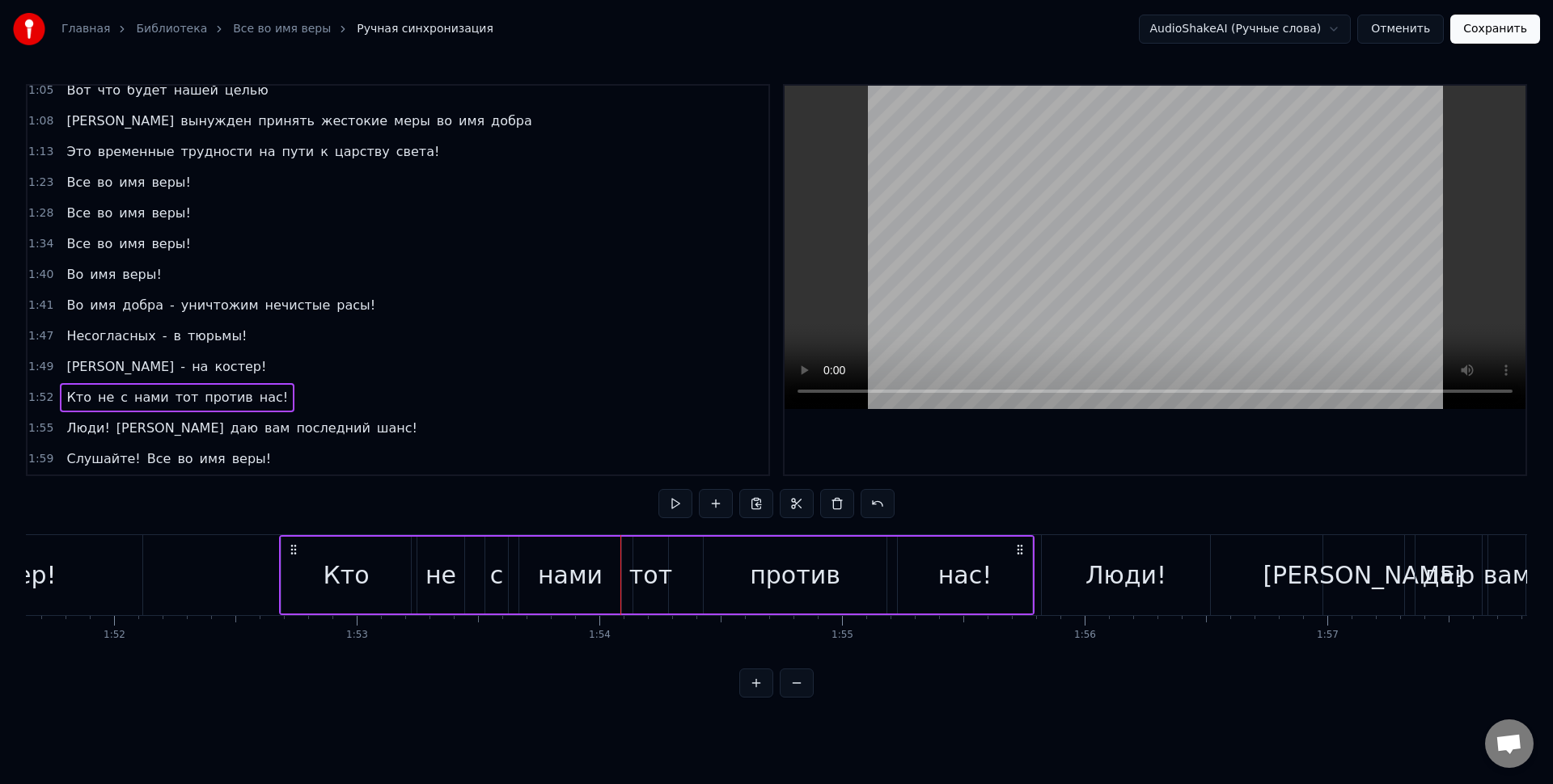
click at [626, 569] on div "Кто не с нами тот против нас!" at bounding box center [657, 575] width 756 height 80
drag, startPoint x: 626, startPoint y: 552, endPoint x: 636, endPoint y: 546, distance: 11.7
click at [627, 552] on div "Кто не с нами тот против нас!" at bounding box center [657, 575] width 756 height 80
click at [632, 543] on div "Кто не с нами тот против нас!" at bounding box center [657, 575] width 756 height 80
click at [626, 546] on div "Кто не с нами тот против нас!" at bounding box center [657, 575] width 756 height 80
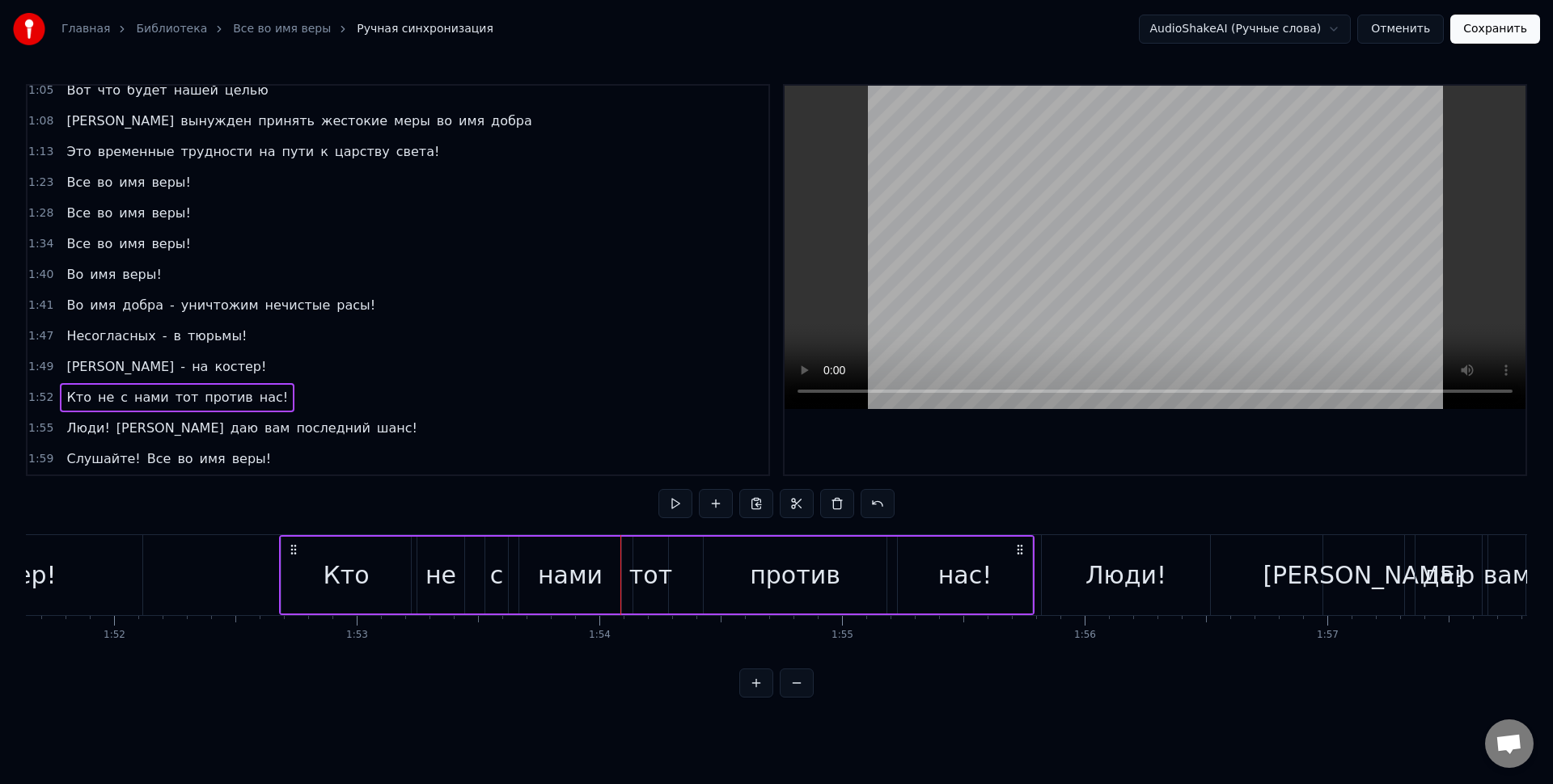
click at [625, 541] on div "Кто не с нами тот против нас!" at bounding box center [657, 575] width 756 height 80
click at [626, 524] on div "0:11 Все во имя веры! 0:17 Все во имя веры! 0:23 Все во имя веры! 0:29 Во имя в…" at bounding box center [776, 391] width 1502 height 614
click at [631, 545] on div "Кто не с нами тот против нас!" at bounding box center [657, 575] width 756 height 80
click at [458, 512] on div "0:11 Все во имя веры! 0:17 Все во имя веры! 0:23 Все во имя веры! 0:29 Во имя в…" at bounding box center [776, 391] width 1502 height 614
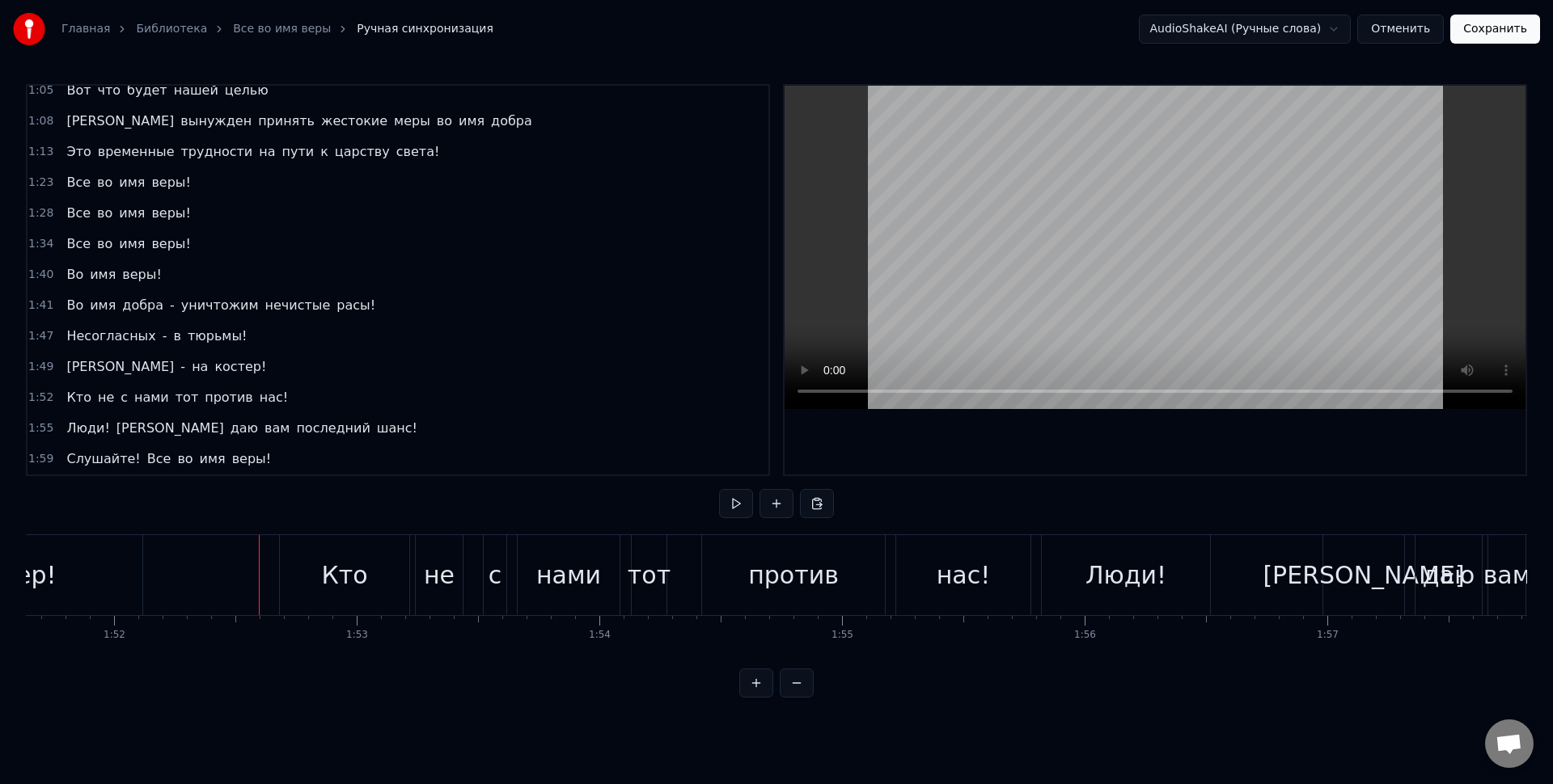
drag, startPoint x: 627, startPoint y: 551, endPoint x: 652, endPoint y: 557, distance: 25.7
click at [627, 550] on div "Кто не с нами тот против нас!" at bounding box center [657, 575] width 756 height 80
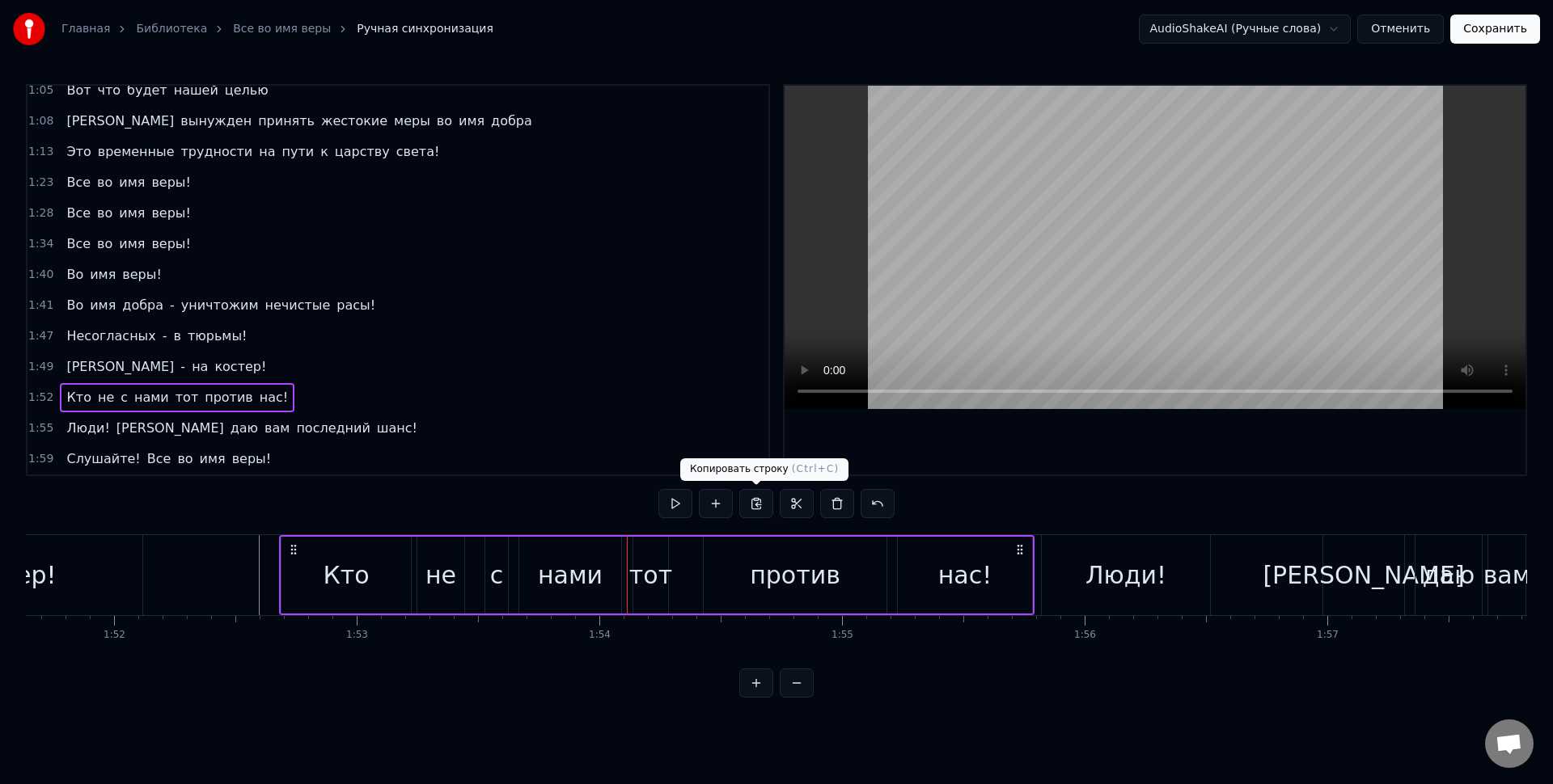
click at [726, 509] on button at bounding box center [715, 504] width 34 height 29
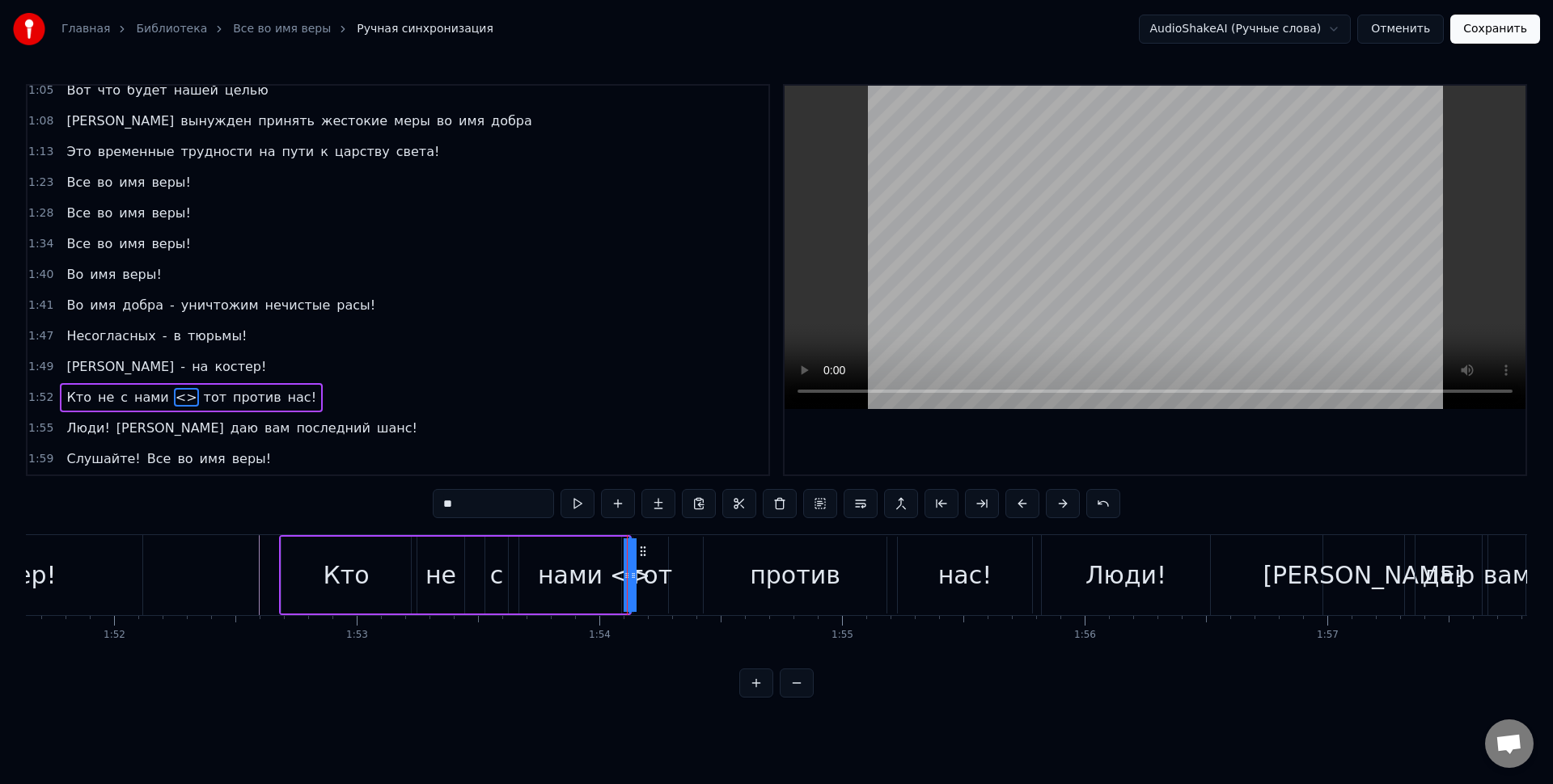
drag, startPoint x: 518, startPoint y: 510, endPoint x: 356, endPoint y: 485, distance: 163.9
click at [352, 498] on div "0:11 Все во имя веры! 0:17 Все во имя веры! 0:23 Все во имя веры! 0:29 Во имя в…" at bounding box center [776, 391] width 1502 height 614
click at [492, 568] on div "с" at bounding box center [497, 576] width 14 height 37
type input "*"
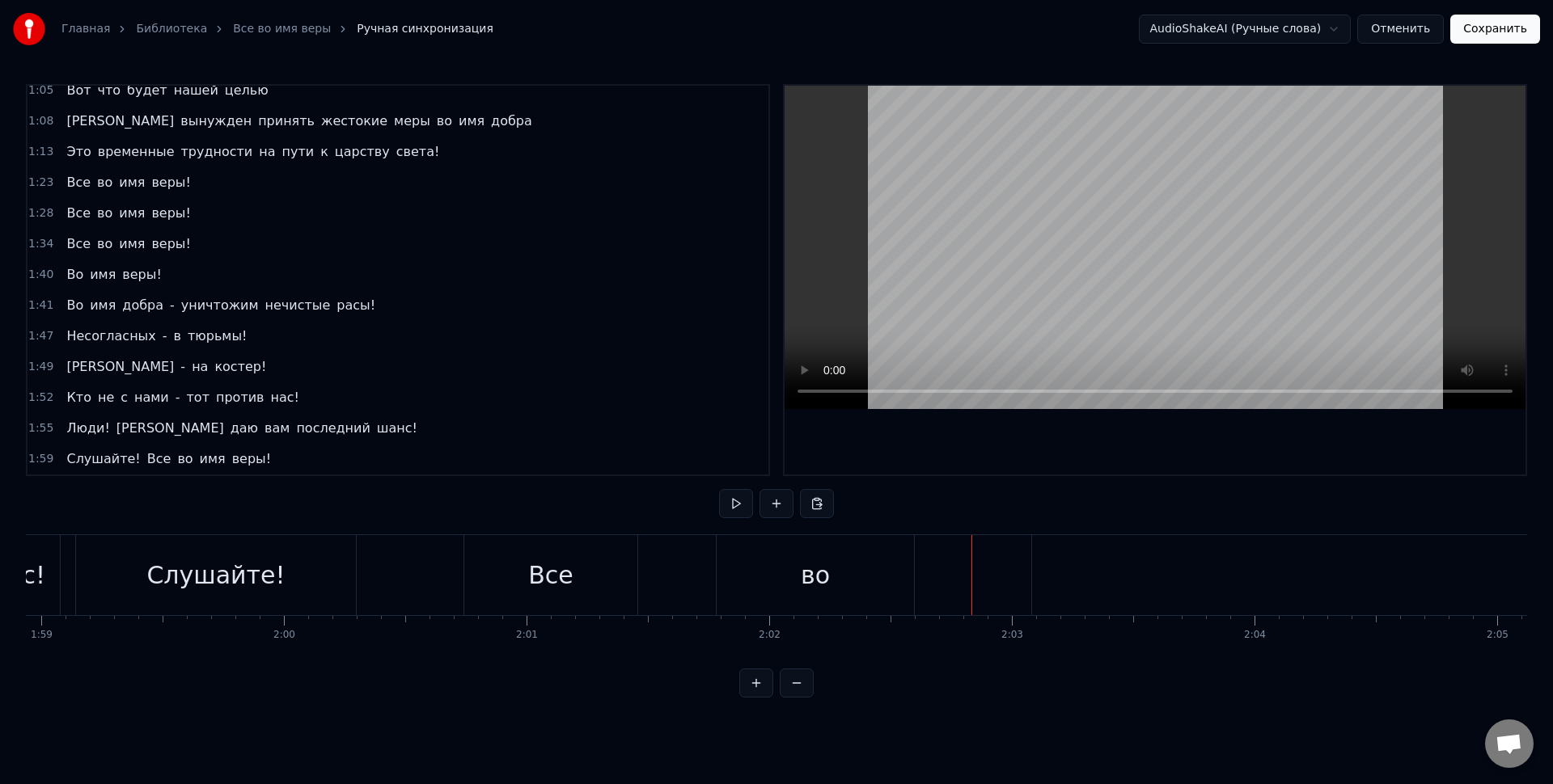
scroll to position [0, 28902]
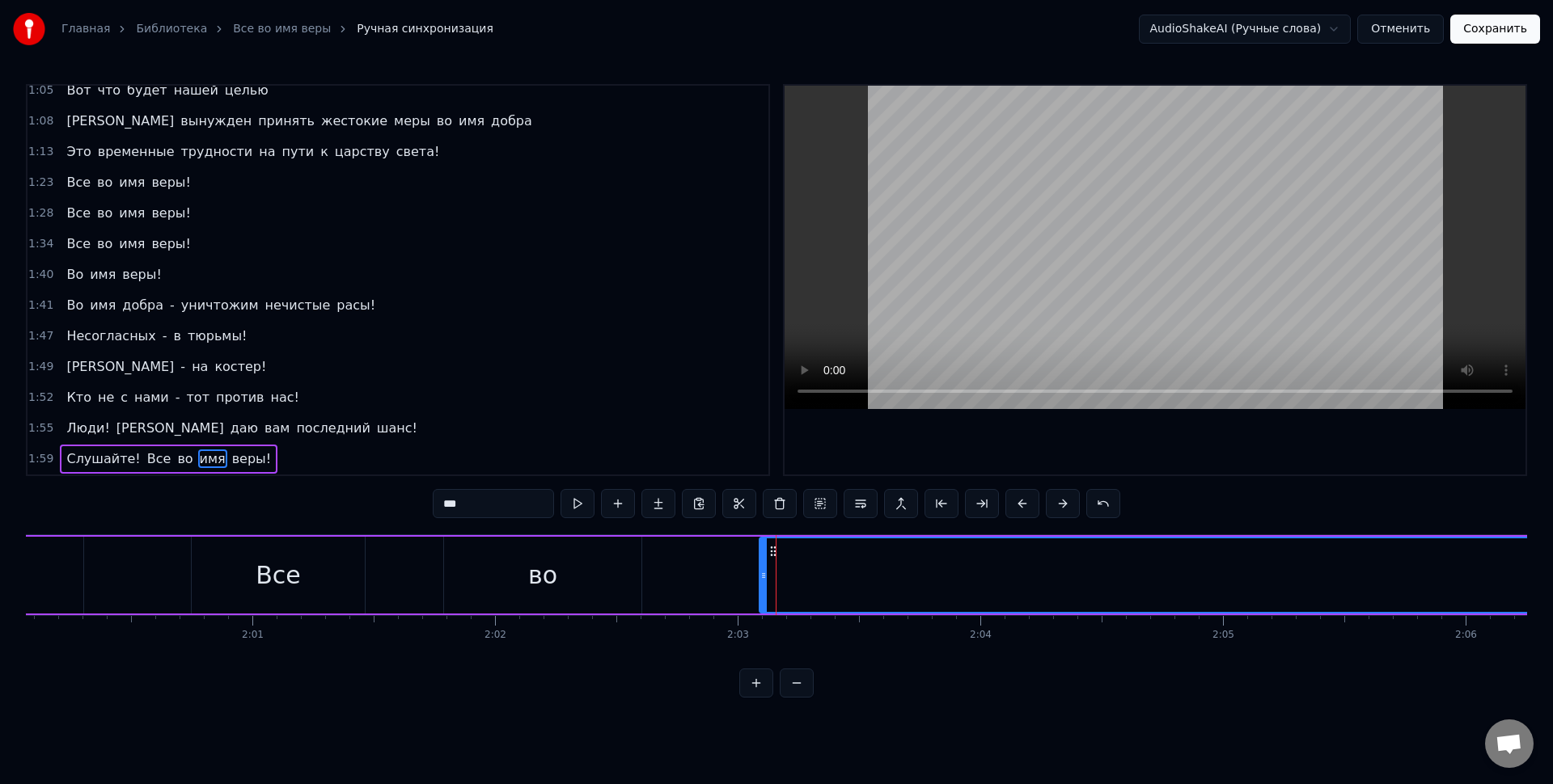
scroll to position [0, 29078]
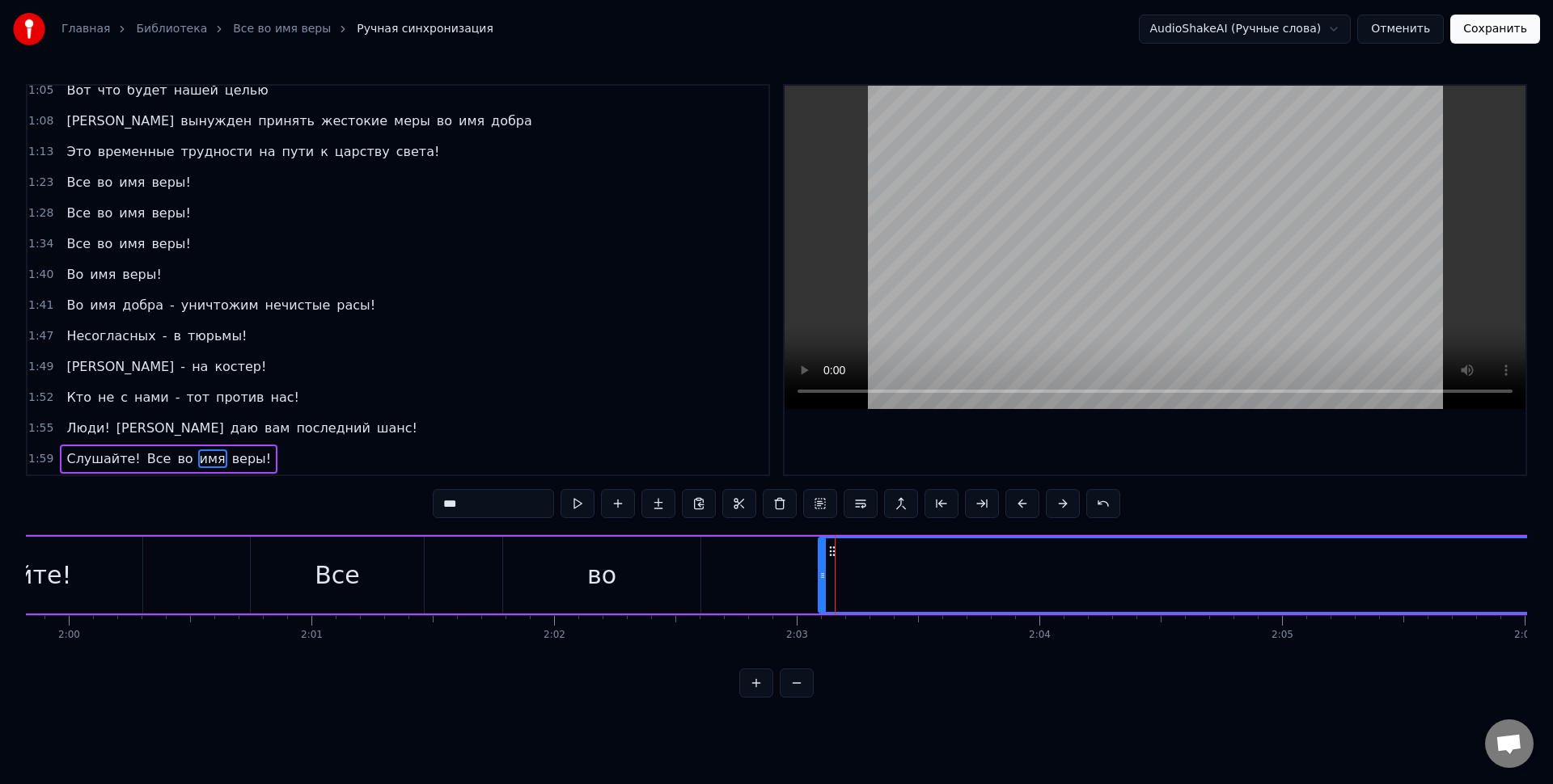
drag, startPoint x: 899, startPoint y: 562, endPoint x: 883, endPoint y: 566, distance: 16.5
click at [994, 514] on button at bounding box center [982, 504] width 34 height 29
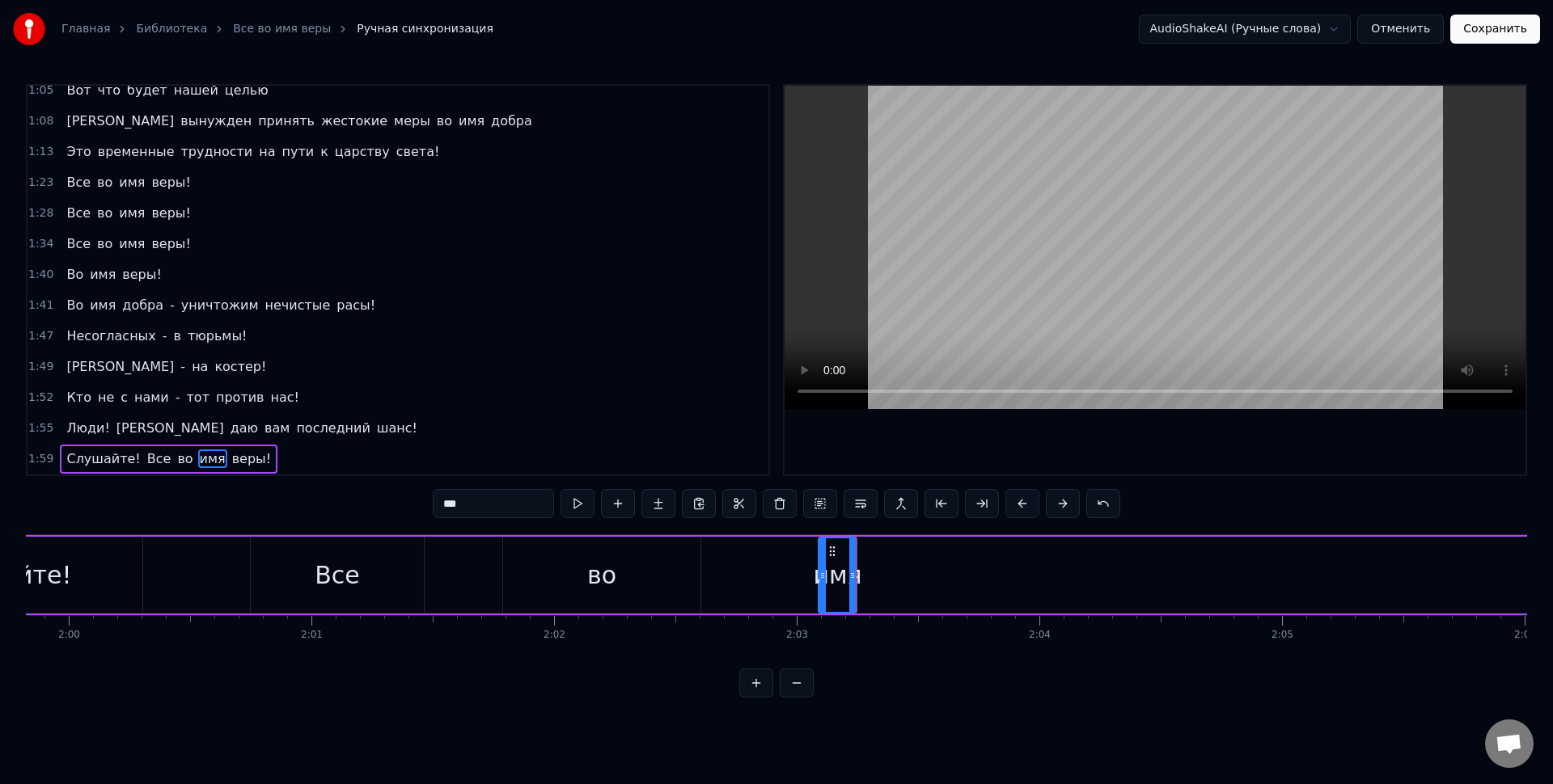
click at [607, 564] on div "во" at bounding box center [602, 576] width 29 height 37
type input "**"
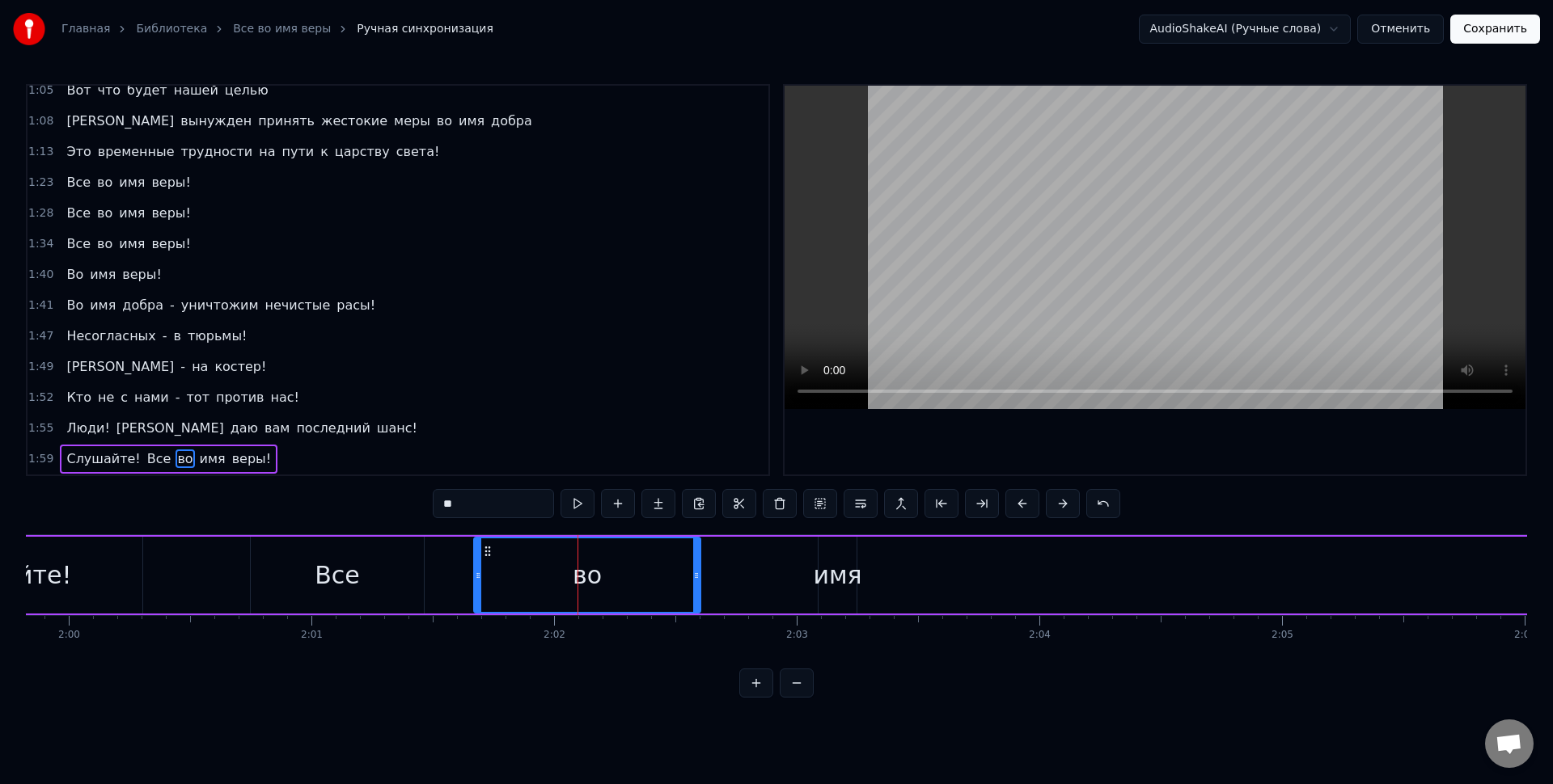
drag, startPoint x: 505, startPoint y: 571, endPoint x: 476, endPoint y: 568, distance: 29.2
click at [476, 569] on icon at bounding box center [478, 576] width 6 height 13
drag, startPoint x: 695, startPoint y: 573, endPoint x: 663, endPoint y: 576, distance: 32.1
click at [522, 569] on icon at bounding box center [523, 576] width 6 height 13
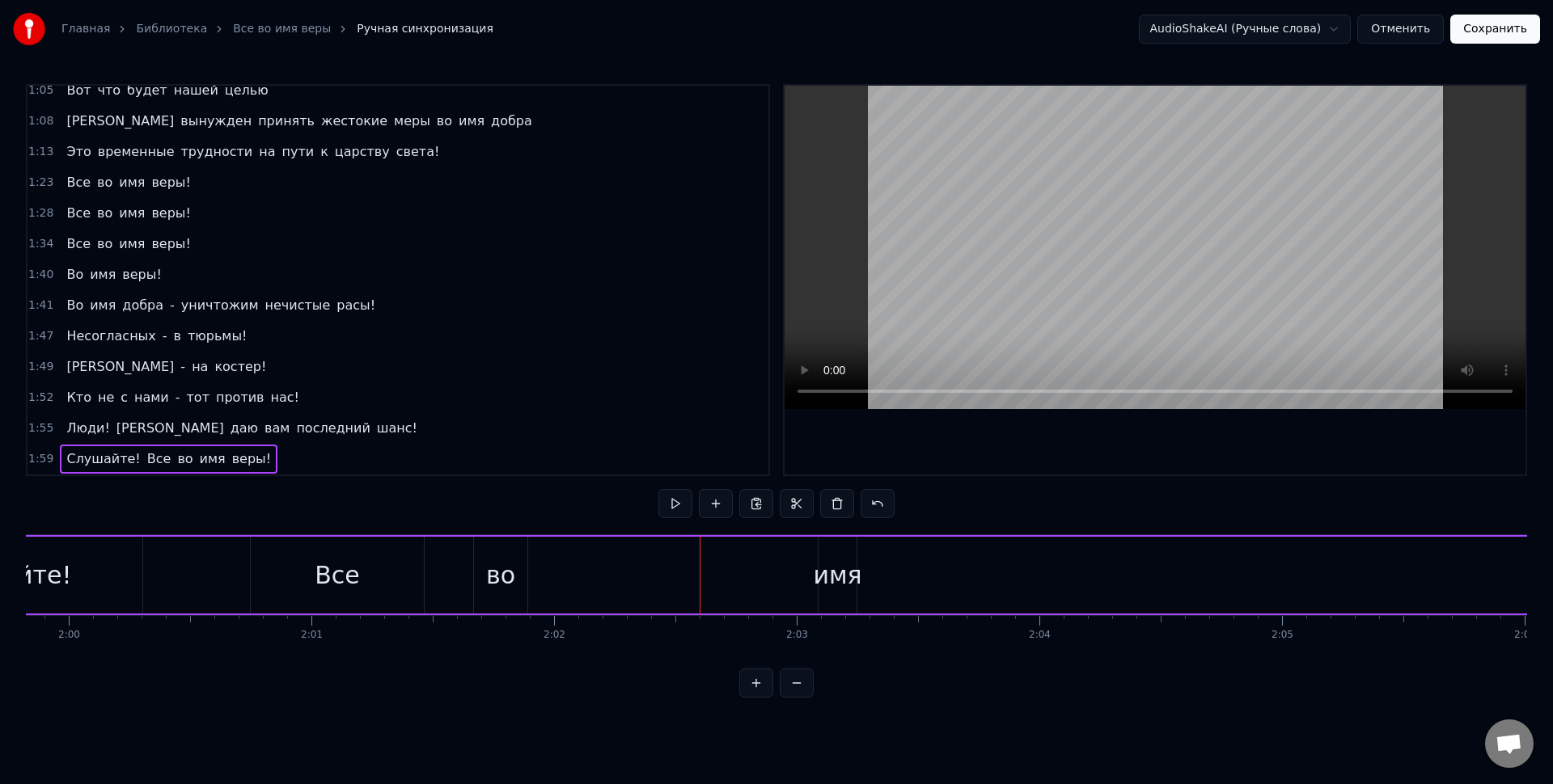
click at [837, 579] on div "имя" at bounding box center [837, 576] width 49 height 37
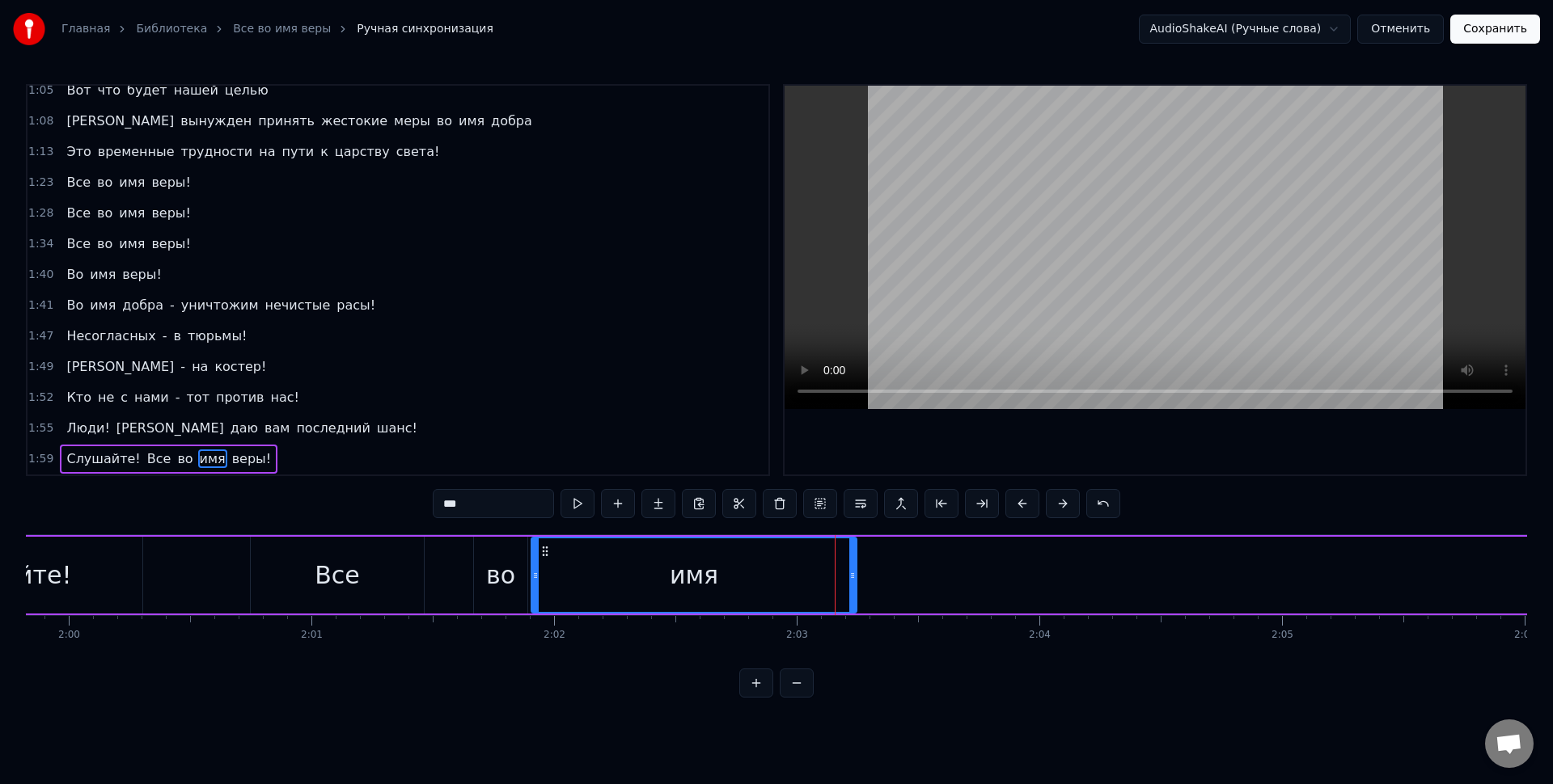
drag, startPoint x: 678, startPoint y: 581, endPoint x: 550, endPoint y: 573, distance: 128.2
click at [534, 572] on icon at bounding box center [535, 576] width 6 height 13
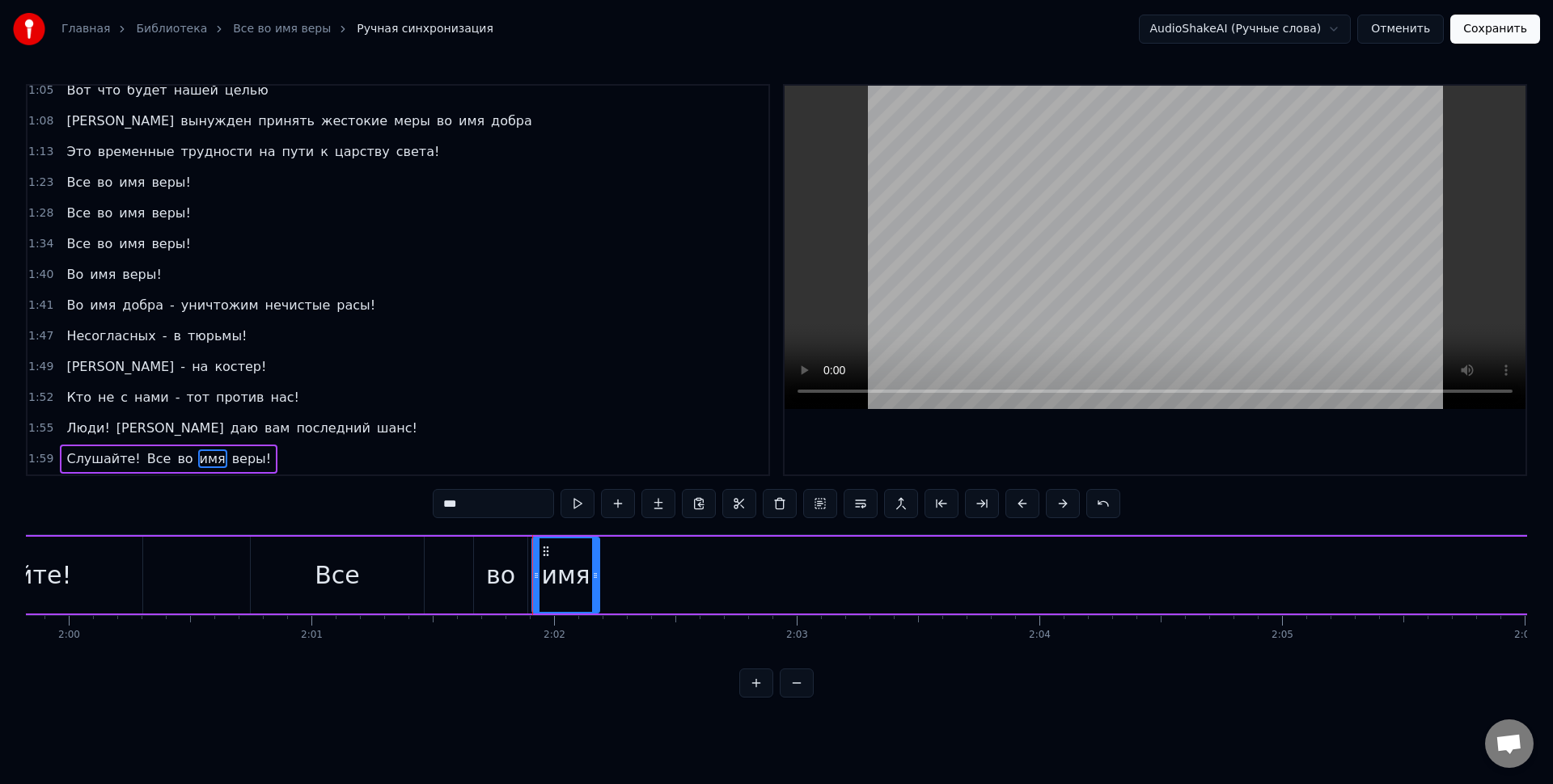
drag, startPoint x: 850, startPoint y: 577, endPoint x: 584, endPoint y: 569, distance: 266.1
click at [593, 569] on icon at bounding box center [595, 576] width 6 height 13
click at [584, 569] on div "имя" at bounding box center [565, 576] width 49 height 37
click at [541, 573] on icon at bounding box center [540, 576] width 6 height 13
click at [506, 561] on div "во" at bounding box center [501, 576] width 29 height 37
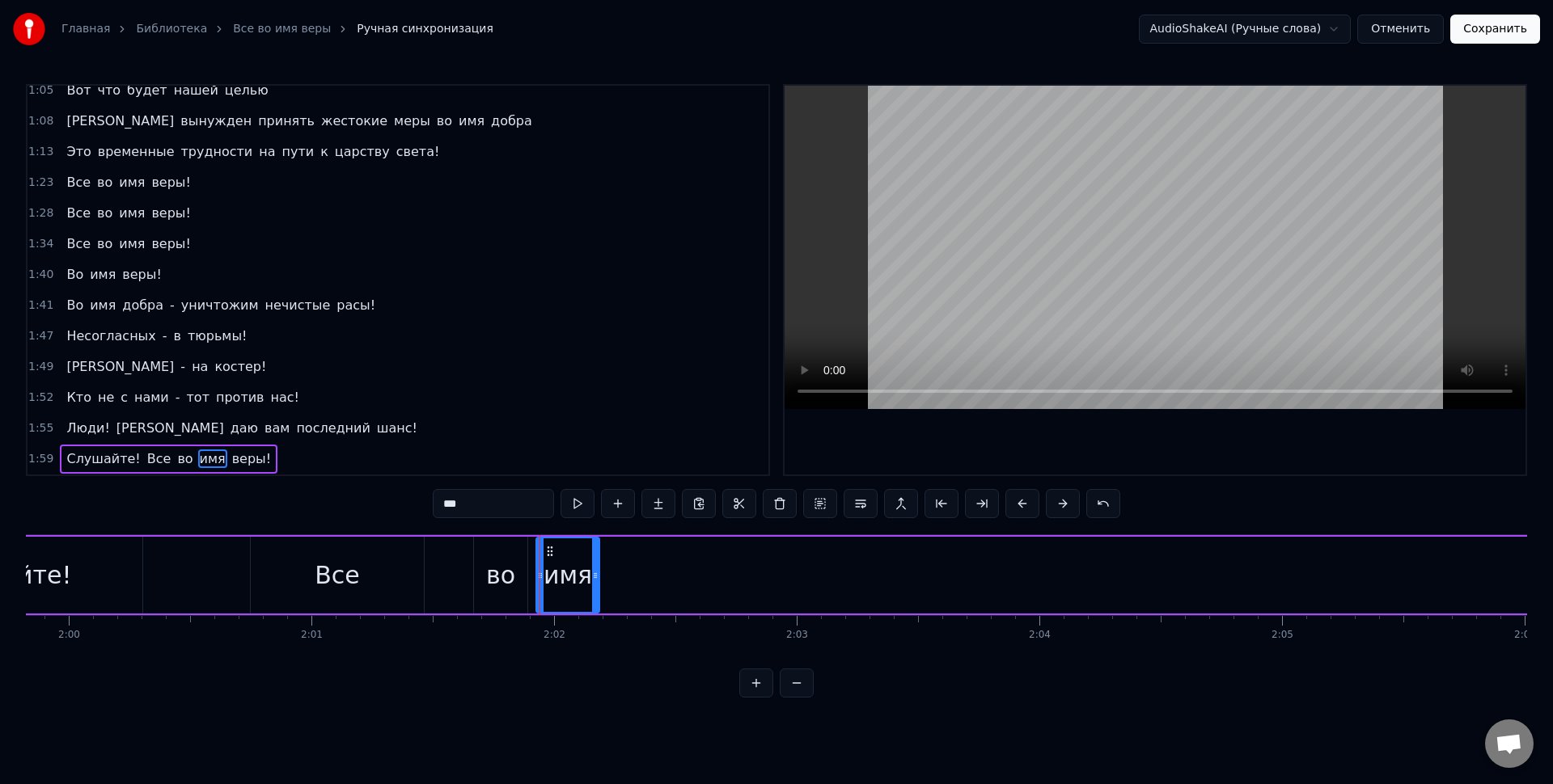
type input "**"
click at [533, 577] on icon at bounding box center [532, 576] width 6 height 13
click at [512, 567] on div "во" at bounding box center [505, 576] width 29 height 37
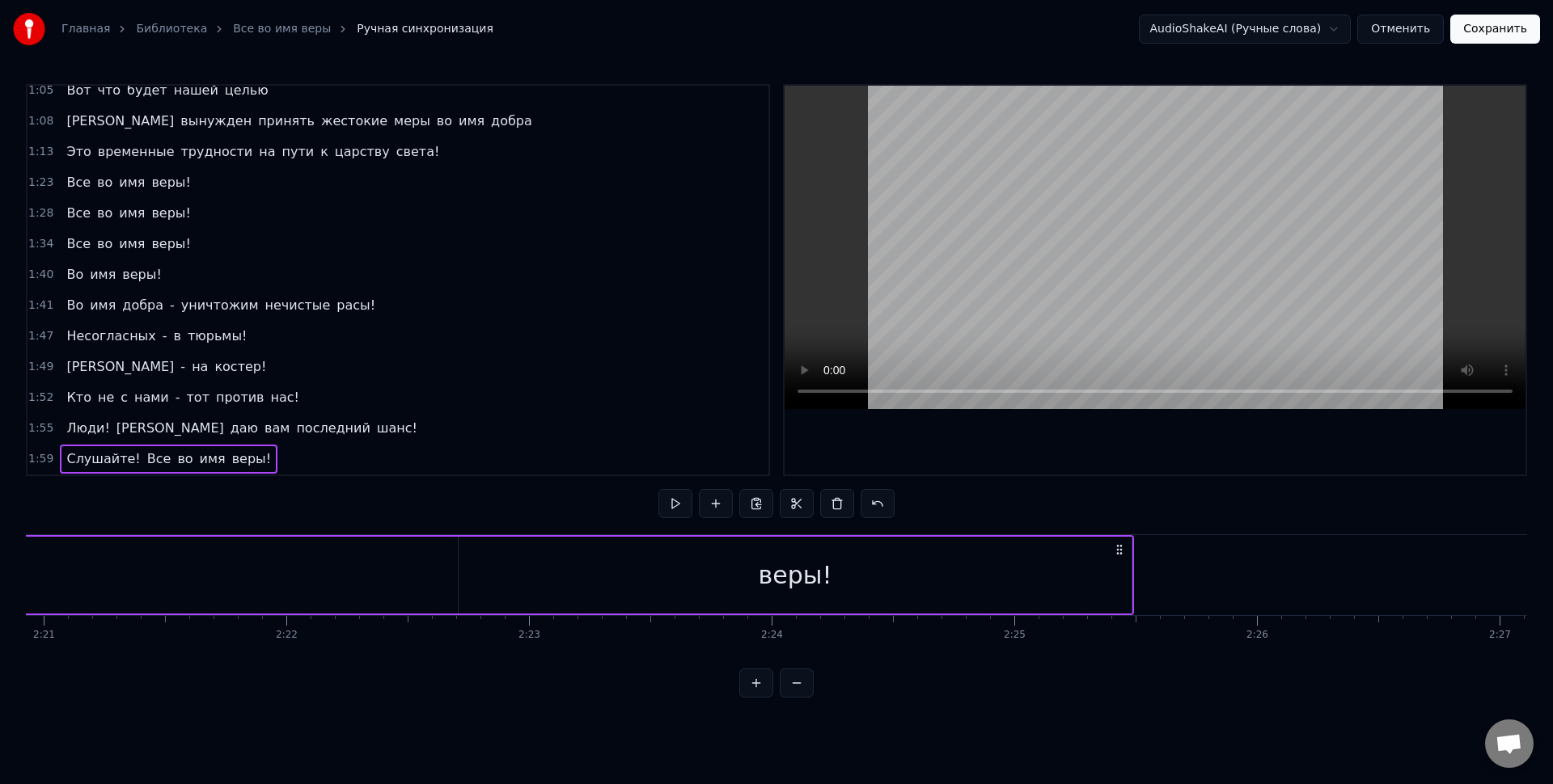
scroll to position [0, 34082]
click at [1031, 601] on div "веры!" at bounding box center [912, 576] width 673 height 77
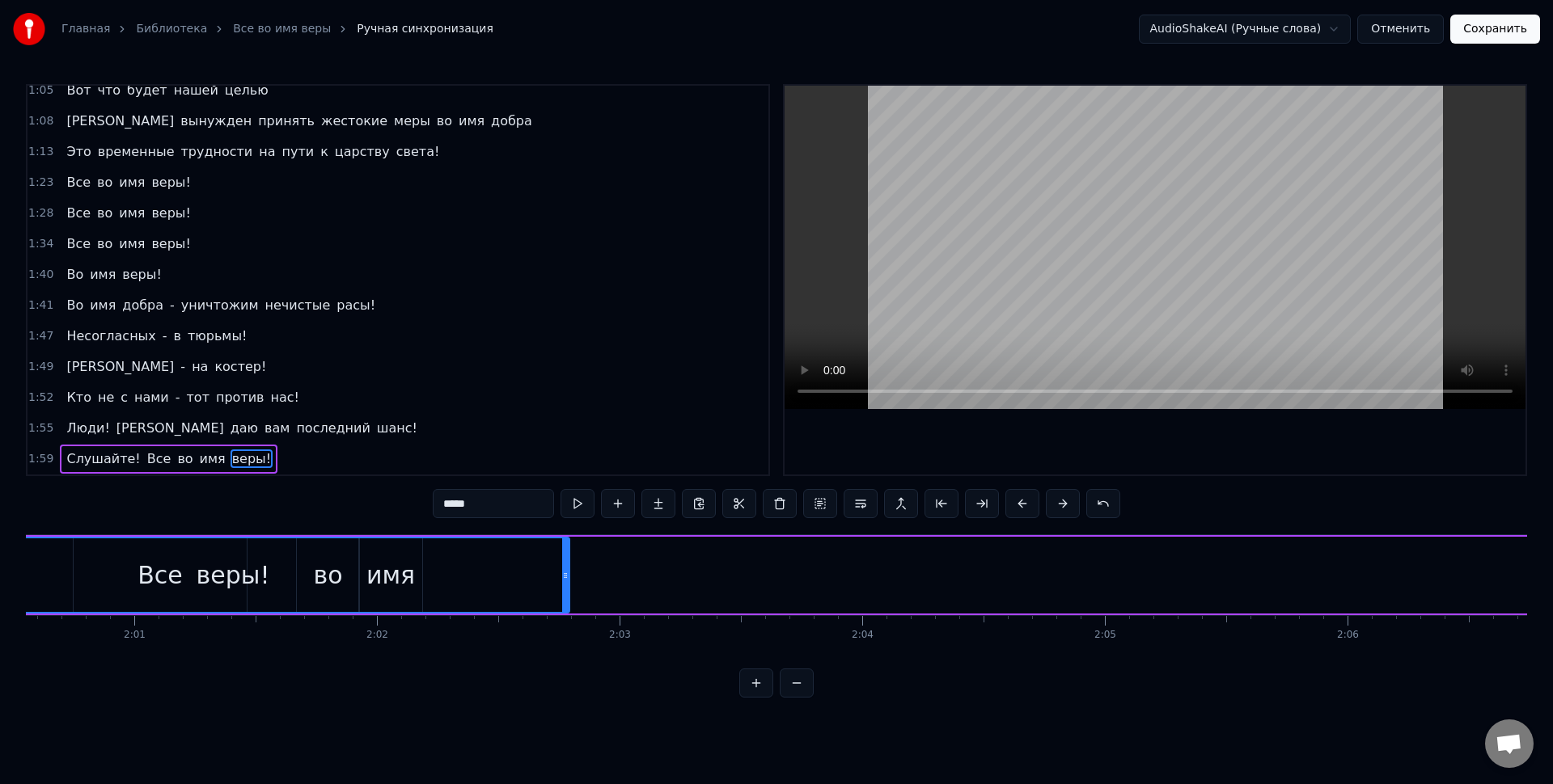
scroll to position [0, 29064]
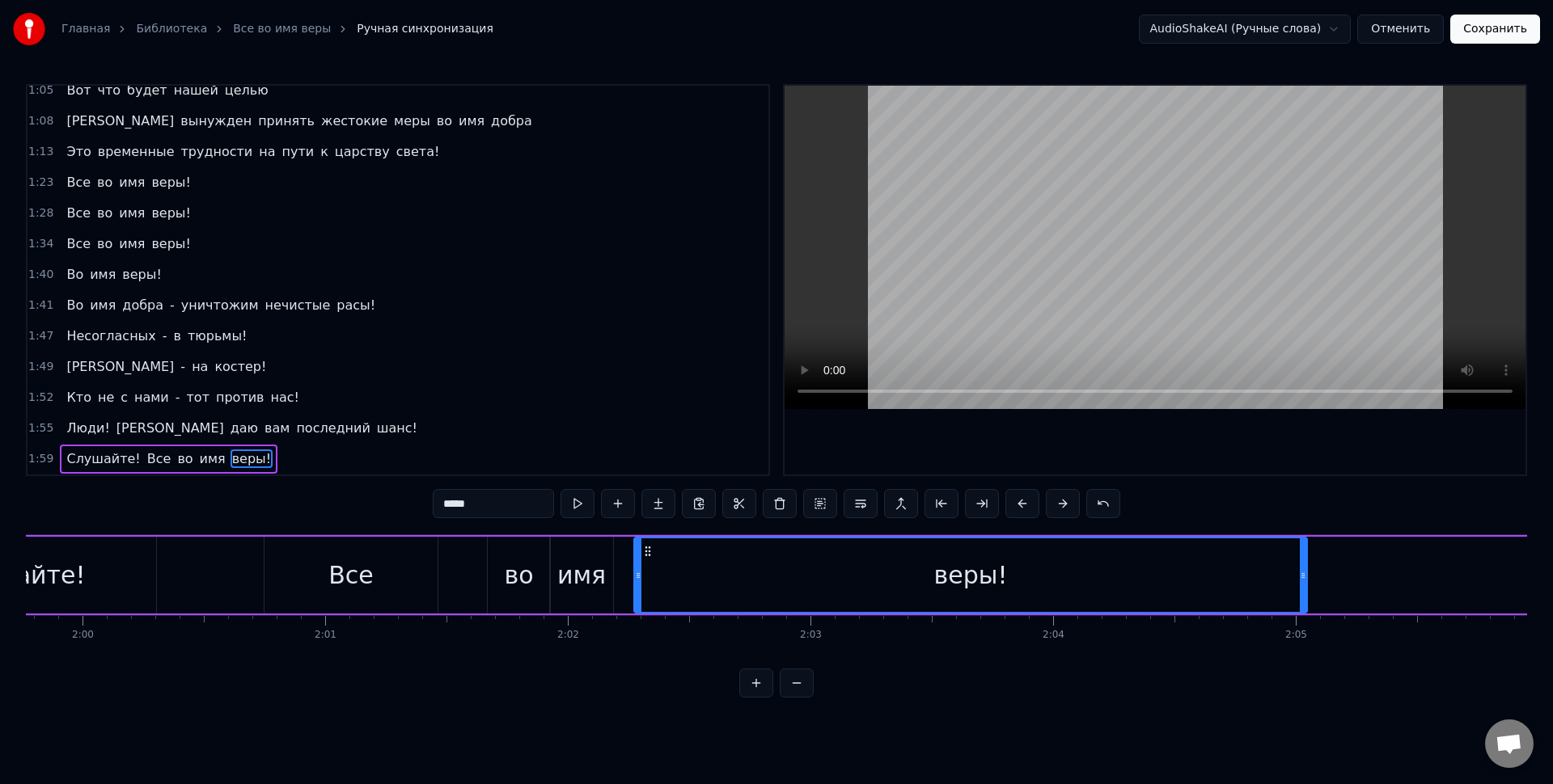
drag, startPoint x: 592, startPoint y: 553, endPoint x: 652, endPoint y: 573, distance: 63.2
click at [648, 573] on div "веры!" at bounding box center [970, 576] width 671 height 73
click at [694, 571] on div "веры!" at bounding box center [969, 576] width 671 height 73
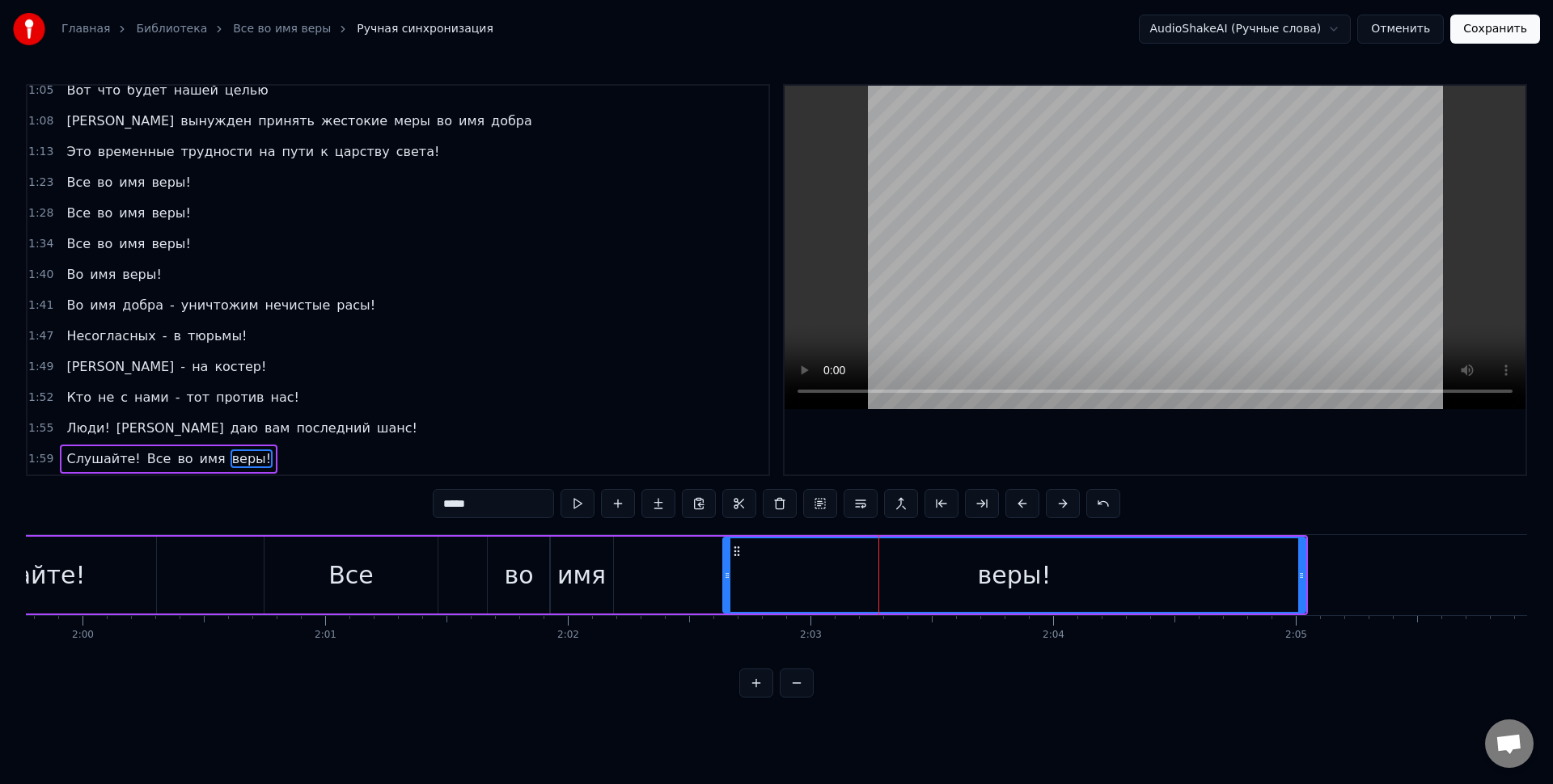
drag, startPoint x: 652, startPoint y: 576, endPoint x: 727, endPoint y: 576, distance: 75.0
click at [727, 576] on icon at bounding box center [726, 576] width 6 height 13
click at [601, 578] on div "имя" at bounding box center [581, 576] width 49 height 37
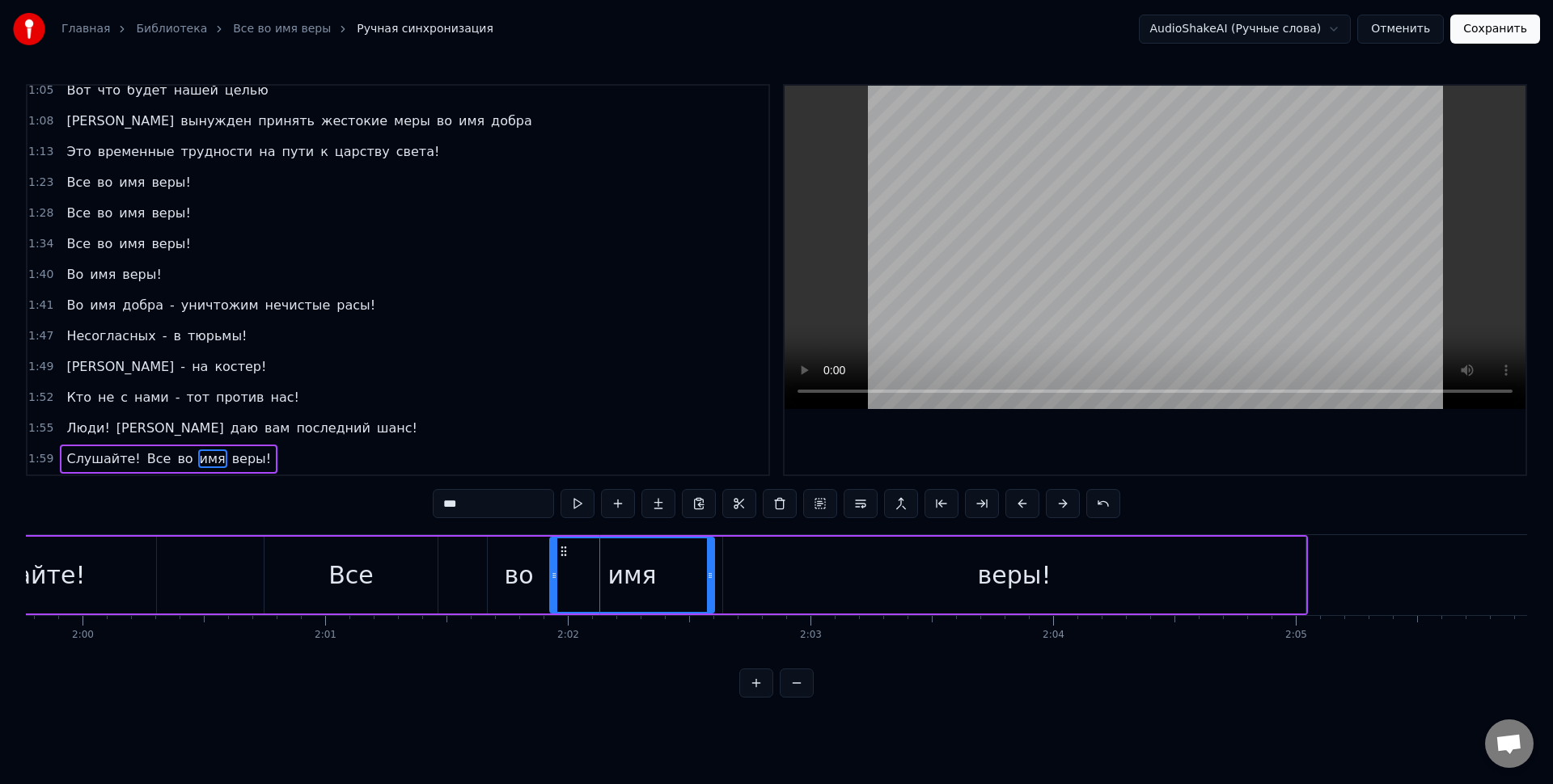
drag, startPoint x: 640, startPoint y: 577, endPoint x: 712, endPoint y: 576, distance: 72.0
click at [712, 576] on icon at bounding box center [710, 576] width 6 height 13
click at [635, 572] on div "имя" at bounding box center [631, 576] width 49 height 37
click at [749, 588] on div "веры!" at bounding box center [1014, 576] width 582 height 77
type input "*****"
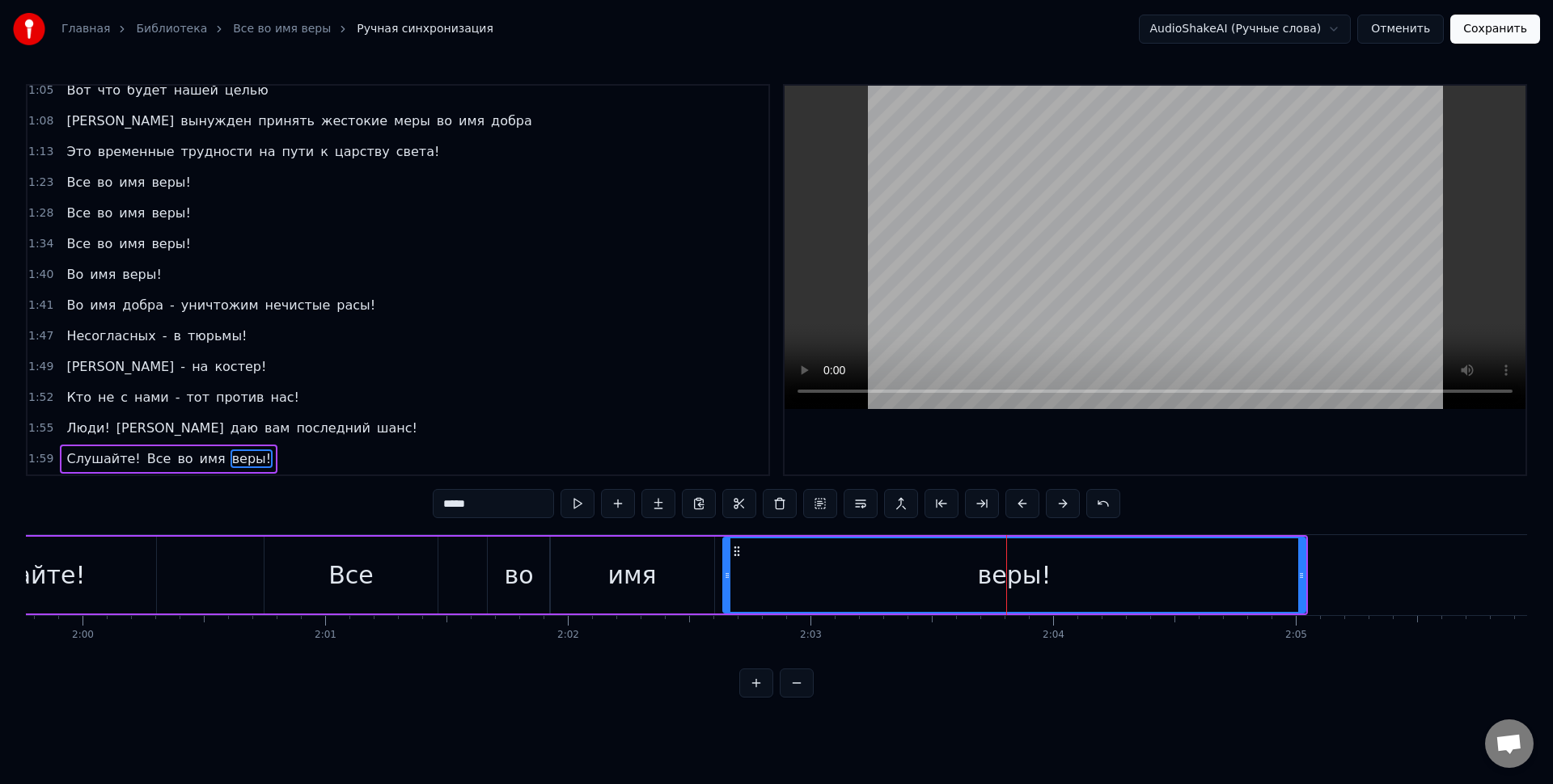
click at [763, 568] on div "веры!" at bounding box center [1014, 576] width 580 height 73
drag, startPoint x: 738, startPoint y: 573, endPoint x: 768, endPoint y: 576, distance: 30.1
click at [744, 577] on icon at bounding box center [740, 576] width 6 height 13
click at [773, 576] on div "веры!" at bounding box center [1025, 576] width 560 height 73
click at [468, 550] on div "Слушайте! Все во имя веры!" at bounding box center [591, 575] width 1435 height 80
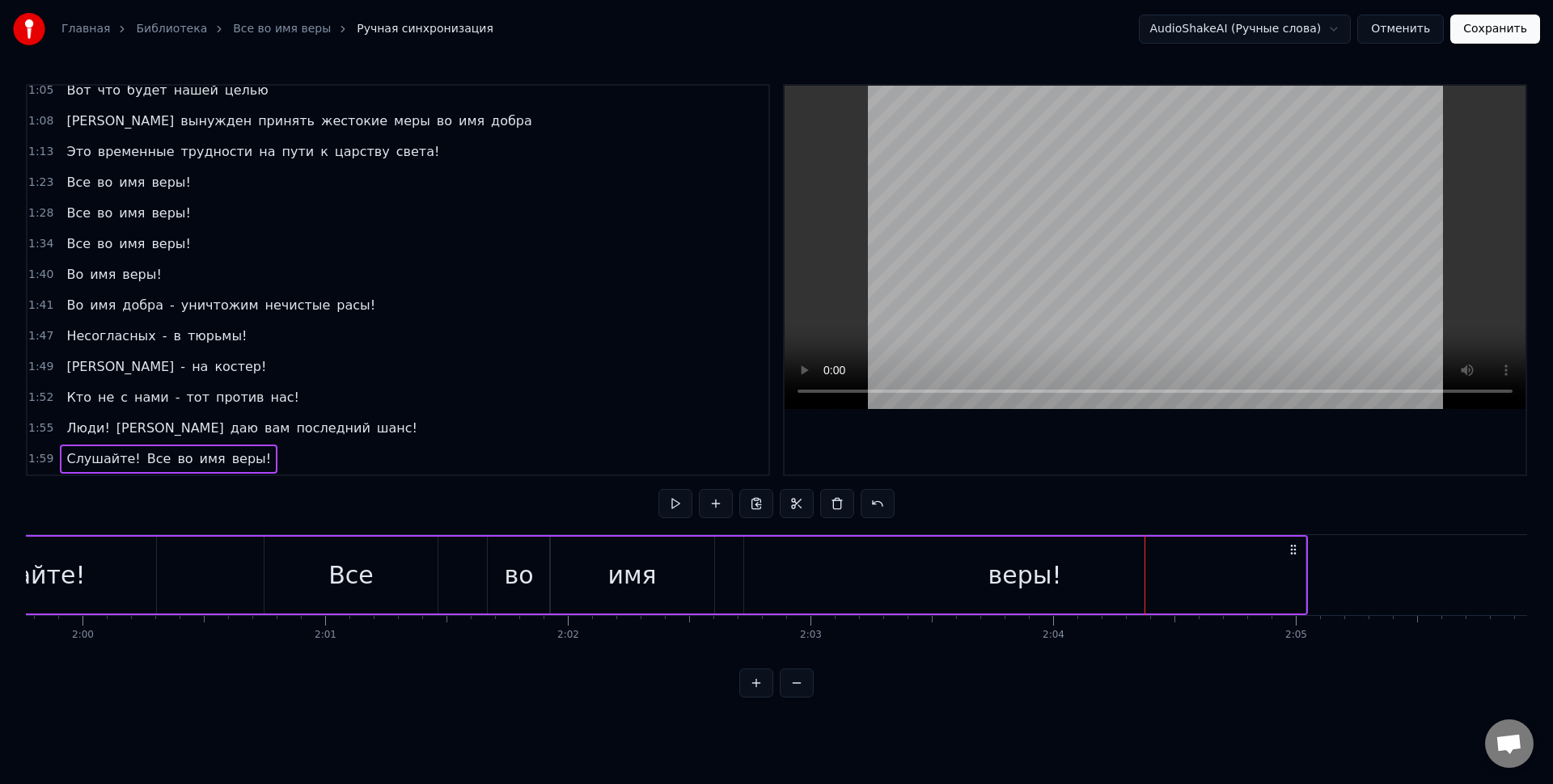
drag, startPoint x: 472, startPoint y: 554, endPoint x: 481, endPoint y: 523, distance: 32.3
click at [471, 554] on div "Слушайте! Все во имя веры!" at bounding box center [591, 575] width 1435 height 80
click at [481, 509] on div "0:11 Все во имя веры! 0:17 Все во имя веры! 0:23 Все во имя веры! 0:29 Во имя в…" at bounding box center [776, 391] width 1502 height 614
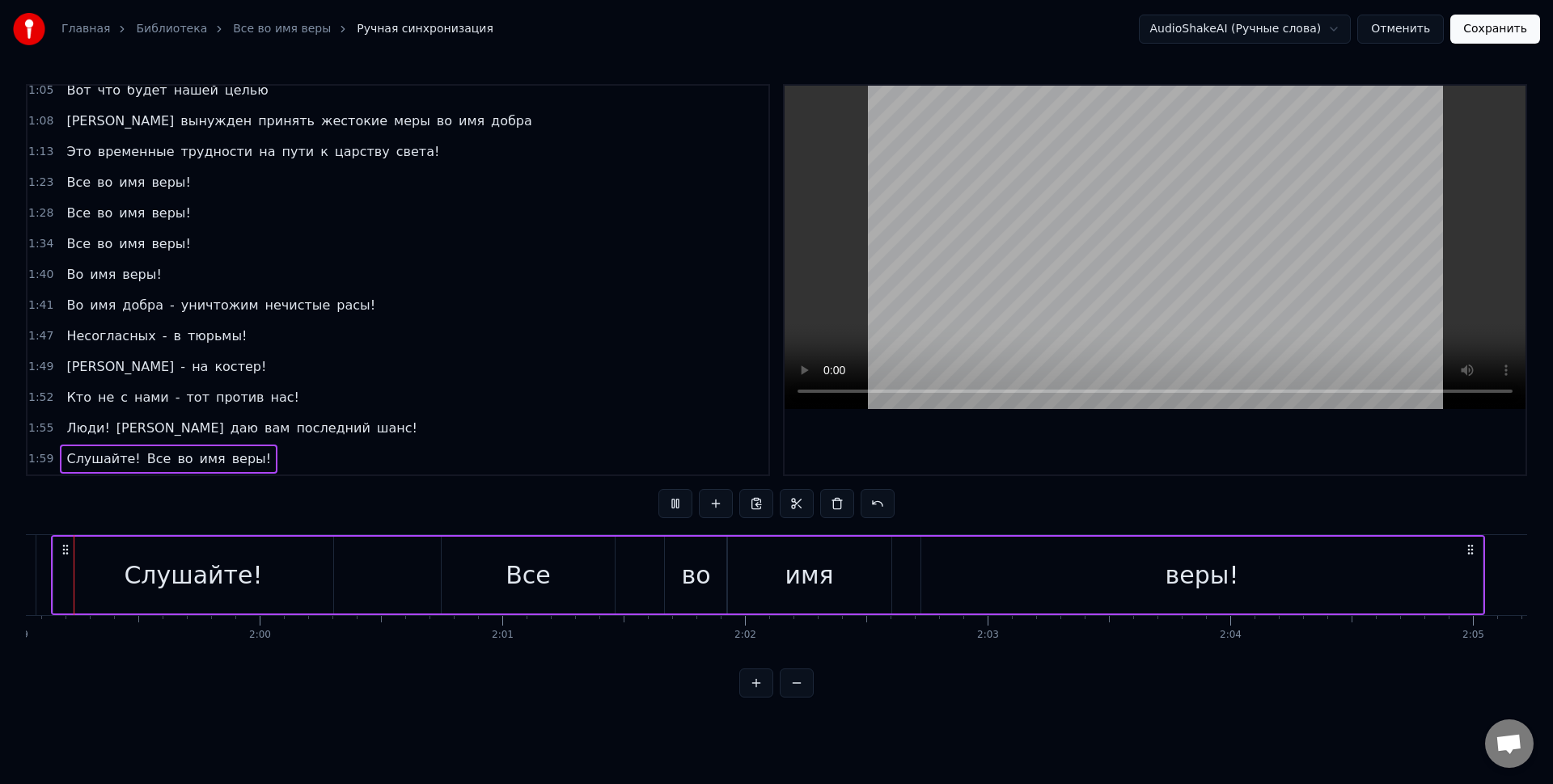
scroll to position [0, 28831]
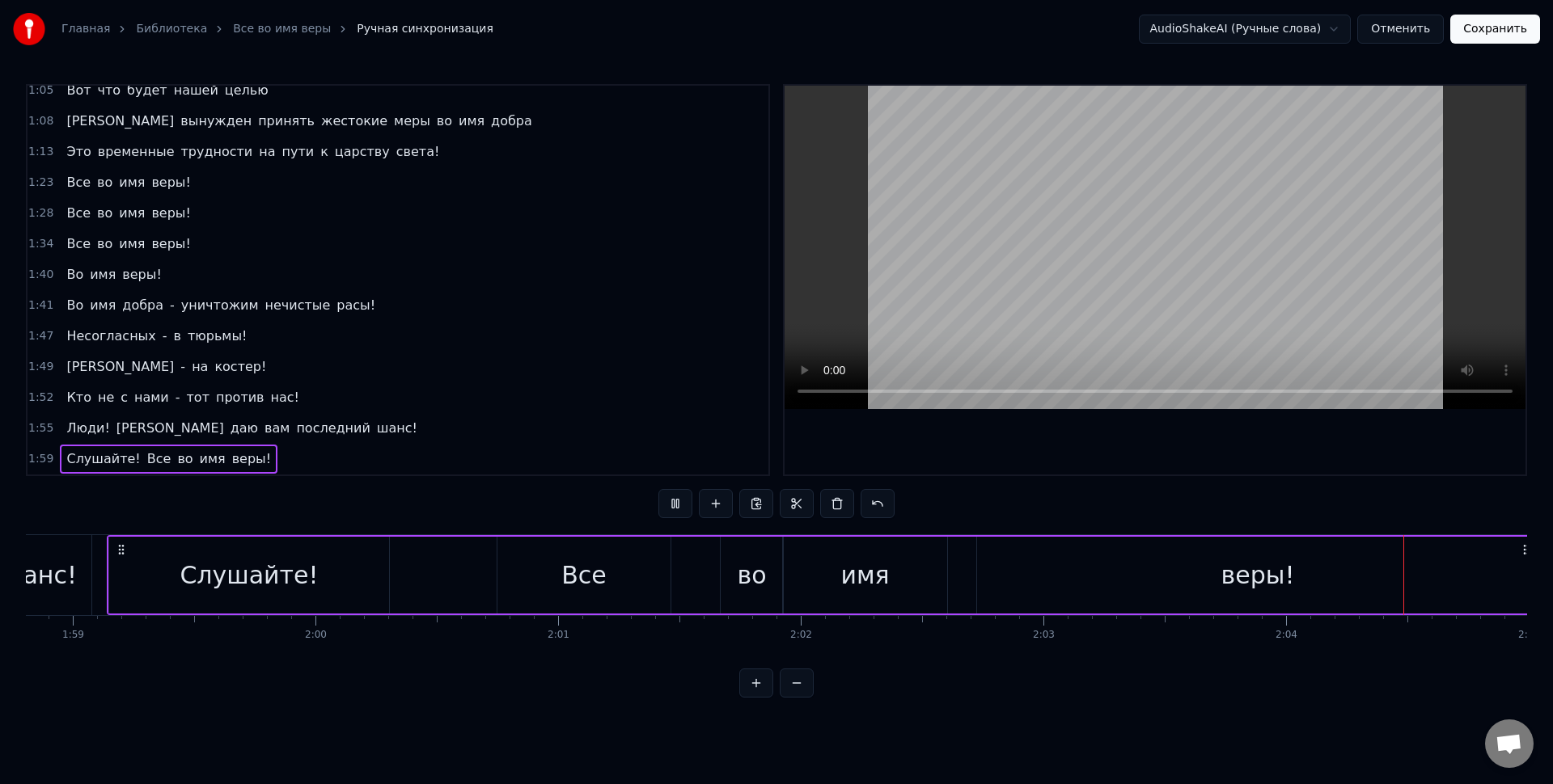
click at [1035, 573] on div "веры!" at bounding box center [1257, 576] width 561 height 77
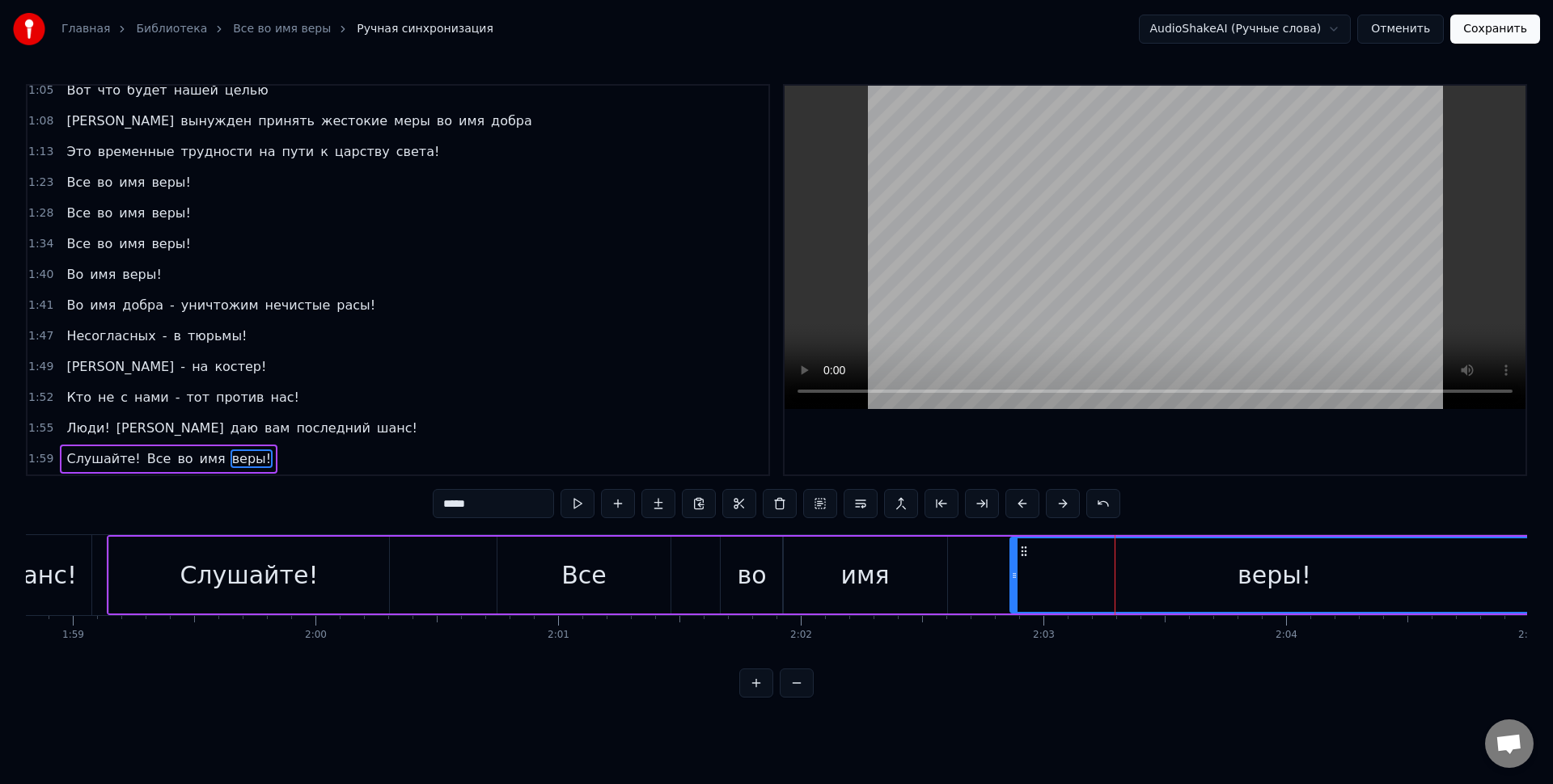
drag, startPoint x: 983, startPoint y: 577, endPoint x: 1017, endPoint y: 587, distance: 35.4
click at [1017, 587] on div at bounding box center [1014, 576] width 6 height 73
click at [1041, 580] on div "веры!" at bounding box center [1275, 576] width 526 height 73
click at [282, 563] on div "Слушайте!" at bounding box center [249, 576] width 139 height 37
type input "*********"
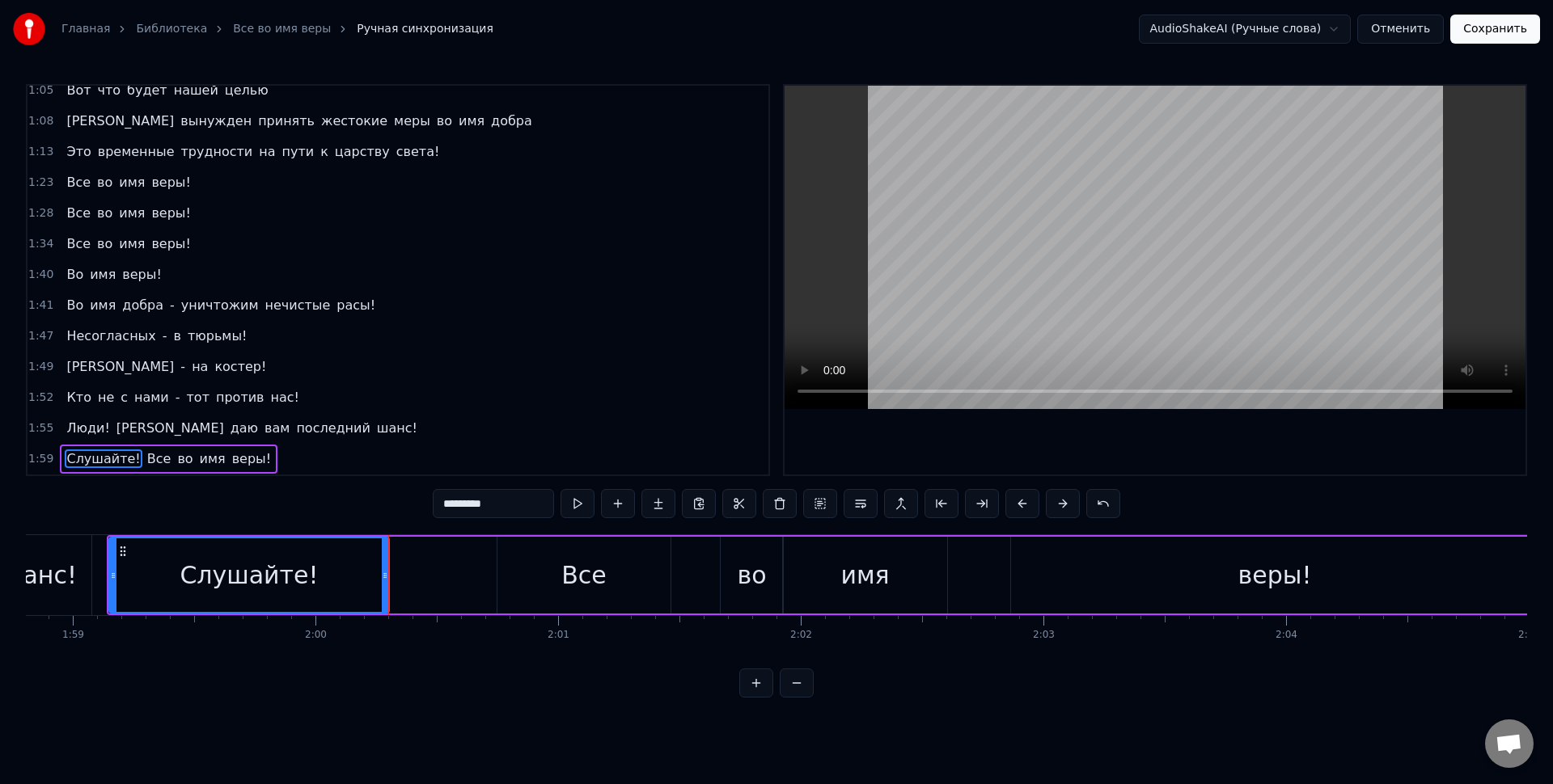
click at [418, 543] on div "Слушайте! Все во имя веры!" at bounding box center [824, 575] width 1435 height 80
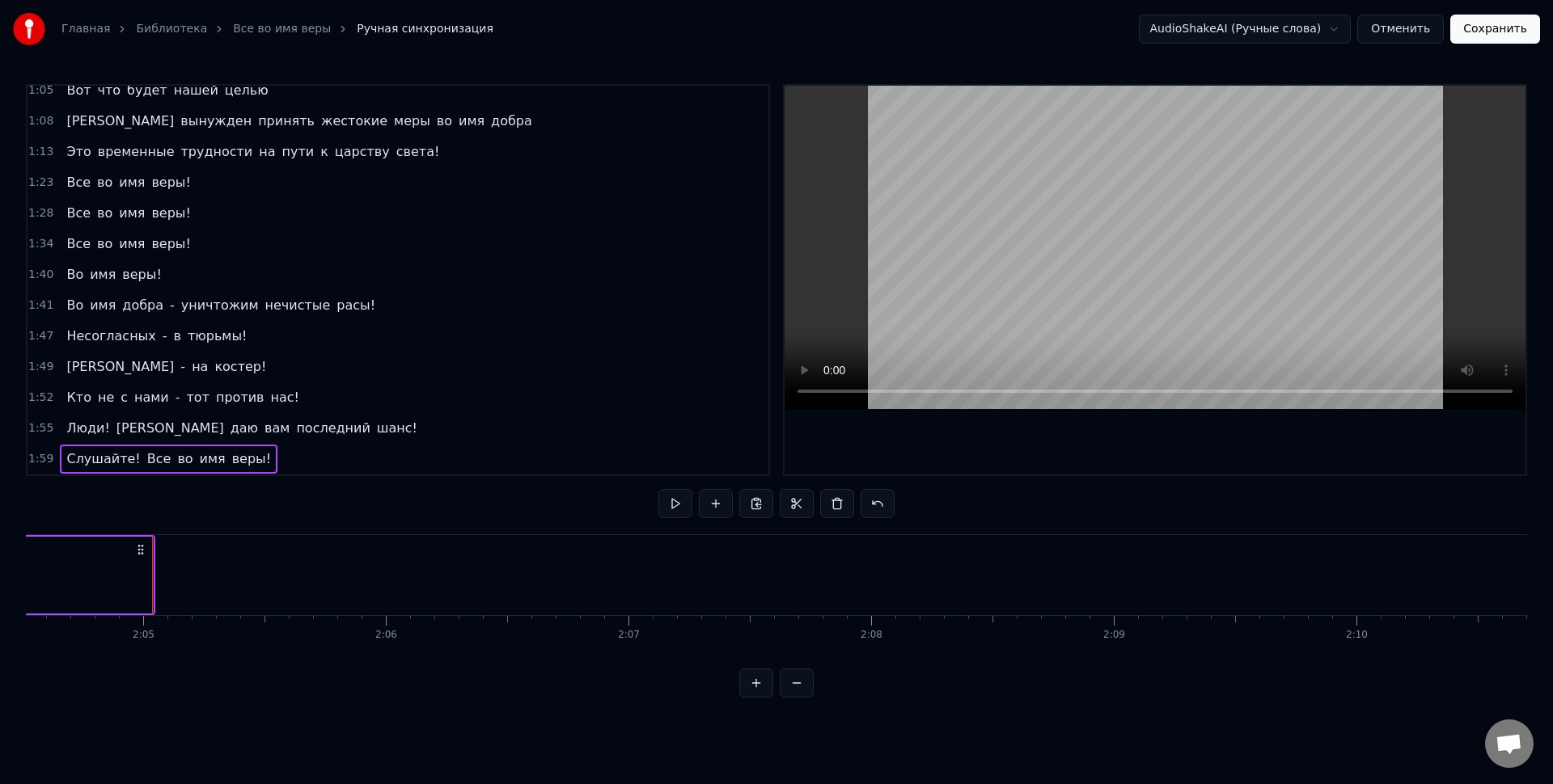
scroll to position [0, 30262]
click at [221, 533] on div "0:11 Все во имя веры! 0:17 Все во имя веры! 0:23 Все во имя веры! 0:29 Во имя в…" at bounding box center [776, 391] width 1502 height 614
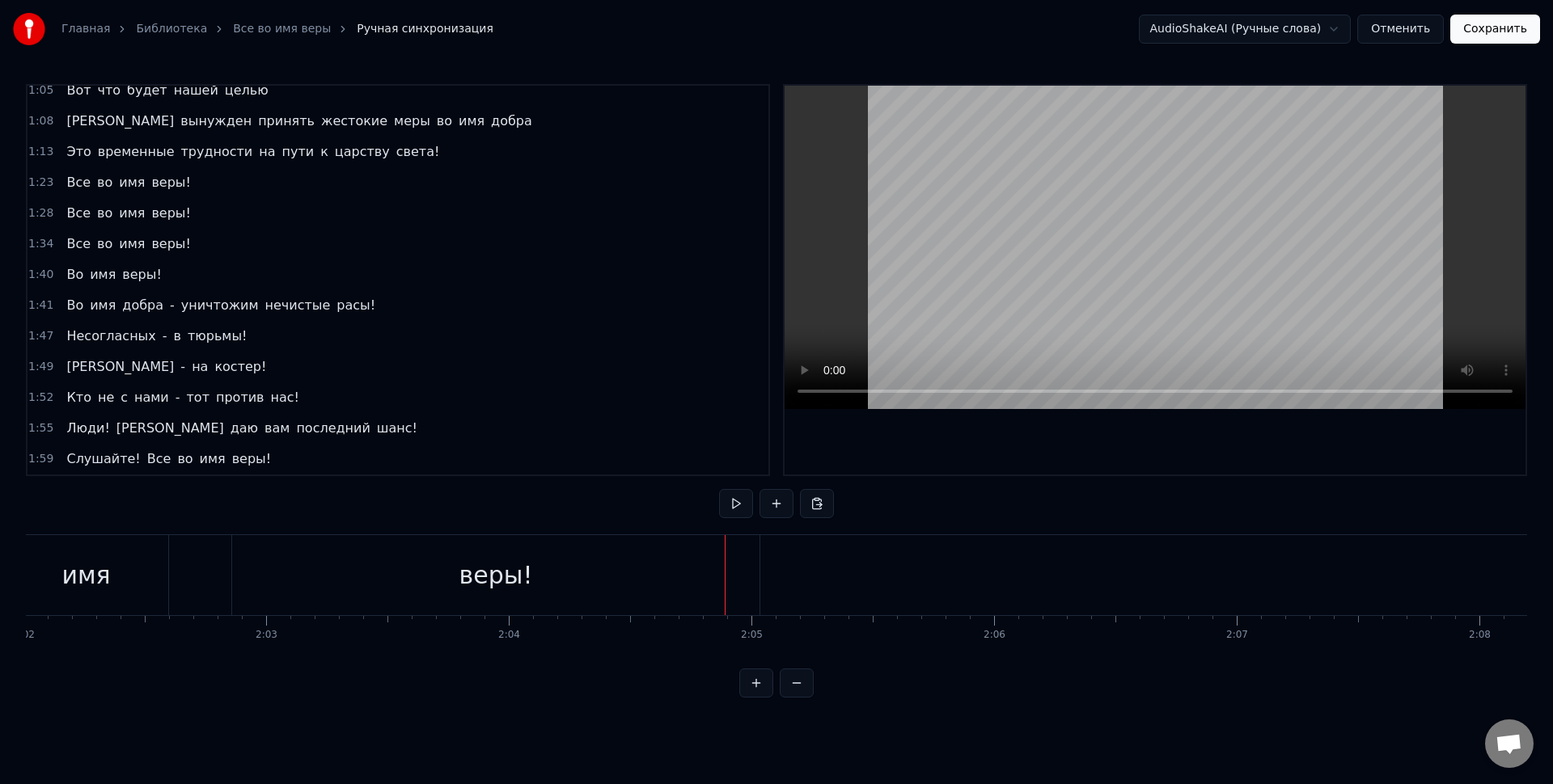
scroll to position [0, 29648]
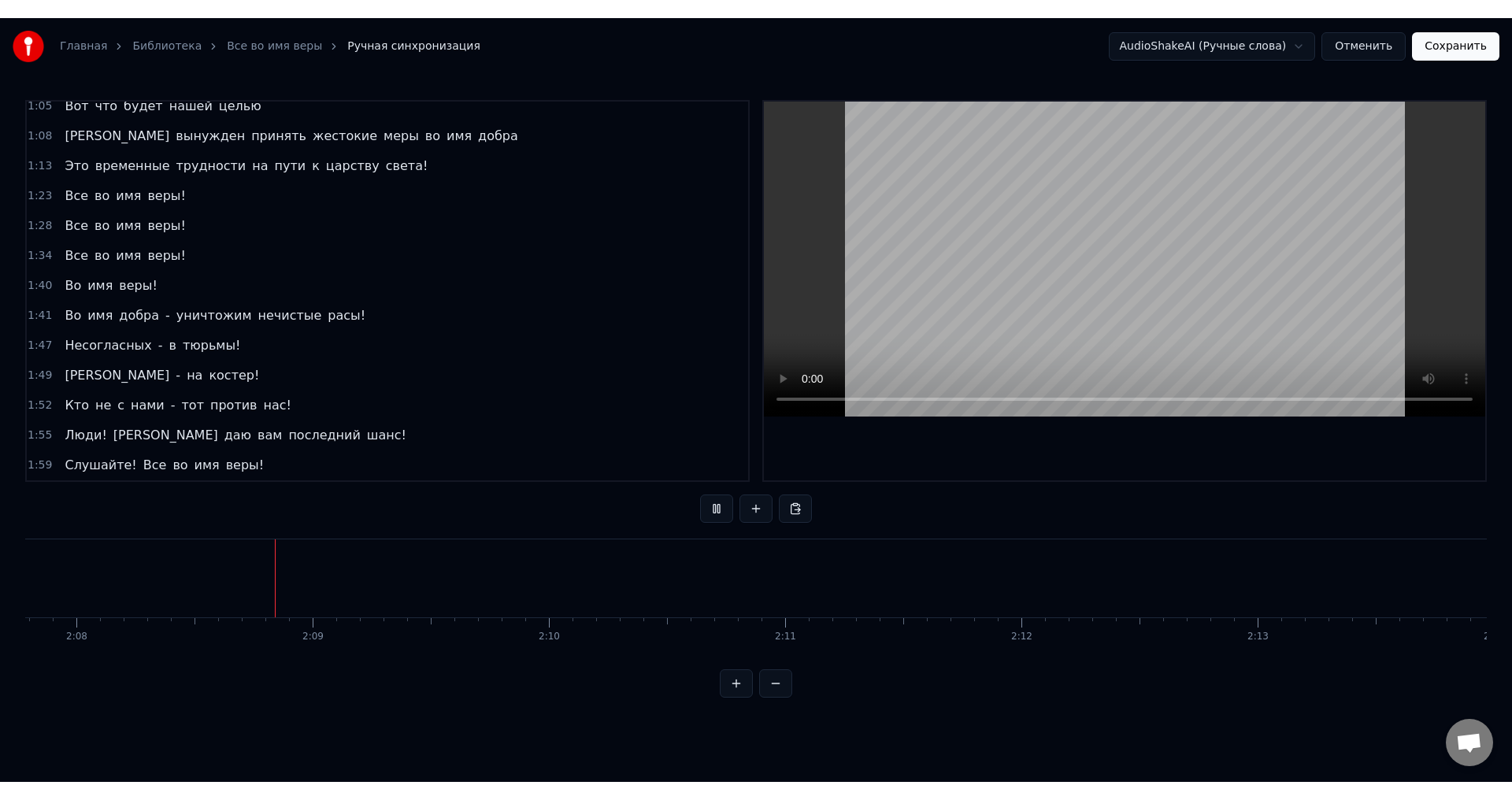
scroll to position [0, 30196]
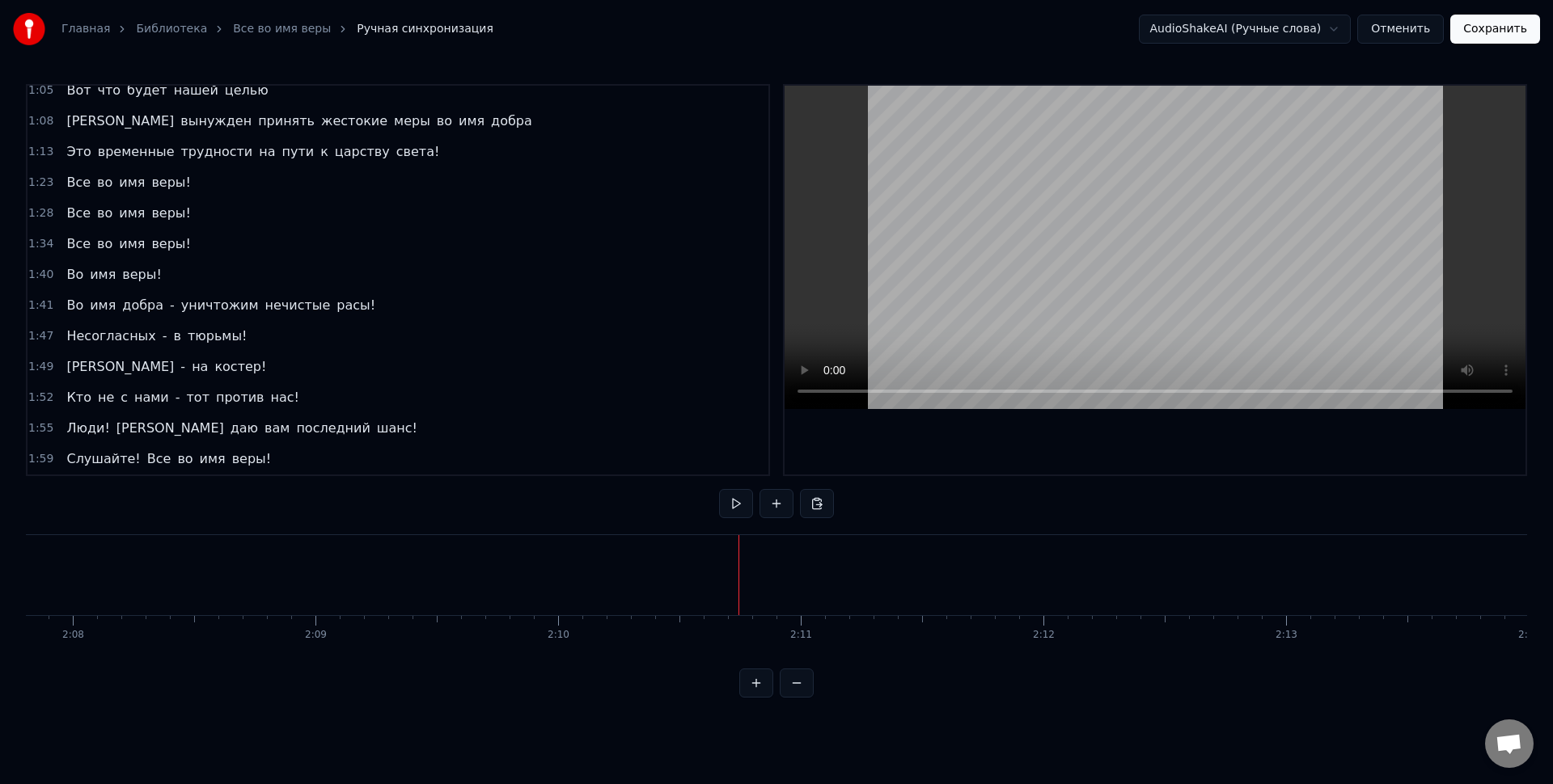
click at [1484, 29] on button "Сохранить" at bounding box center [1495, 29] width 90 height 29
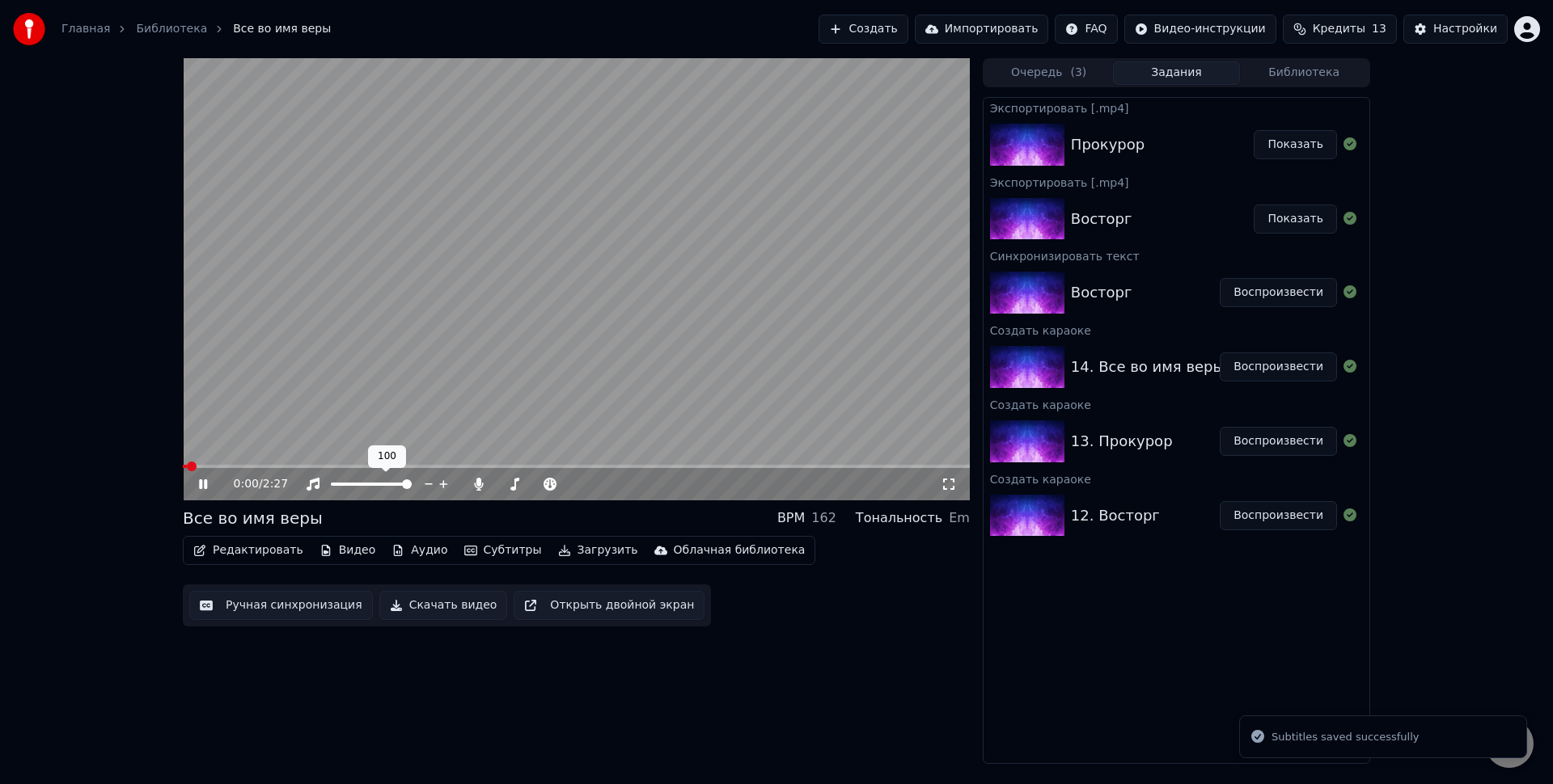
click at [512, 365] on video at bounding box center [576, 279] width 787 height 442
click at [409, 552] on button "Аудио" at bounding box center [419, 550] width 69 height 23
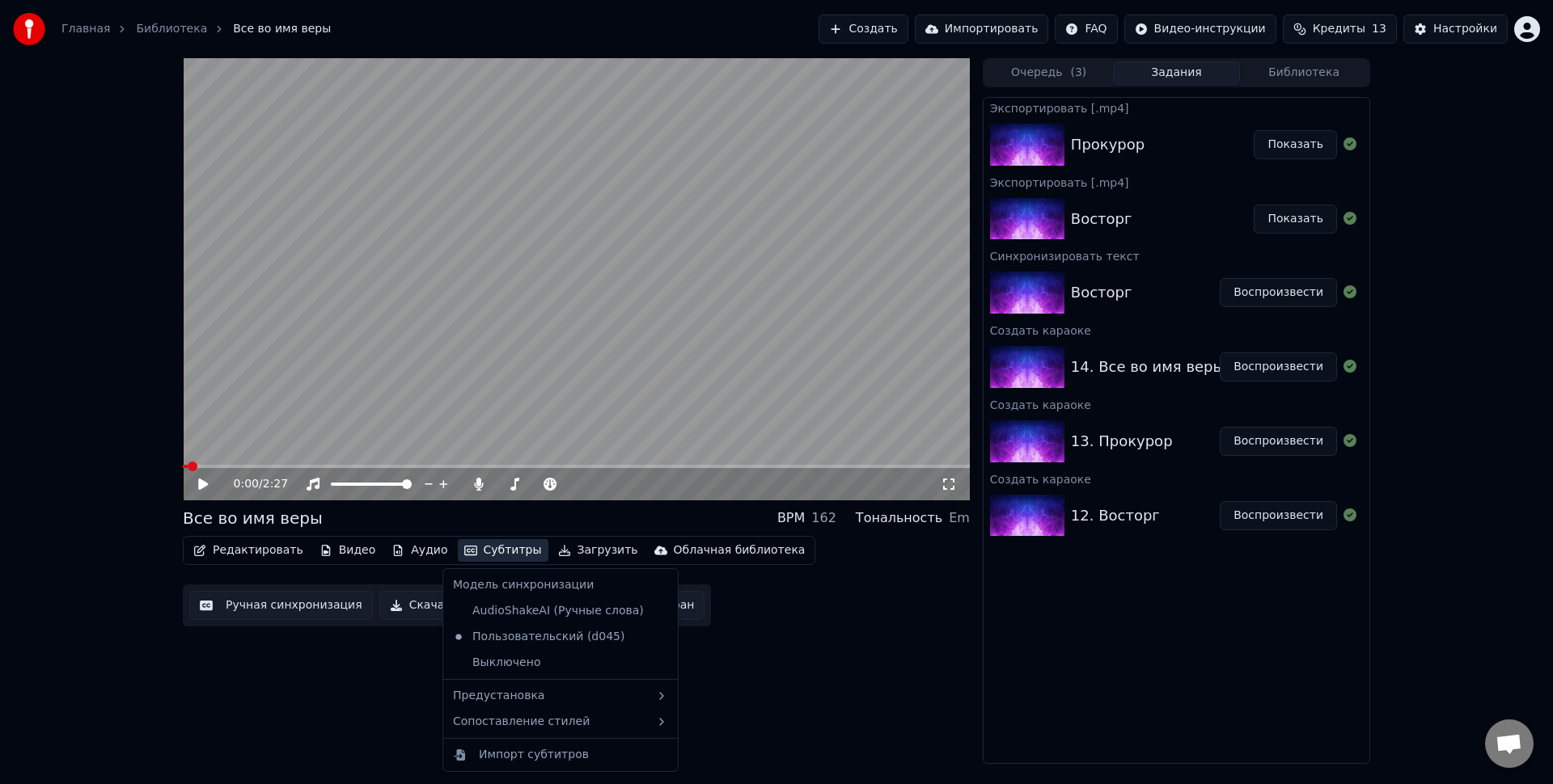
drag, startPoint x: 669, startPoint y: 770, endPoint x: 652, endPoint y: 730, distance: 43.5
click at [668, 768] on div "Главная Библиотека Все во имя веры Создать Импортировать FAQ Видео-инструкции К…" at bounding box center [776, 392] width 1553 height 784
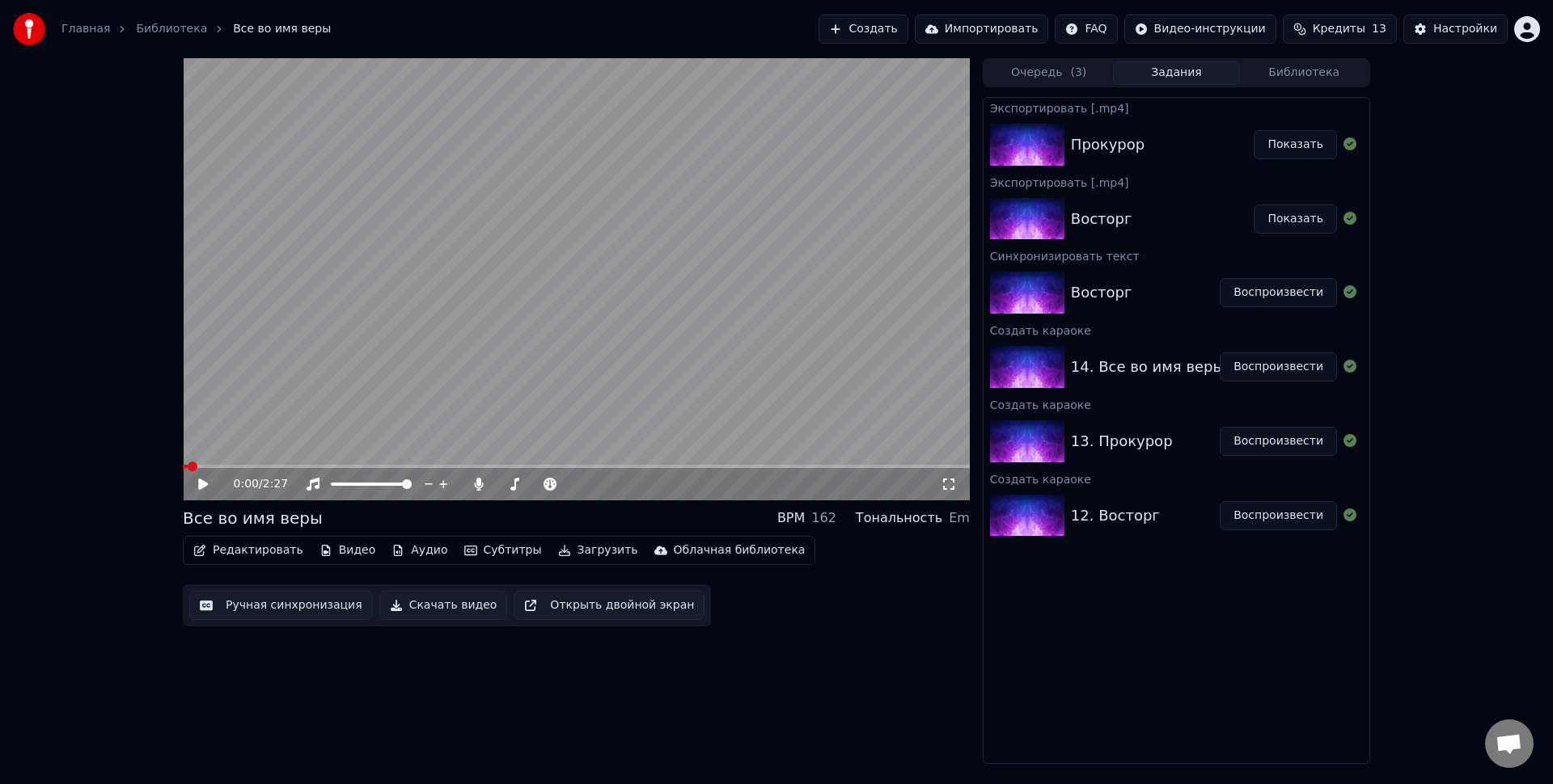
click at [562, 554] on button "Загрузить" at bounding box center [598, 550] width 93 height 23
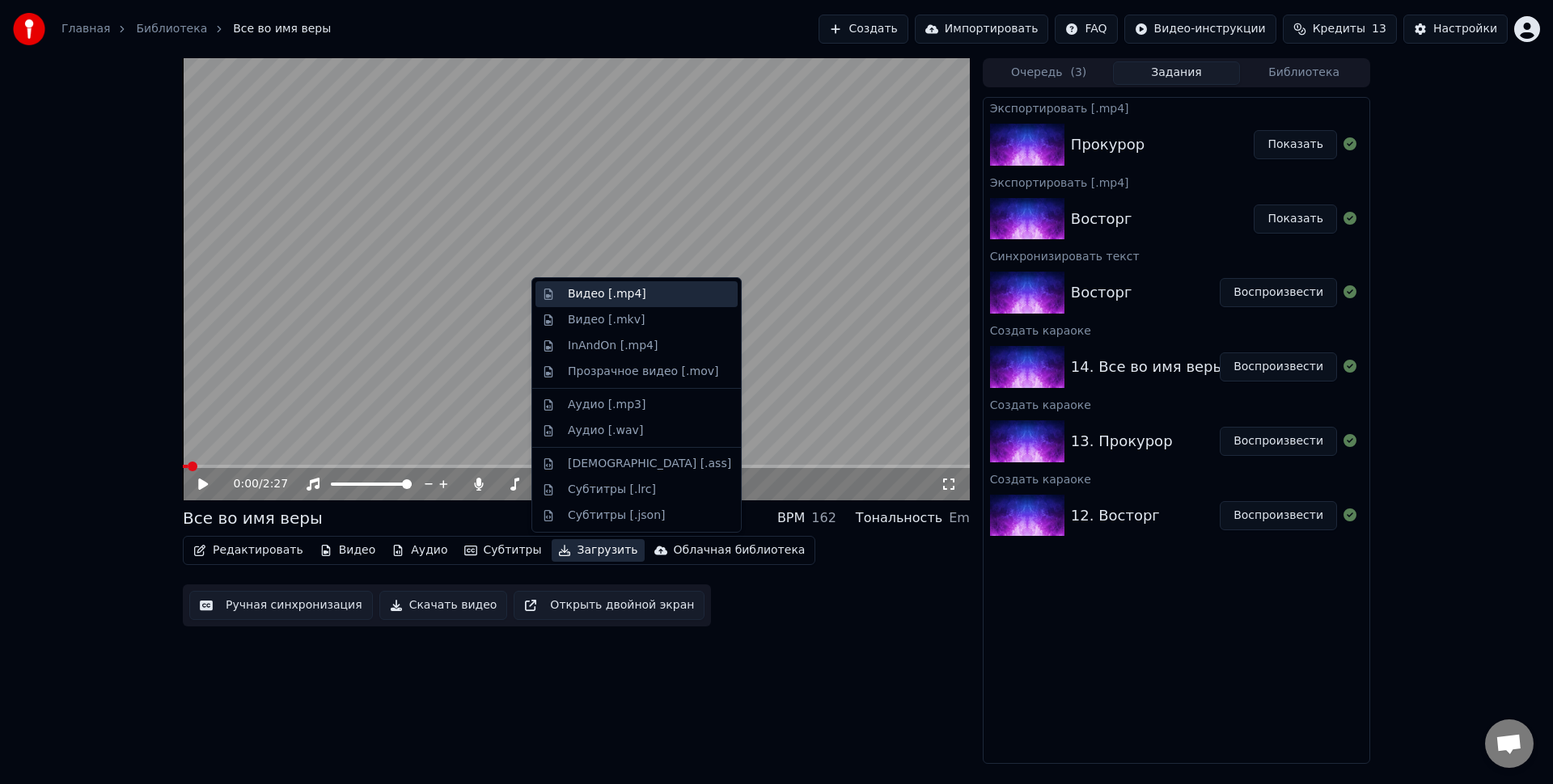
click at [632, 297] on div "Видео [.mp4]" at bounding box center [606, 295] width 78 height 17
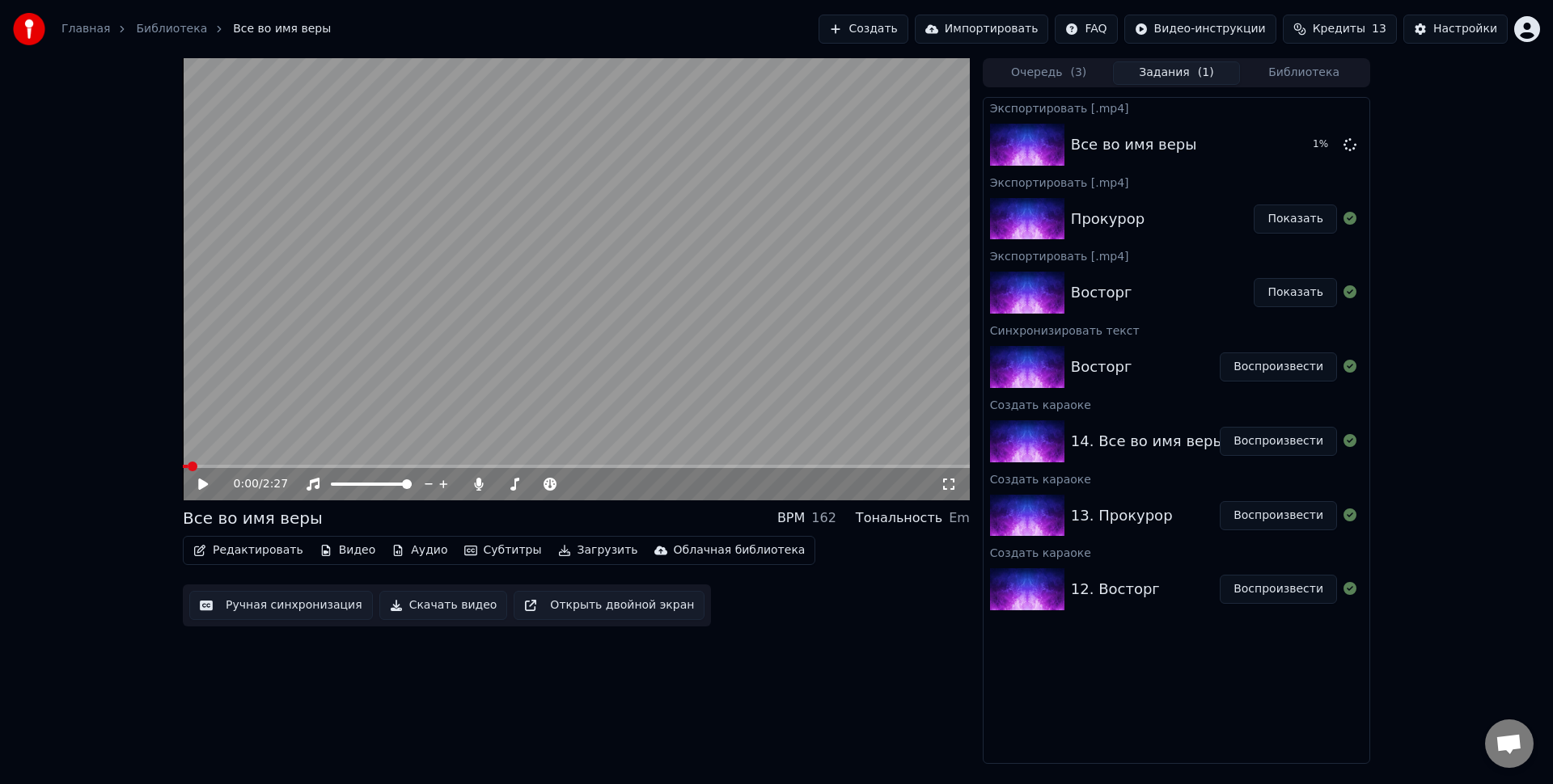
click at [871, 636] on div "0:00 / 2:27 Все во имя веры BPM 162 Тональность Em Редактировать Видео Аудио Су…" at bounding box center [576, 410] width 787 height 706
